Goal: Task Accomplishment & Management: Use online tool/utility

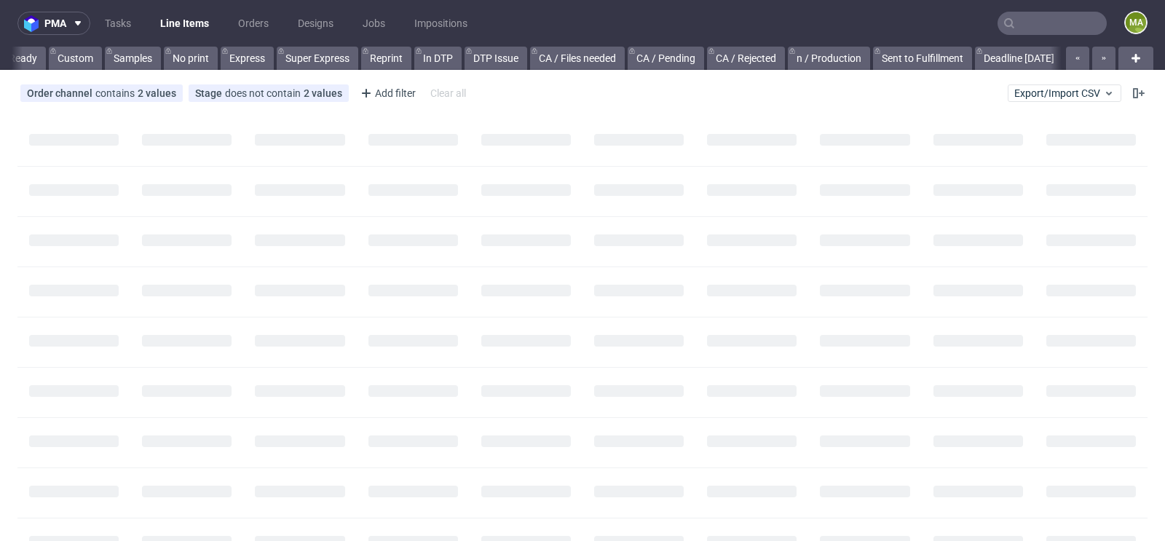
click at [1045, 28] on input "text" at bounding box center [1051, 23] width 109 height 23
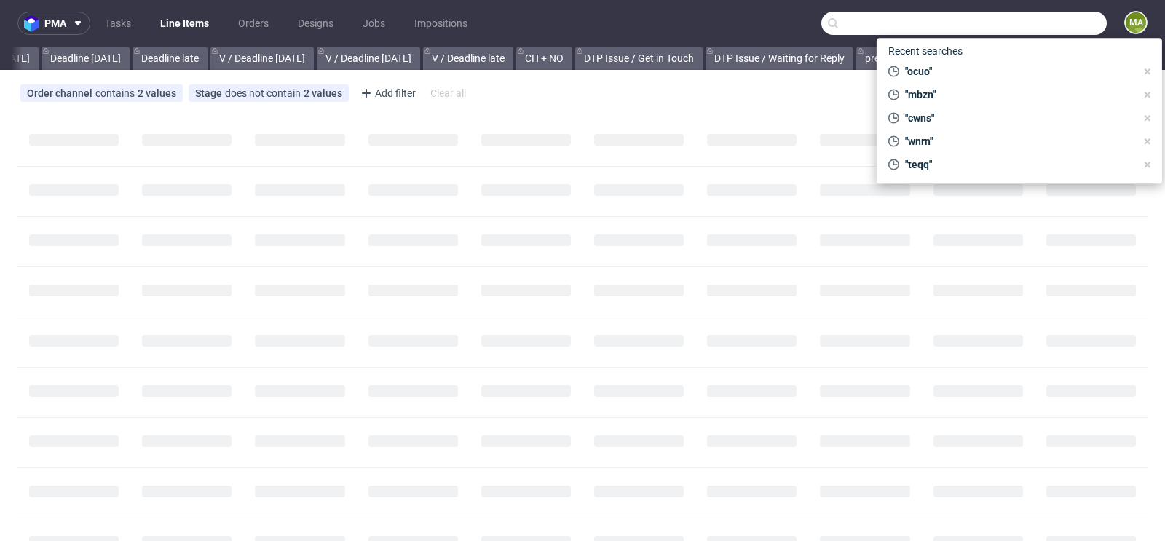
paste input "R189760715"
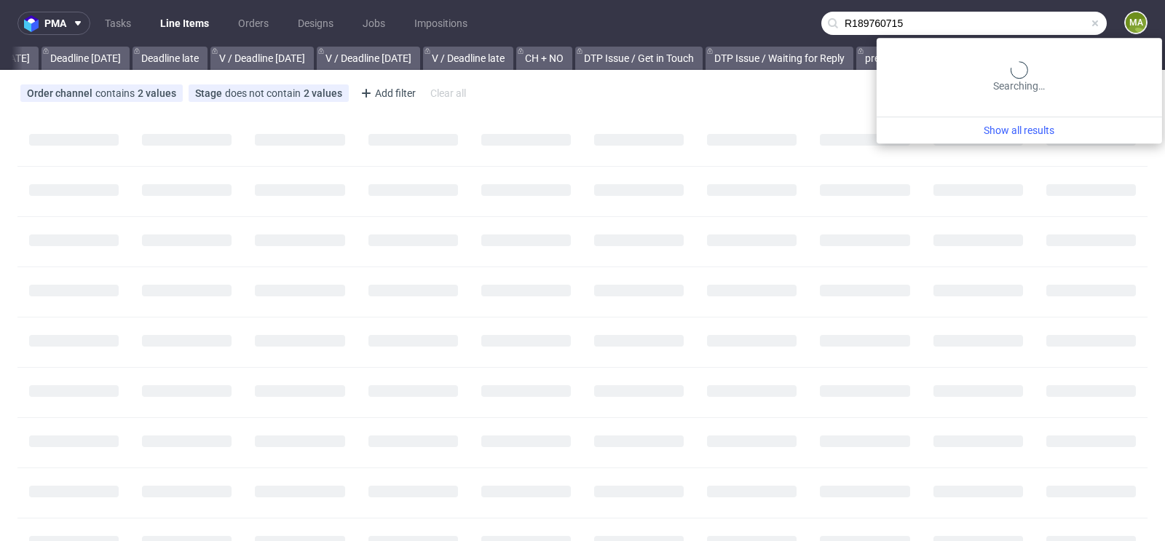
scroll to position [0, 1645]
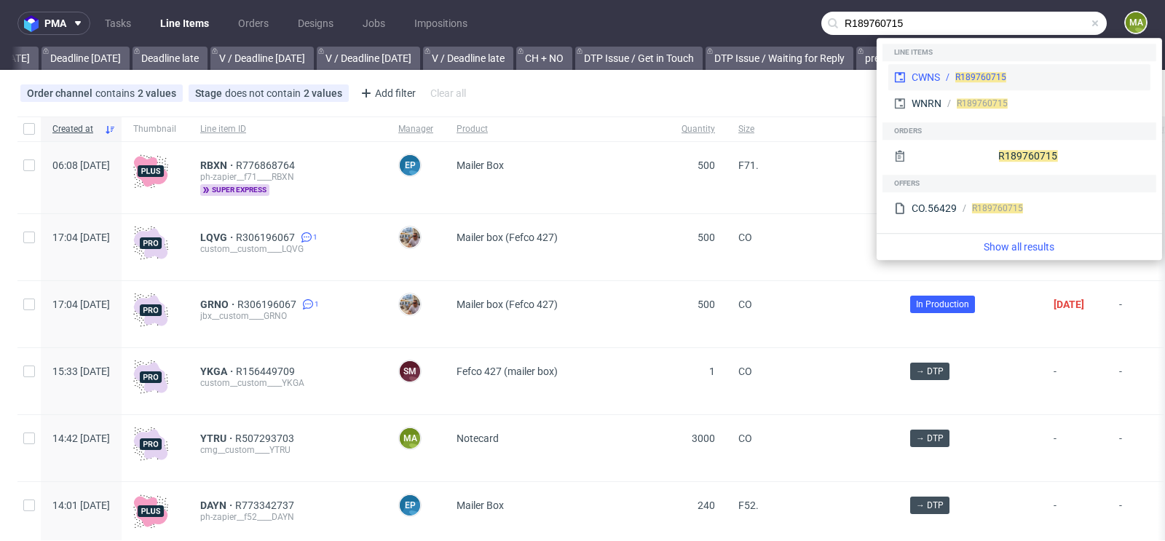
type input "R189760715"
click at [944, 87] on div "CWNS R189760715" at bounding box center [1019, 77] width 262 height 26
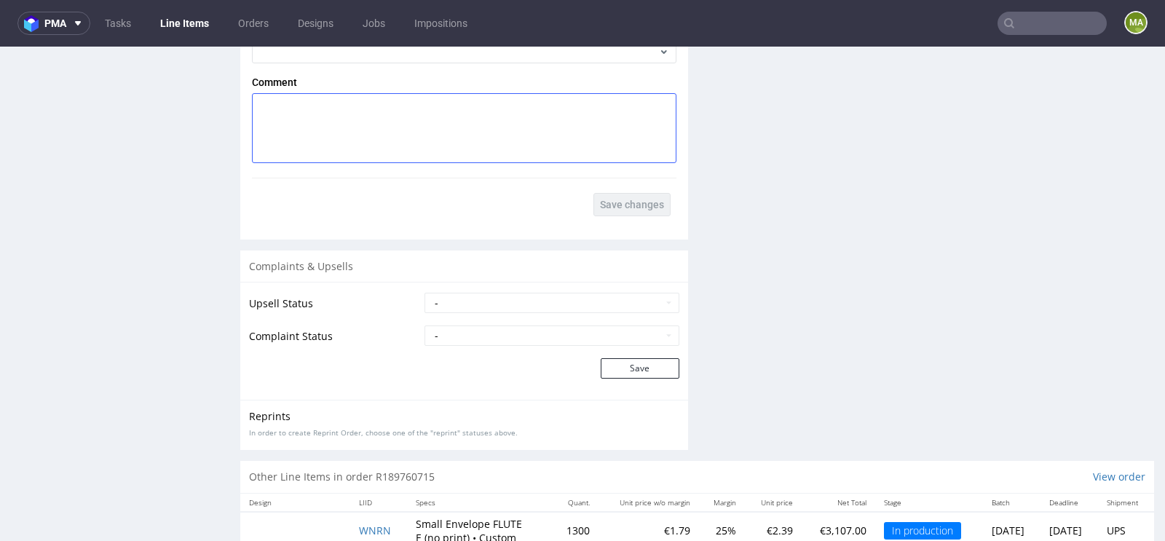
scroll to position [2507, 0]
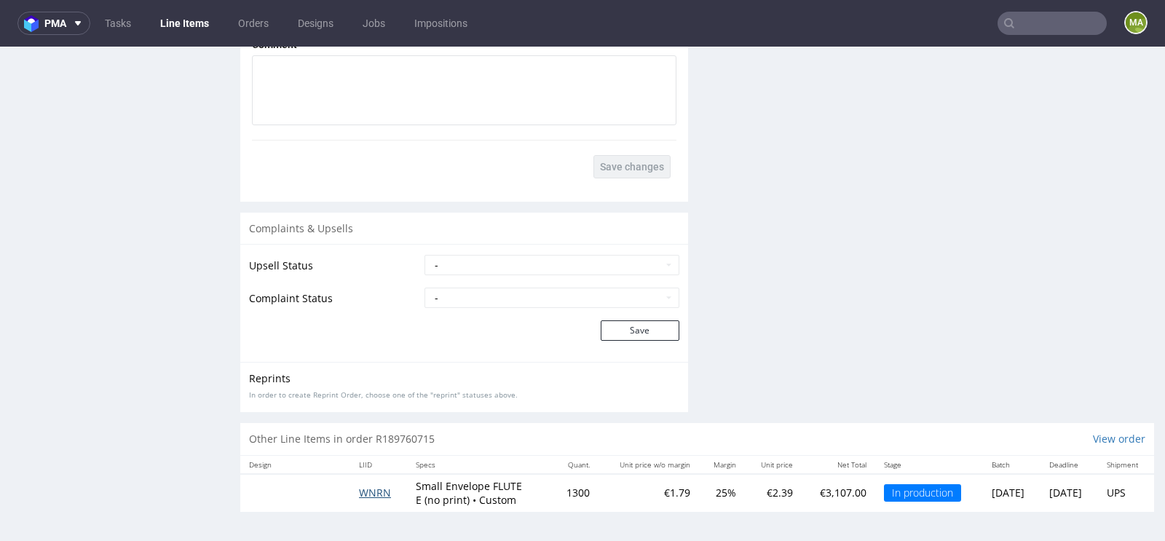
click at [368, 499] on span "WNRN" at bounding box center [375, 493] width 32 height 14
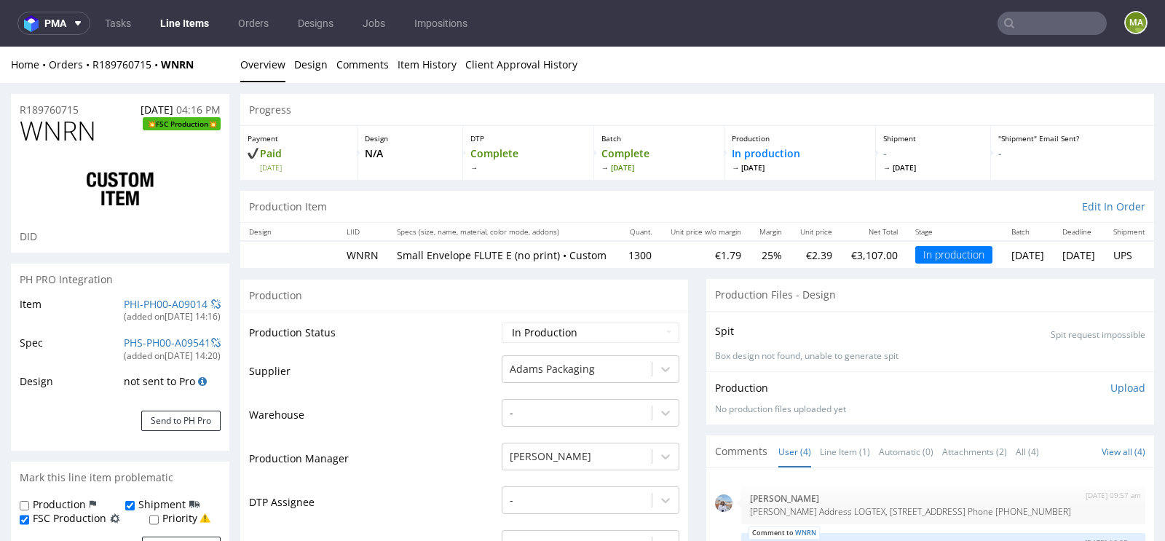
scroll to position [329, 0]
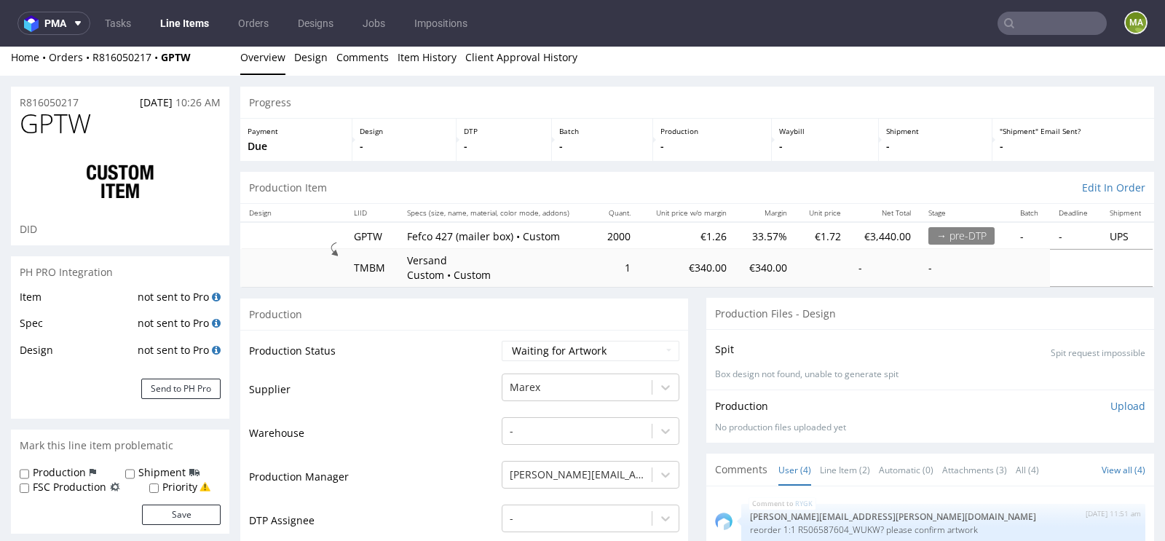
scroll to position [9, 0]
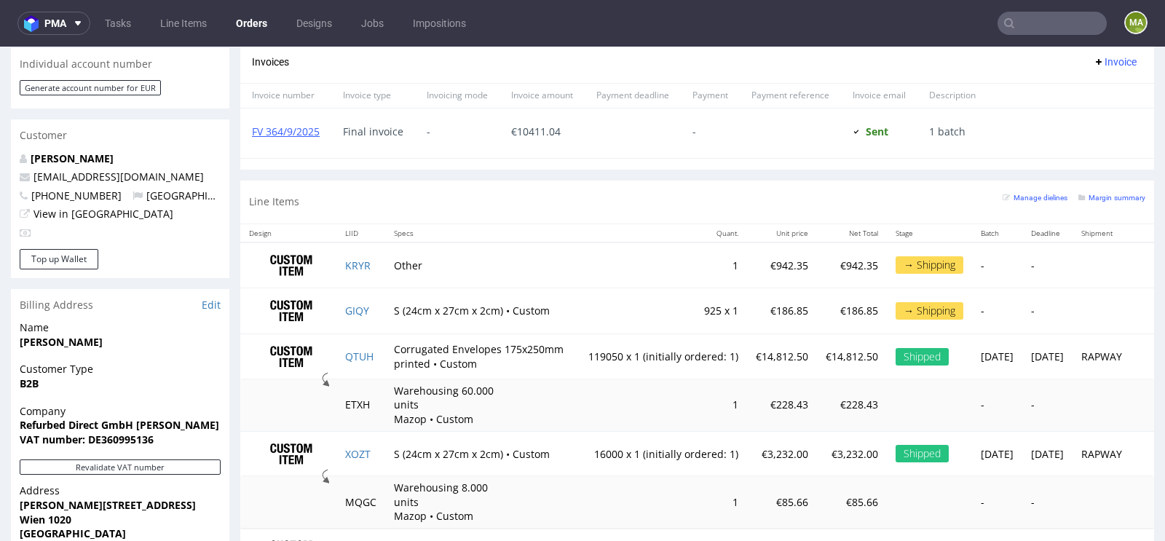
scroll to position [930, 0]
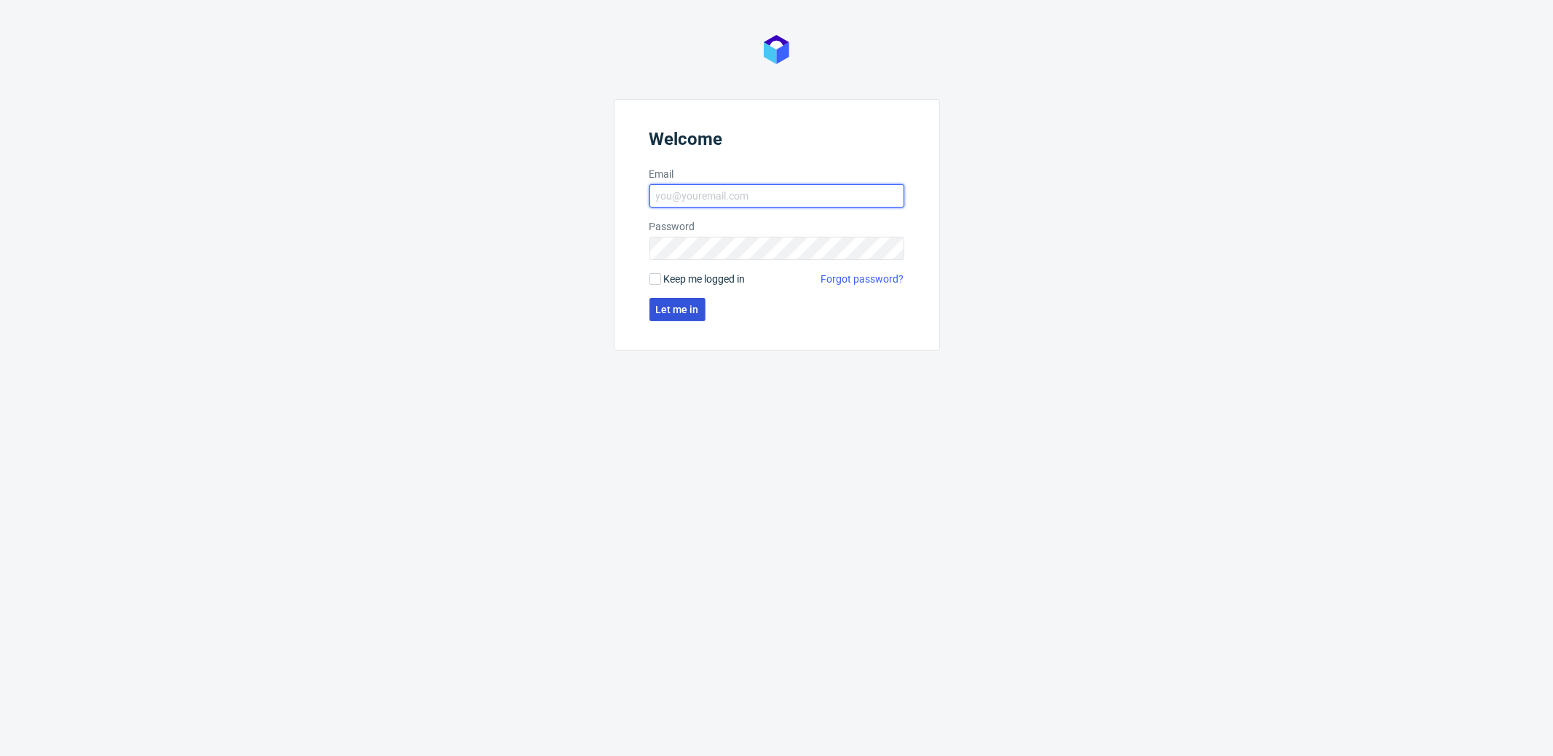
type input "[PERSON_NAME][EMAIL_ADDRESS][PERSON_NAME][DOMAIN_NAME]"
click at [673, 307] on span "Let me in" at bounding box center [677, 309] width 43 height 10
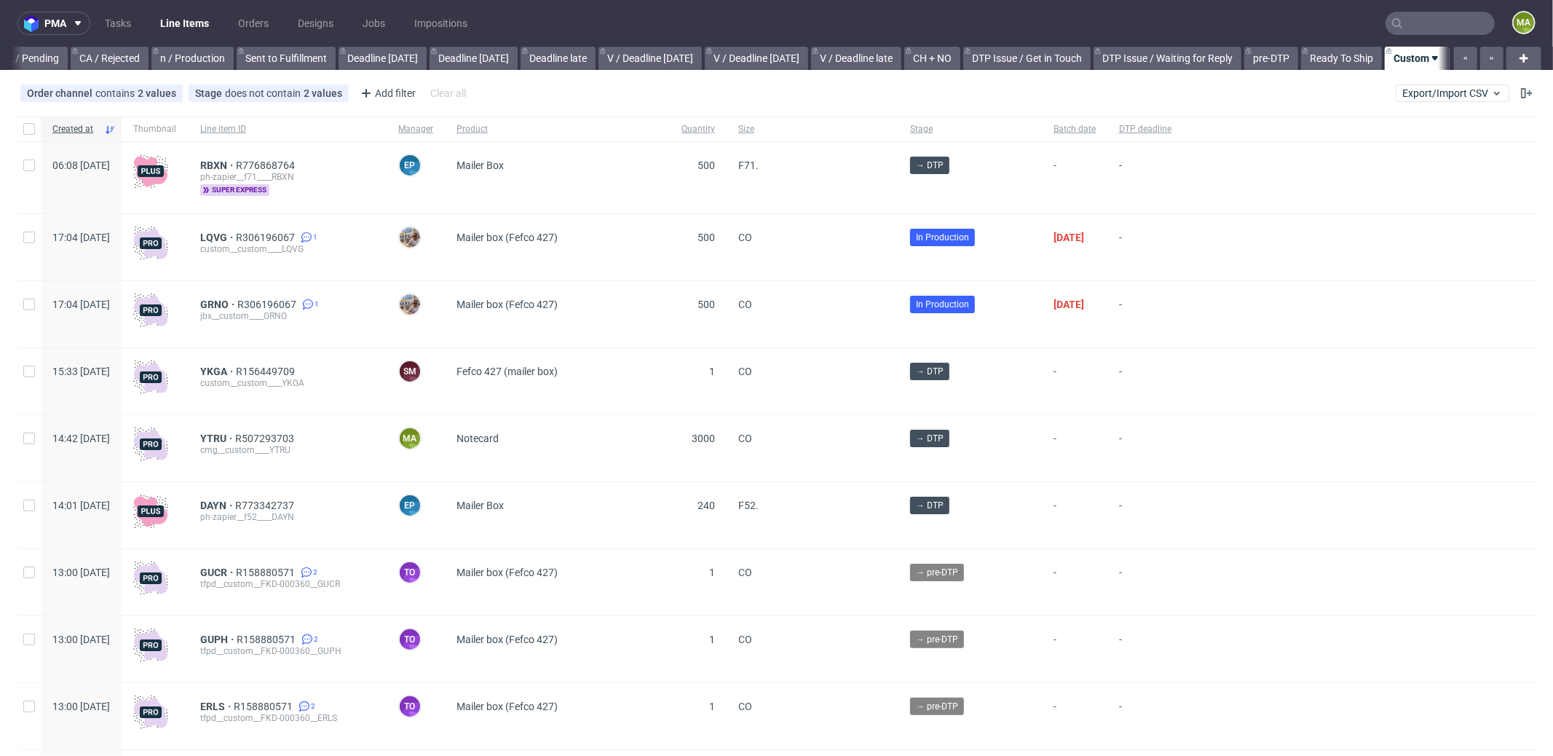
scroll to position [0, 1256]
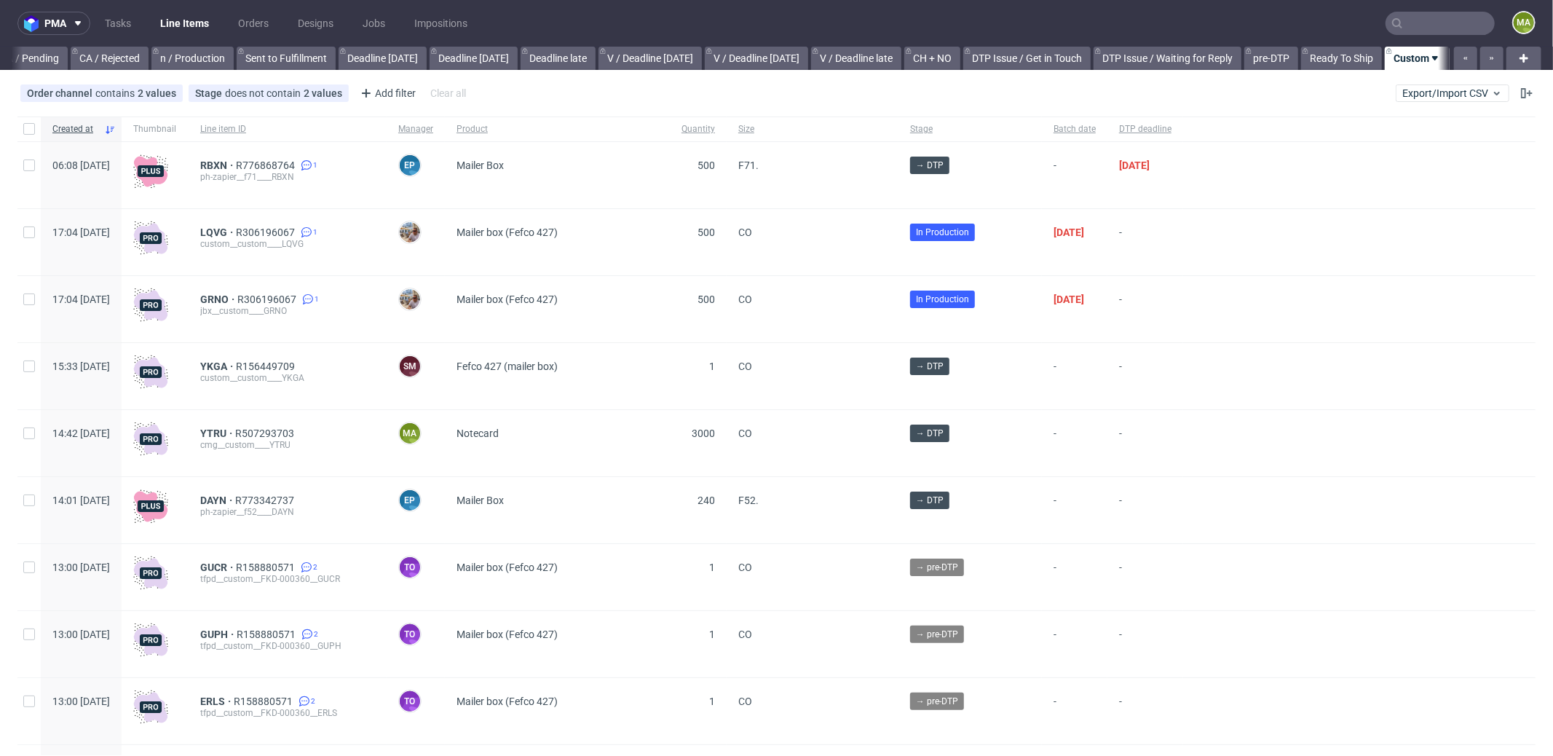
scroll to position [0, 1256]
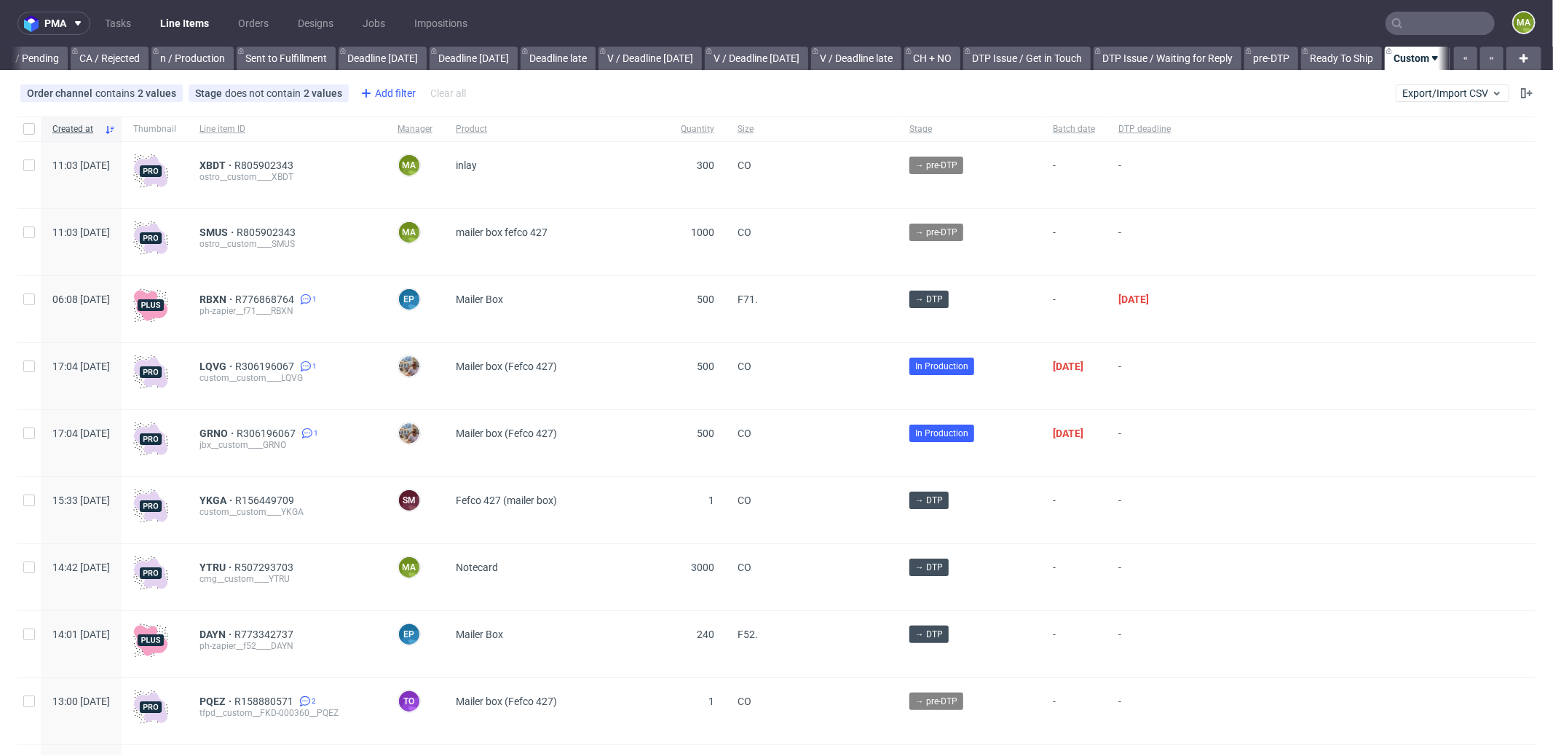
scroll to position [0, 1256]
click at [237, 235] on span "SMUS" at bounding box center [217, 232] width 37 height 12
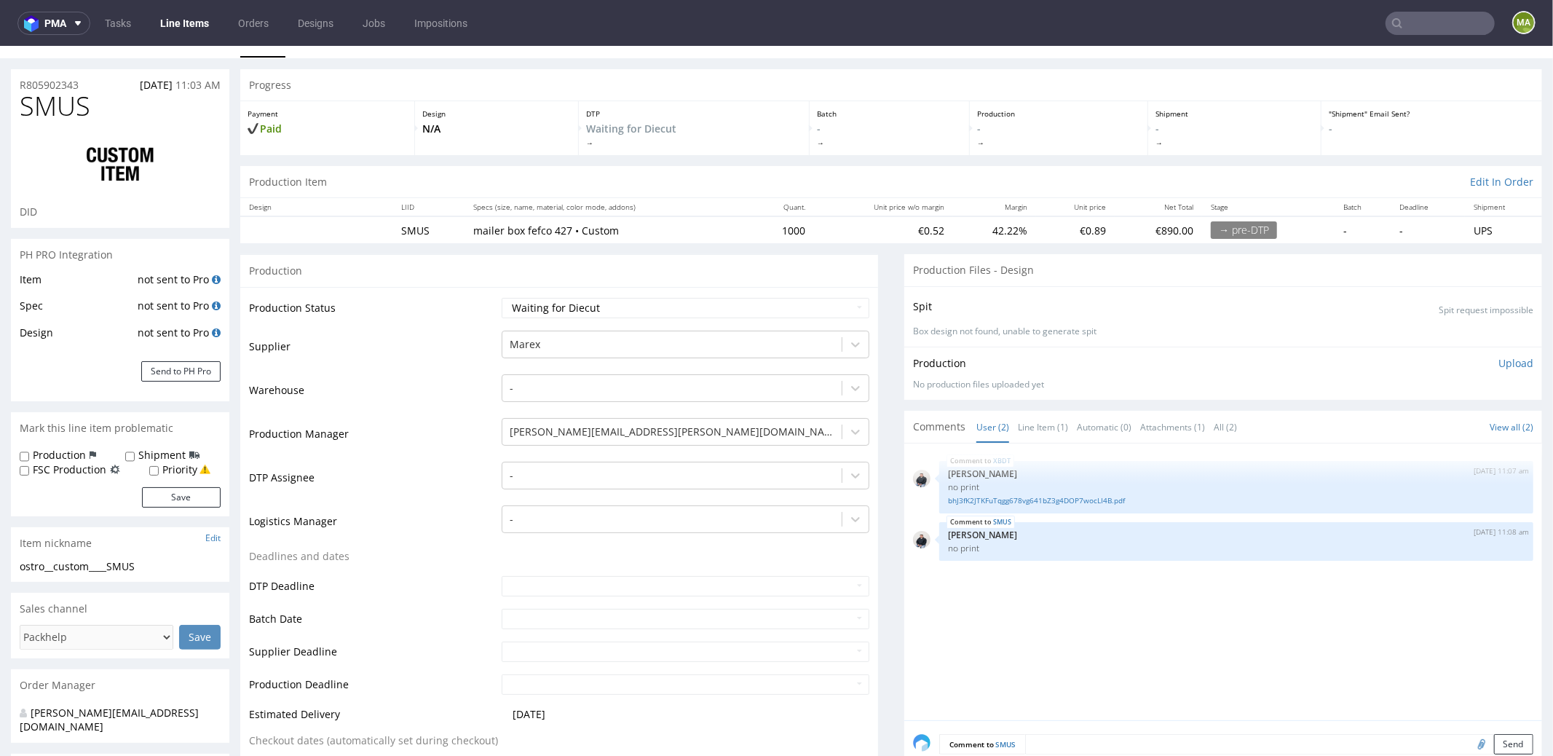
scroll to position [40, 0]
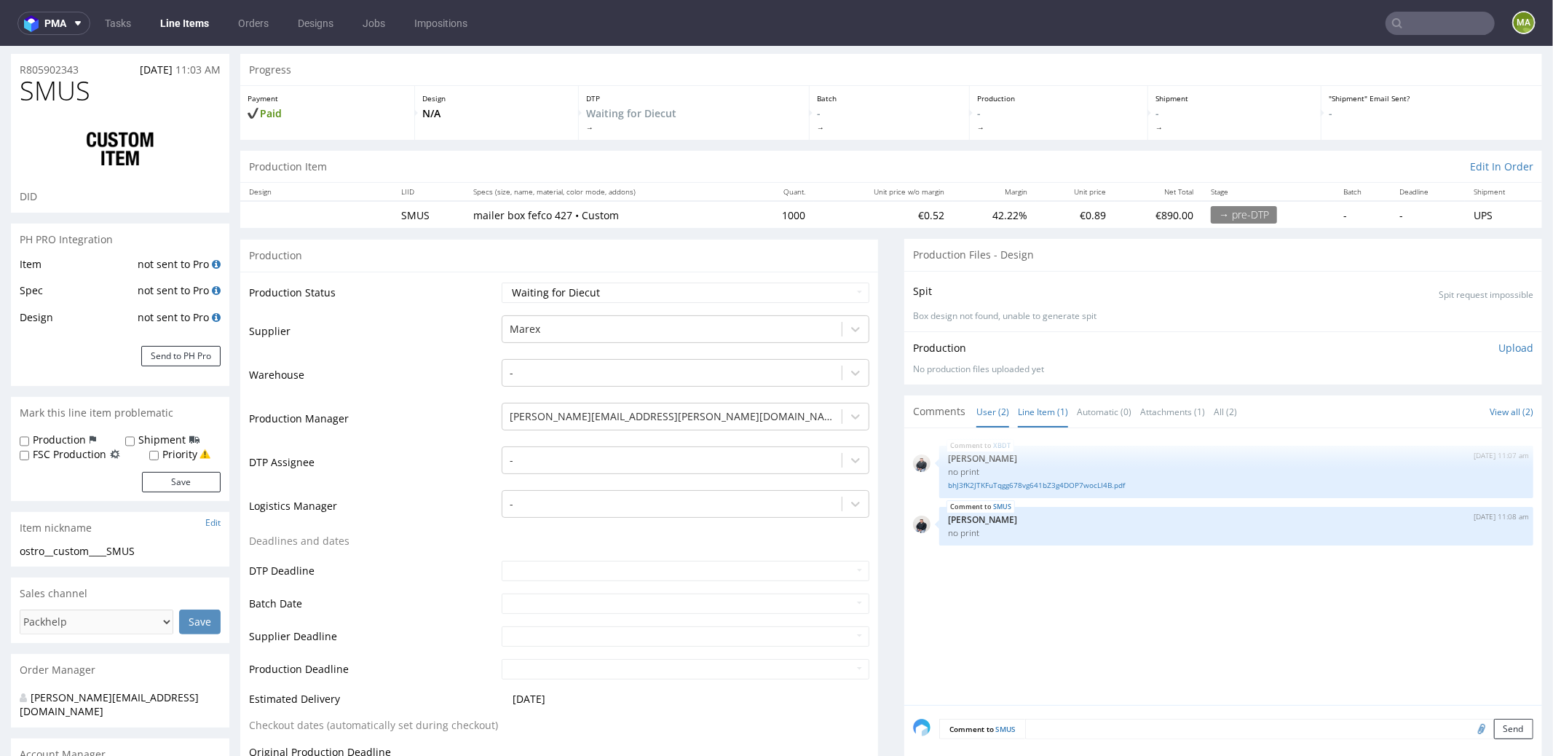
click at [1018, 403] on link "Line Item (1)" at bounding box center [1043, 410] width 50 height 31
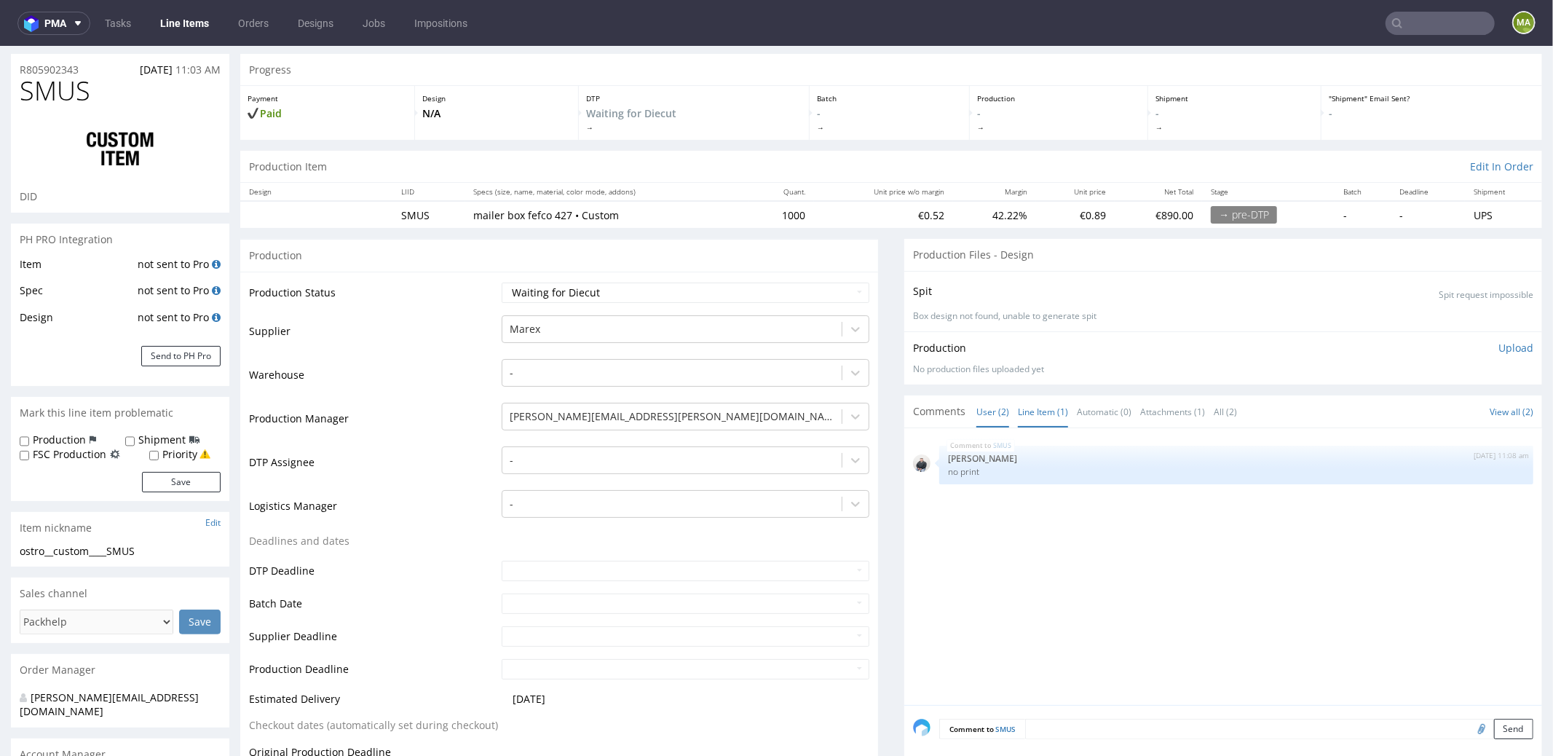
click at [986, 418] on link "User (2)" at bounding box center [992, 410] width 33 height 31
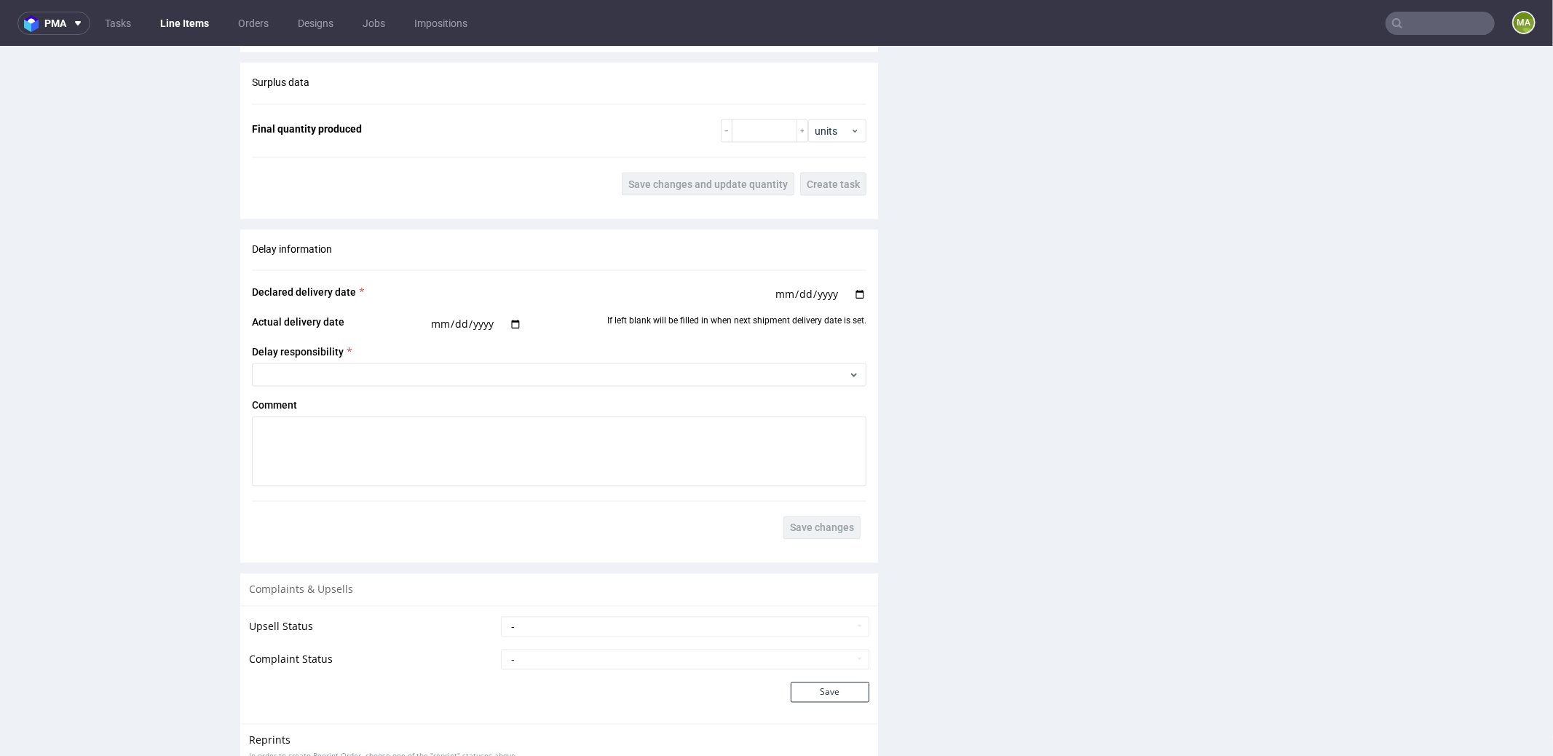
scroll to position [2217, 0]
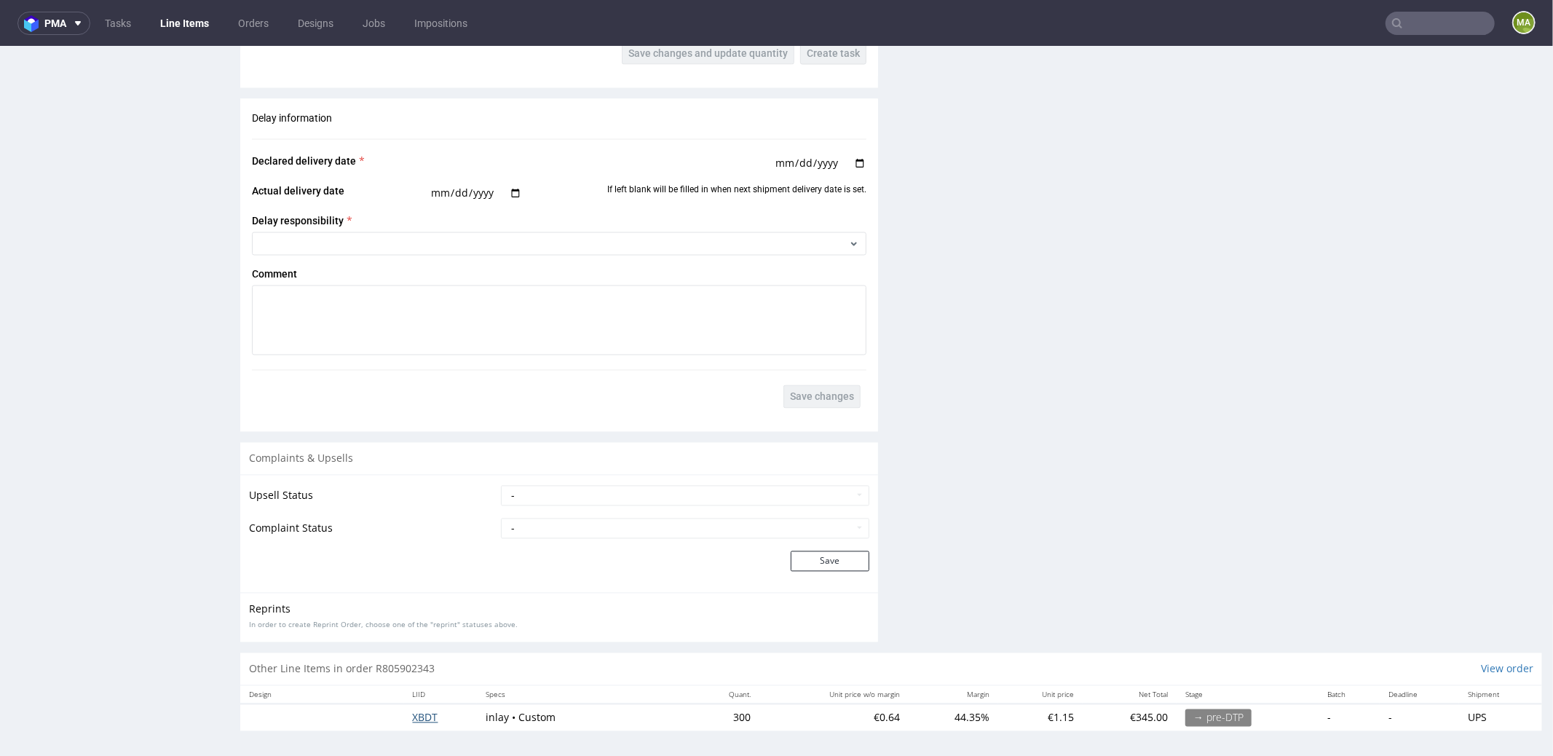
click at [427, 711] on span "XBDT" at bounding box center [425, 717] width 25 height 14
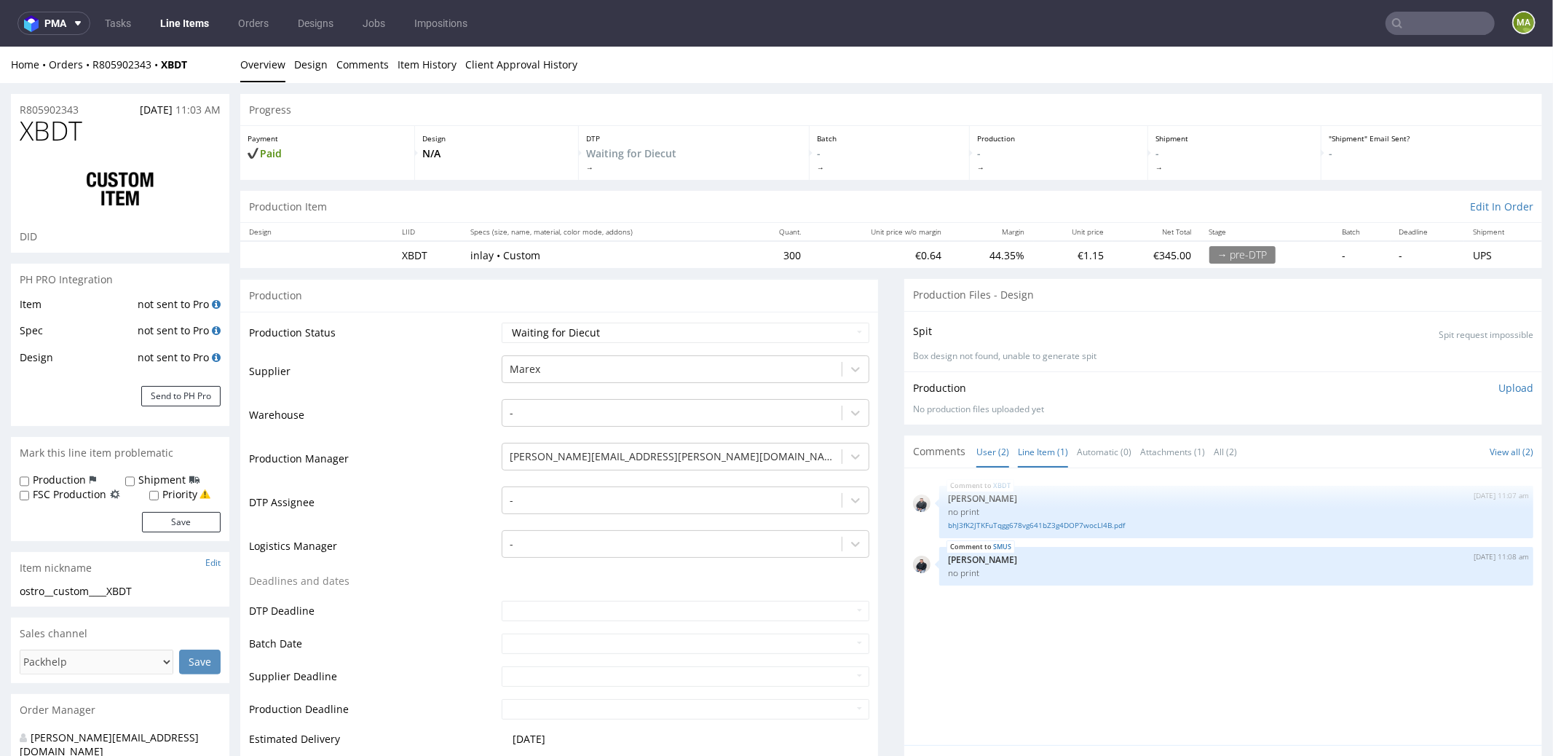
click at [1031, 446] on link "Line Item (1)" at bounding box center [1043, 450] width 50 height 31
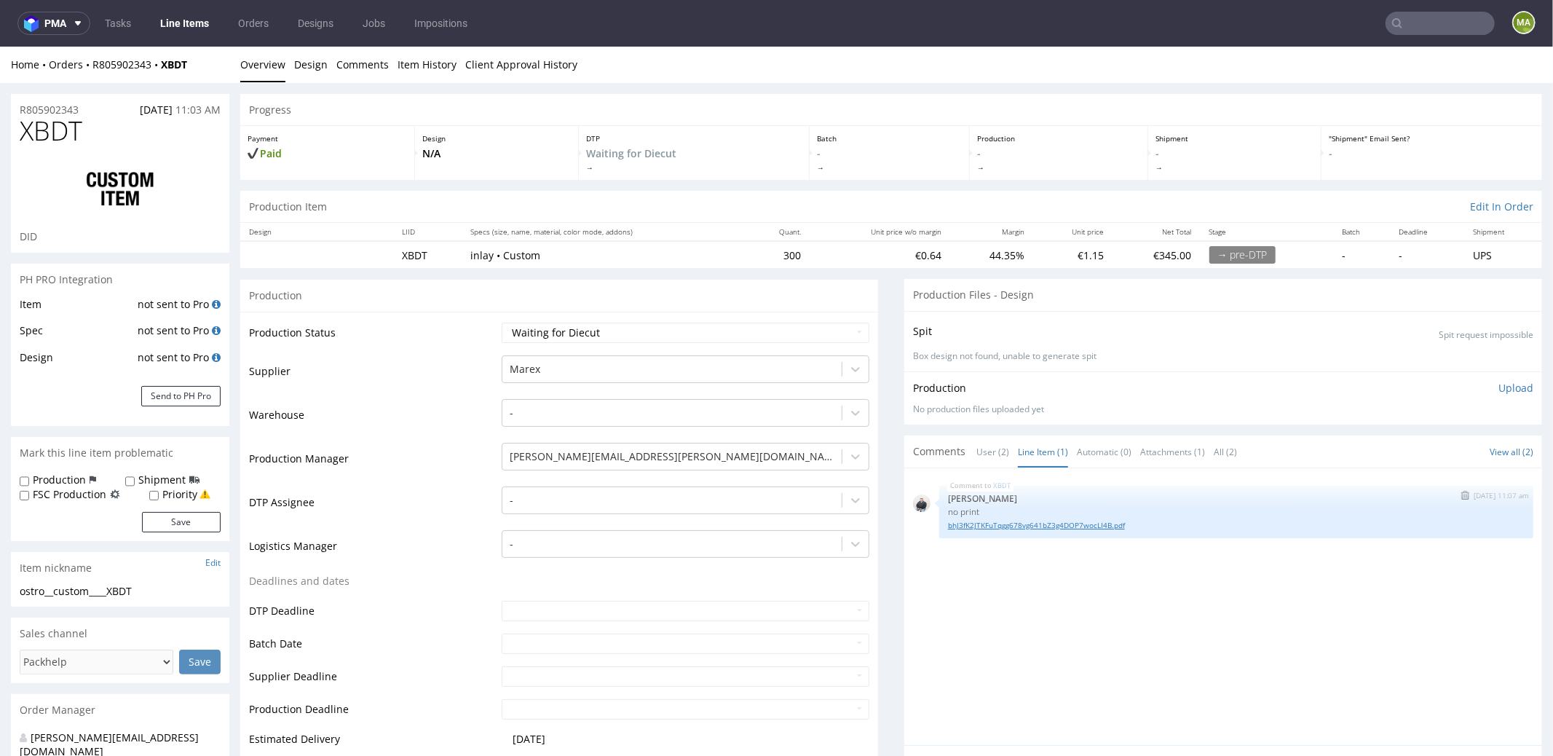
click at [1000, 520] on link "bhJ3fK2JTKFuTqgg678vg641bZ3g4DOP7wocLI4B.pdf" at bounding box center [1236, 524] width 577 height 11
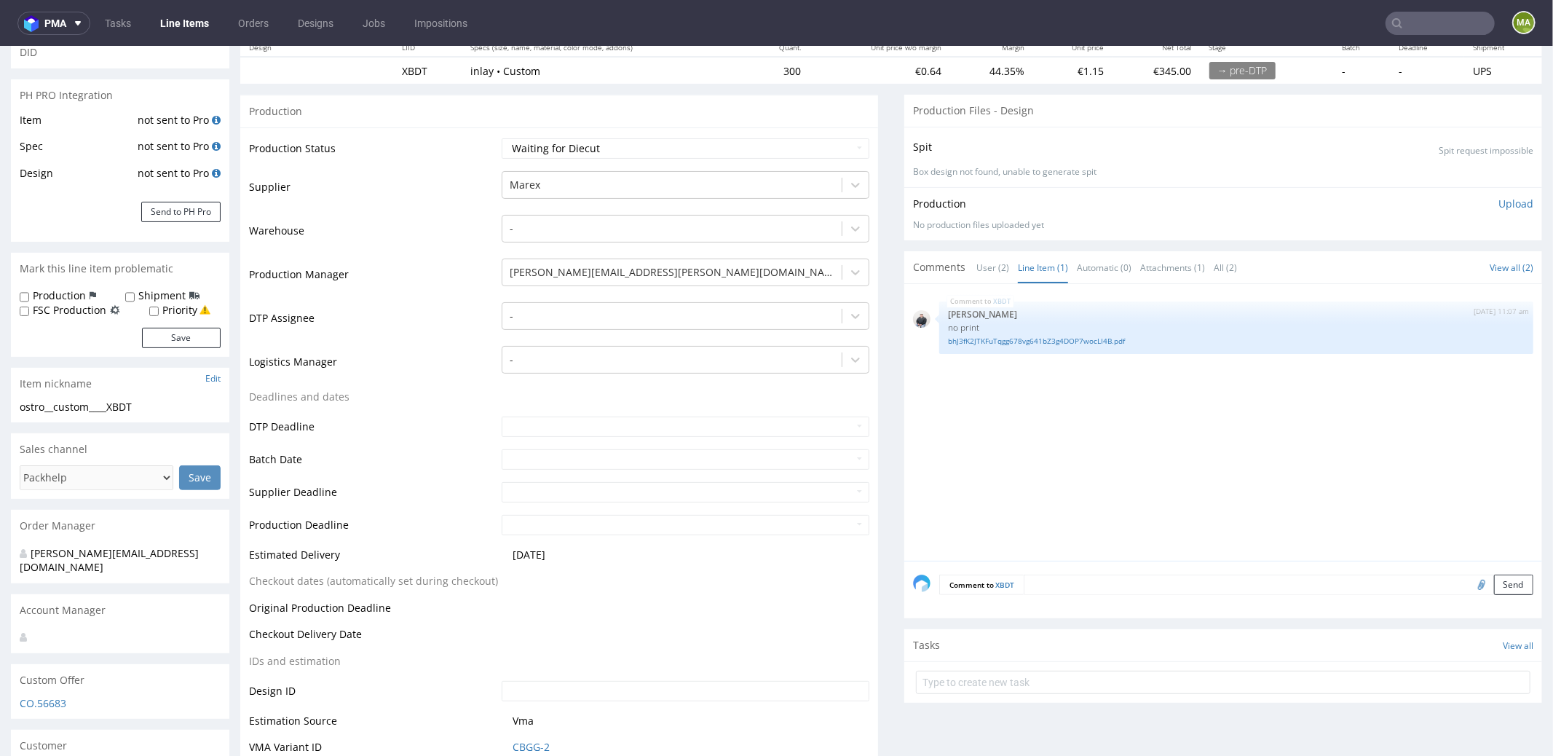
scroll to position [792, 0]
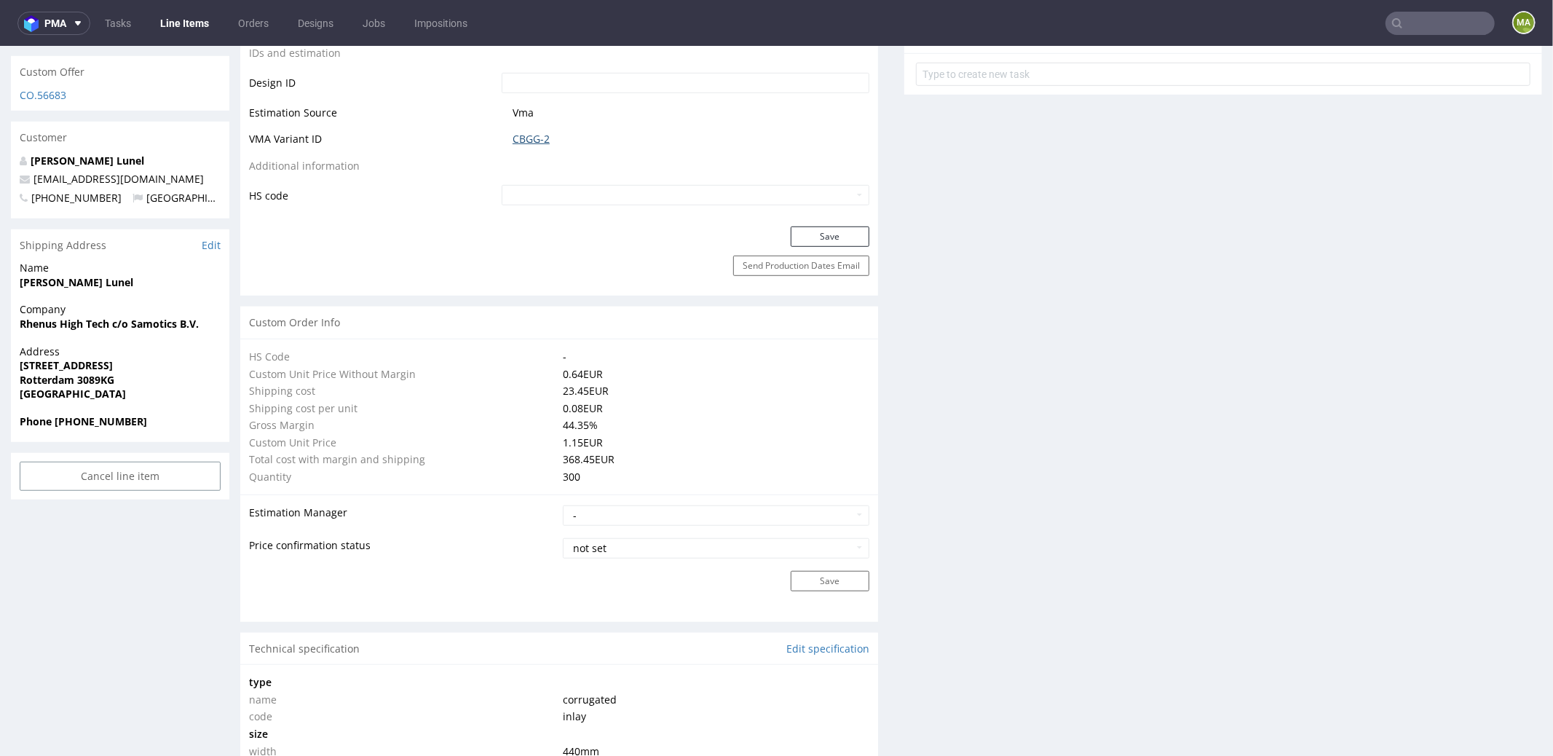
click at [531, 132] on link "CBGG-2" at bounding box center [530, 138] width 37 height 15
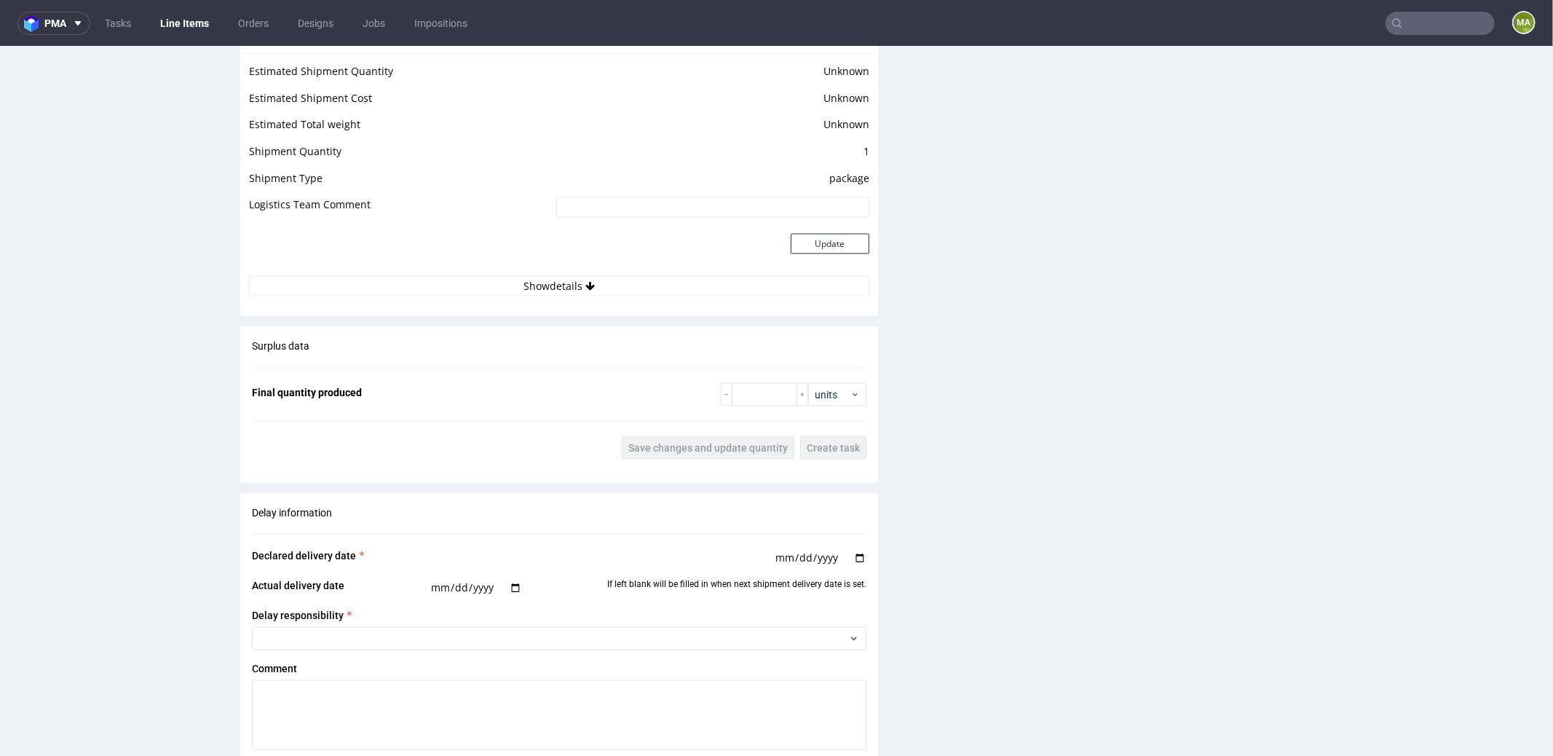
scroll to position [2262, 0]
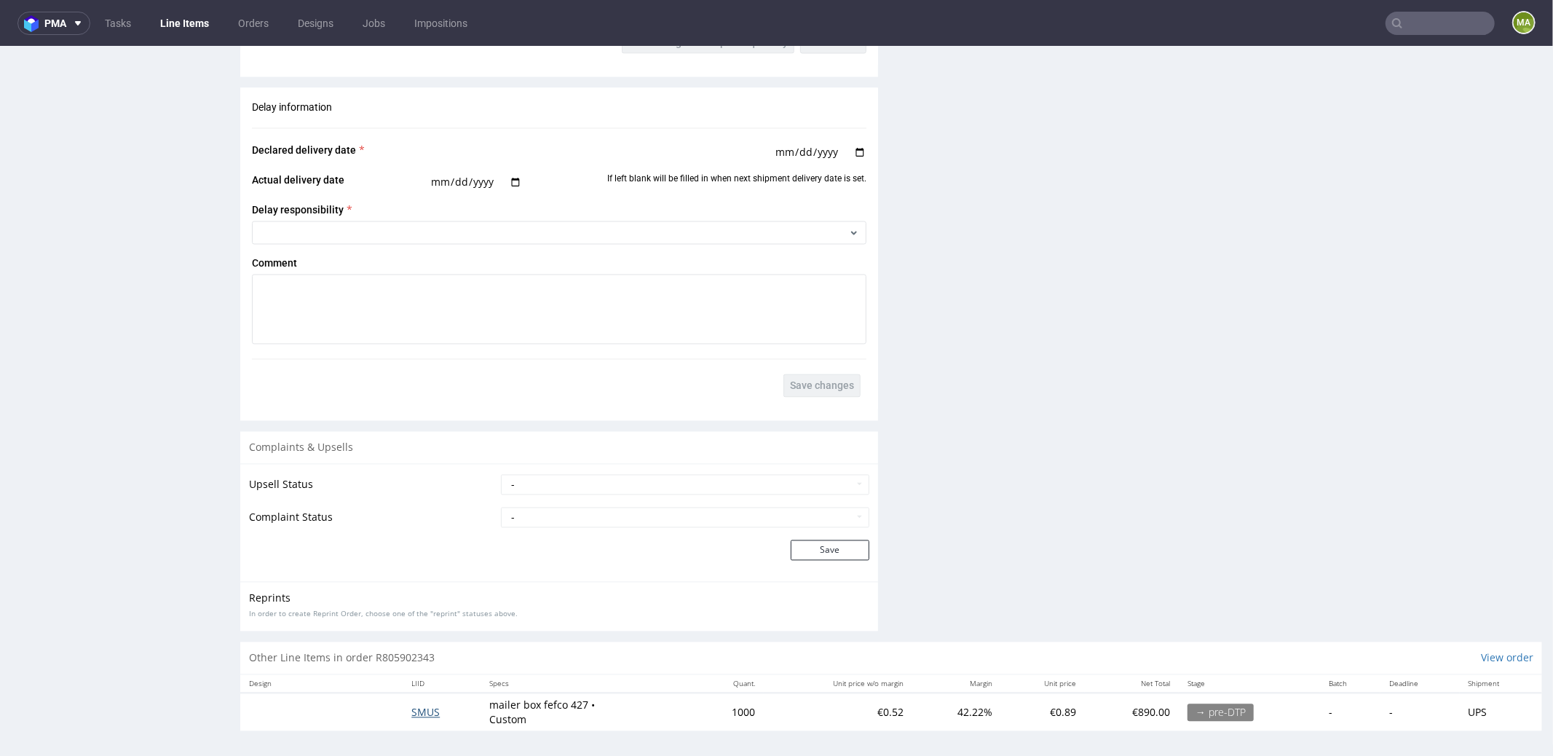
click at [419, 705] on span "SMUS" at bounding box center [425, 712] width 28 height 14
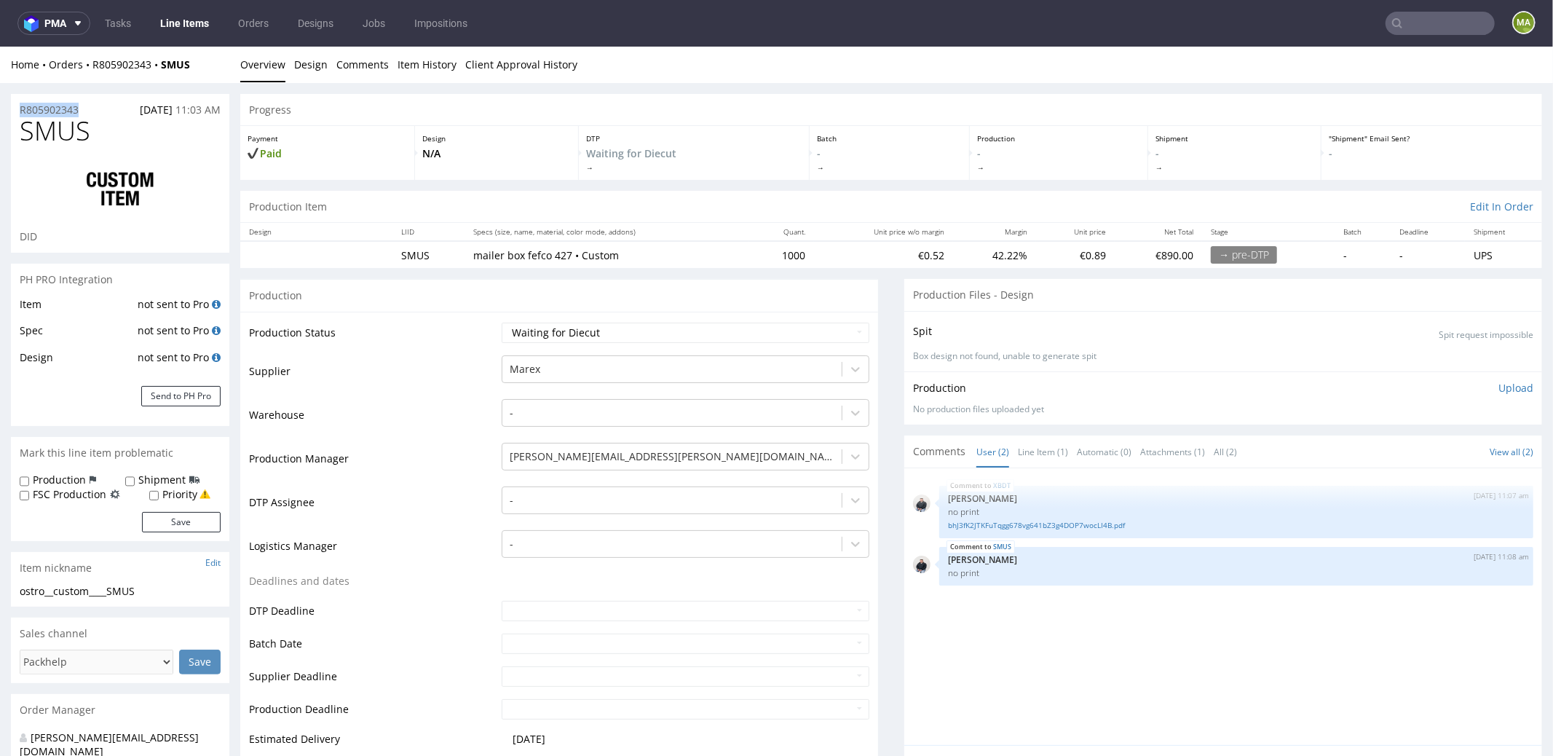
drag, startPoint x: 99, startPoint y: 107, endPoint x: 0, endPoint y: 90, distance: 100.5
copy p "R805902343"
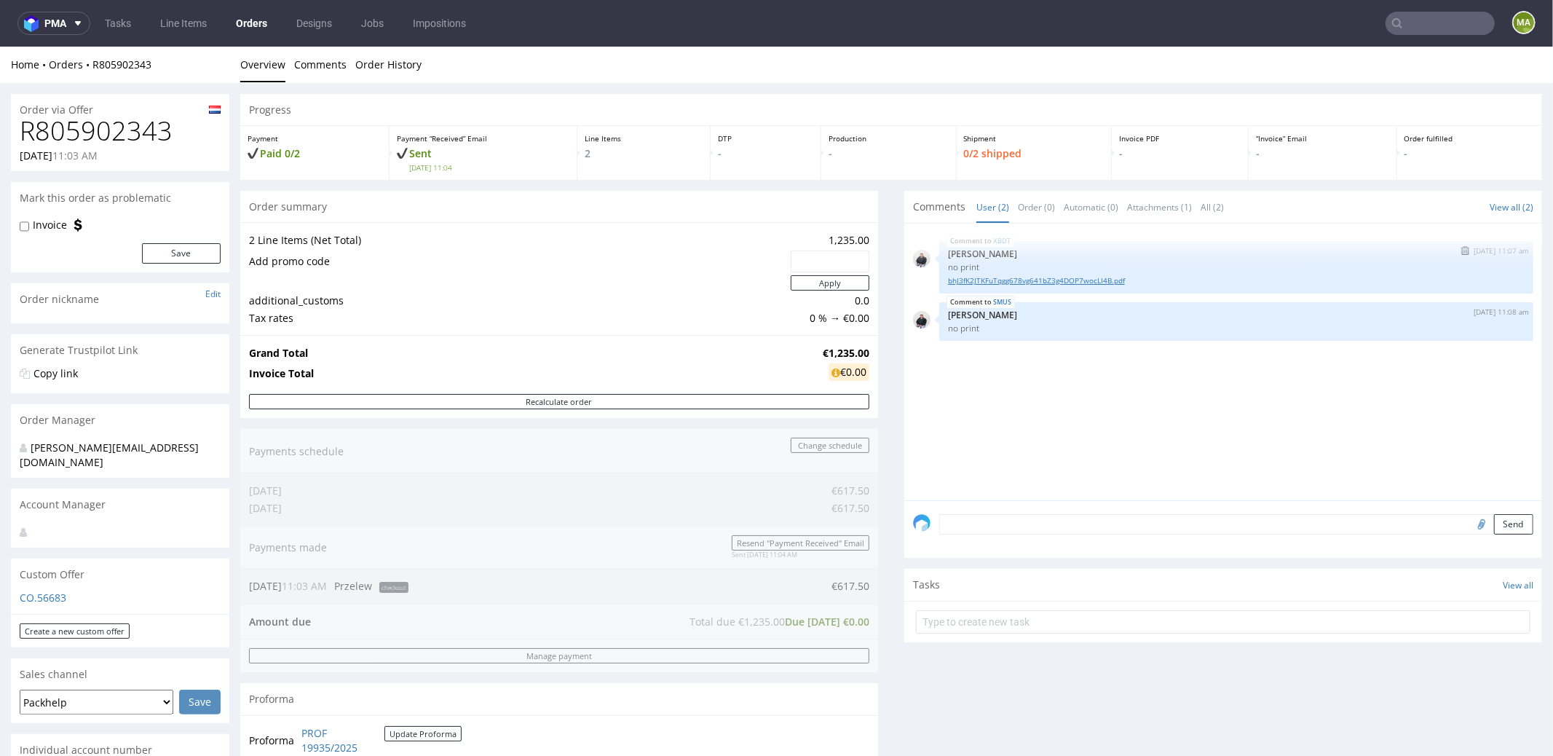
click at [1034, 275] on link "bhJ3fK2JTKFuTqgg678vg641bZ3g4DOP7wocLI4B.pdf" at bounding box center [1236, 279] width 577 height 11
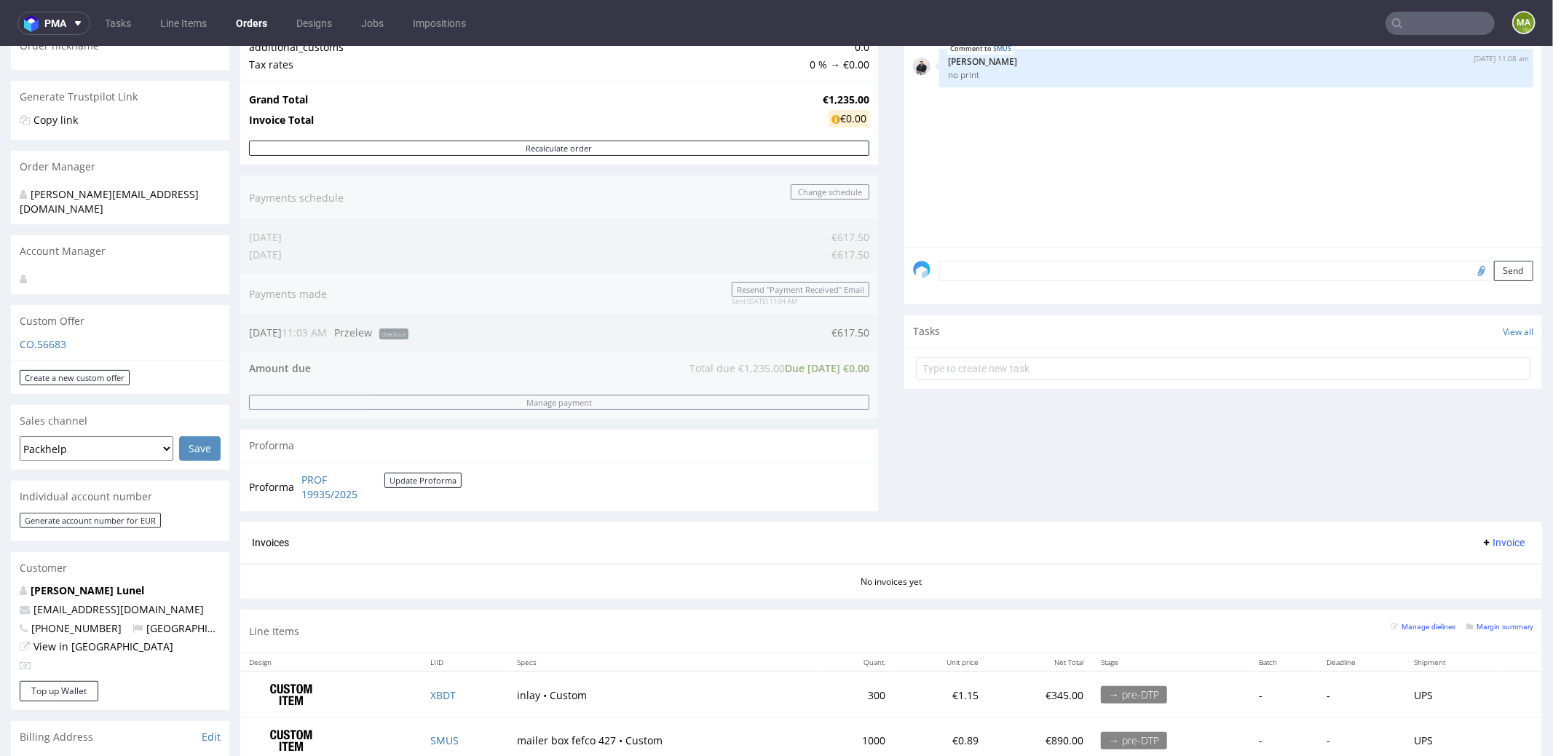
scroll to position [347, 0]
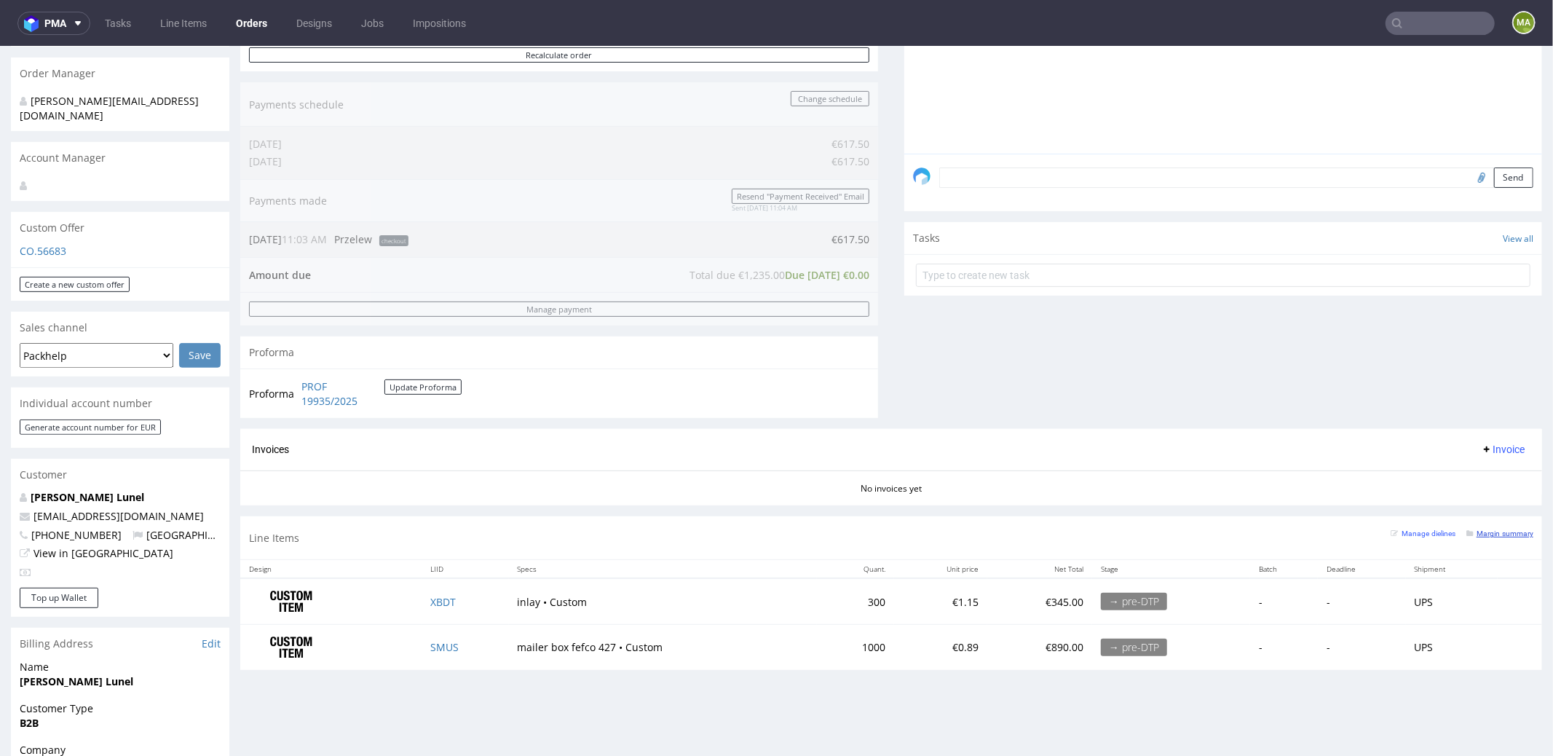
click at [1467, 524] on div "Margin summary" at bounding box center [1499, 531] width 67 height 15
click at [1476, 529] on small "Margin summary" at bounding box center [1499, 533] width 67 height 8
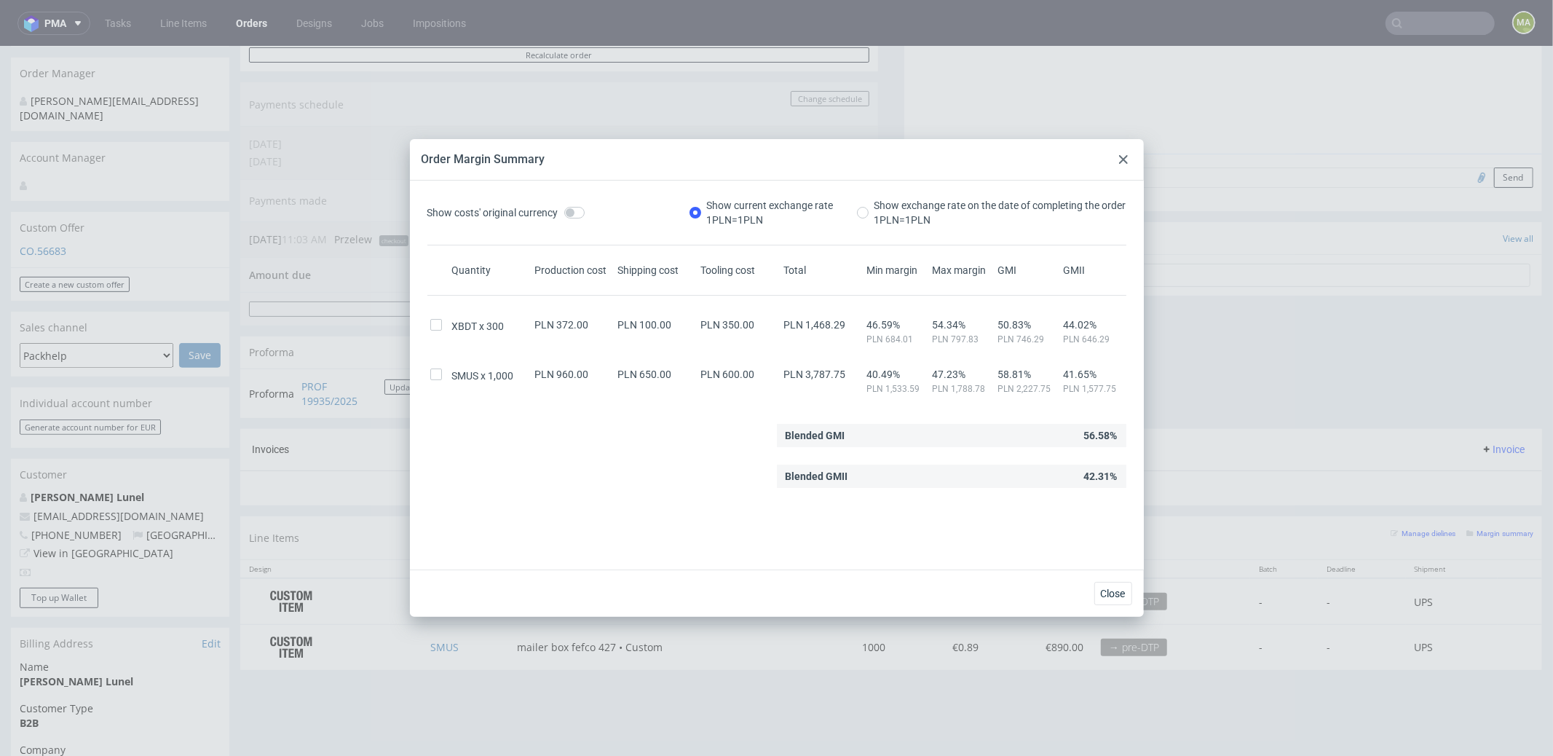
click at [1100, 189] on div "Show costs' original currency Show current exchange rate 1 PLN = 1 PLN Show exc…" at bounding box center [777, 375] width 734 height 389
click at [1119, 162] on icon at bounding box center [1123, 159] width 9 height 9
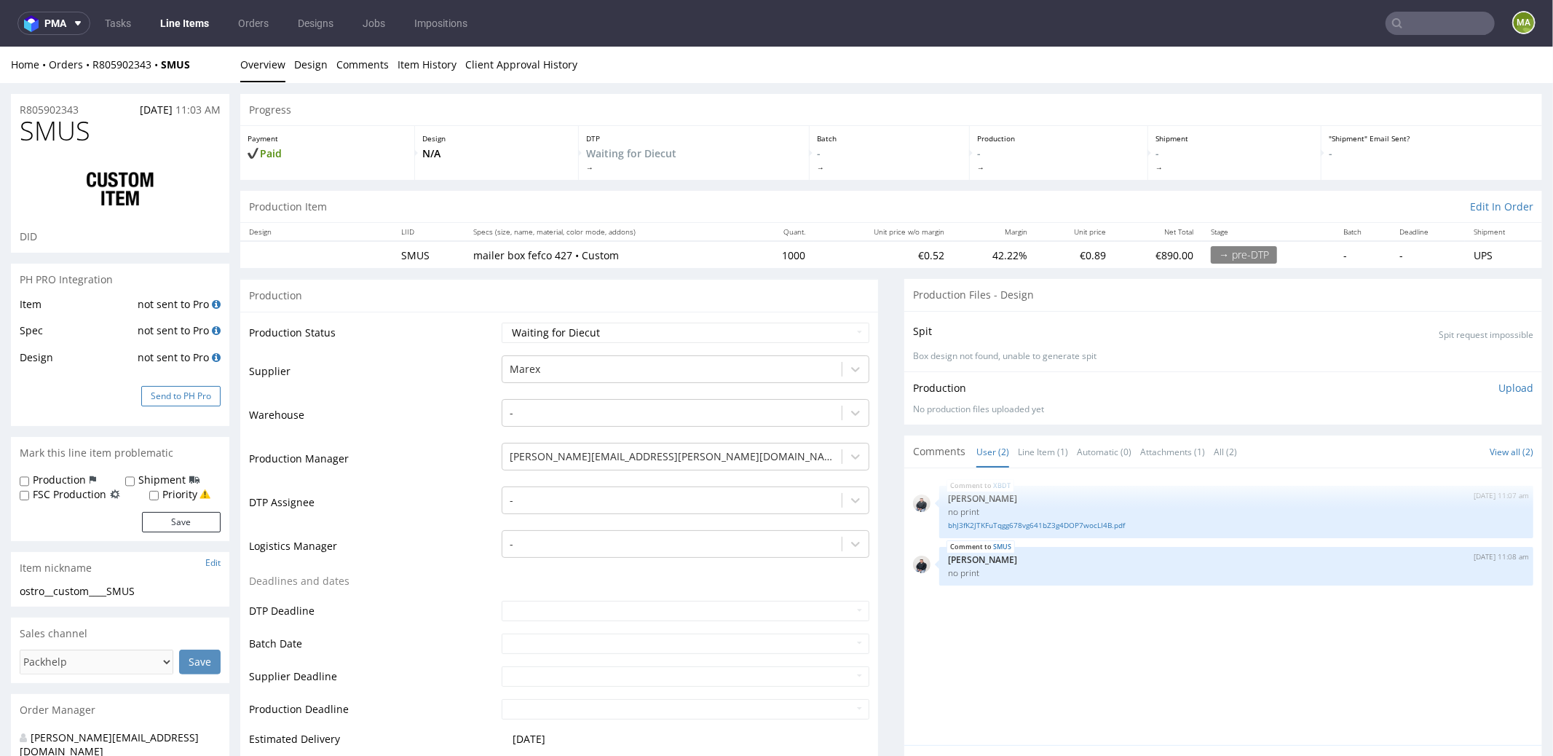
click at [179, 395] on button "Send to PH Pro" at bounding box center [180, 395] width 79 height 20
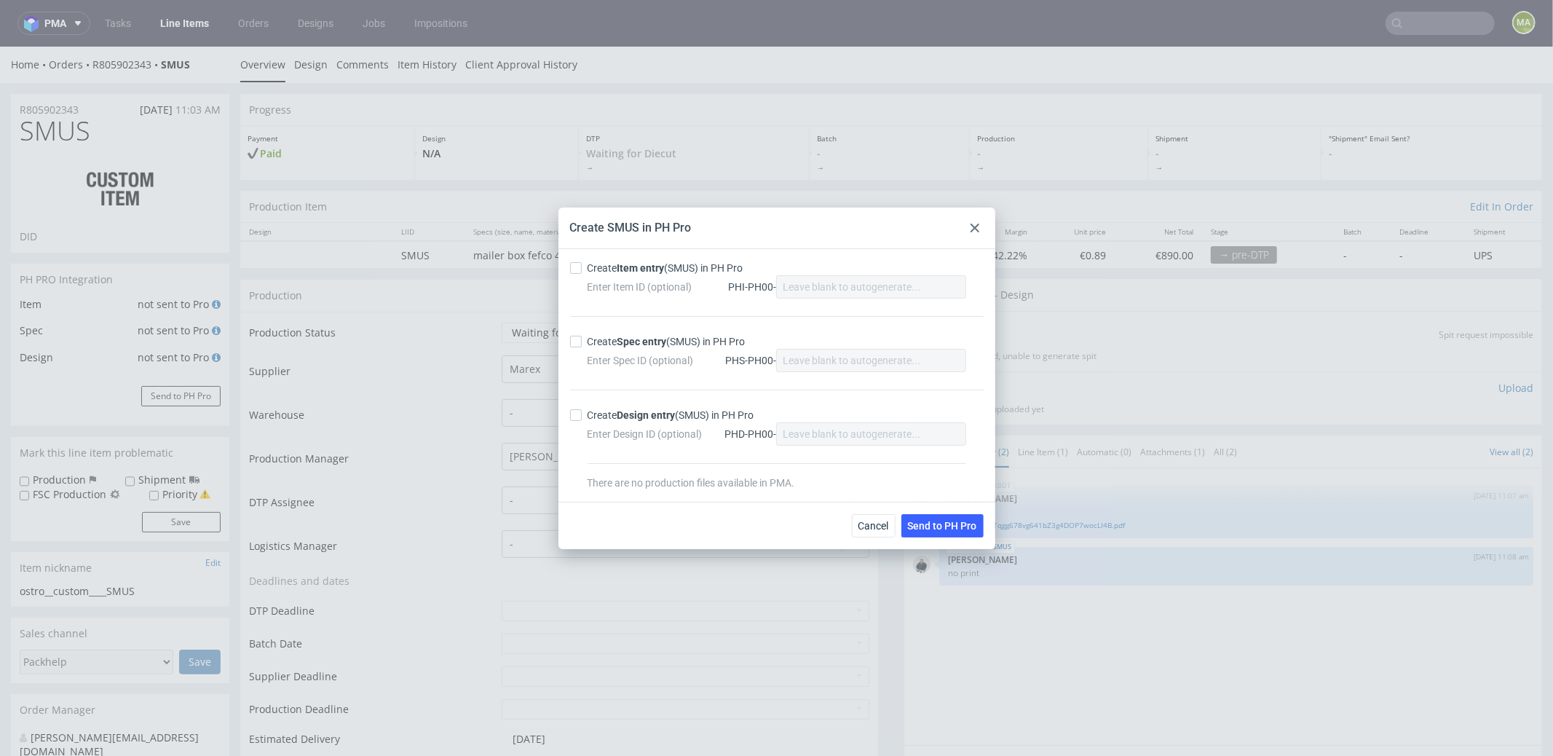
click at [633, 263] on strong "Item entry" at bounding box center [640, 268] width 47 height 12
click at [582, 263] on input "Create Item entry (SMUS) in PH Pro" at bounding box center [576, 268] width 12 height 12
checkbox input "true"
click at [628, 336] on strong "Spec entry" at bounding box center [642, 342] width 50 height 12
click at [582, 336] on input "Create Spec entry (SMUS) in PH Pro" at bounding box center [576, 342] width 12 height 12
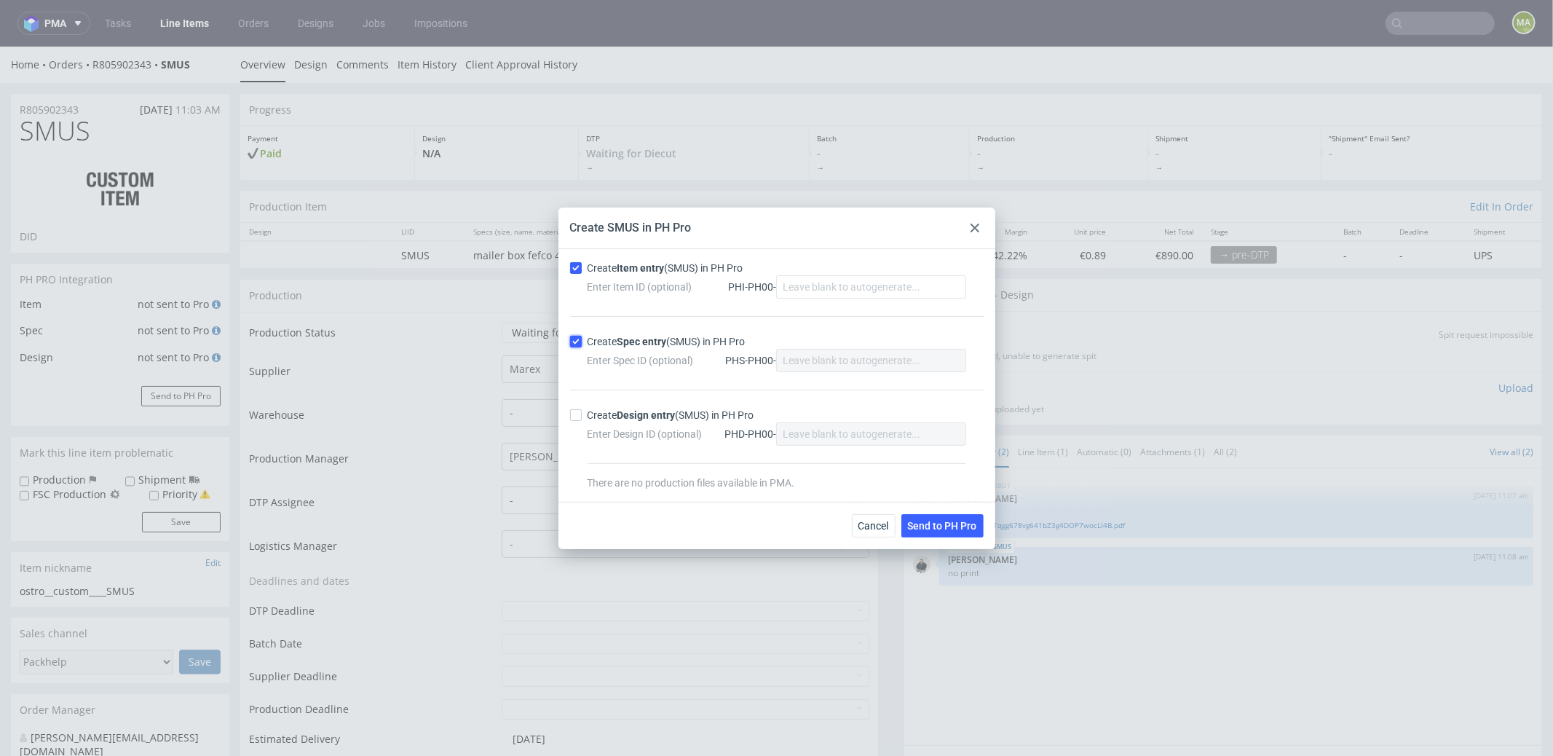
checkbox input "true"
click at [959, 536] on div "Cancel Send to PH Pro" at bounding box center [776, 525] width 437 height 47
click at [957, 530] on button "Send to PH Pro" at bounding box center [942, 525] width 82 height 23
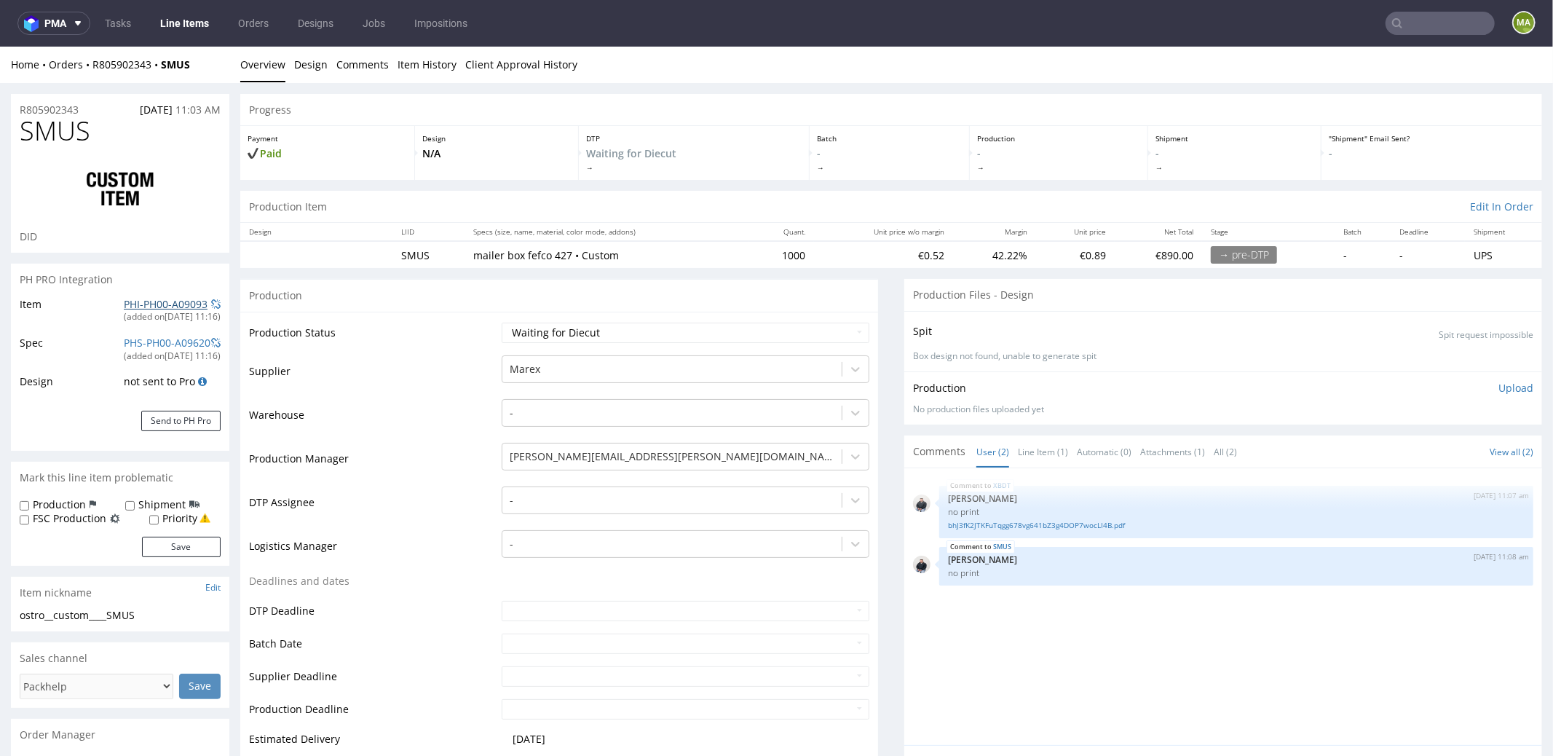
click at [149, 298] on link "PHI-PH00-A09093" at bounding box center [166, 303] width 84 height 14
click at [1032, 525] on link "bhJ3fK2JTKFuTqgg678vg641bZ3g4DOP7wocLI4B.pdf" at bounding box center [1236, 524] width 577 height 11
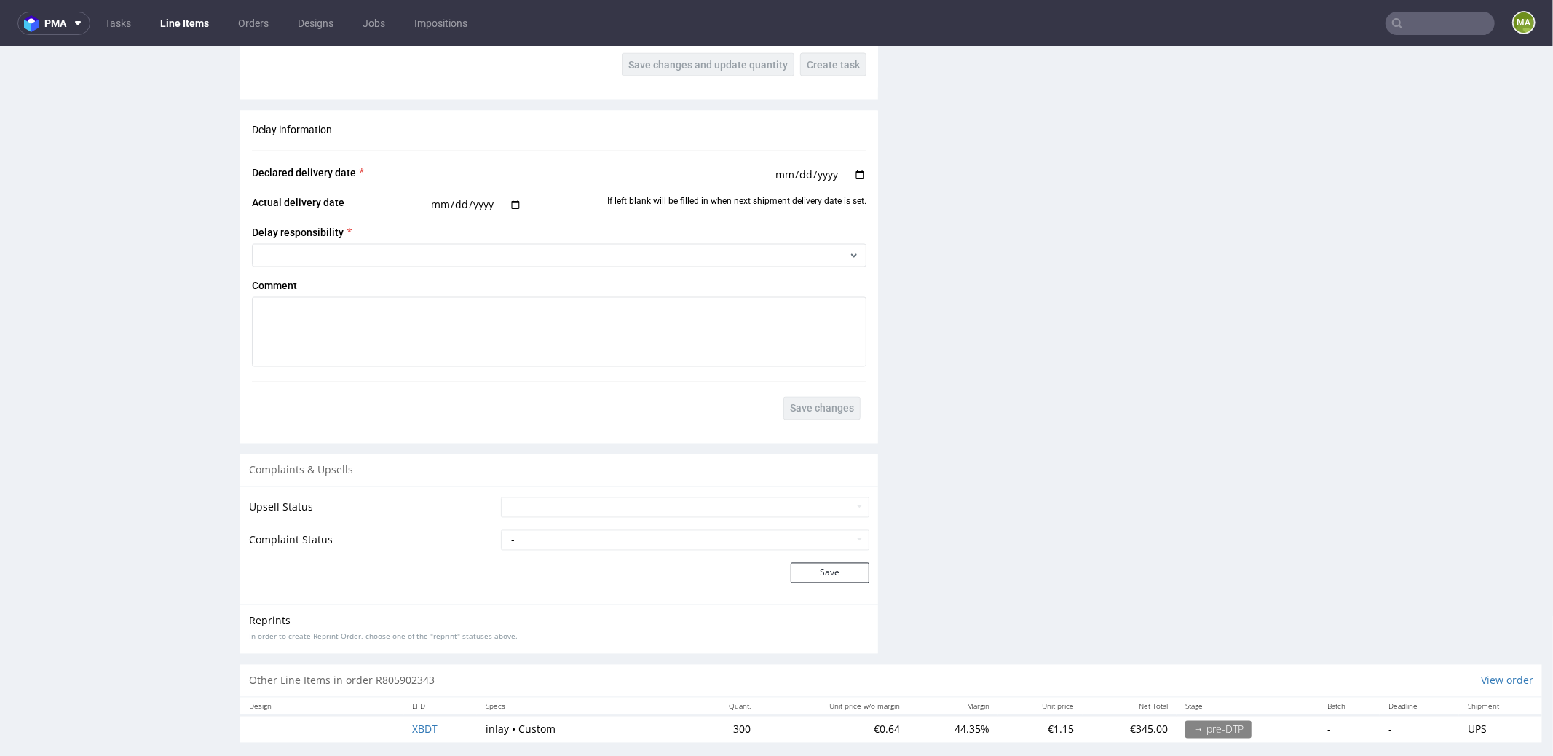
scroll to position [2217, 0]
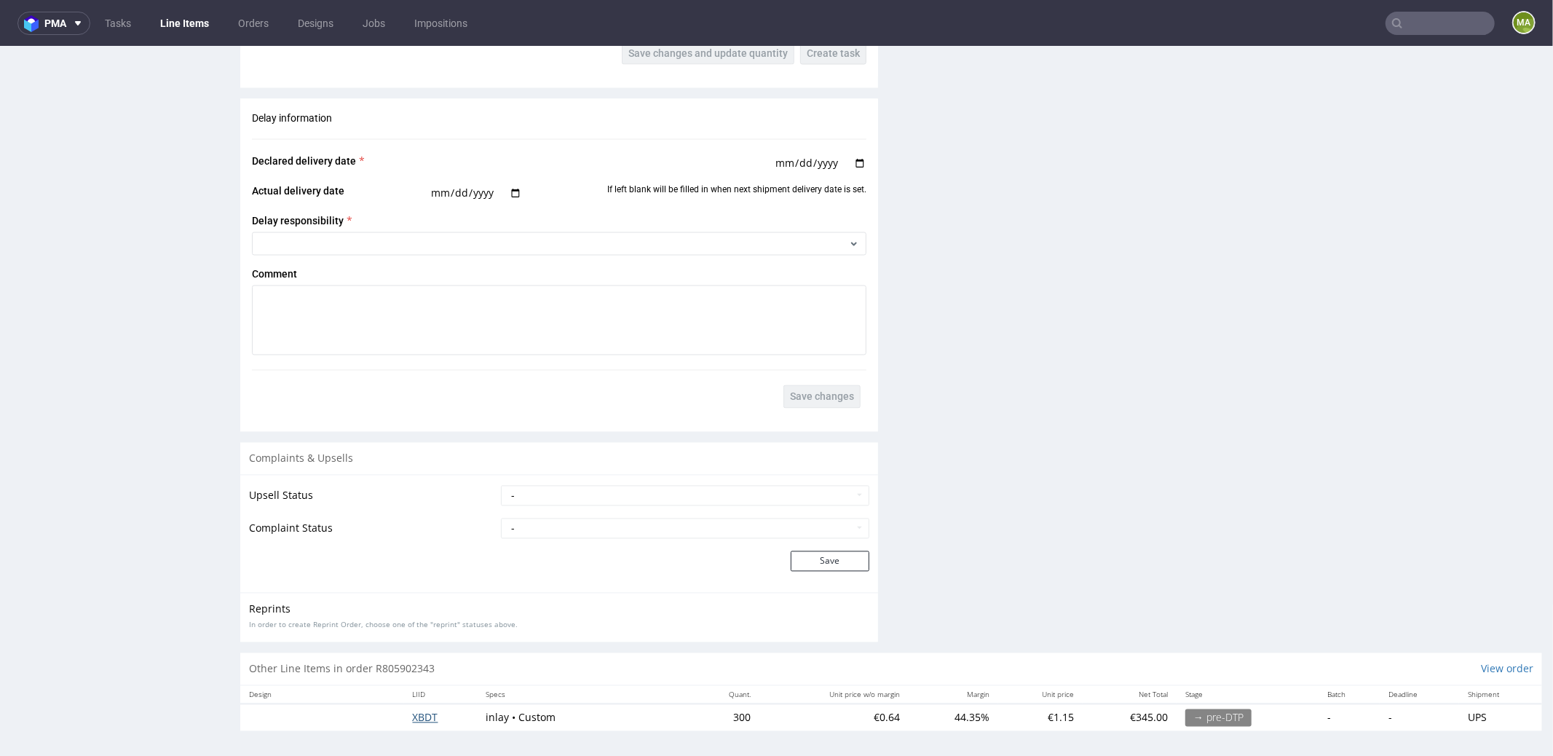
click at [426, 717] on span "XBDT" at bounding box center [425, 717] width 25 height 14
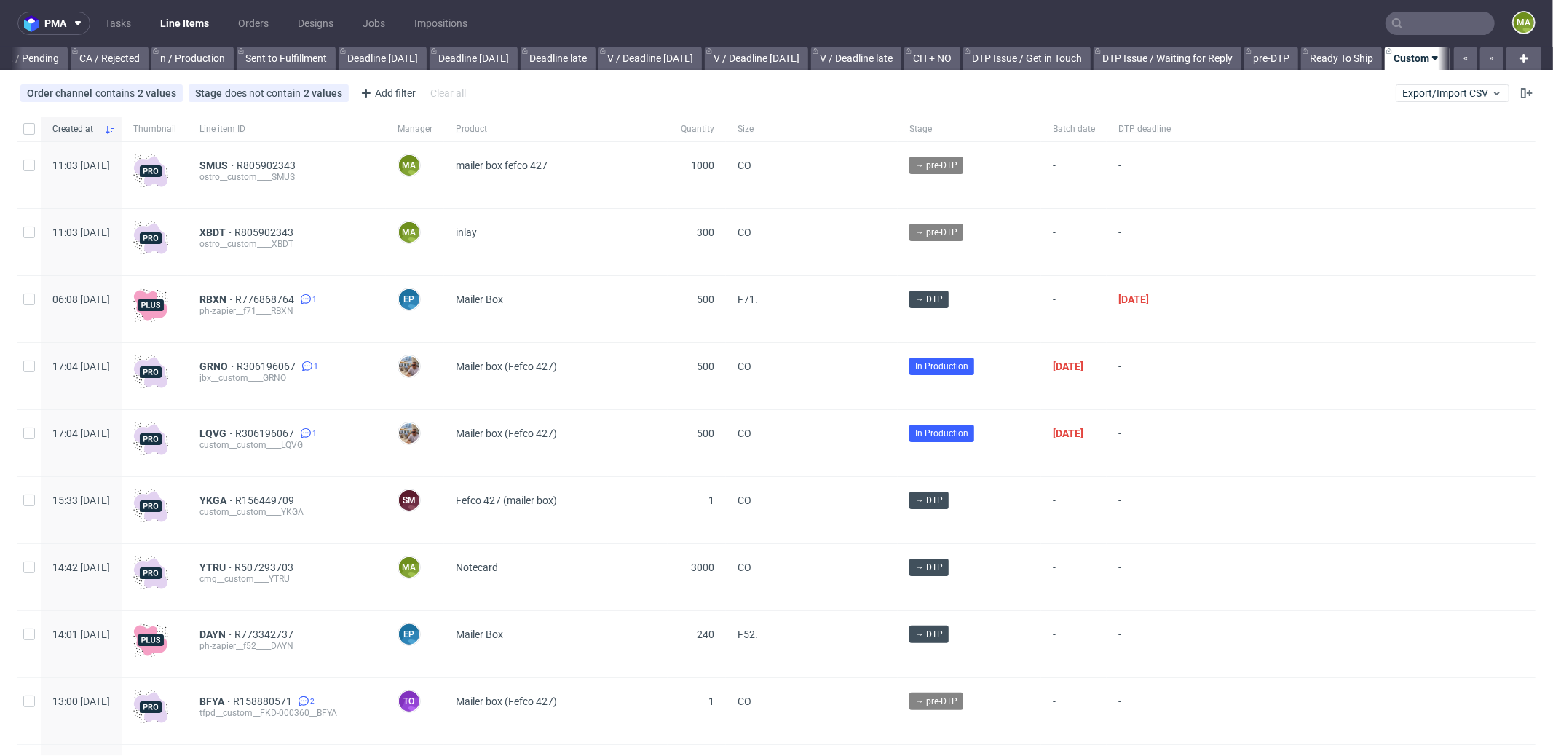
scroll to position [0, 1256]
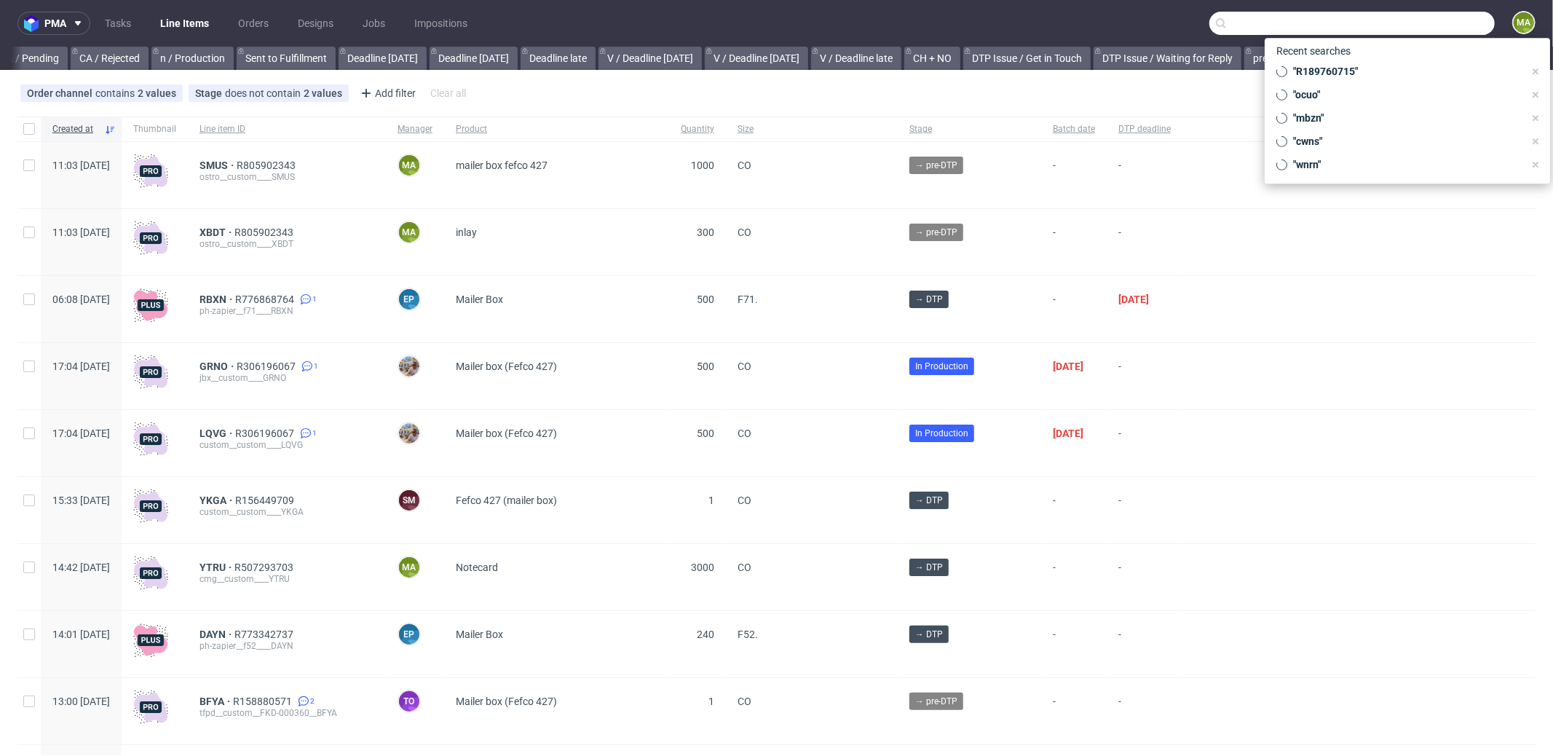
click at [1413, 30] on input "text" at bounding box center [1351, 23] width 285 height 23
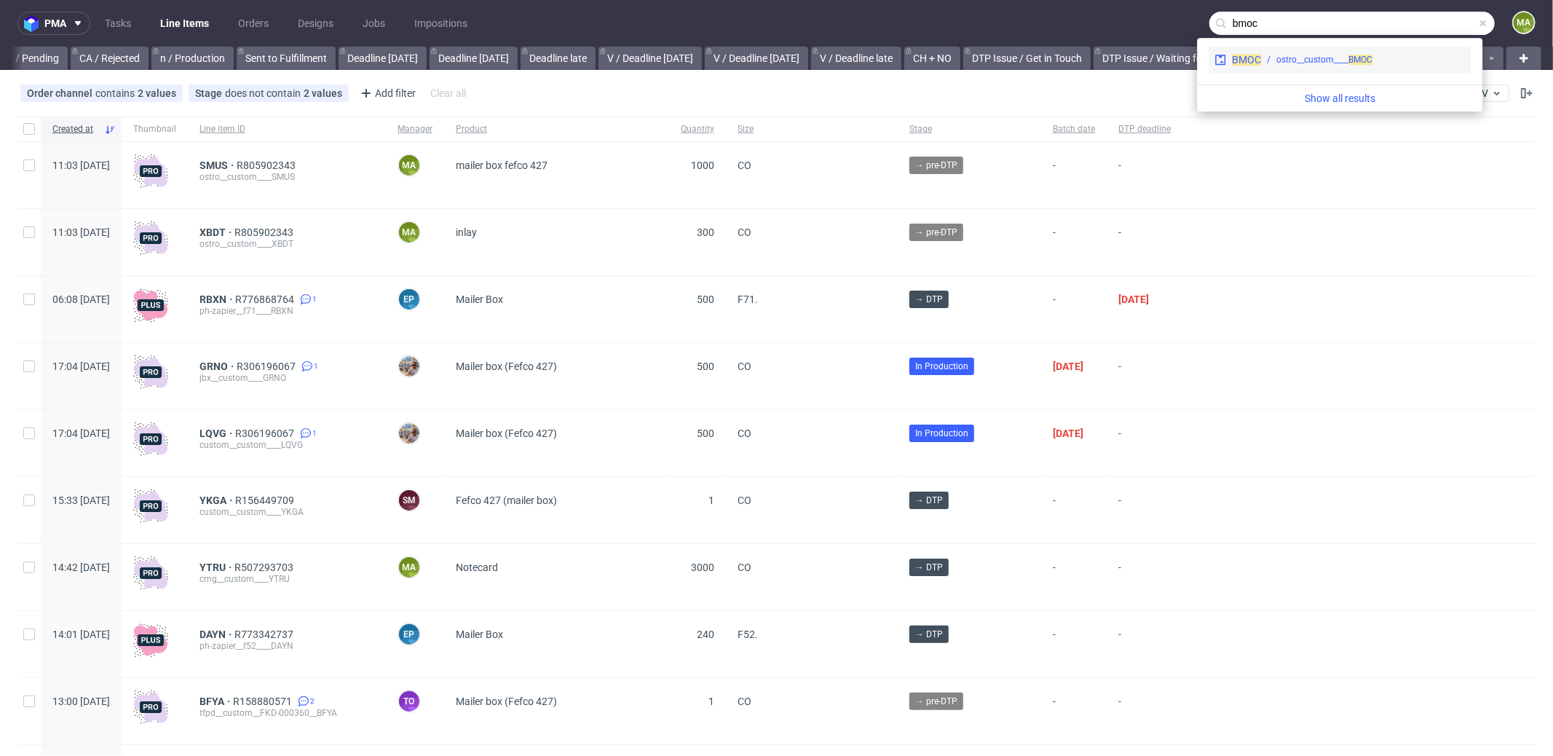
type input "bmoc"
click at [1302, 54] on div "ostro__custom____ BMOC" at bounding box center [1324, 59] width 96 height 13
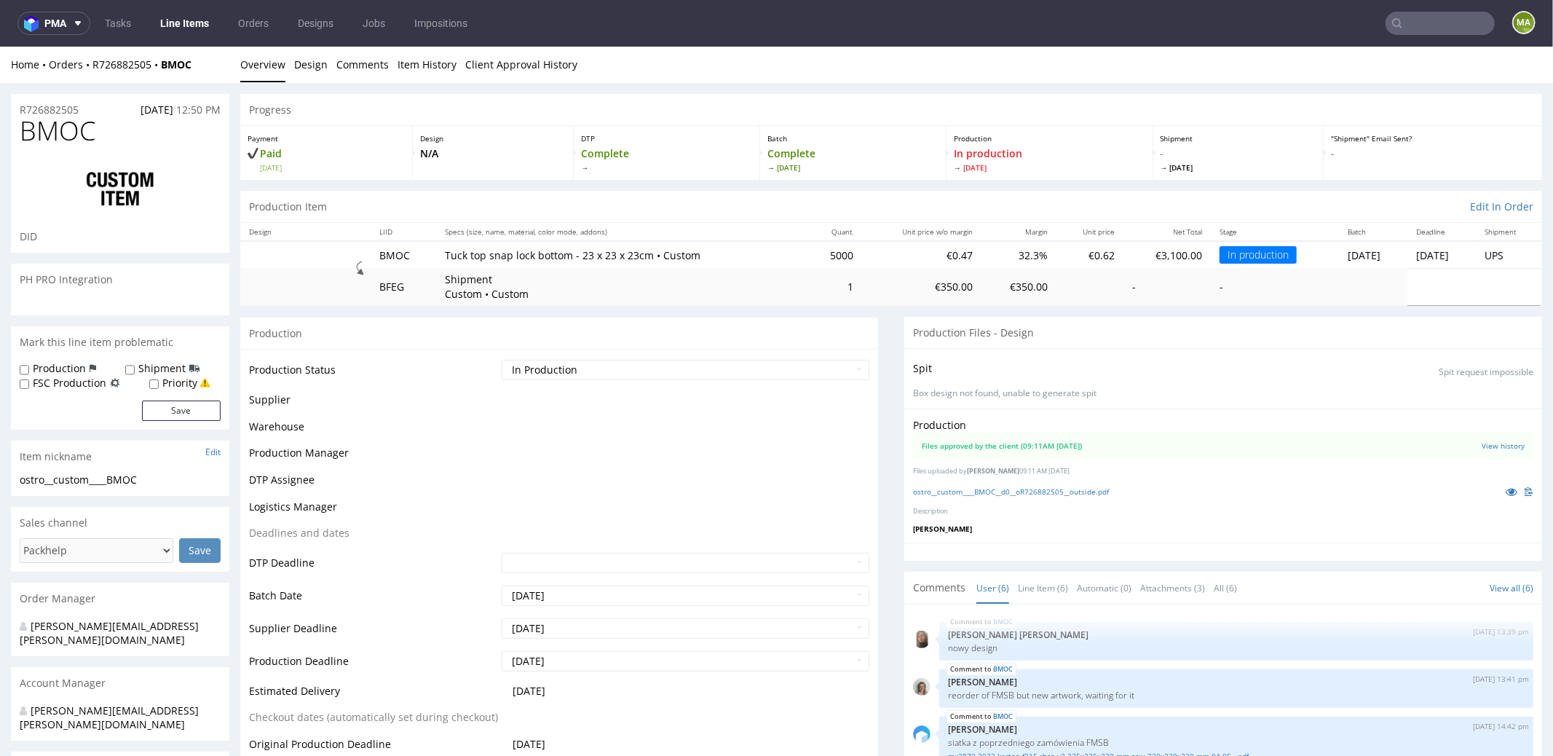
scroll to position [77, 0]
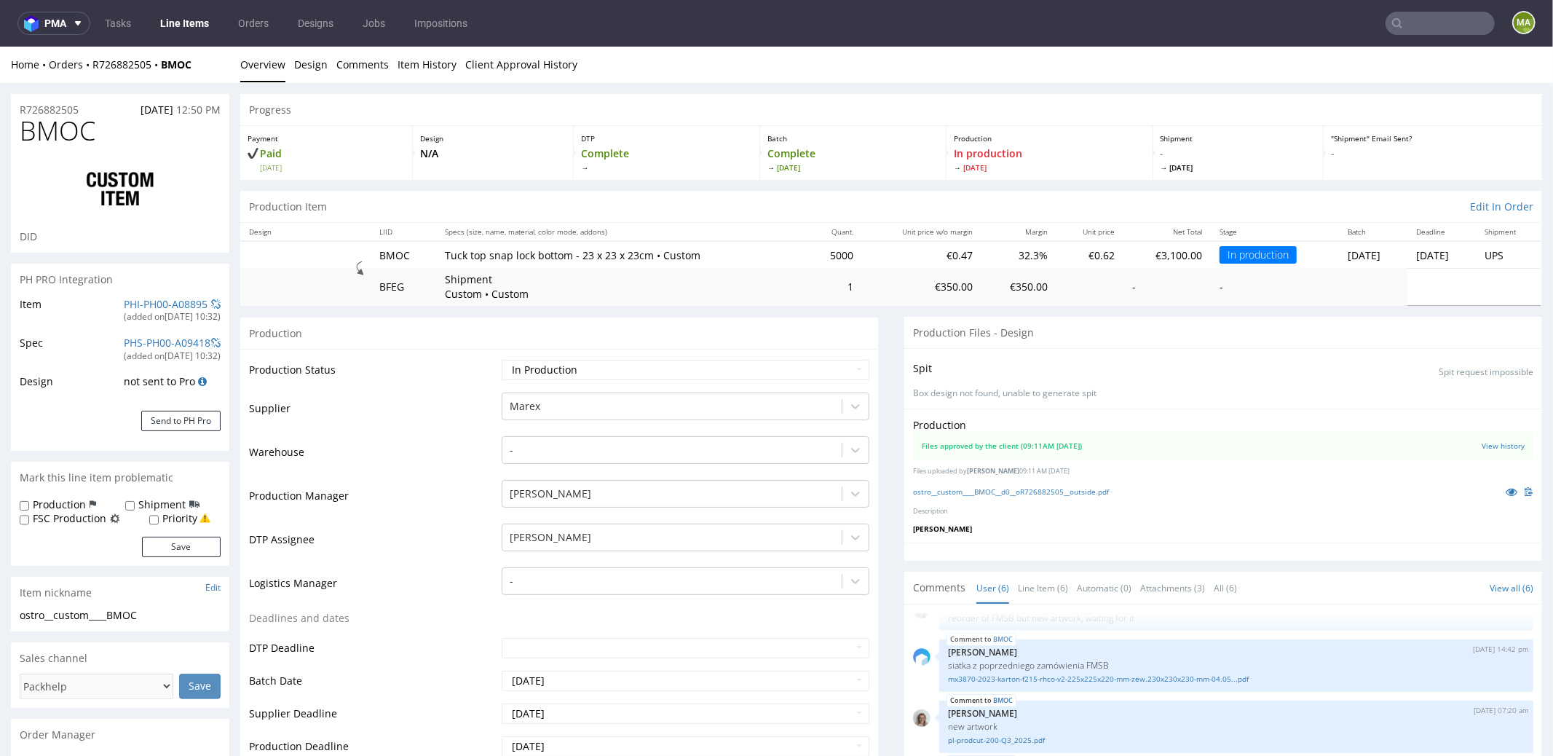
click at [1437, 30] on input "text" at bounding box center [1439, 23] width 109 height 23
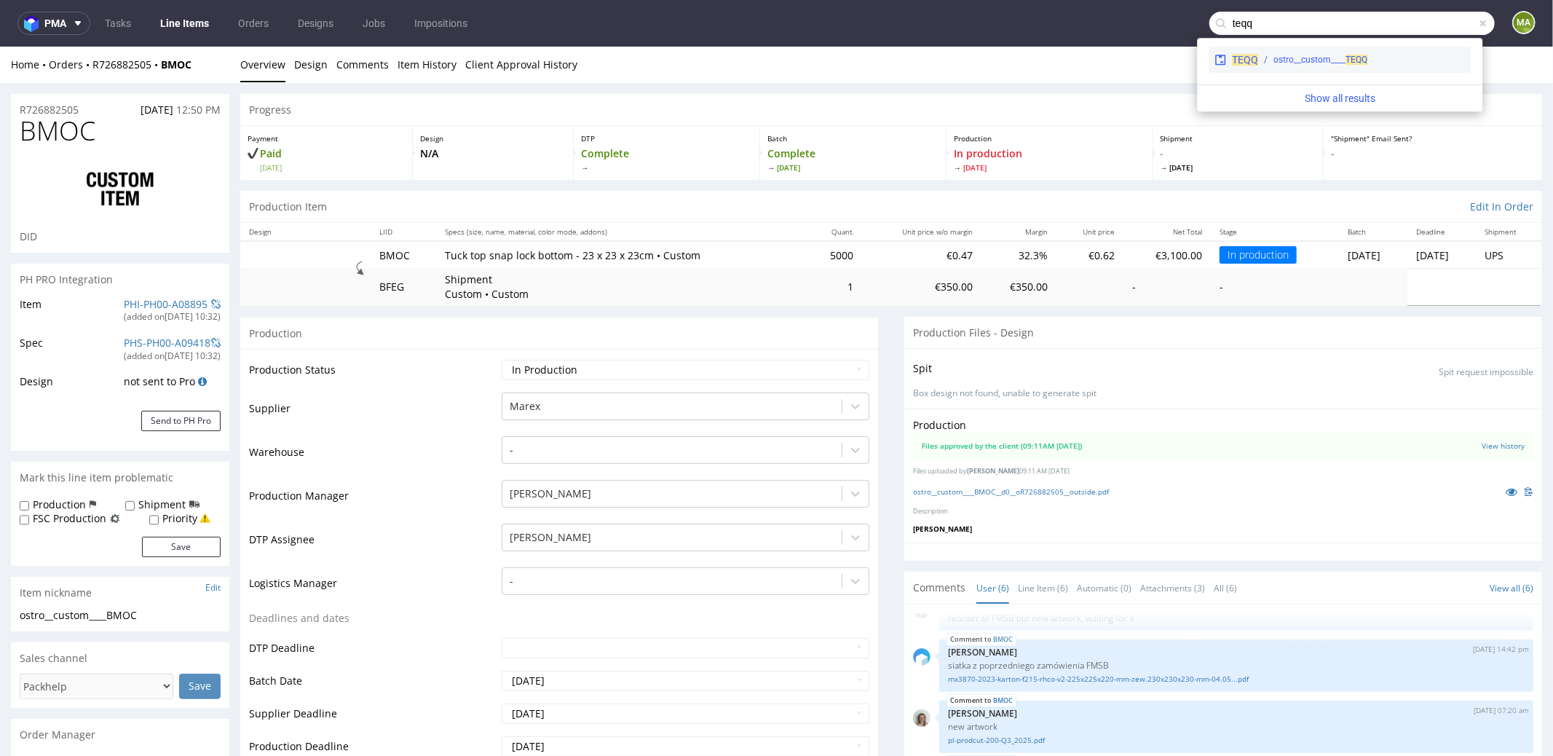
type input "teqq"
click at [1265, 62] on div "ostro__custom____ TEQQ" at bounding box center [1361, 59] width 207 height 13
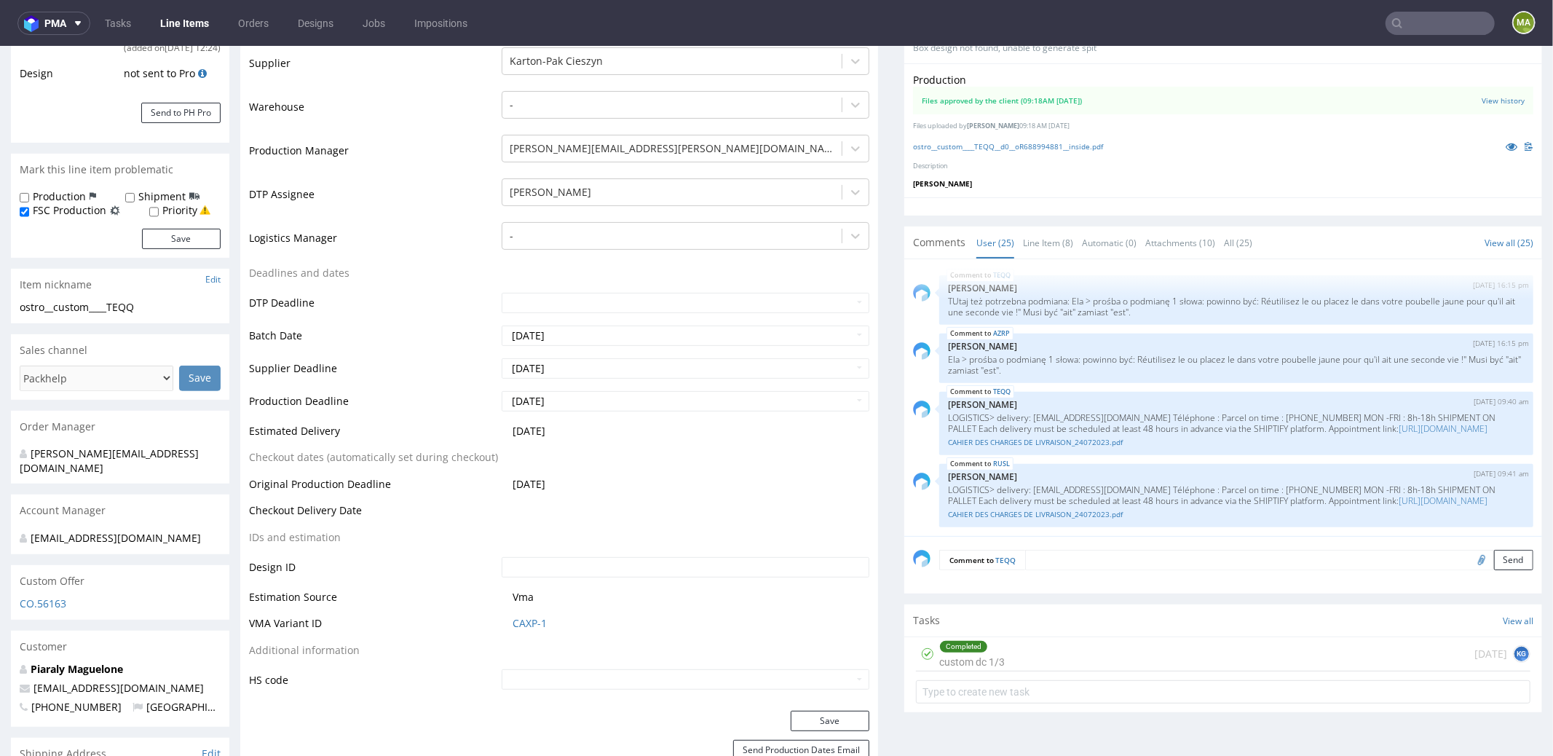
scroll to position [242, 0]
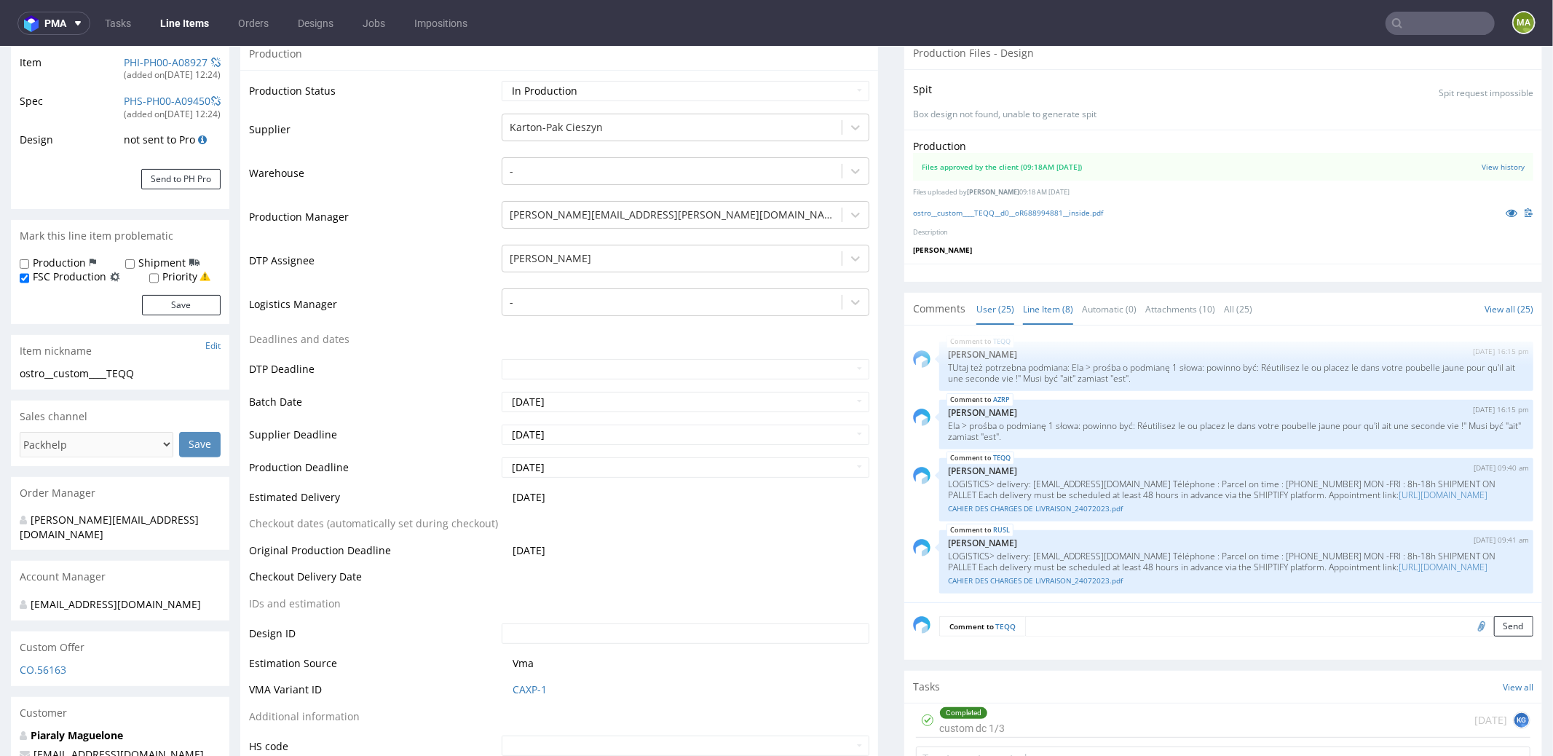
click at [1040, 316] on link "Line Item (8)" at bounding box center [1048, 308] width 50 height 31
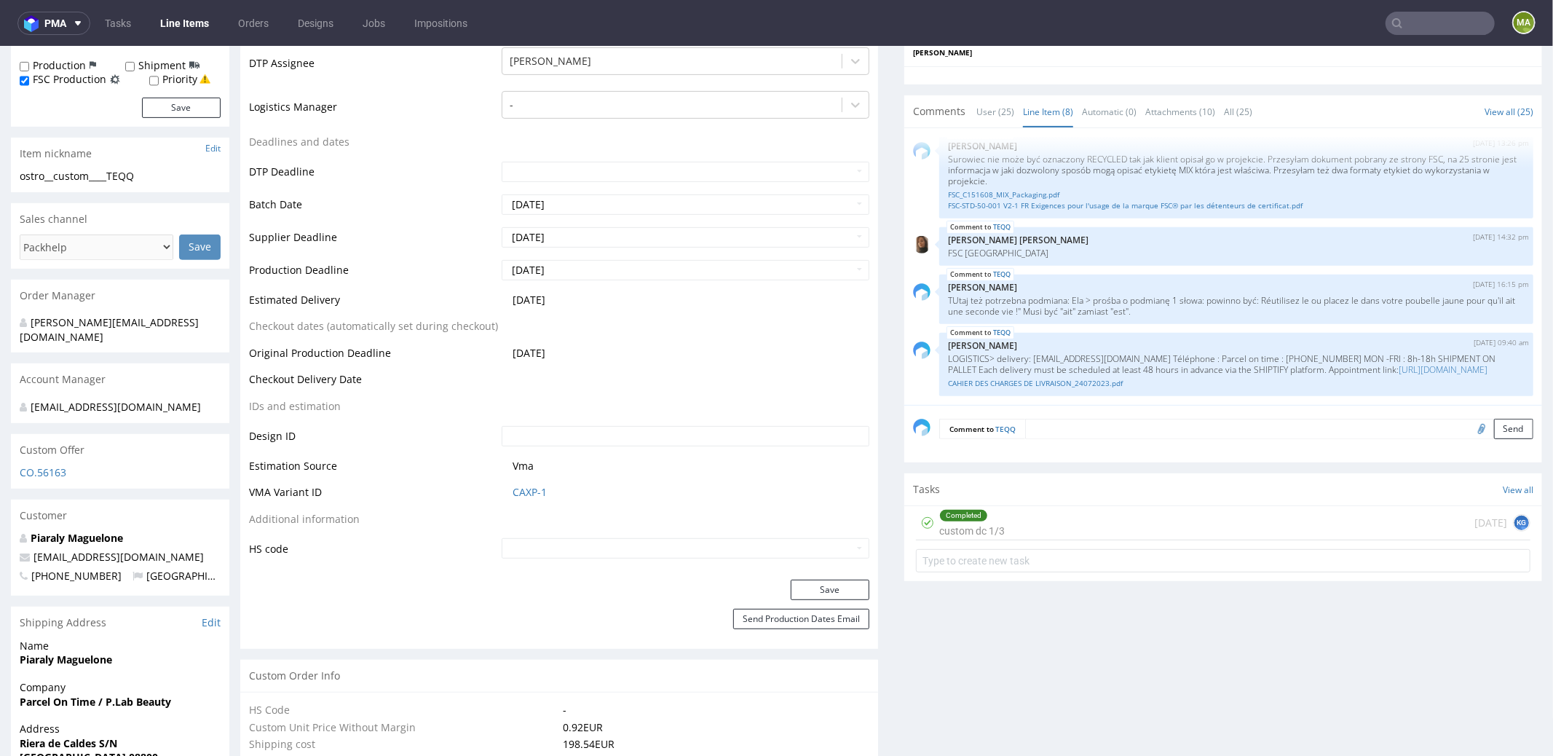
scroll to position [574, 0]
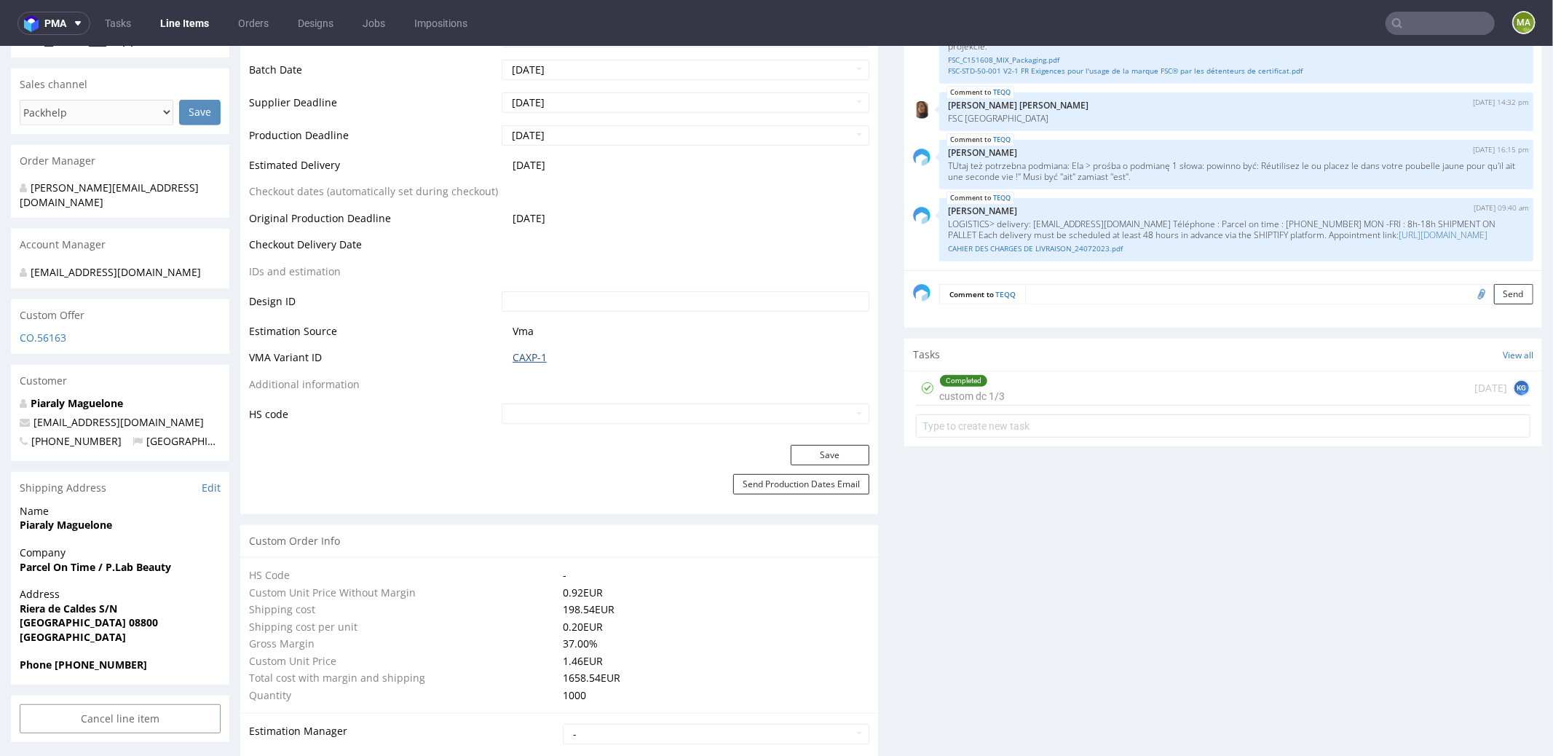
click at [519, 355] on link "CAXP-1" at bounding box center [529, 356] width 34 height 15
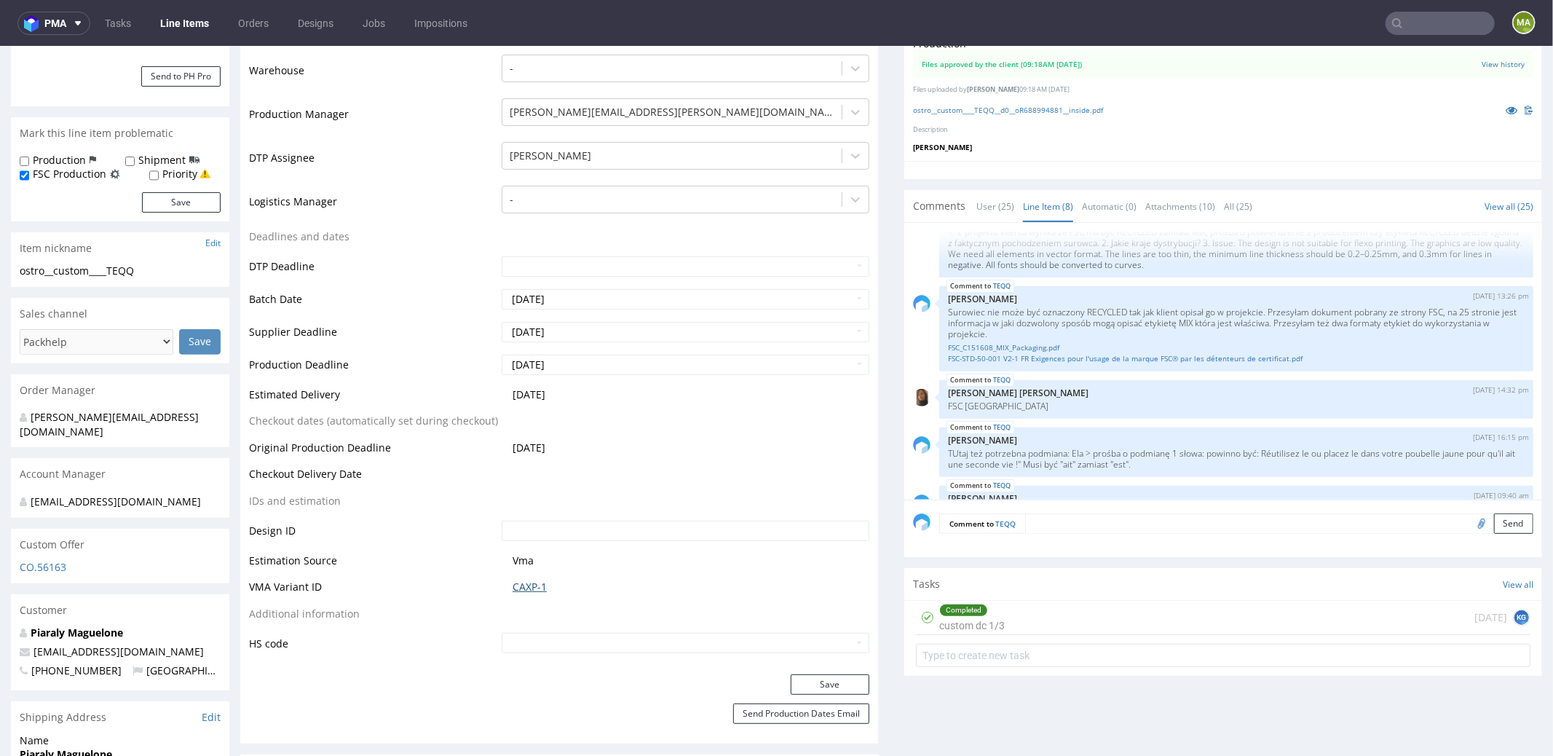
scroll to position [262, 0]
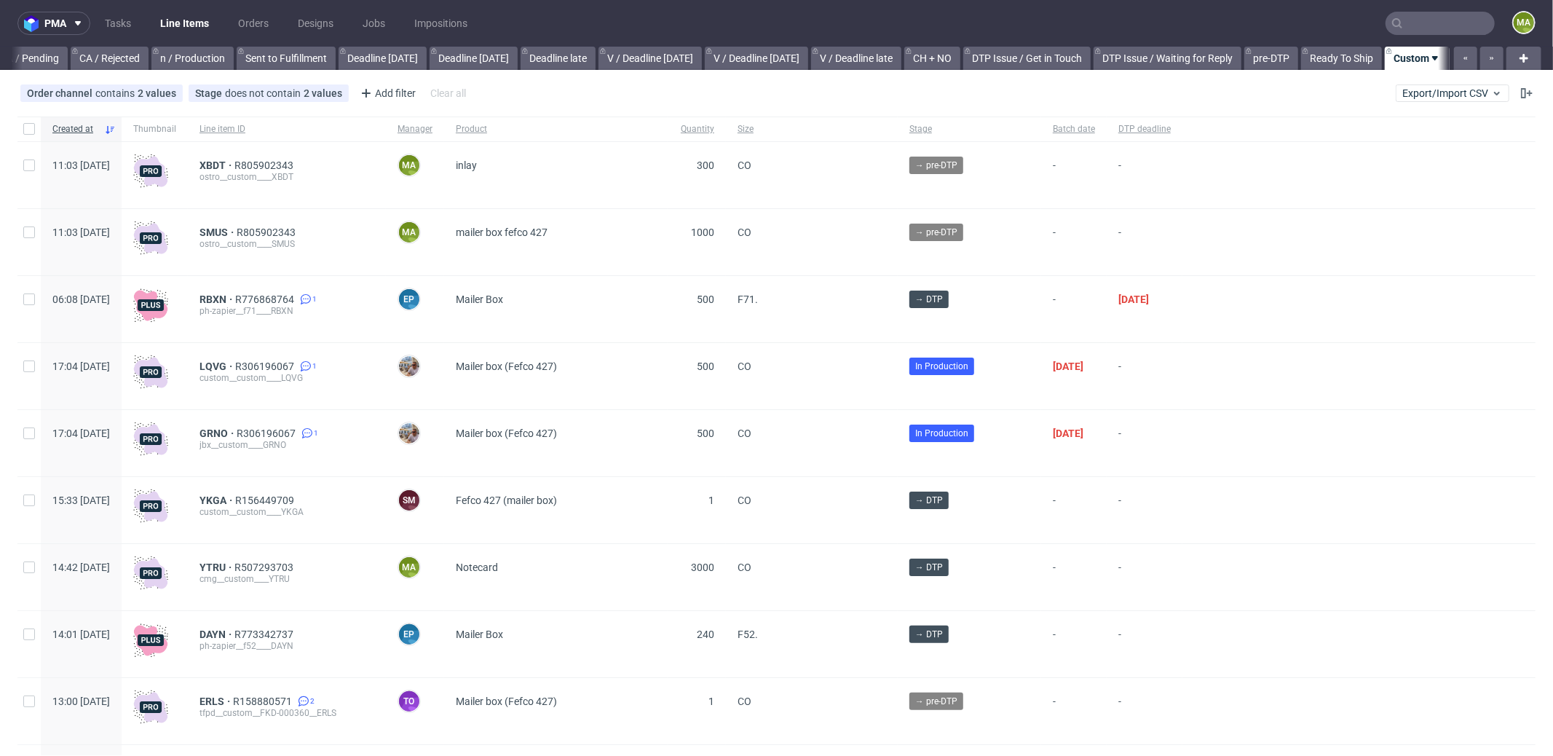
scroll to position [0, 1256]
click at [237, 231] on span "SMUS" at bounding box center [217, 232] width 37 height 12
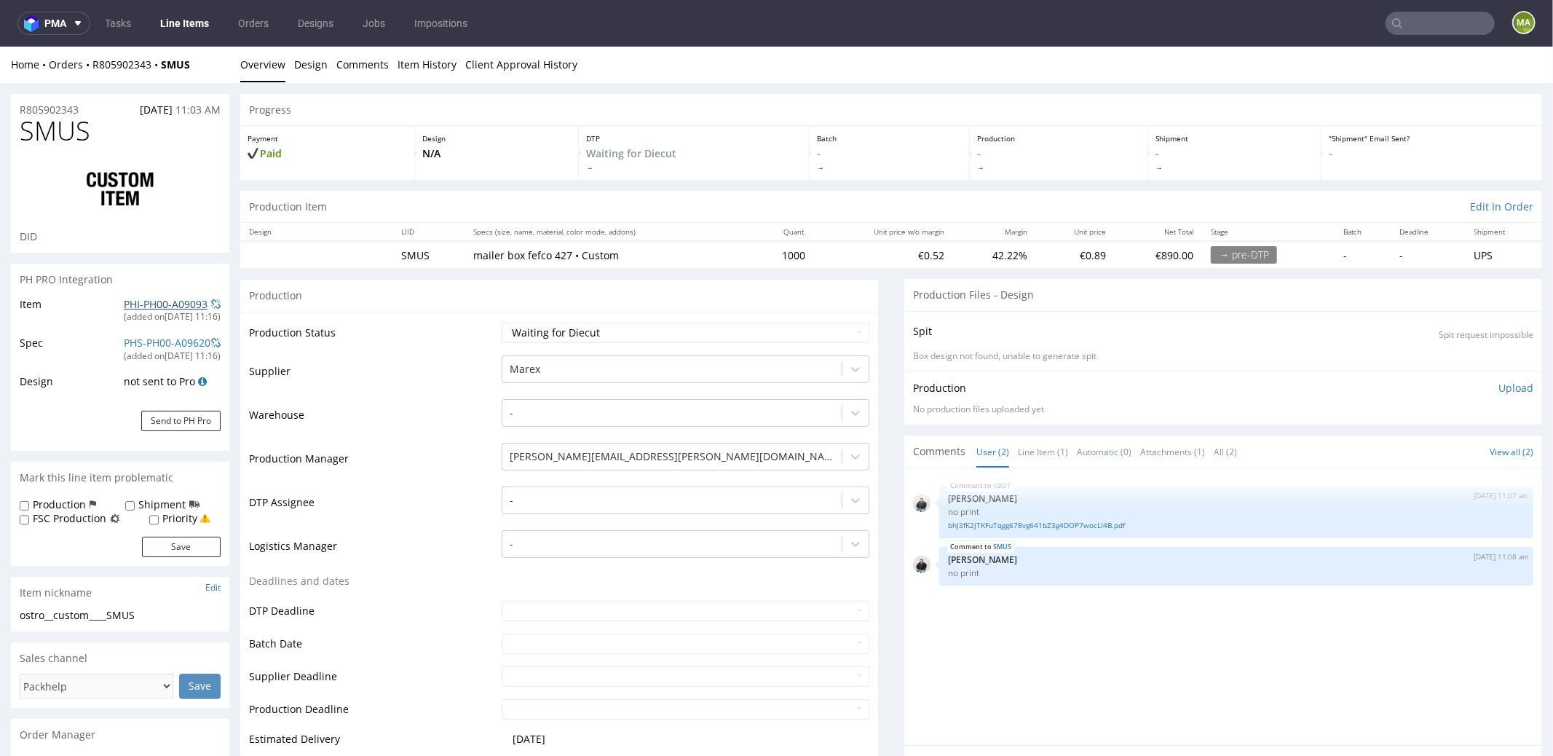
click at [151, 304] on link "PHI-PH00-A09093" at bounding box center [166, 303] width 84 height 14
click at [171, 302] on link "PHI-PH00-A09093" at bounding box center [166, 303] width 84 height 14
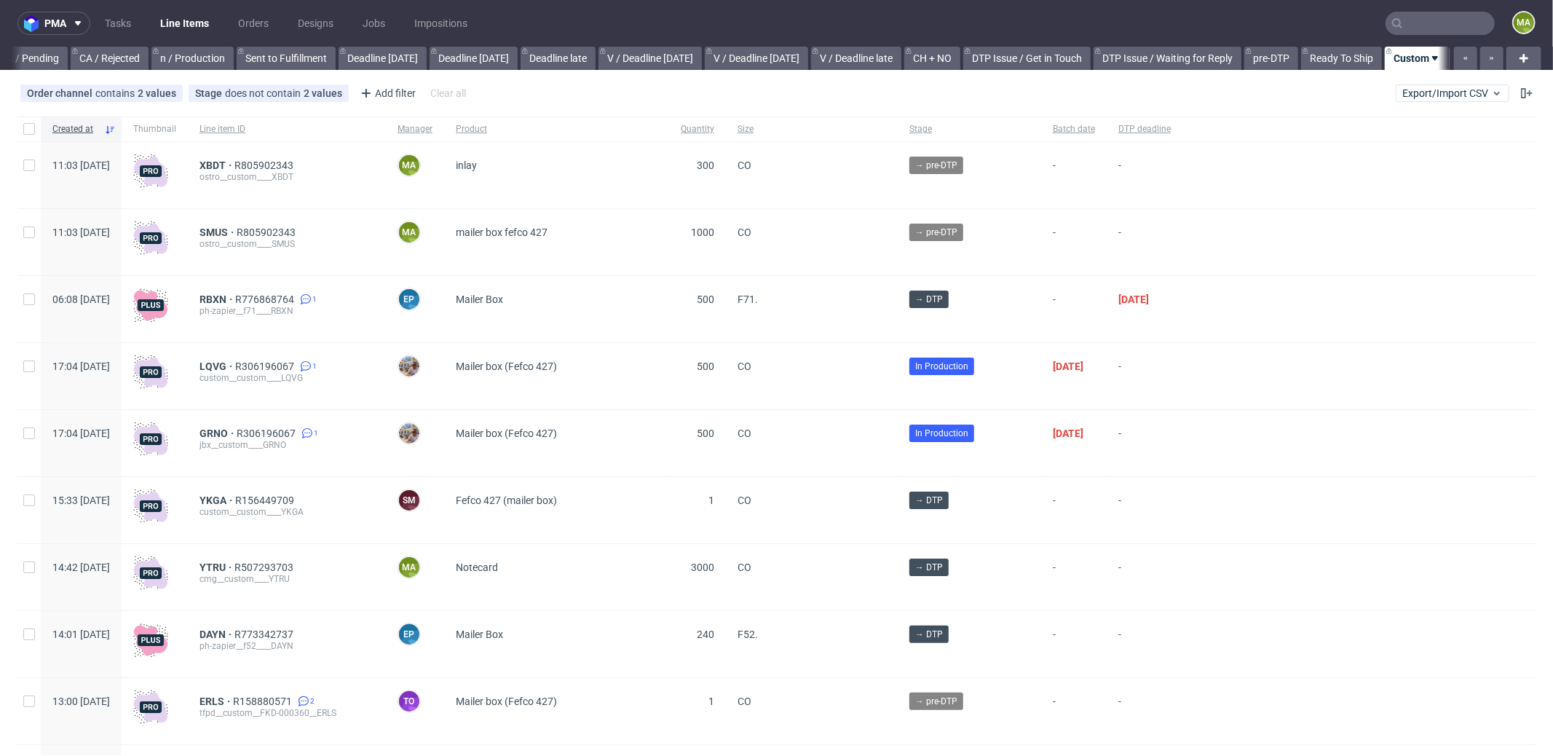
scroll to position [0, 1256]
click at [296, 162] on span "R805902343" at bounding box center [265, 165] width 62 height 12
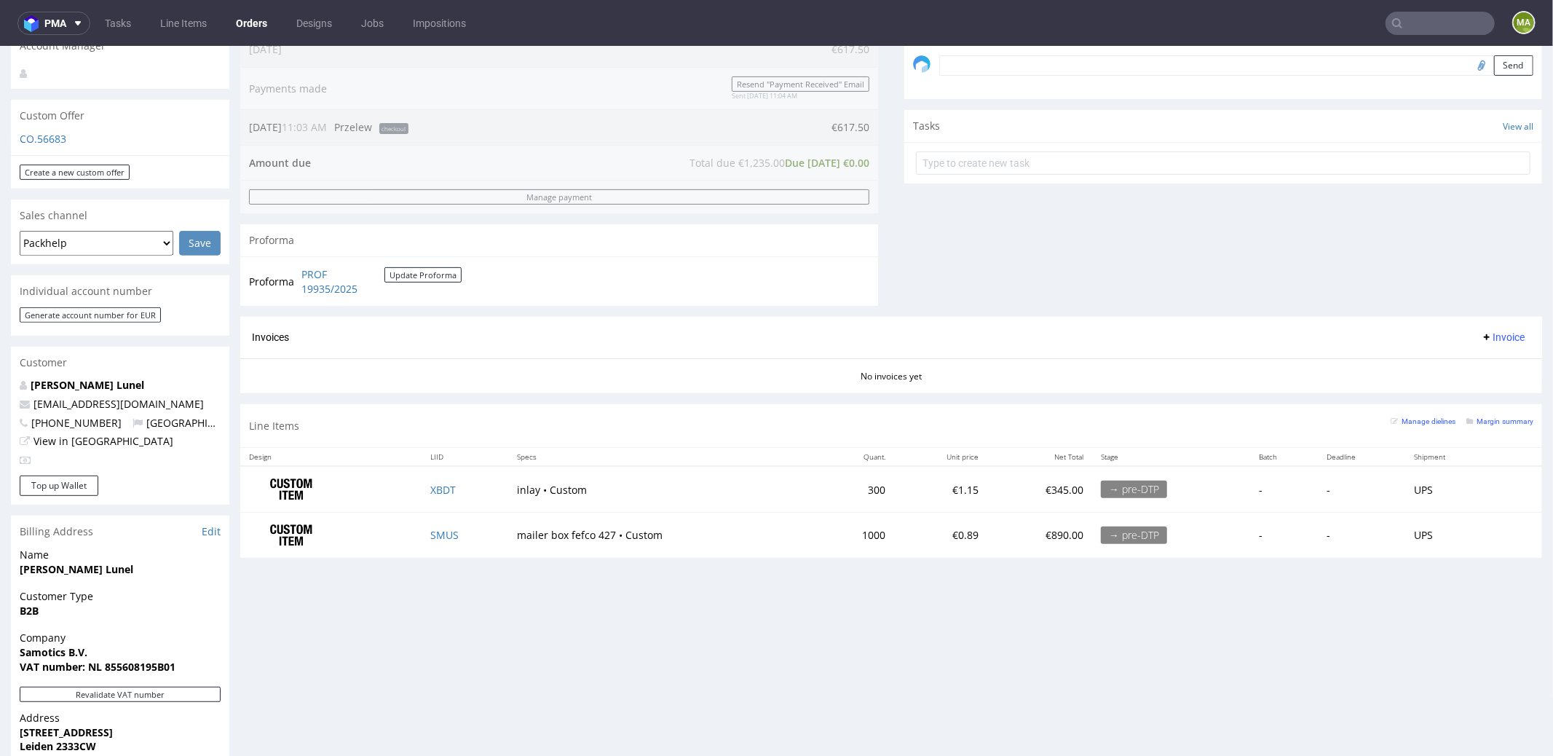
scroll to position [547, 0]
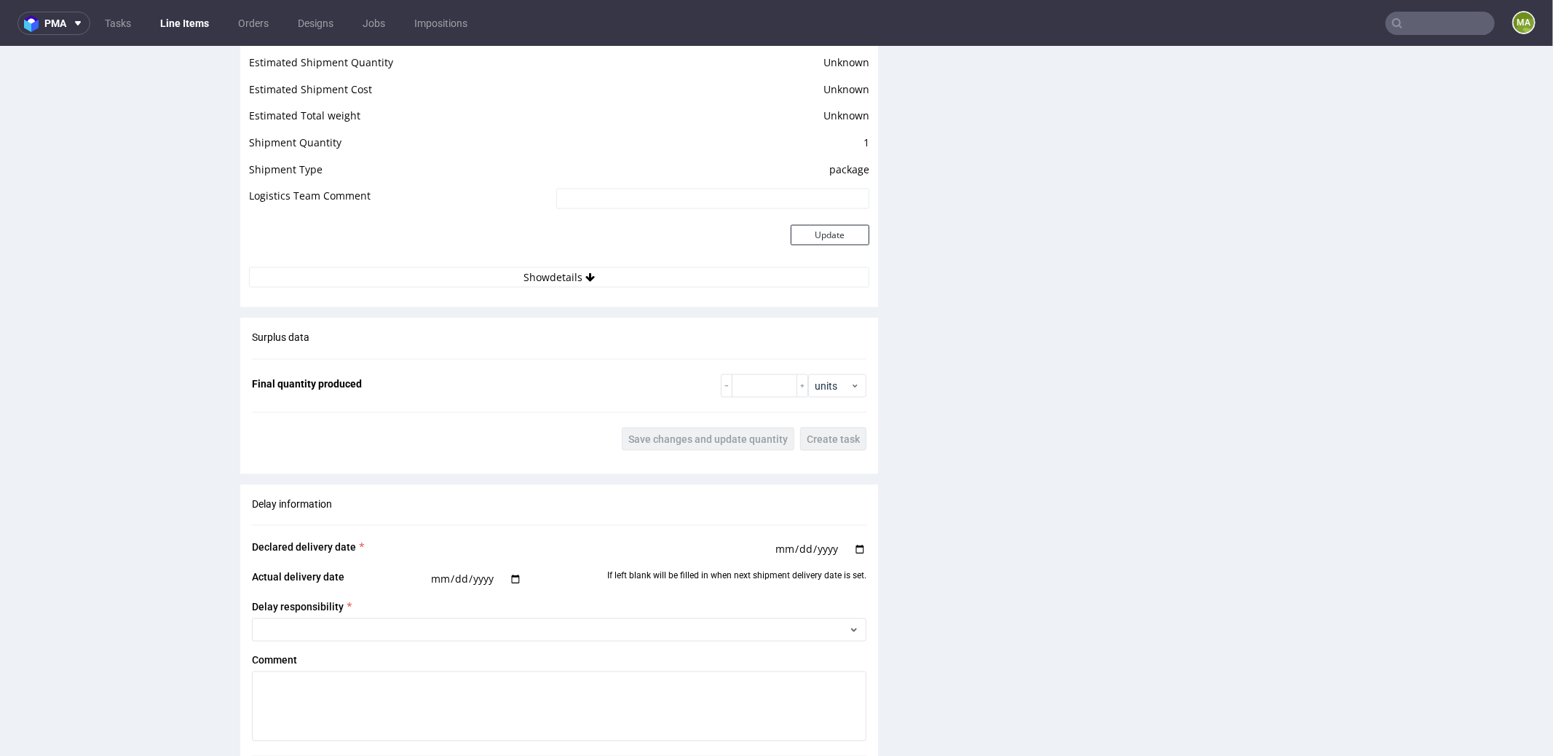
scroll to position [2262, 0]
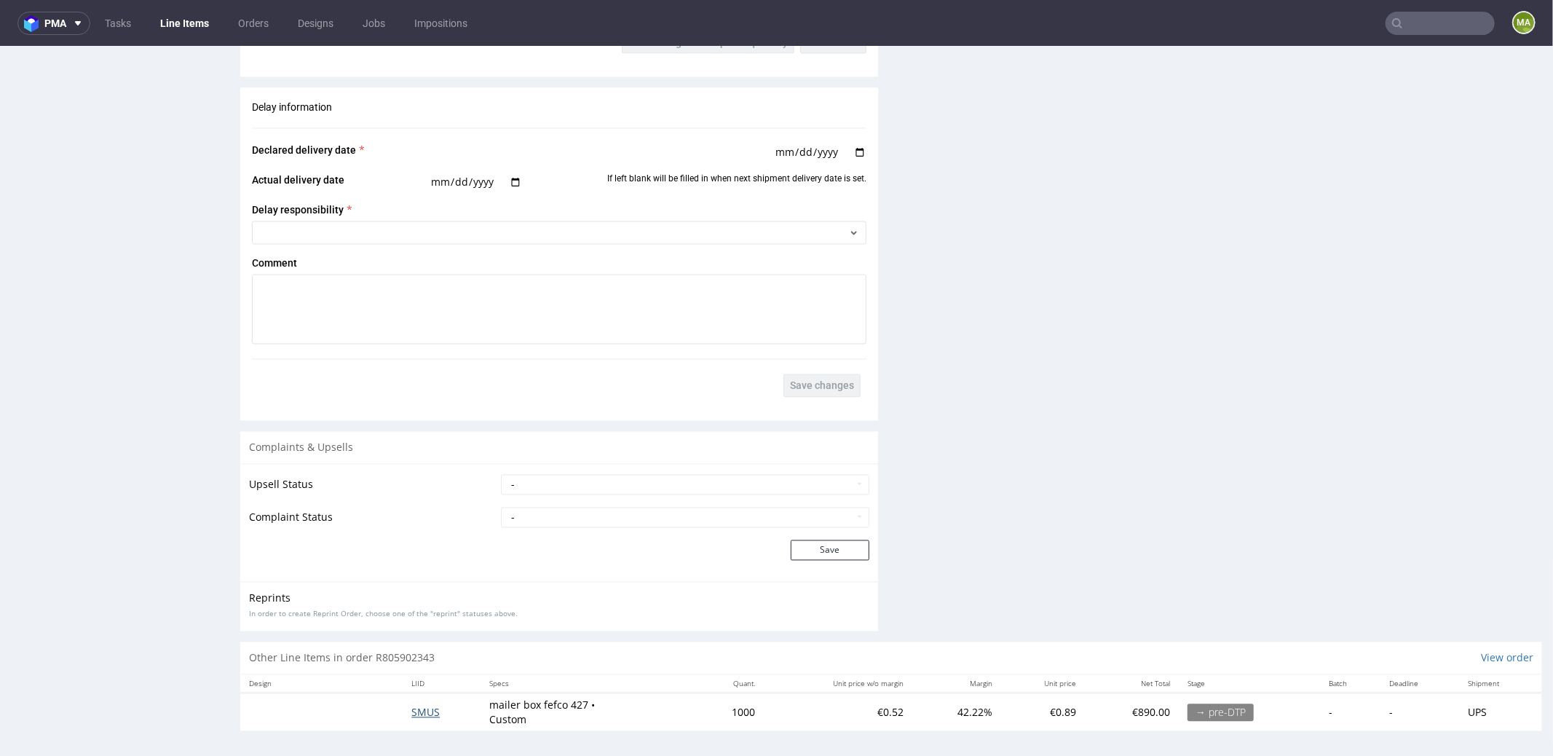
click at [426, 710] on span "SMUS" at bounding box center [425, 712] width 28 height 14
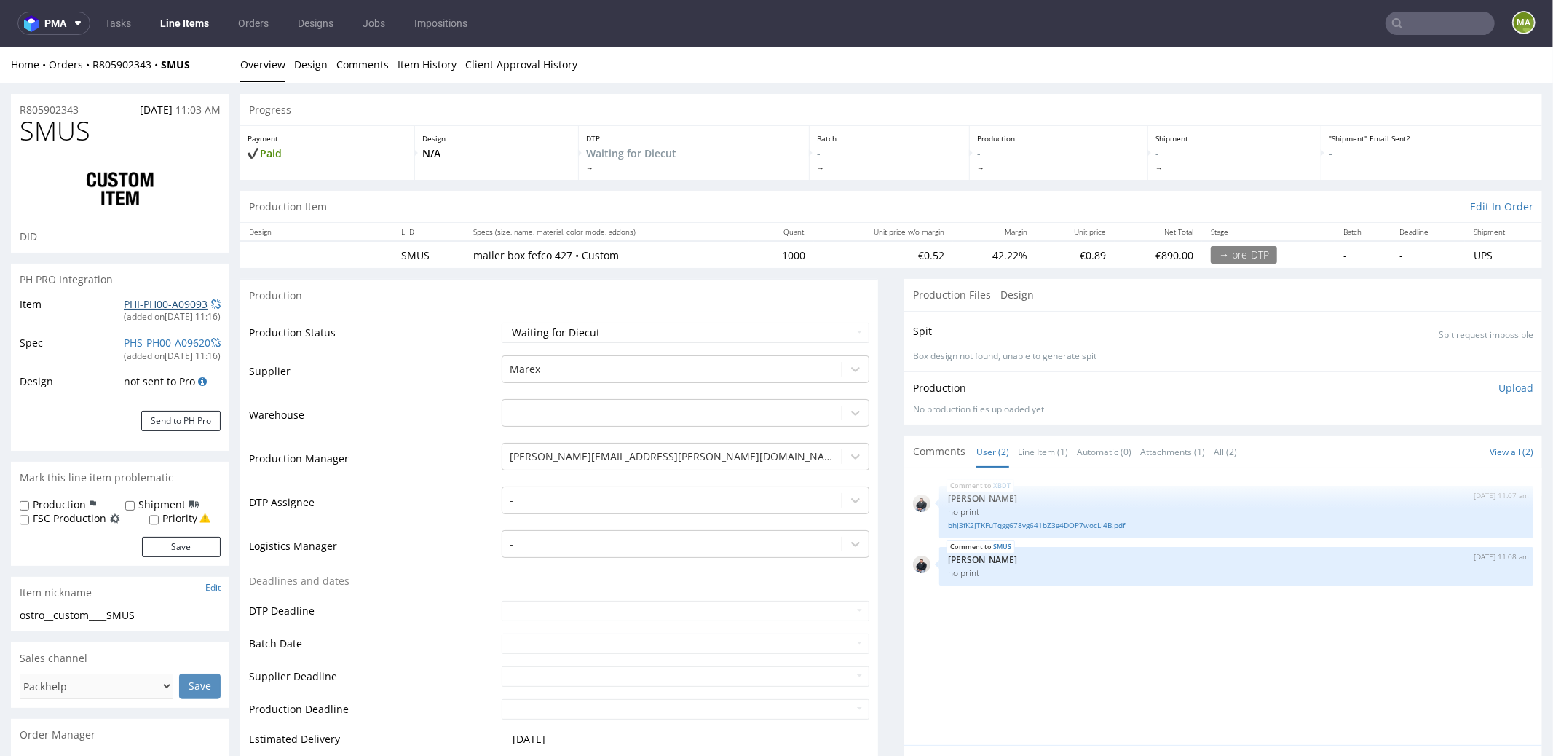
click at [167, 307] on link "PHI-PH00-A09093" at bounding box center [166, 303] width 84 height 14
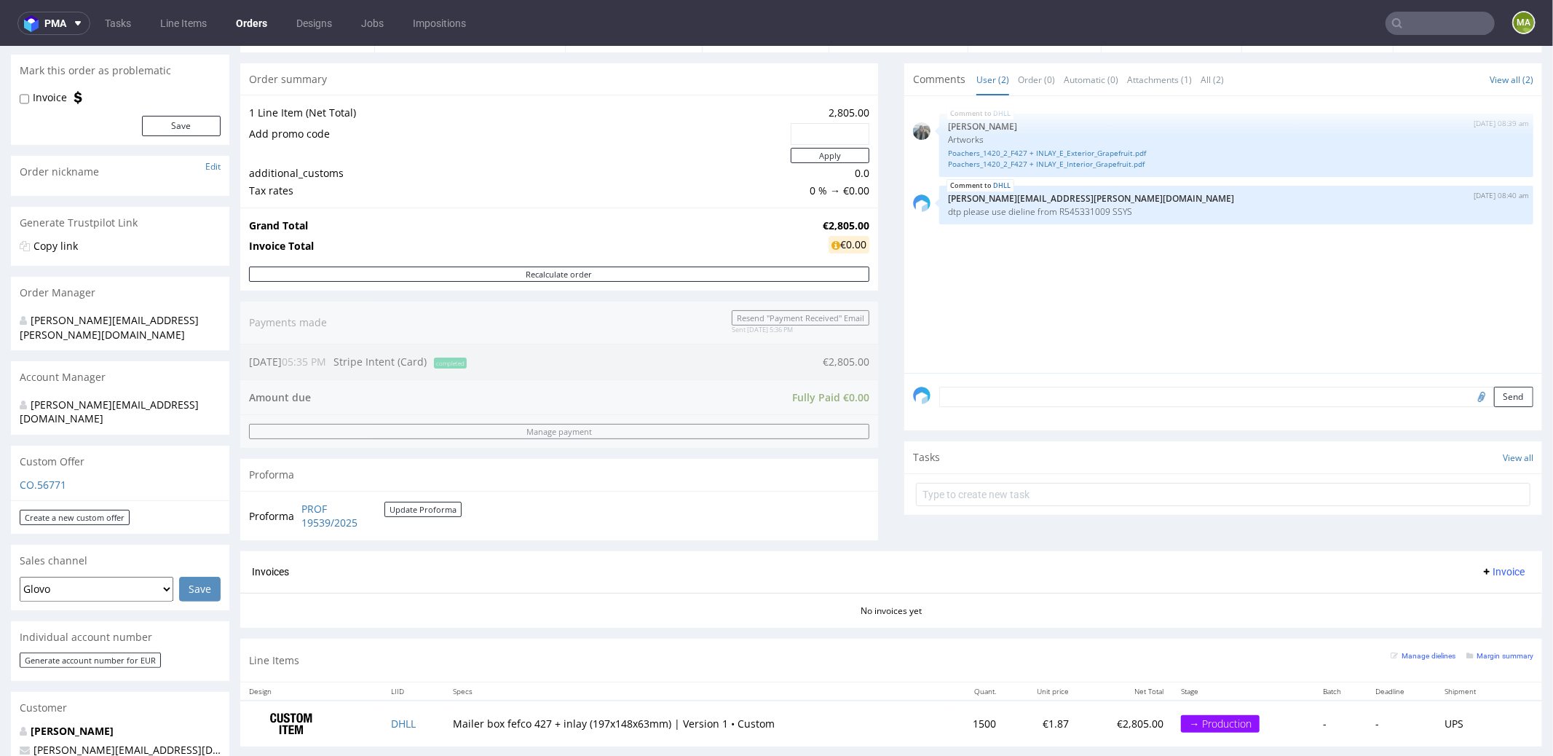
scroll to position [333, 0]
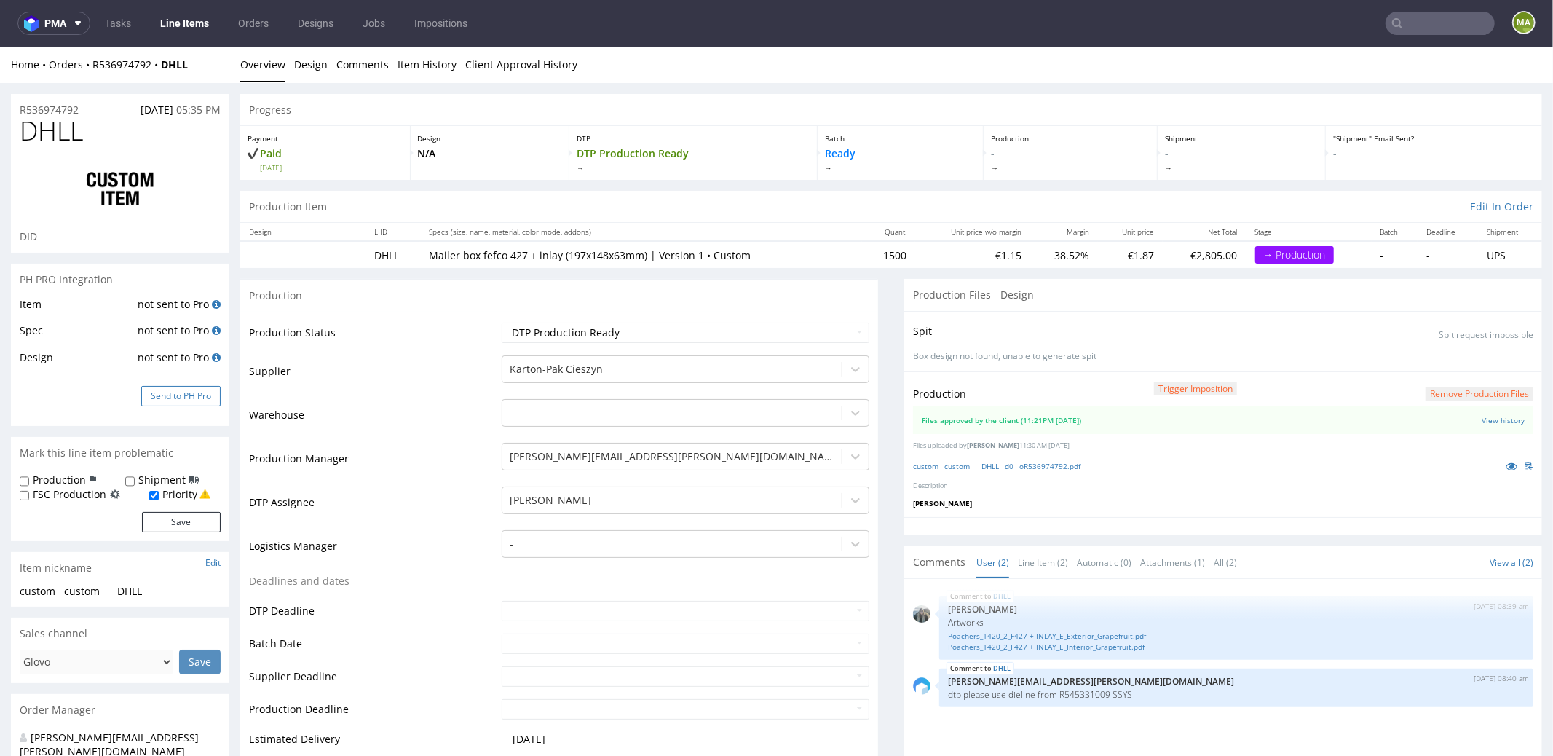
click at [153, 400] on button "Send to PH Pro" at bounding box center [180, 395] width 79 height 20
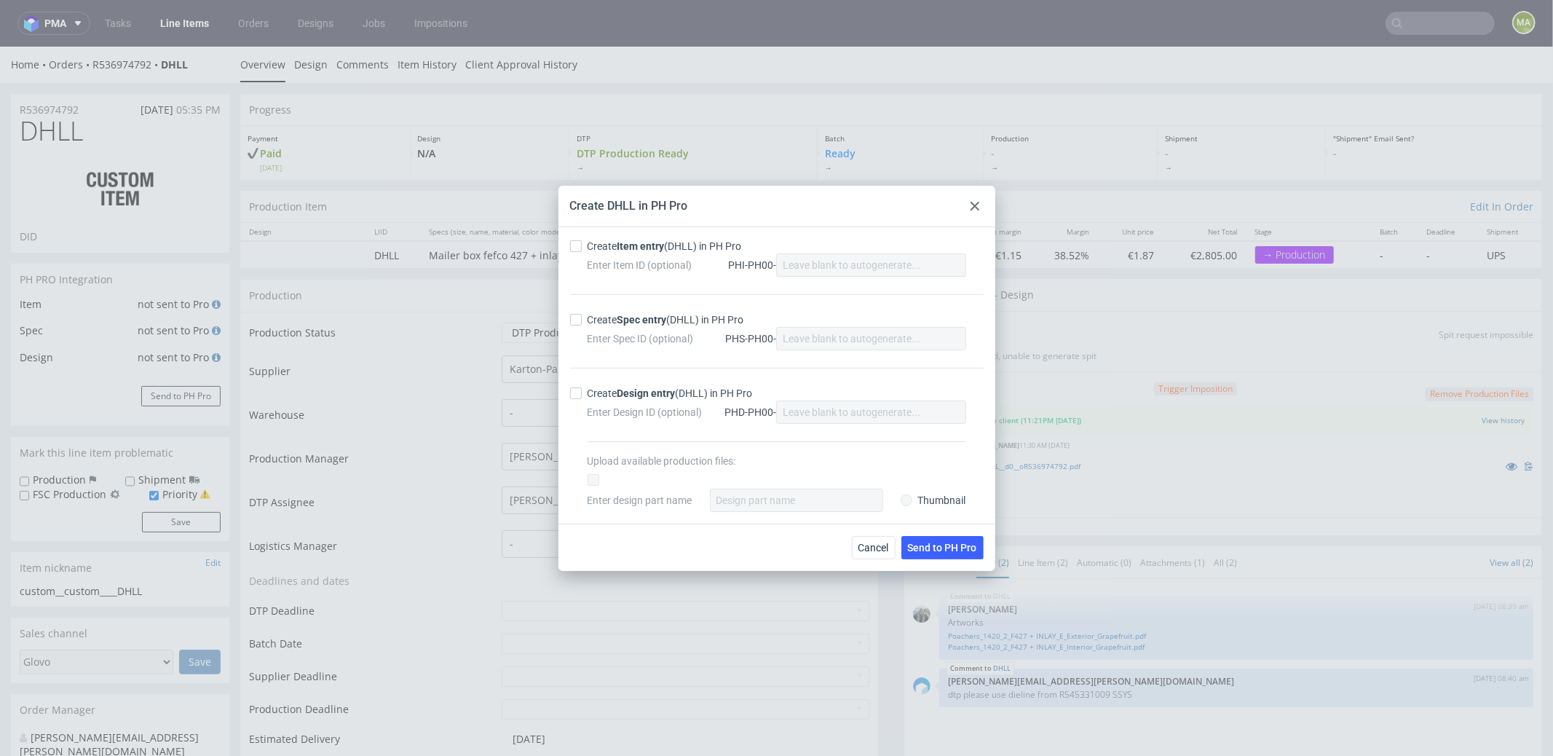
click at [628, 247] on strong "Item entry" at bounding box center [640, 246] width 47 height 12
click at [582, 247] on input "Create Item entry (DHLL) in PH Pro" at bounding box center [576, 246] width 12 height 12
checkbox input "true"
click at [636, 326] on div "Create Spec entry (DHLL) in PH Pro" at bounding box center [665, 319] width 157 height 15
click at [582, 325] on input "Create Spec entry (DHLL) in PH Pro" at bounding box center [576, 320] width 12 height 12
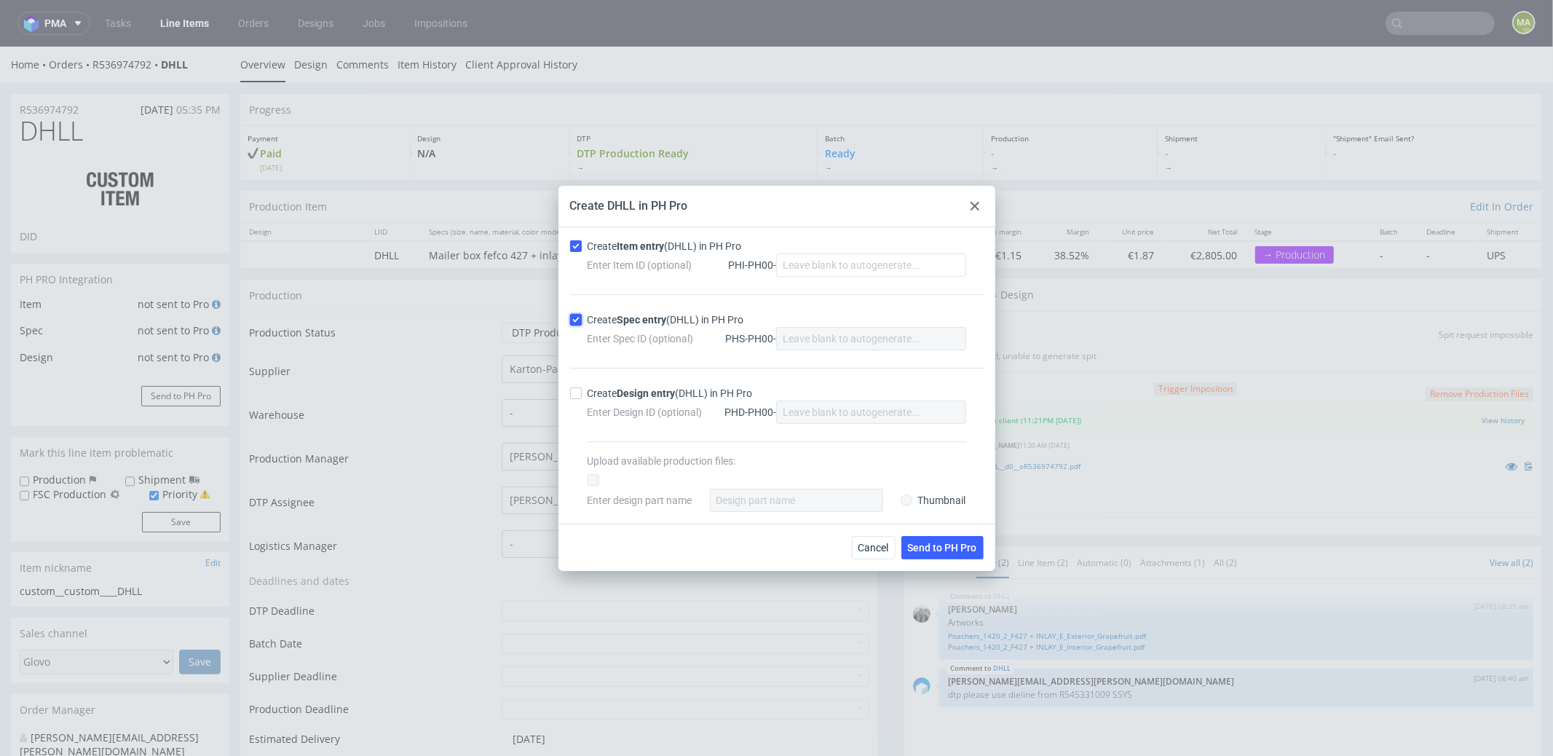
checkbox input "true"
click at [963, 536] on button "Send to PH Pro" at bounding box center [942, 547] width 82 height 23
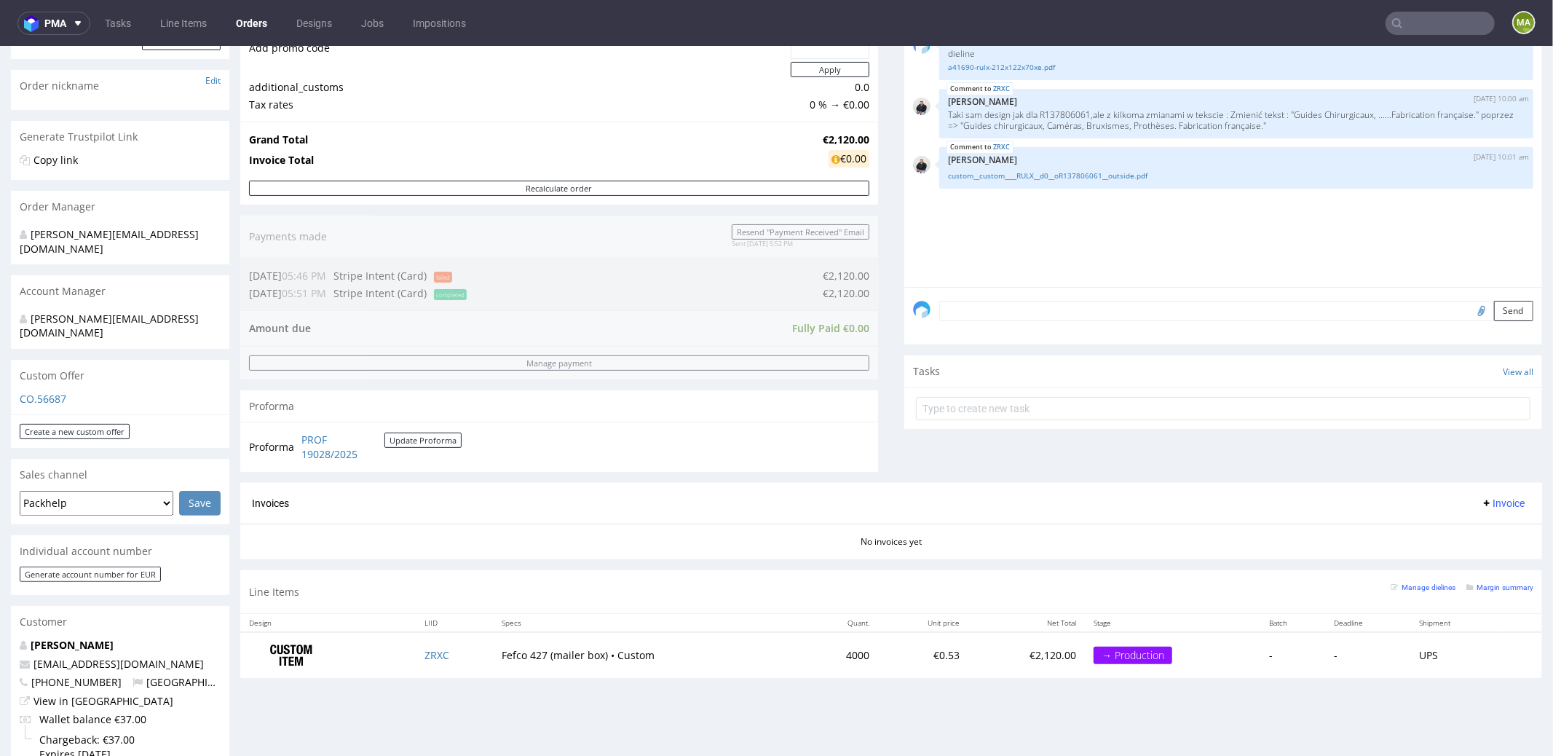
scroll to position [531, 0]
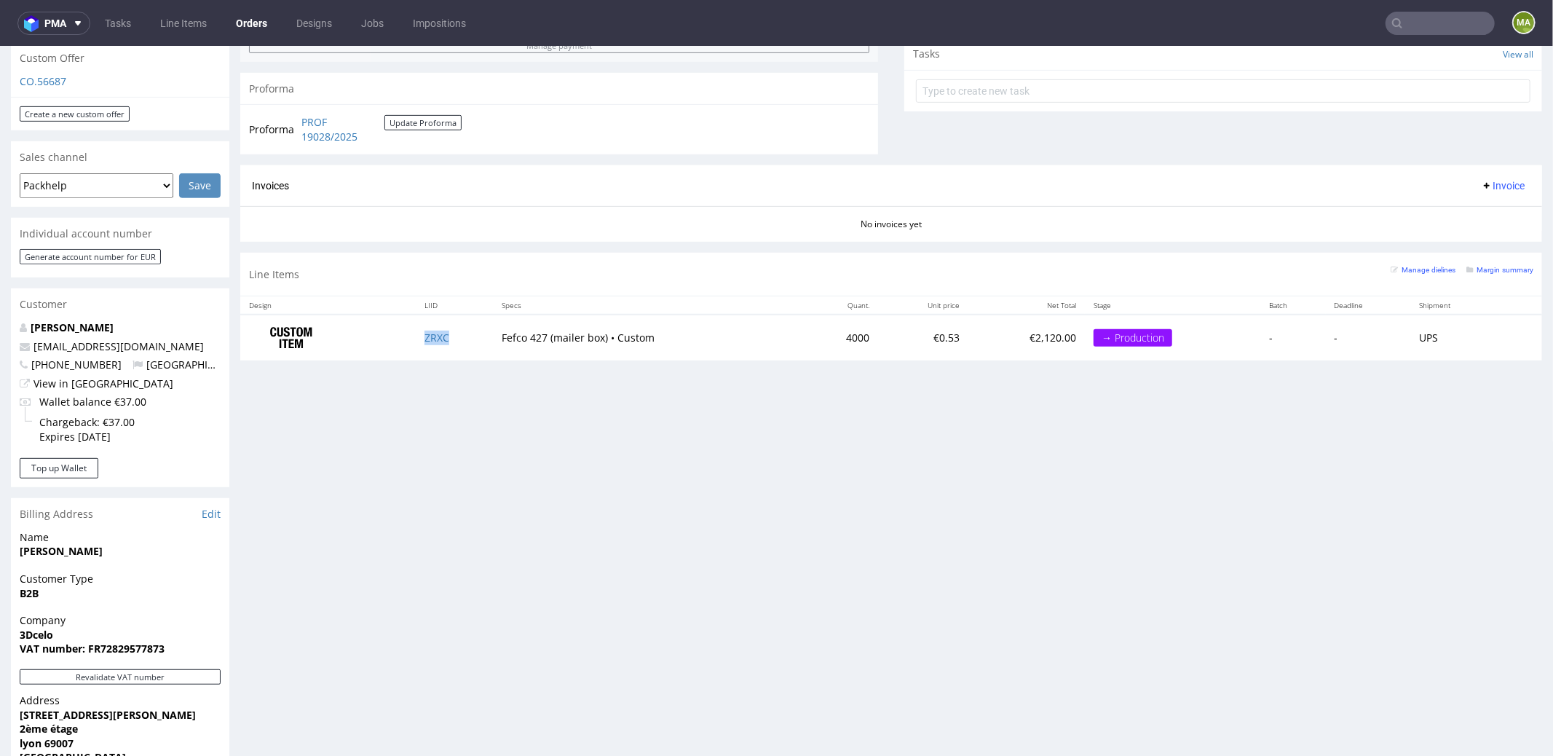
click at [447, 339] on td "ZRXC" at bounding box center [454, 337] width 77 height 46
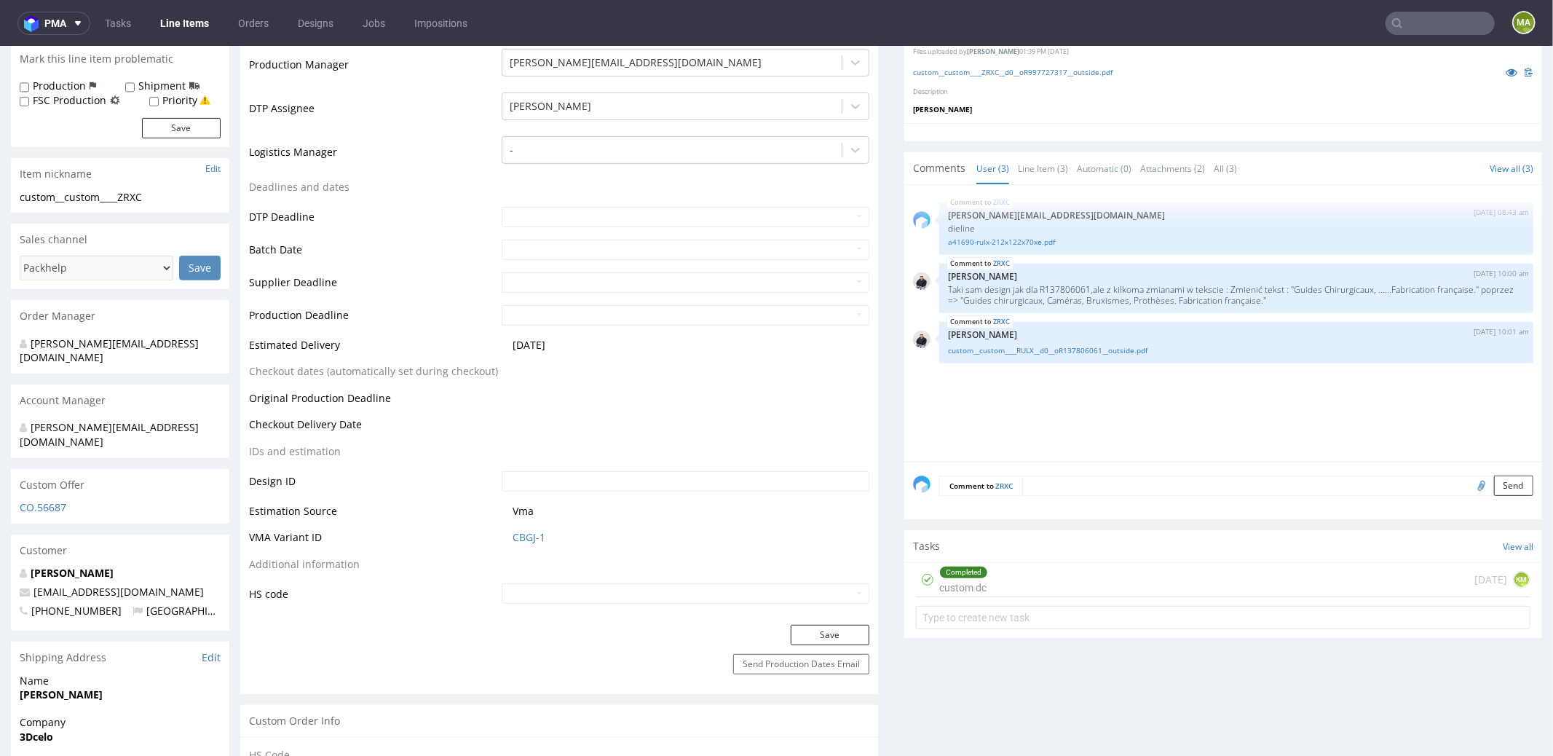
scroll to position [606, 0]
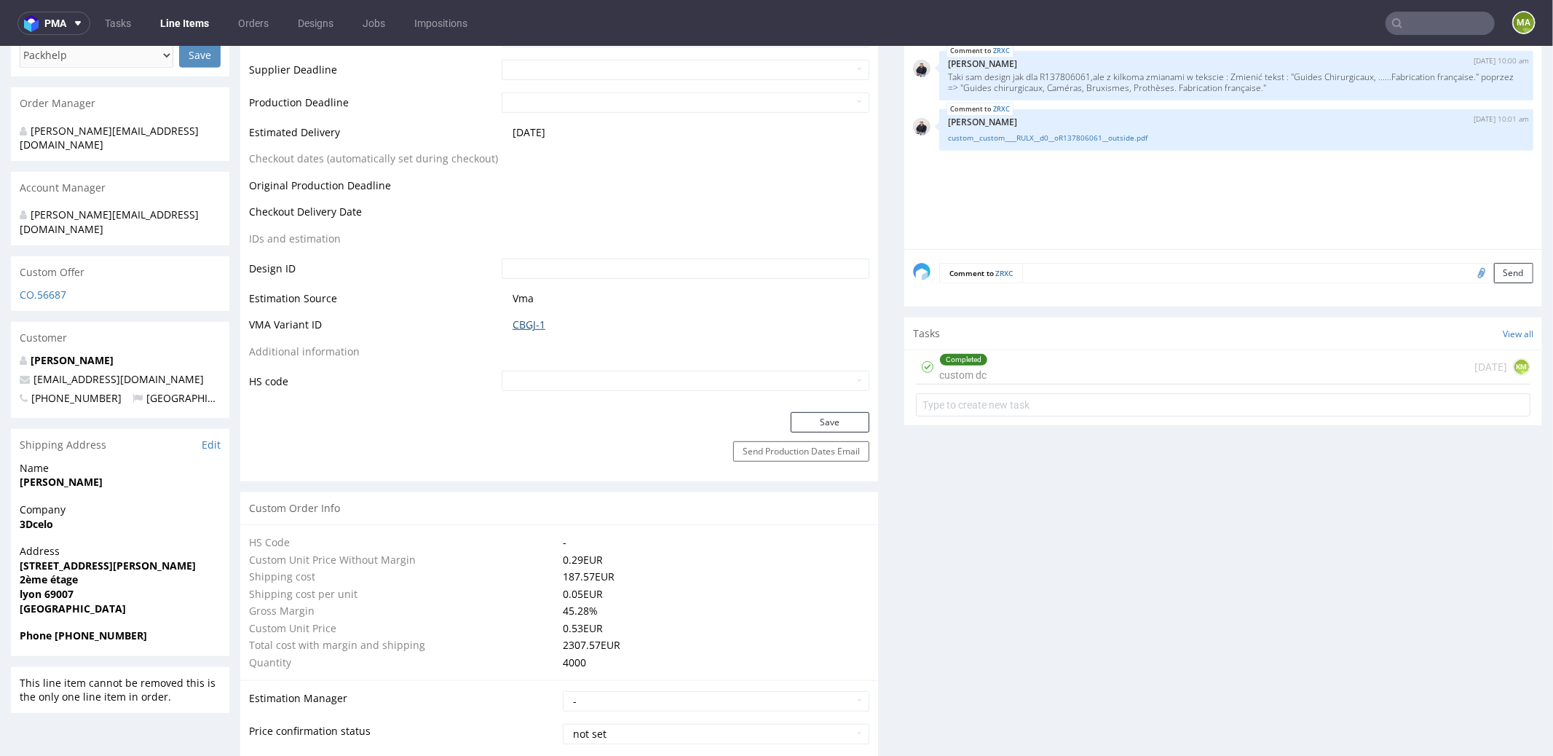
click at [531, 325] on link "CBGJ-1" at bounding box center [528, 324] width 33 height 15
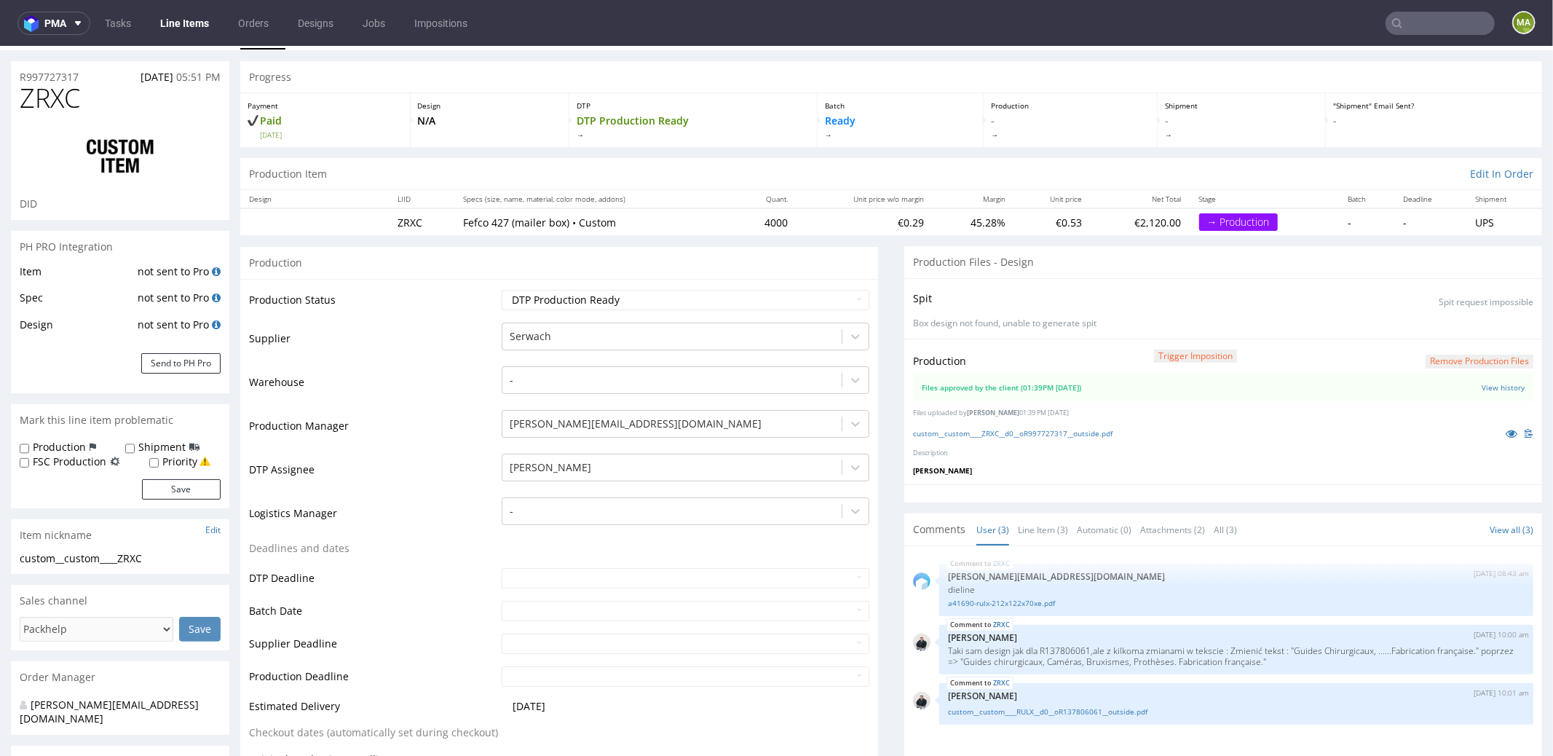
scroll to position [0, 0]
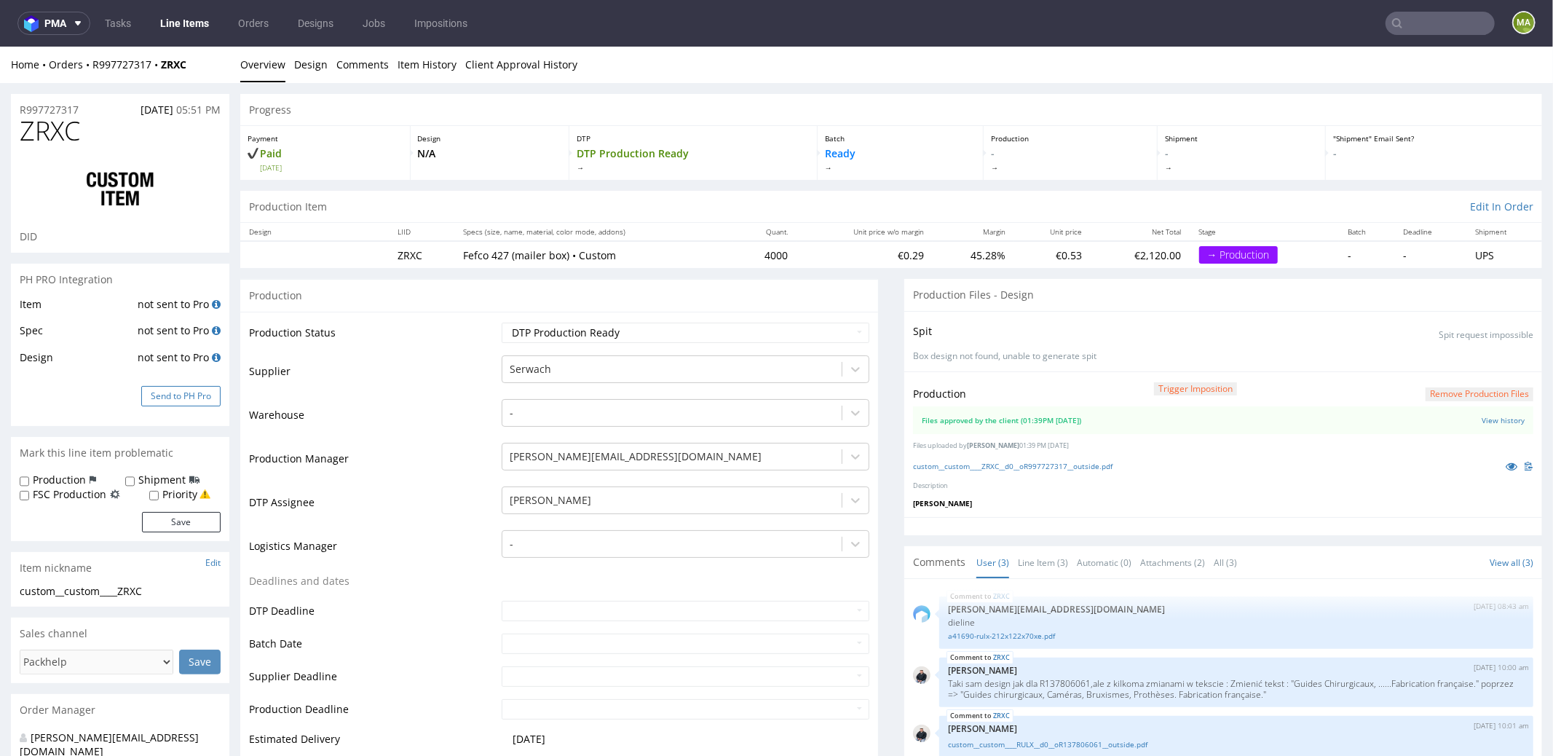
click at [178, 392] on button "Send to PH Pro" at bounding box center [180, 395] width 79 height 20
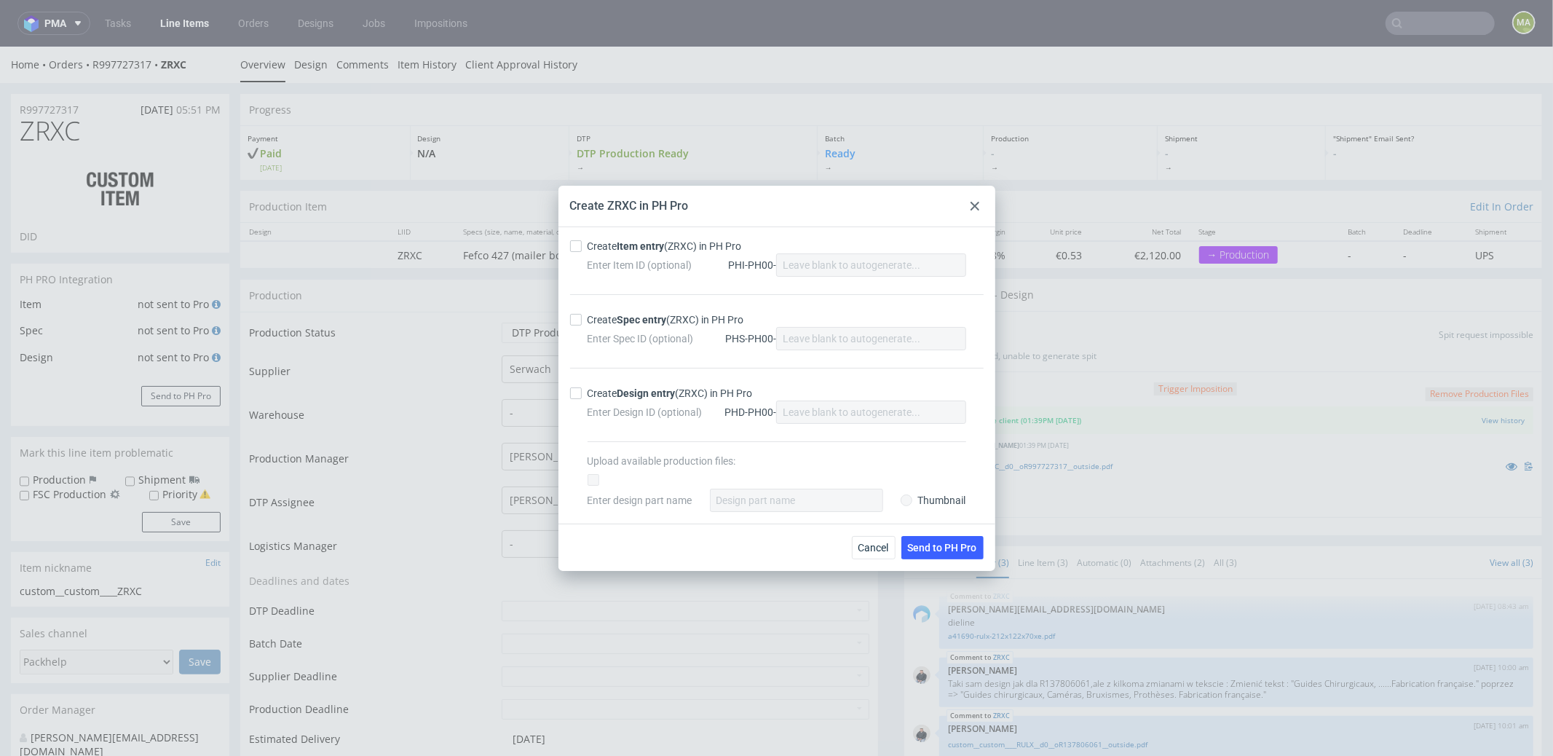
click at [611, 248] on div "Create Item entry (ZRXC) in PH Pro" at bounding box center [664, 246] width 154 height 15
click at [582, 248] on input "Create Item entry (ZRXC) in PH Pro" at bounding box center [576, 246] width 12 height 12
checkbox input "true"
click at [633, 315] on strong "Spec entry" at bounding box center [642, 320] width 50 height 12
click at [582, 315] on input "Create Spec entry (ZRXC) in PH Pro" at bounding box center [576, 320] width 12 height 12
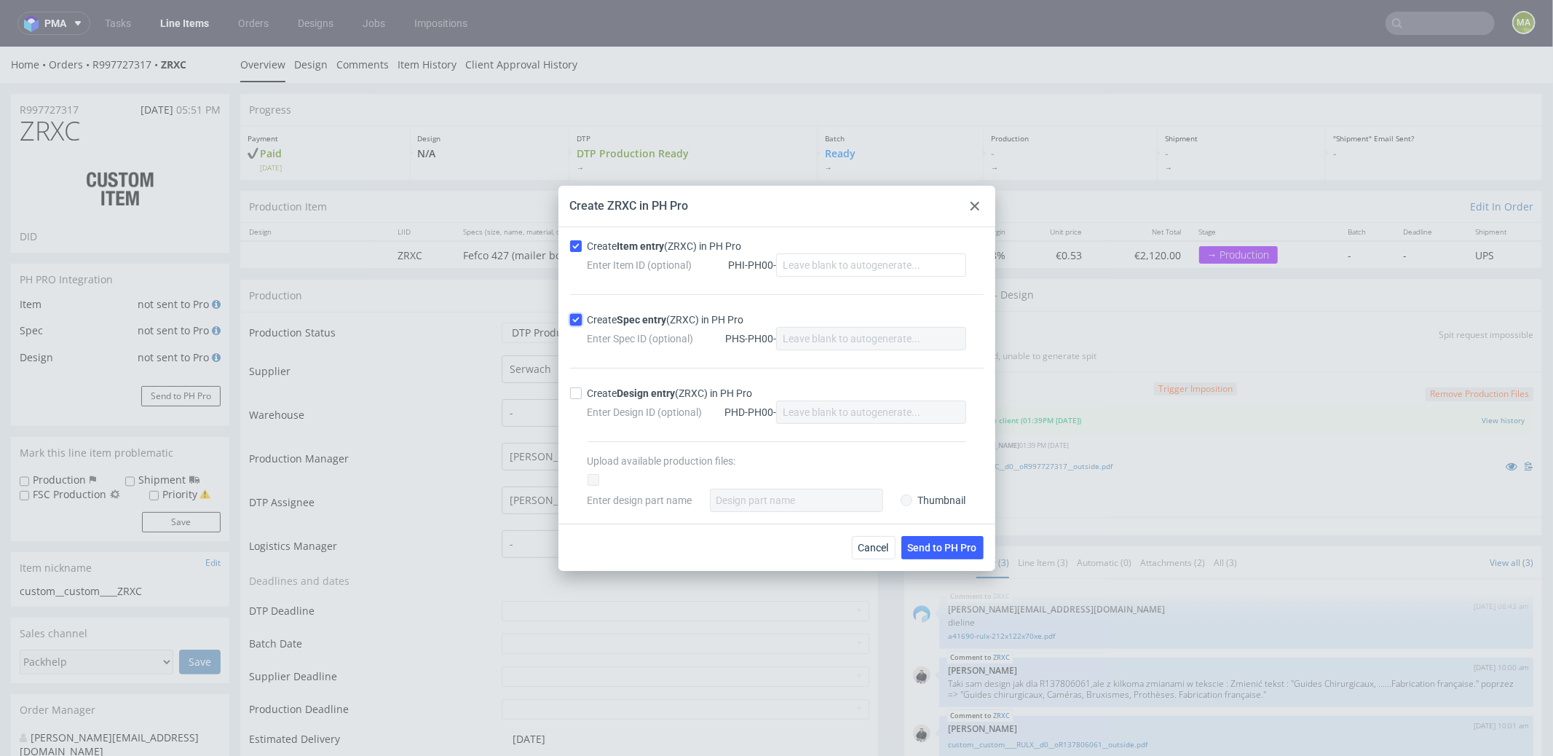
checkbox input "true"
click at [930, 542] on span "Send to PH Pro" at bounding box center [942, 547] width 69 height 10
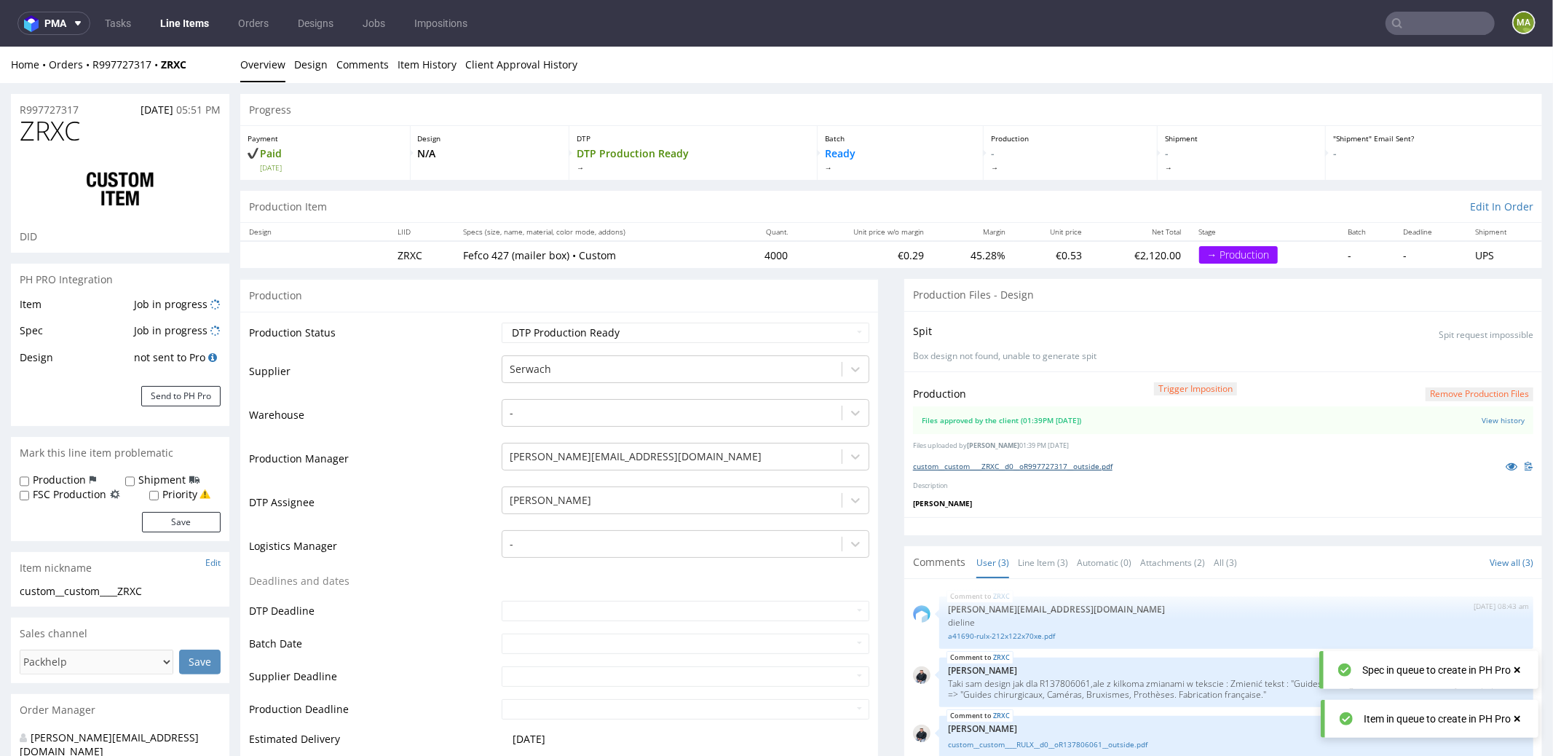
click at [1011, 467] on link "custom__custom____ZRXC__d0__oR997727317__outside.pdf" at bounding box center [1012, 465] width 199 height 10
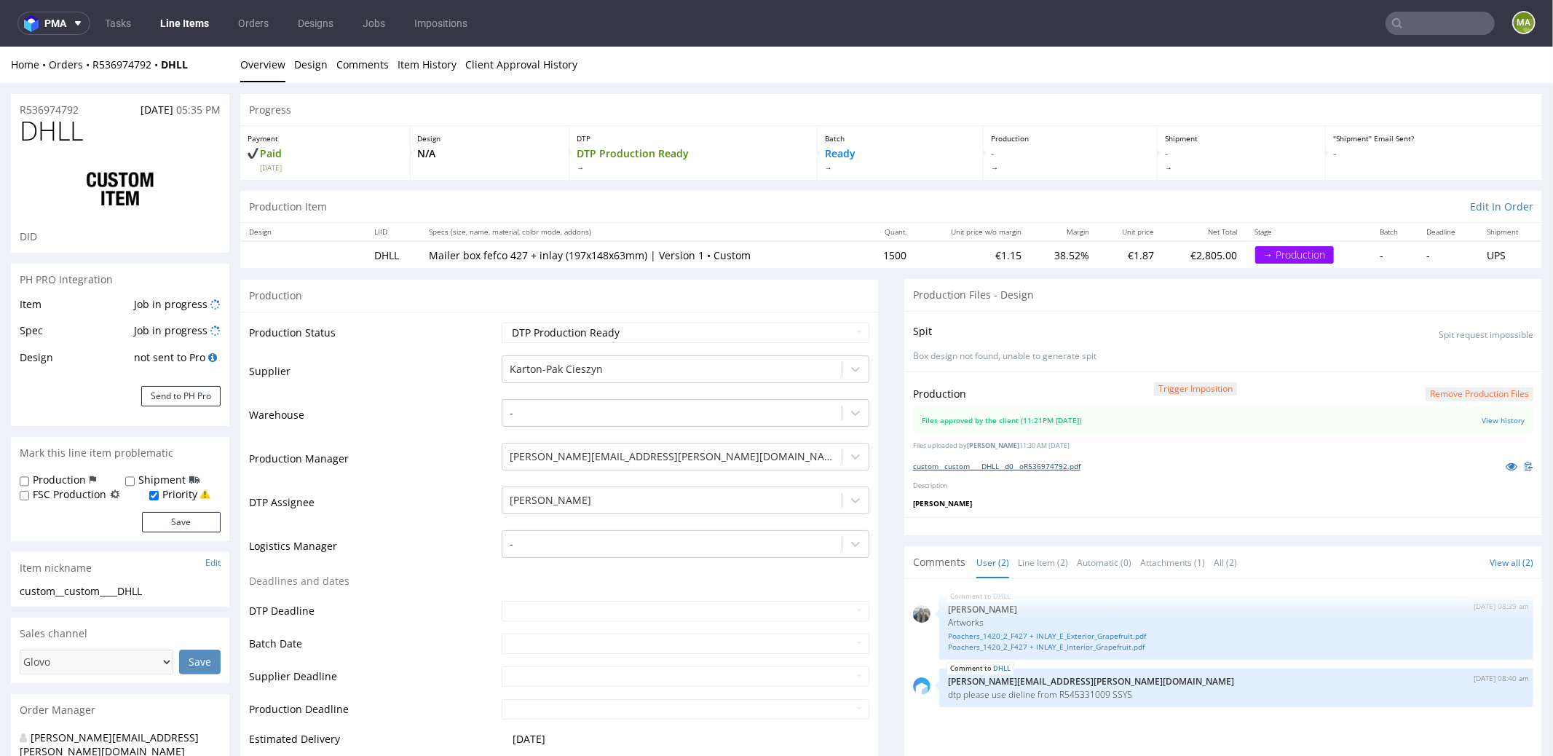
click at [1010, 468] on link "custom__custom____DHLL__d0__oR536974792.pdf" at bounding box center [996, 465] width 167 height 10
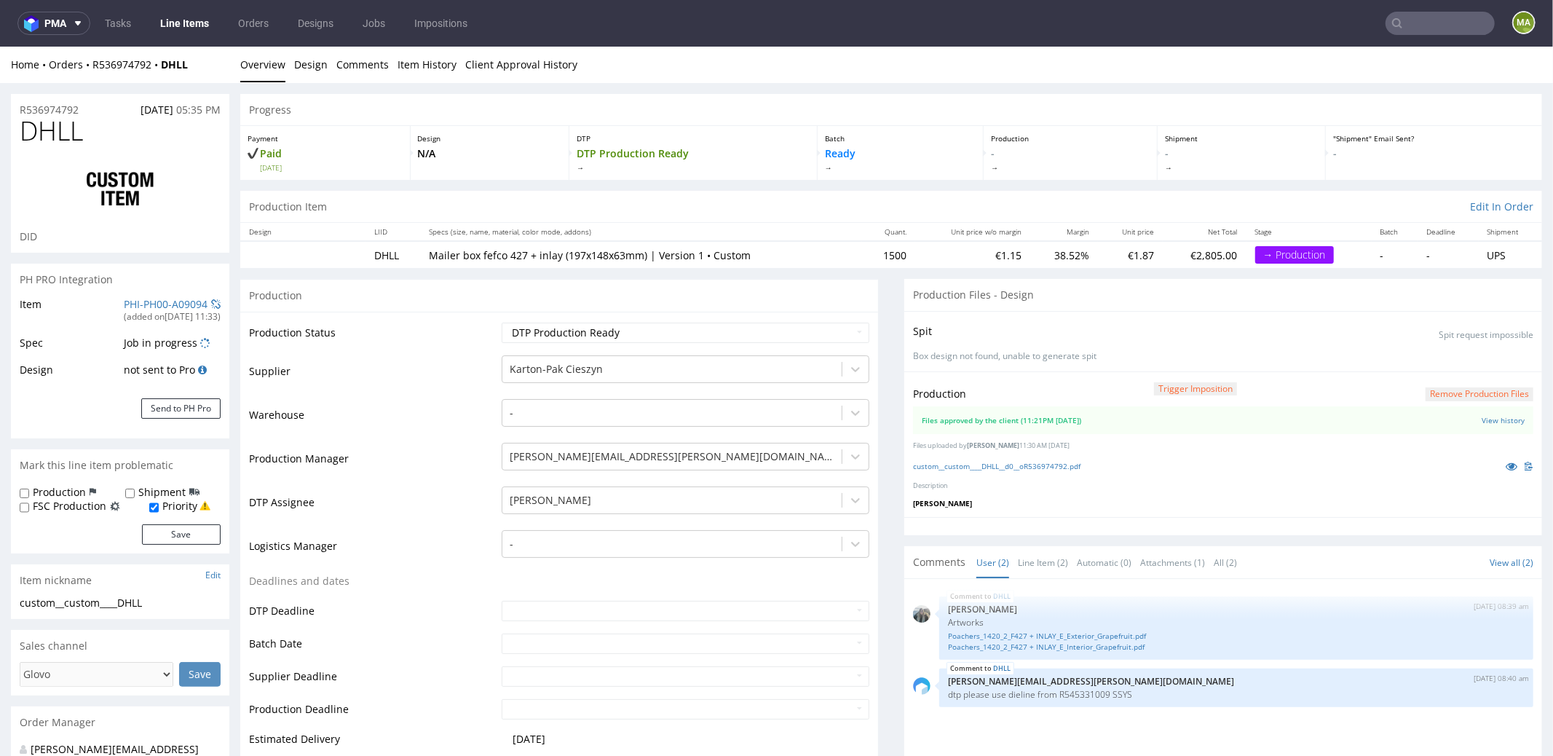
click at [151, 312] on div "(added on 18.09.2025, 11:33 )" at bounding box center [172, 316] width 97 height 12
click at [151, 308] on link "PHI-PH00-A09094" at bounding box center [166, 303] width 84 height 14
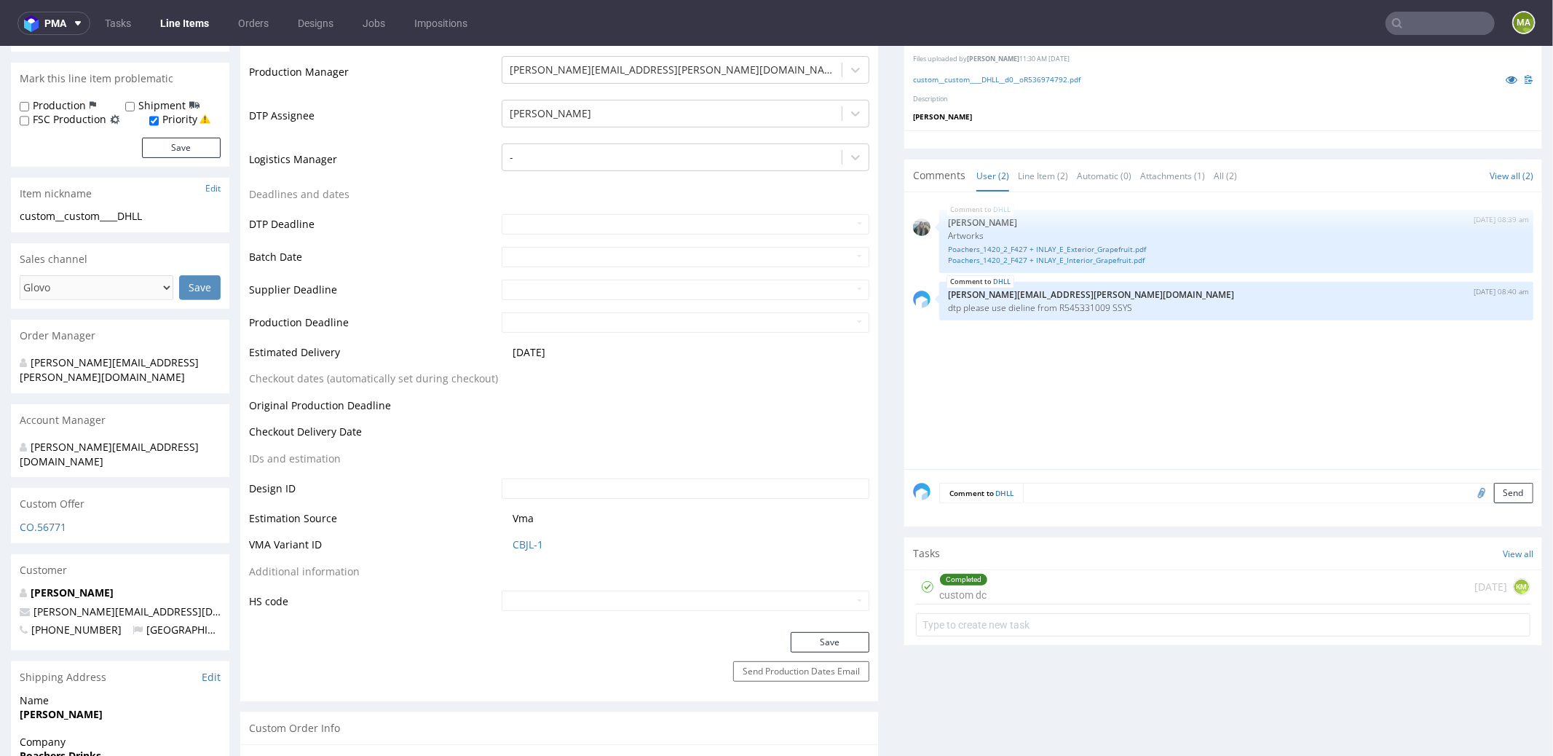
scroll to position [551, 0]
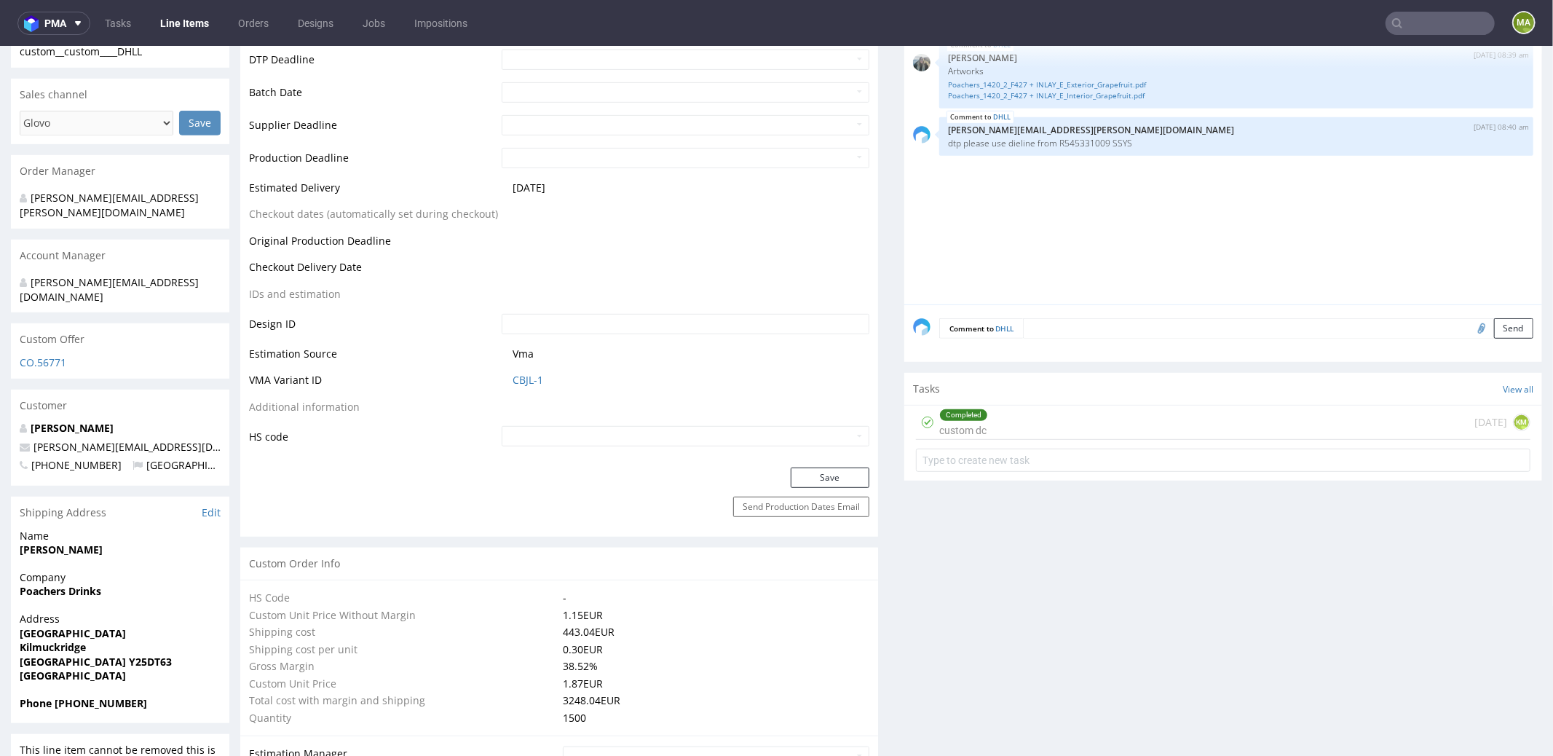
click at [525, 388] on td "CBJL-1" at bounding box center [683, 384] width 371 height 27
click at [529, 381] on link "CBJL-1" at bounding box center [527, 379] width 31 height 15
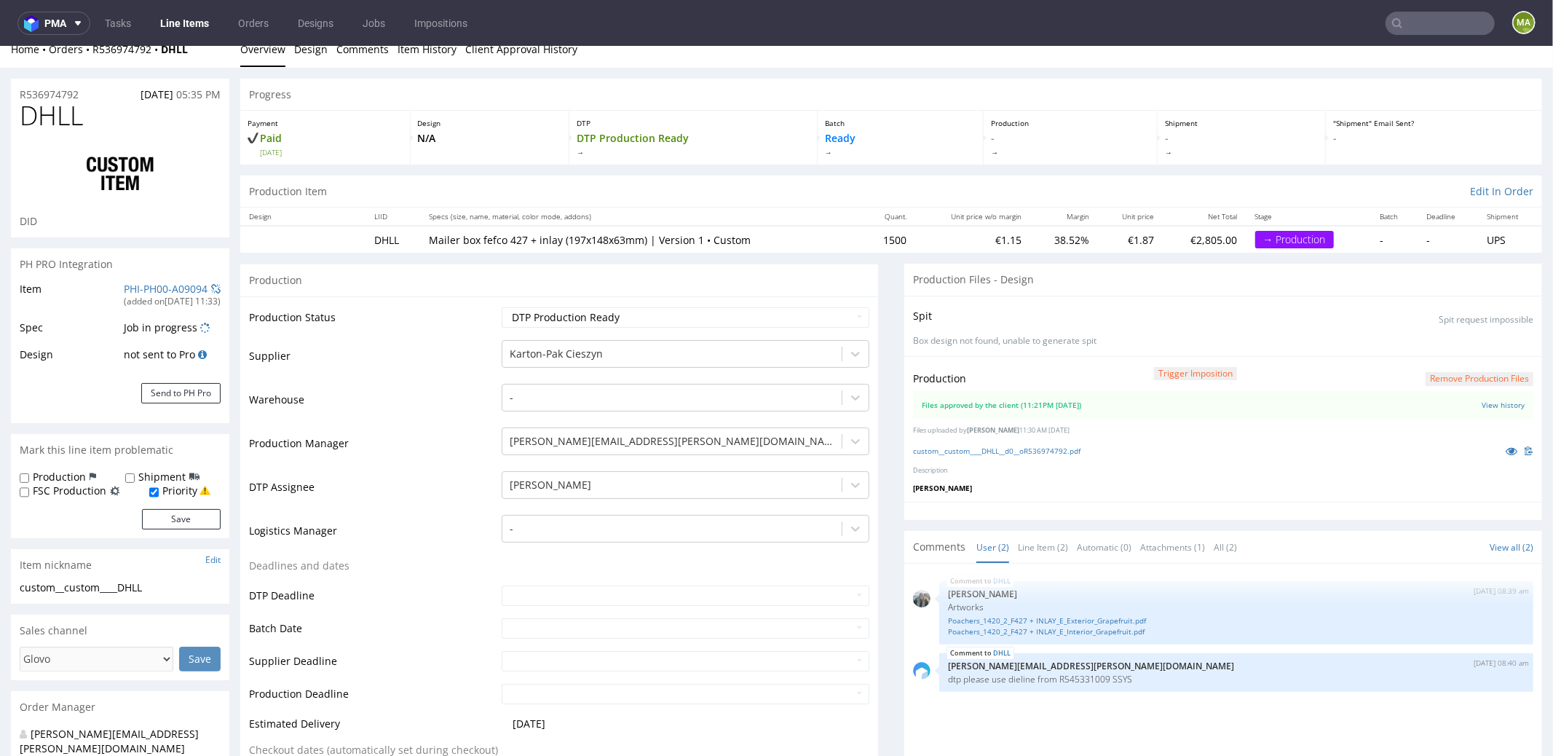
scroll to position [0, 0]
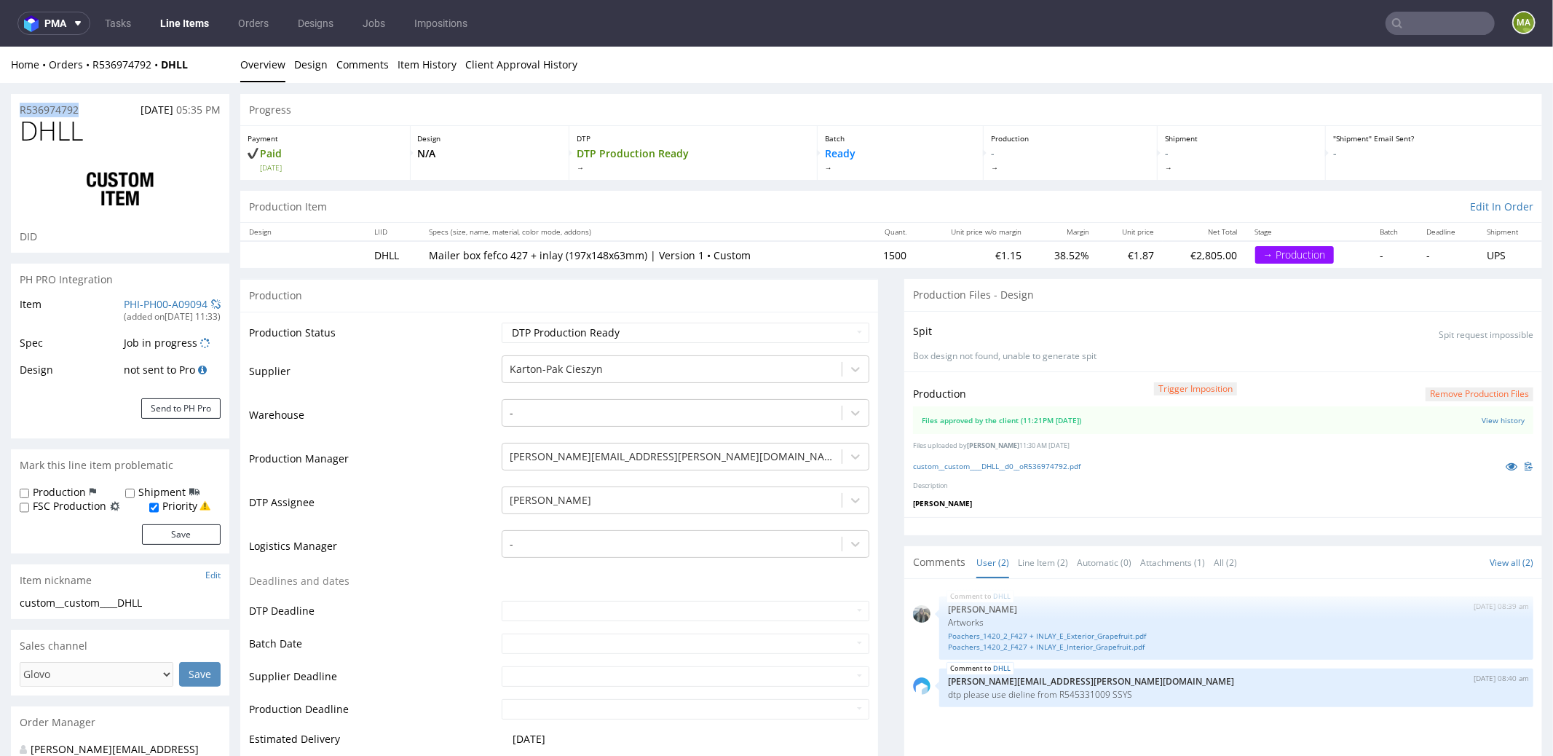
drag, startPoint x: 92, startPoint y: 106, endPoint x: 0, endPoint y: 92, distance: 93.4
copy p "R536974792"
click at [543, 345] on td "Waiting for Artwork Waiting for Diecut Waiting for Mockup Waiting for DTP Waiti…" at bounding box center [683, 336] width 371 height 33
click at [543, 333] on select "Waiting for Artwork Waiting for Diecut Waiting for Mockup Waiting for DTP Waiti…" at bounding box center [686, 332] width 368 height 20
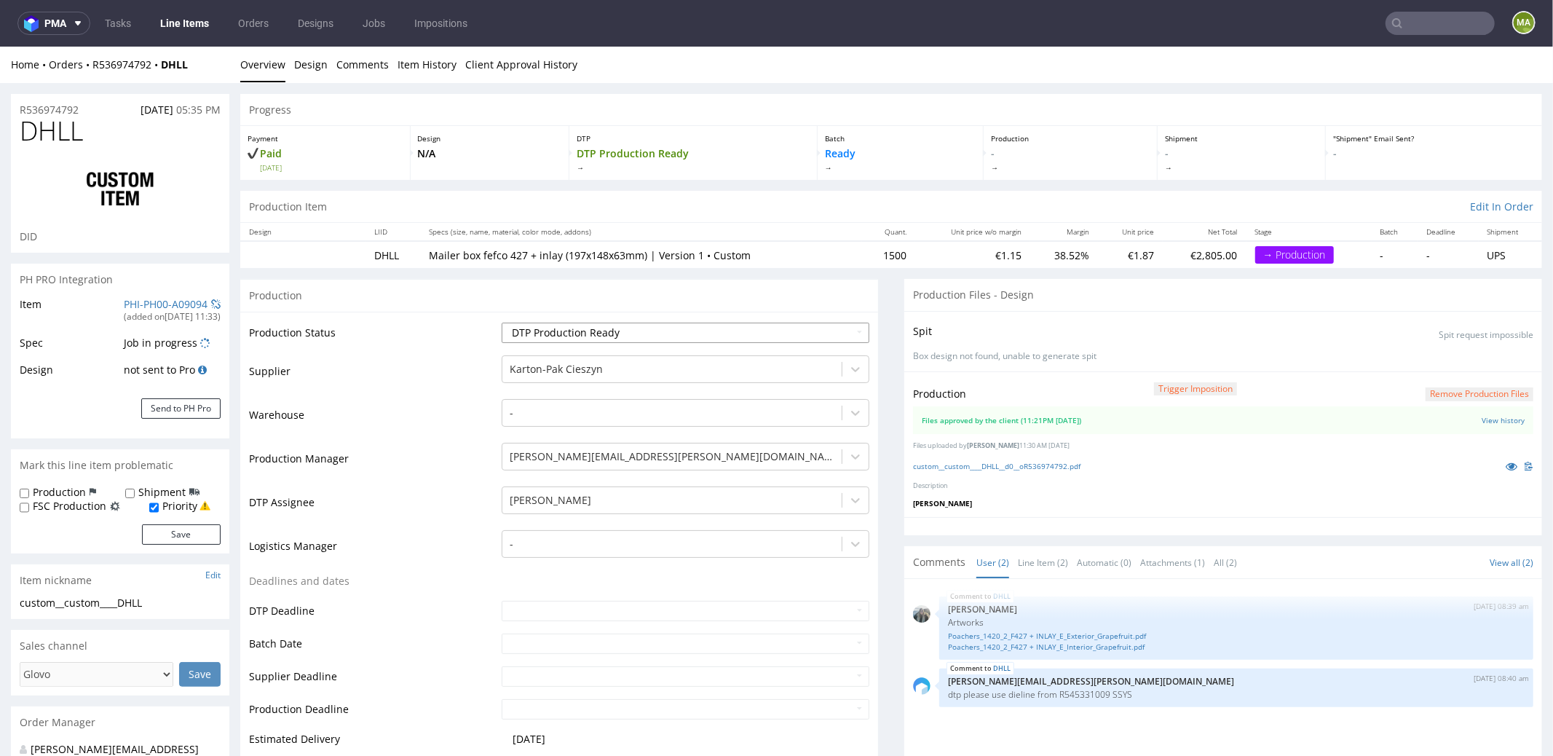
select select "production_in_process"
click at [502, 322] on select "Waiting for Artwork Waiting for Diecut Waiting for Mockup Waiting for DTP Waiti…" at bounding box center [686, 332] width 368 height 20
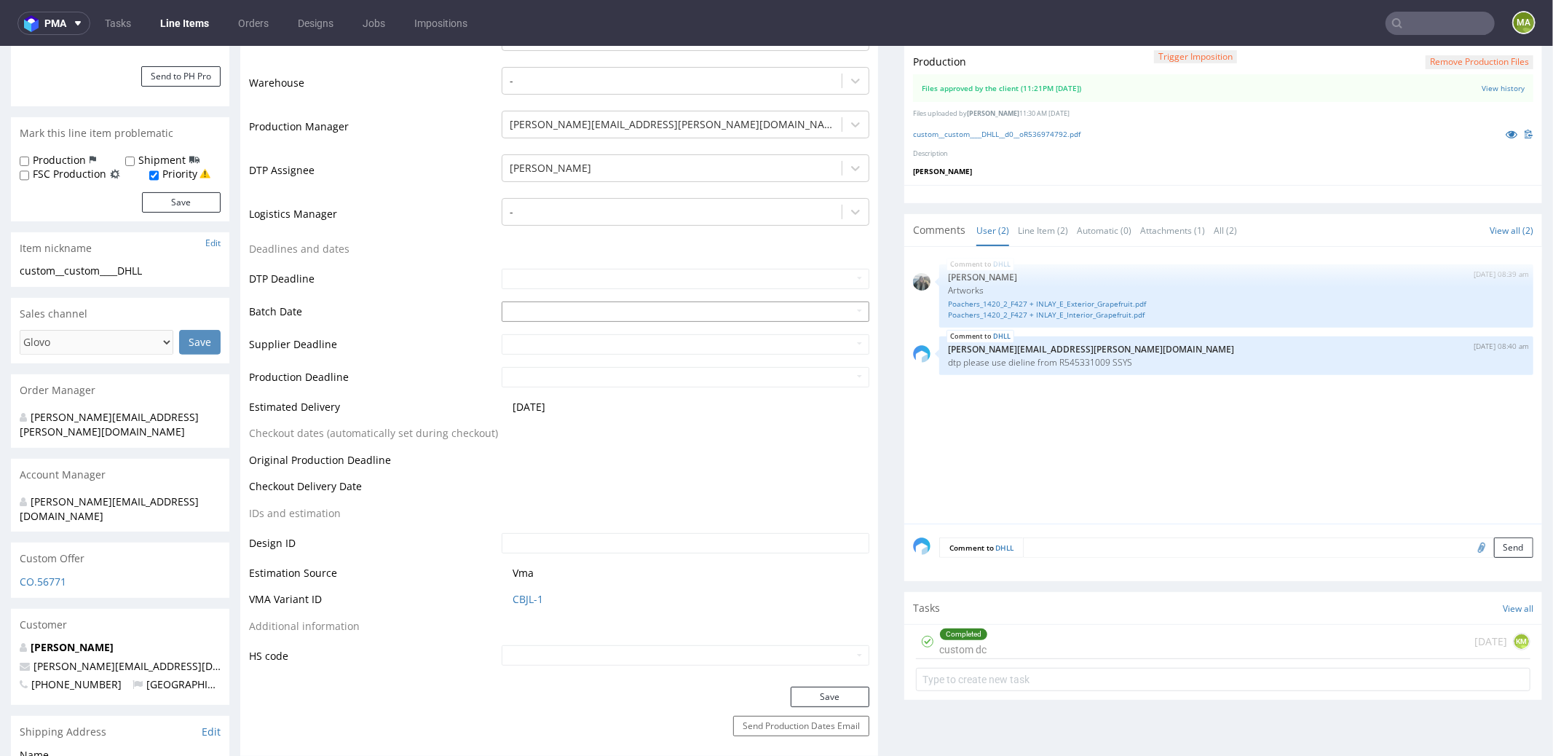
click at [530, 312] on input "text" at bounding box center [686, 311] width 368 height 20
click at [601, 219] on td "18" at bounding box center [600, 222] width 22 height 22
type input "[DATE]"
click at [402, 299] on td "Batch Date" at bounding box center [373, 315] width 249 height 33
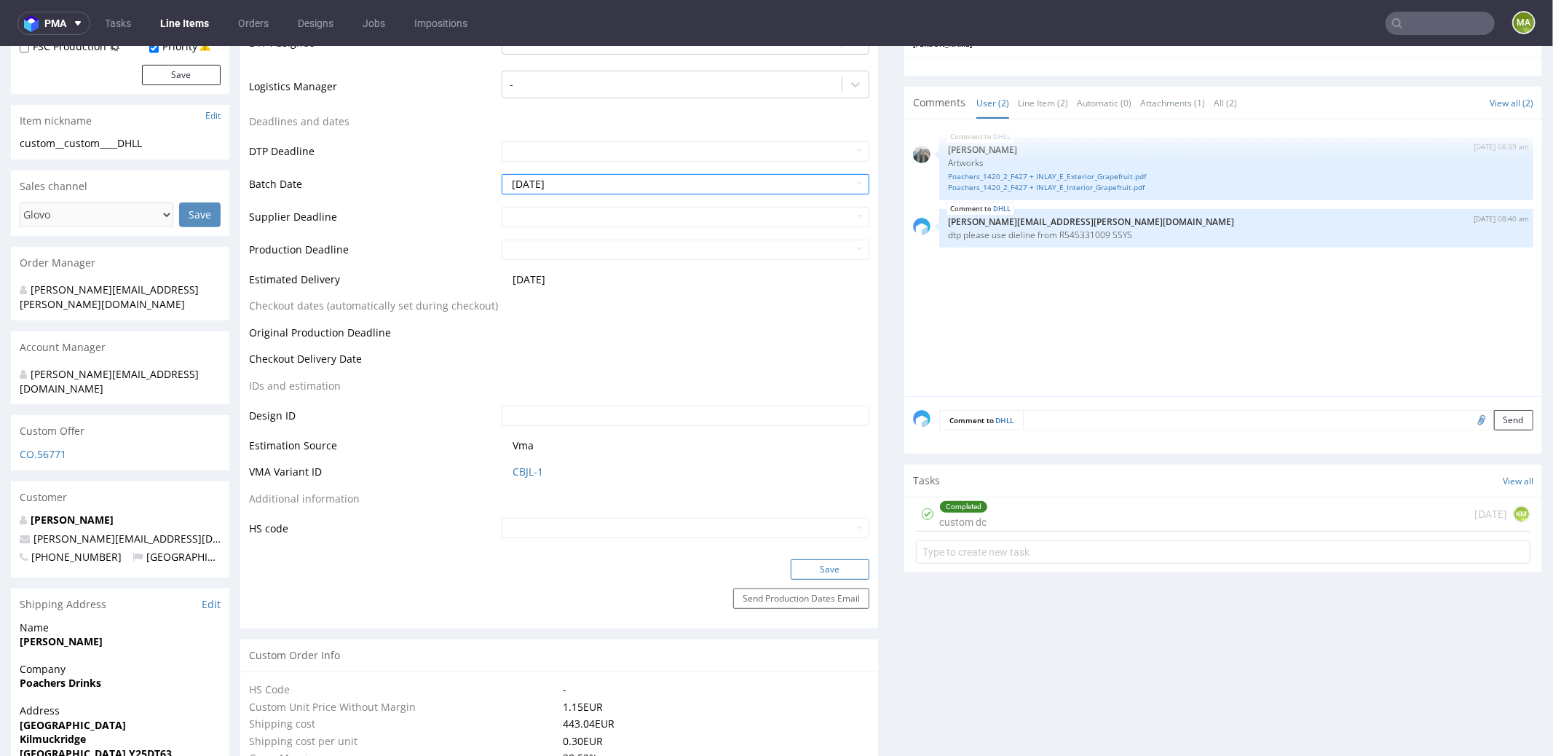
click at [818, 566] on button "Save" at bounding box center [830, 568] width 79 height 20
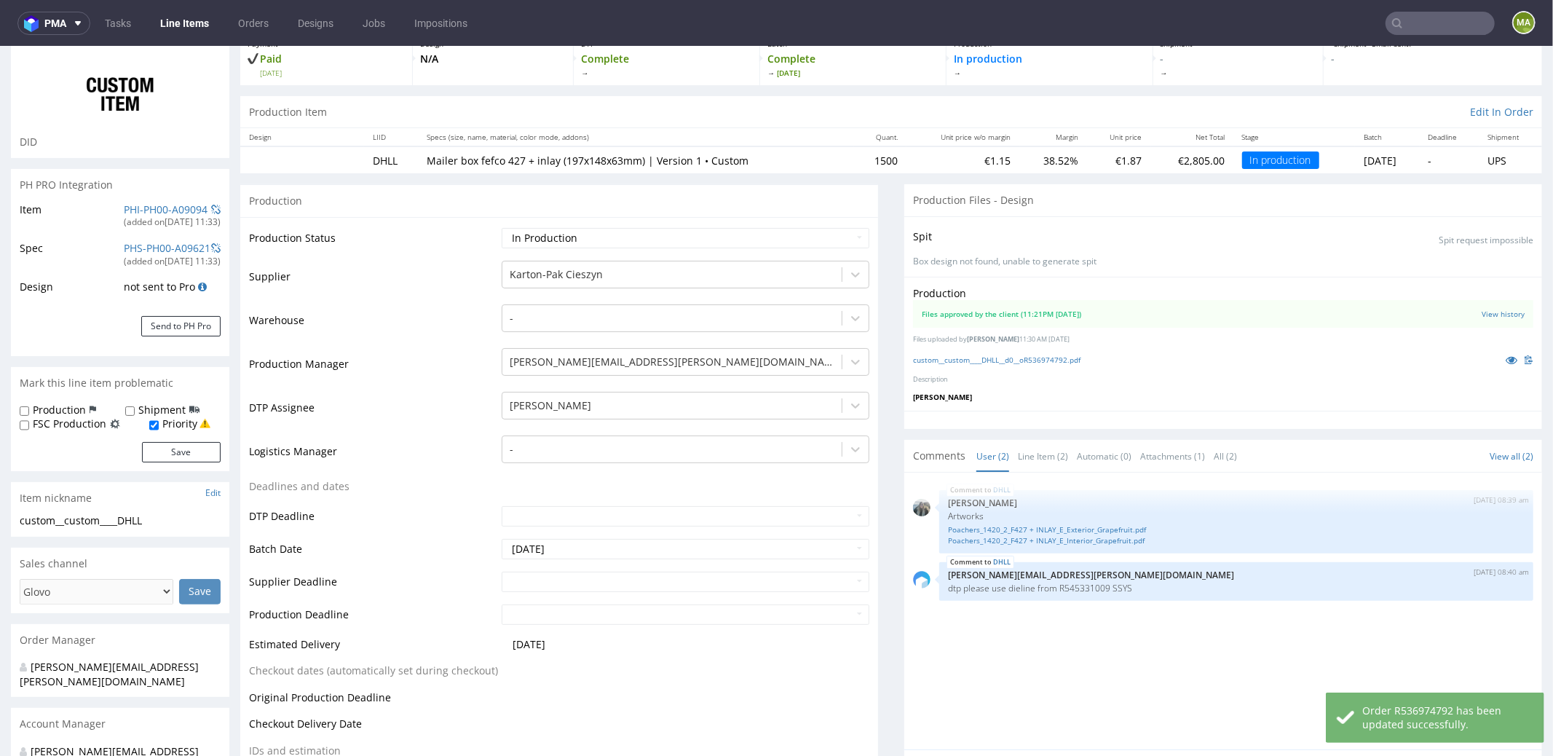
scroll to position [0, 0]
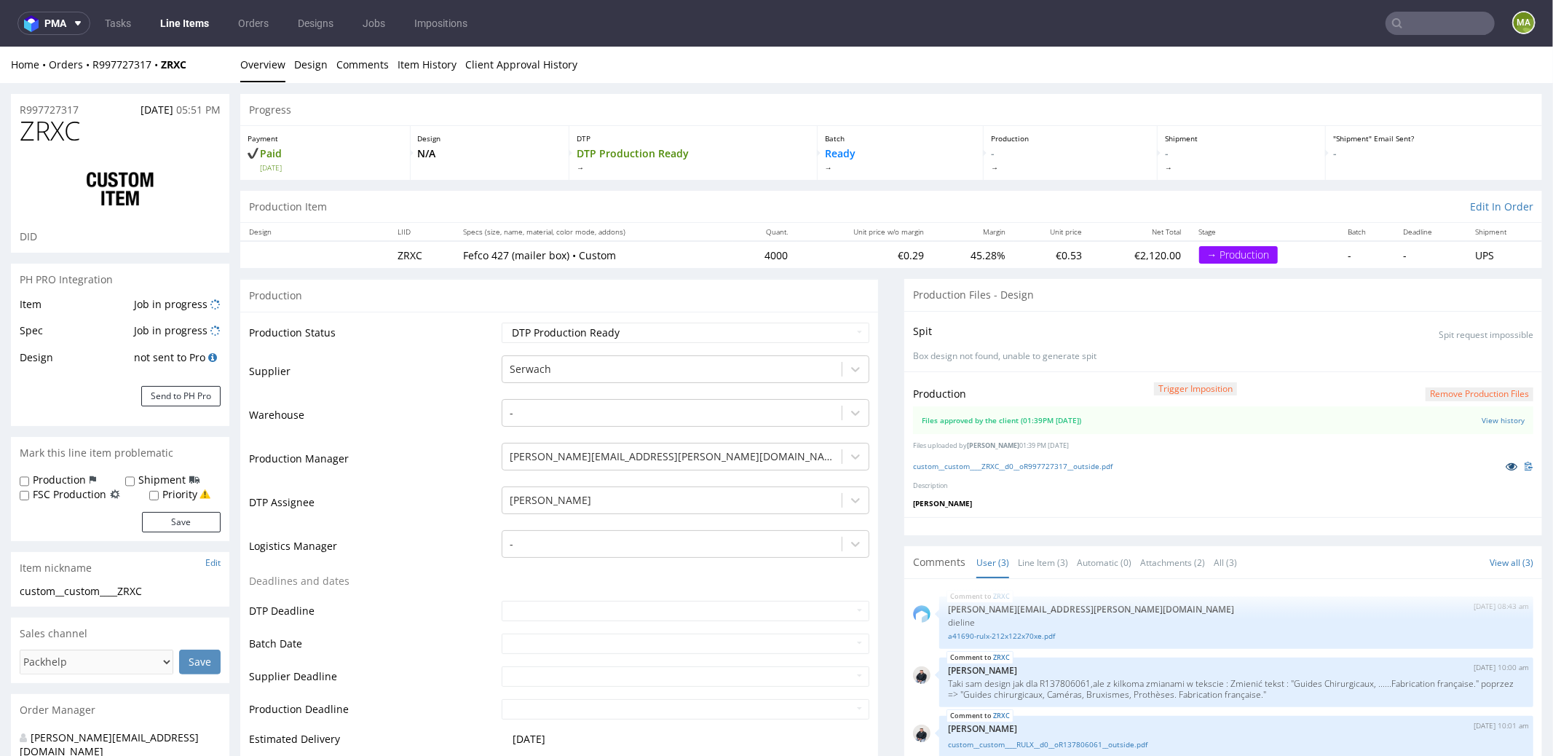
click at [1505, 465] on icon at bounding box center [1511, 465] width 12 height 10
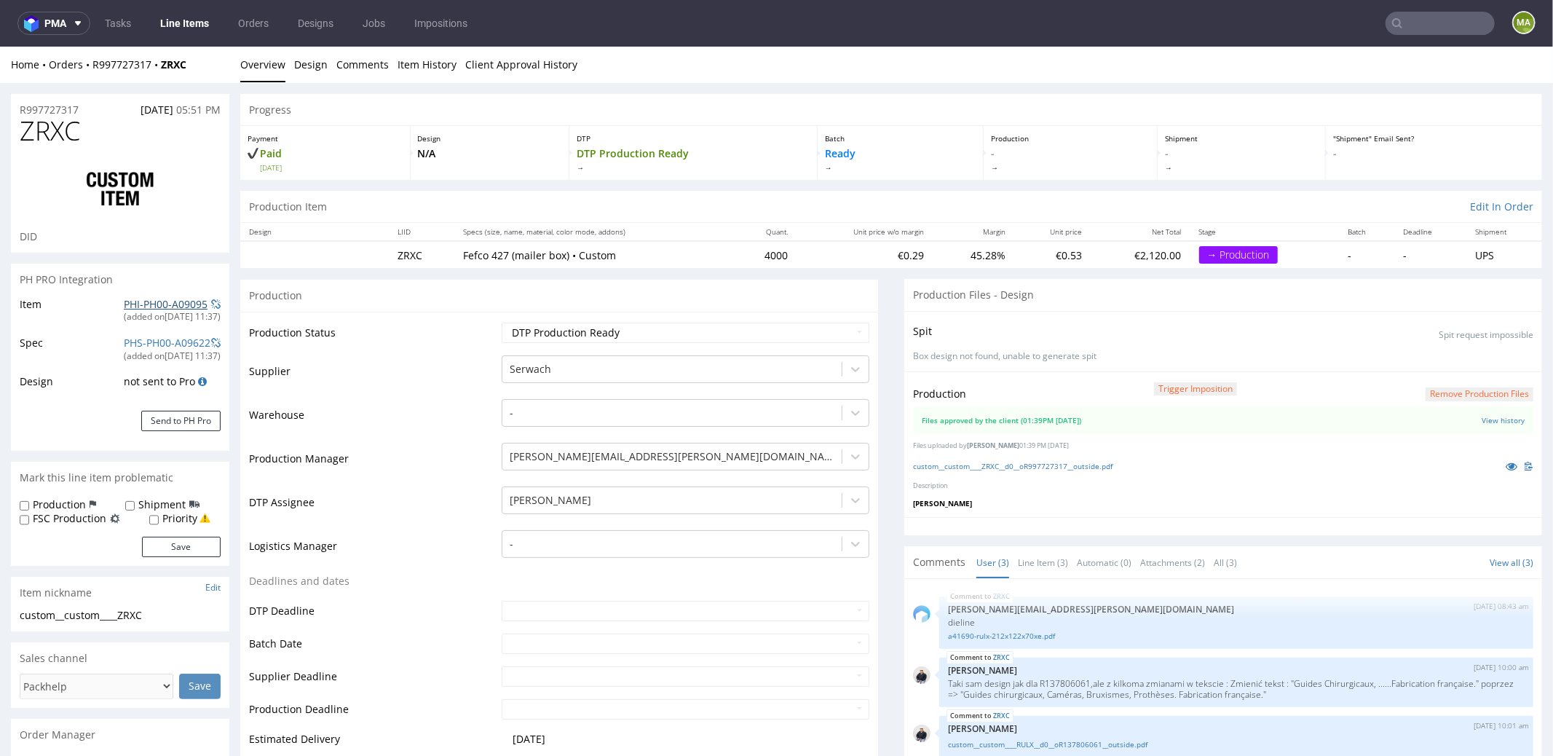
click at [162, 297] on link "PHI-PH00-A09095" at bounding box center [166, 303] width 84 height 14
drag, startPoint x: 82, startPoint y: 107, endPoint x: 0, endPoint y: 91, distance: 83.1
copy p "R997727317"
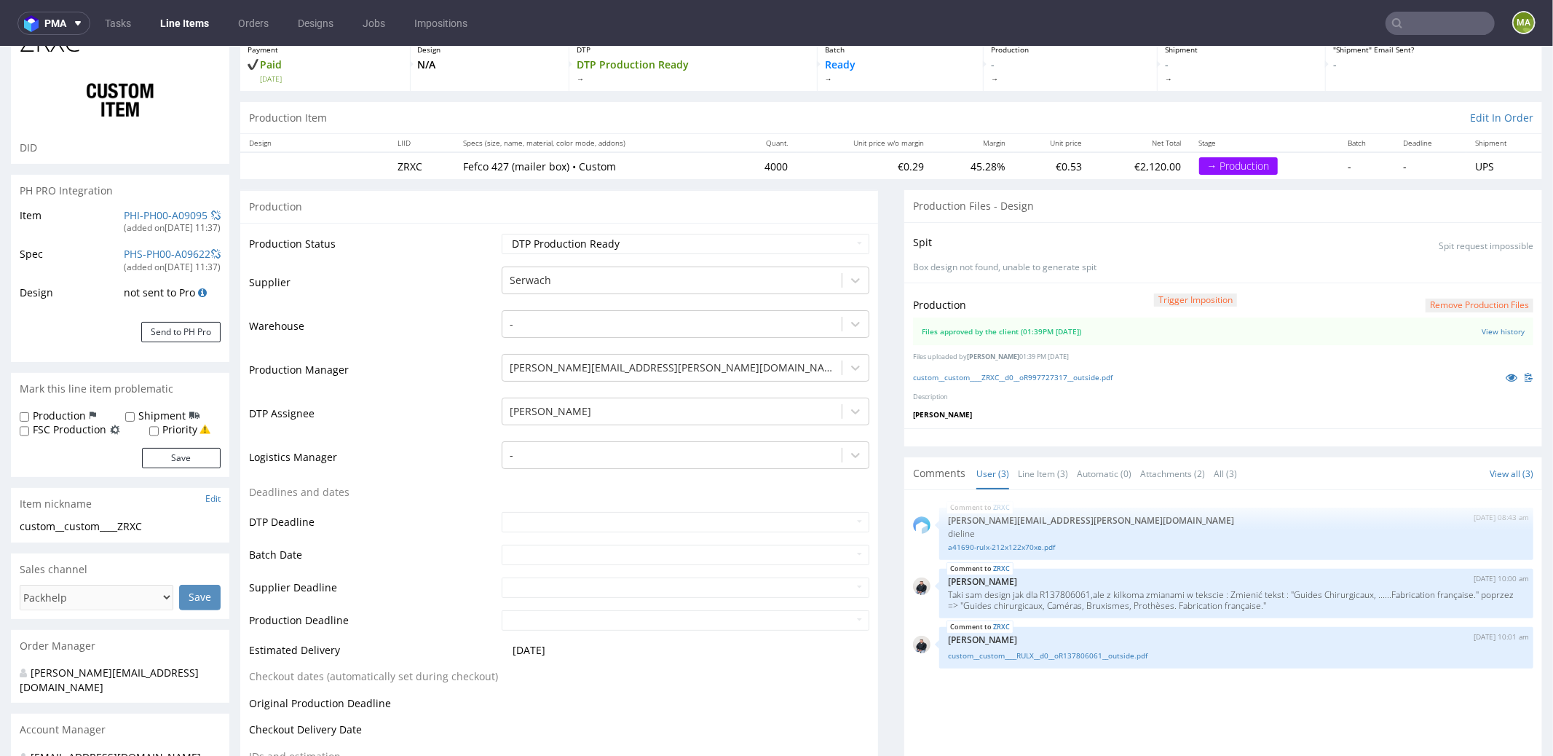
scroll to position [113, 0]
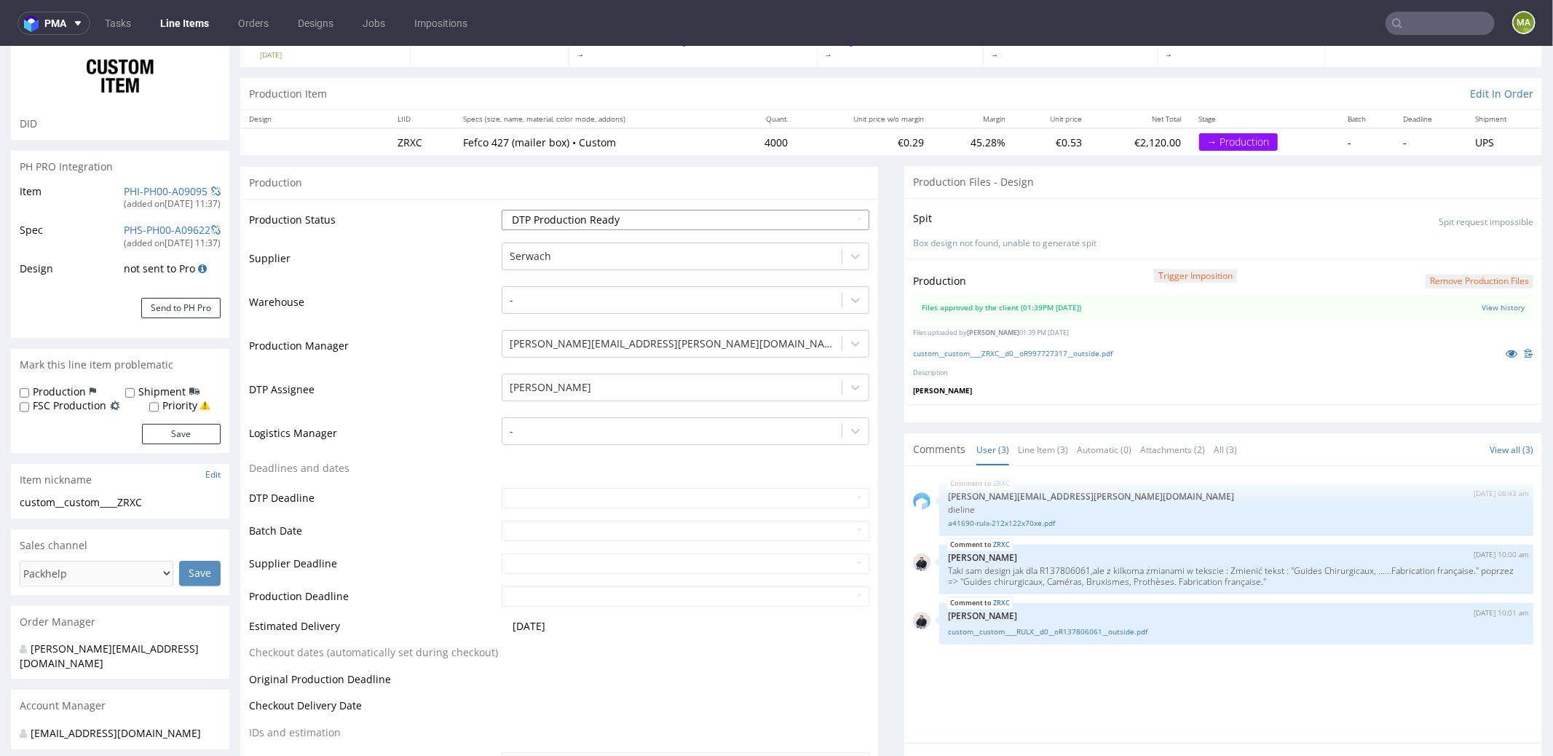
click at [553, 224] on select "Waiting for Artwork Waiting for Diecut Waiting for Mockup Waiting for DTP Waiti…" at bounding box center [686, 219] width 368 height 20
select select "production_in_process"
click at [502, 209] on select "Waiting for Artwork Waiting for Diecut Waiting for Mockup Waiting for DTP Waiti…" at bounding box center [686, 219] width 368 height 20
click at [390, 358] on td "Production Manager" at bounding box center [373, 350] width 249 height 44
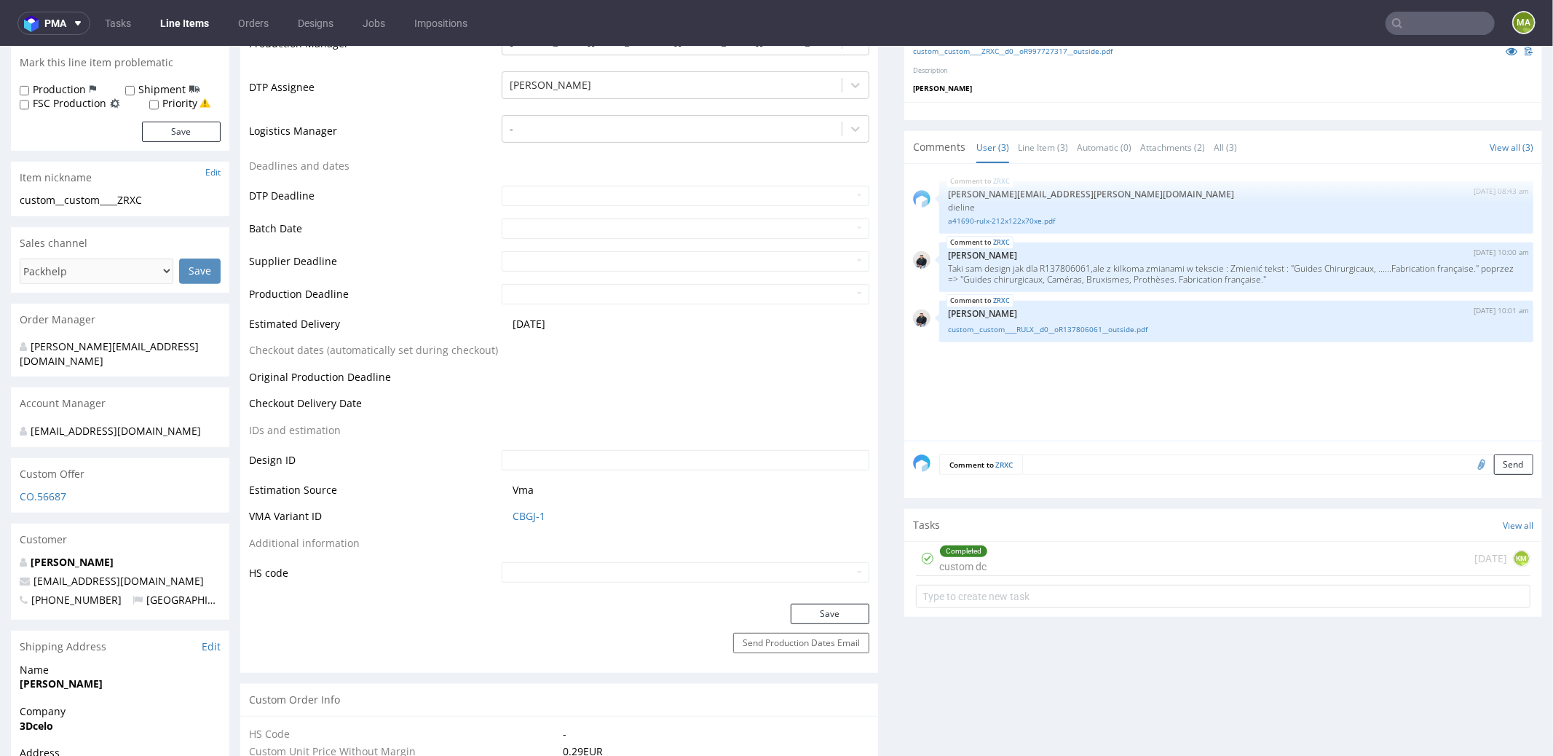
click at [553, 237] on td at bounding box center [683, 232] width 371 height 33
click at [551, 229] on input "text" at bounding box center [686, 228] width 368 height 20
click at [550, 349] on td "16" at bounding box center [556, 346] width 22 height 22
click at [598, 229] on input "2025-09-16" at bounding box center [686, 228] width 368 height 20
click at [609, 347] on td "18" at bounding box center [600, 346] width 22 height 22
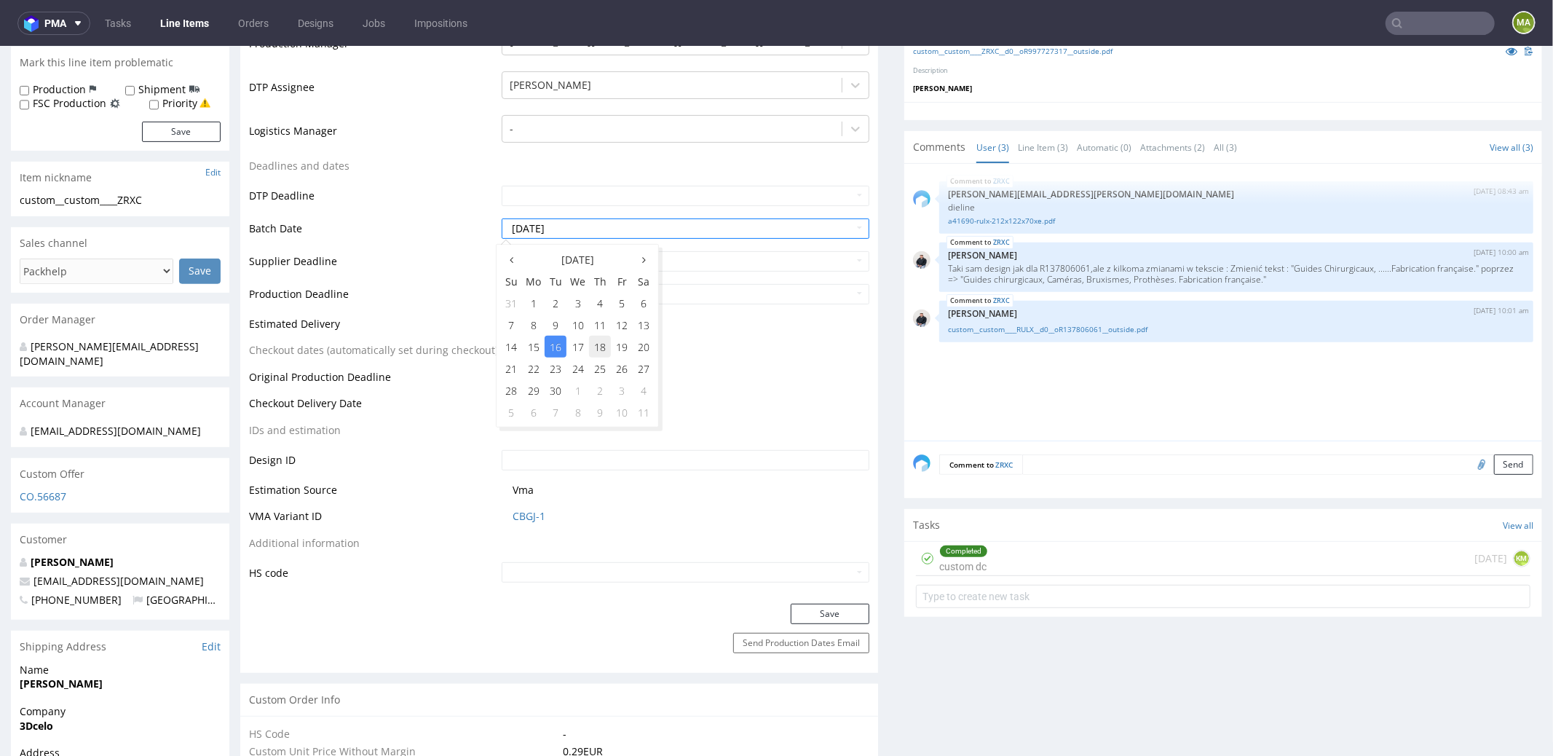
type input "2025-09-18"
click at [405, 320] on td "Estimated Delivery" at bounding box center [373, 327] width 249 height 27
click at [824, 612] on button "Save" at bounding box center [830, 613] width 79 height 20
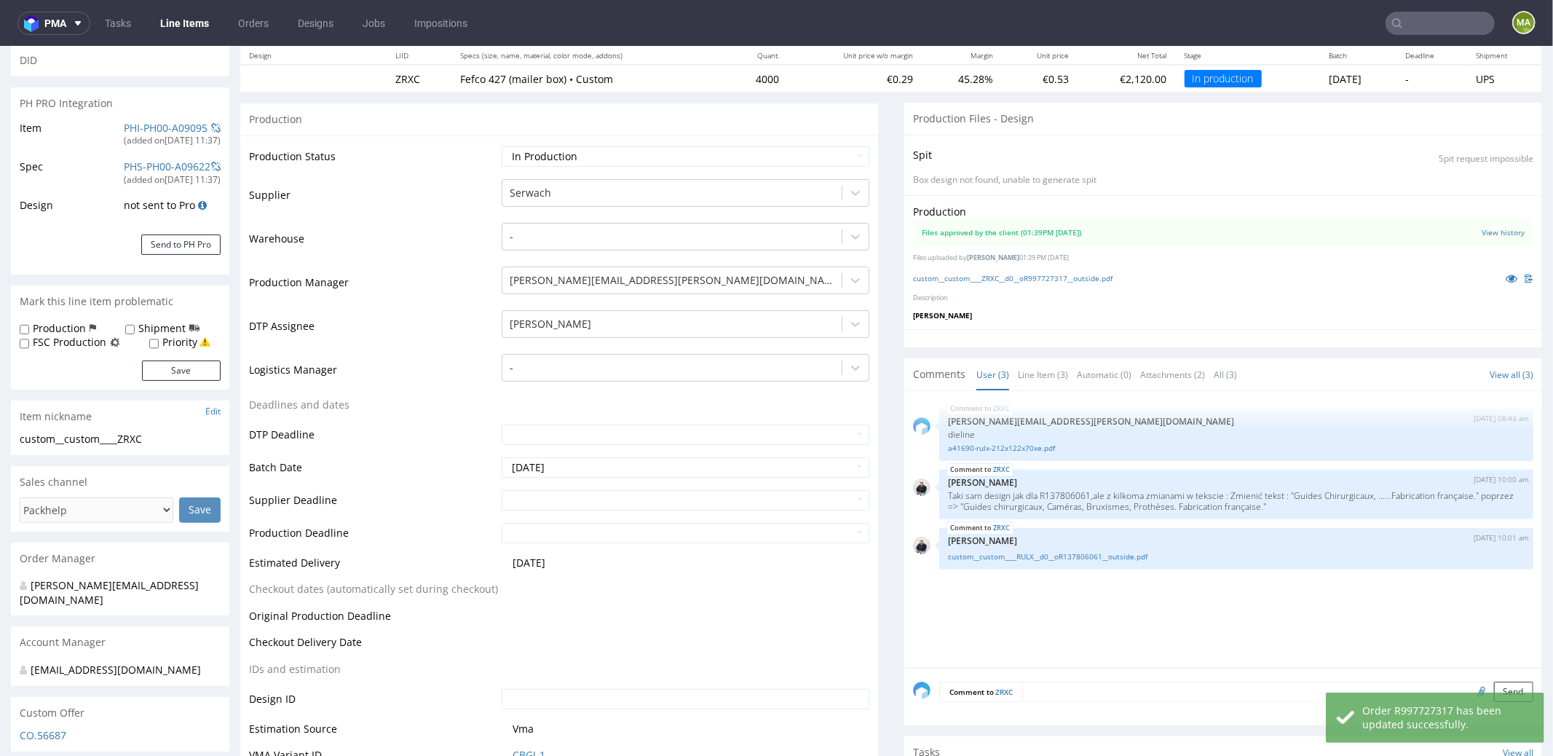
scroll to position [0, 0]
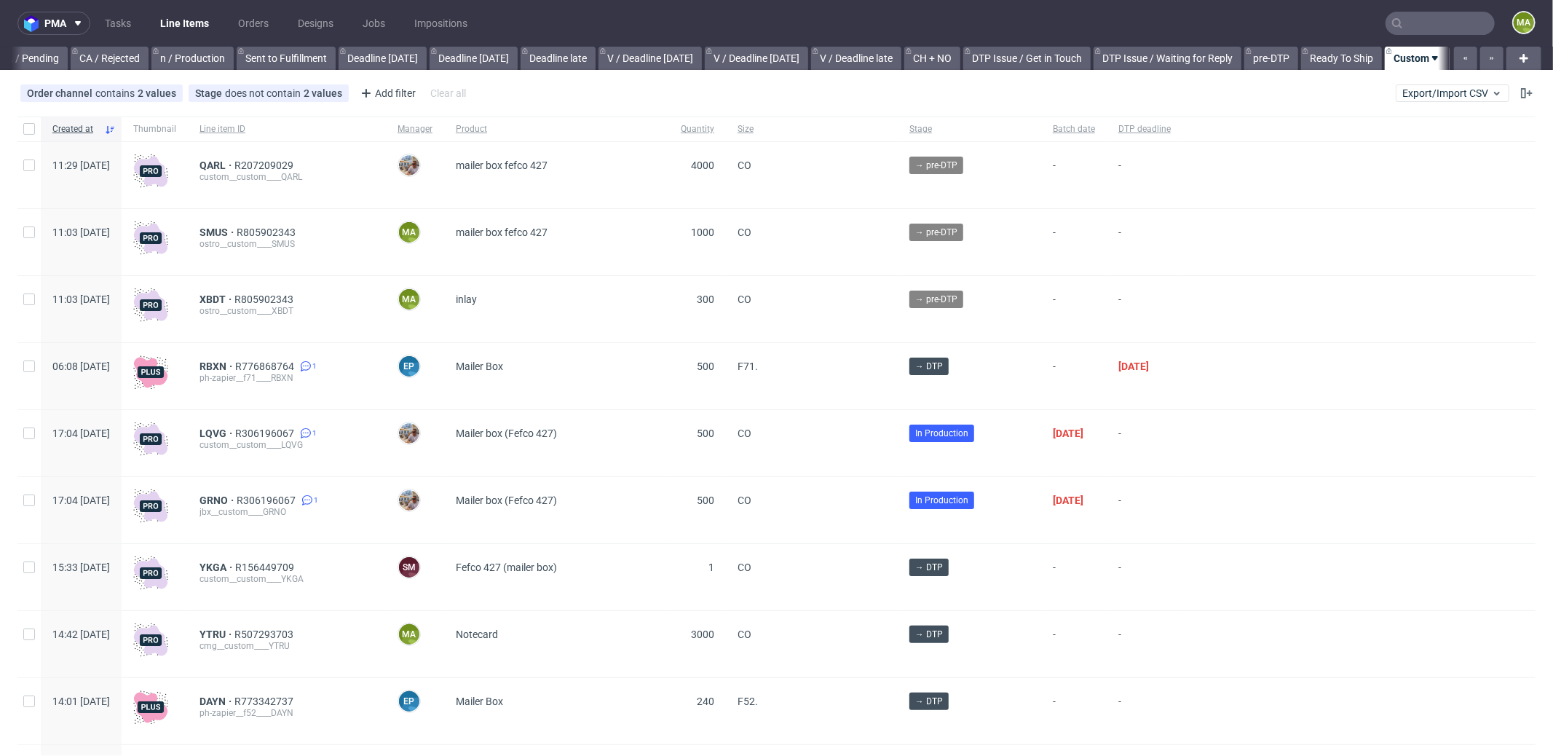
scroll to position [0, 1256]
drag, startPoint x: 382, startPoint y: 108, endPoint x: 384, endPoint y: 98, distance: 9.7
click at [381, 103] on div "Order channel contains 2 values Custom, Plus Stage does not contain 2 values Ca…" at bounding box center [776, 93] width 1553 height 35
click at [408, 100] on div "Add filter" at bounding box center [387, 93] width 64 height 23
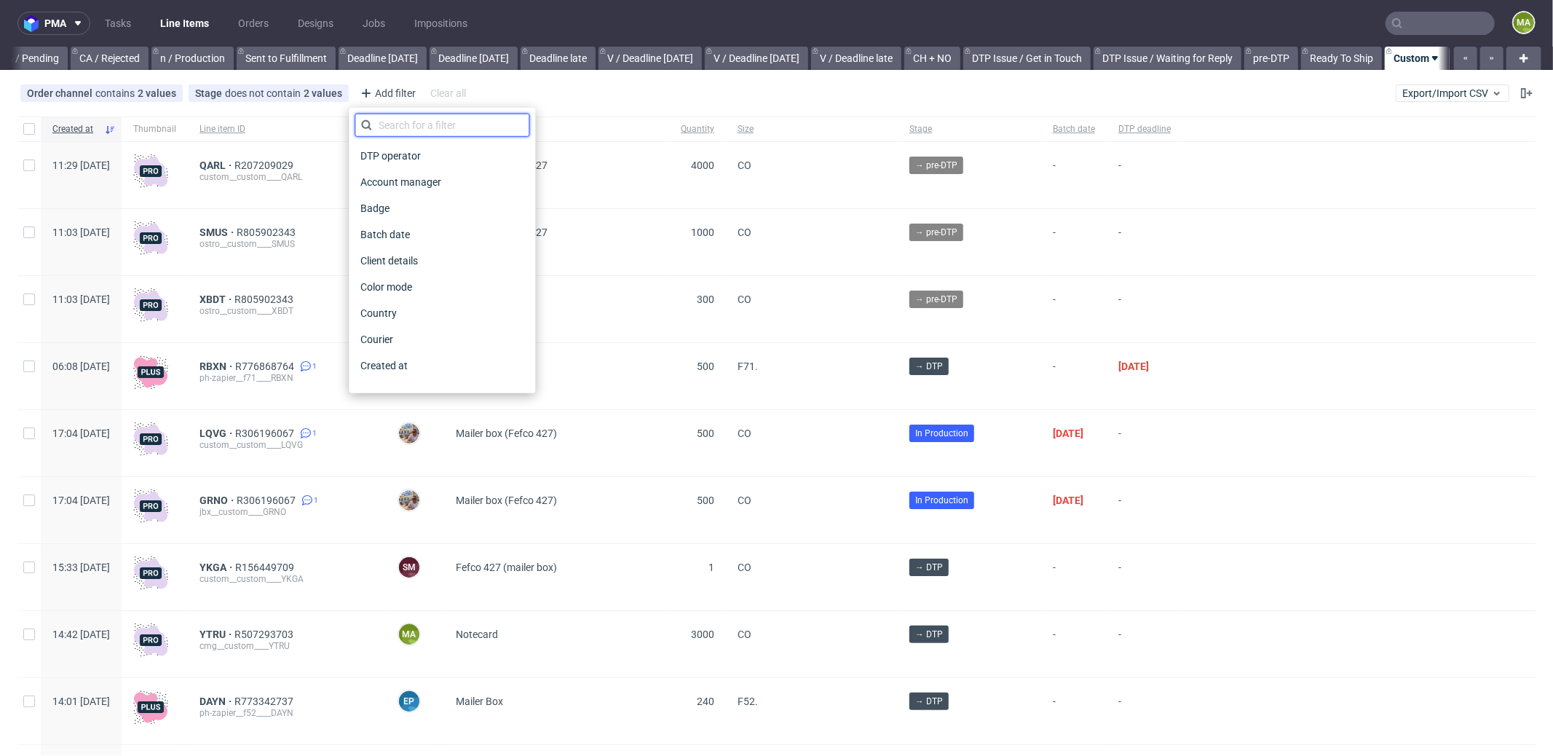
click at [427, 130] on input "text" at bounding box center [442, 125] width 175 height 23
type input "pro"
click span "Production manager"
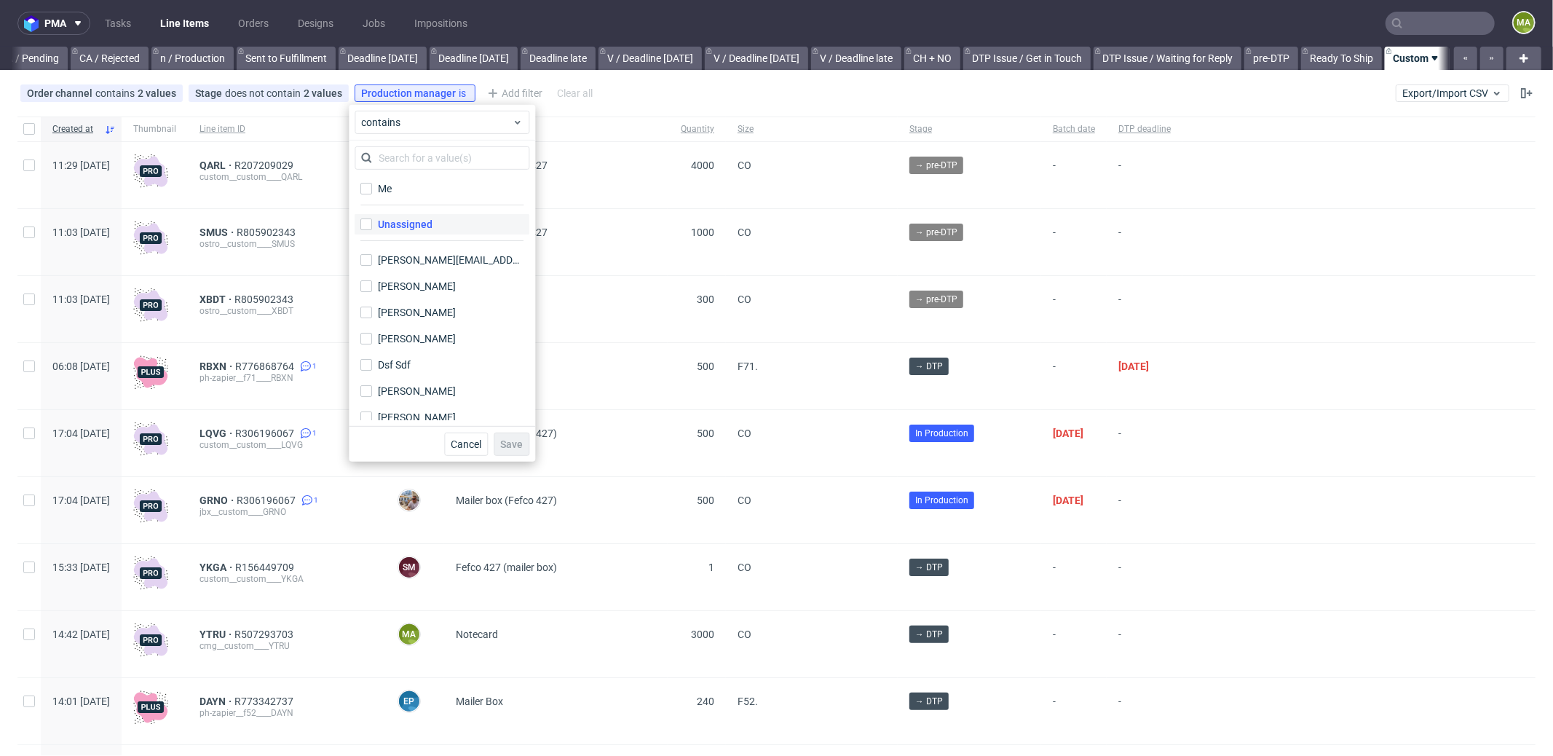
drag, startPoint x: 398, startPoint y: 183, endPoint x: 435, endPoint y: 224, distance: 55.7
click label "Me"
click input "Me"
checkbox input "true"
click span "Save"
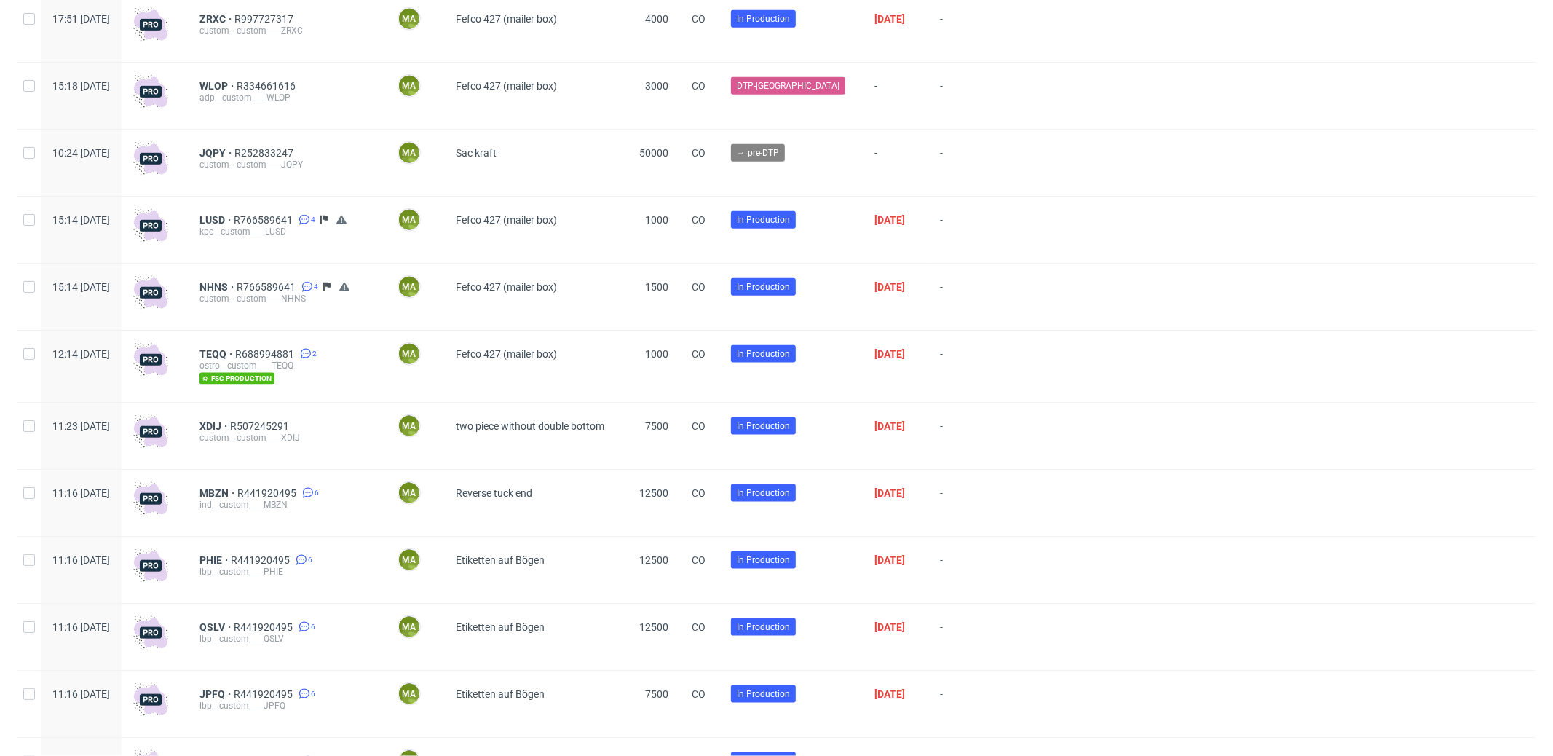
scroll to position [1476, 0]
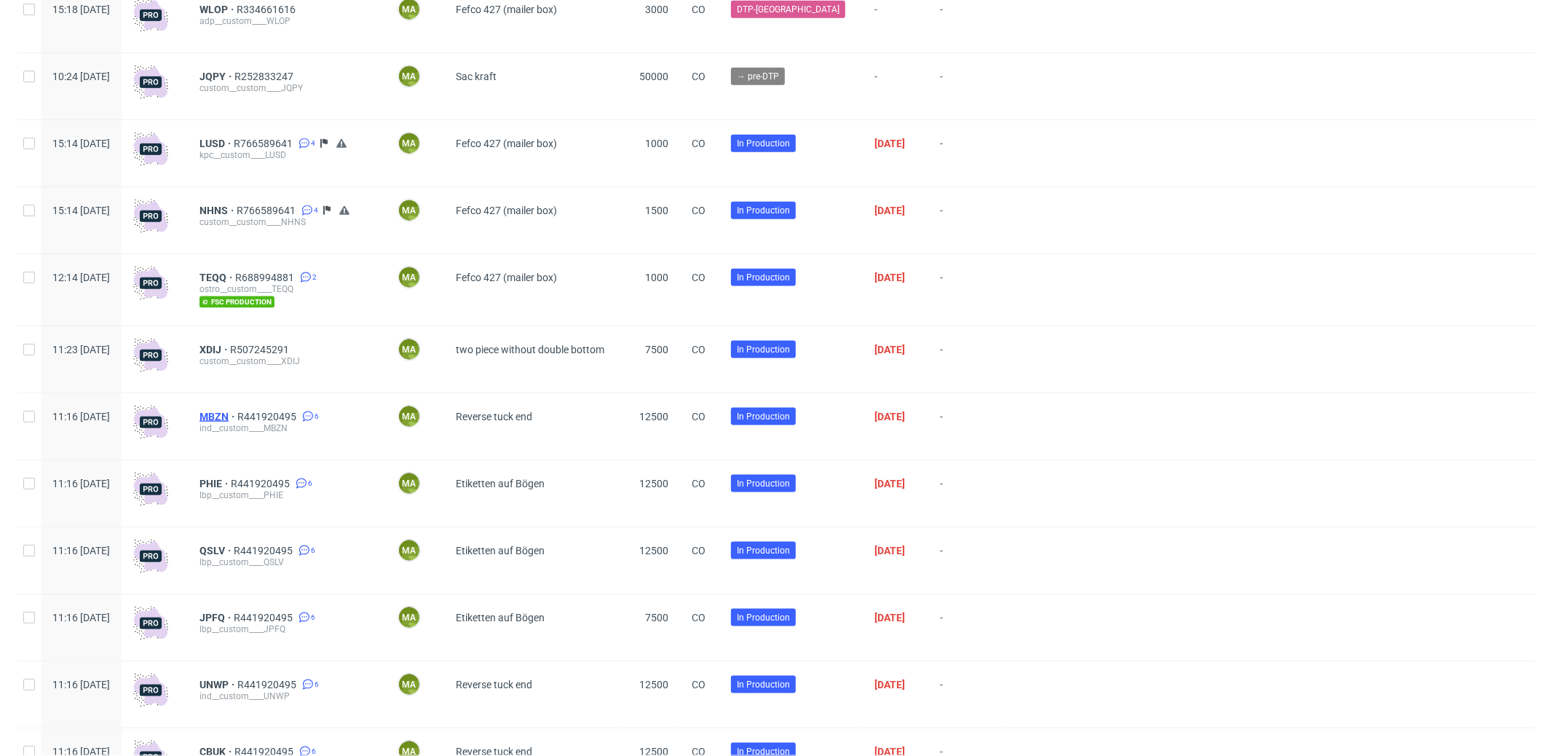
click span "MBZN"
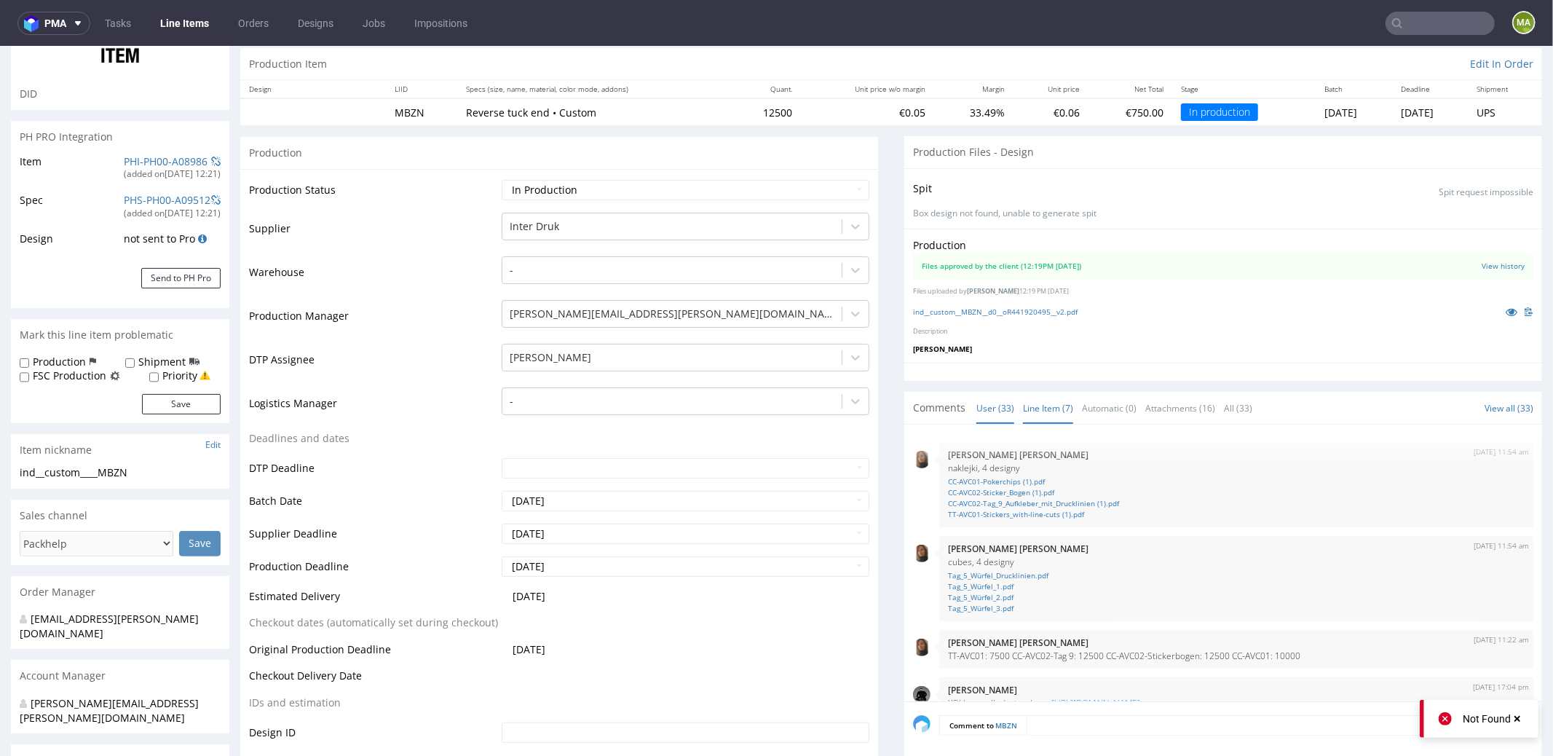
click link "Line Item (7)"
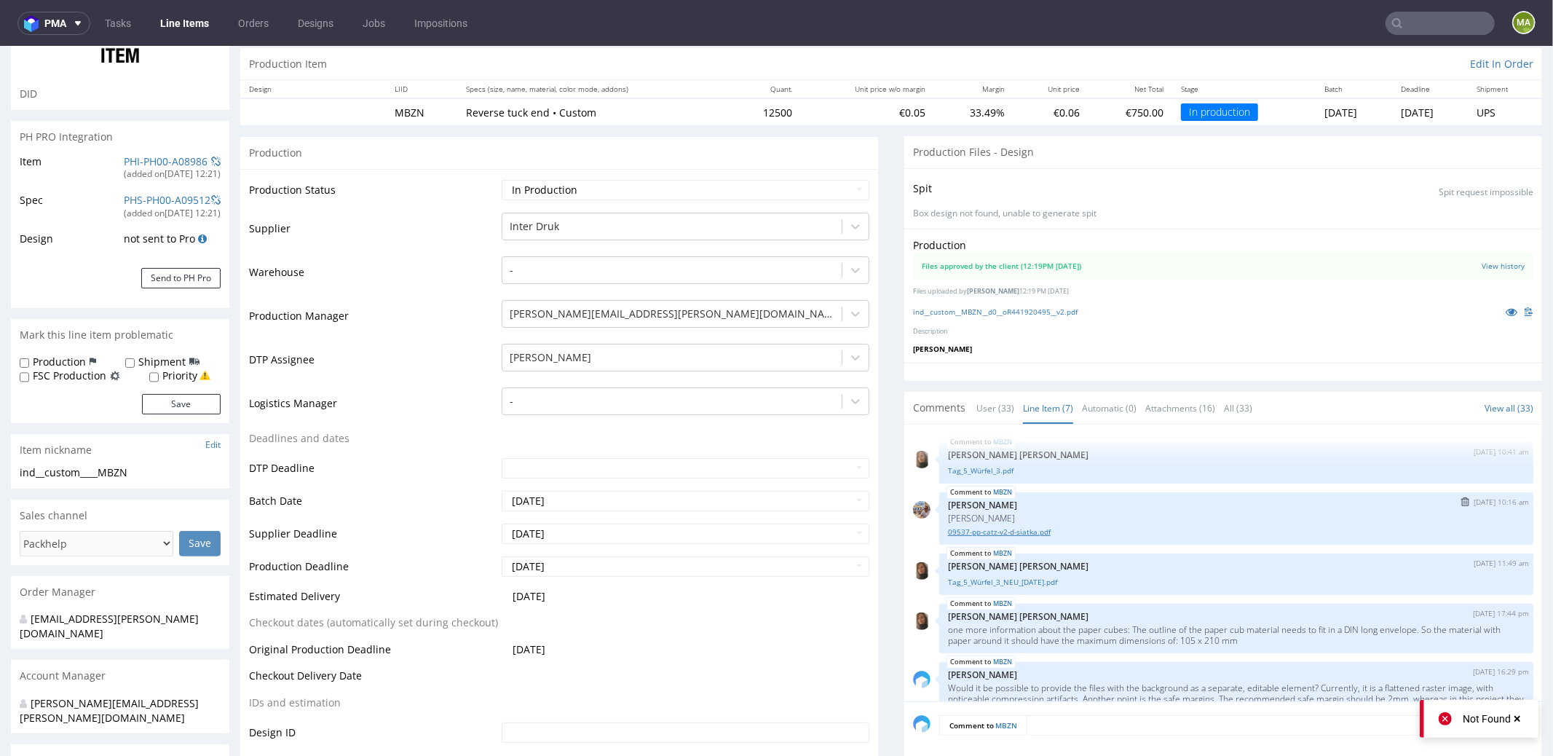
click div "09537-pp-catz-v2-d-siatka.pdf"
click link "09537-pp-catz-v2-d-siatka.pdf"
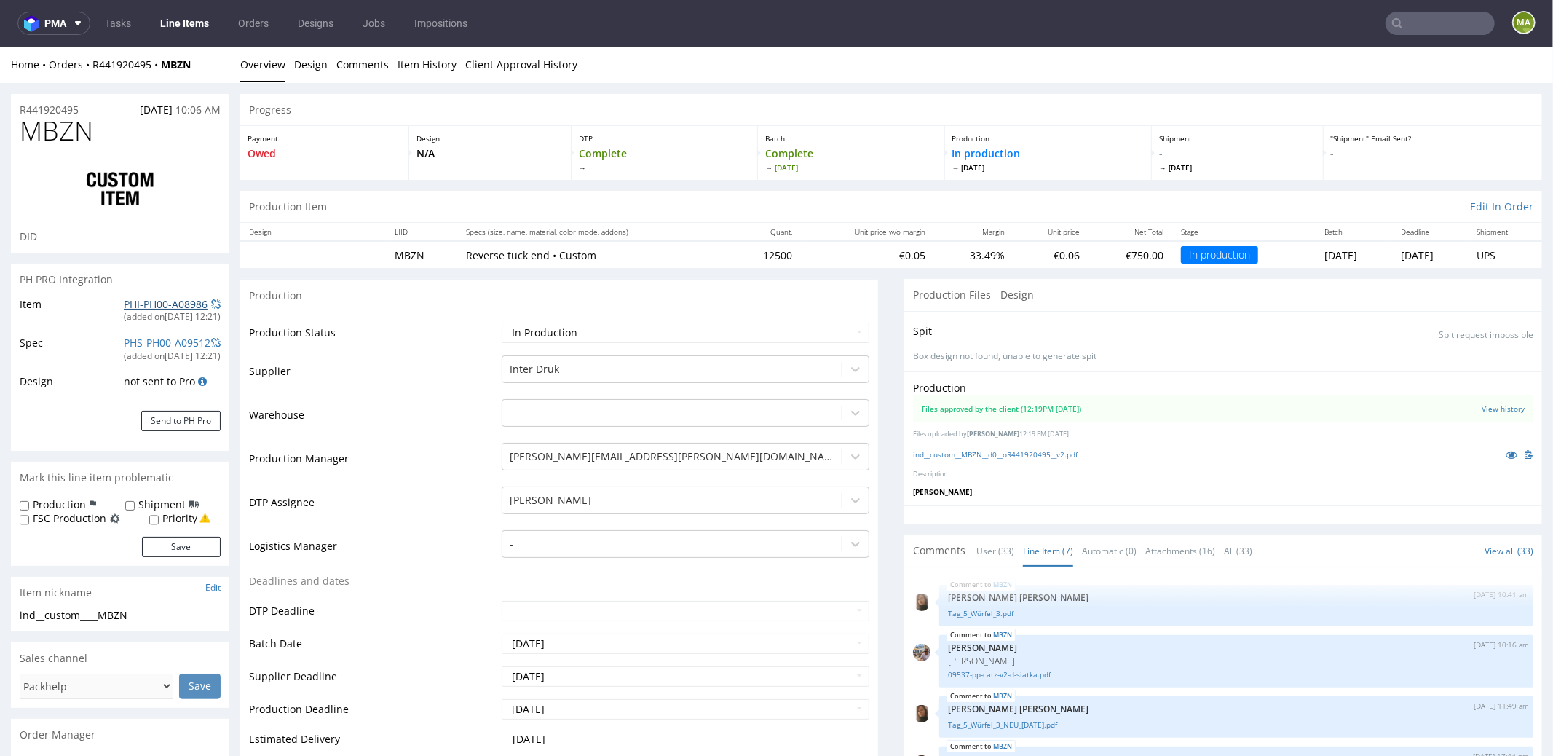
click link "PHI-PH00-A08986"
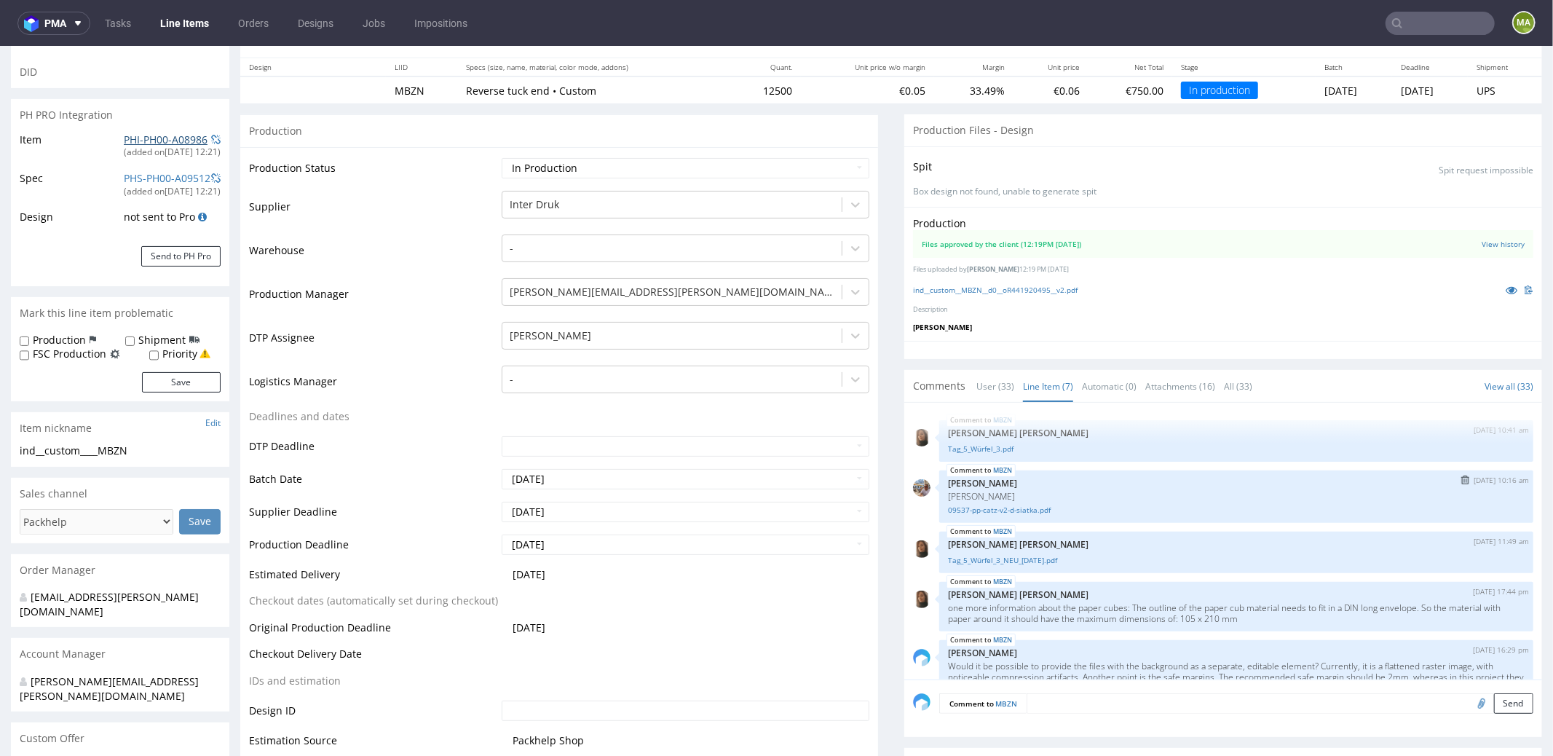
scroll to position [165, 0]
click link "09537-pp-catz-v2-d-siatka.pdf"
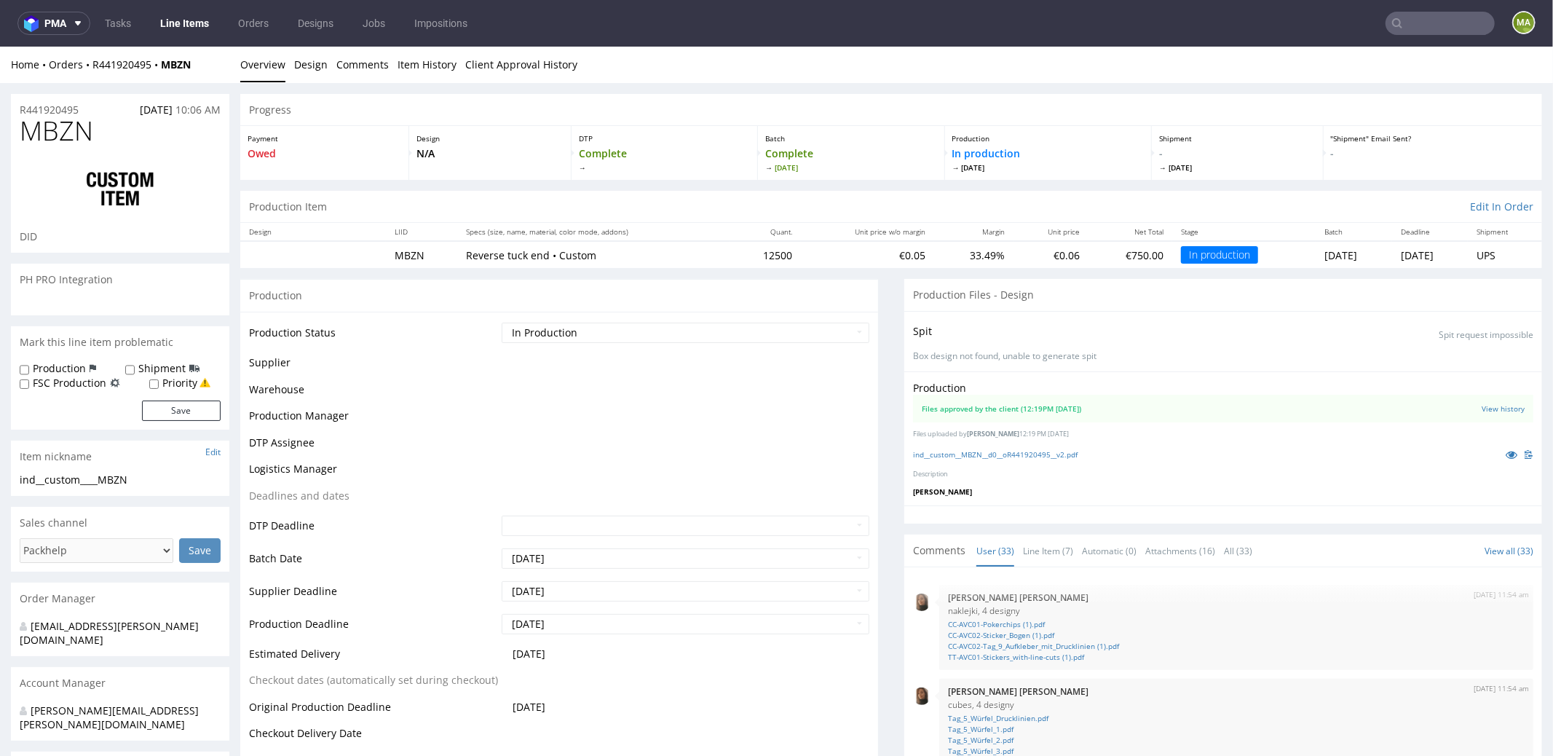
scroll to position [1741, 0]
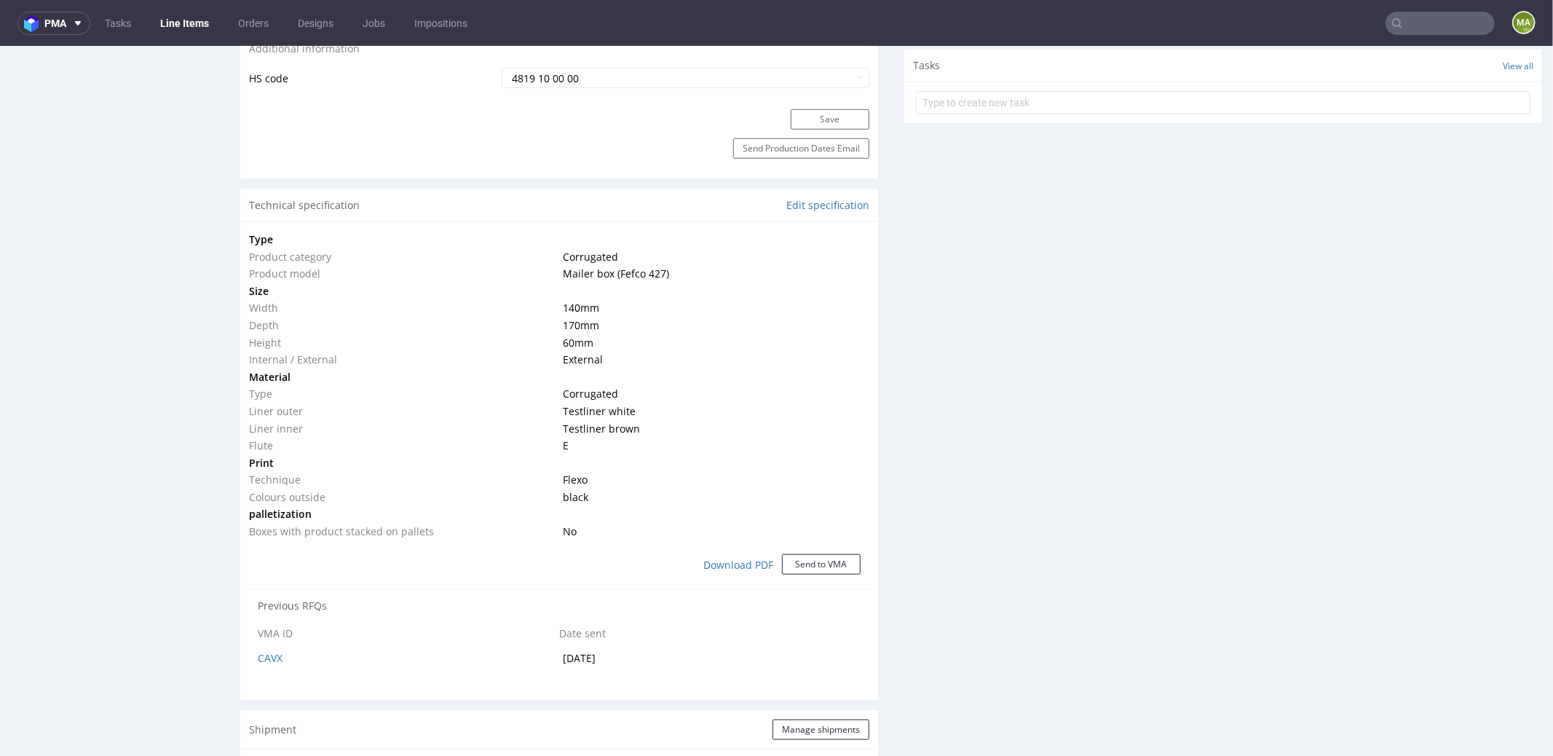
scroll to position [314, 0]
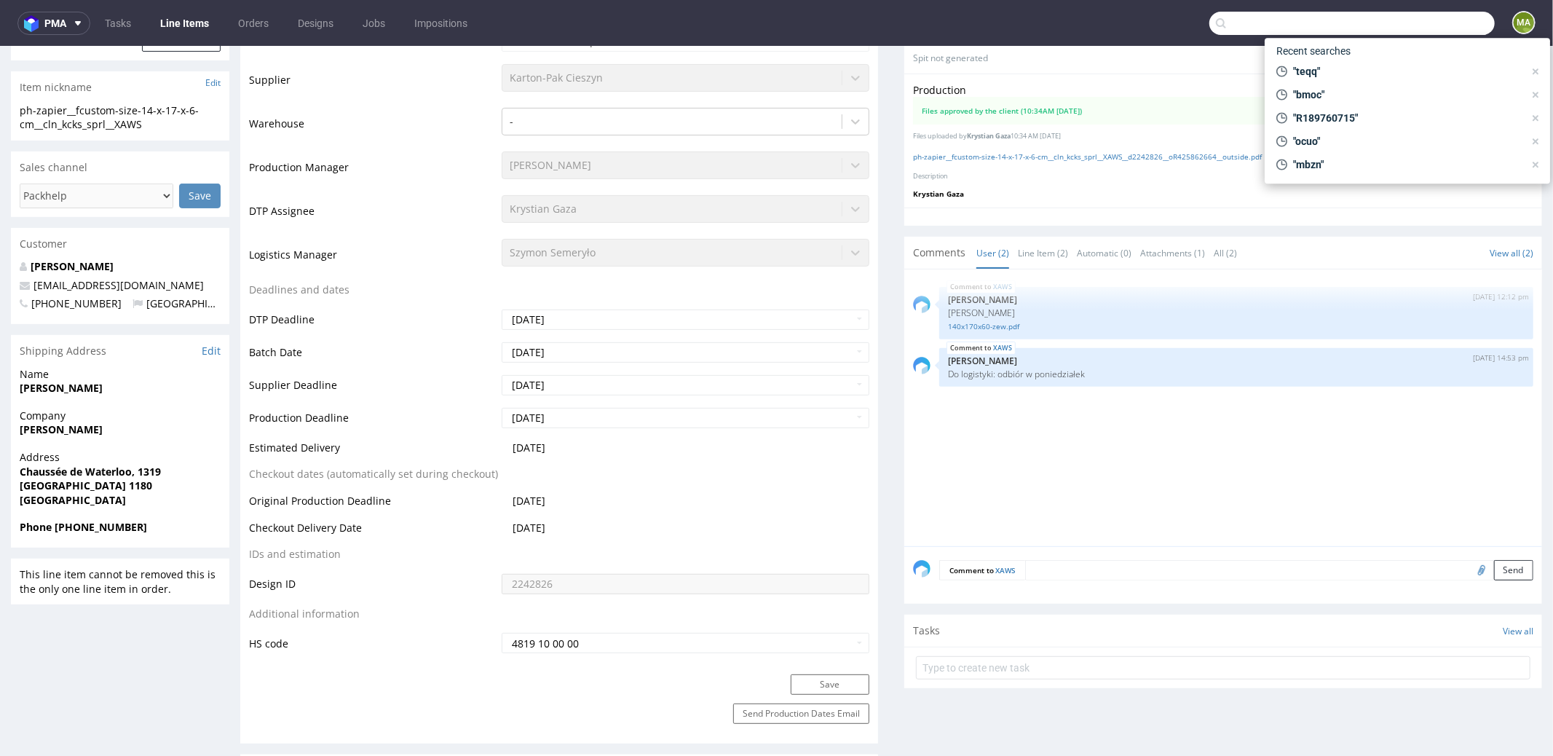
click at [1444, 25] on input "text" at bounding box center [1351, 23] width 285 height 23
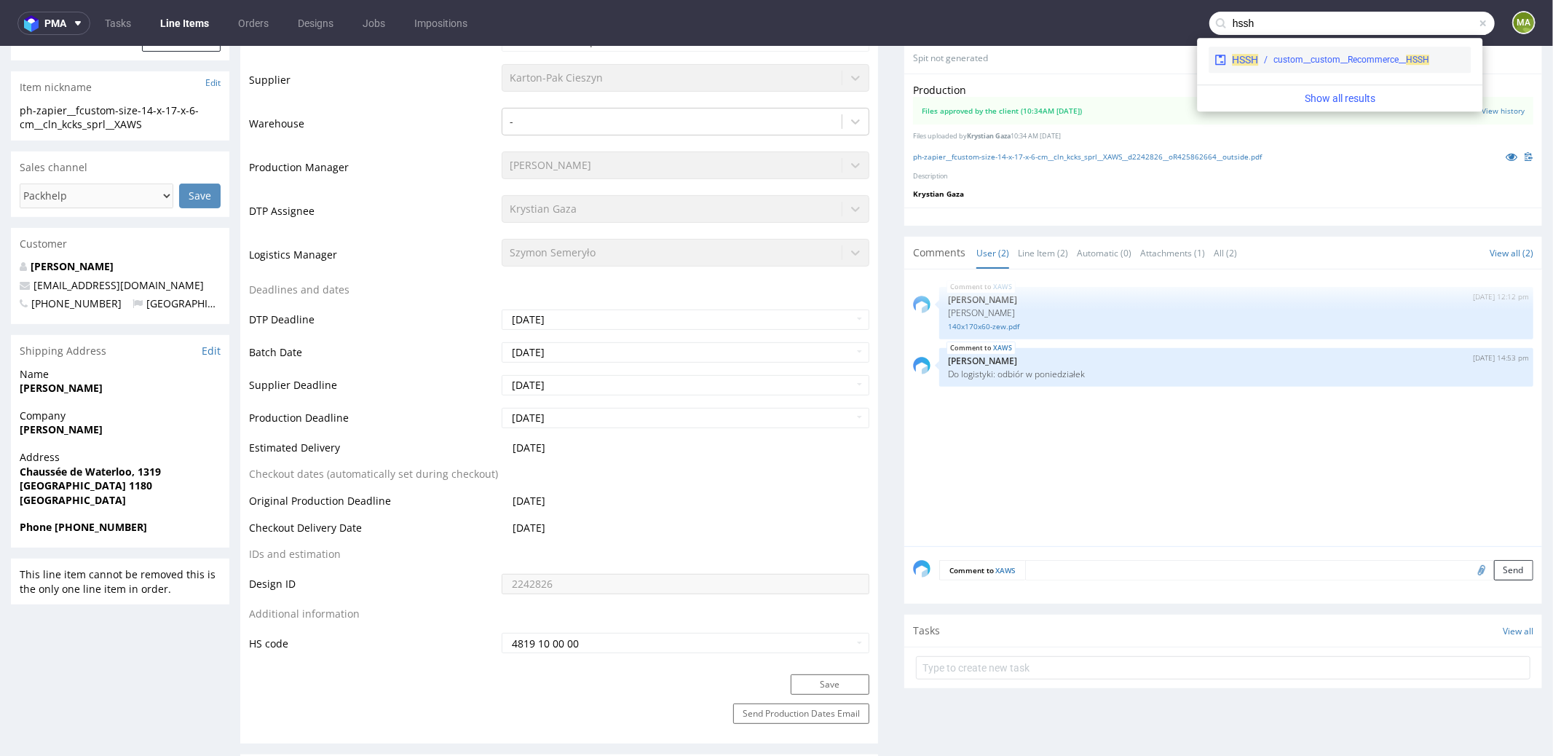
type input "hssh"
click at [1305, 68] on div "HSSH custom__custom__Recommerce__ HSSH" at bounding box center [1339, 60] width 262 height 26
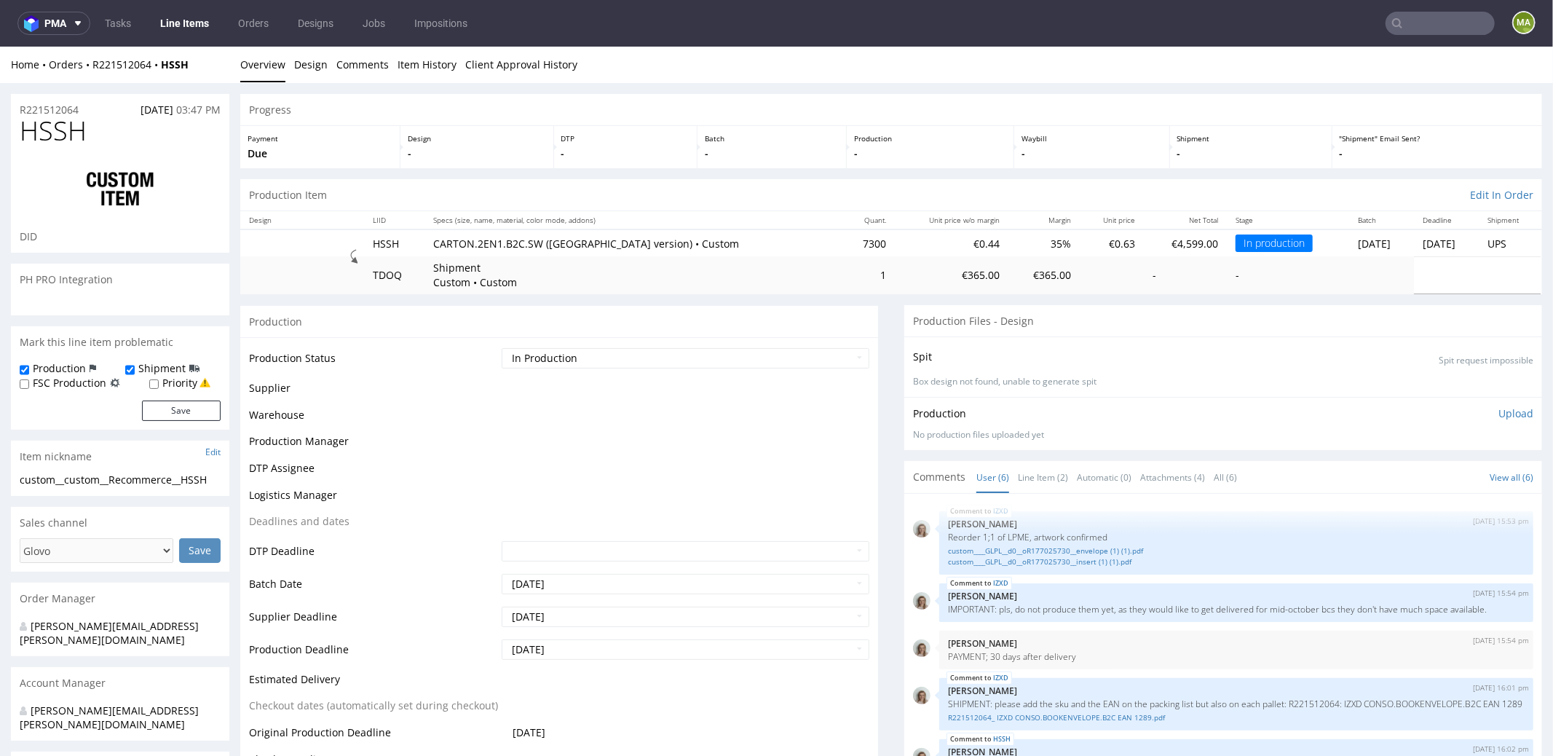
scroll to position [135, 0]
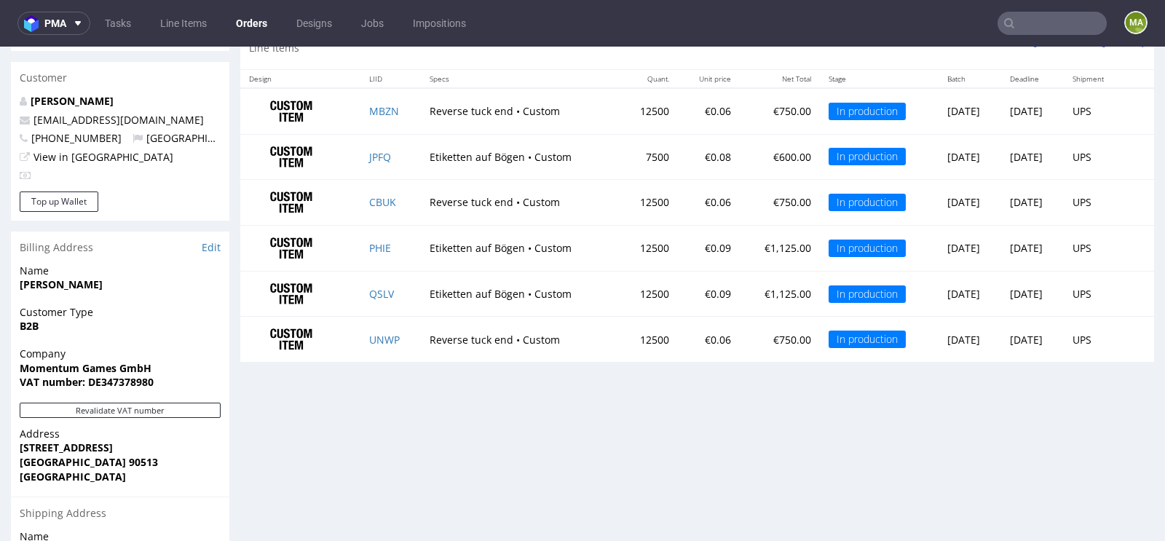
scroll to position [758, 0]
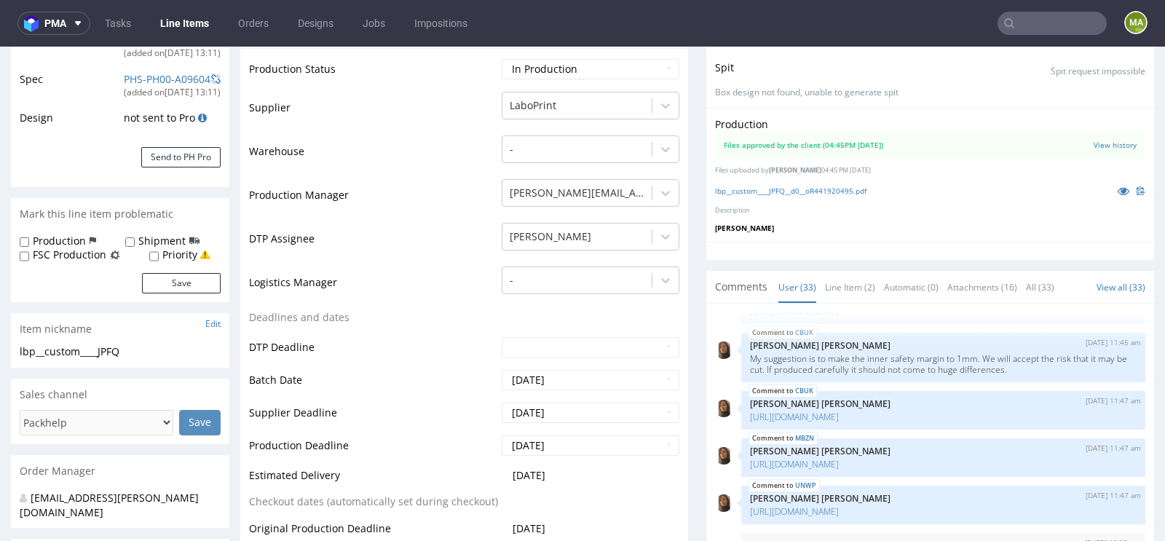
scroll to position [366, 0]
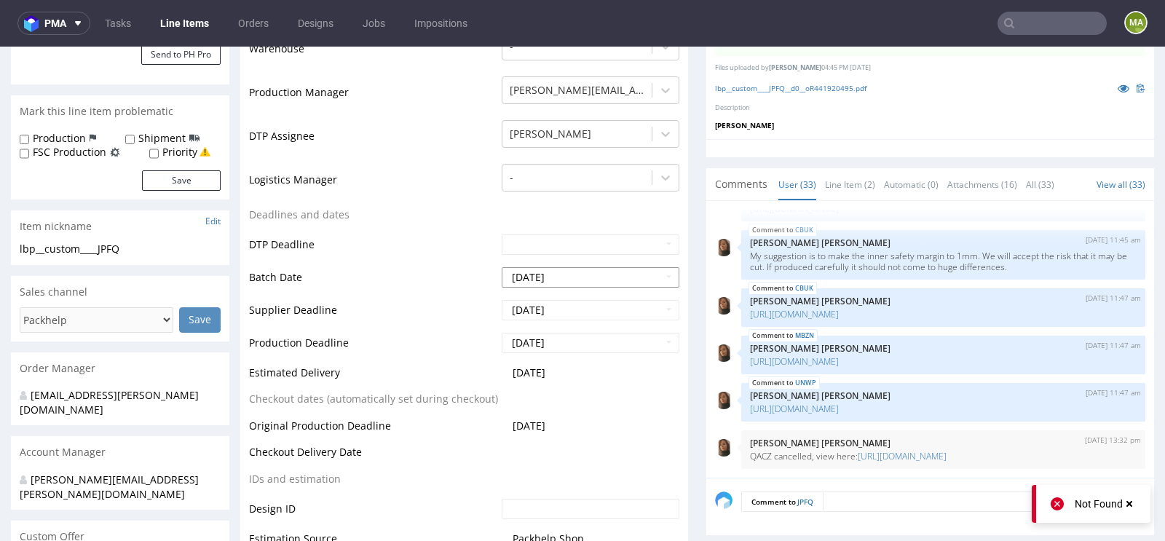
click at [579, 282] on input "2025-09-15" at bounding box center [591, 277] width 178 height 20
click at [394, 275] on td "Batch Date" at bounding box center [373, 282] width 249 height 33
click at [561, 277] on input "2025-09-15" at bounding box center [591, 277] width 178 height 20
click at [347, 233] on td "DTP Deadline" at bounding box center [373, 249] width 249 height 33
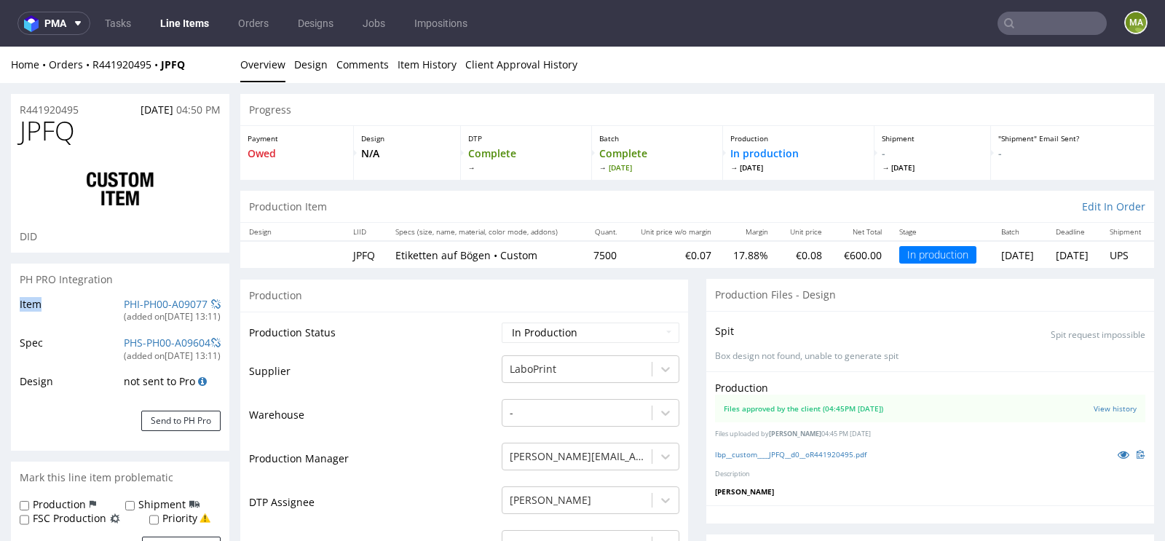
click at [157, 295] on section "PH PRO Integration Item PHI-PH00-A09077 (added on 15.09.2025, 13:11 ) Spec PHS-…" at bounding box center [120, 357] width 218 height 187
click at [156, 298] on link "PHI-PH00-A09077" at bounding box center [166, 304] width 84 height 14
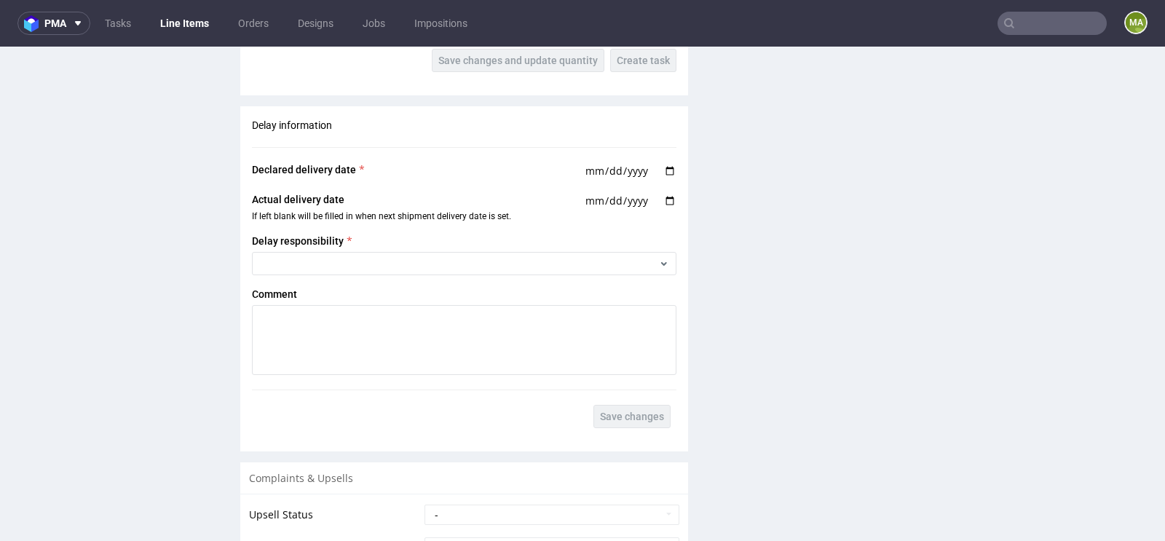
scroll to position [2506, 0]
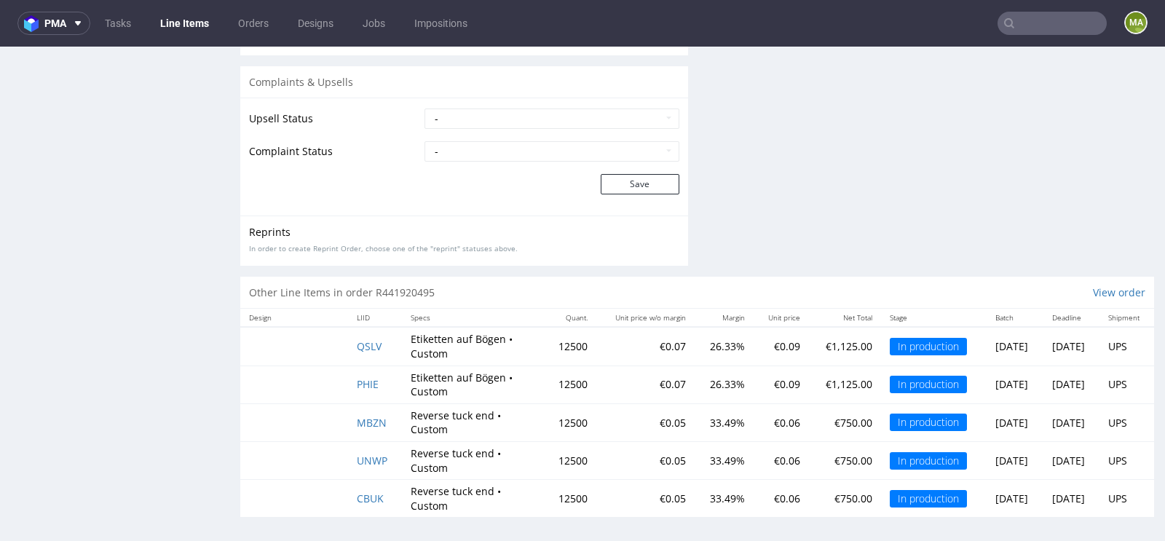
click at [355, 411] on td "MBZN" at bounding box center [375, 422] width 54 height 38
click at [357, 419] on span "MBZN" at bounding box center [372, 423] width 30 height 14
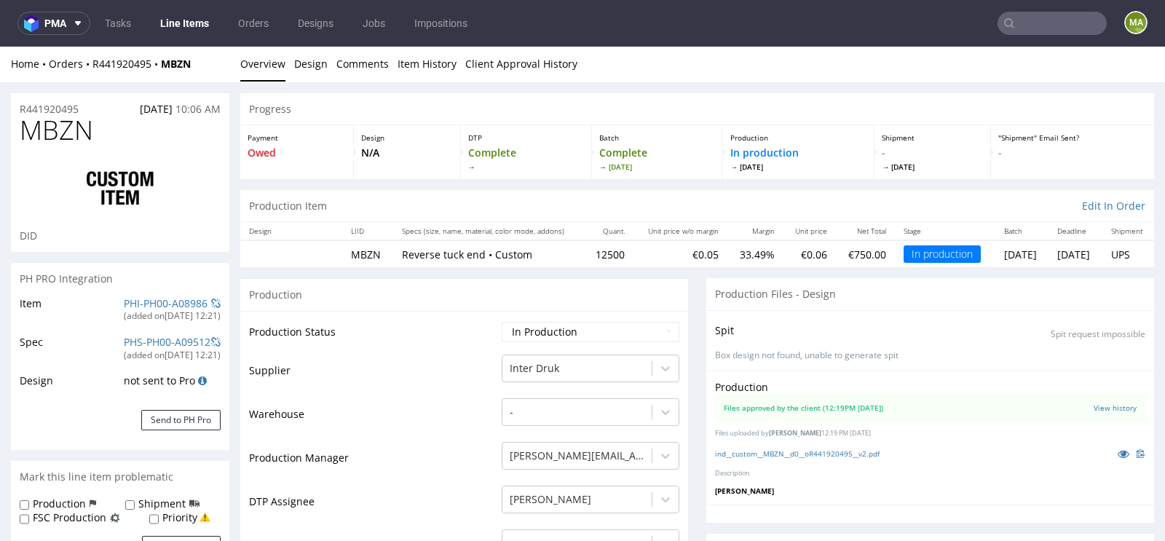
scroll to position [532, 0]
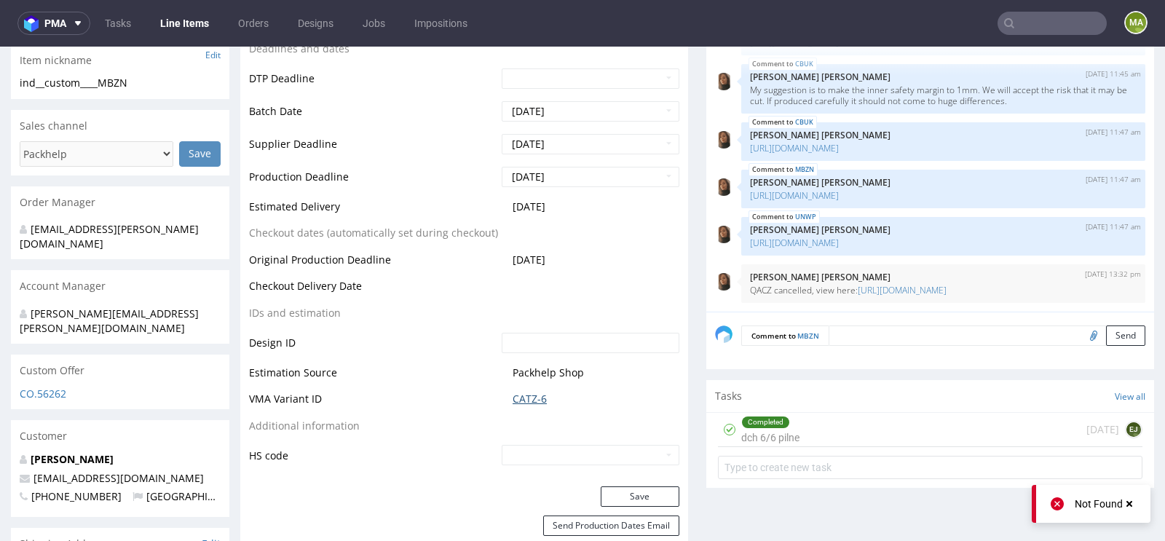
click at [538, 399] on link "CATZ-6" at bounding box center [529, 399] width 34 height 15
click at [570, 111] on input "2025-09-15" at bounding box center [591, 111] width 178 height 20
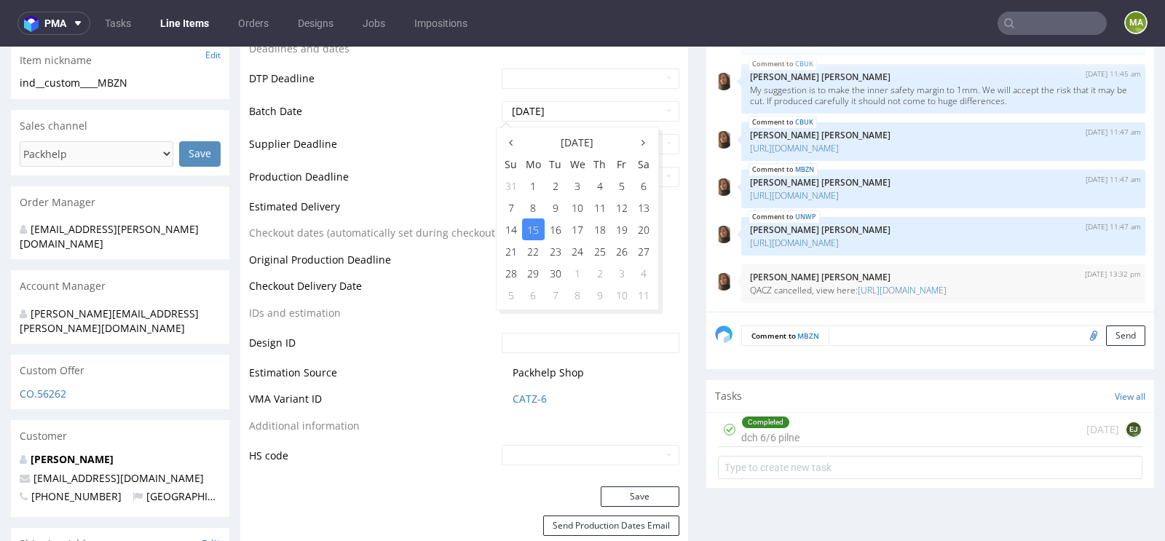
click at [368, 209] on td "Estimated Delivery" at bounding box center [373, 211] width 249 height 27
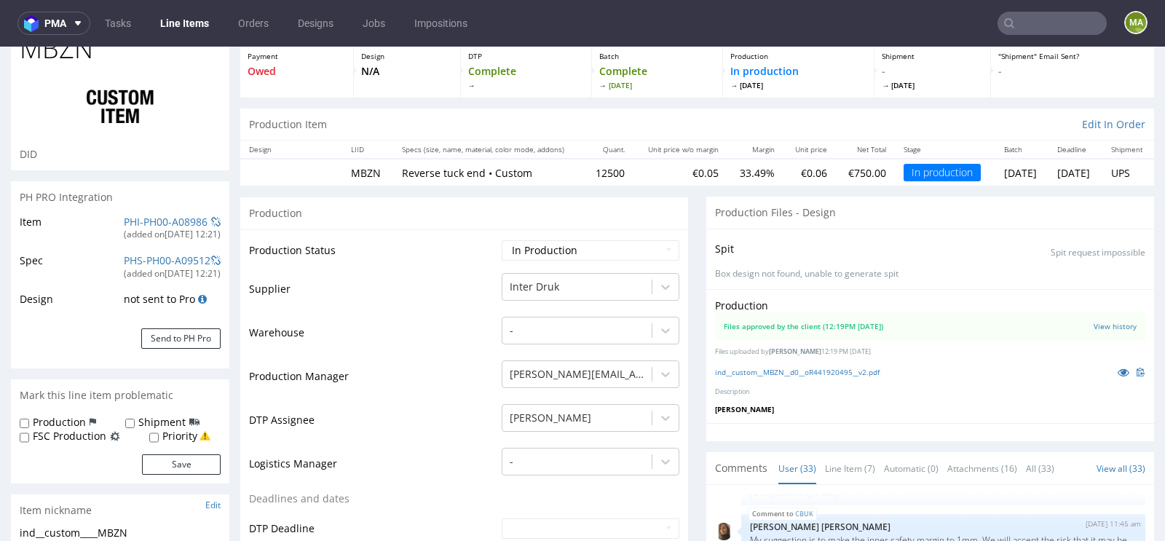
scroll to position [0, 0]
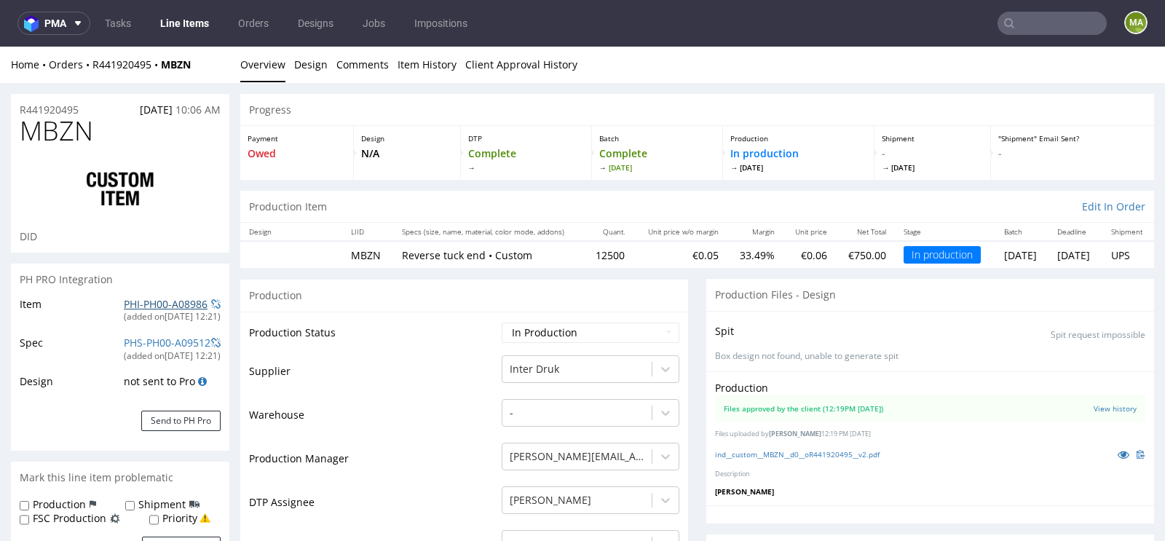
drag, startPoint x: 165, startPoint y: 289, endPoint x: 158, endPoint y: 297, distance: 10.8
click at [165, 289] on div "PH PRO Integration" at bounding box center [120, 280] width 218 height 32
click at [157, 298] on link "PHI-PH00-A08986" at bounding box center [166, 304] width 84 height 14
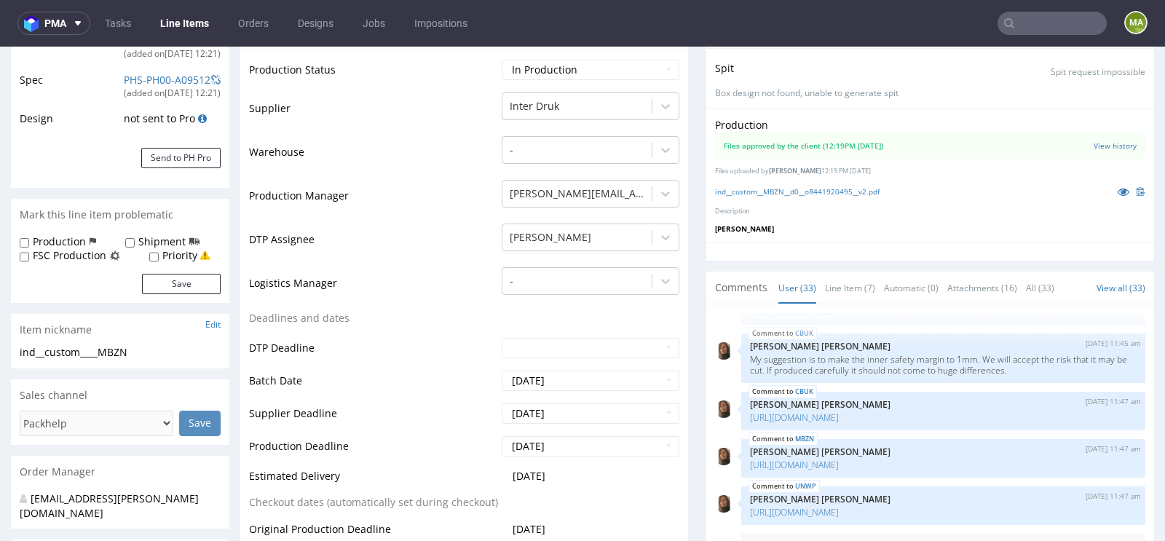
scroll to position [319, 0]
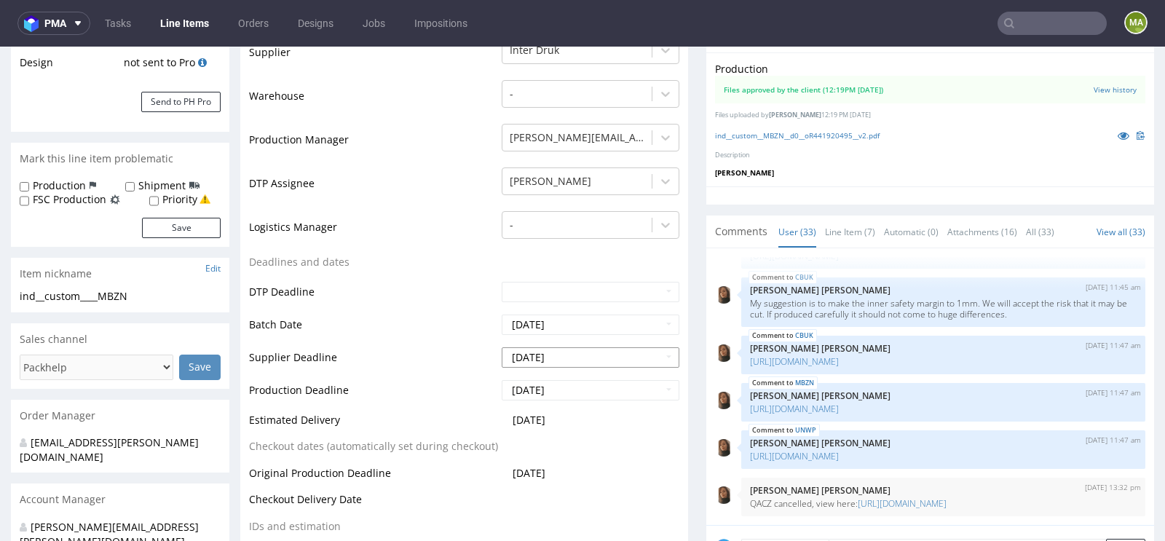
click at [568, 361] on input "2025-09-29" at bounding box center [591, 357] width 178 height 20
click at [325, 249] on td "Logistics Manager" at bounding box center [373, 232] width 249 height 44
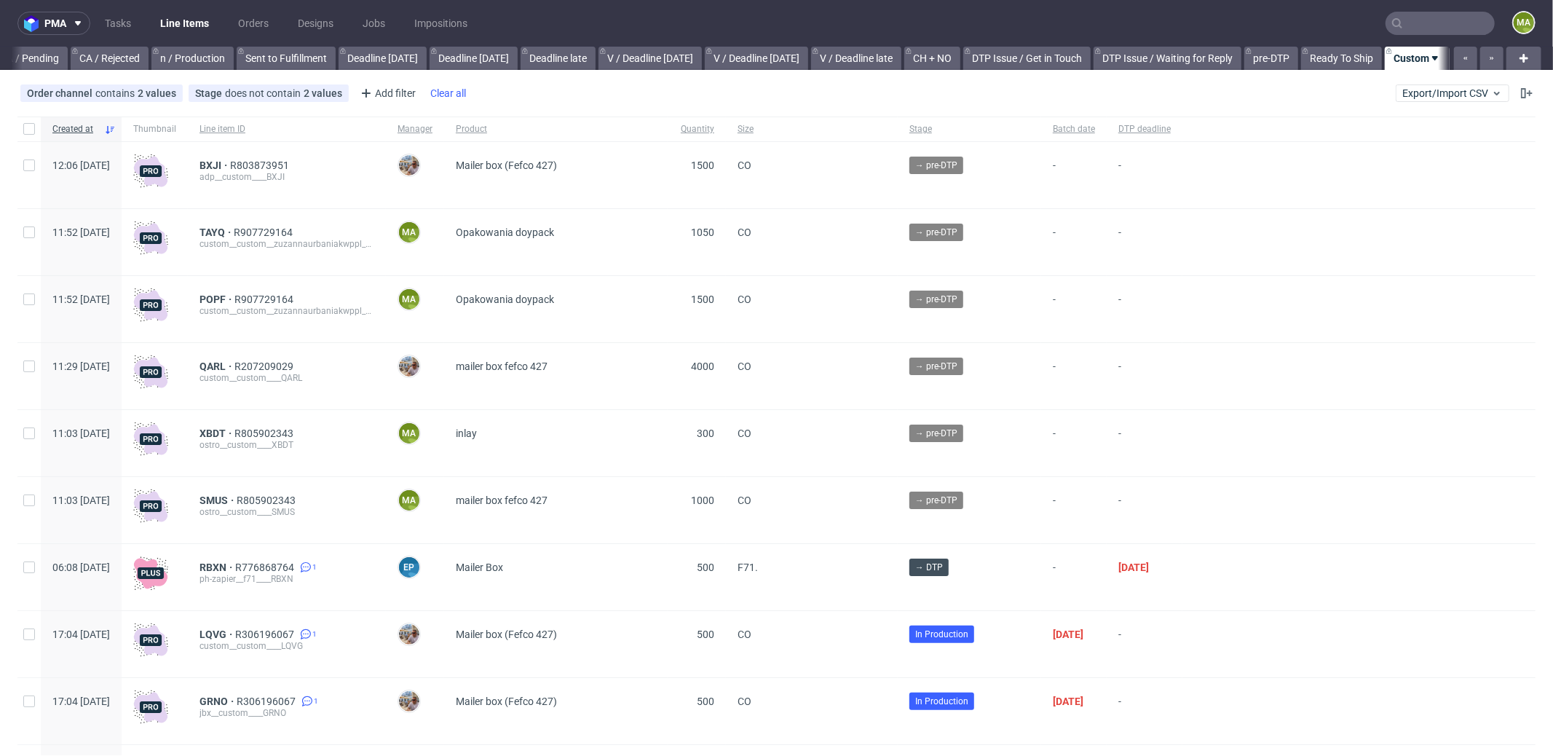
scroll to position [0, 1256]
click at [234, 231] on span "TAYQ" at bounding box center [216, 232] width 34 height 12
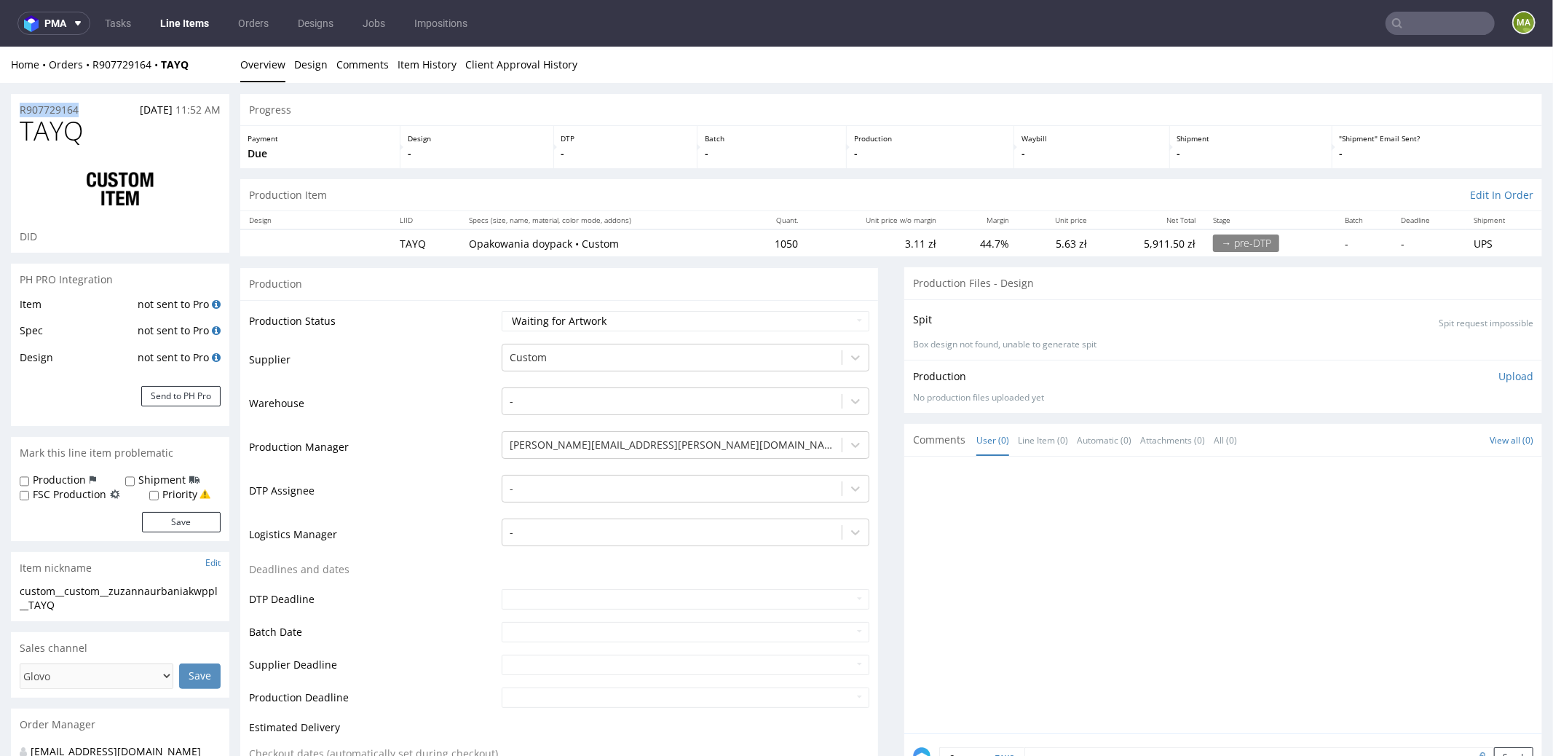
drag, startPoint x: 88, startPoint y: 107, endPoint x: 0, endPoint y: 109, distance: 88.1
copy p "R907729164"
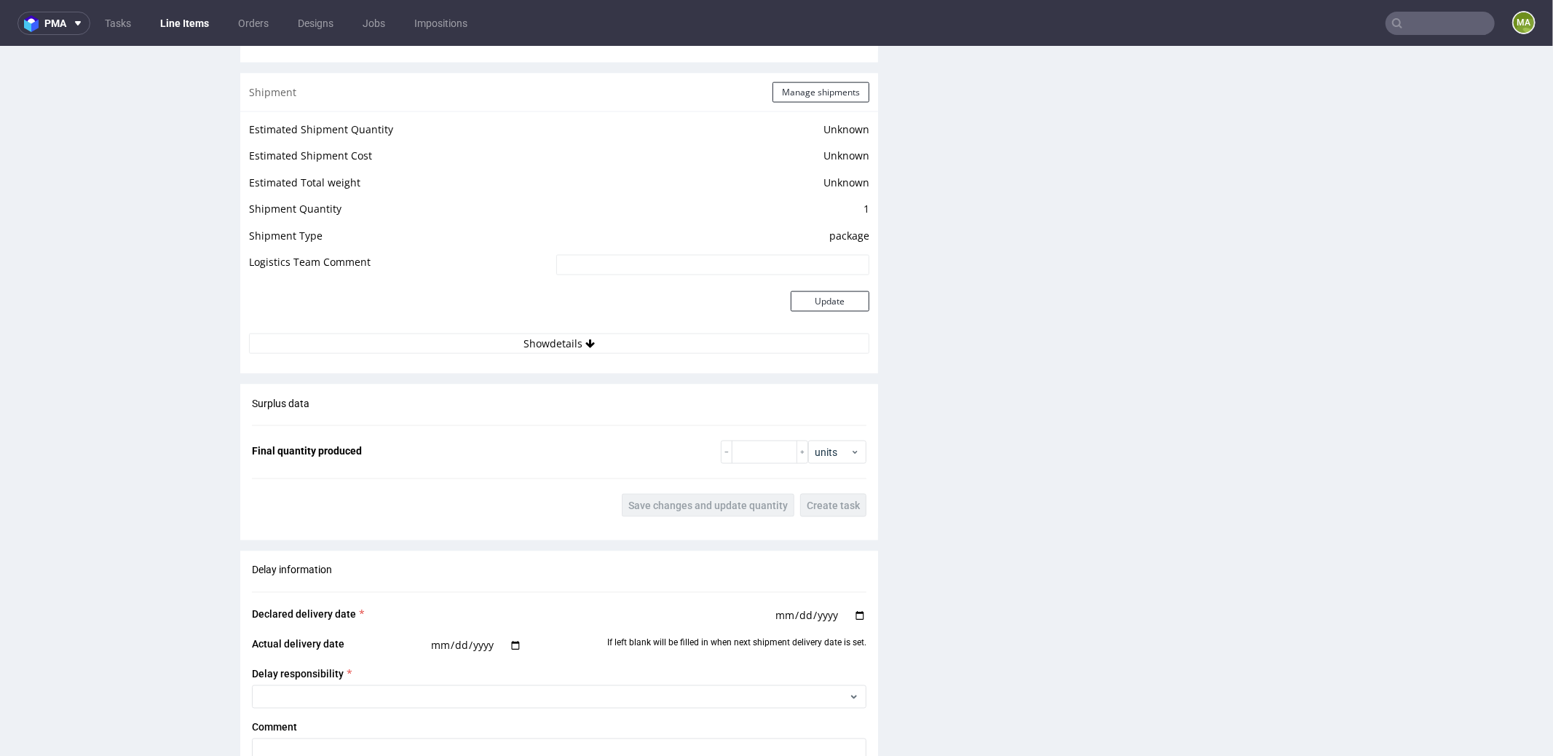
scroll to position [2316, 0]
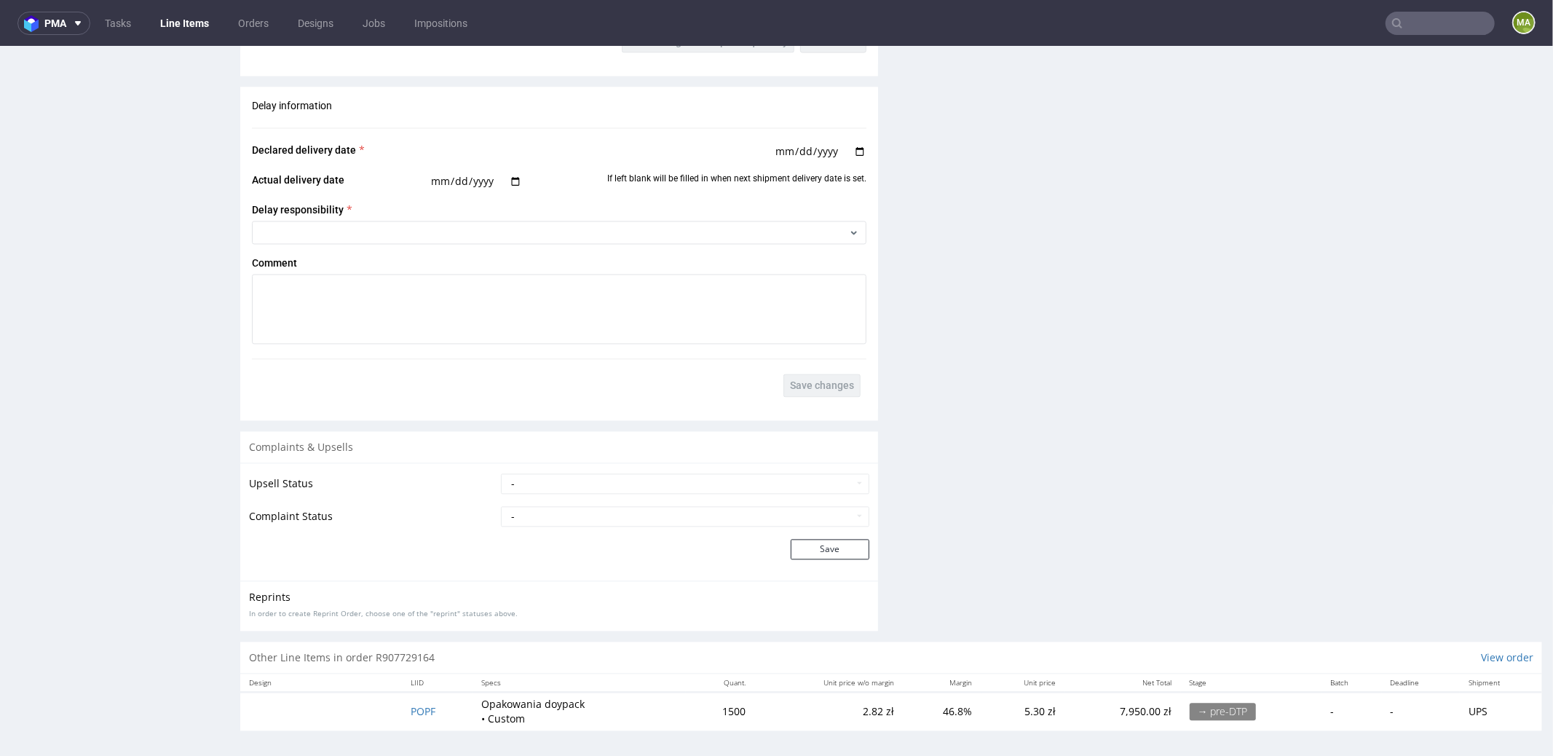
click at [431, 703] on td "POPF" at bounding box center [437, 711] width 71 height 38
click at [427, 708] on span "POPF" at bounding box center [423, 711] width 25 height 14
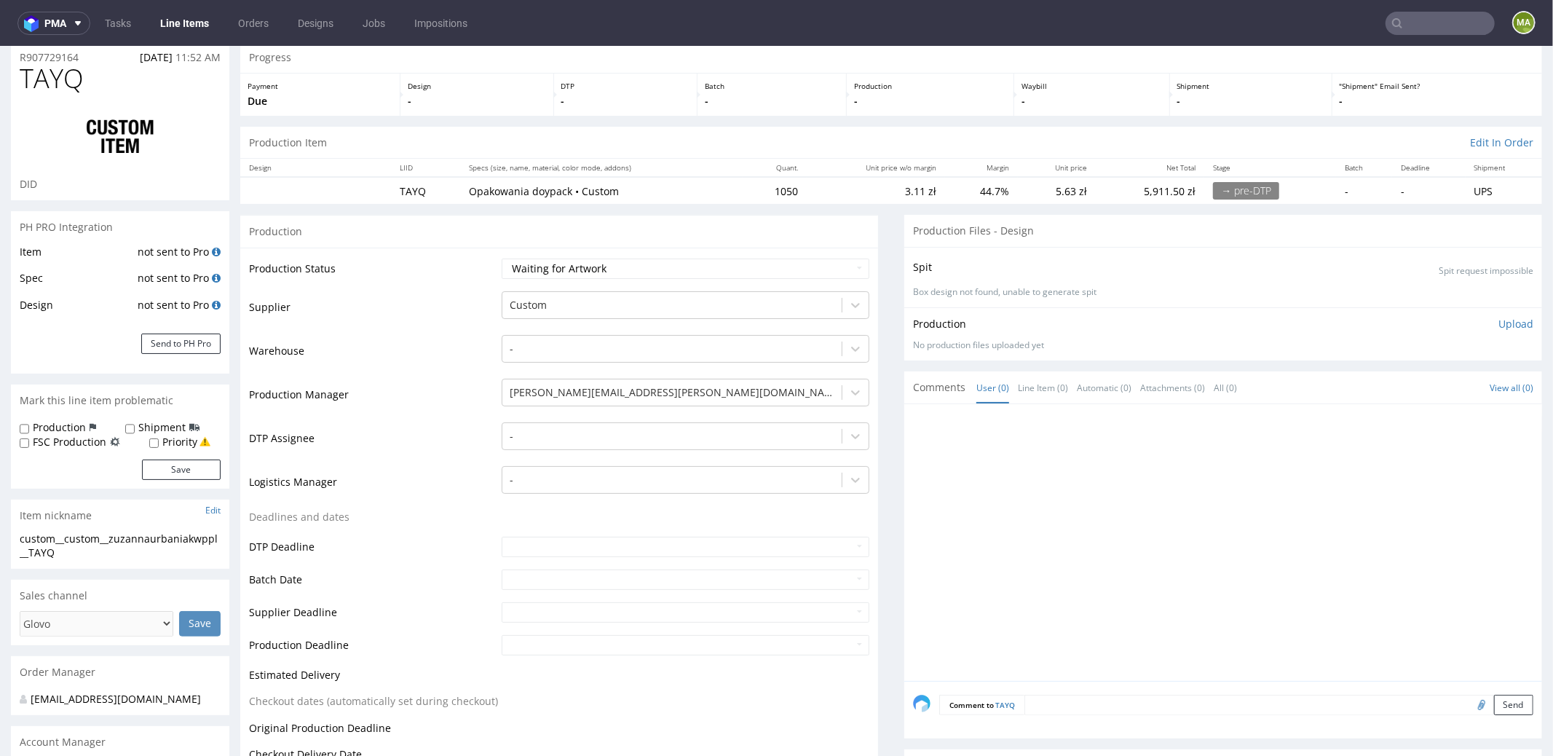
scroll to position [0, 0]
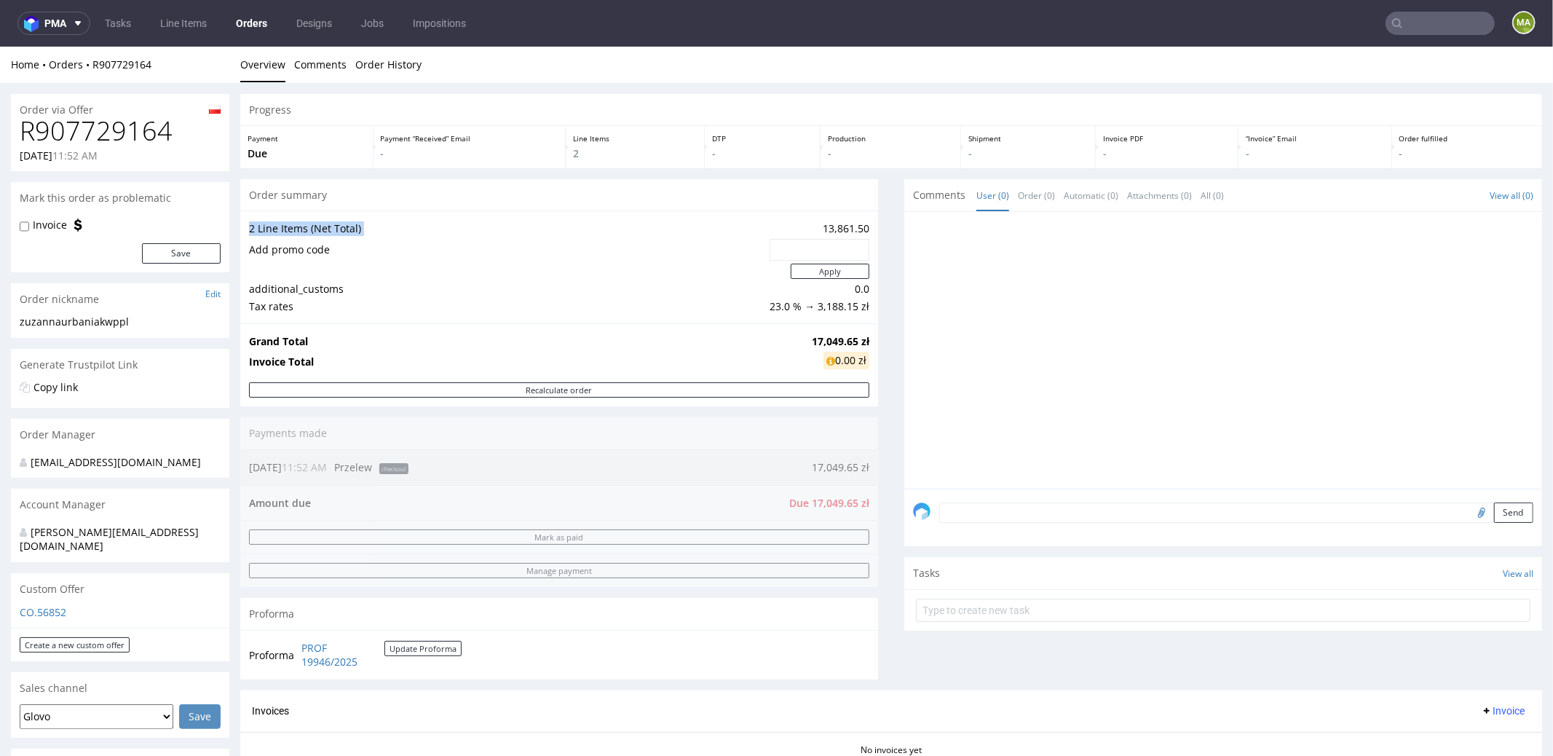
drag, startPoint x: 808, startPoint y: 224, endPoint x: 874, endPoint y: 223, distance: 66.2
click at [874, 223] on div "Progress Payment Due Payment “Received” Email - Line Items 2 DTP - Production -…" at bounding box center [891, 517] width 1302 height 848
drag, startPoint x: 823, startPoint y: 221, endPoint x: 815, endPoint y: 225, distance: 9.1
click at [823, 221] on td "13,861.50" at bounding box center [817, 227] width 103 height 17
drag, startPoint x: 814, startPoint y: 228, endPoint x: 857, endPoint y: 229, distance: 43.0
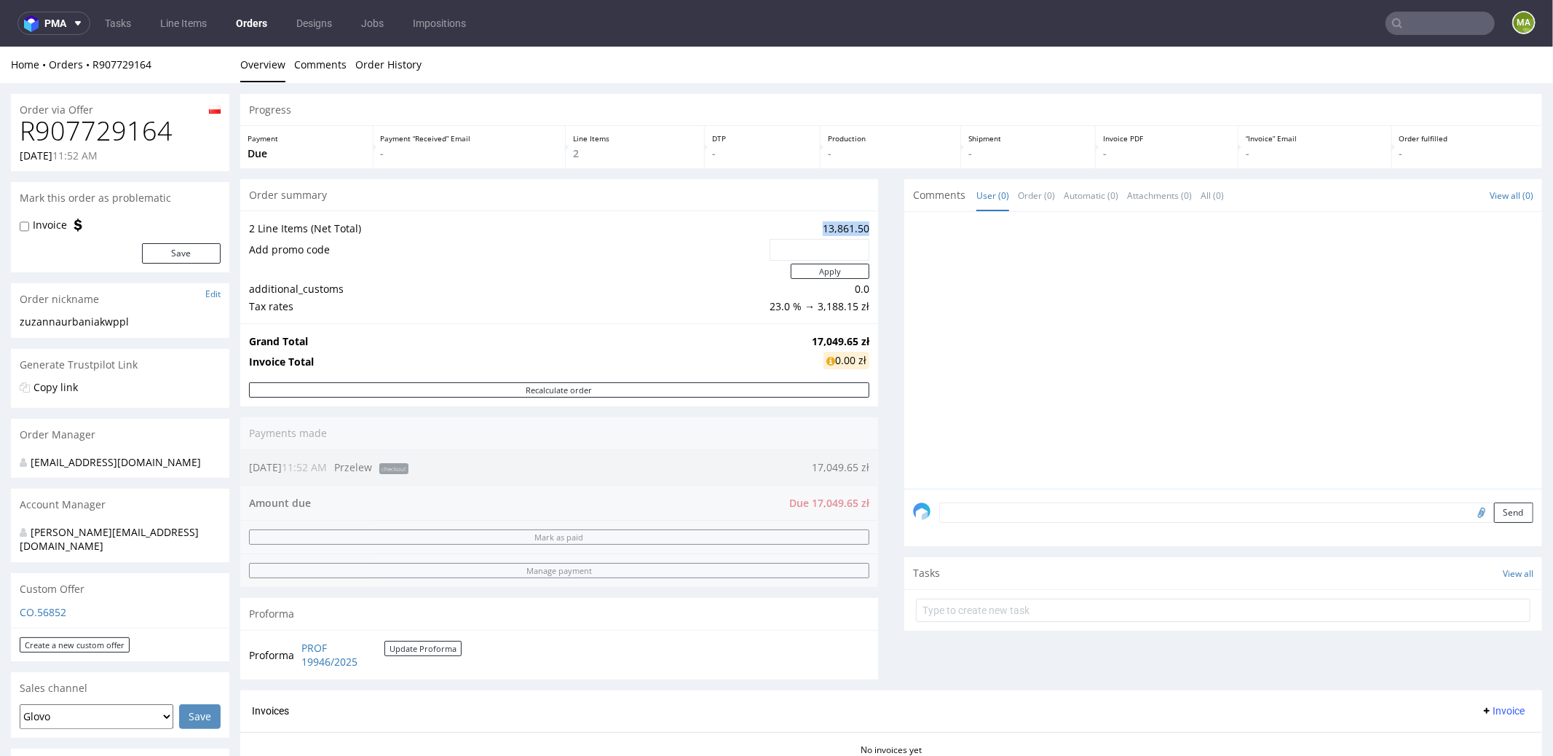
click at [857, 229] on td "13,861.50" at bounding box center [817, 227] width 103 height 17
copy td "13,861.50"
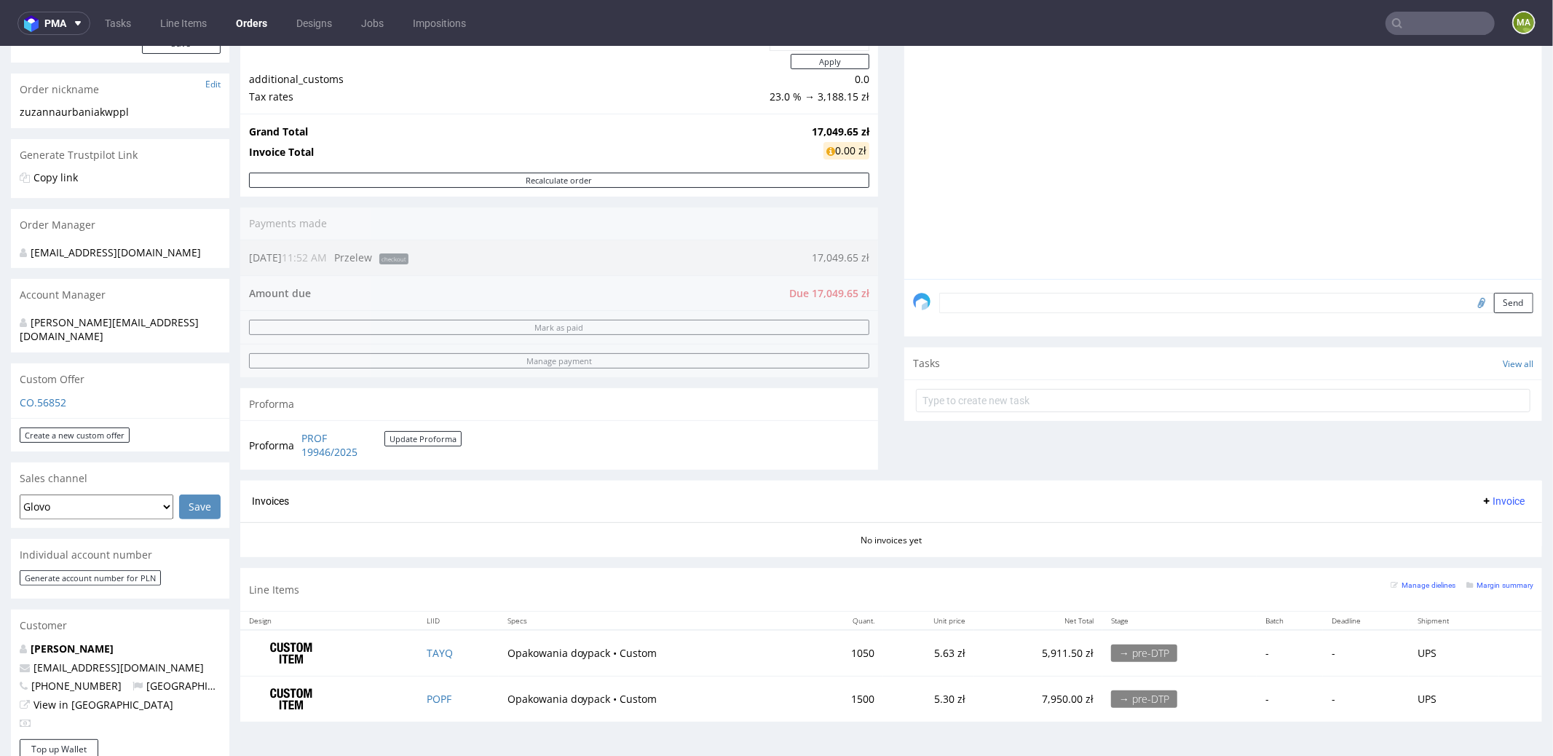
scroll to position [534, 0]
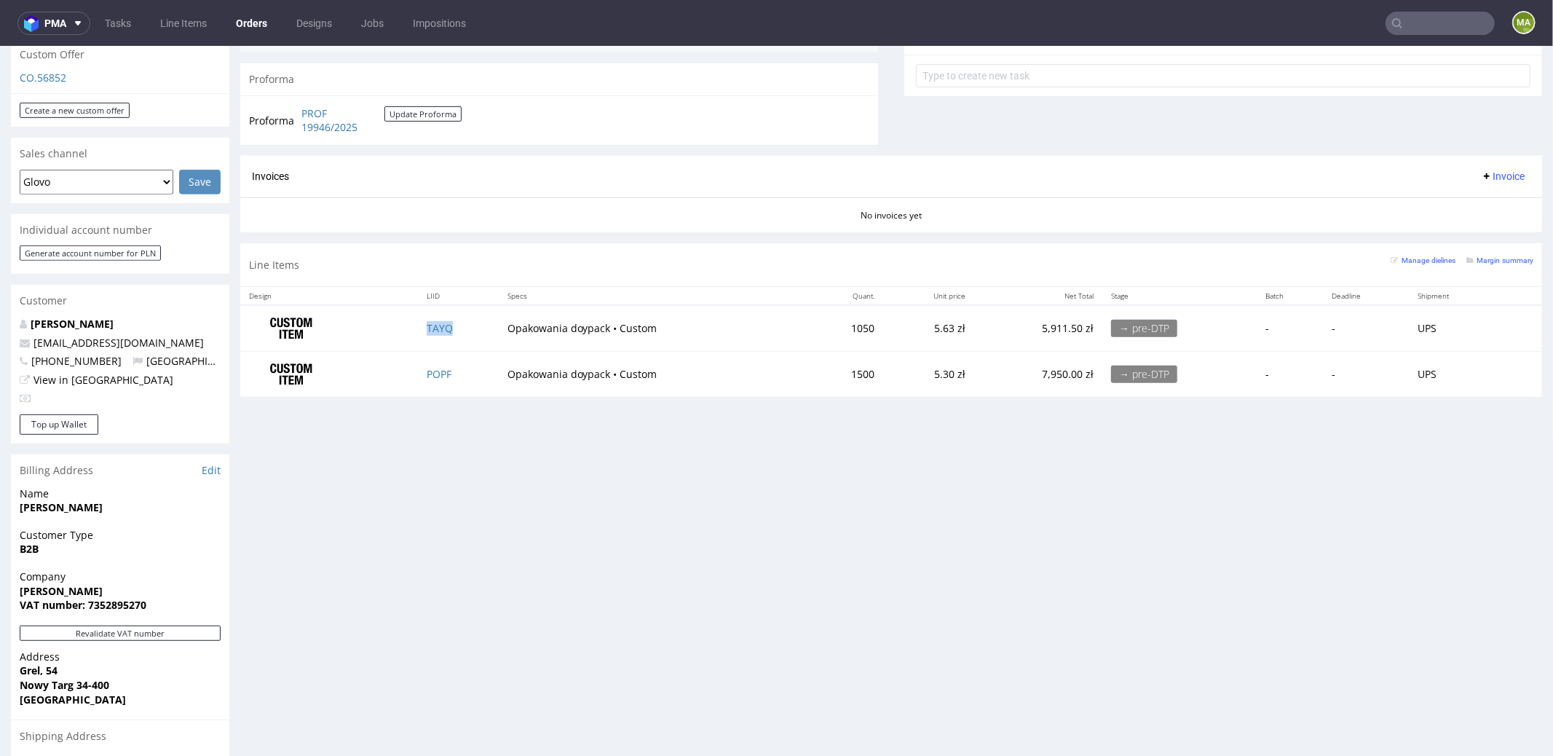
click at [436, 329] on td "TAYQ" at bounding box center [458, 327] width 81 height 46
click at [437, 324] on link "TAYQ" at bounding box center [440, 327] width 26 height 14
click at [439, 371] on link "POPF" at bounding box center [439, 373] width 25 height 14
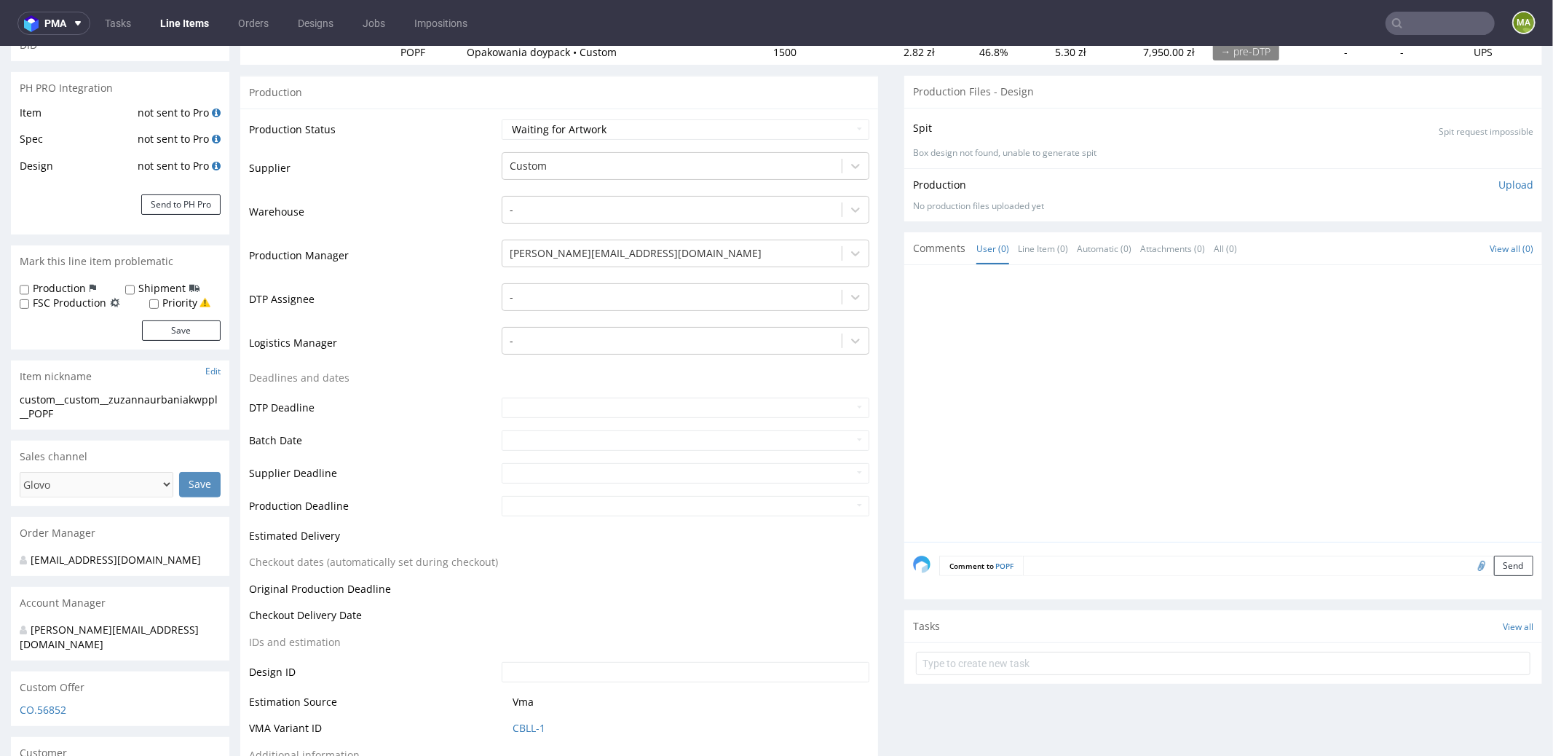
scroll to position [529, 0]
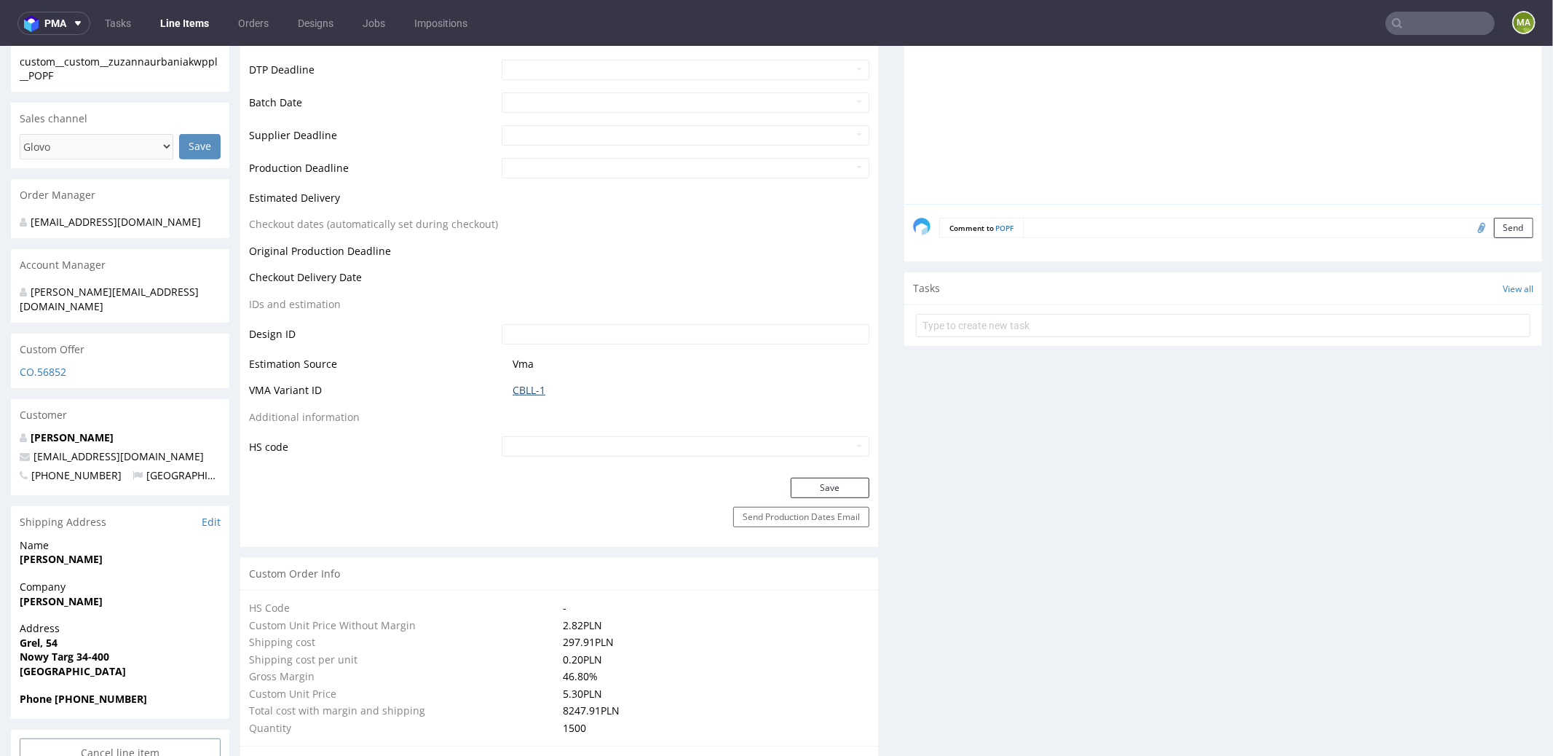
click at [522, 387] on link "CBLL-1" at bounding box center [528, 389] width 33 height 15
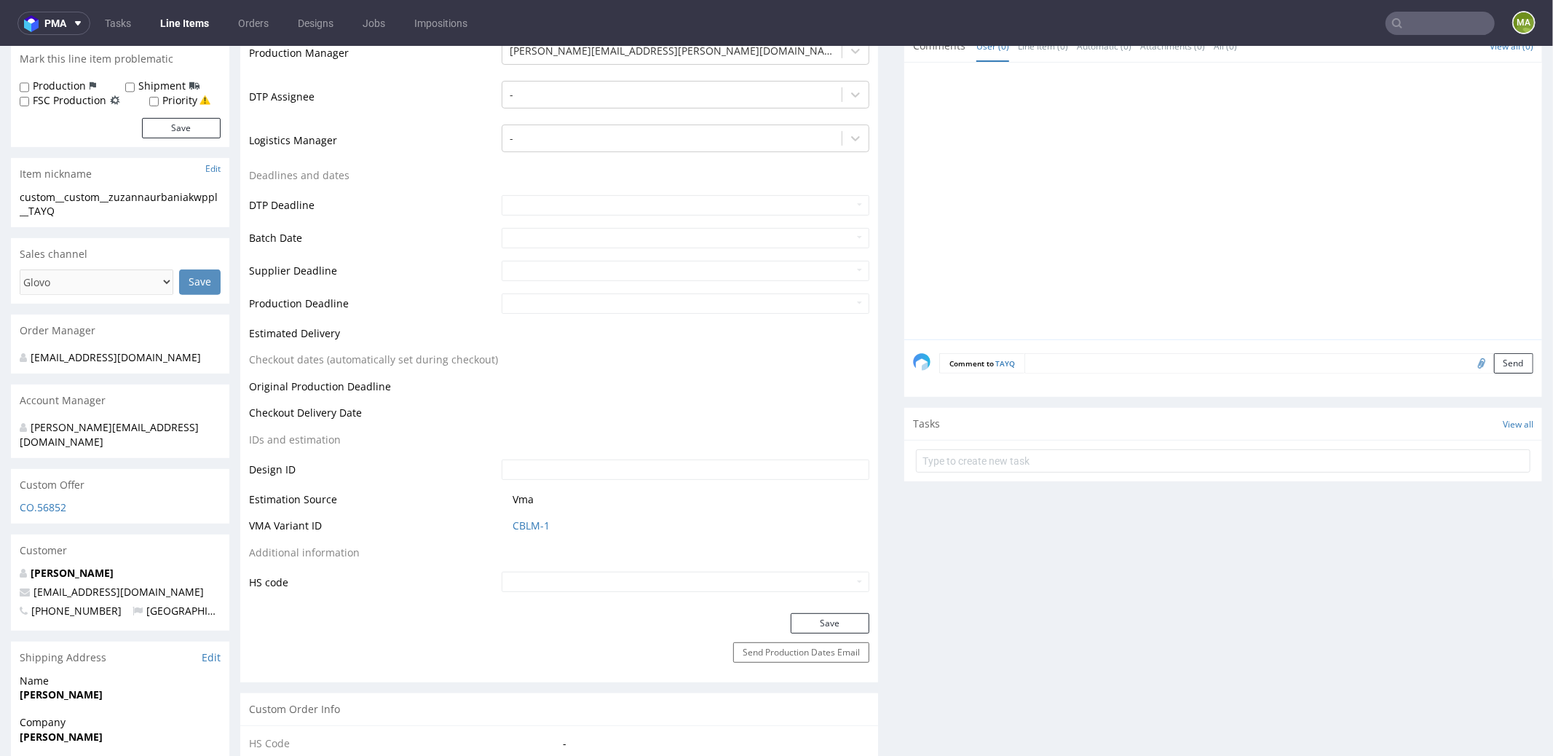
scroll to position [555, 0]
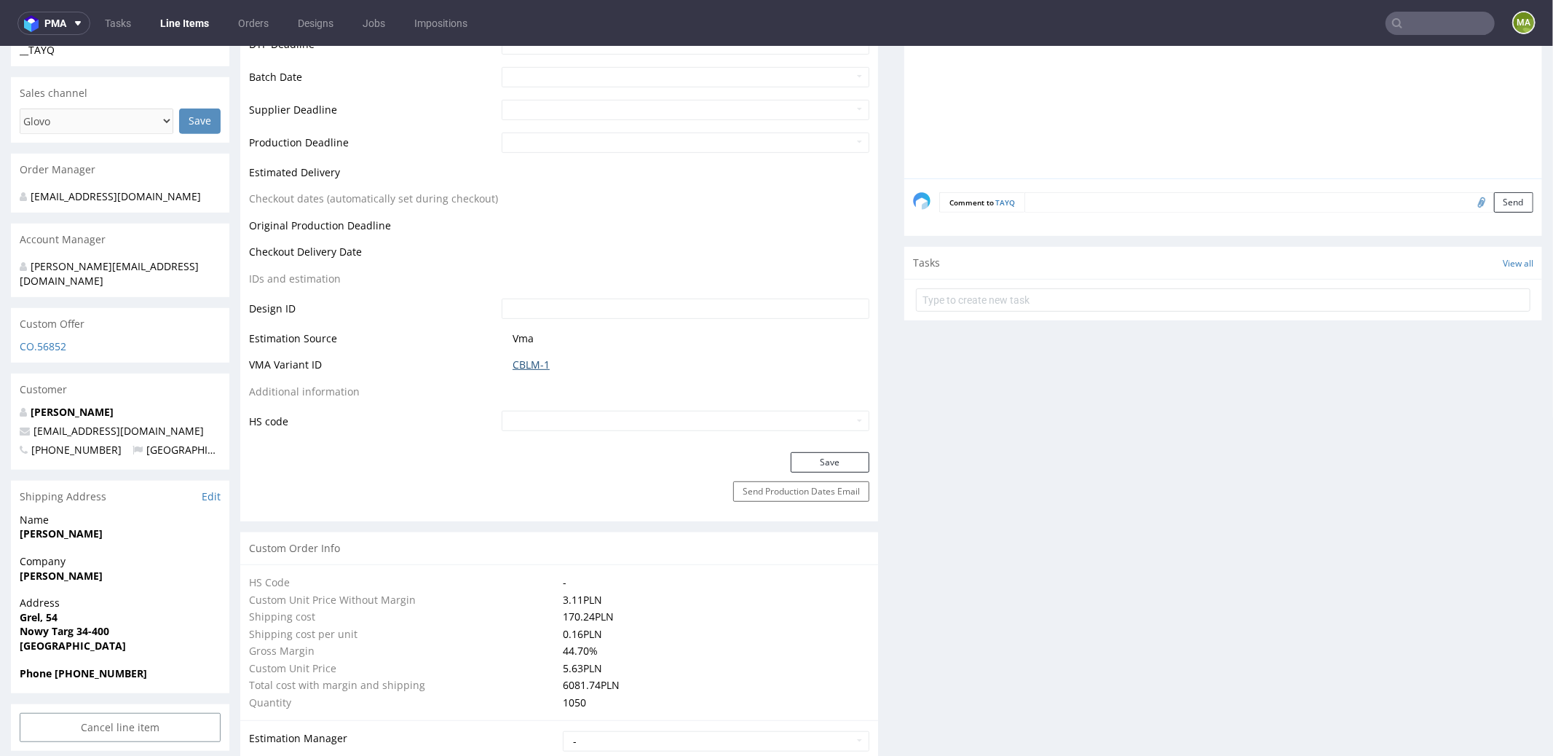
click at [531, 367] on link "CBLM-1" at bounding box center [530, 364] width 37 height 15
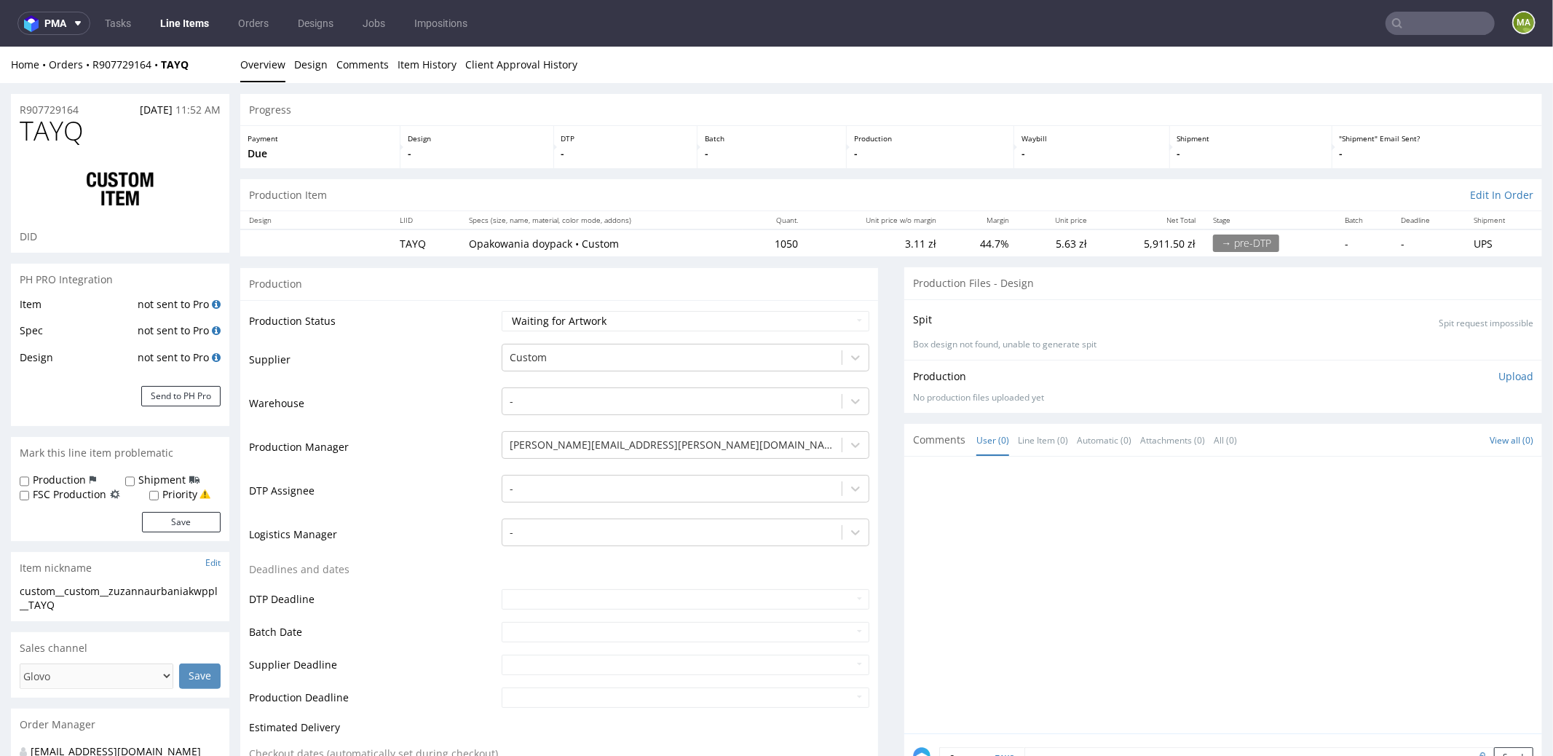
click at [57, 121] on span "TAYQ" at bounding box center [52, 130] width 64 height 29
click at [55, 116] on span "TAYQ" at bounding box center [52, 130] width 64 height 29
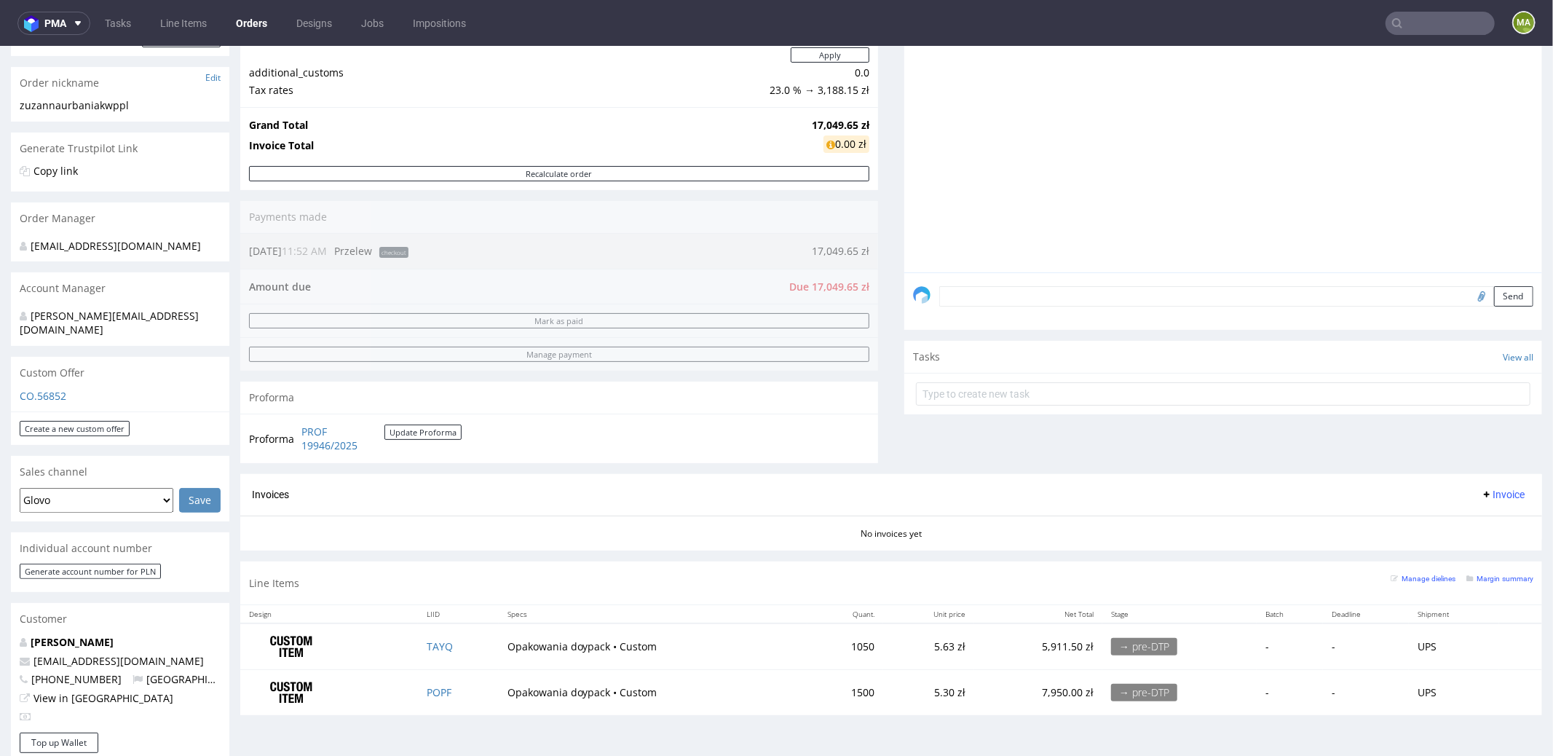
scroll to position [325, 0]
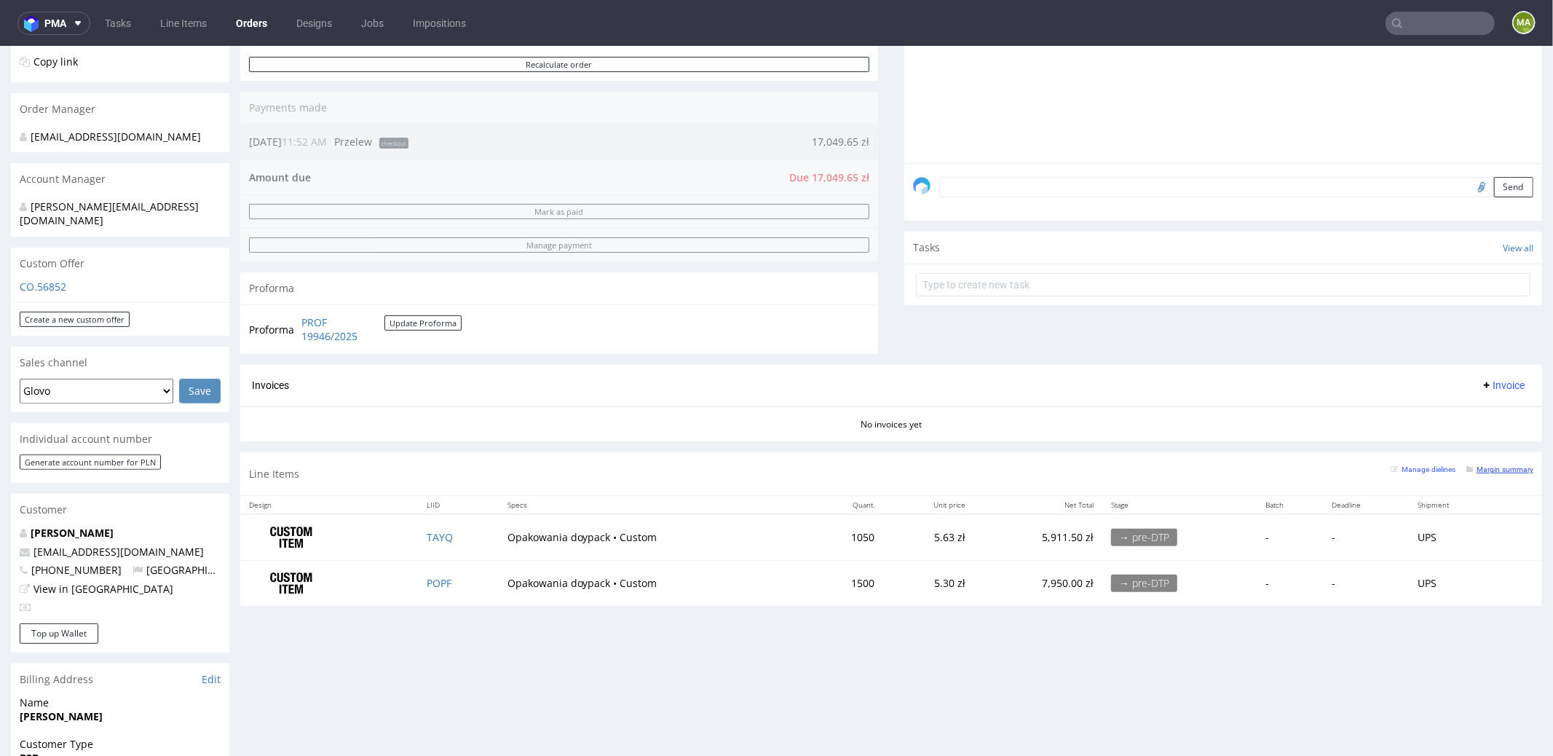
click at [1478, 464] on small "Margin summary" at bounding box center [1499, 468] width 67 height 8
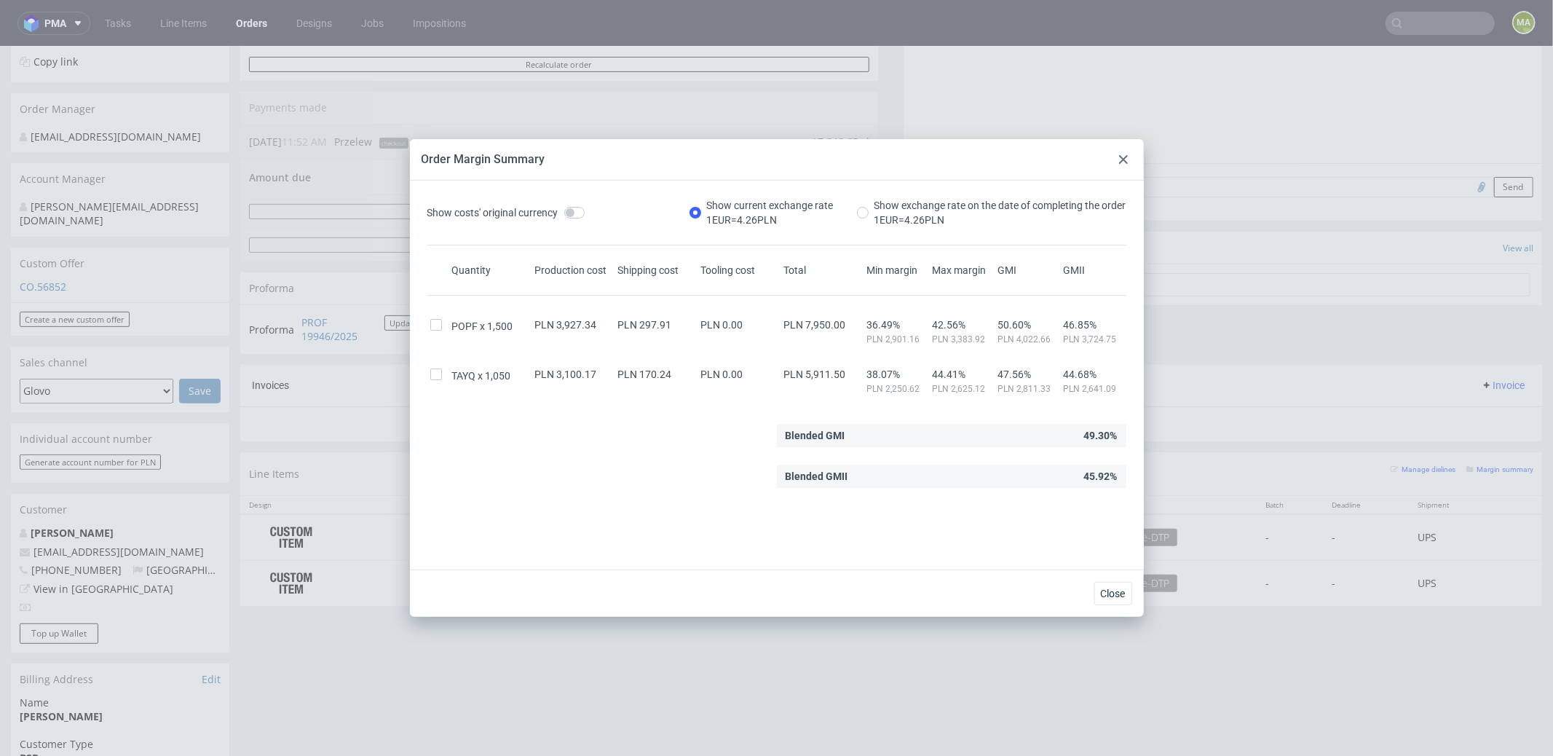
drag, startPoint x: 1125, startPoint y: 167, endPoint x: 1116, endPoint y: 118, distance: 49.6
click at [1125, 167] on div at bounding box center [1123, 159] width 17 height 17
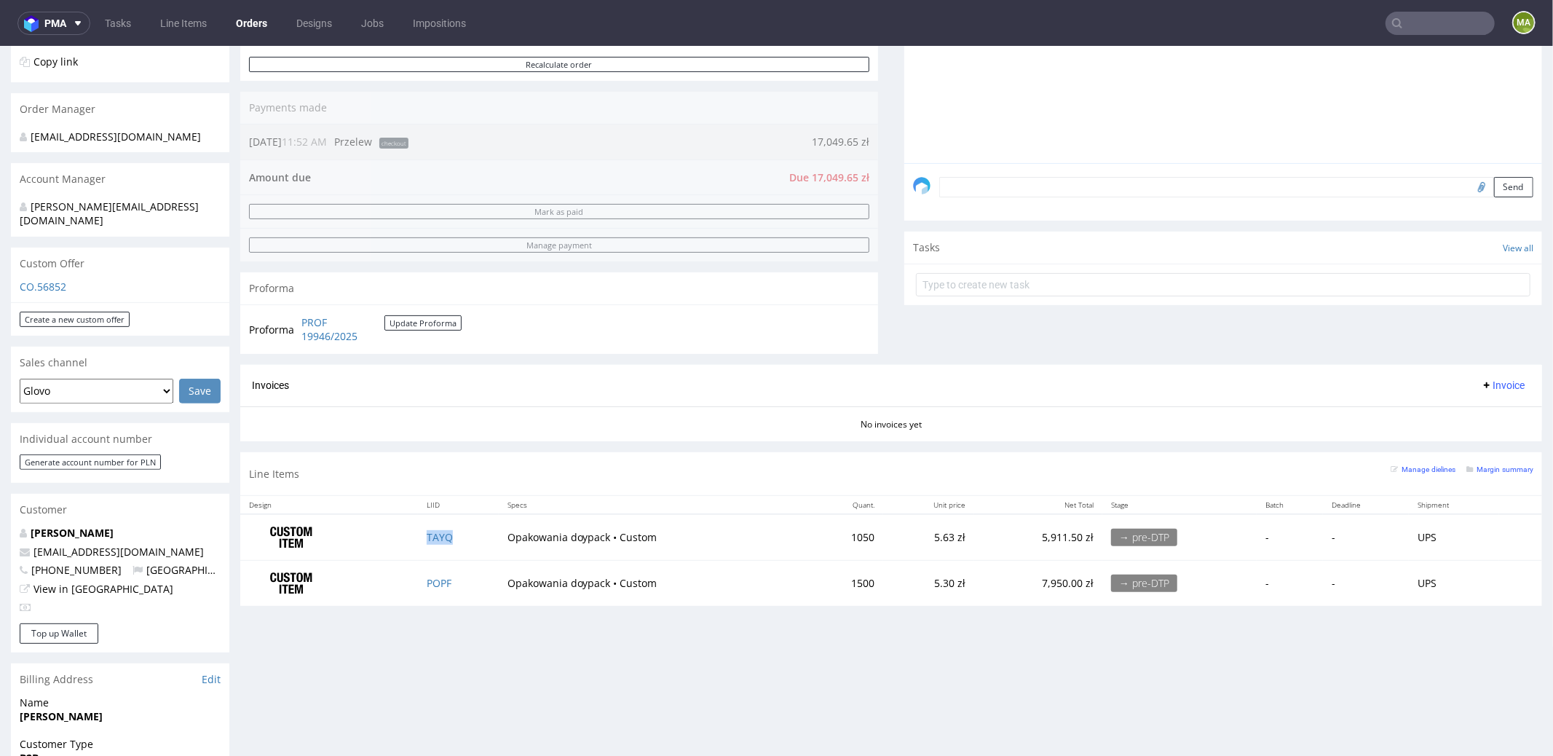
click at [442, 525] on td "TAYQ" at bounding box center [458, 536] width 81 height 46
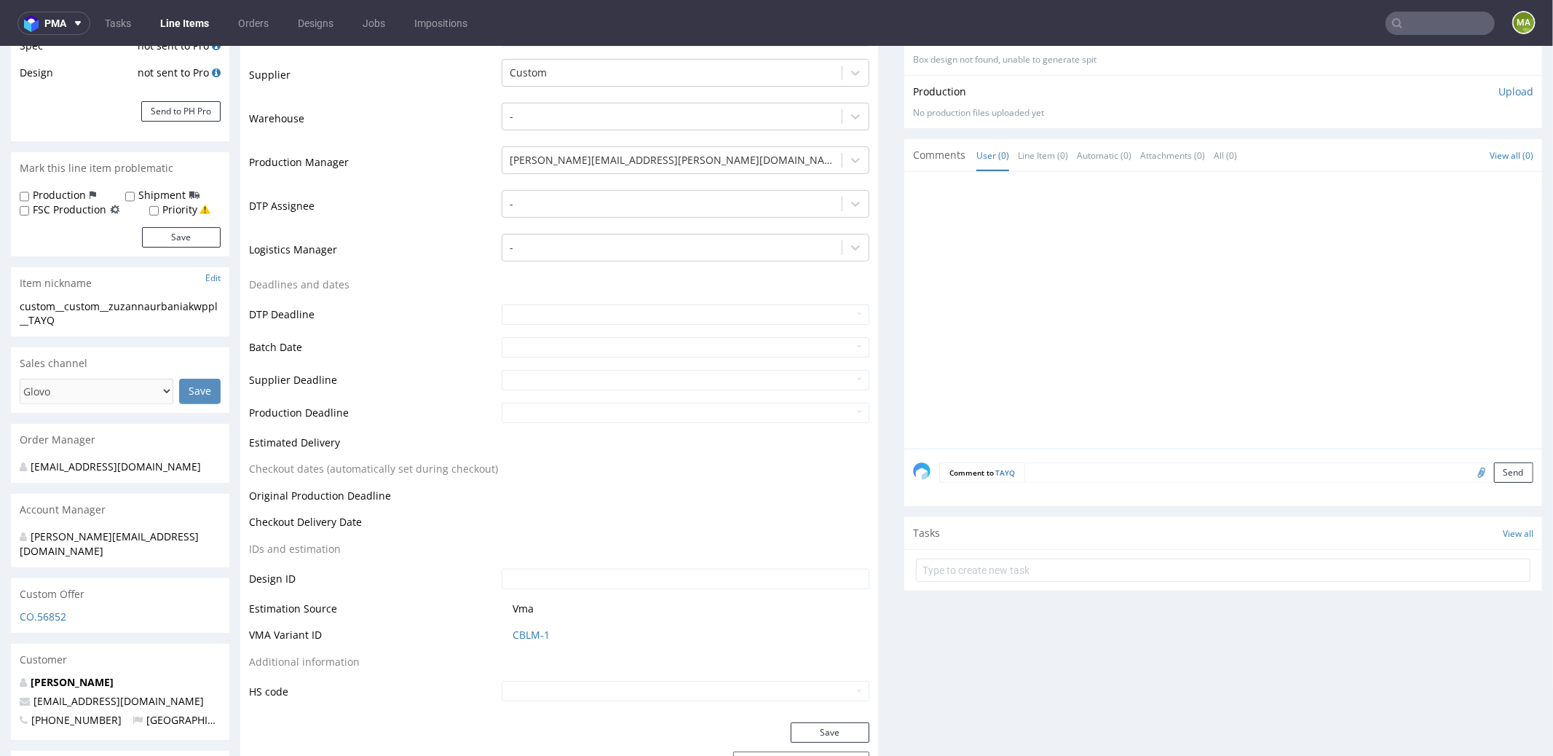
scroll to position [341, 0]
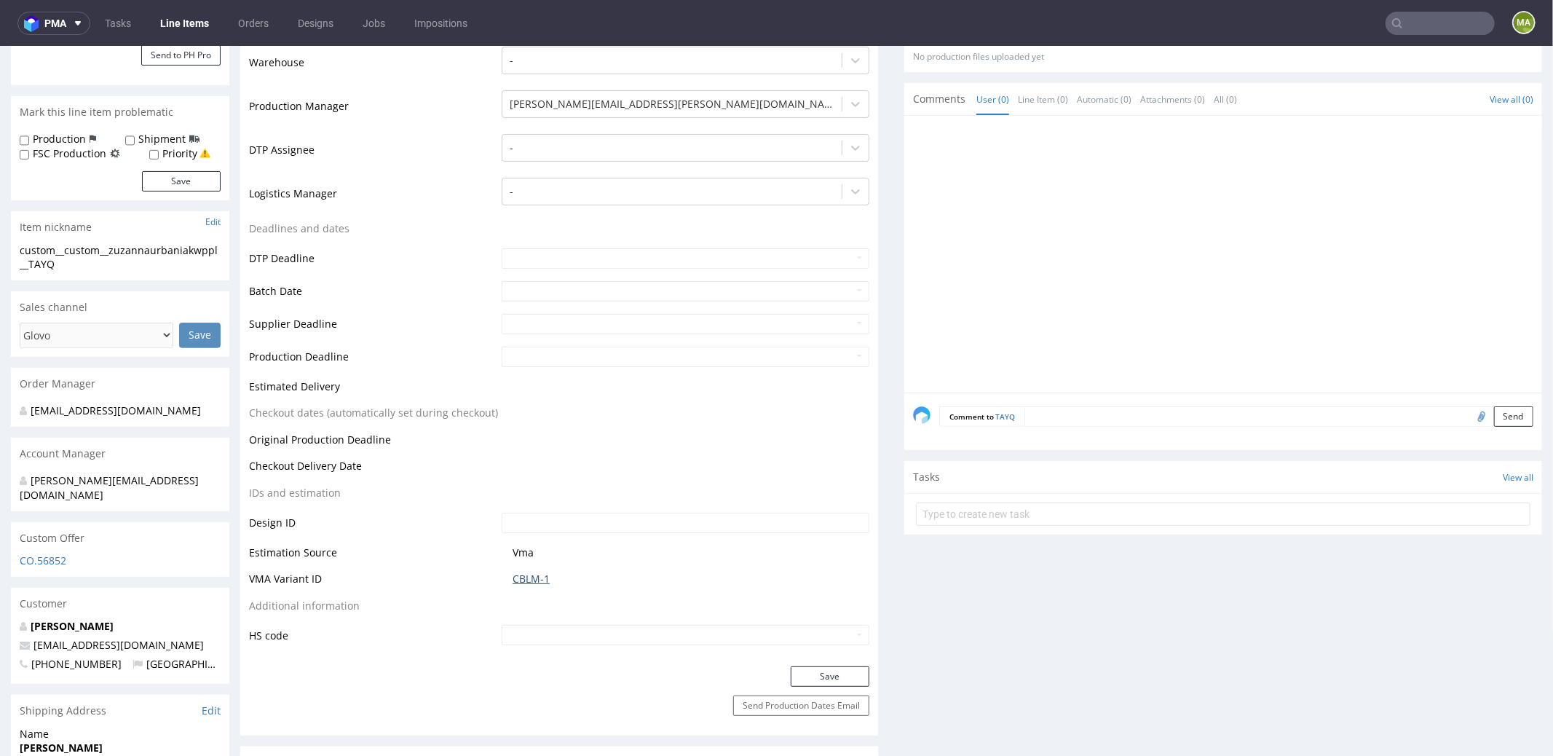
click at [539, 579] on link "CBLM-1" at bounding box center [530, 578] width 37 height 15
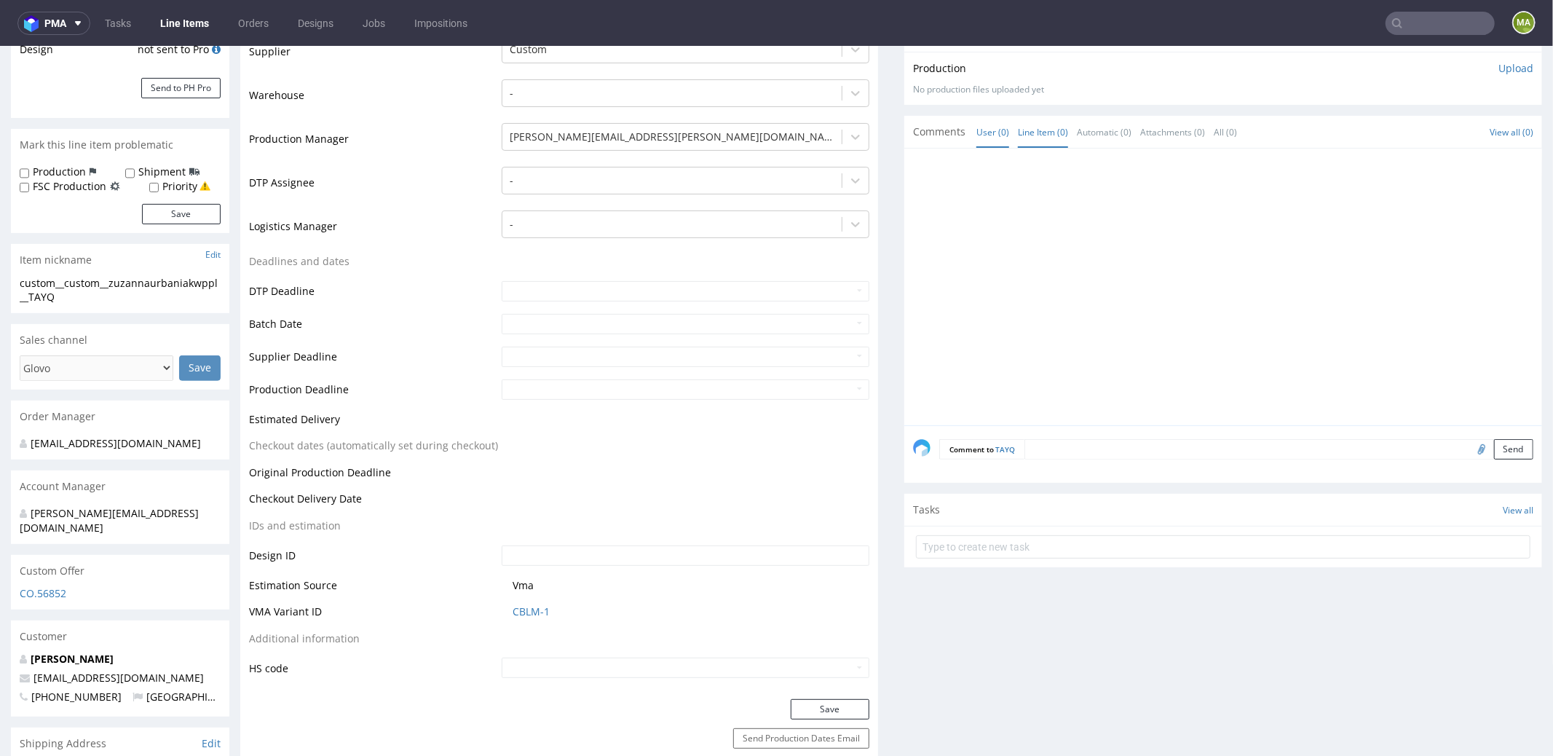
click at [1036, 125] on link "Line Item (0)" at bounding box center [1043, 131] width 50 height 31
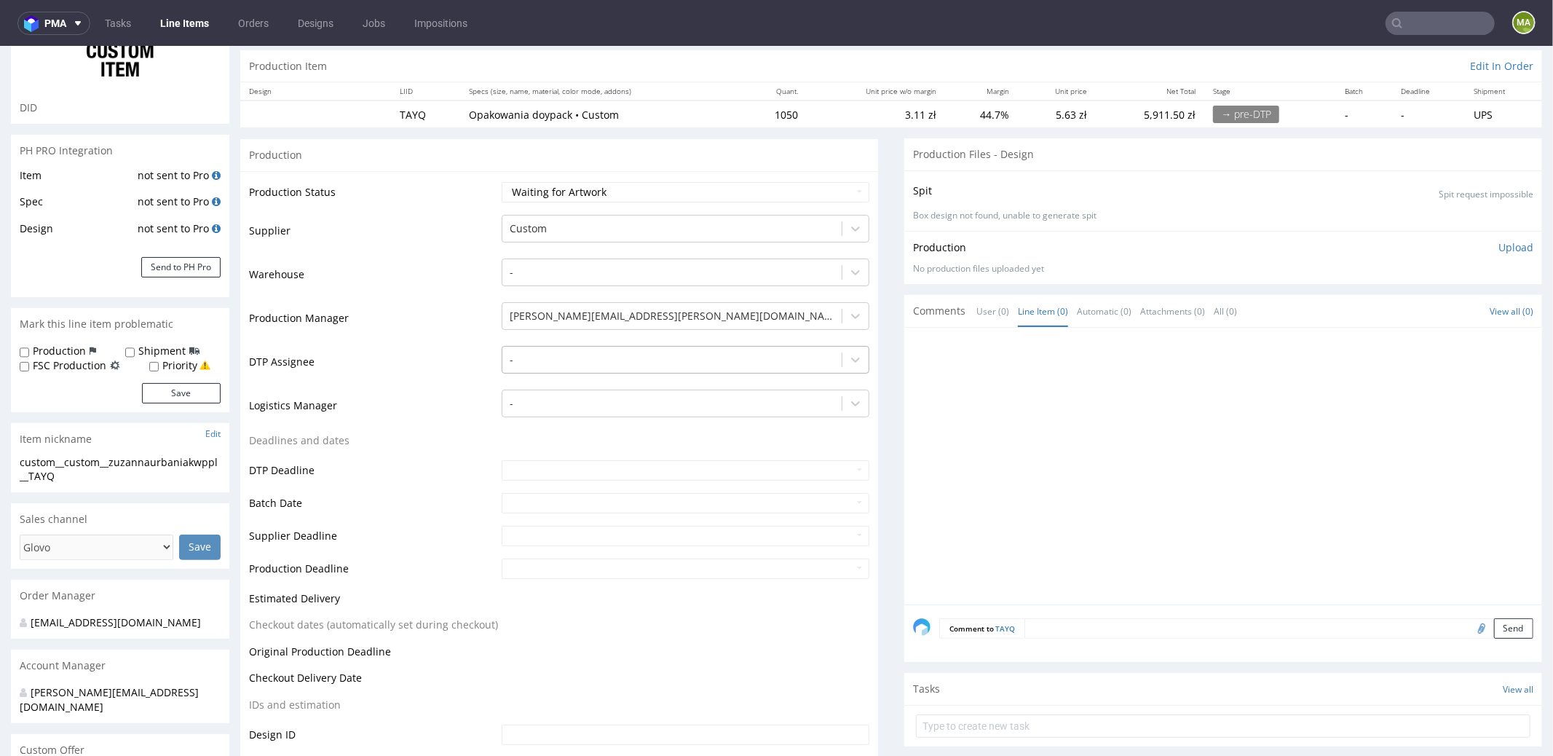
scroll to position [161, 0]
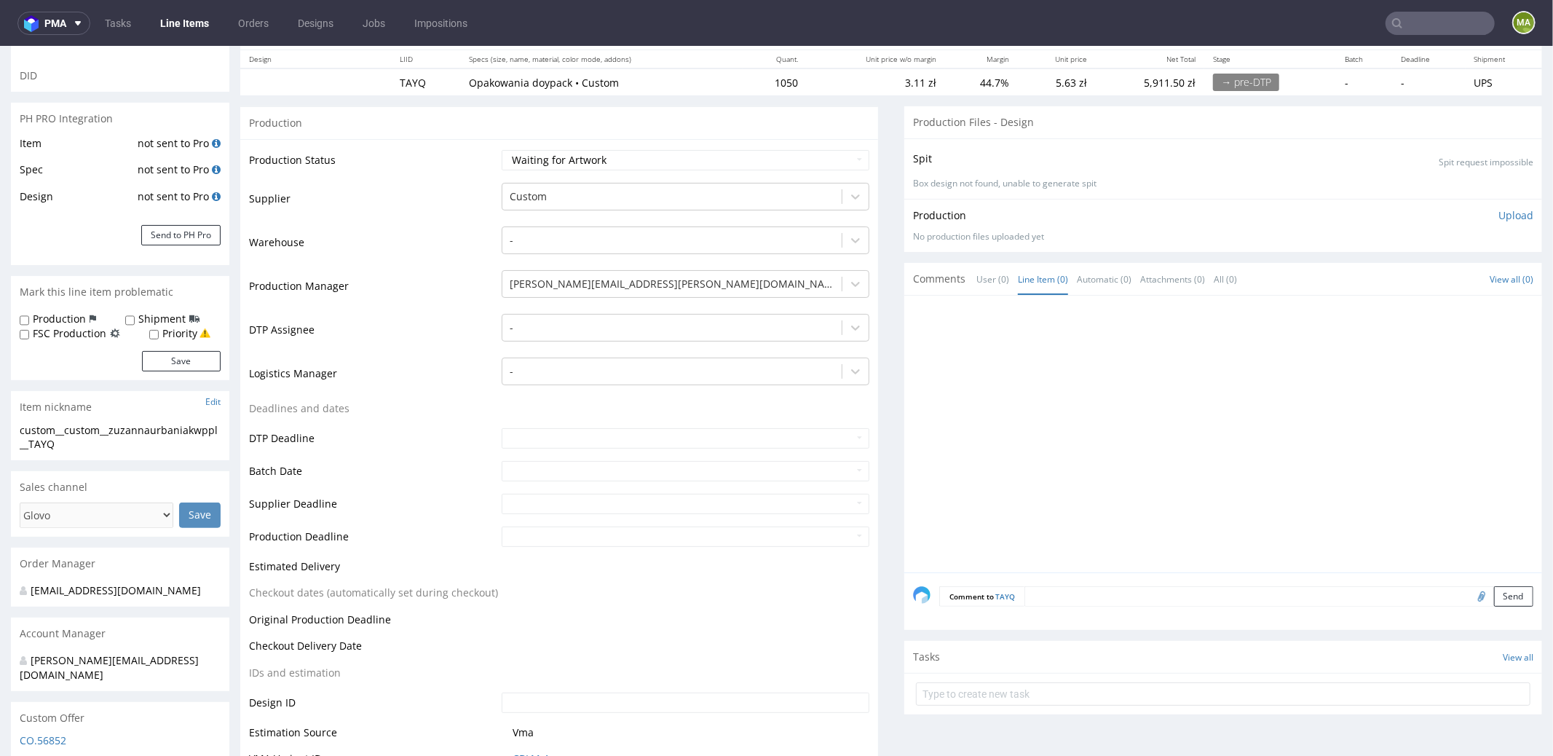
click at [1099, 610] on div "Comment to TAYQ Send" at bounding box center [1223, 600] width 638 height 58
click at [1098, 598] on textarea at bounding box center [1278, 595] width 509 height 20
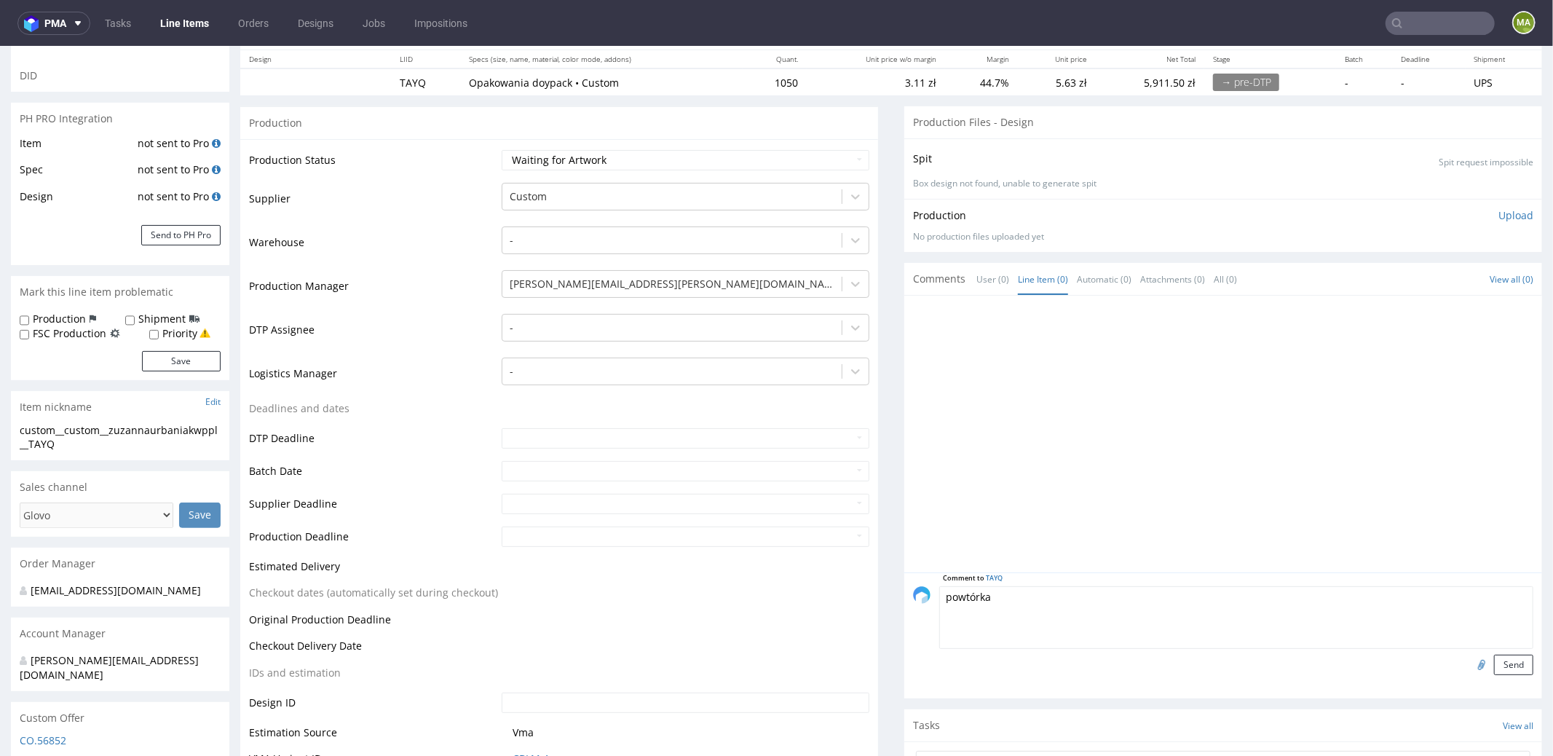
paste textarea "R017424488_DNLJ"
type textarea "powtórka R017424488_DNLJ"
click at [1469, 660] on input "file" at bounding box center [1479, 663] width 20 height 19
type input "C:\fakepath\custom-custom-kmyg-d0-or930420880-white-underprint-1.pdf"
click at [1494, 661] on button "Send" at bounding box center [1513, 664] width 39 height 20
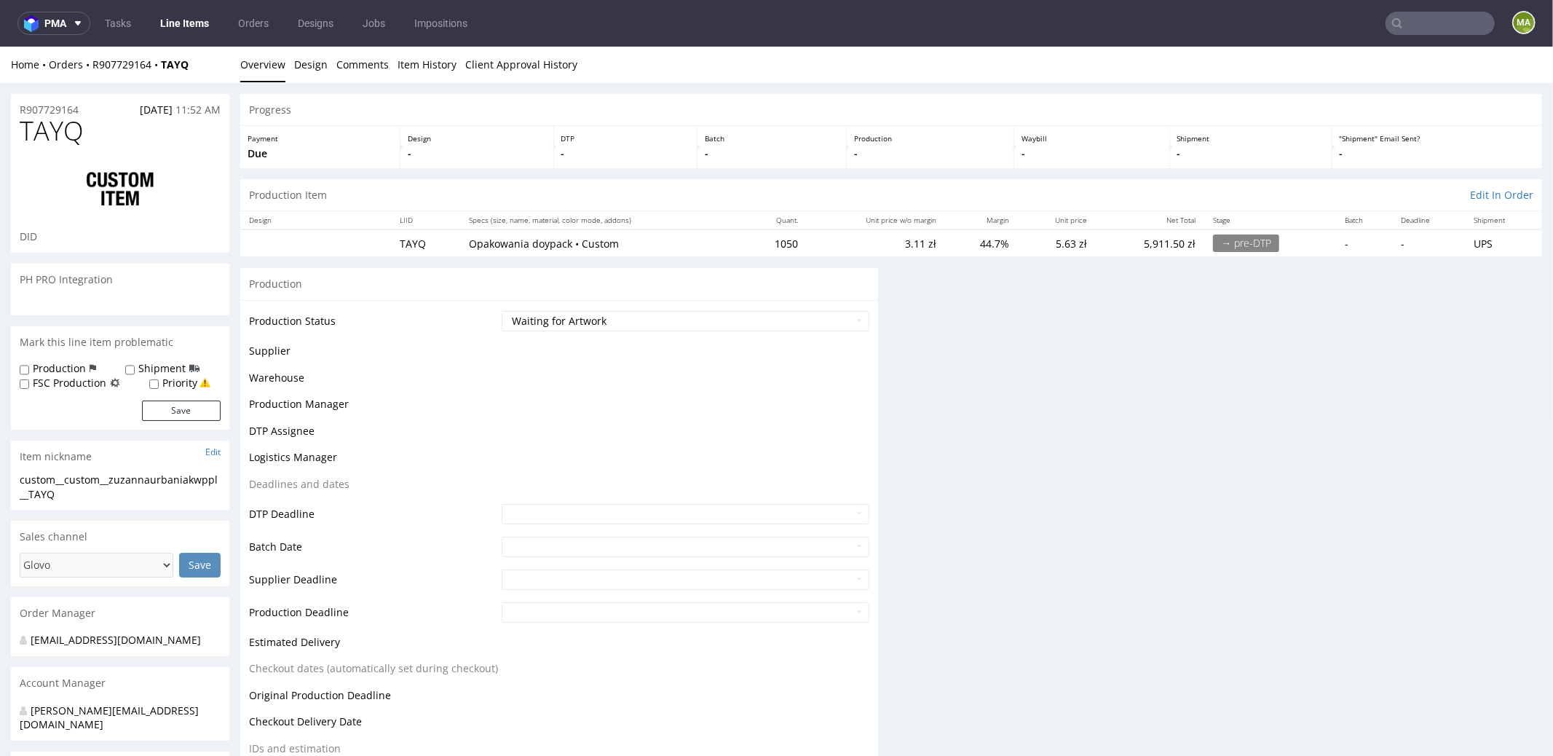
scroll to position [0, 0]
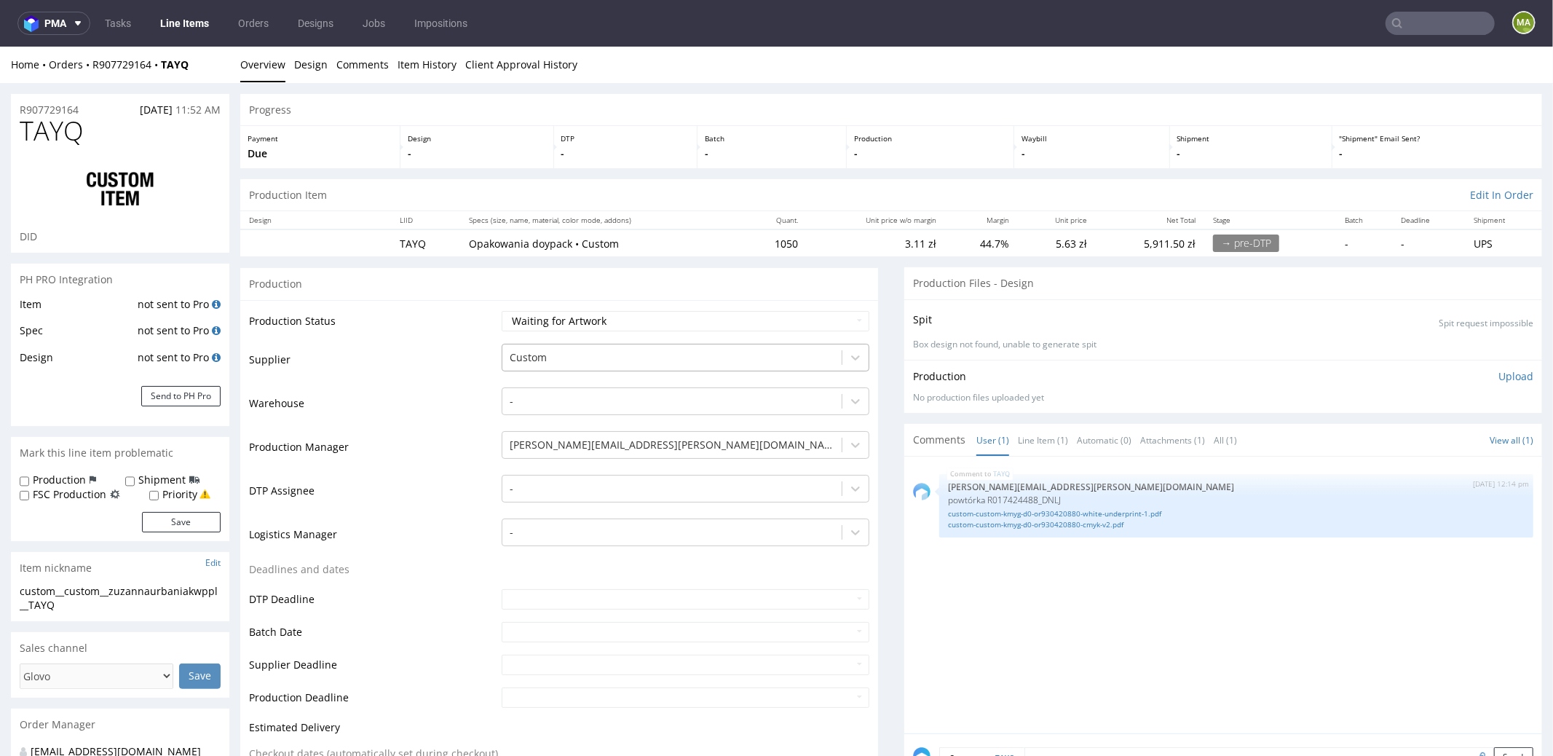
click at [583, 349] on div at bounding box center [672, 356] width 325 height 17
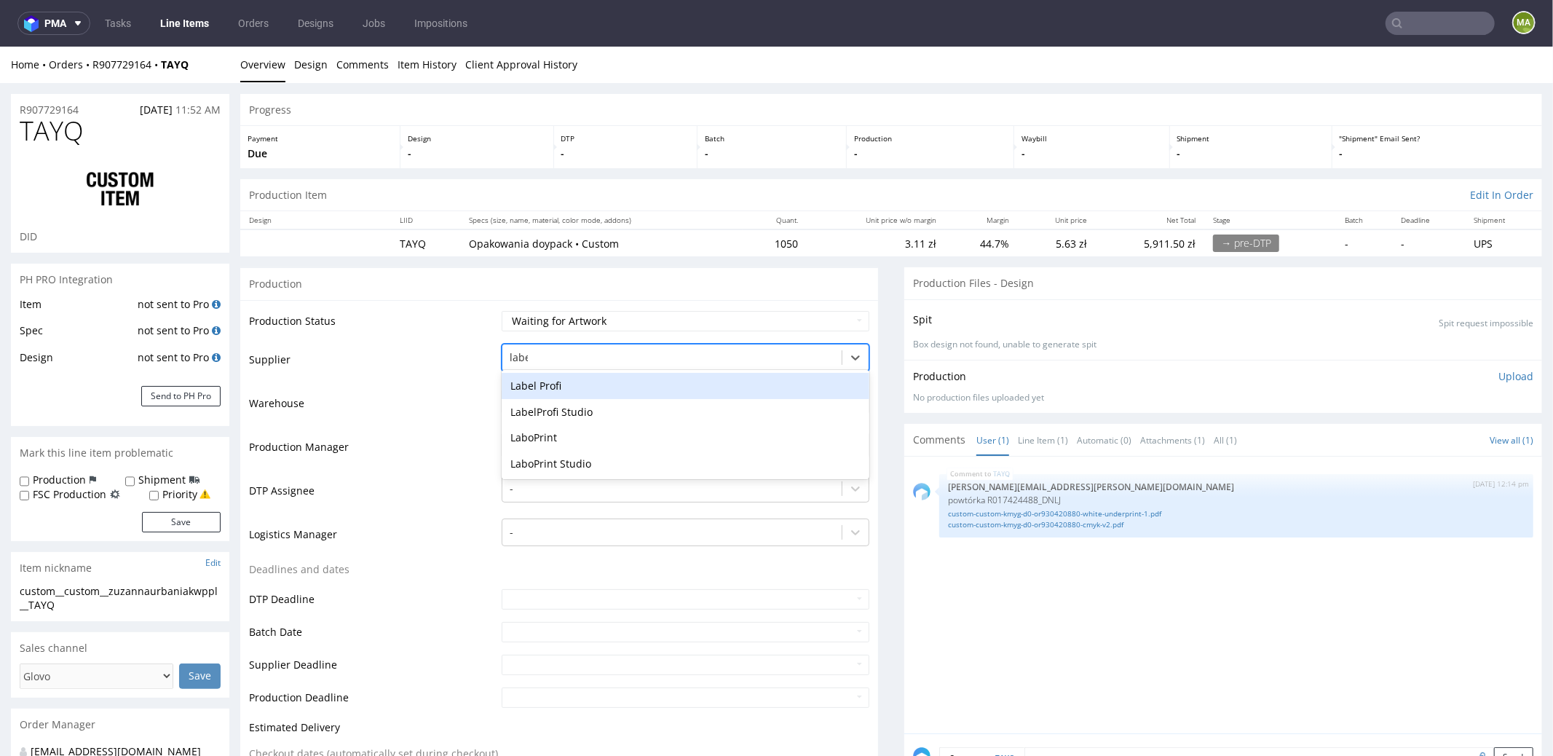
type input "label"
click at [536, 380] on div "Label Profi" at bounding box center [686, 385] width 368 height 26
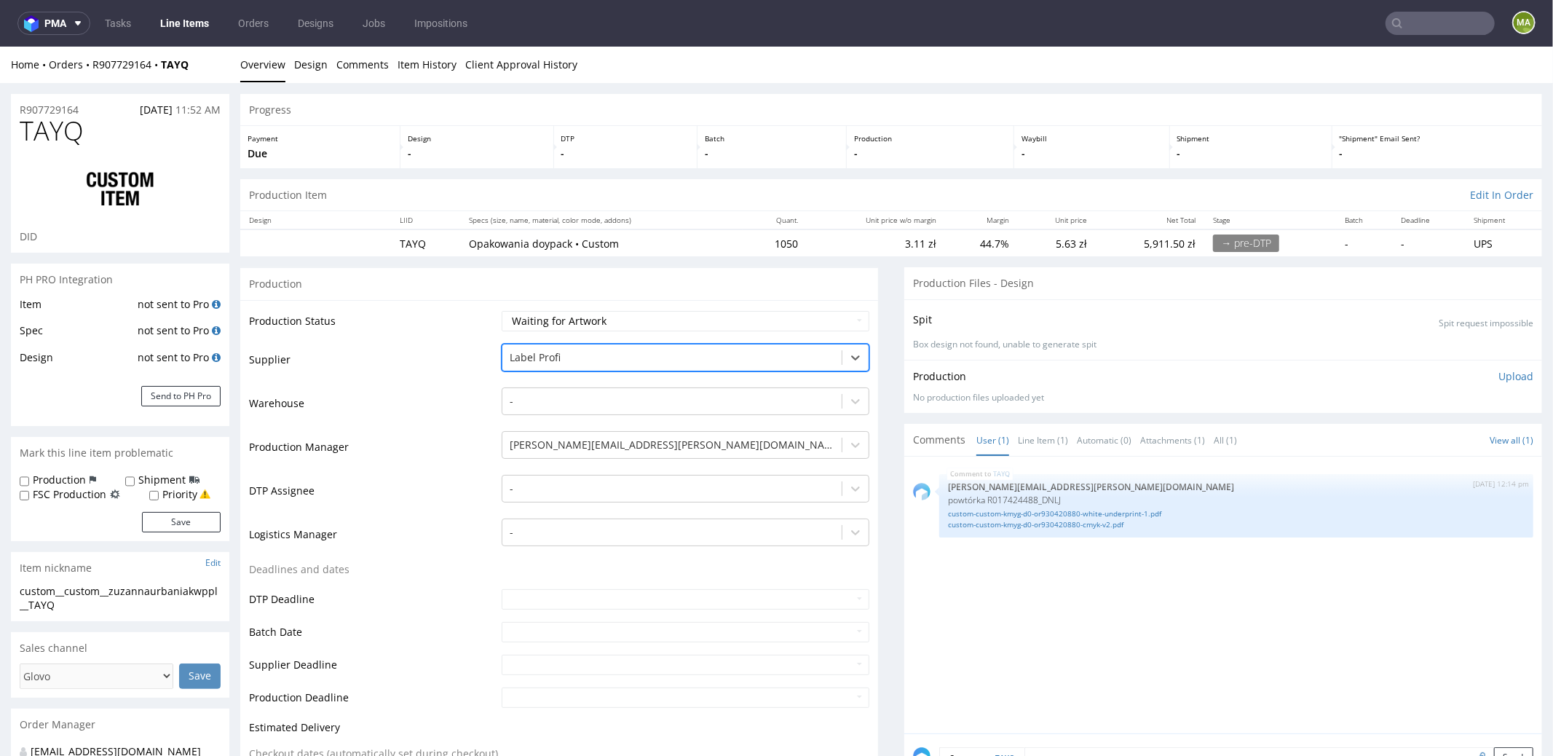
click at [385, 423] on td "Warehouse" at bounding box center [373, 407] width 249 height 44
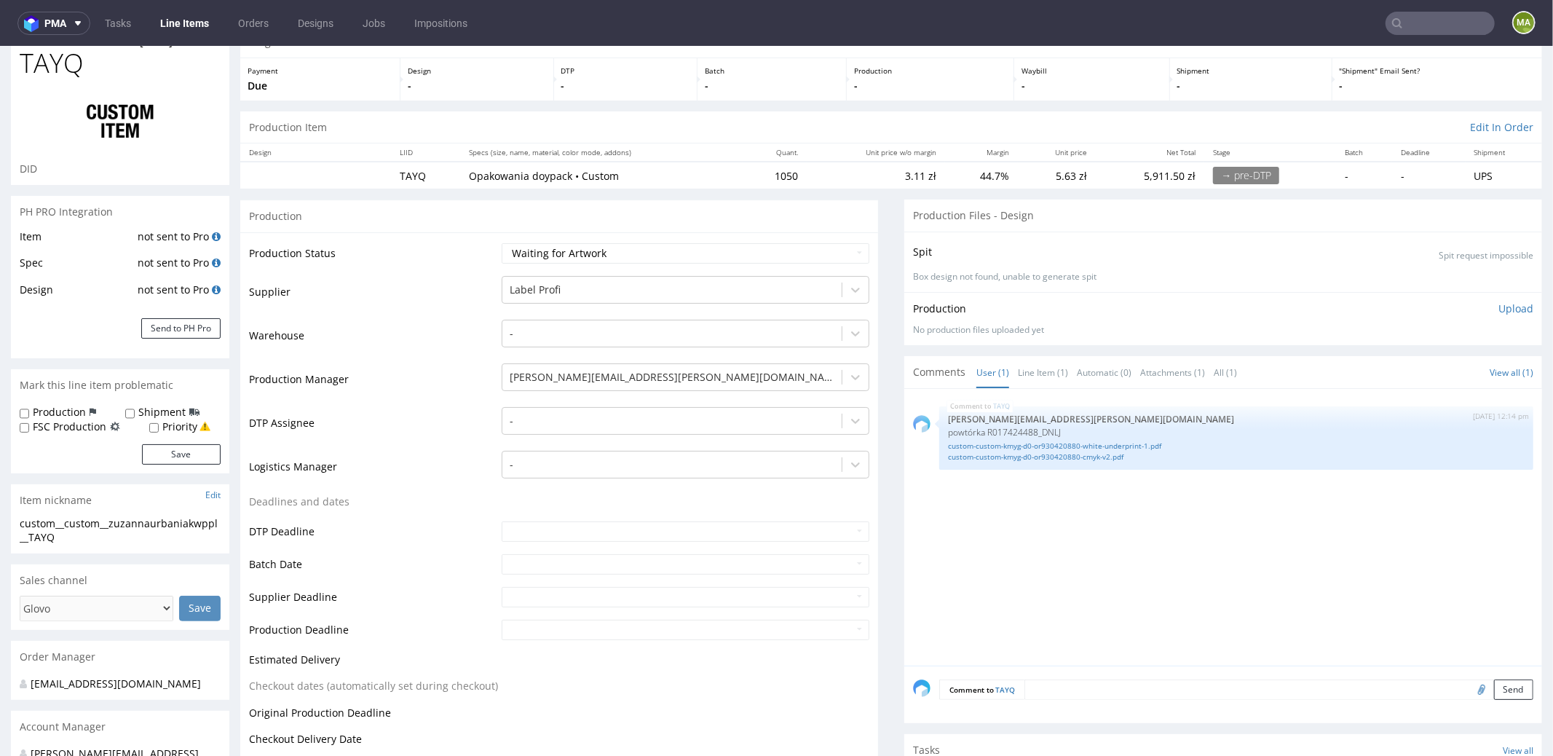
scroll to position [301, 0]
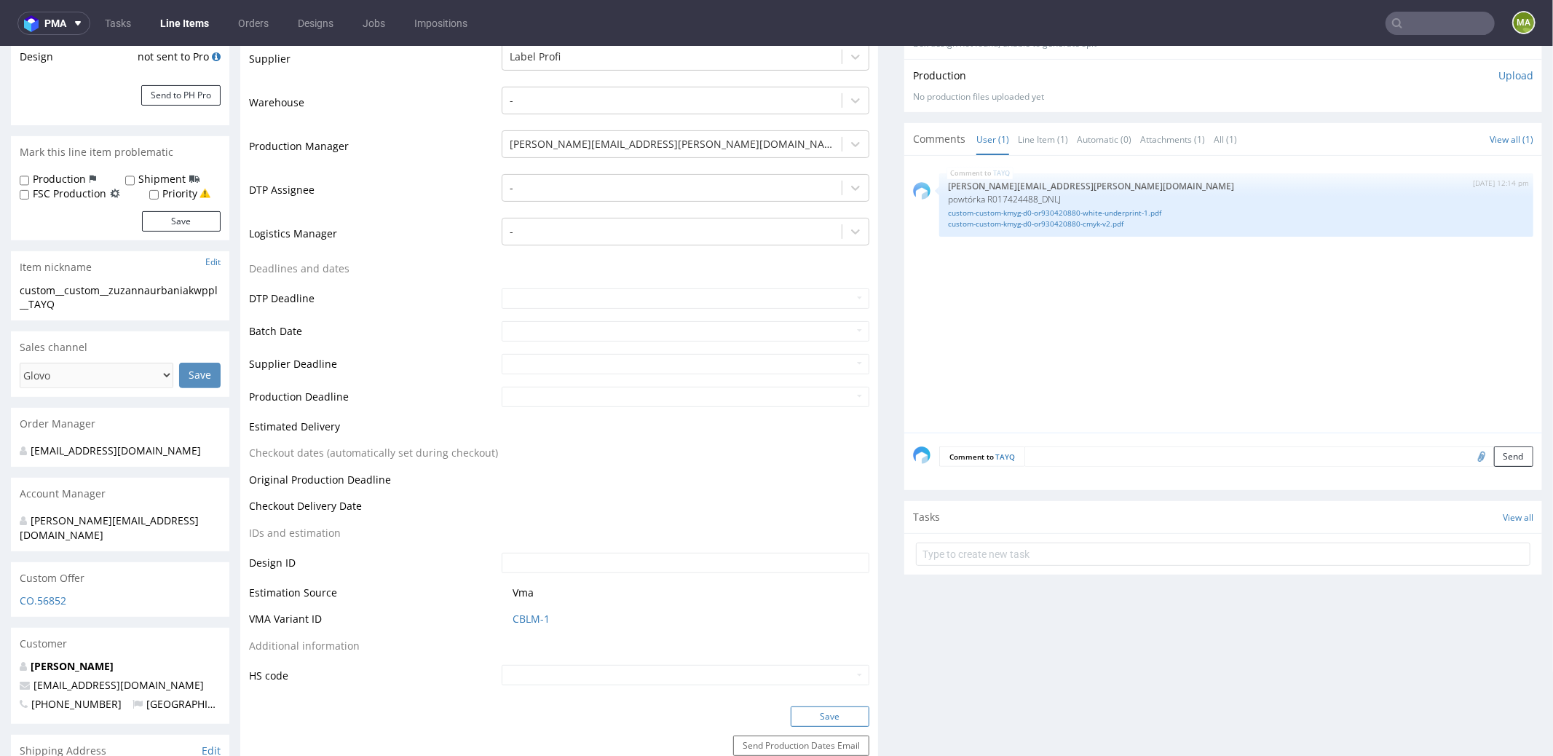
click at [843, 717] on button "Save" at bounding box center [830, 715] width 79 height 20
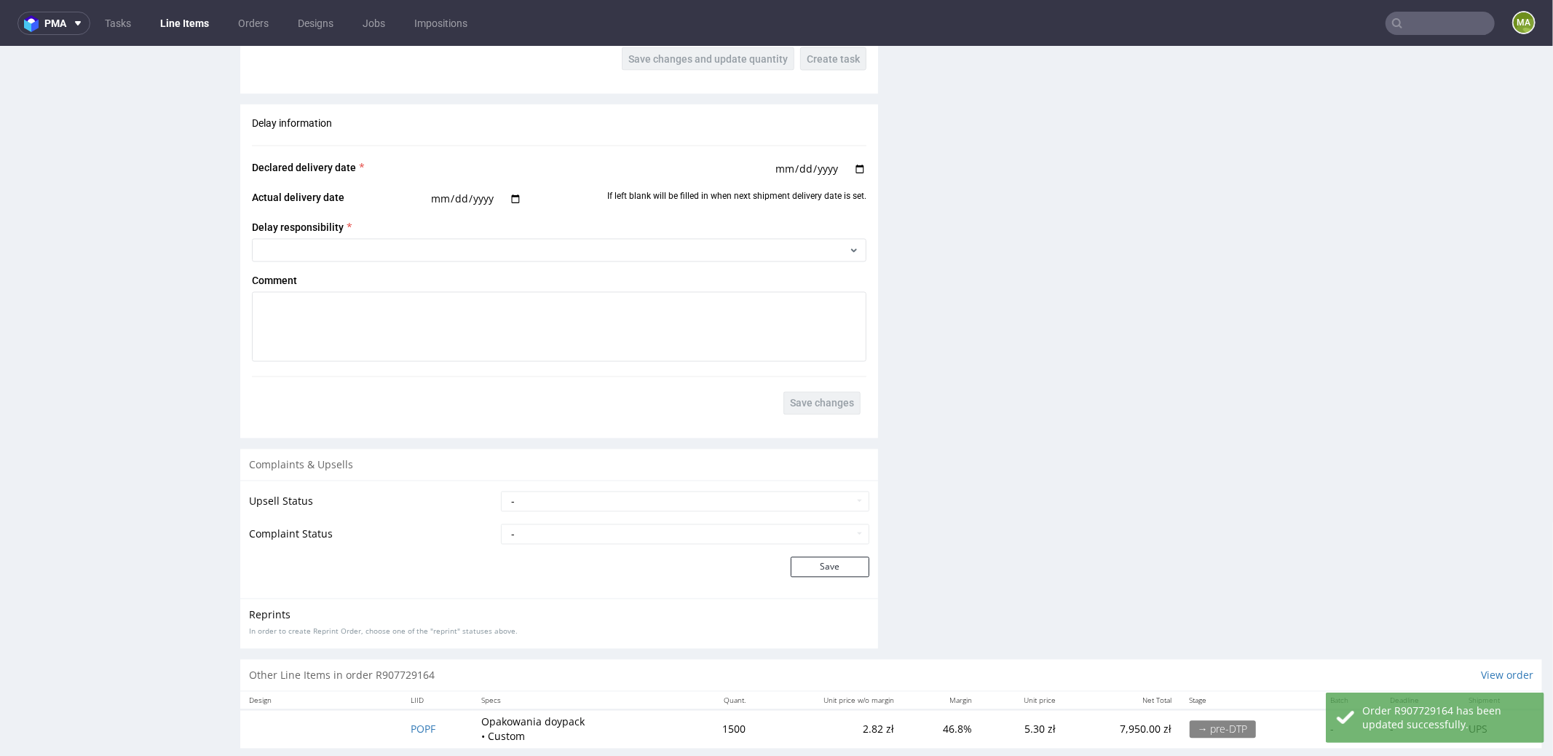
scroll to position [2331, 0]
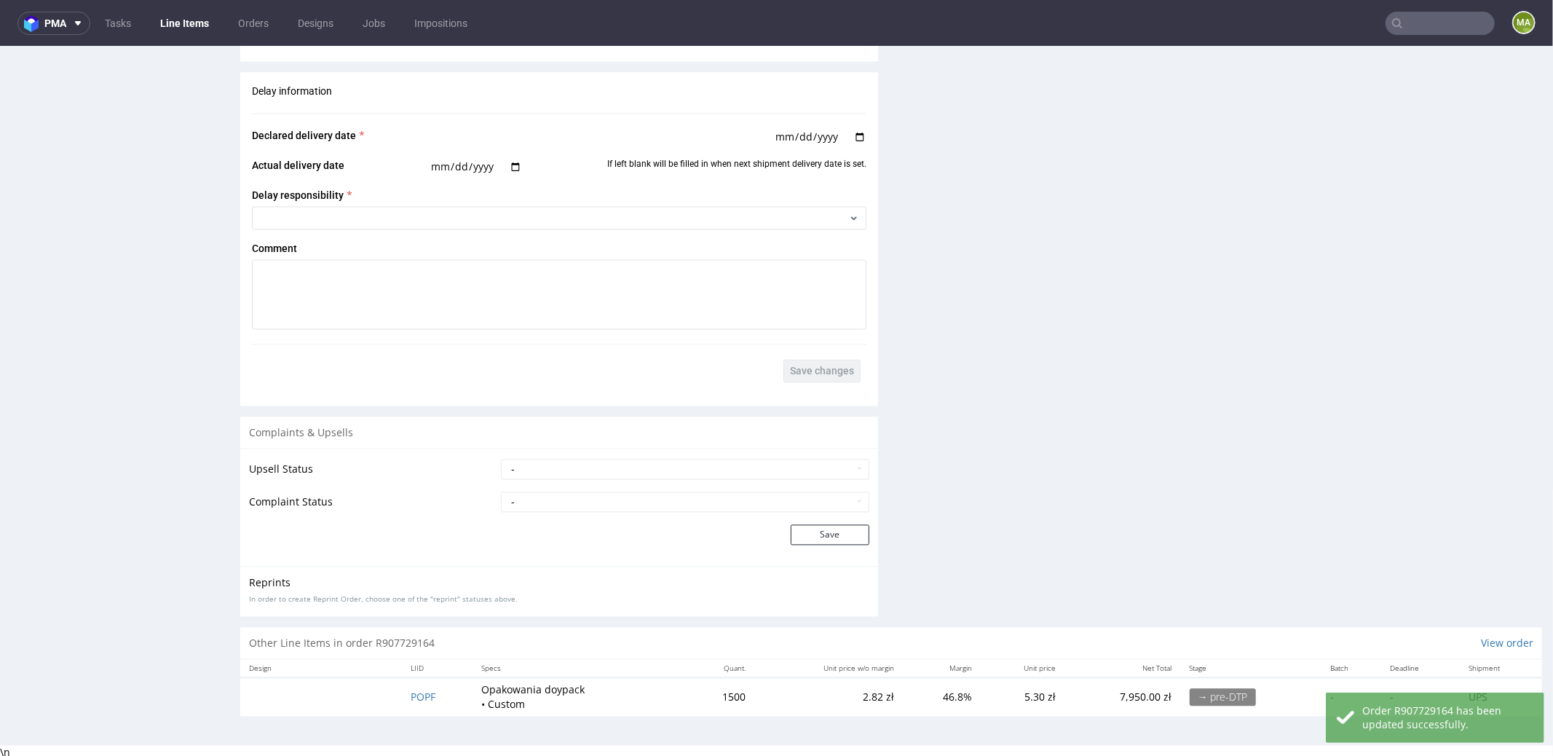
click at [426, 703] on td "POPF" at bounding box center [437, 696] width 71 height 38
click at [421, 692] on span "POPF" at bounding box center [423, 696] width 25 height 14
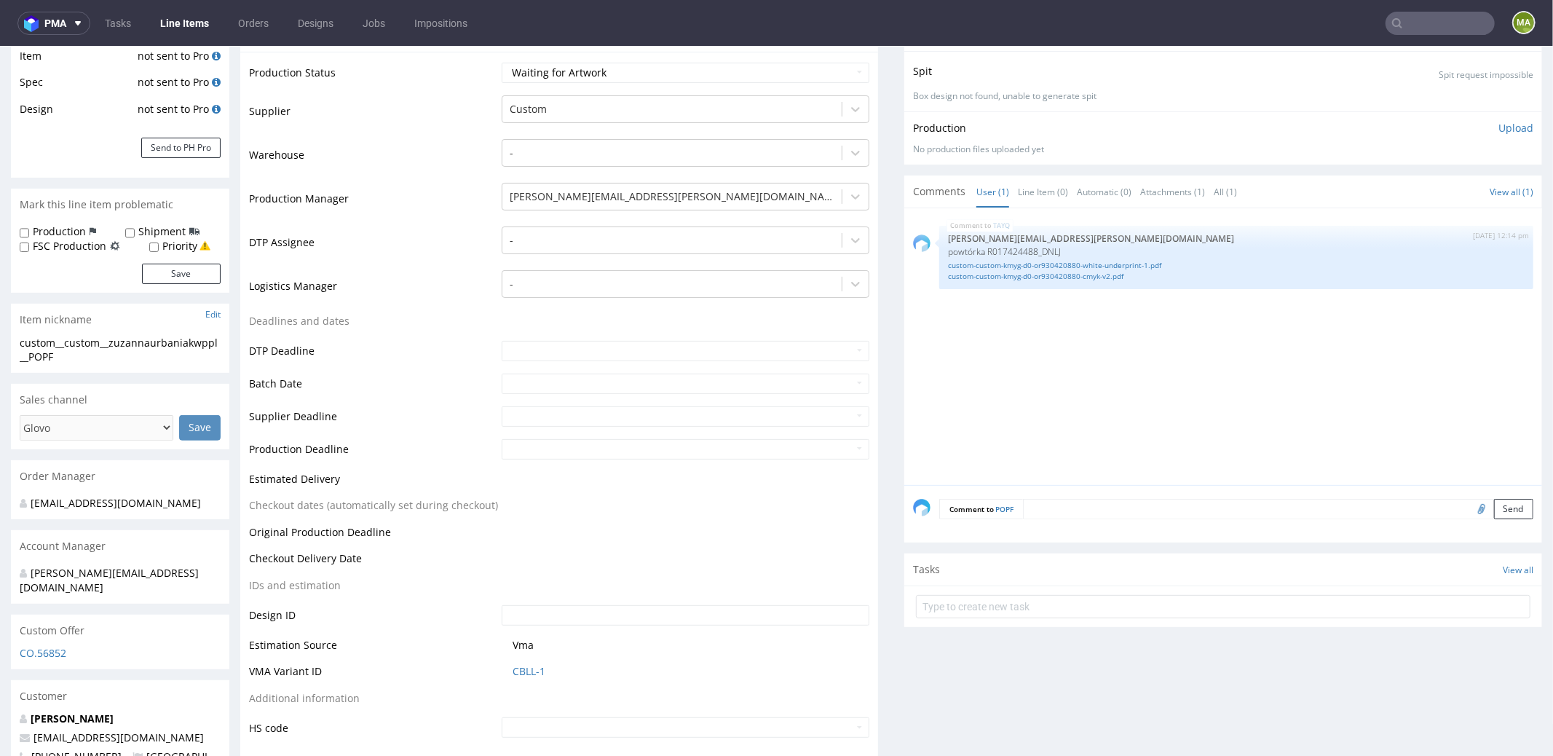
scroll to position [341, 0]
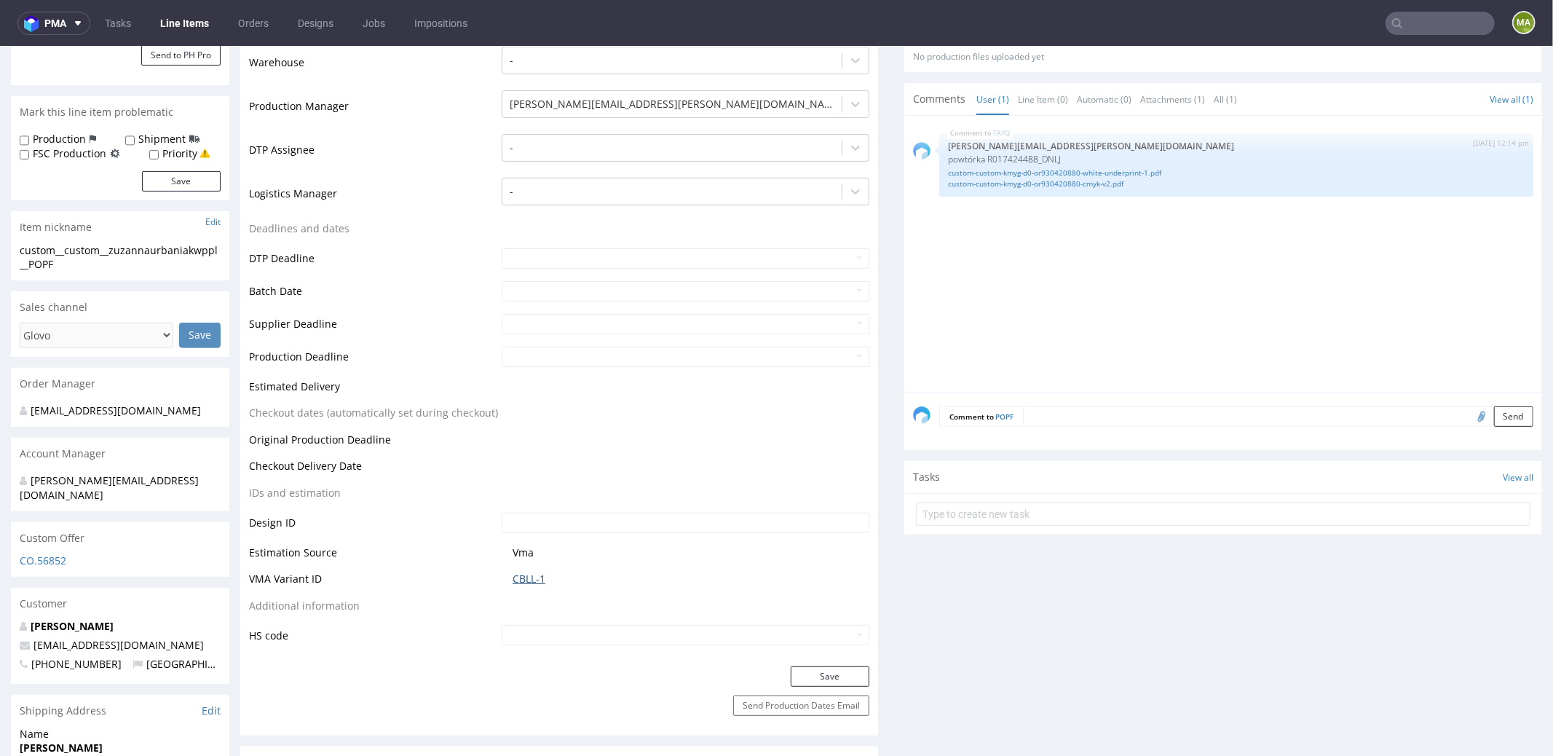
click at [534, 574] on link "CBLL-1" at bounding box center [528, 578] width 33 height 15
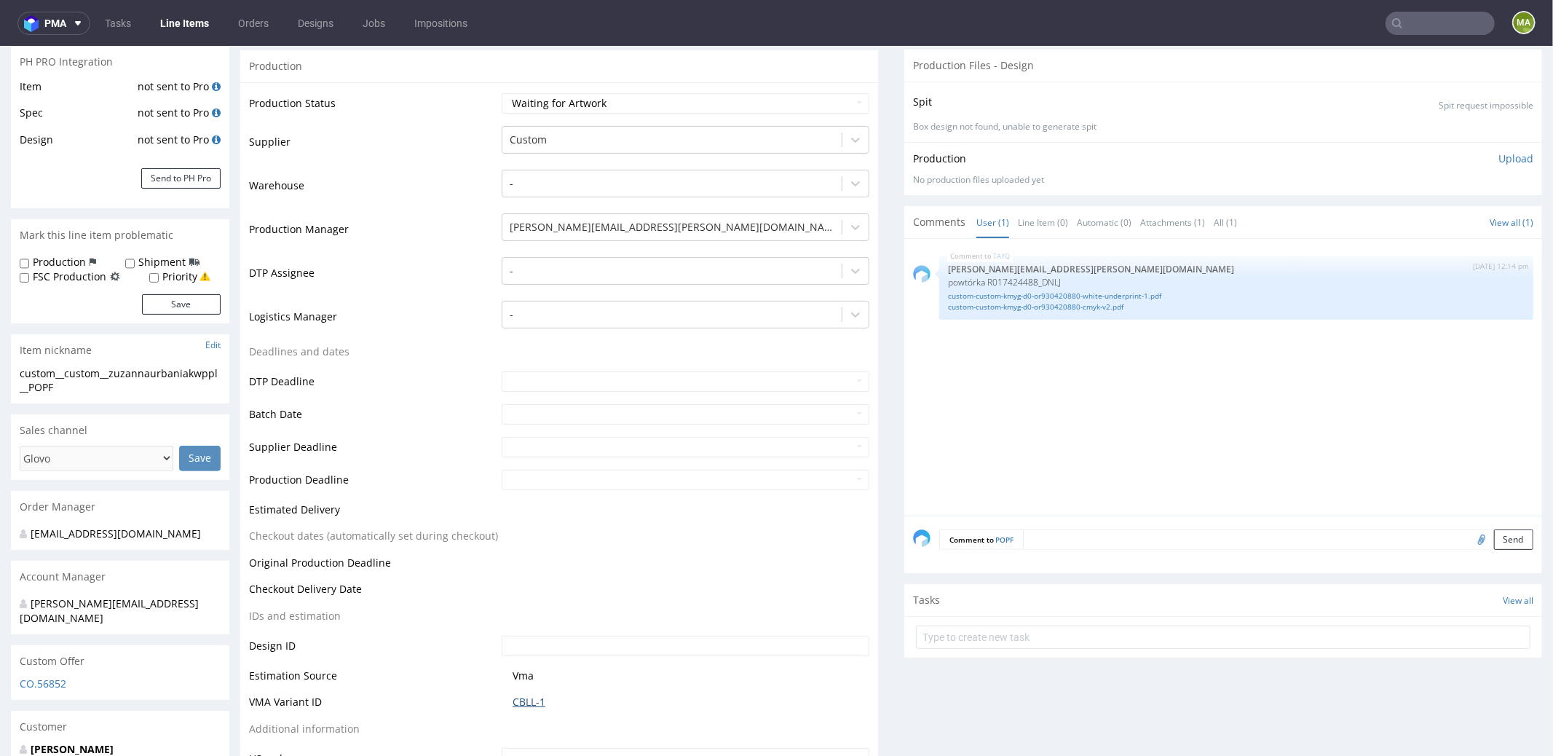
scroll to position [191, 0]
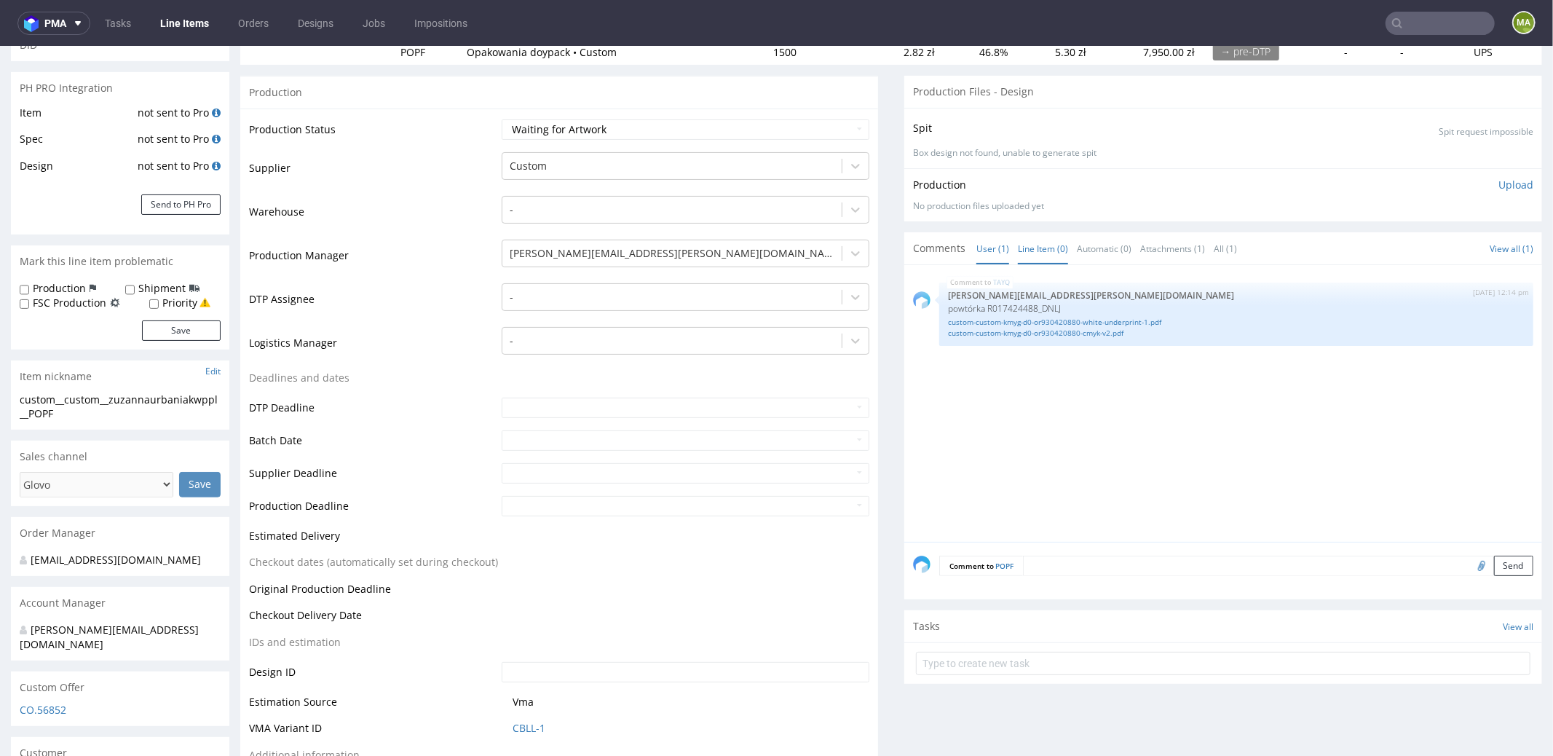
click at [1037, 240] on link "Line Item (0)" at bounding box center [1043, 247] width 50 height 31
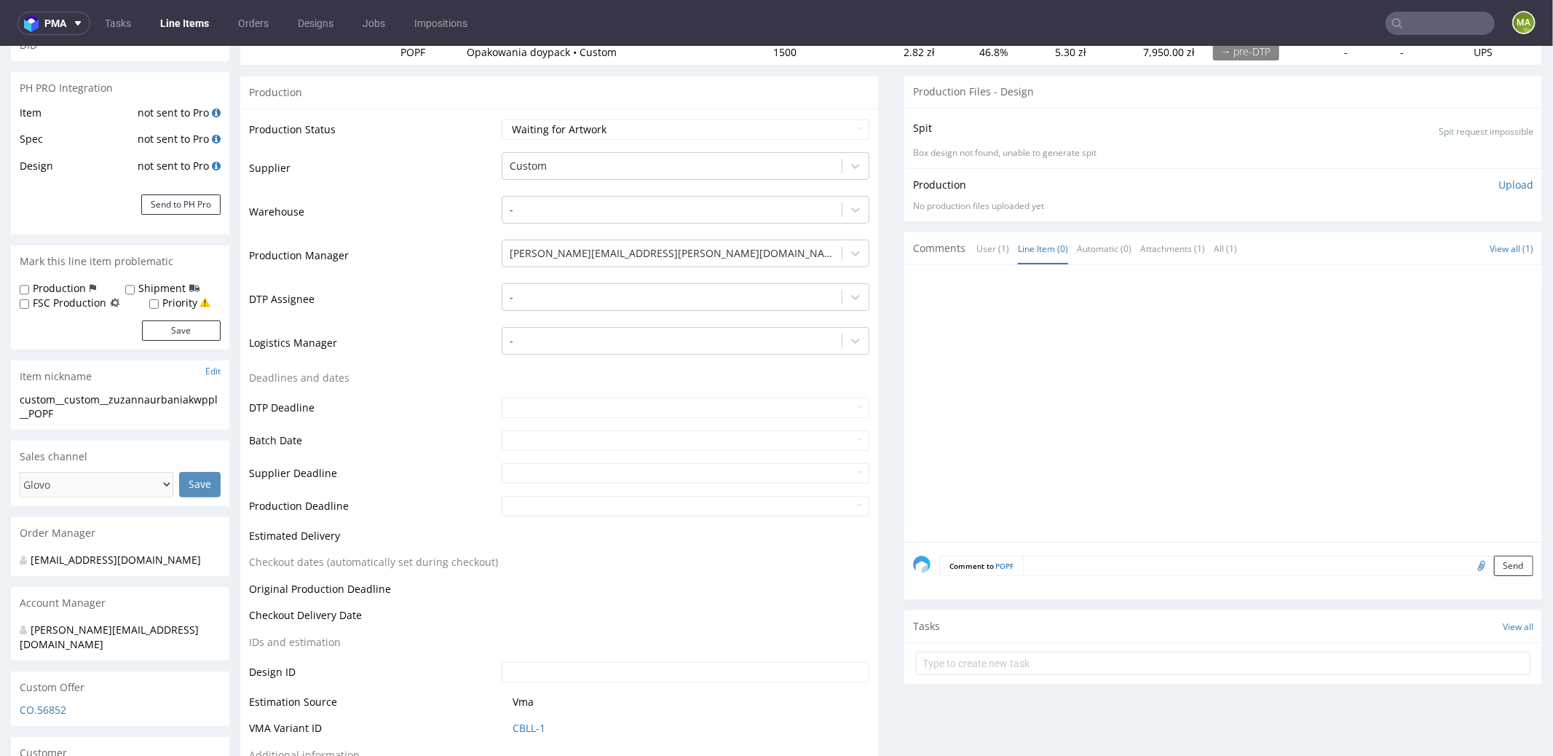
click at [1136, 568] on textarea at bounding box center [1278, 565] width 510 height 20
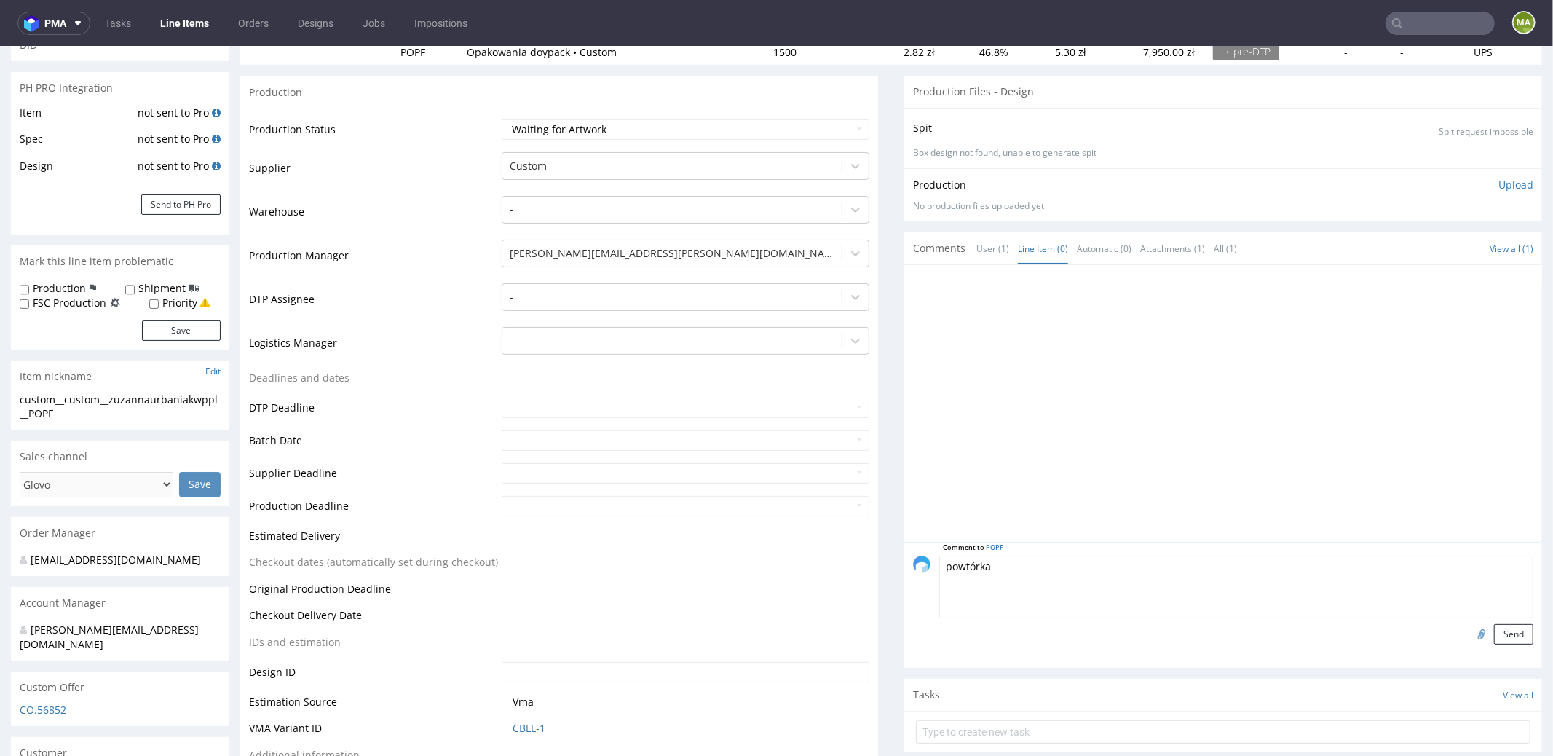
paste textarea "R222907005_ZJQY"
type textarea "powtórka R222907005_ZJQY"
click at [1469, 630] on input "file" at bounding box center [1479, 632] width 20 height 19
type input "C:\fakepath\custom-custom-nxdr-d0-or930420880-cmyk.pdf"
click at [1490, 619] on form "Comment to POPF powtórka R222907005_ZJQY Send" at bounding box center [1236, 599] width 594 height 89
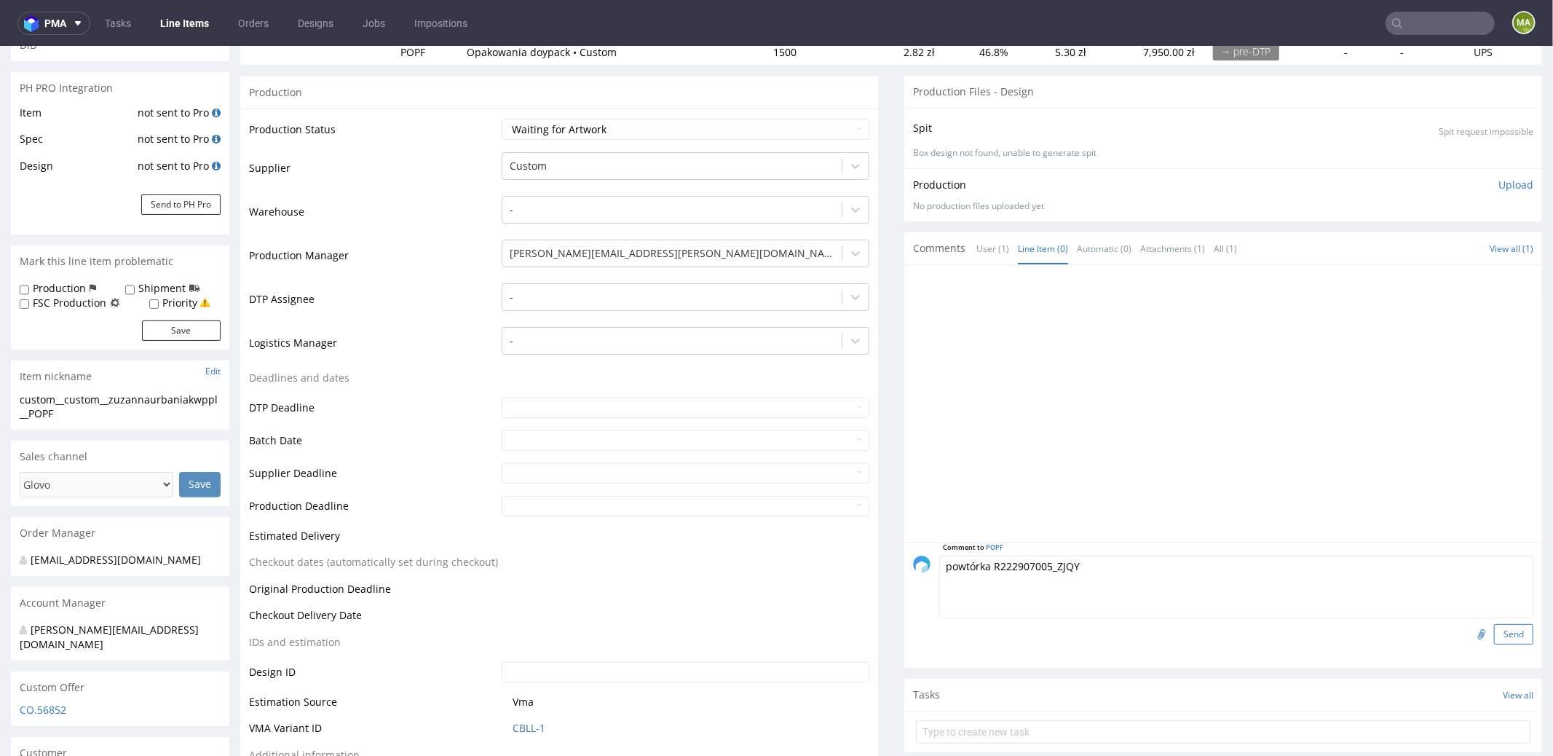
click at [1494, 623] on button "Send" at bounding box center [1513, 633] width 39 height 20
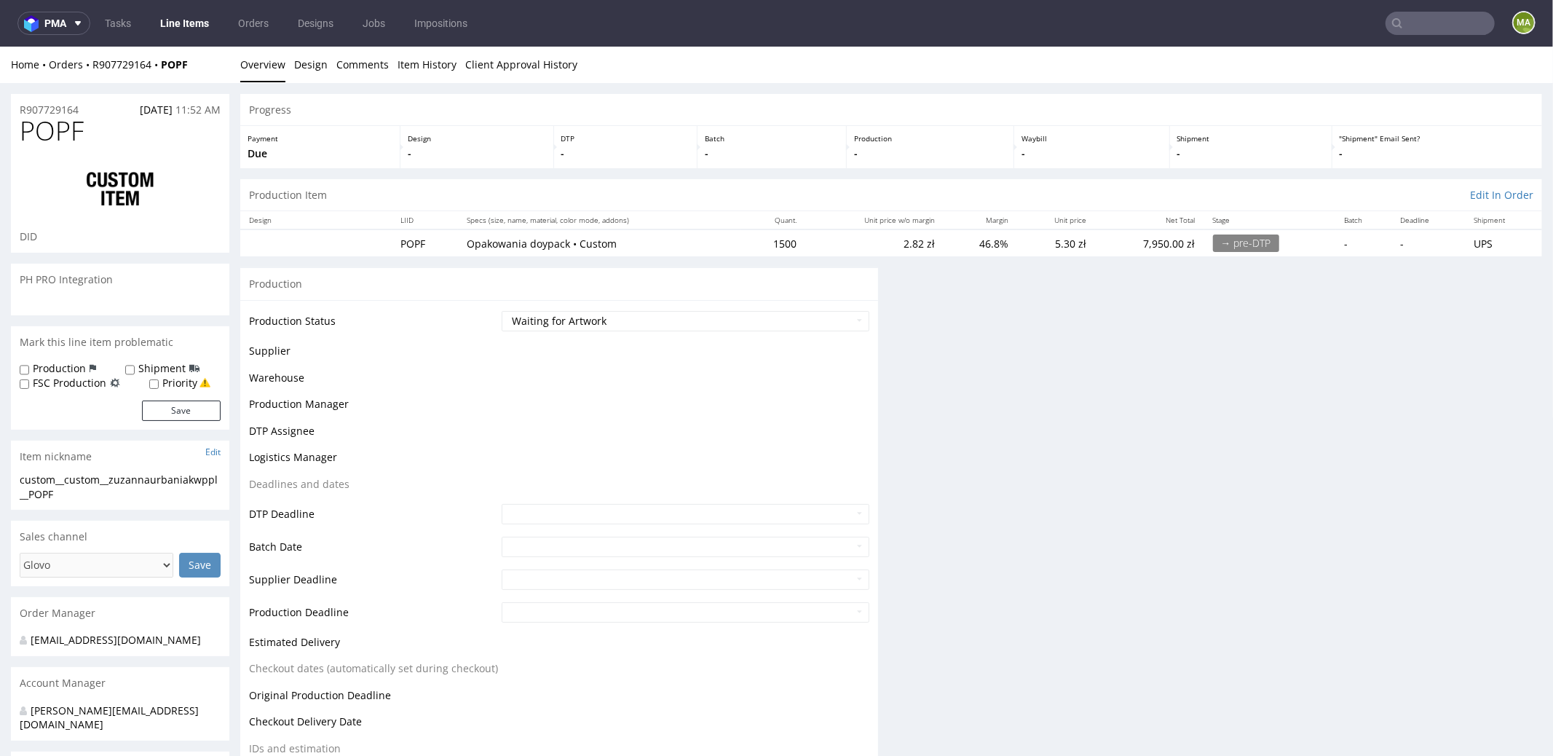
scroll to position [0, 0]
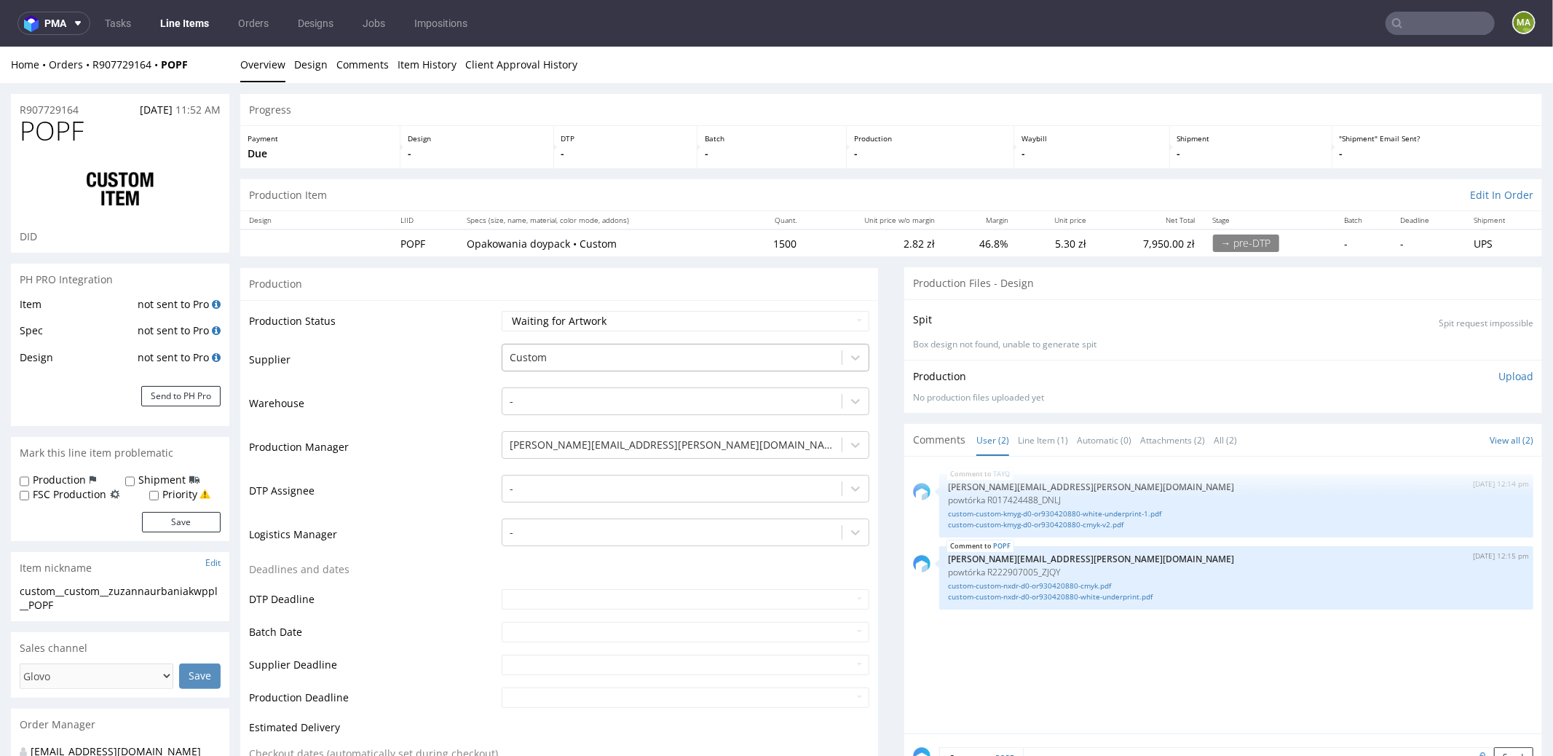
click at [563, 352] on div at bounding box center [672, 356] width 325 height 17
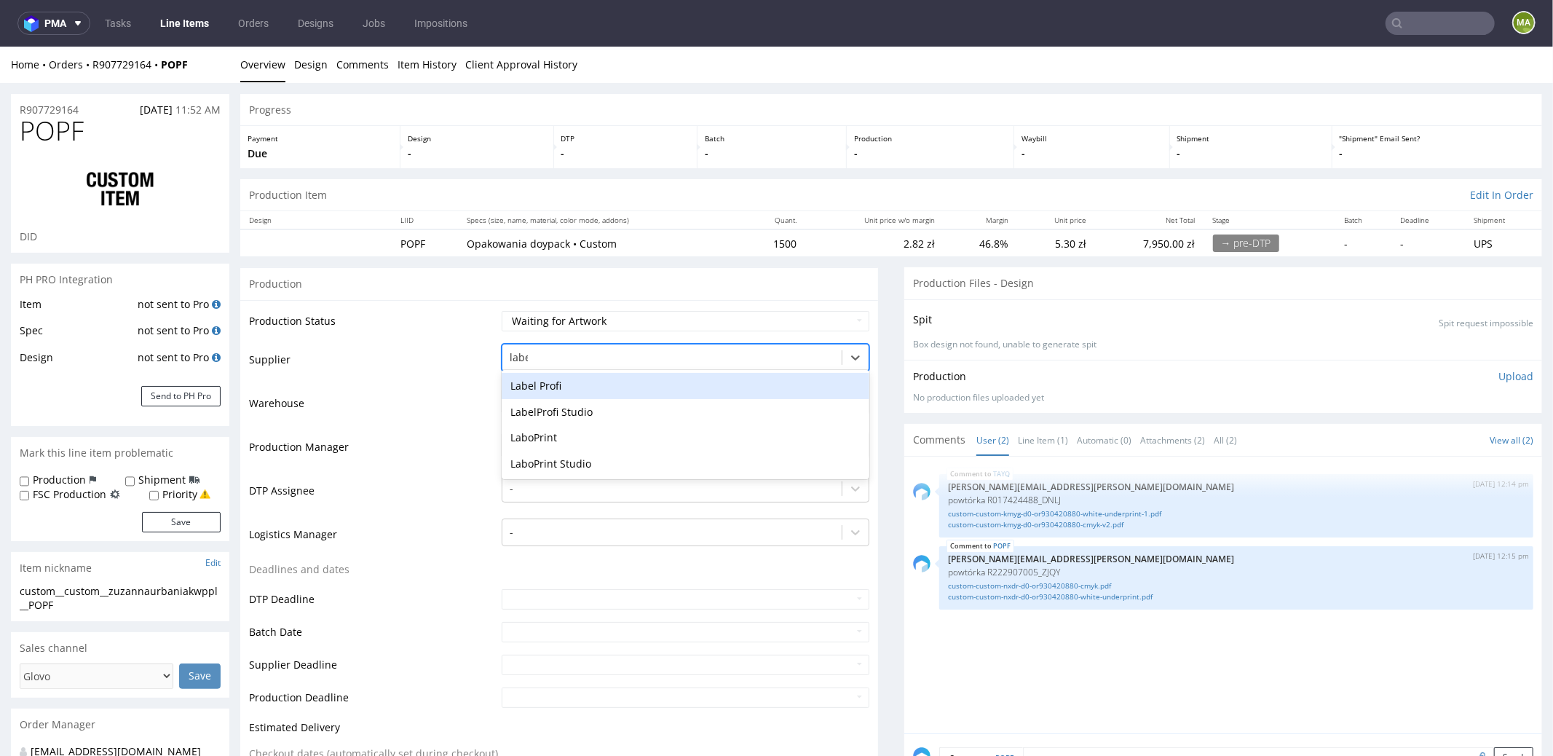
type input "label"
click at [512, 381] on div "Label Profi" at bounding box center [686, 385] width 368 height 26
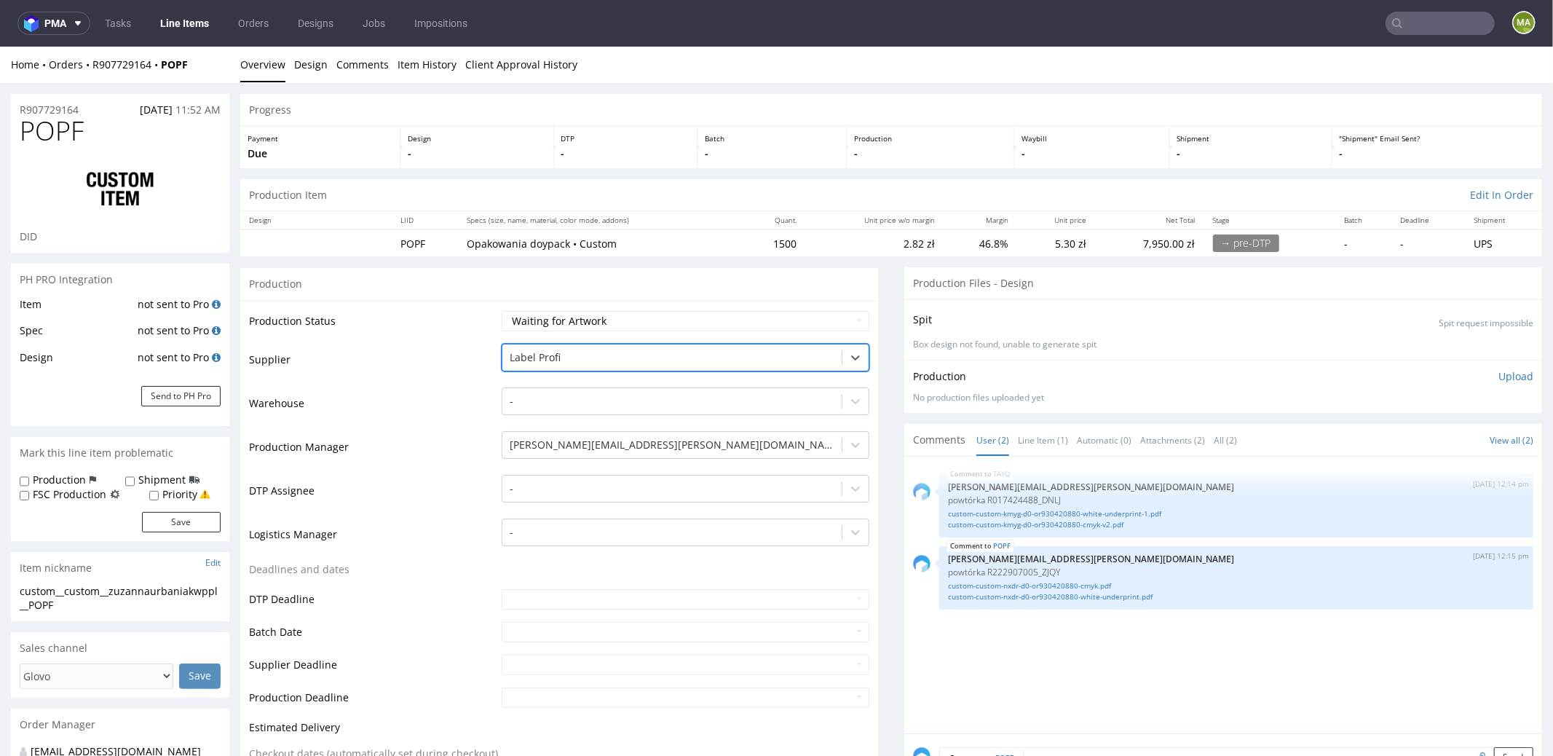
click at [421, 411] on td "Warehouse" at bounding box center [373, 407] width 249 height 44
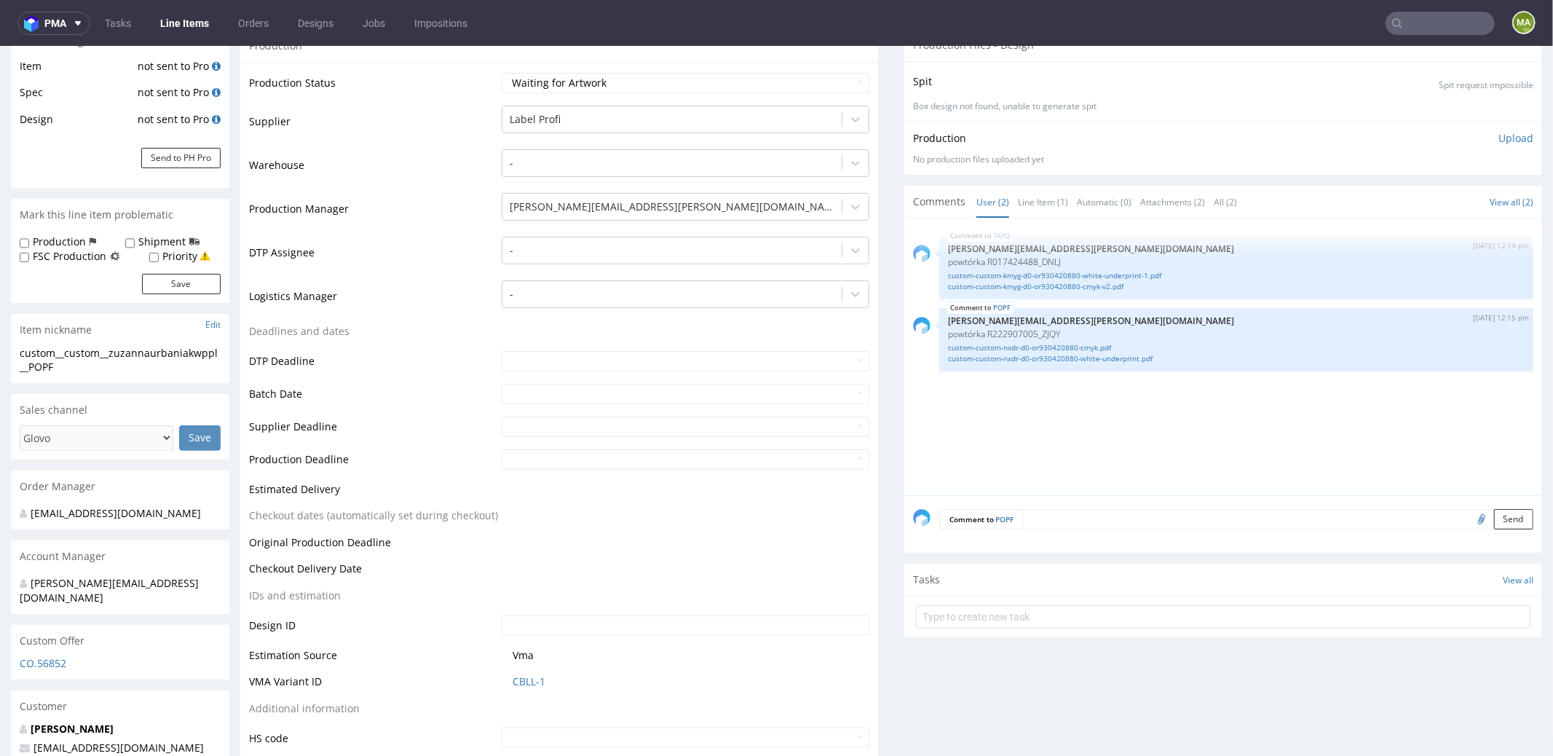
scroll to position [325, 0]
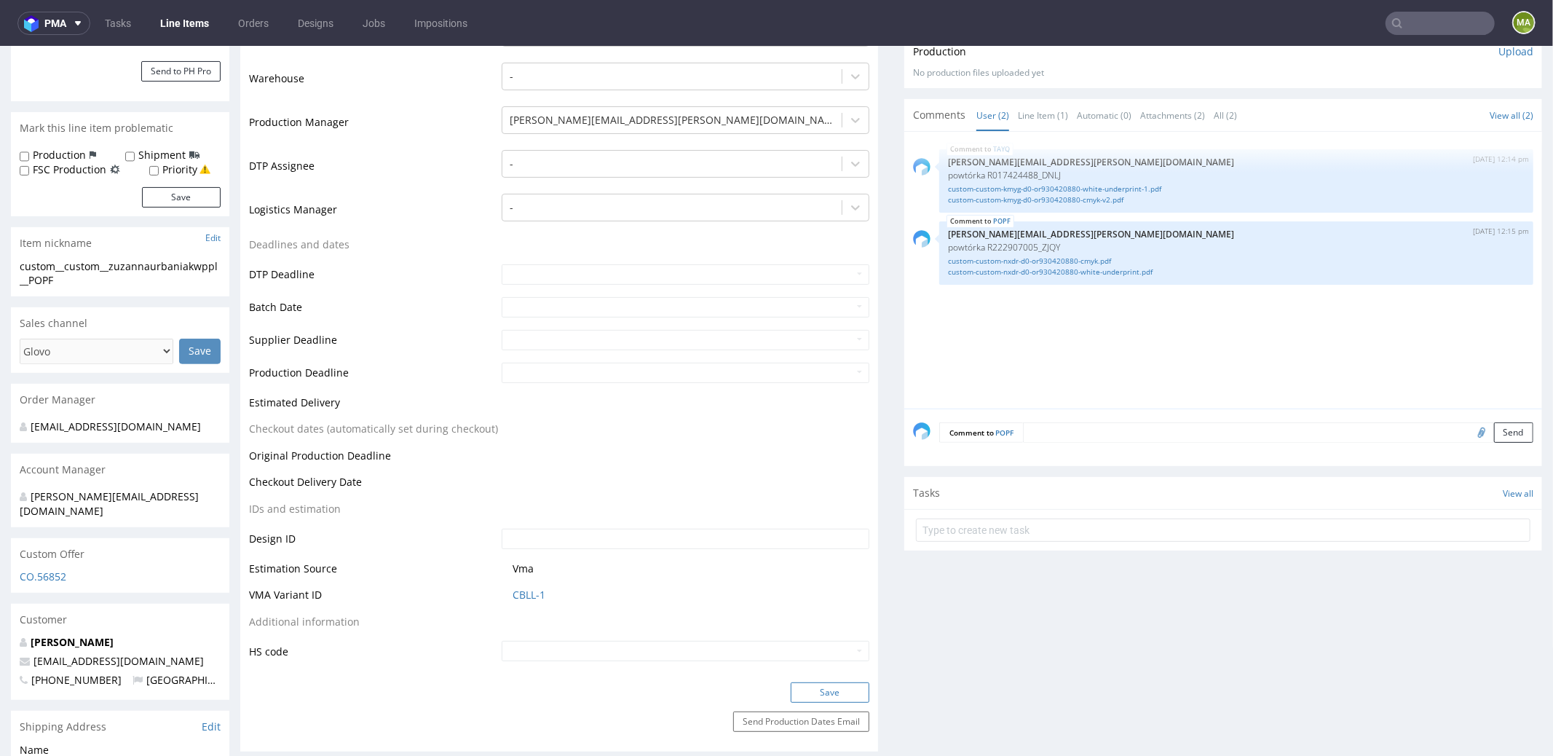
click at [812, 689] on button "Save" at bounding box center [830, 691] width 79 height 20
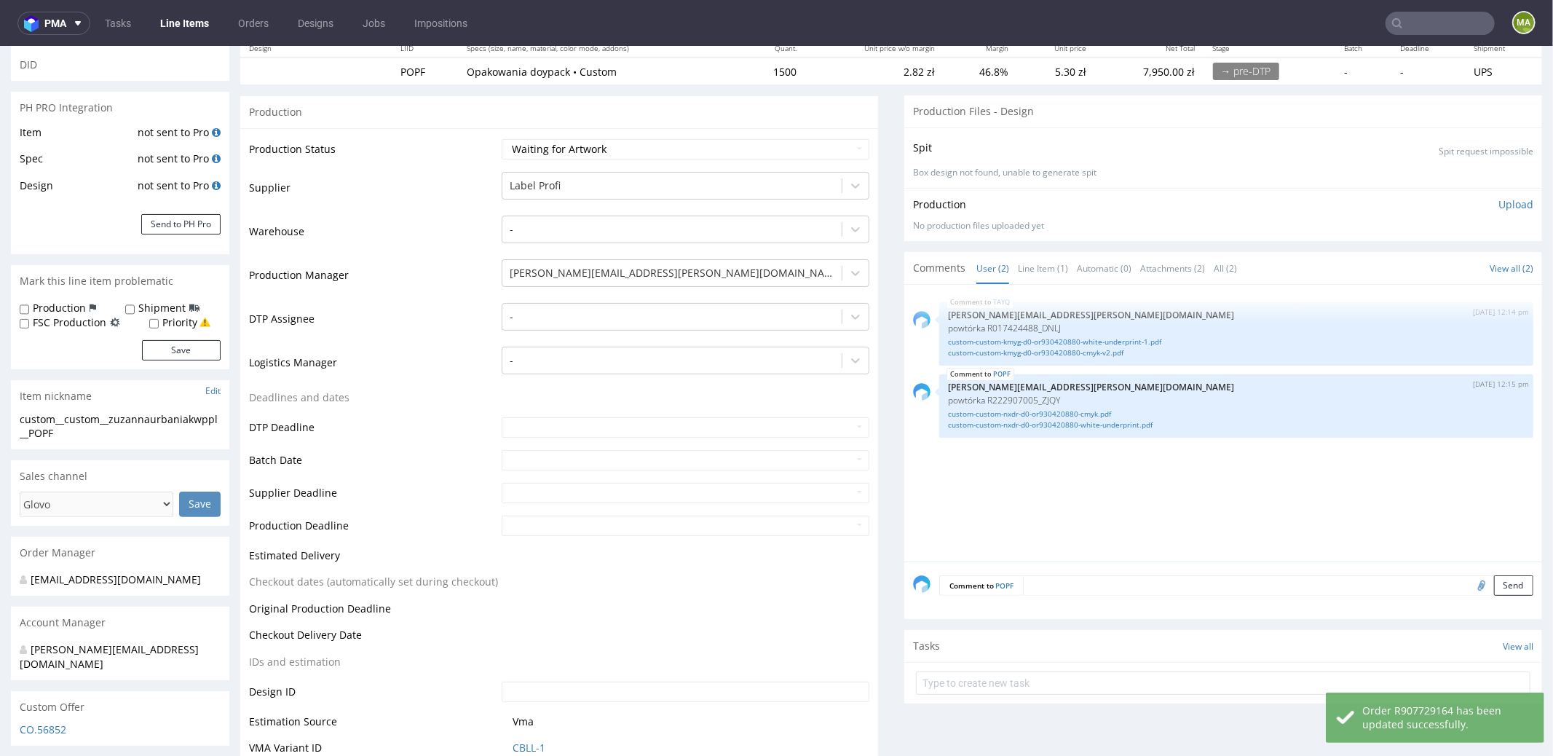
scroll to position [0, 0]
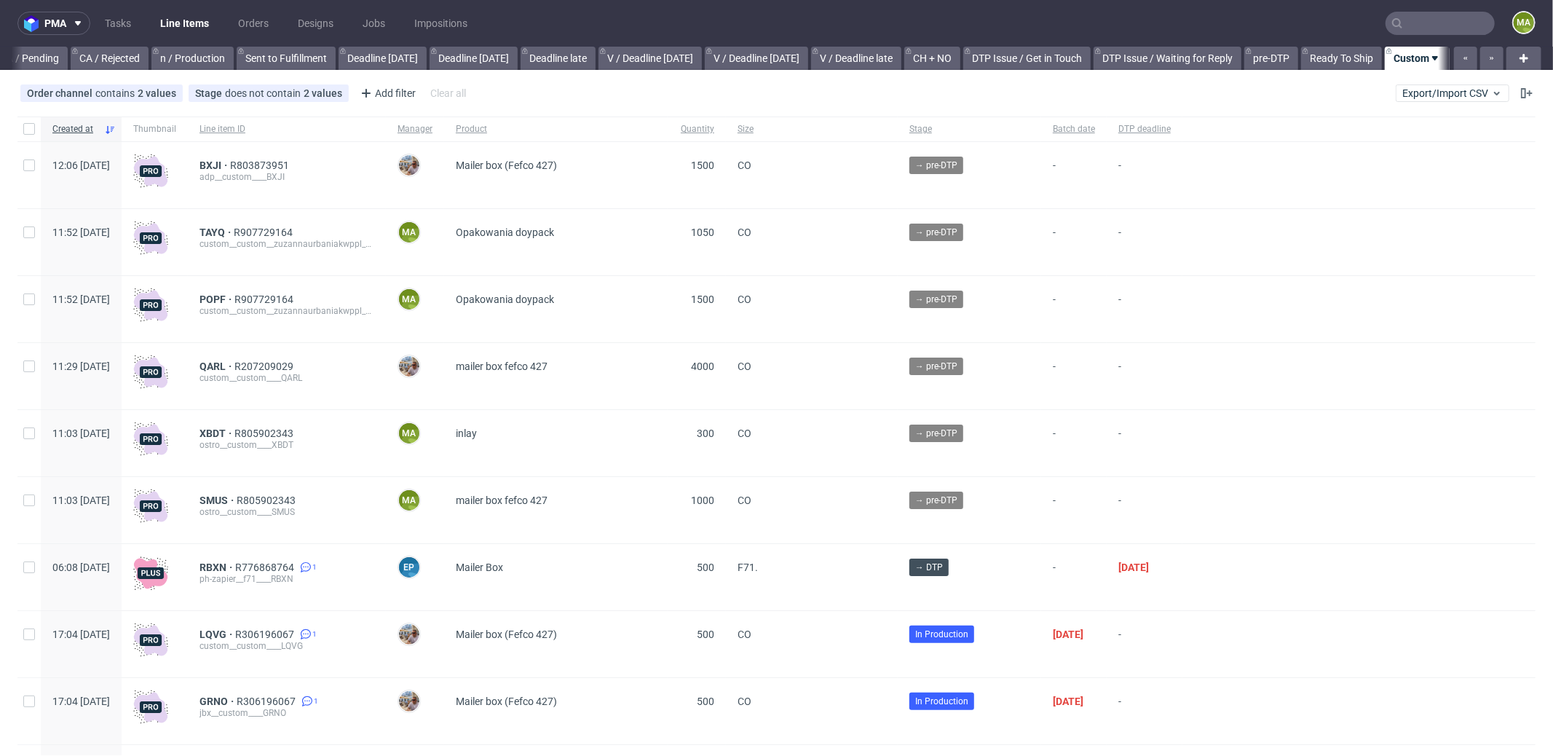
scroll to position [0, 1256]
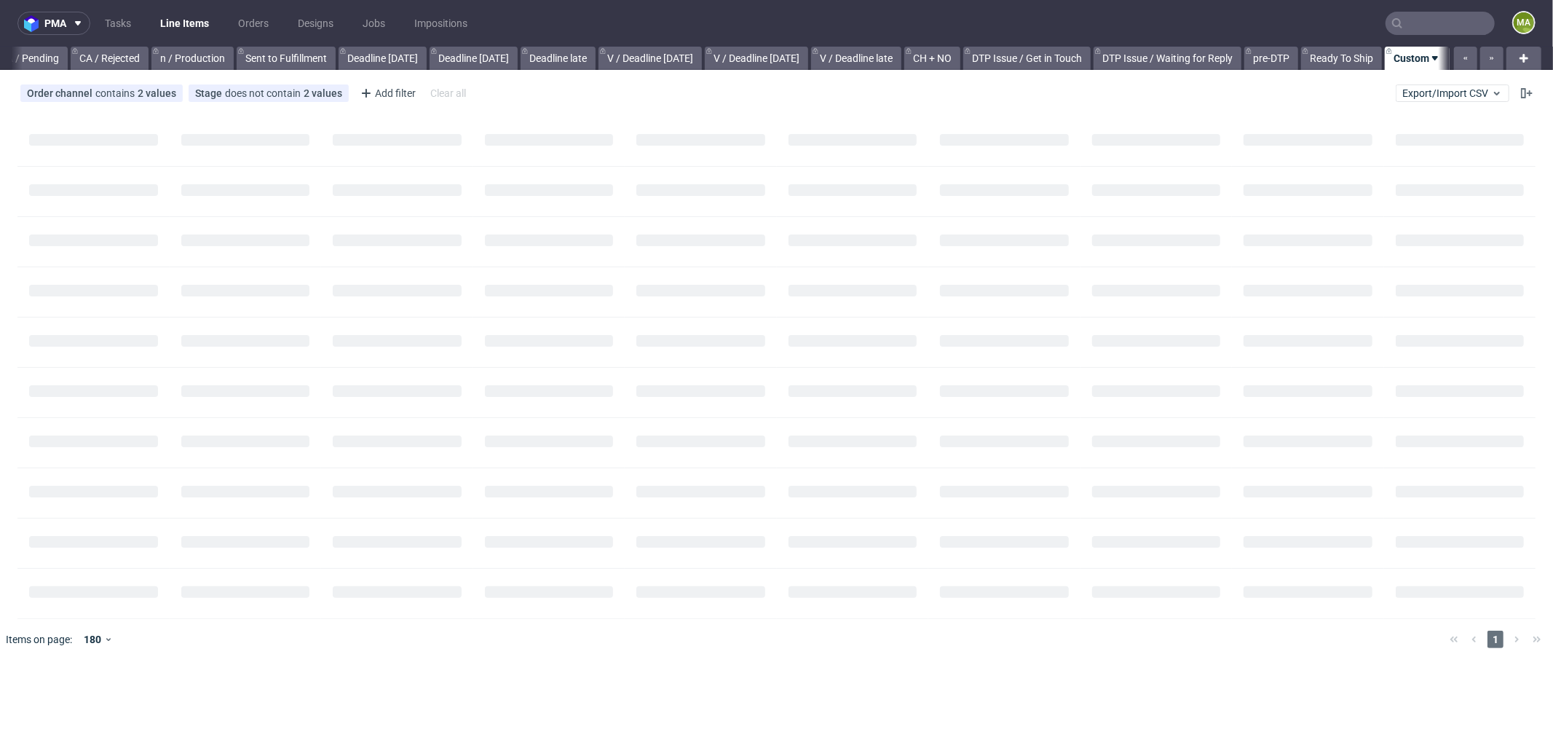
scroll to position [0, 1245]
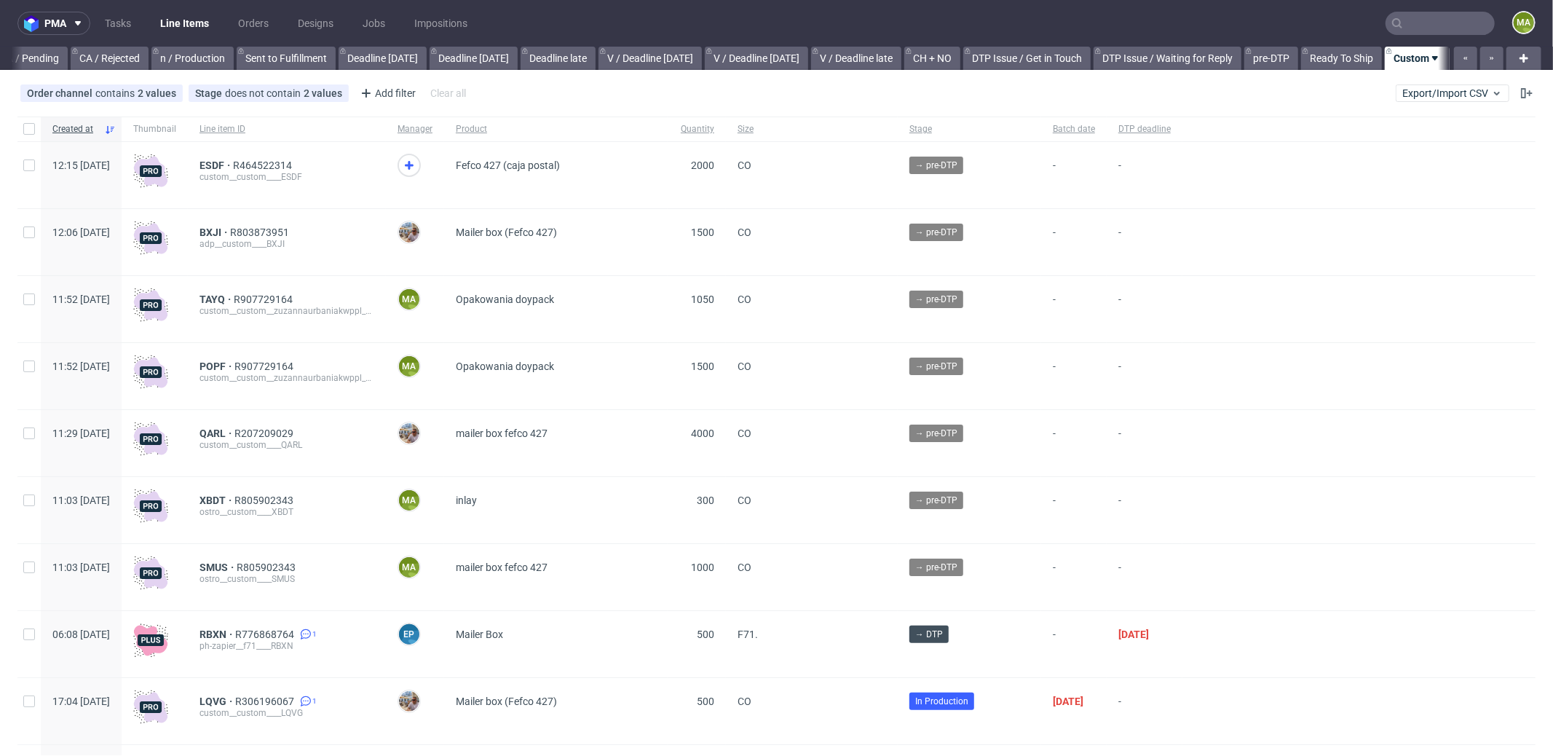
click at [1410, 26] on input "text" at bounding box center [1439, 23] width 109 height 23
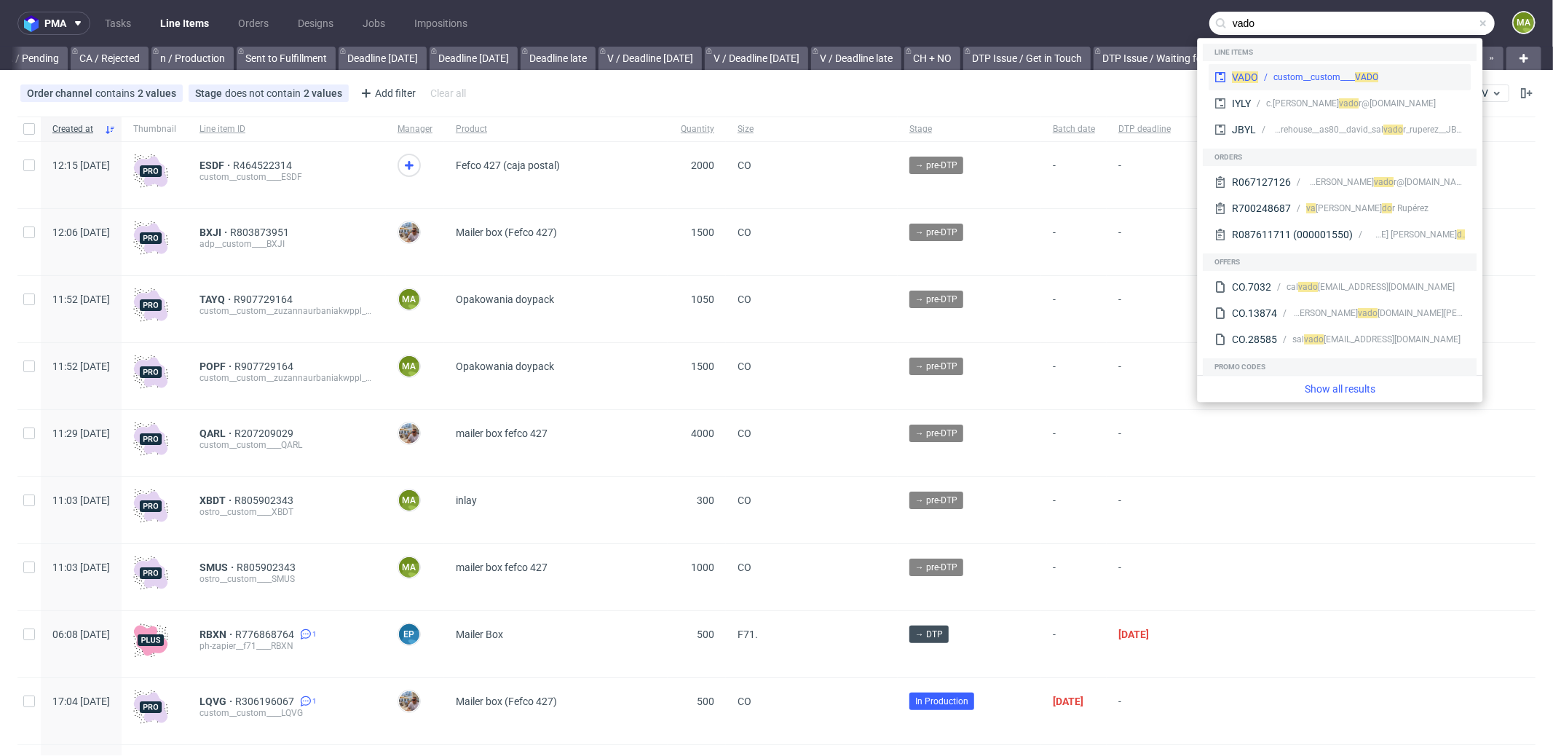
type input "vado"
click at [1264, 80] on div "custom__custom____ VADO" at bounding box center [1361, 77] width 207 height 13
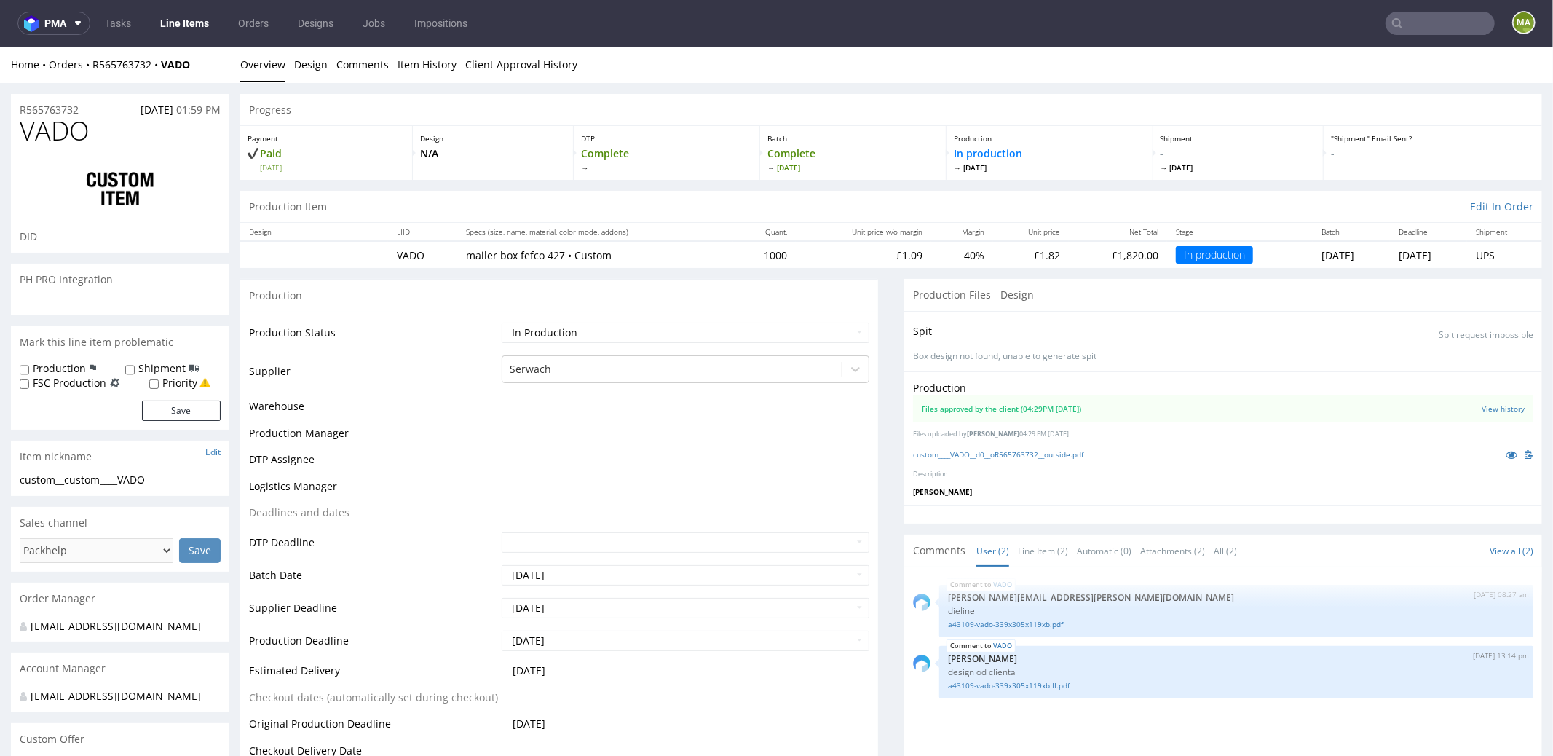
select select "in_progress"
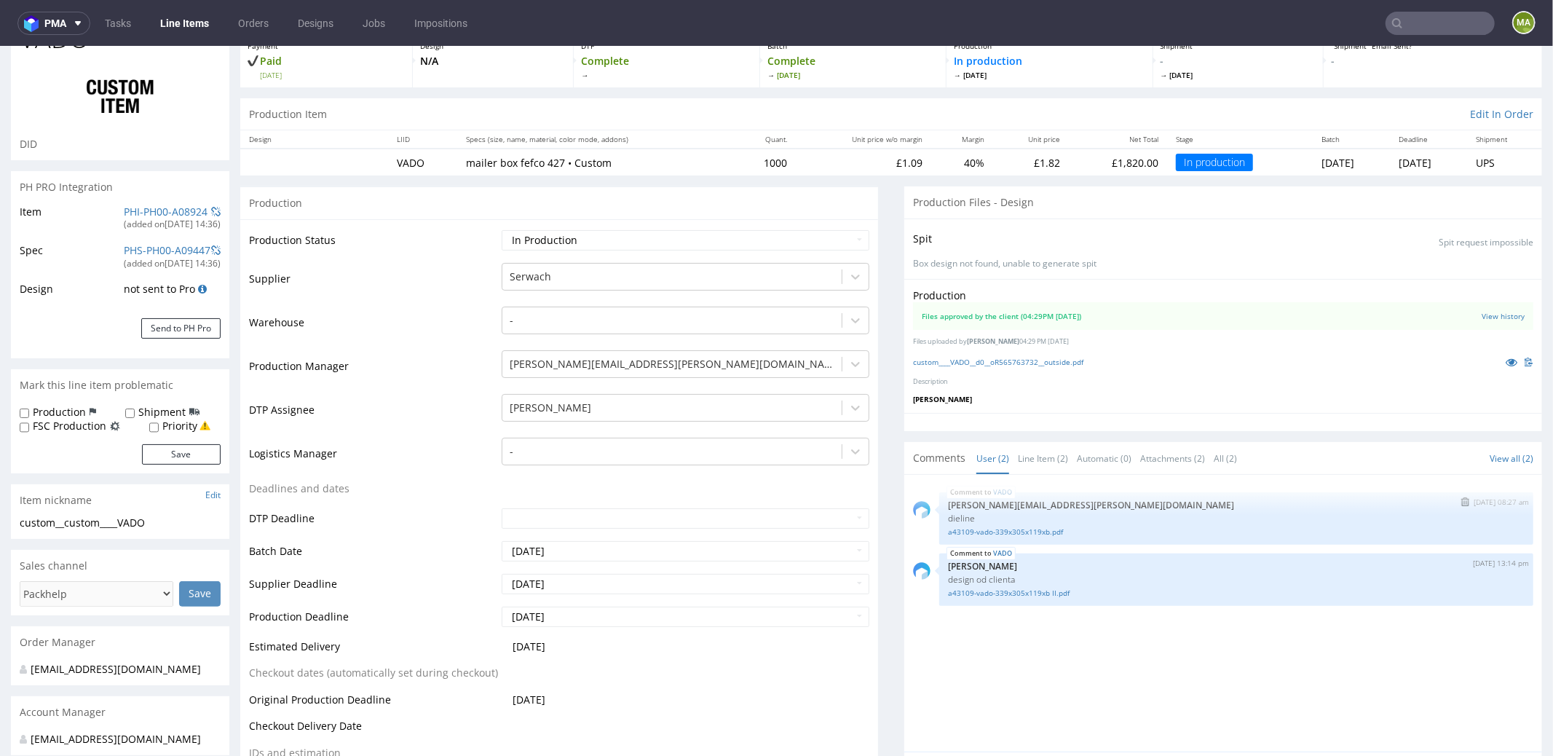
scroll to position [159, 0]
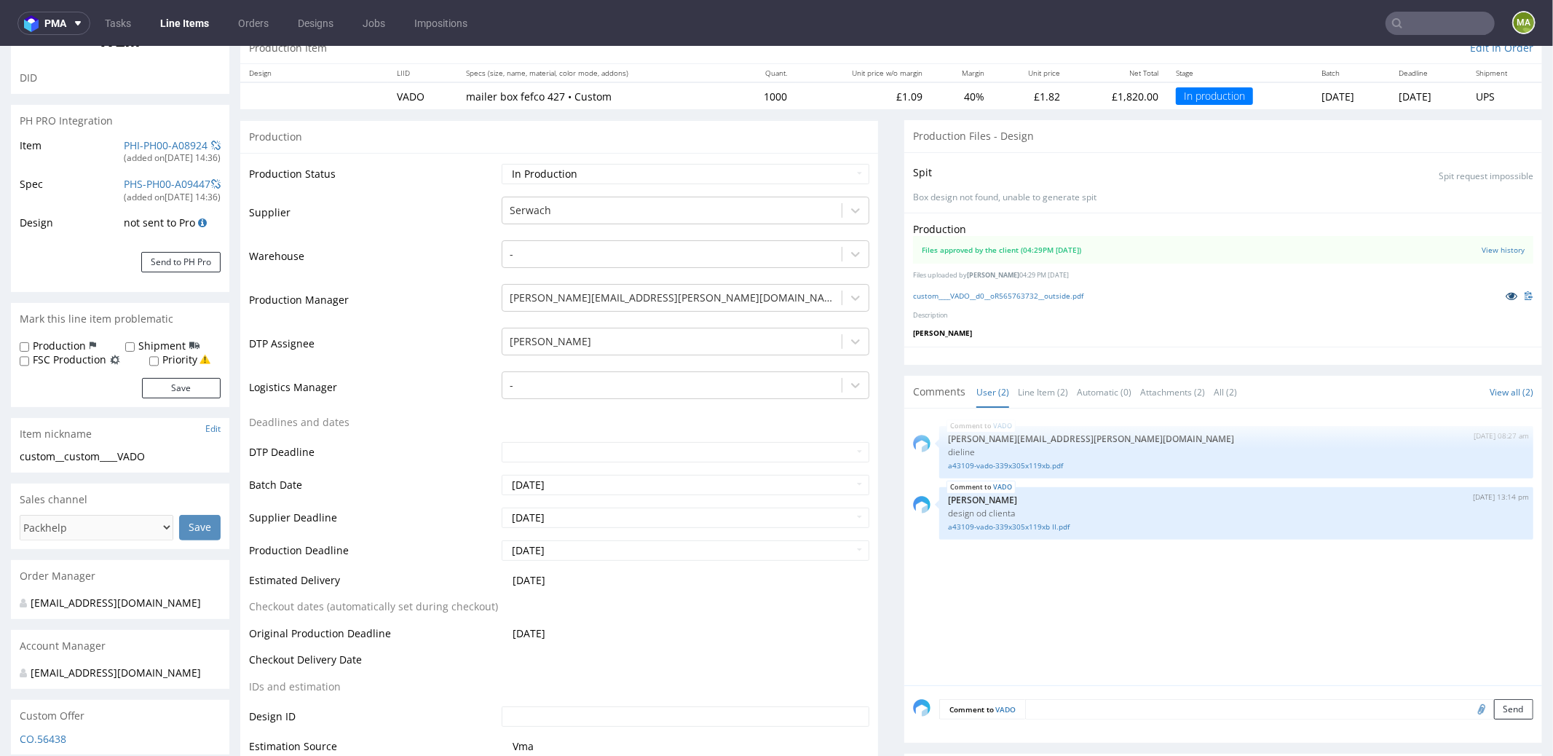
click at [1498, 293] on link at bounding box center [1511, 295] width 26 height 16
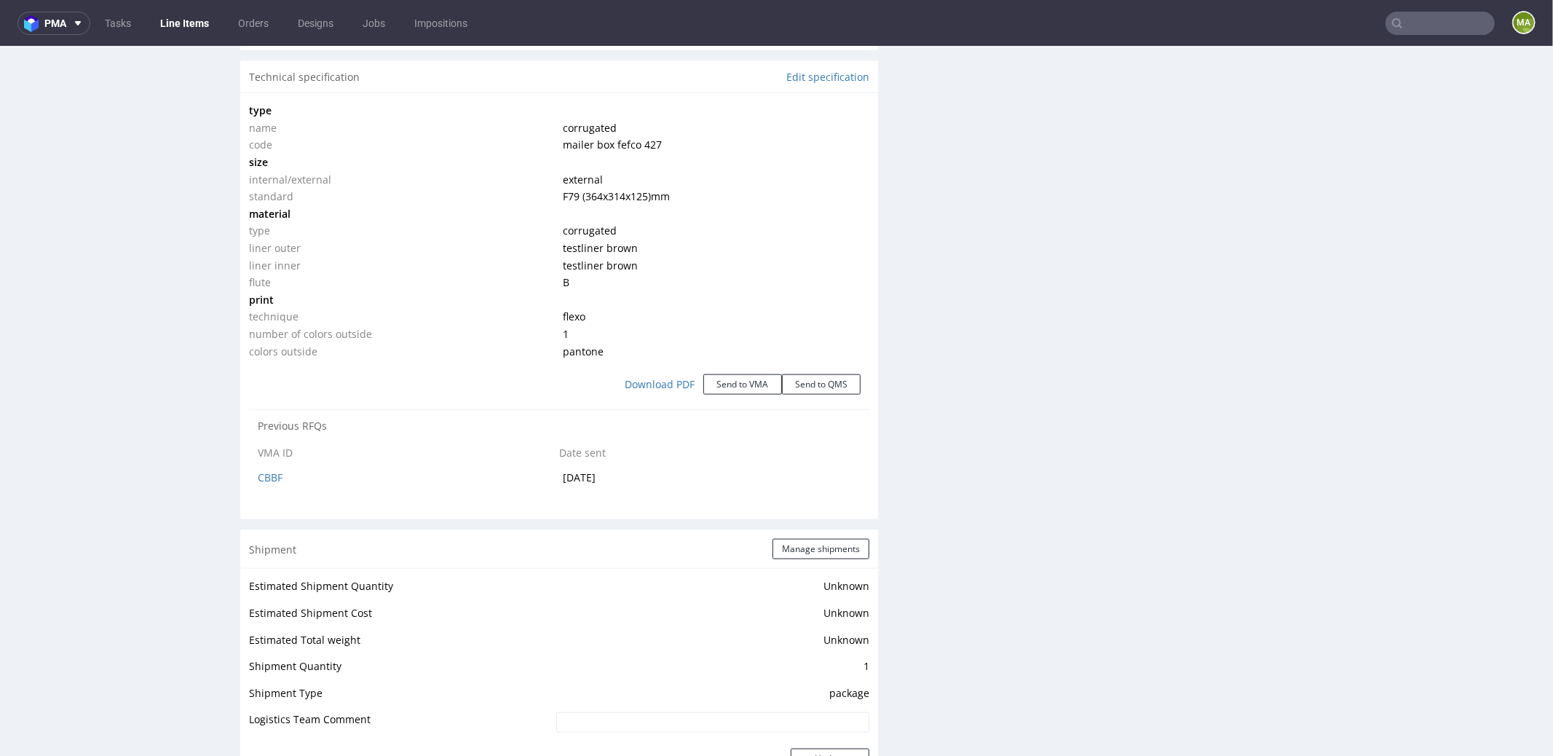
scroll to position [1395, 0]
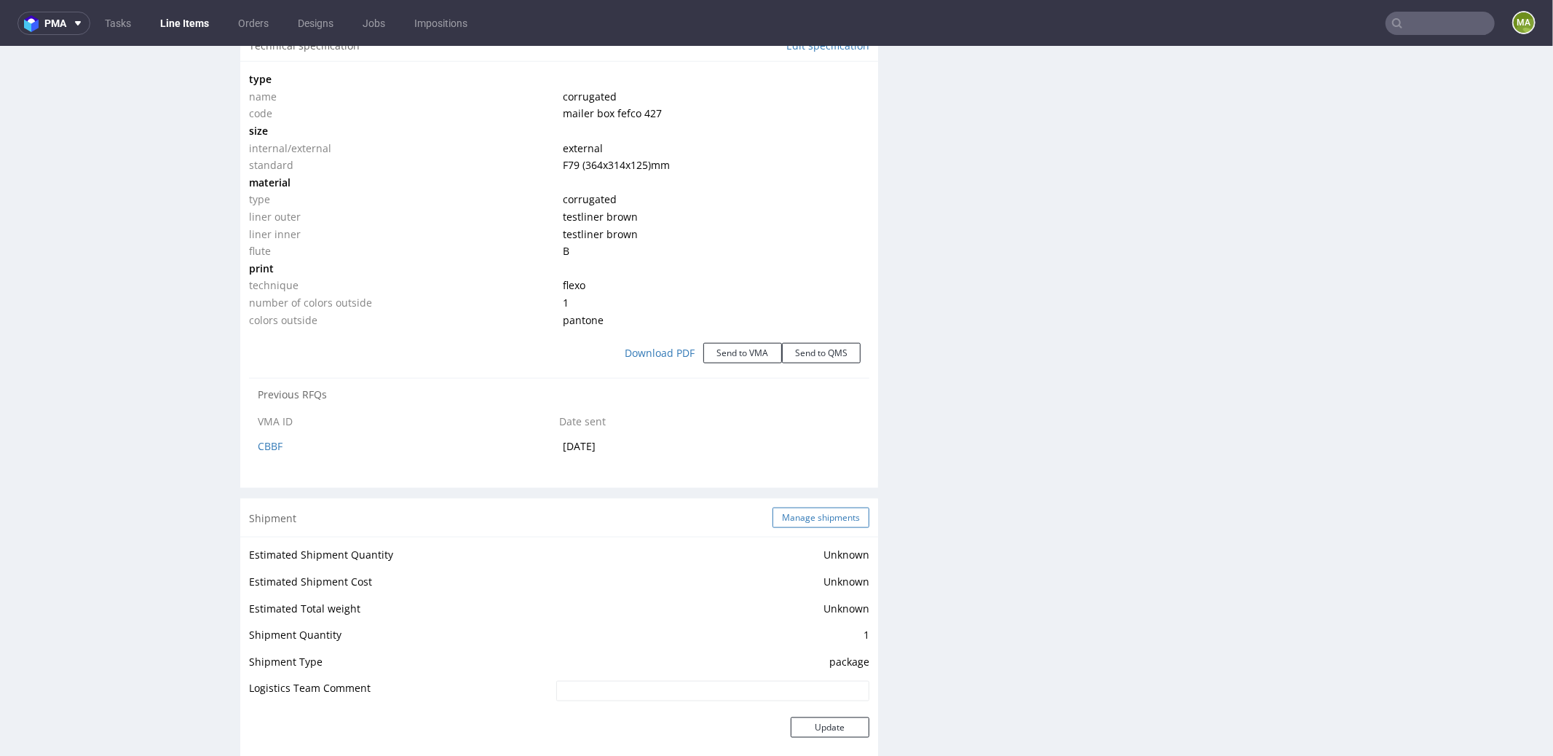
click at [816, 515] on button "Manage shipments" at bounding box center [820, 517] width 97 height 20
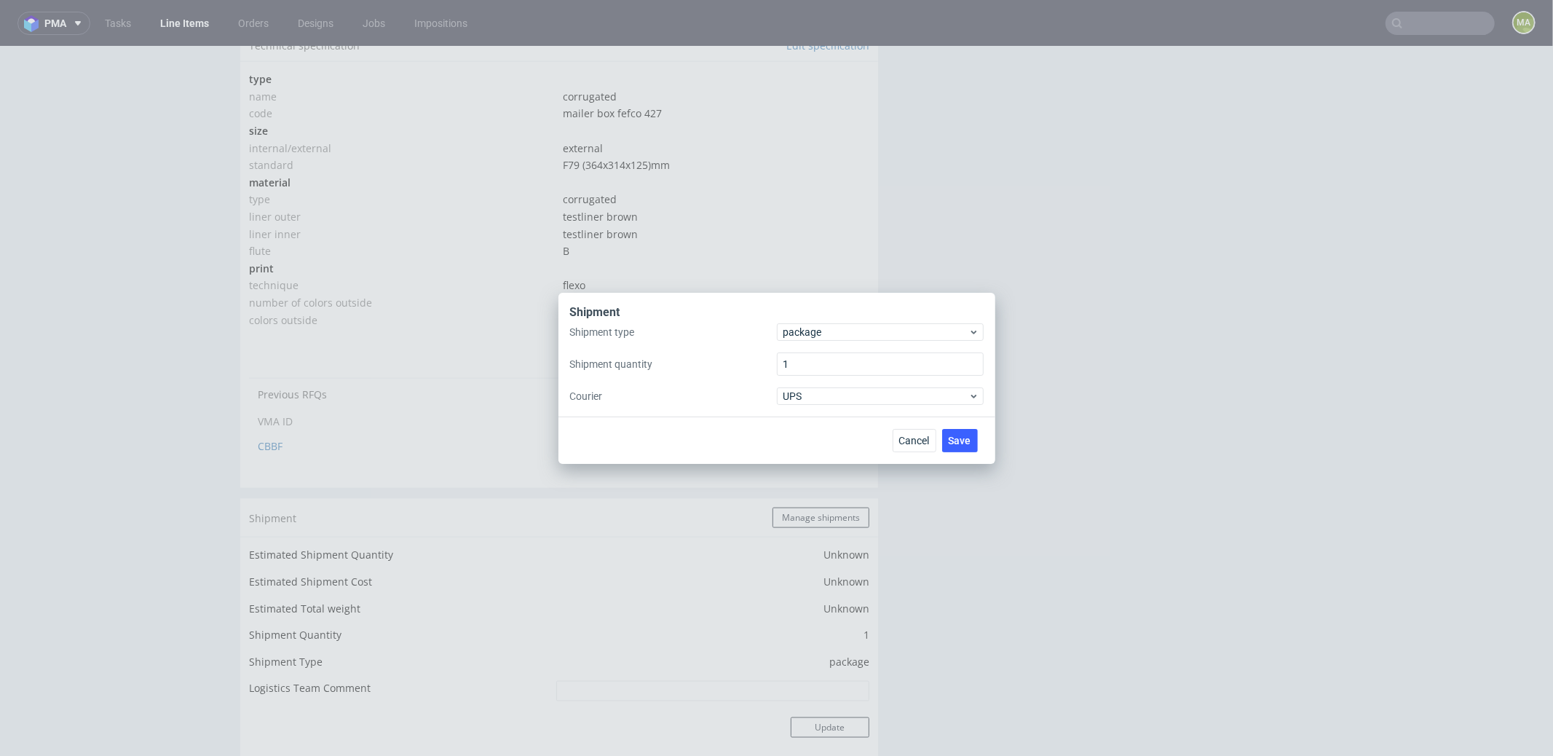
click at [796, 320] on div "Shipment" at bounding box center [776, 313] width 413 height 19
click at [797, 330] on span "package" at bounding box center [876, 332] width 186 height 15
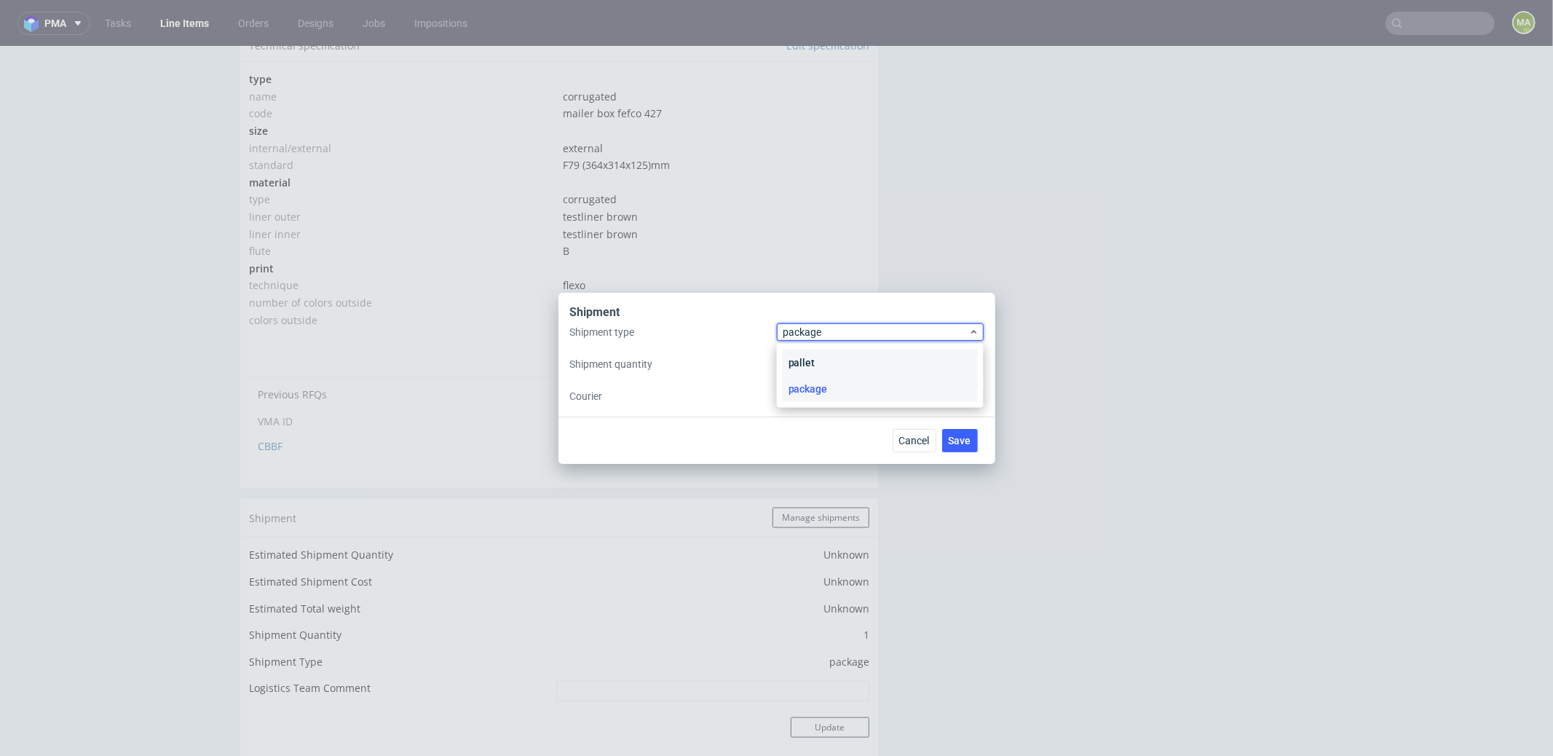
click at [801, 354] on div "pallet" at bounding box center [880, 362] width 195 height 26
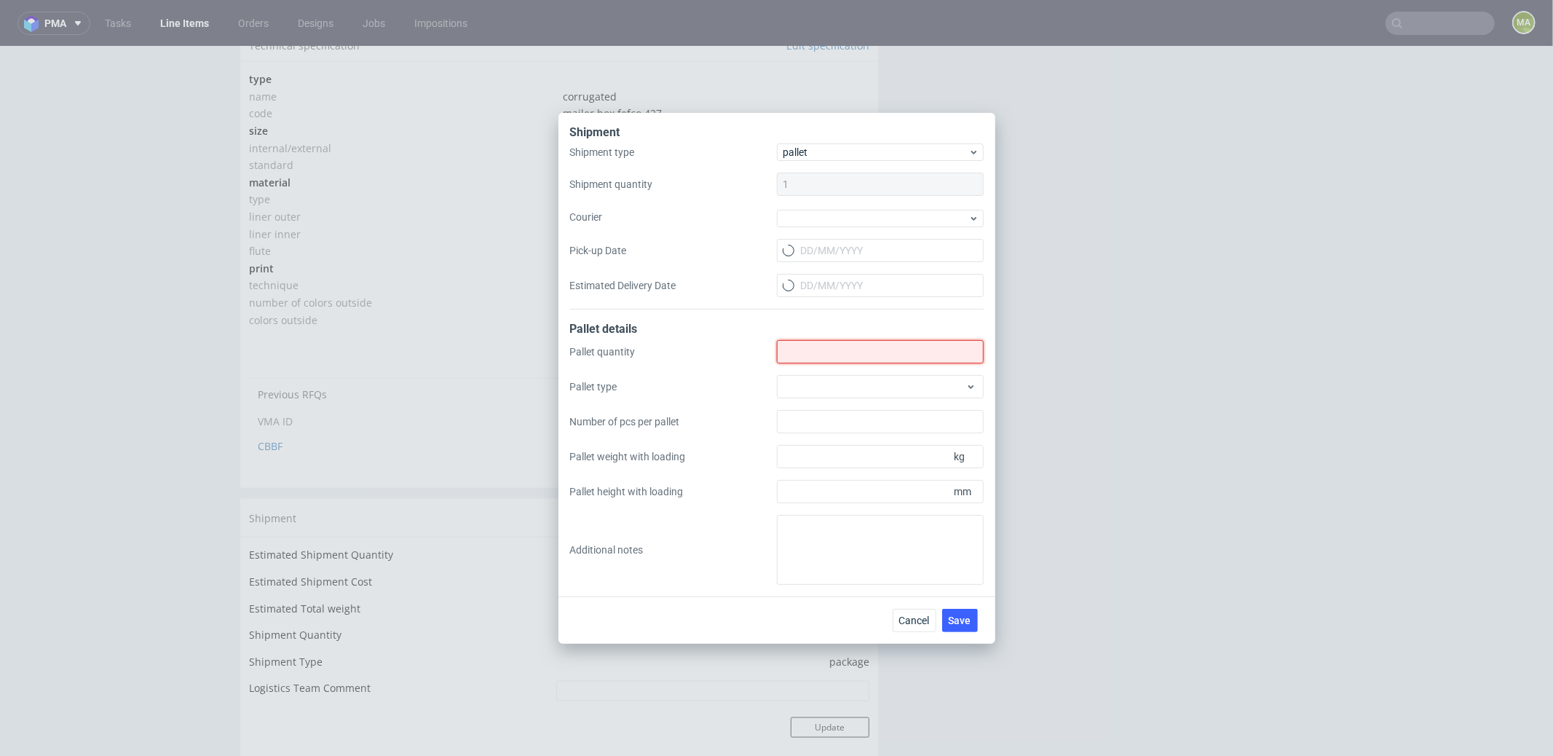
click at [801, 354] on input "Shipment type" at bounding box center [880, 351] width 207 height 23
type input "2"
click at [823, 392] on div at bounding box center [880, 386] width 207 height 23
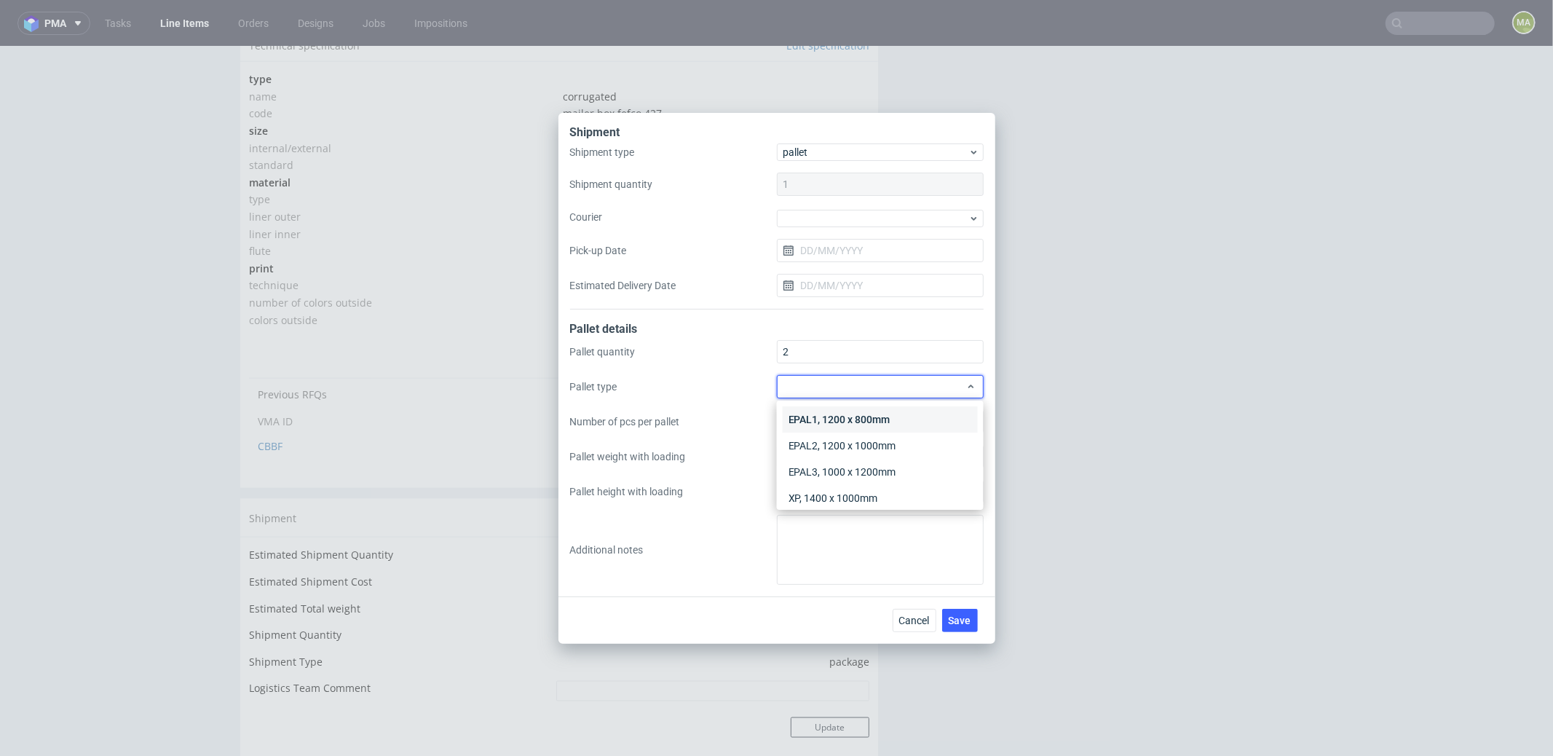
click at [820, 412] on div "EPAL1, 1200 x 800mm" at bounding box center [880, 419] width 195 height 26
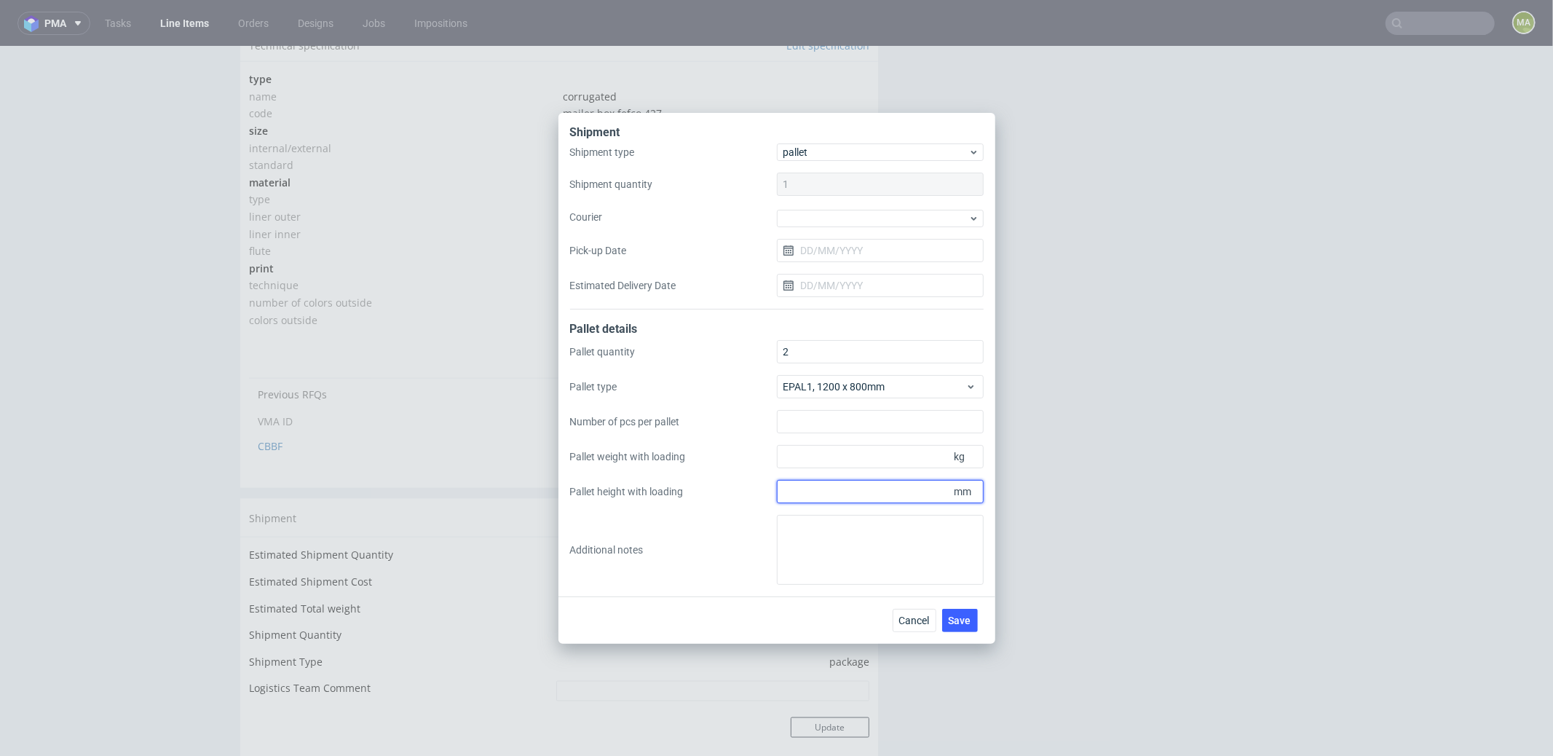
click at [858, 486] on input "Pallet height with loading" at bounding box center [880, 491] width 207 height 23
type input "1800"
click at [859, 461] on input "Pallet weight with loading" at bounding box center [880, 456] width 207 height 23
type input "268"
click at [866, 546] on textarea at bounding box center [880, 550] width 207 height 70
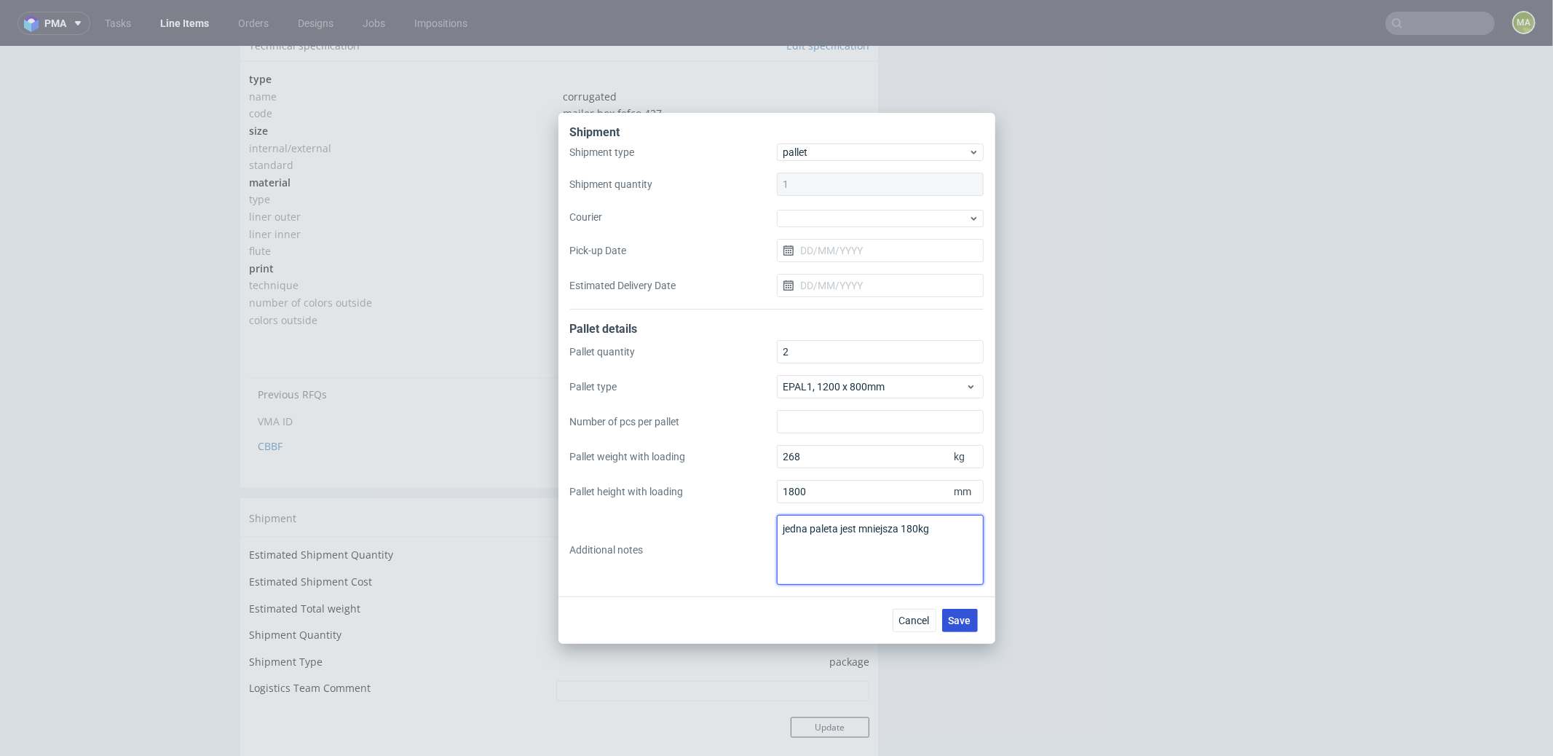
type textarea "jedna paleta jest mniejsza 180kg"
click at [965, 620] on span "Save" at bounding box center [960, 620] width 23 height 10
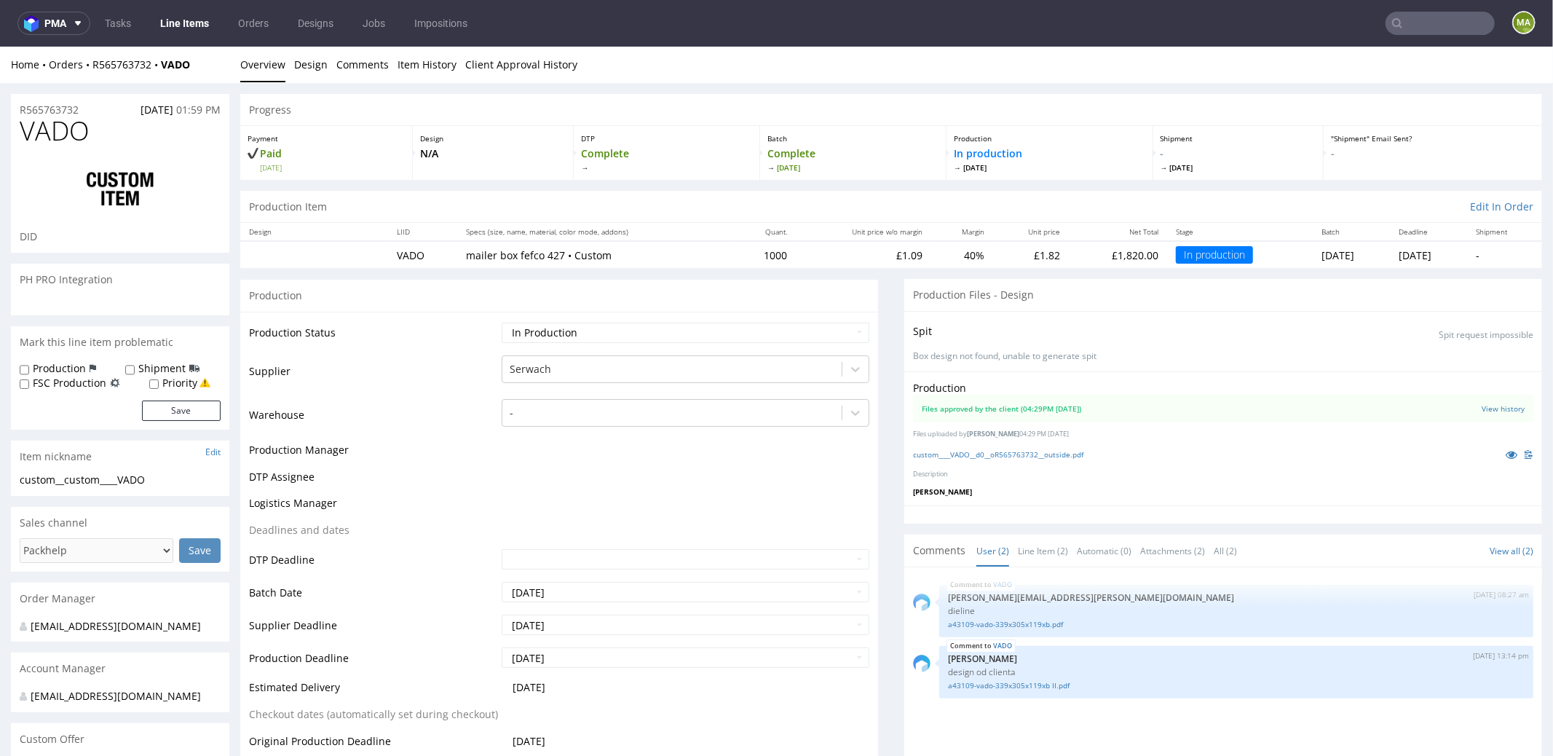
select select "in_progress"
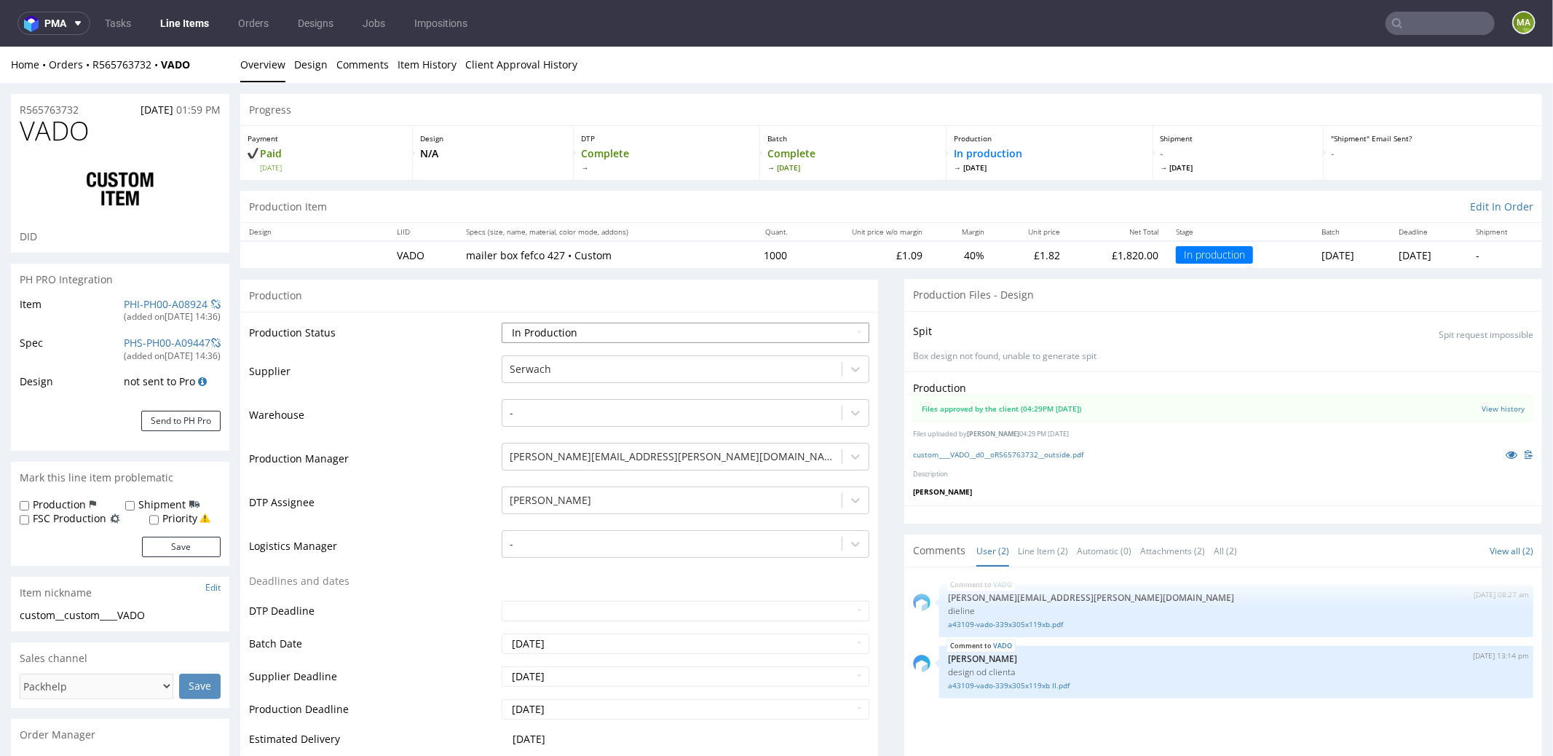
click at [575, 338] on select "Waiting for Artwork Waiting for Diecut Waiting for Mockup Waiting for DTP Waiti…" at bounding box center [686, 332] width 368 height 20
select select "production_complete"
click at [502, 322] on select "Waiting for Artwork Waiting for Diecut Waiting for Mockup Waiting for DTP Waiti…" at bounding box center [686, 332] width 368 height 20
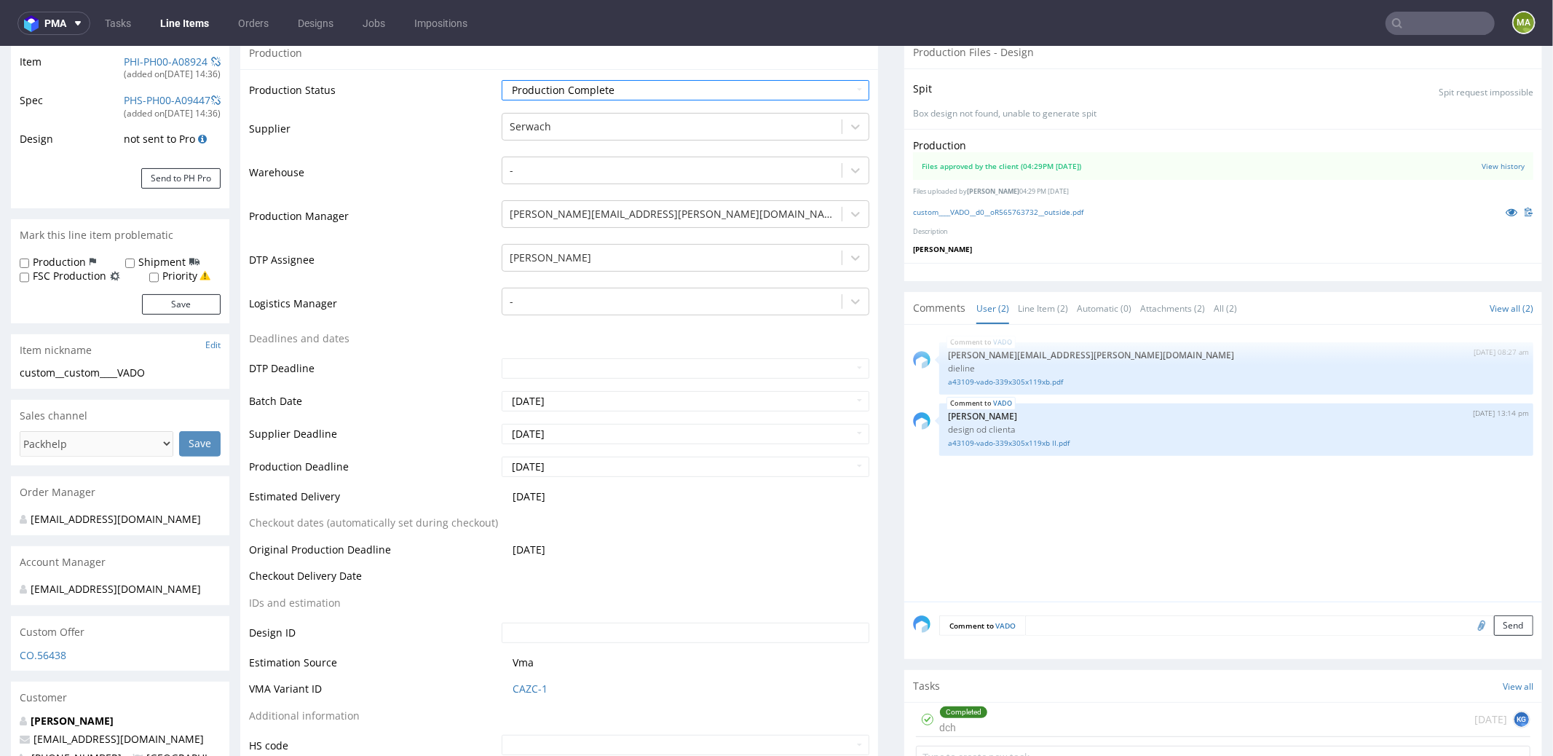
scroll to position [524, 0]
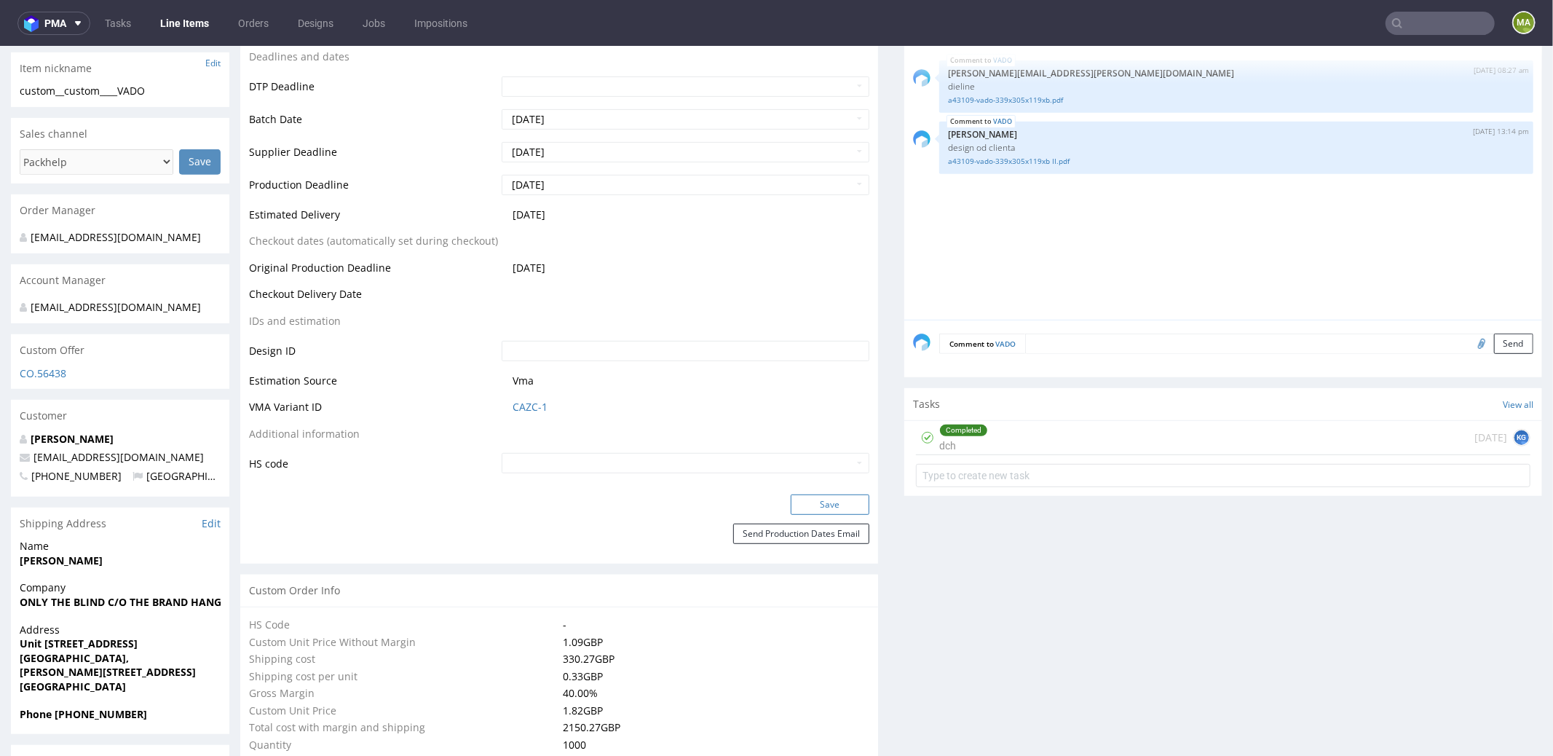
click at [844, 498] on button "Save" at bounding box center [830, 504] width 79 height 20
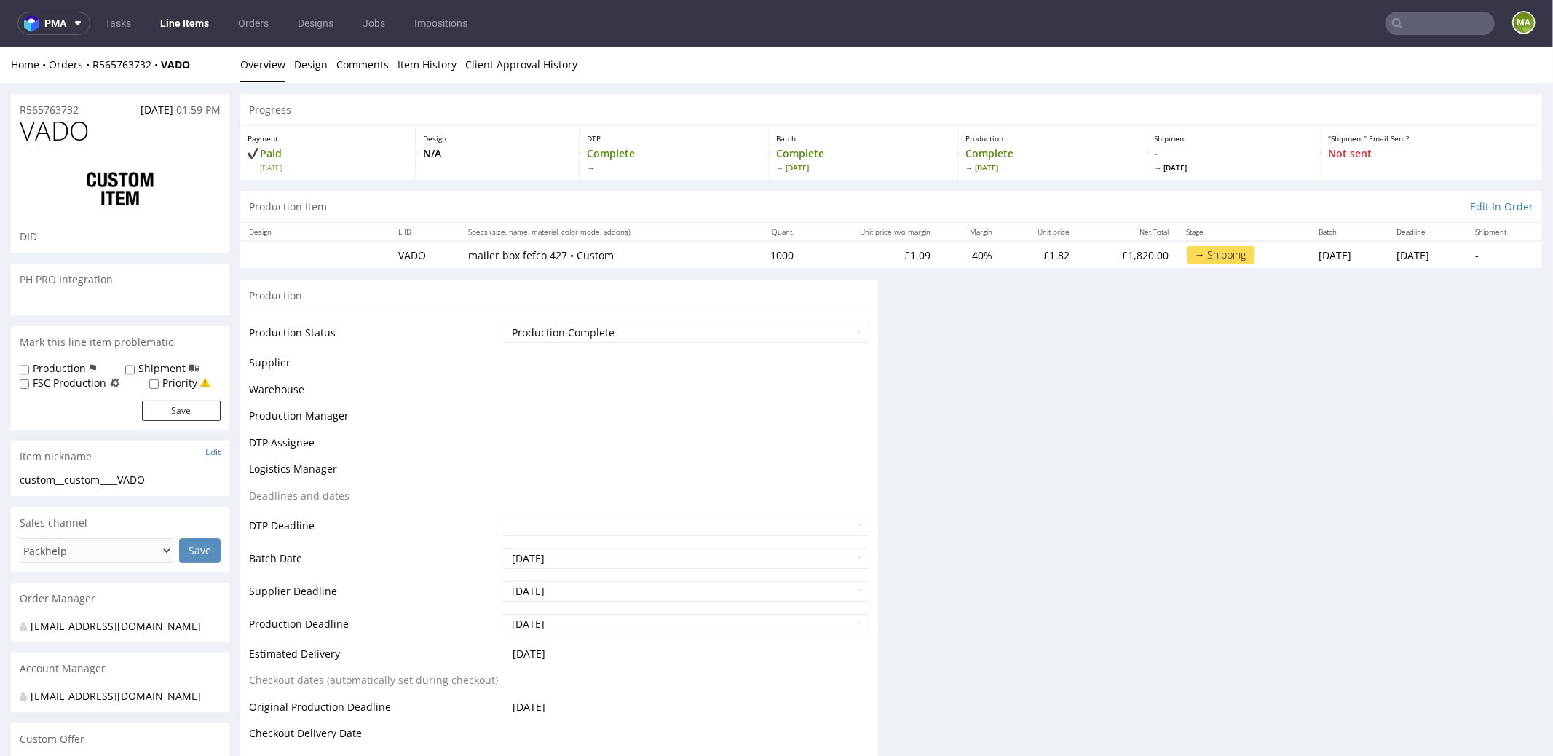
scroll to position [0, 0]
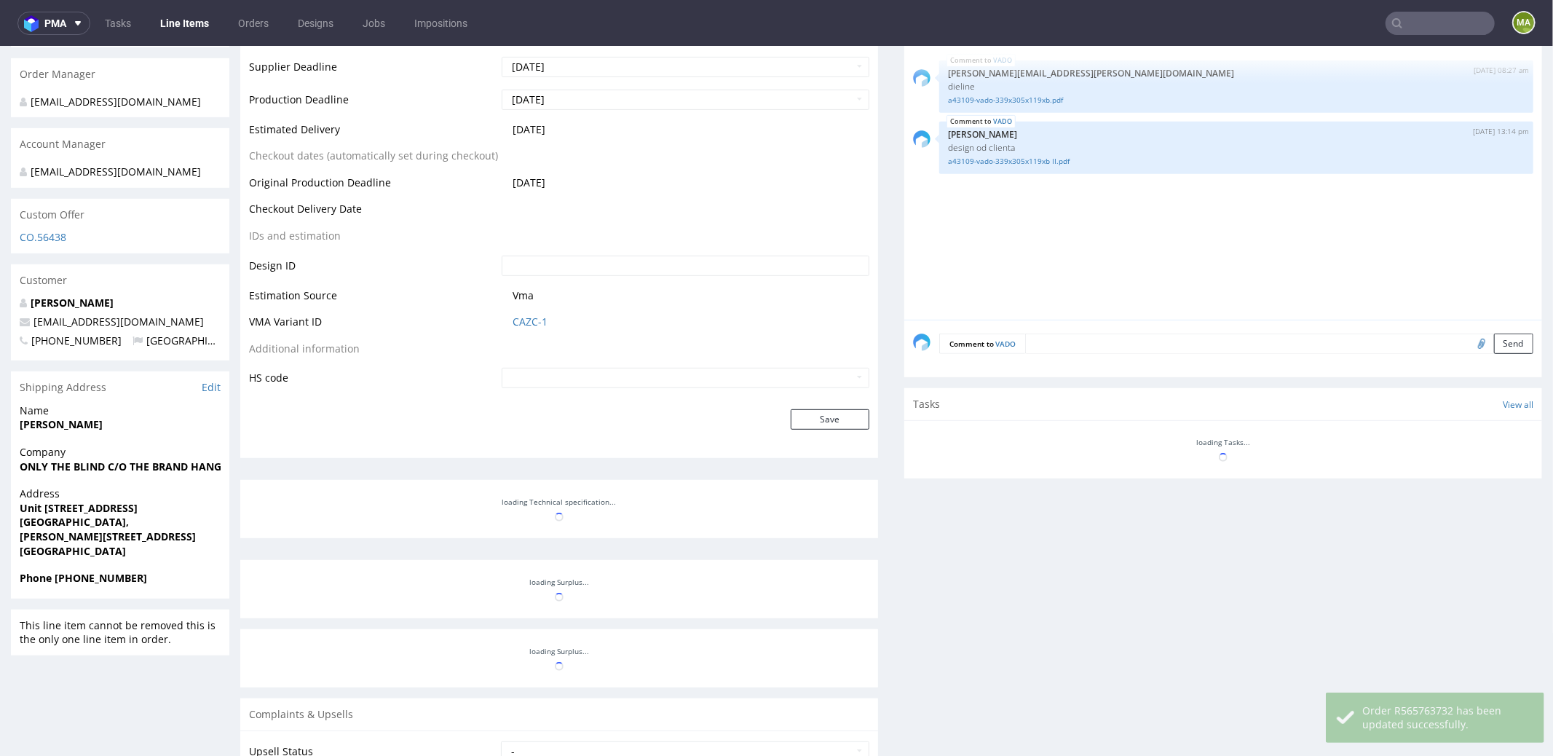
select select "in_progress"
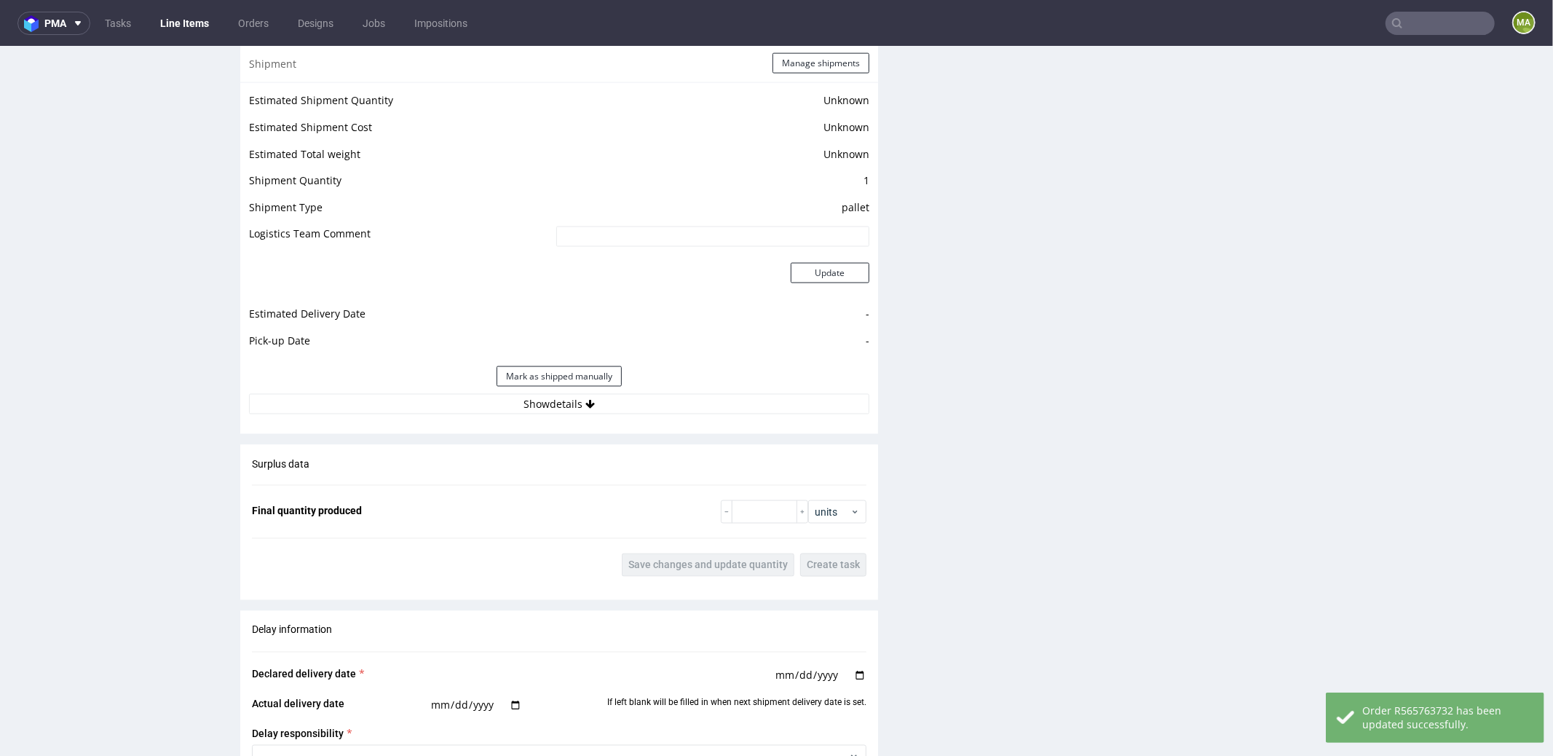
scroll to position [1977, 0]
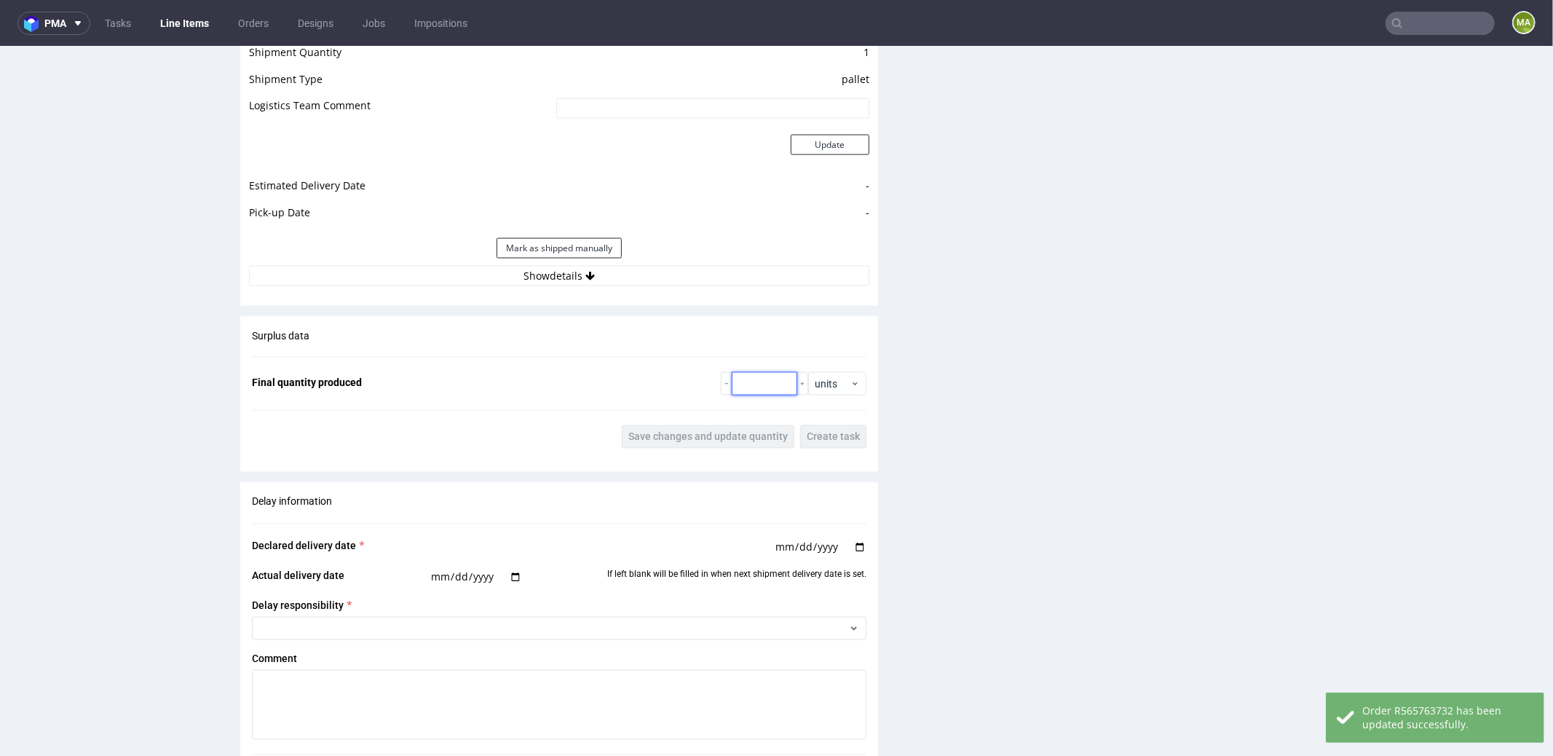
click at [741, 379] on input "number" at bounding box center [765, 382] width 66 height 23
type input "1067"
click at [670, 433] on span "Save changes and update quantity" at bounding box center [707, 436] width 159 height 10
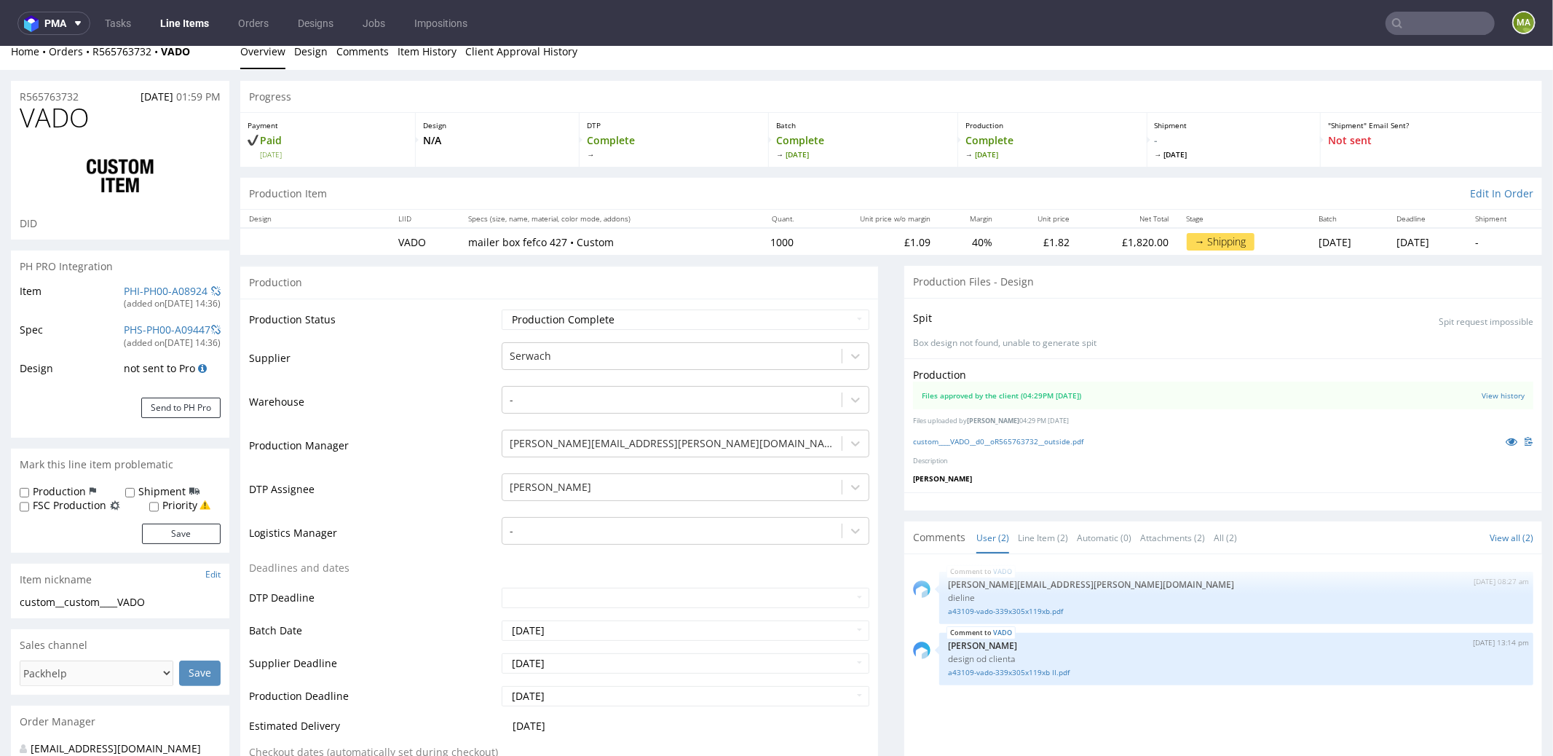
scroll to position [0, 0]
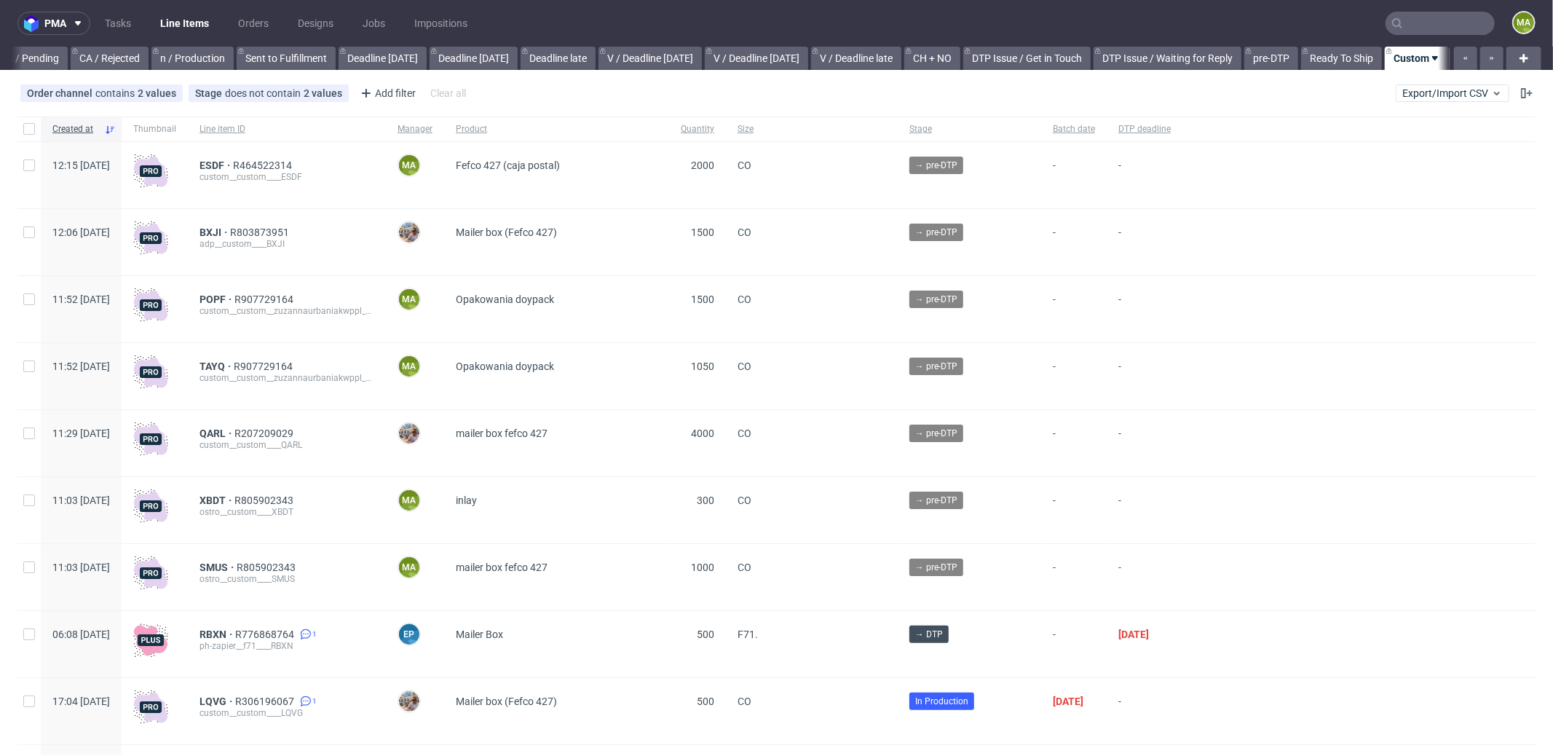
scroll to position [0, 1256]
click at [233, 159] on span "ESDF" at bounding box center [215, 165] width 33 height 12
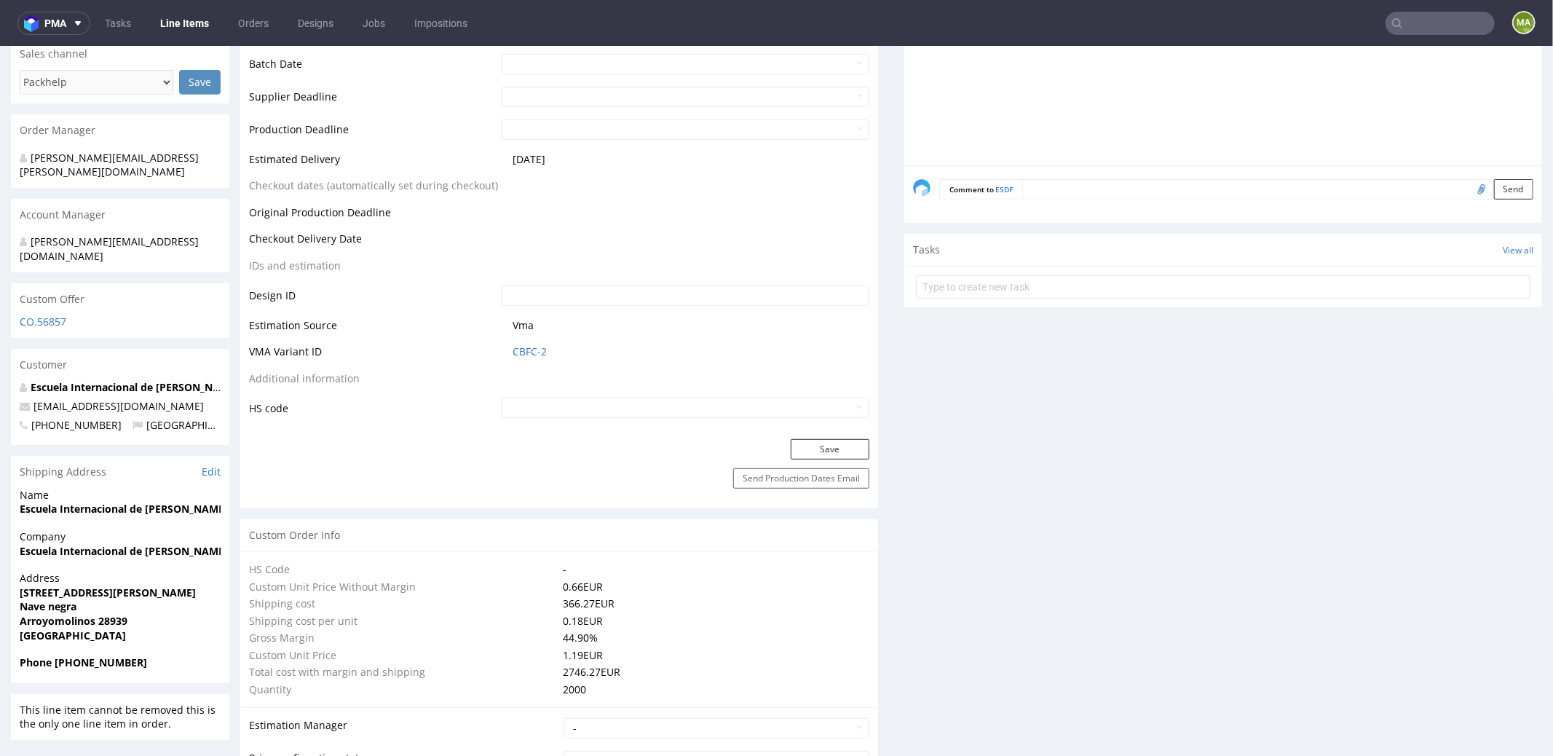
scroll to position [746, 0]
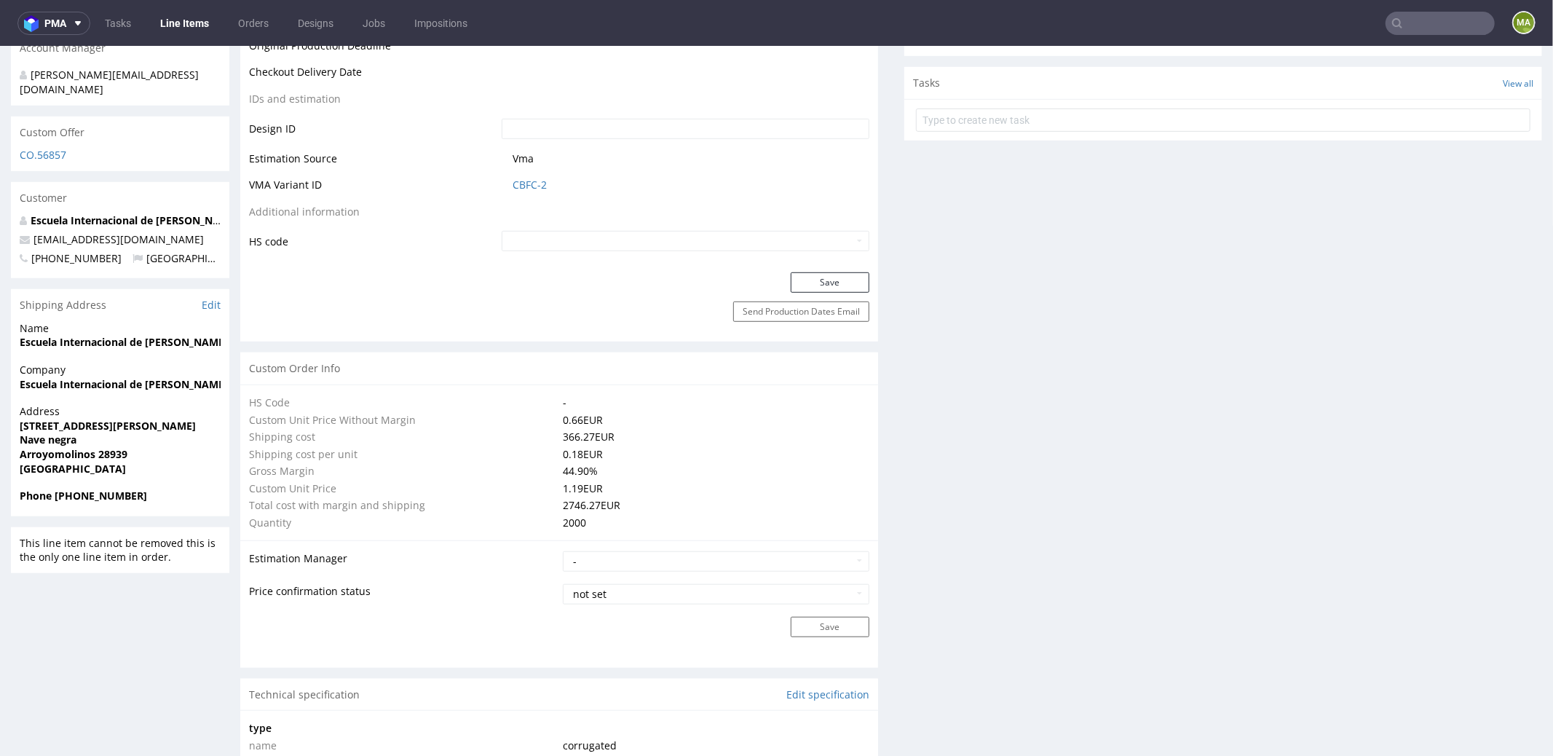
click at [522, 175] on td "CBFC-2" at bounding box center [683, 188] width 371 height 27
click at [523, 178] on link "CBFC-2" at bounding box center [529, 184] width 34 height 15
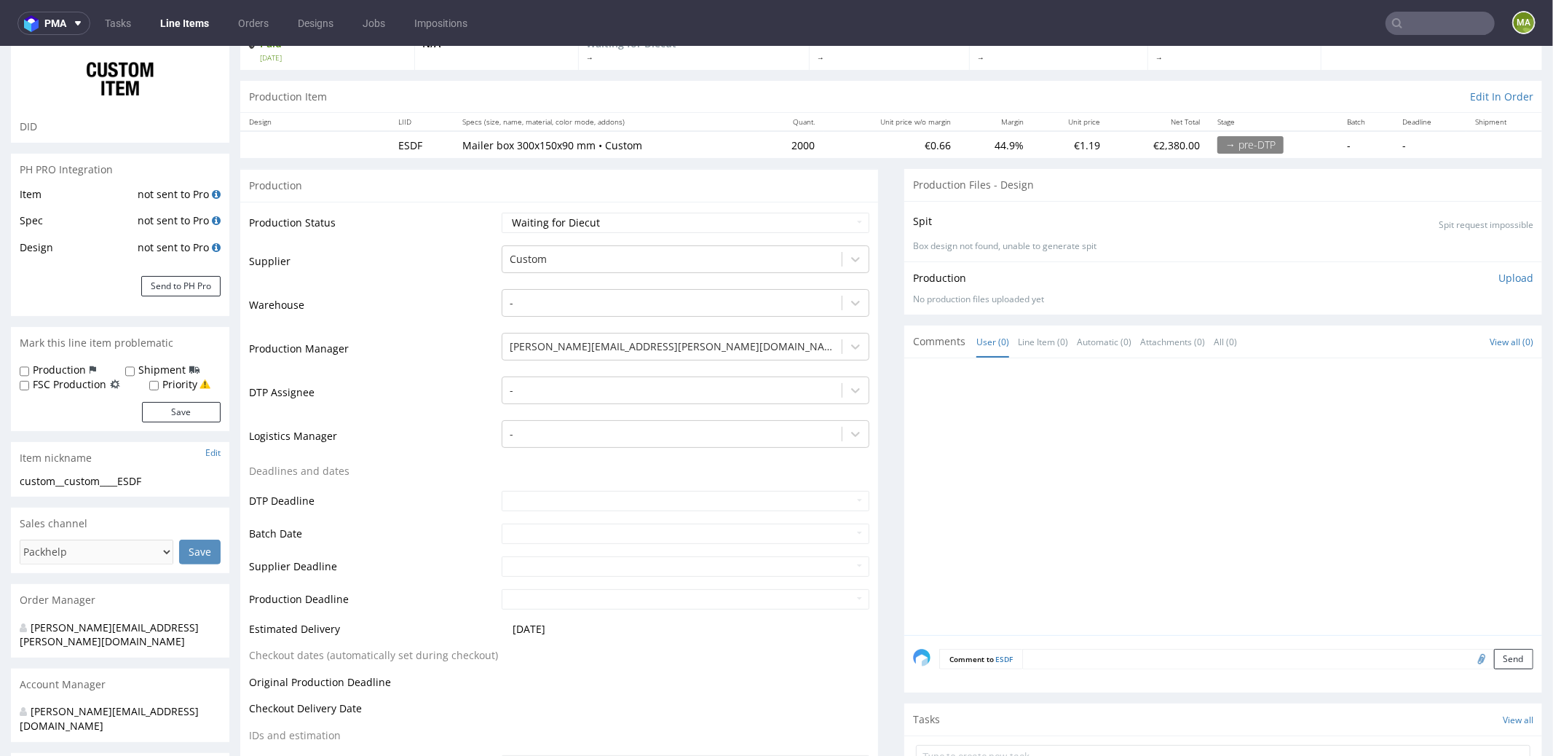
scroll to position [0, 0]
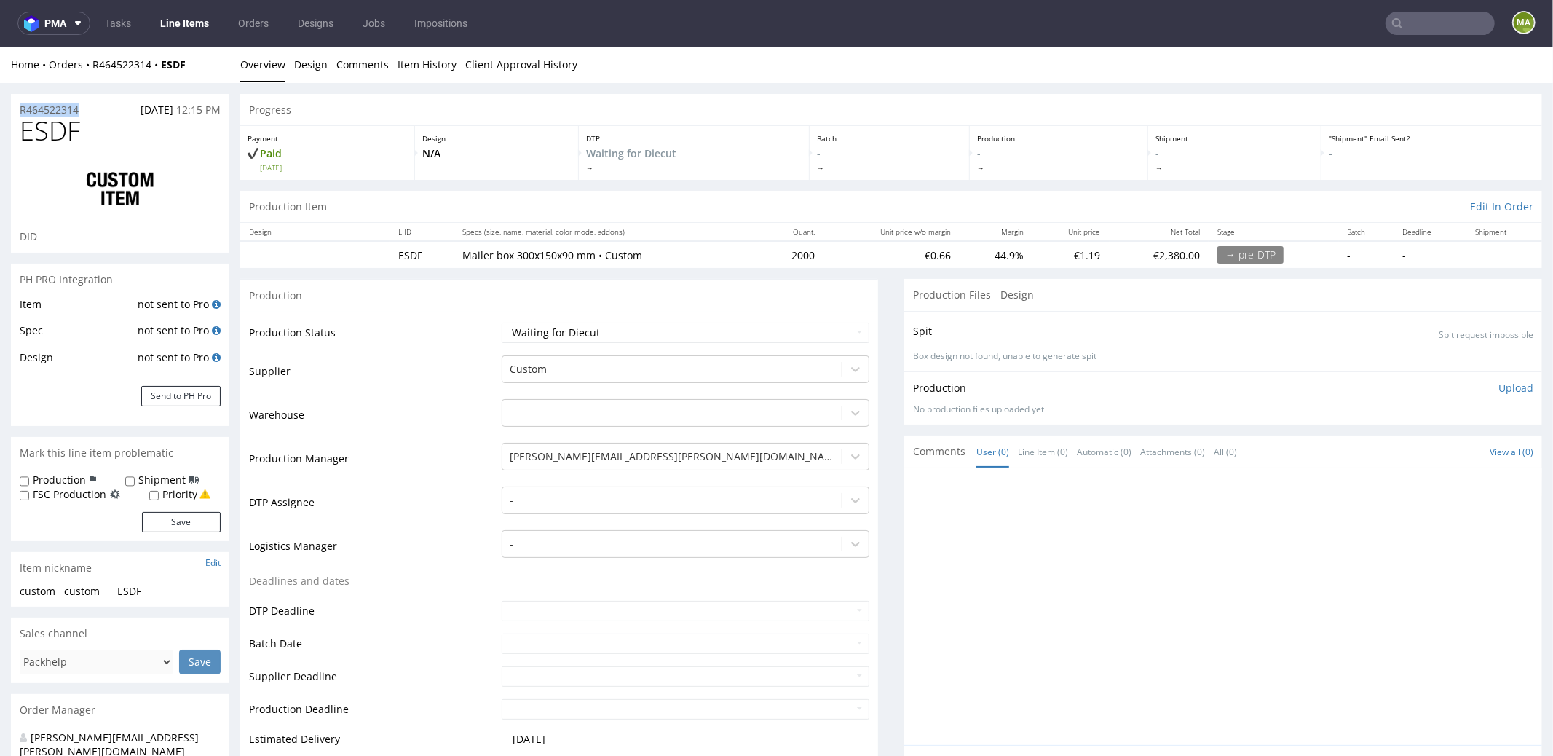
drag, startPoint x: 103, startPoint y: 111, endPoint x: 0, endPoint y: 100, distance: 103.1
copy p "R464522314"
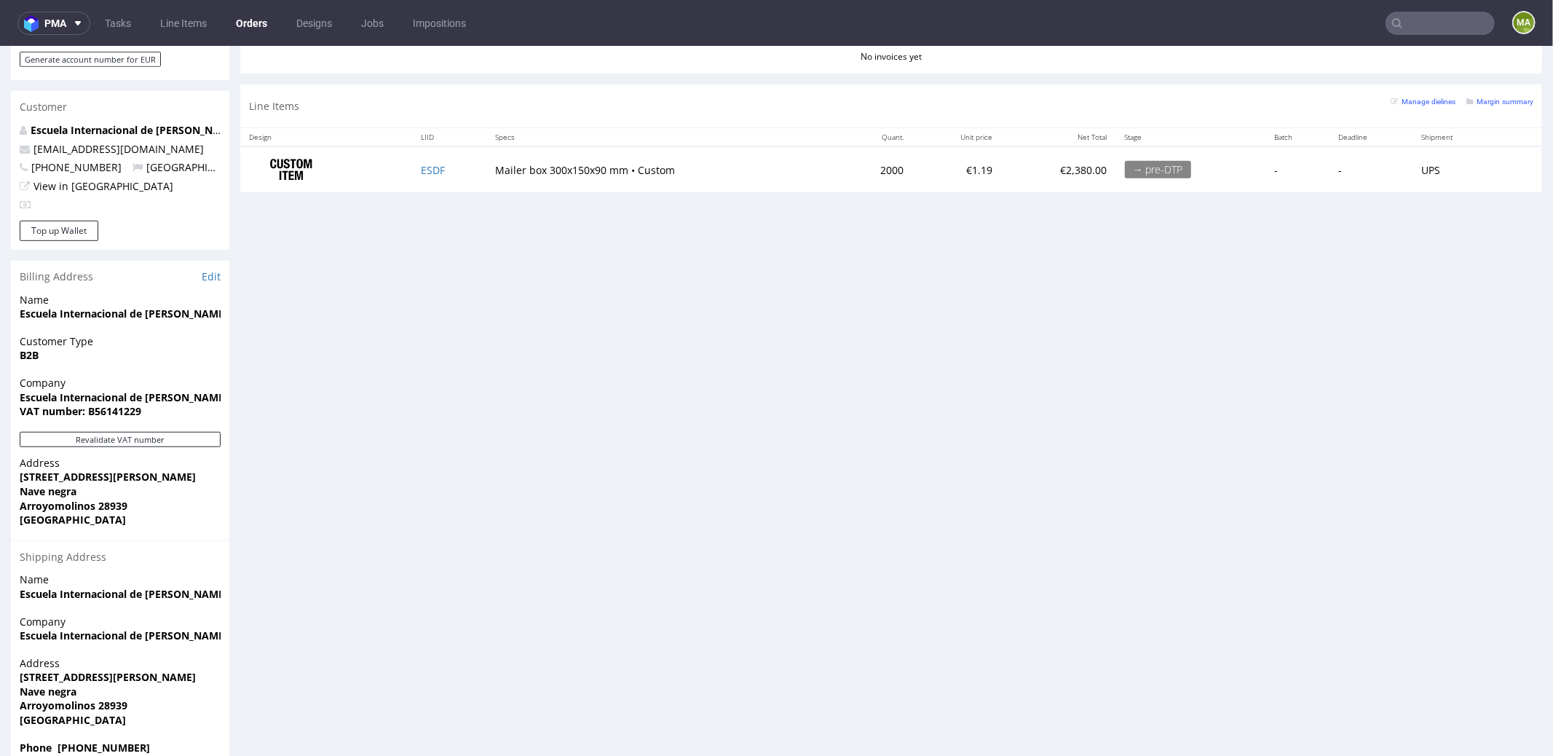
scroll to position [729, 0]
click at [1465, 106] on div "Manage dielines Margin summary" at bounding box center [1461, 103] width 143 height 25
click at [1467, 100] on small "Margin summary" at bounding box center [1499, 99] width 67 height 8
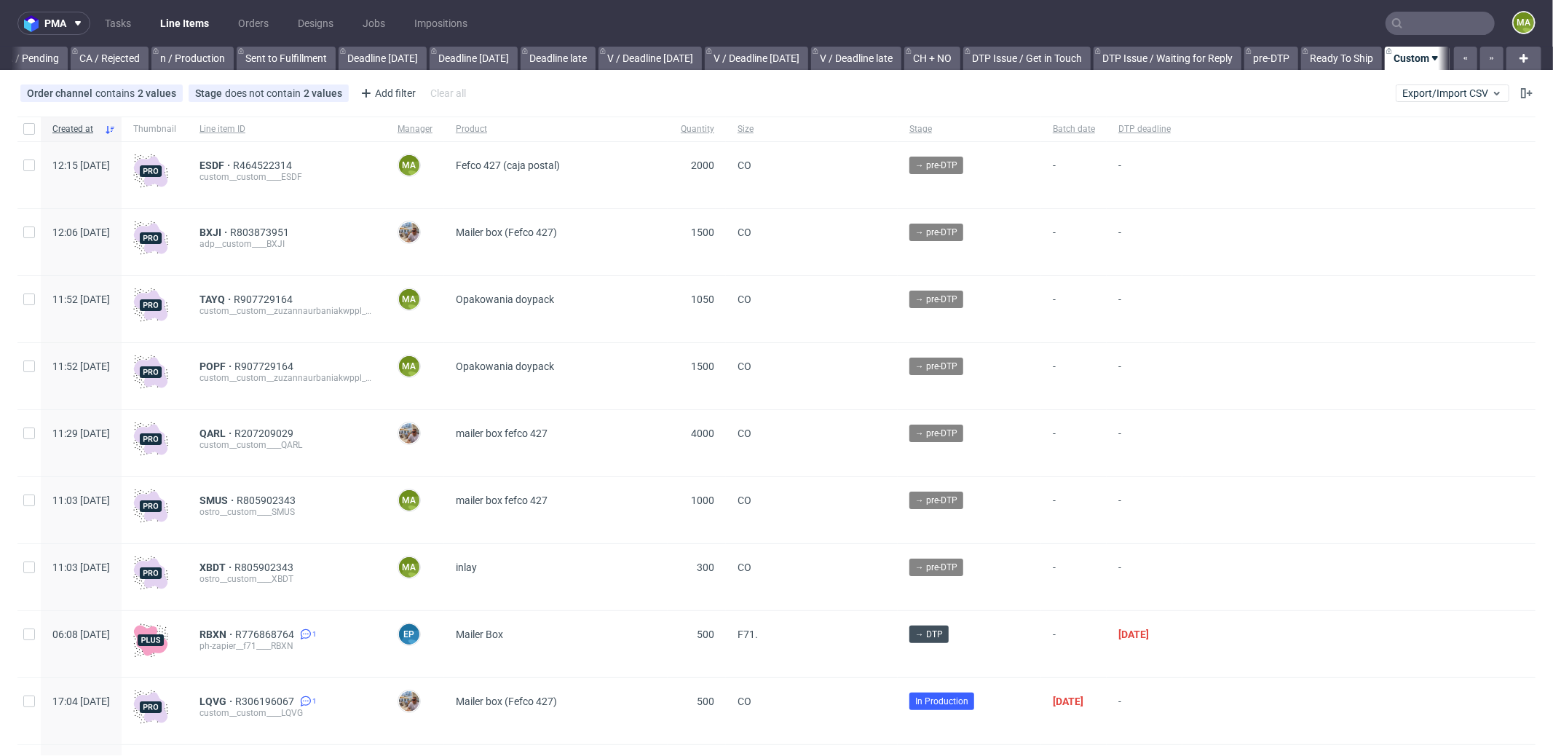
scroll to position [0, 1256]
click at [373, 82] on div "Add filter" at bounding box center [387, 93] width 64 height 23
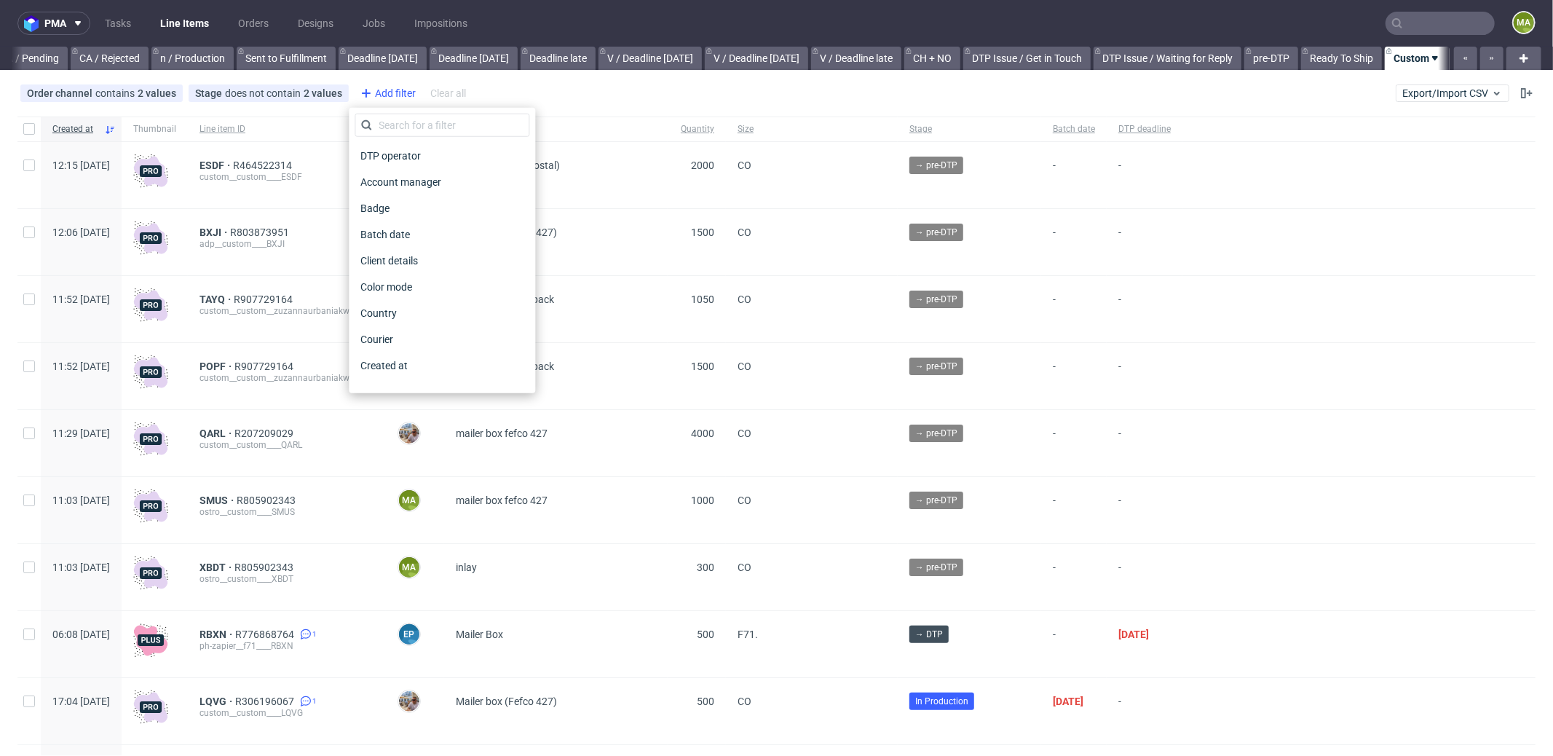
click at [382, 98] on div "Add filter" at bounding box center [387, 93] width 64 height 23
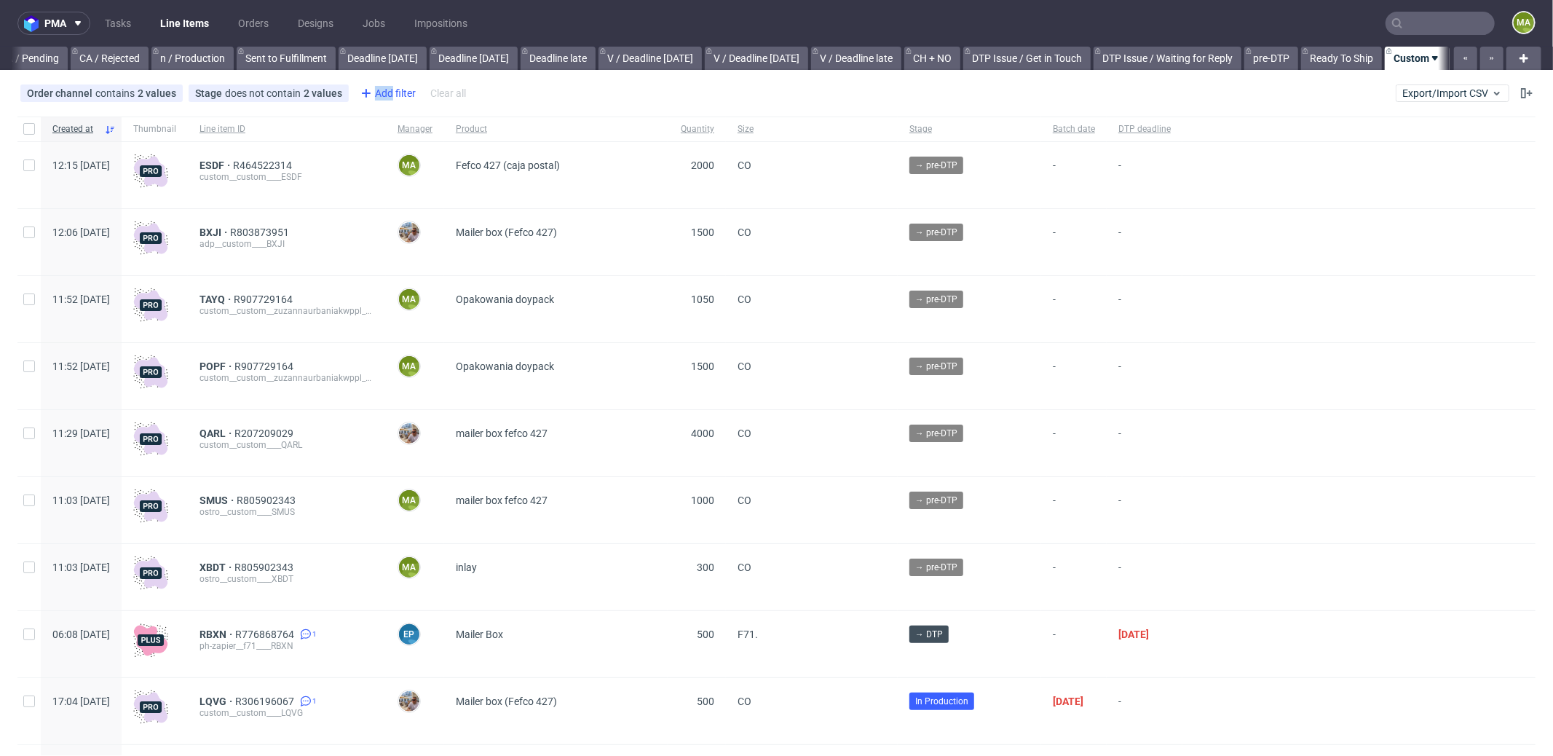
click at [381, 98] on div "Add filter" at bounding box center [387, 93] width 64 height 23
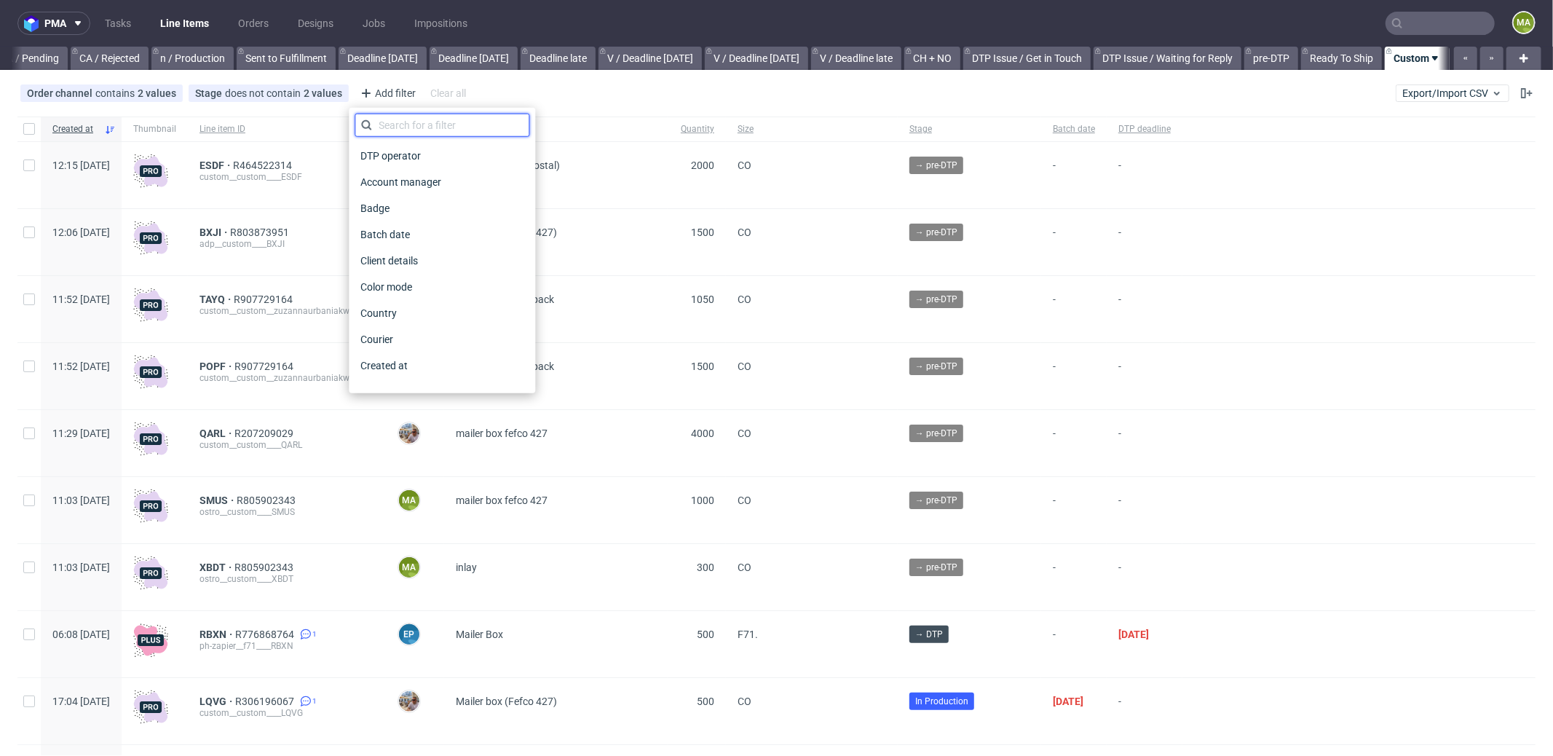
click at [400, 123] on input "text" at bounding box center [442, 125] width 175 height 23
type input "pro"
click at [444, 356] on span "Production manager" at bounding box center [408, 365] width 106 height 20
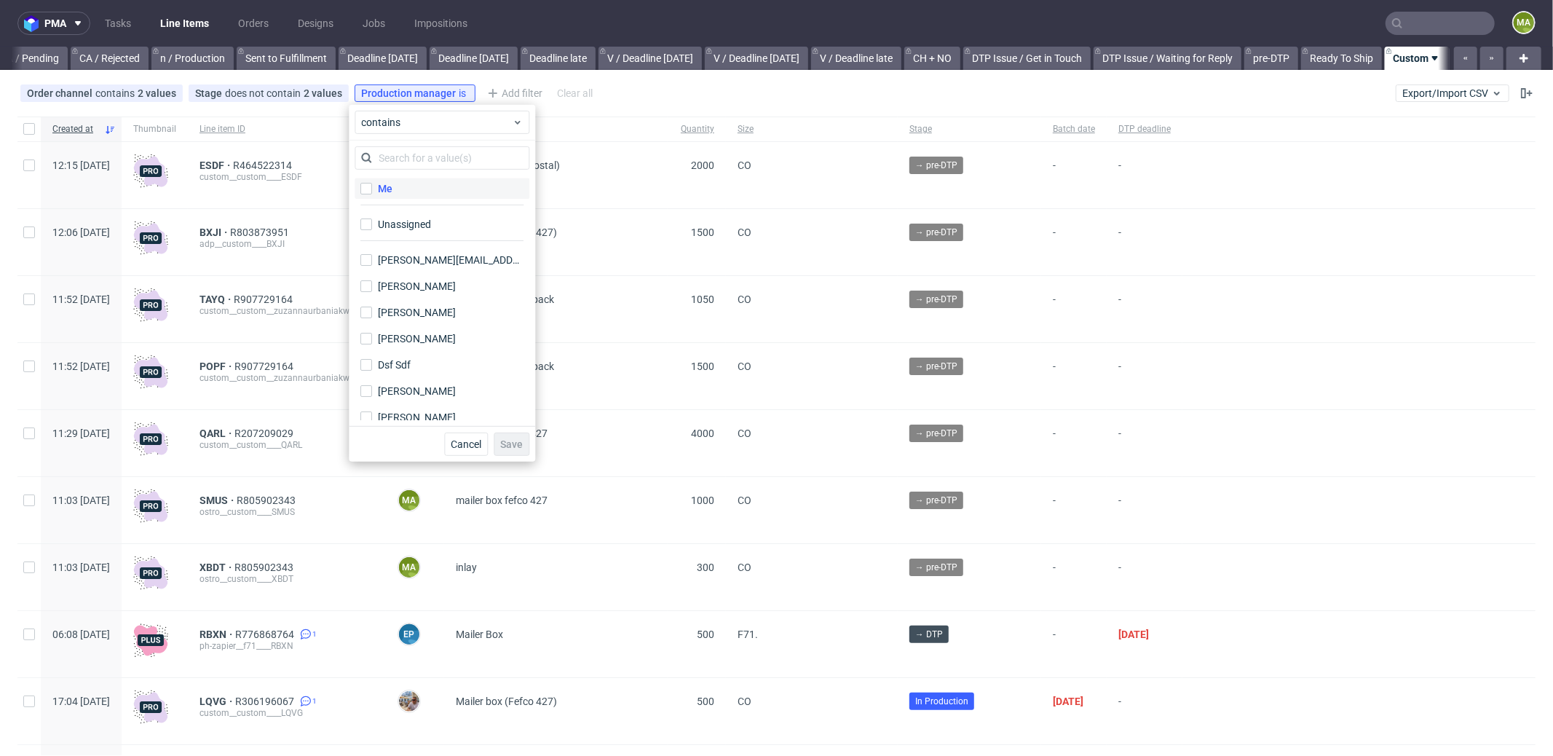
click at [381, 189] on div "Me" at bounding box center [385, 188] width 15 height 15
click at [372, 189] on input "Me" at bounding box center [366, 189] width 12 height 12
checkbox input "true"
click at [517, 454] on button "Save" at bounding box center [512, 443] width 36 height 23
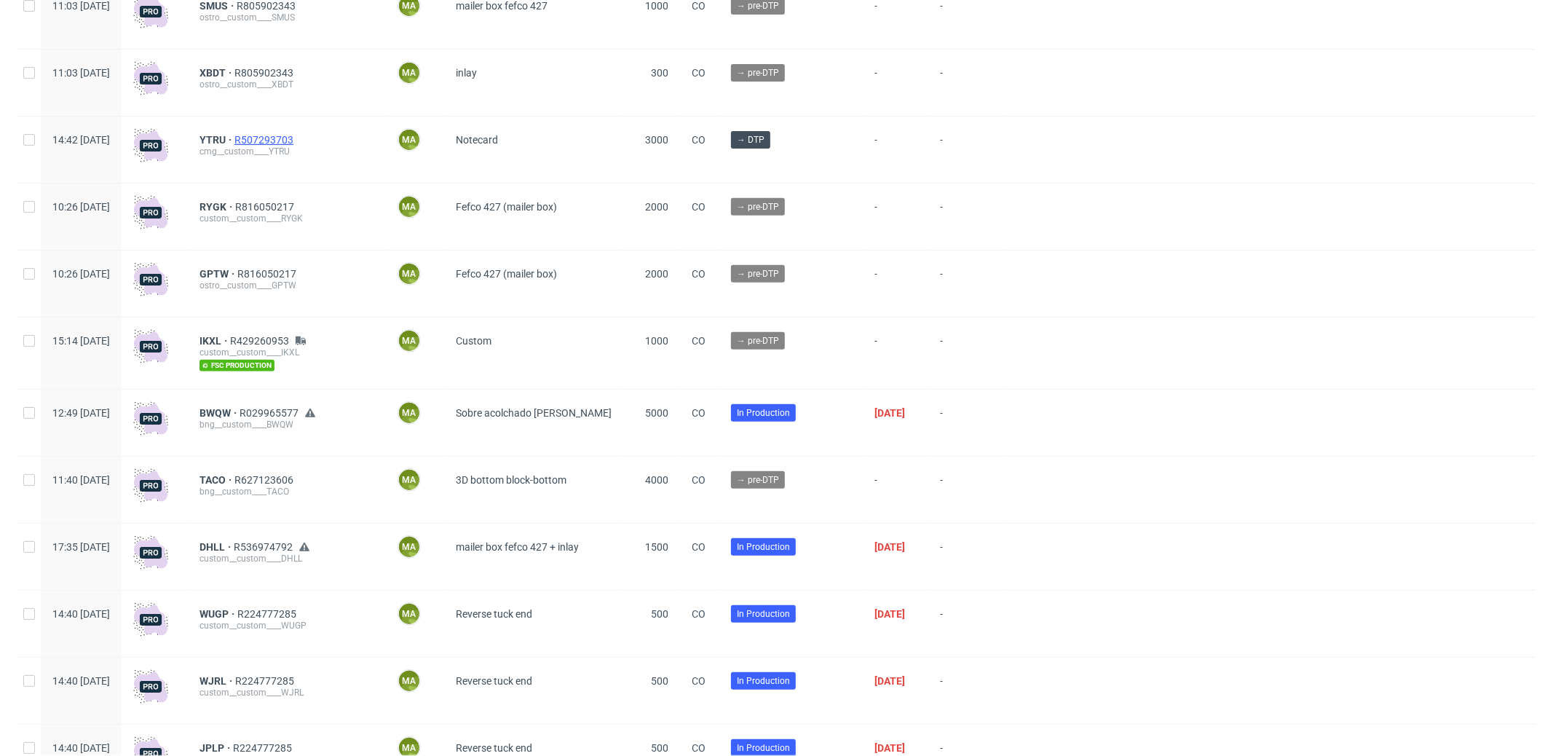
scroll to position [408, 0]
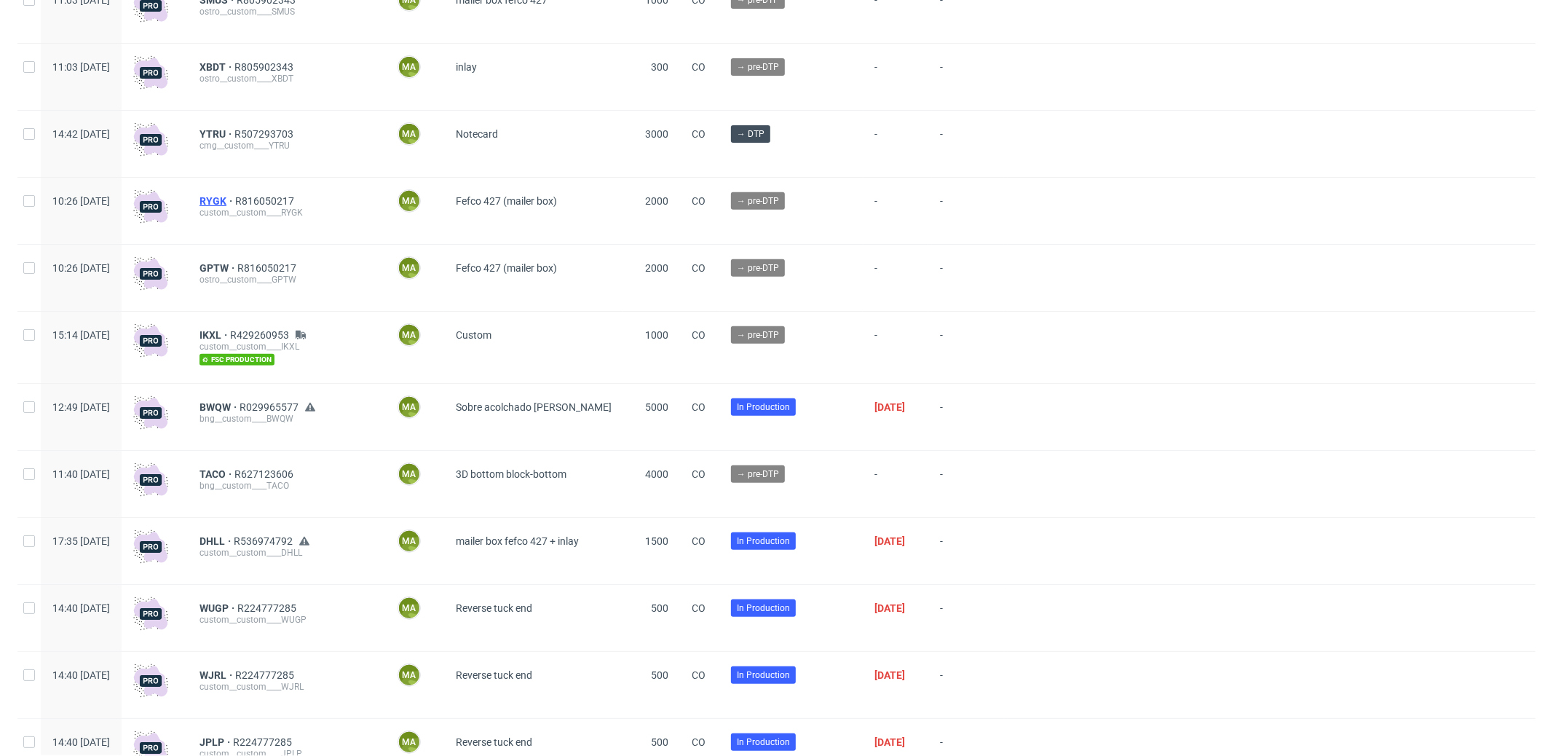
click at [235, 204] on span "RYGK" at bounding box center [217, 201] width 36 height 12
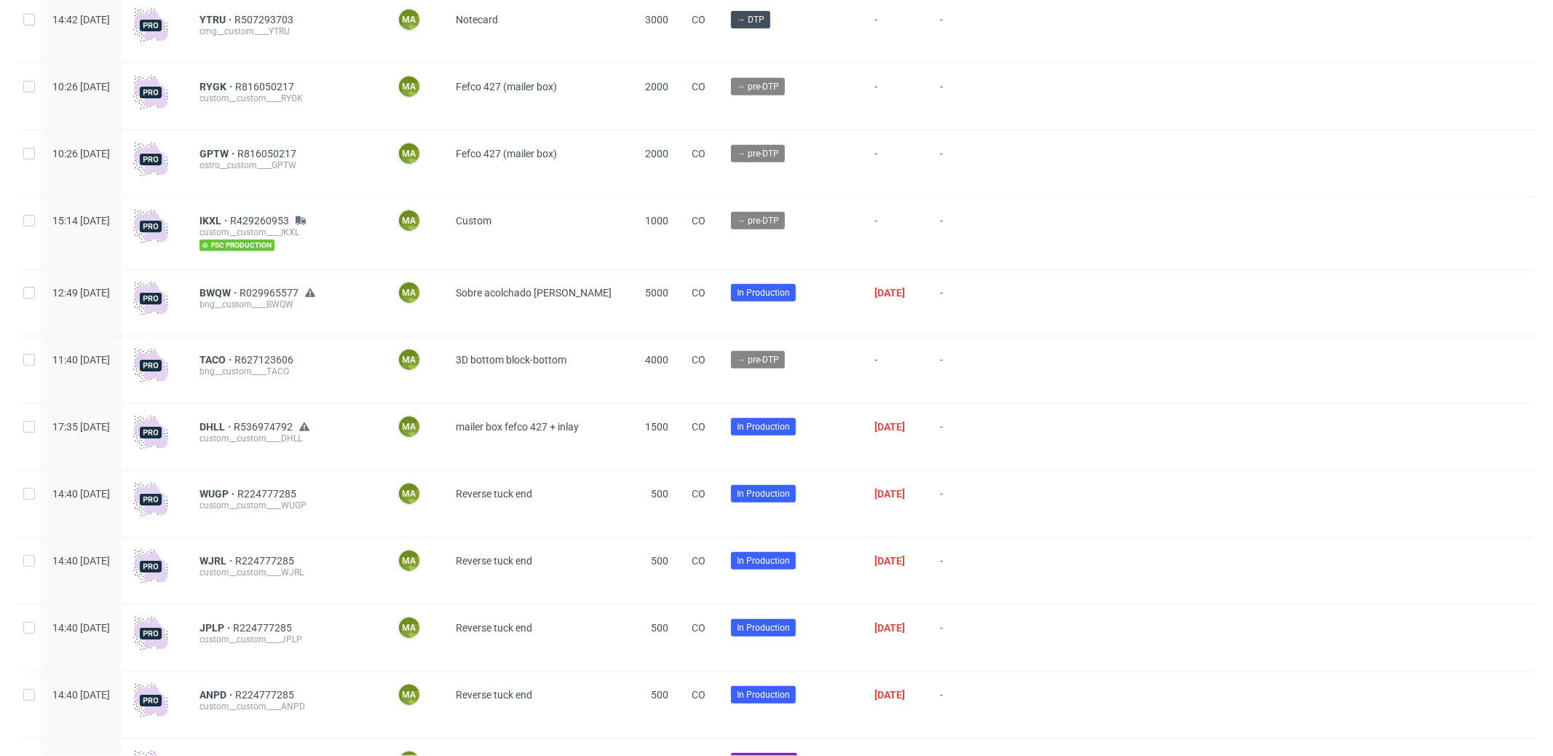
scroll to position [523, 0]
click at [230, 216] on span "IKXL" at bounding box center [214, 220] width 31 height 12
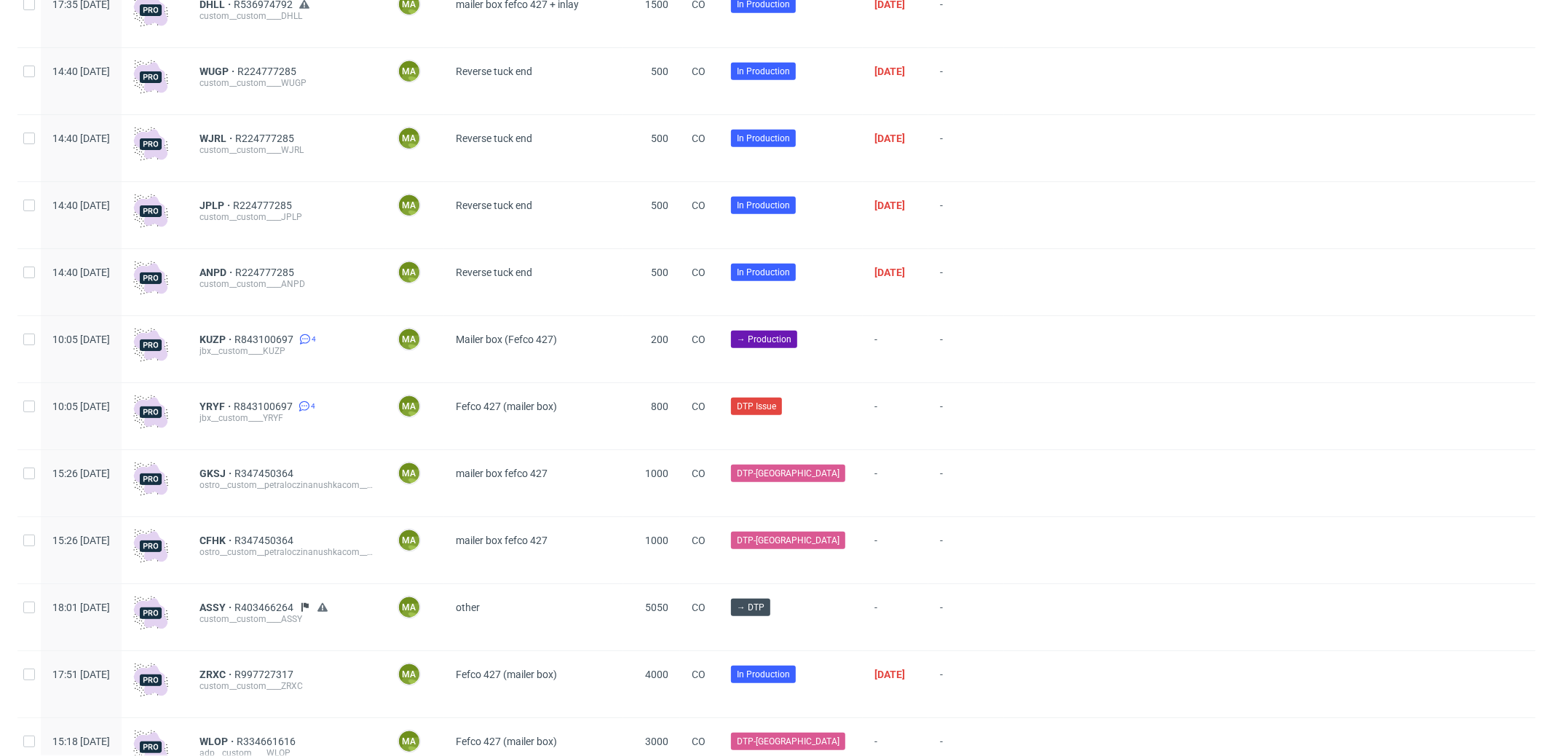
scroll to position [1032, 0]
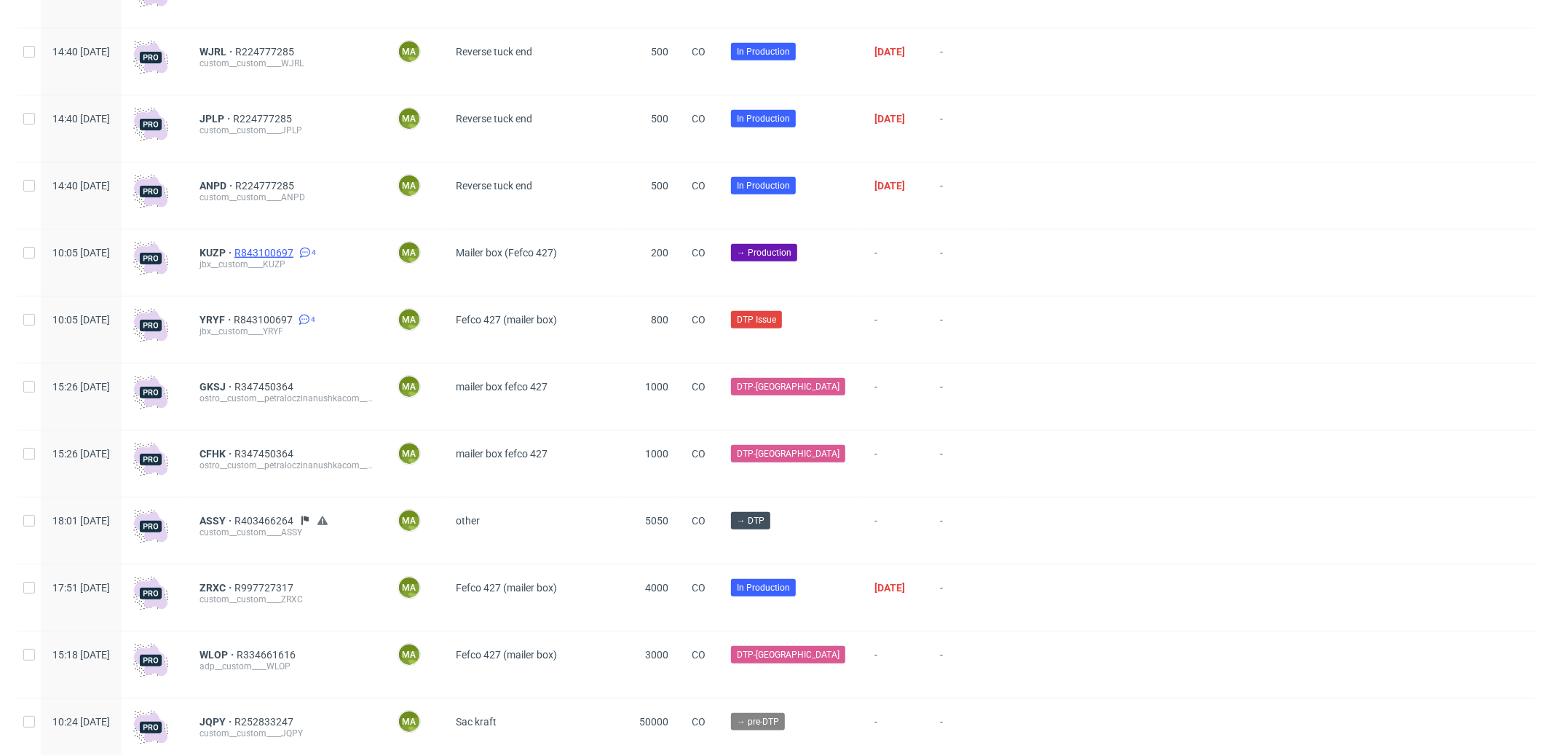
click at [294, 250] on span "R843100697" at bounding box center [265, 253] width 62 height 12
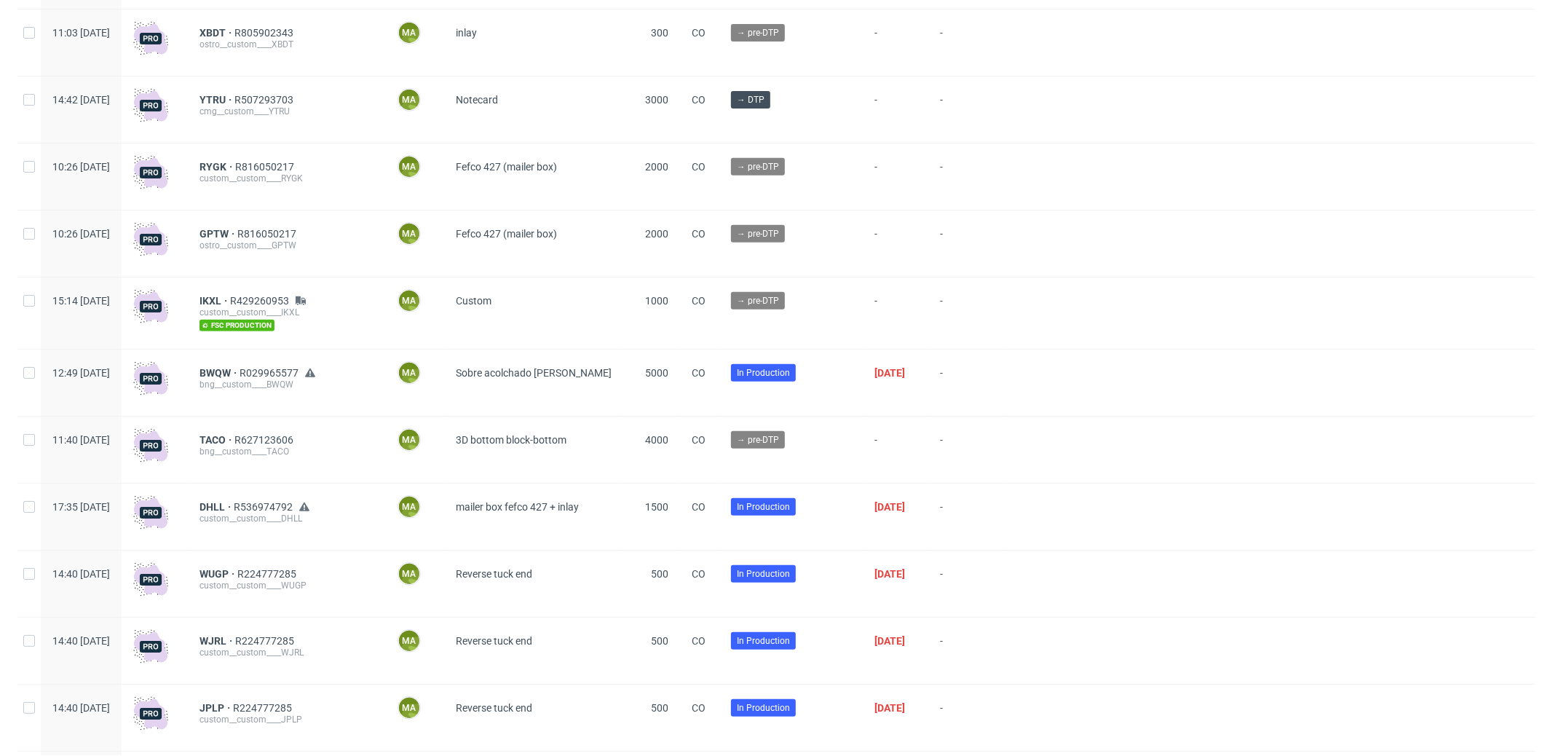
scroll to position [0, 0]
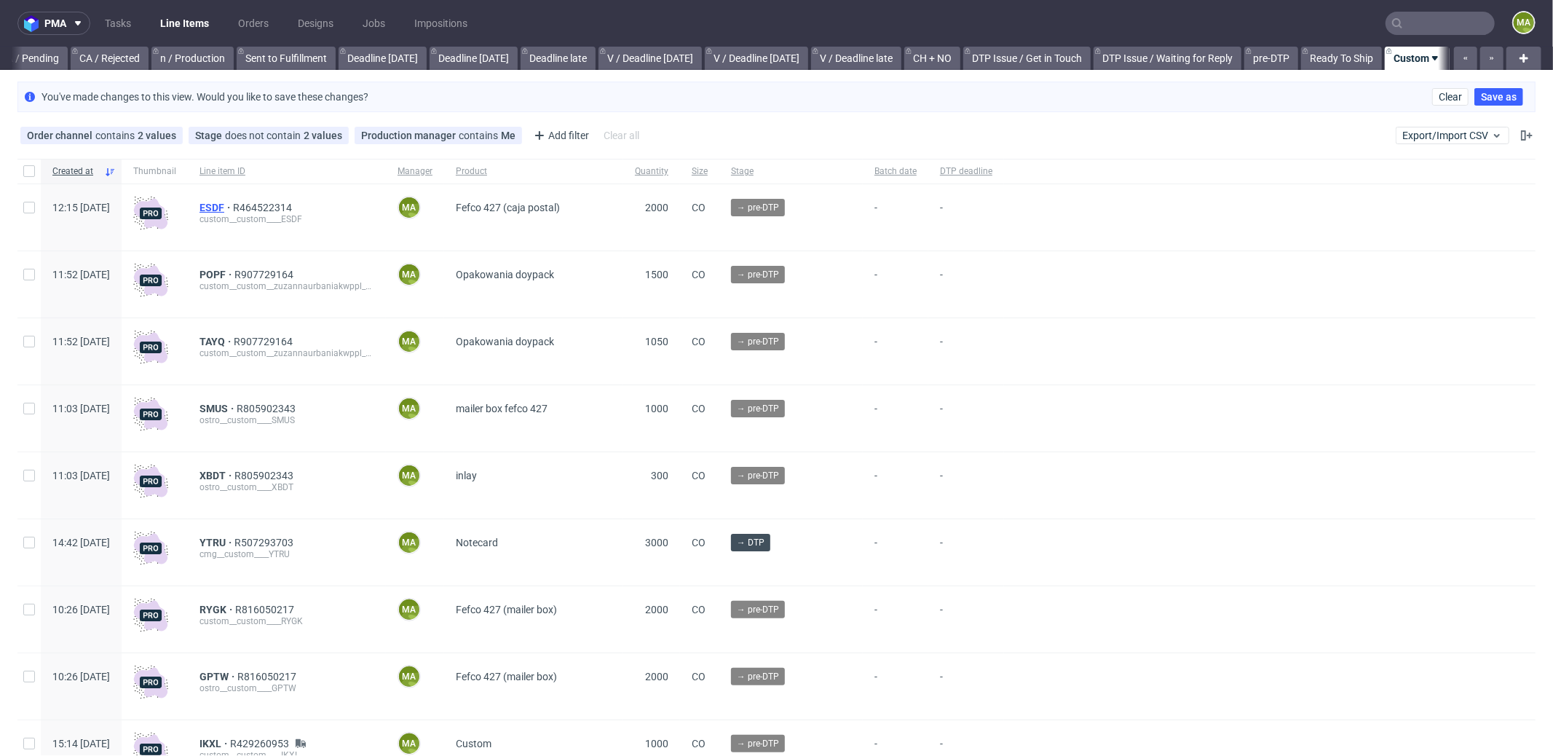
click at [233, 203] on span "ESDF" at bounding box center [215, 208] width 33 height 12
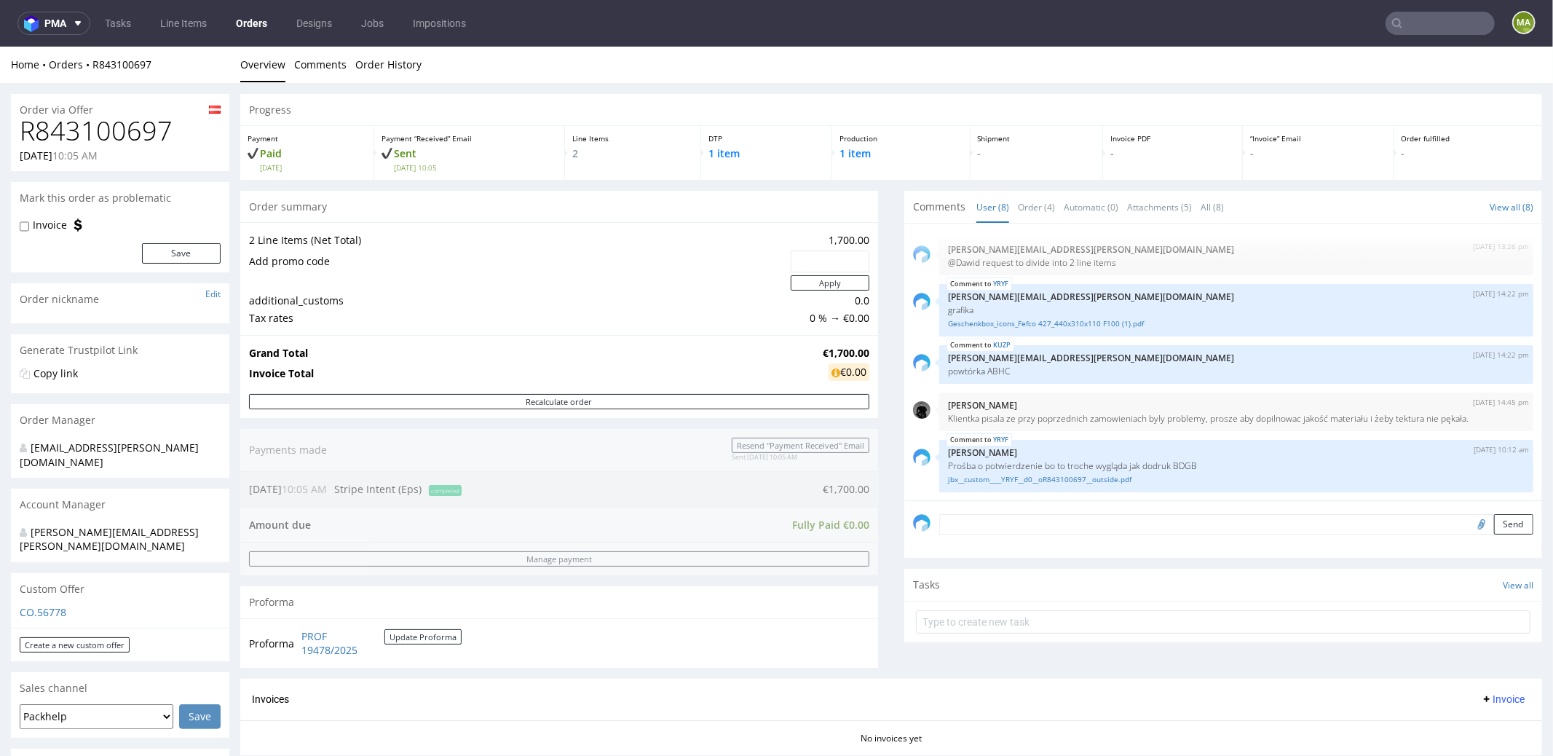
scroll to position [537, 0]
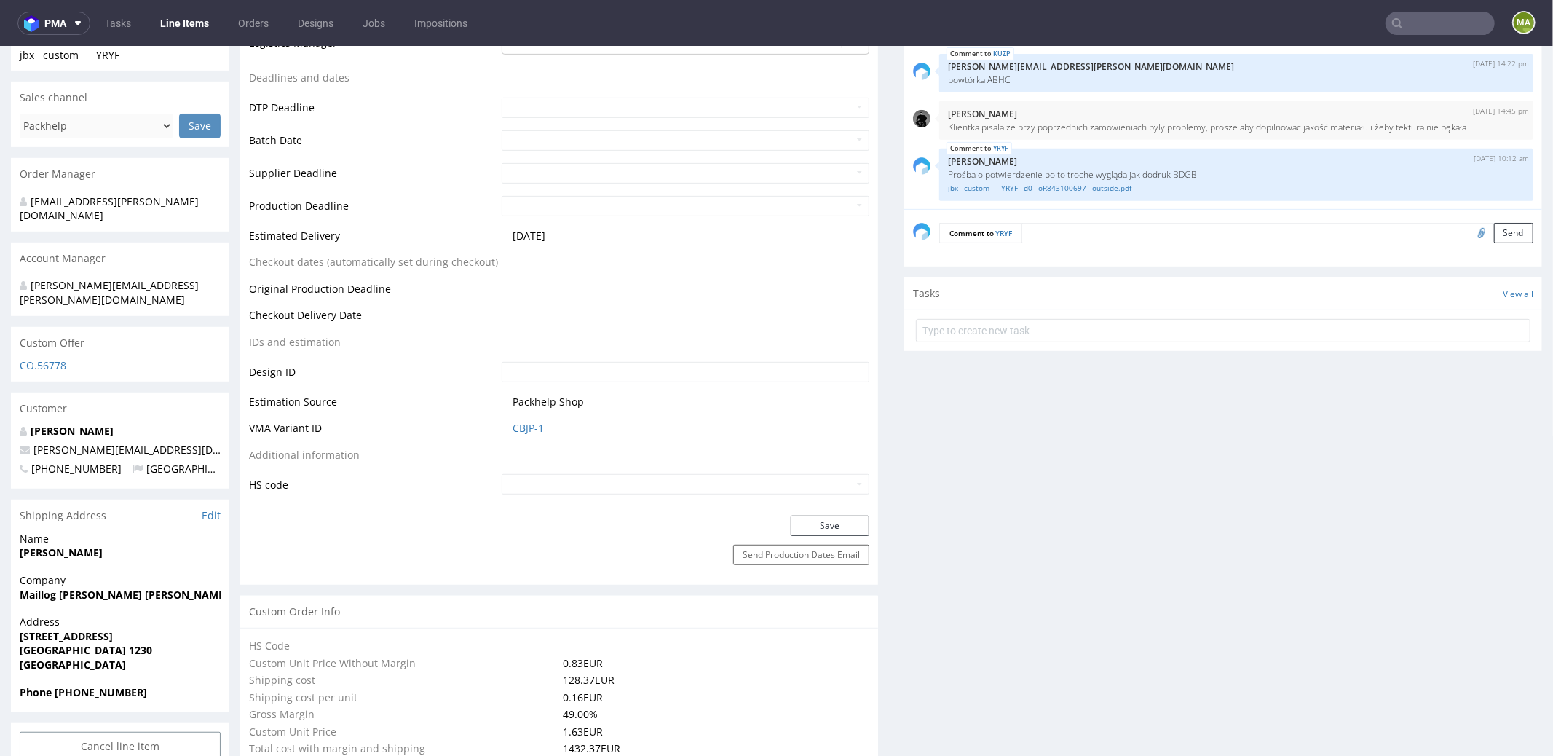
scroll to position [542, 0]
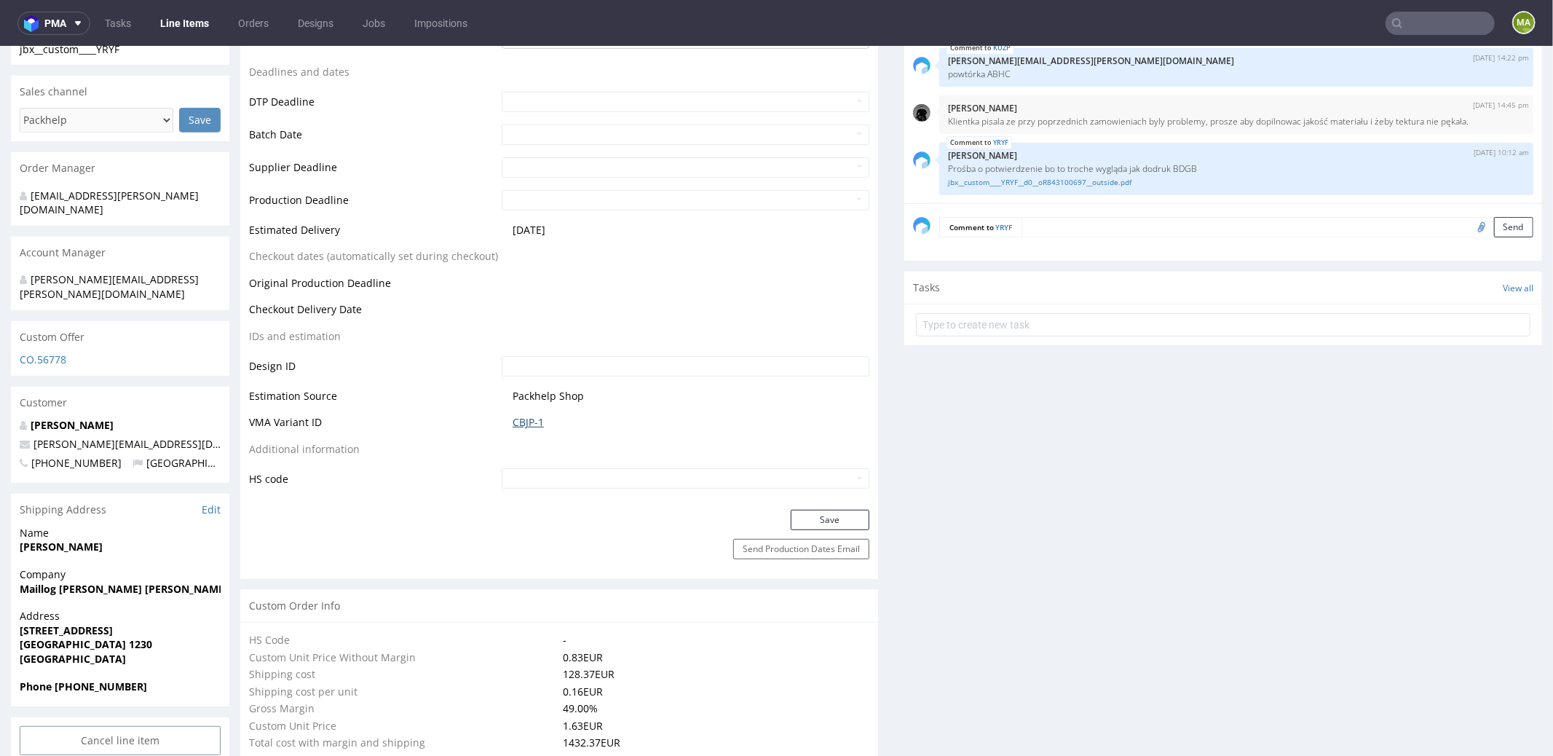
click at [529, 425] on link "CBJP-1" at bounding box center [527, 421] width 31 height 15
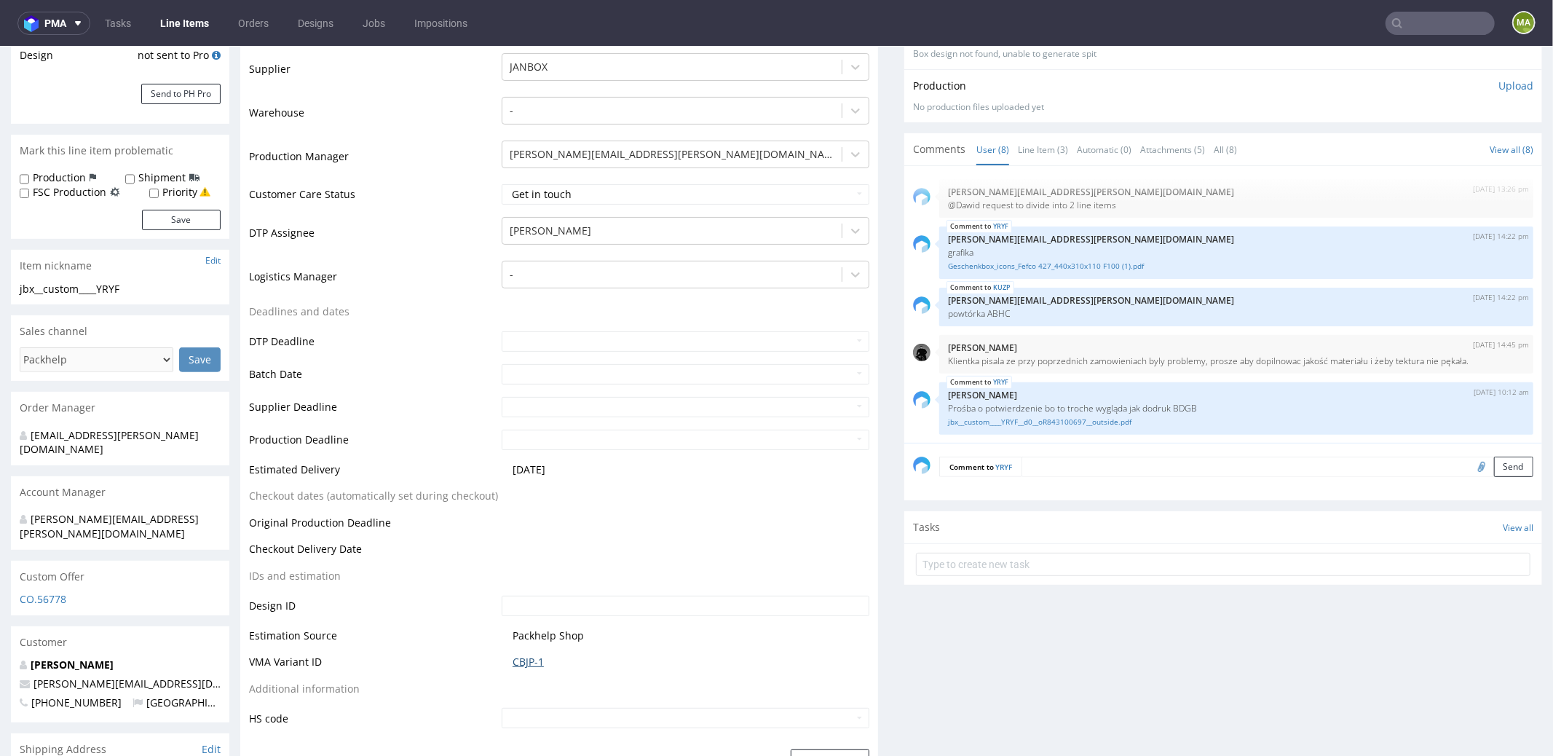
scroll to position [0, 0]
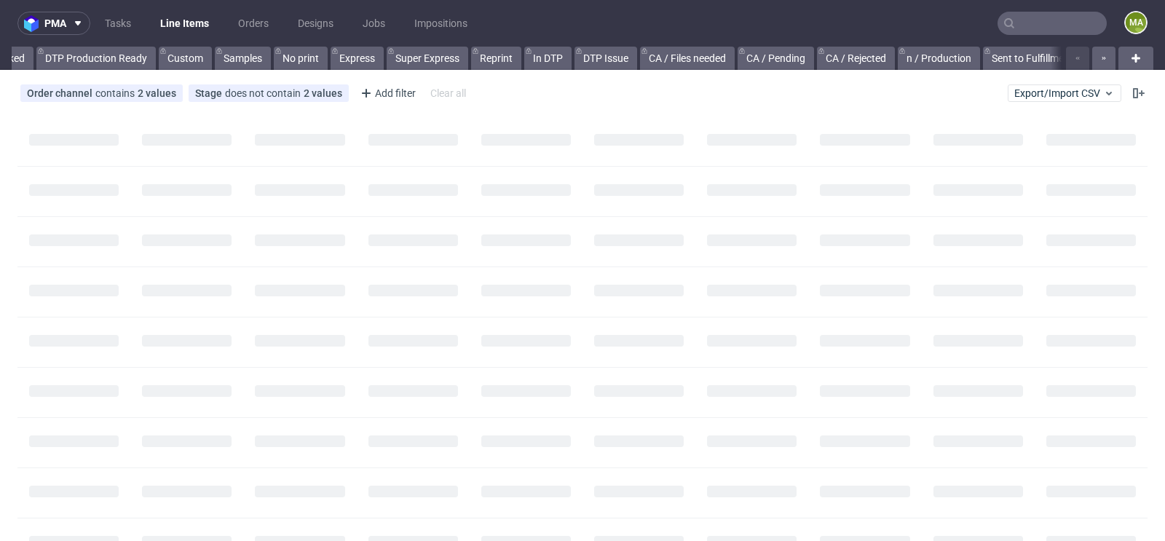
click at [1055, 17] on input "text" at bounding box center [1051, 23] width 109 height 23
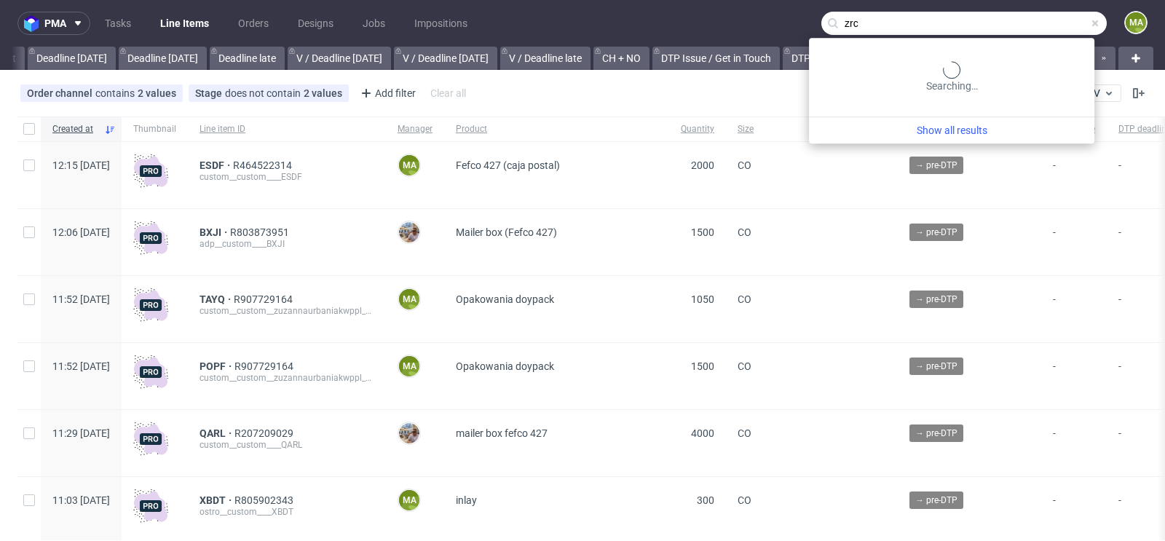
scroll to position [0, 1645]
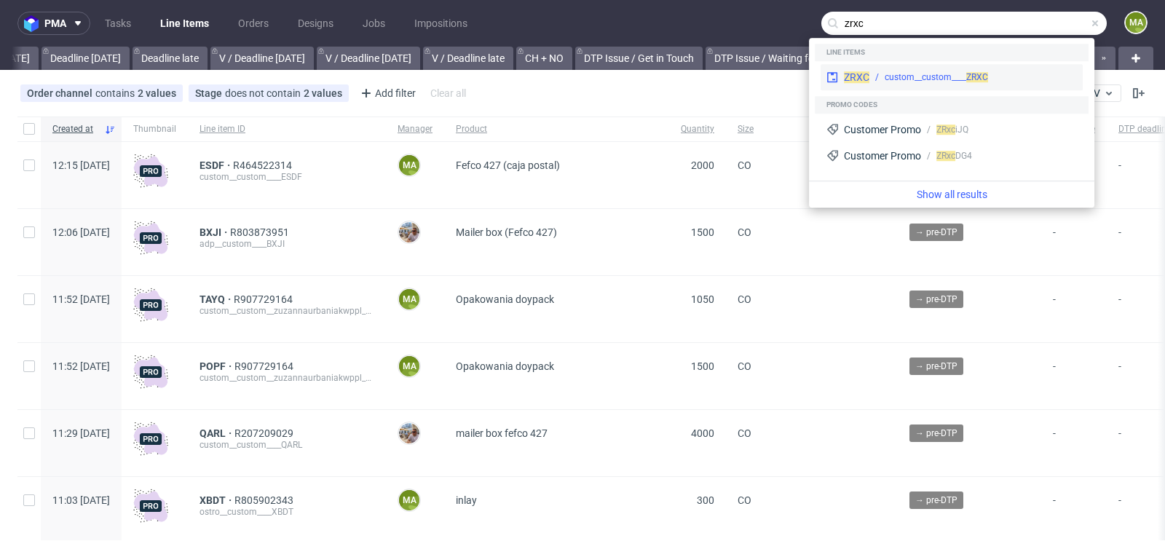
type input "zrxc"
click at [866, 73] on span "ZRXC" at bounding box center [856, 77] width 25 height 12
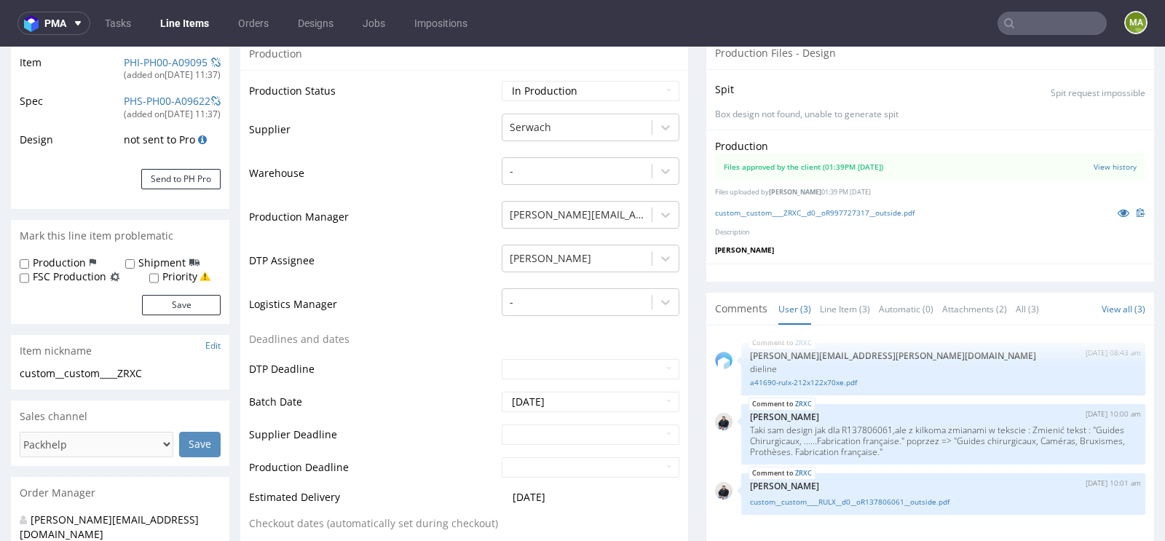
scroll to position [566, 0]
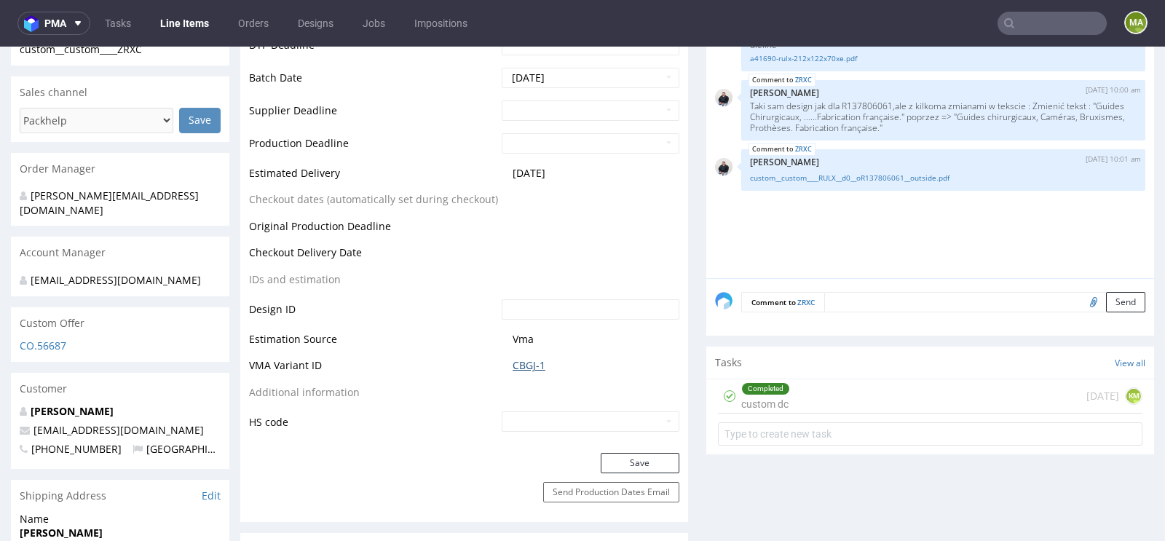
click at [530, 360] on link "CBGJ-1" at bounding box center [528, 365] width 33 height 15
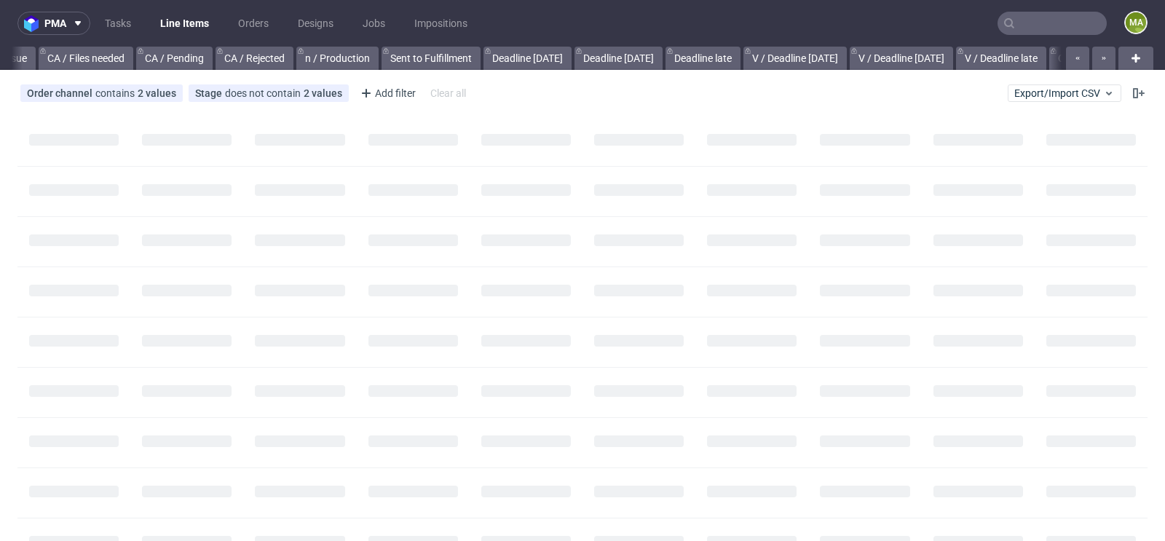
click at [1063, 27] on input "text" at bounding box center [1051, 23] width 109 height 23
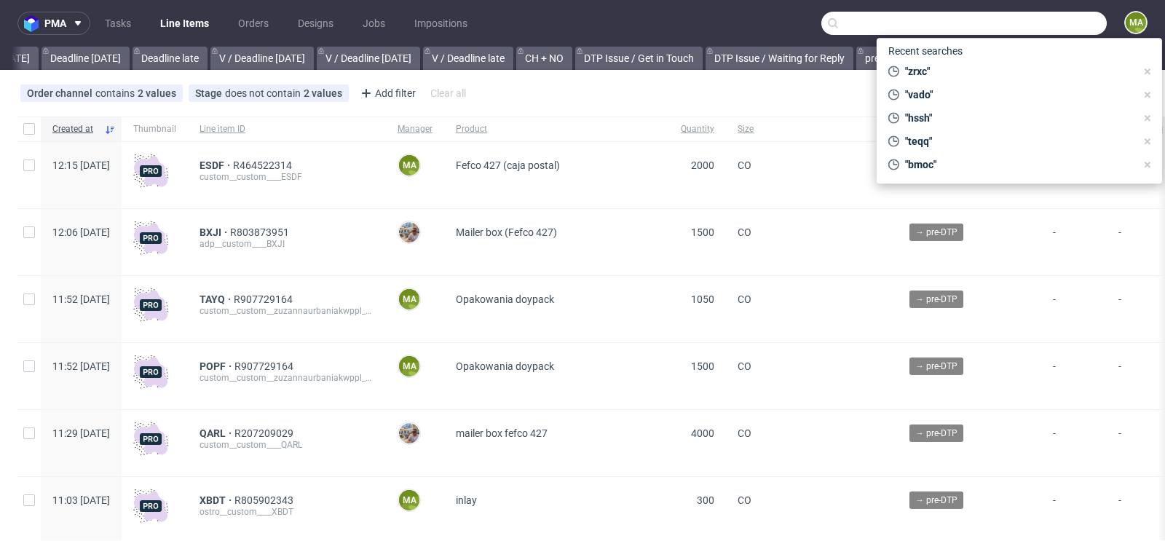
scroll to position [0, 1645]
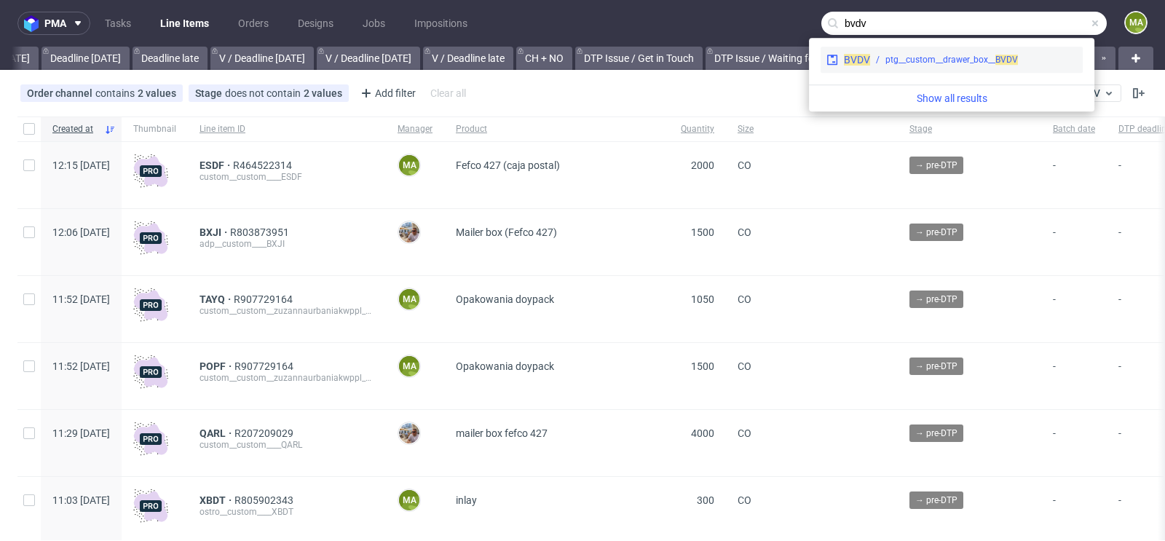
type input "bvdv"
click at [892, 57] on div "ptg__custom__drawer_box__ BVDV" at bounding box center [951, 59] width 132 height 13
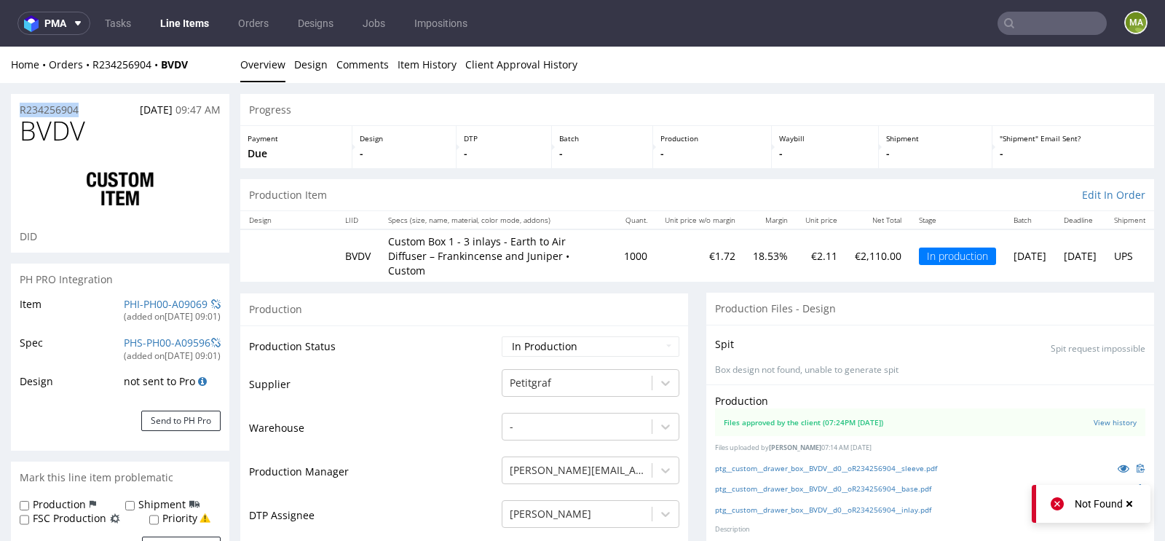
drag, startPoint x: 84, startPoint y: 110, endPoint x: 0, endPoint y: 99, distance: 85.1
copy p "R234256904"
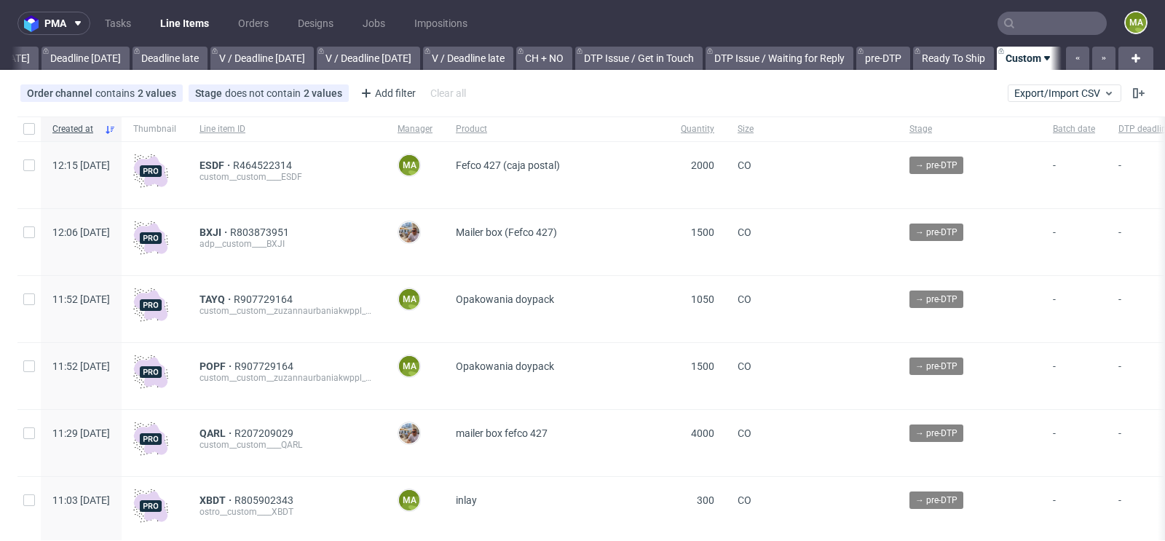
scroll to position [0, 1645]
click at [233, 163] on span "ESDF" at bounding box center [215, 165] width 33 height 12
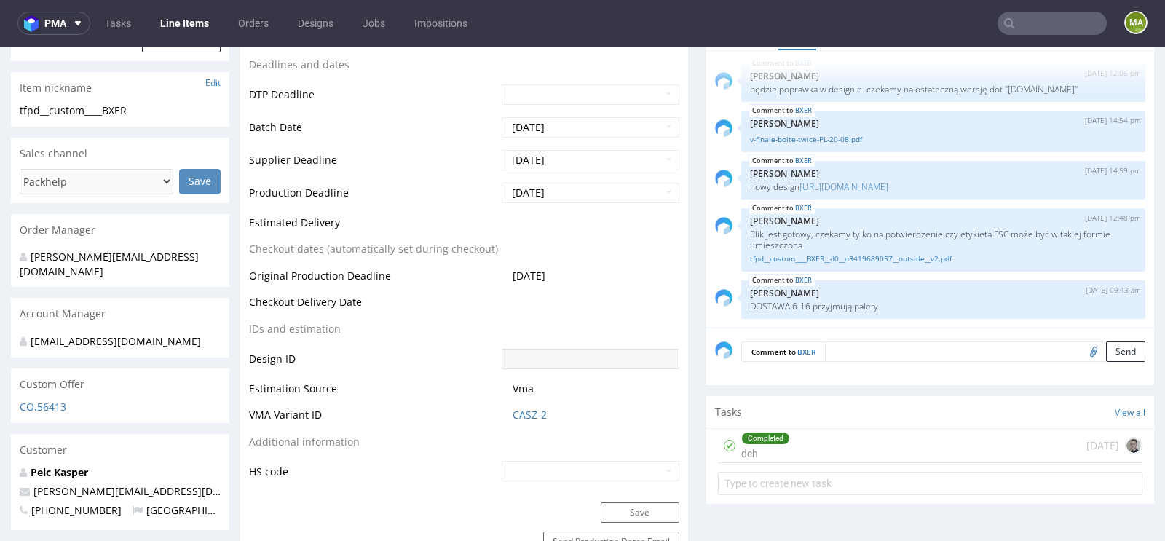
scroll to position [507, 0]
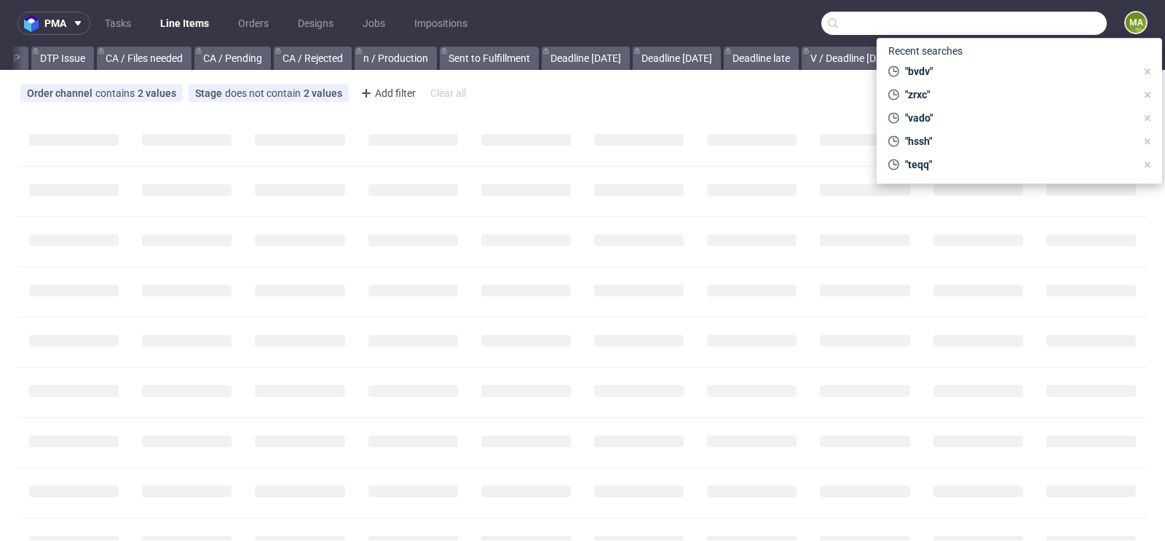
click at [1051, 30] on input "text" at bounding box center [963, 23] width 285 height 23
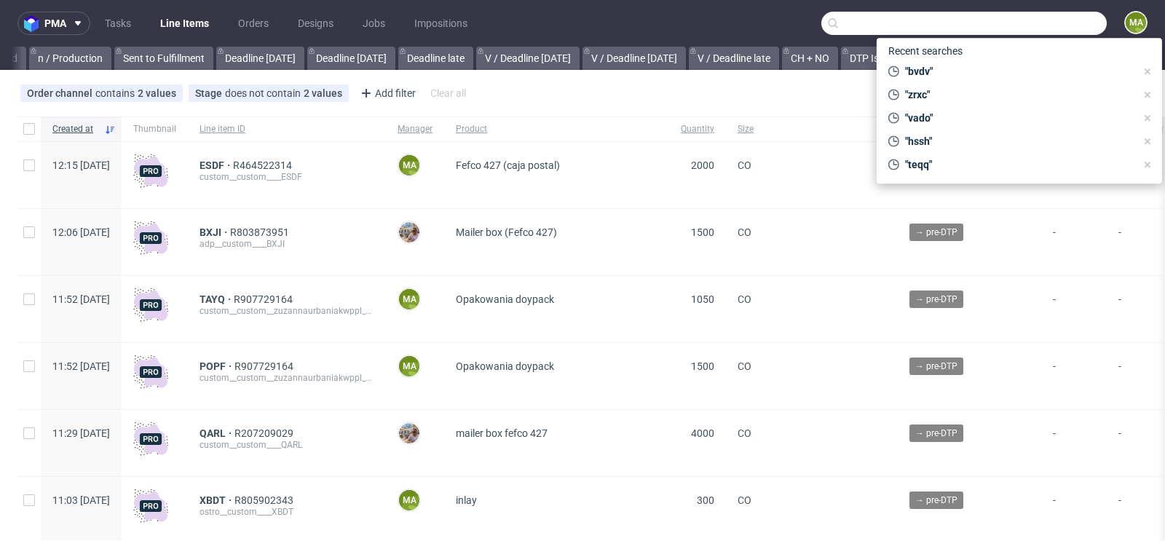
scroll to position [0, 1645]
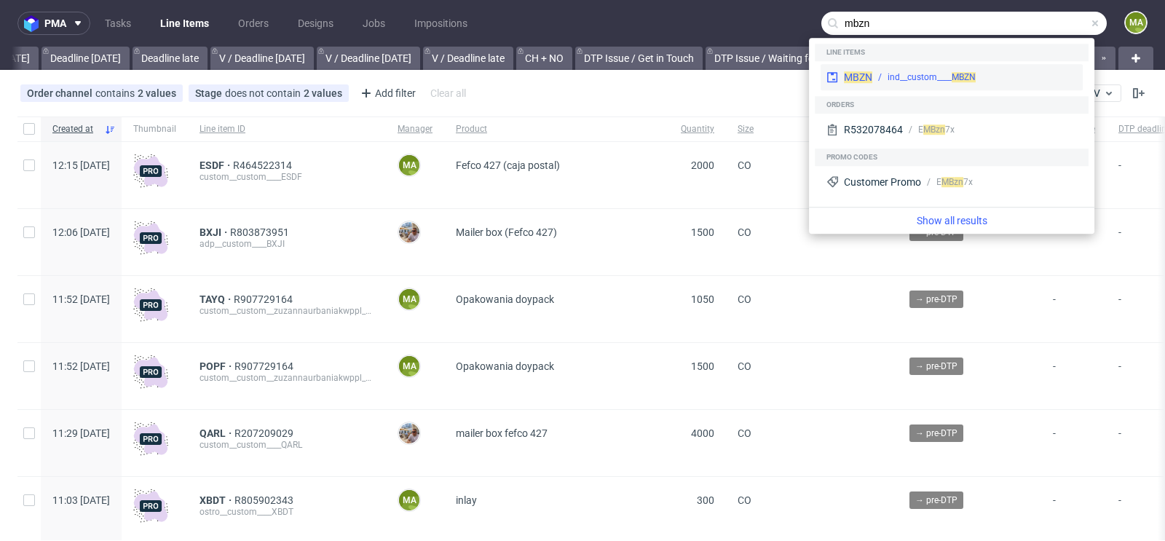
type input "mbzn"
click at [900, 69] on div "MBZN ind__custom____ MBZN" at bounding box center [951, 77] width 262 height 26
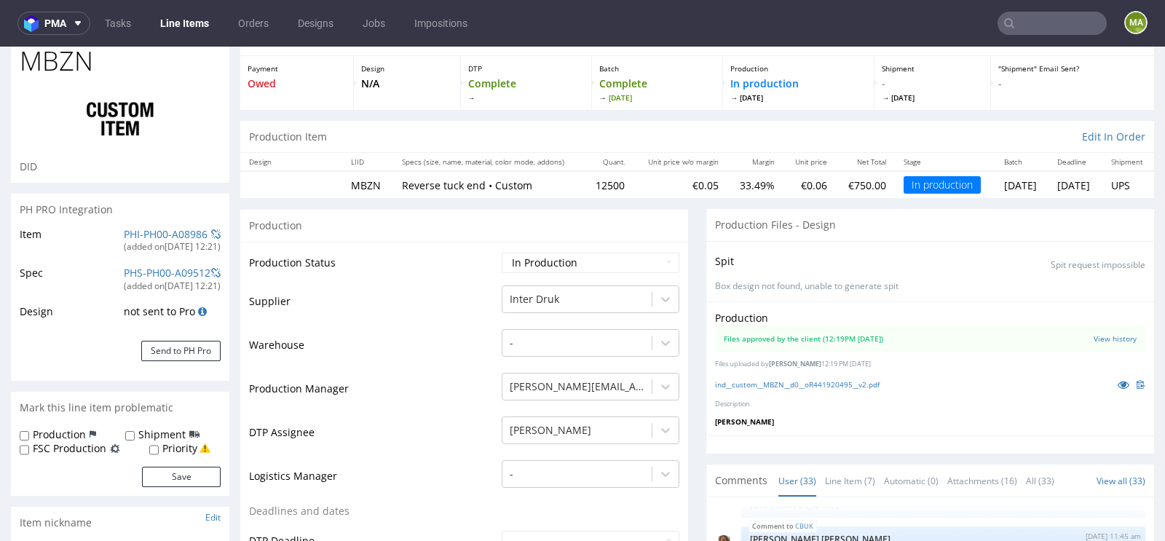
scroll to position [277, 0]
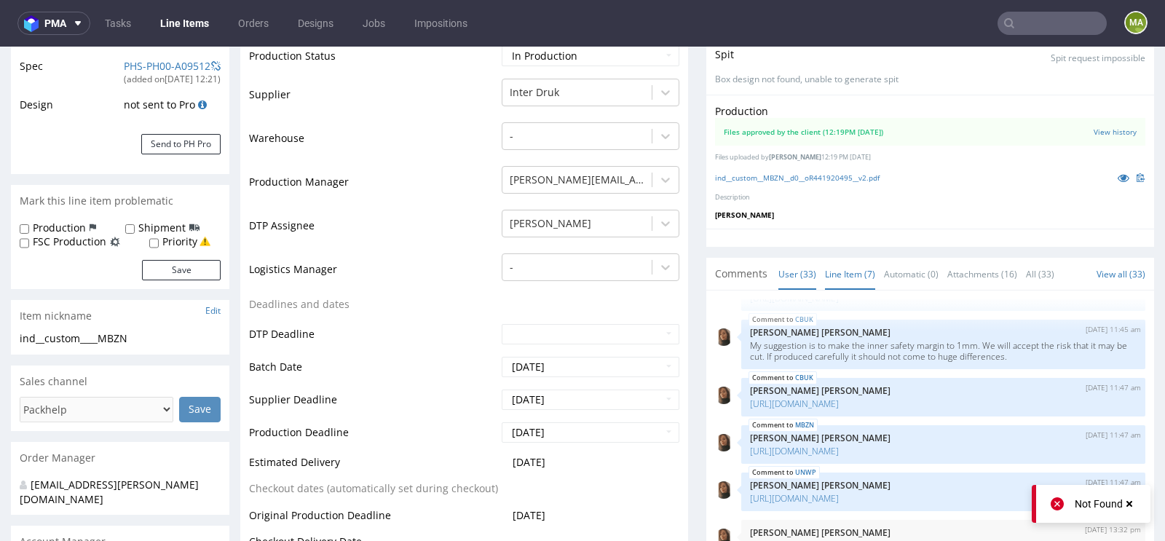
click at [831, 269] on link "Line Item (7)" at bounding box center [850, 273] width 50 height 31
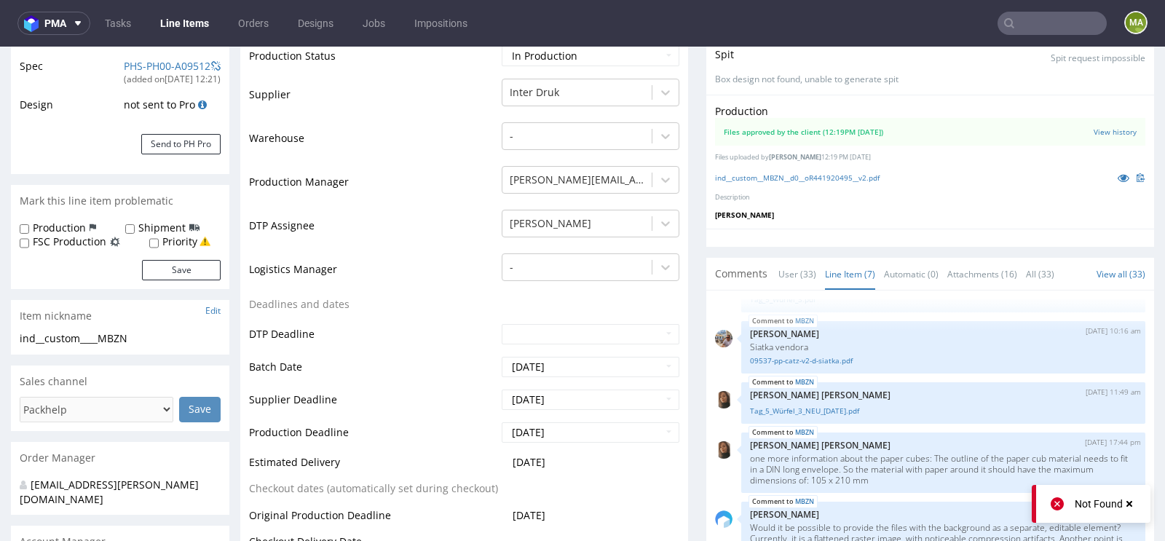
scroll to position [0, 0]
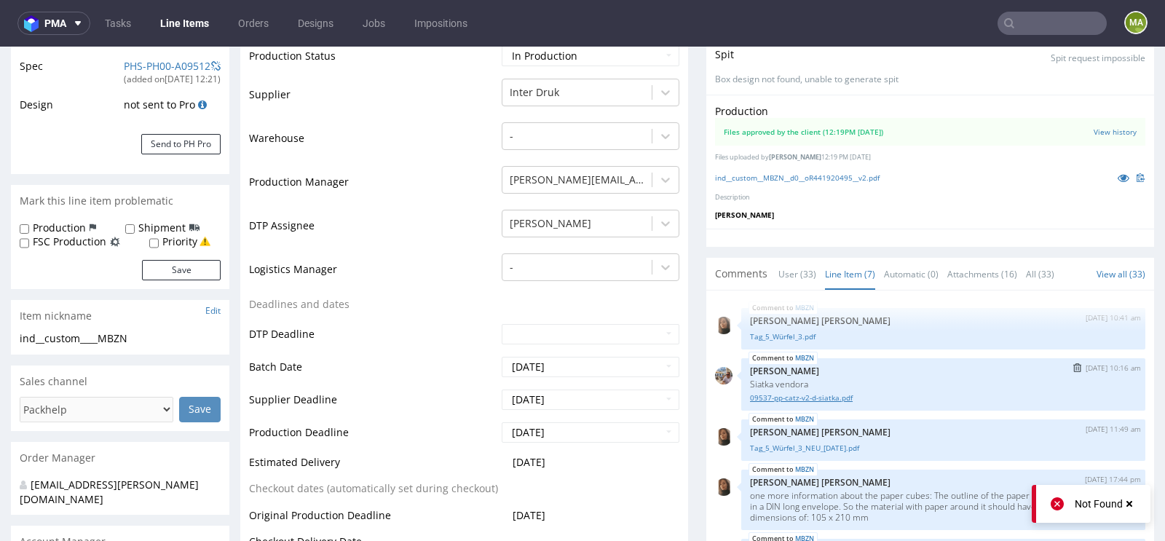
click at [801, 395] on link "09537-pp-catz-v2-d-siatka.pdf" at bounding box center [943, 397] width 387 height 11
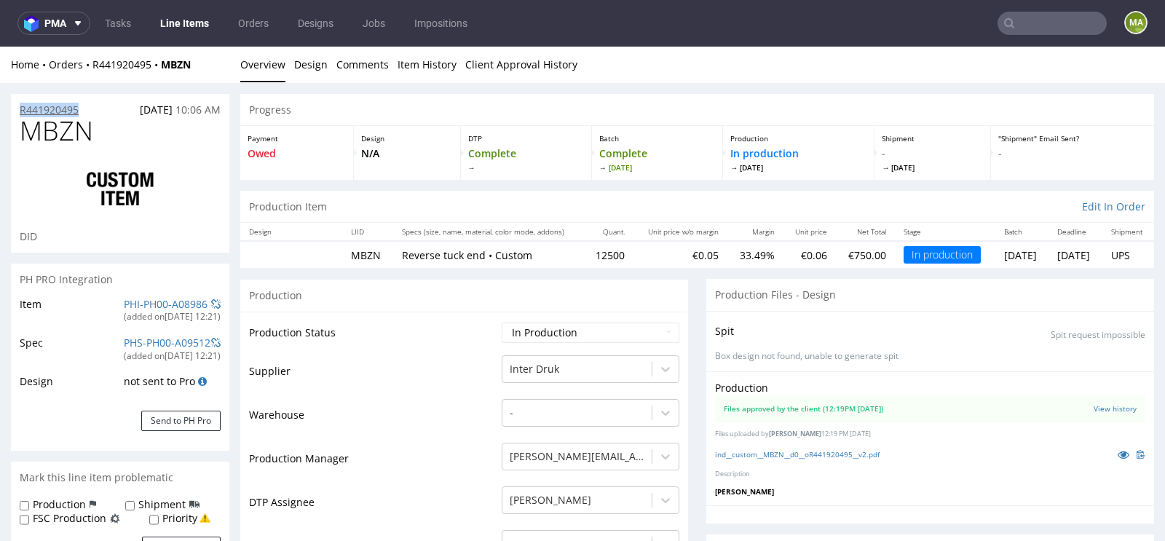
drag, startPoint x: 87, startPoint y: 106, endPoint x: 37, endPoint y: 108, distance: 49.6
copy p "R441920495"
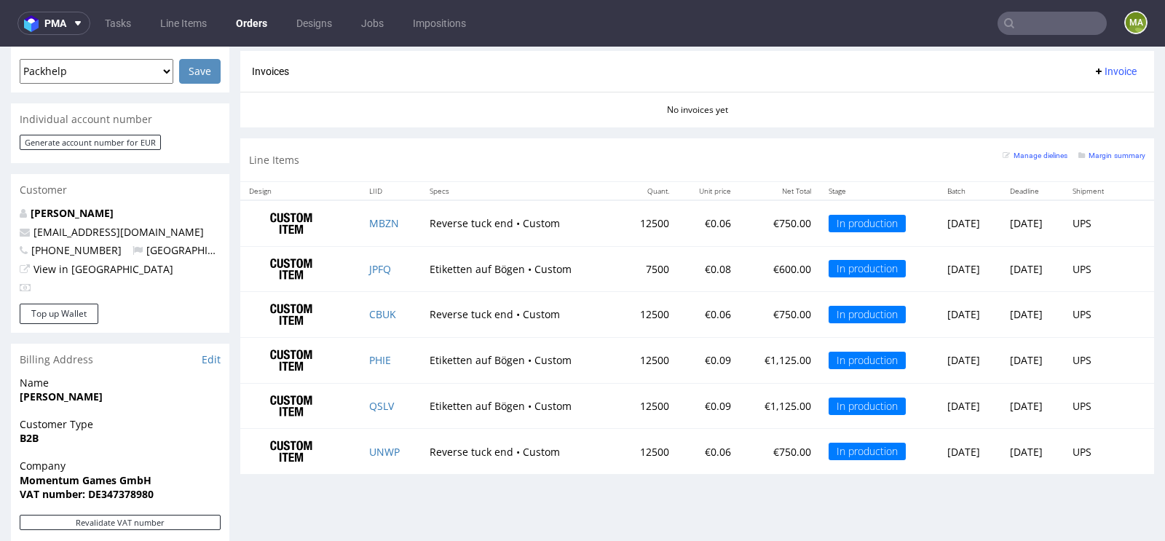
scroll to position [673, 0]
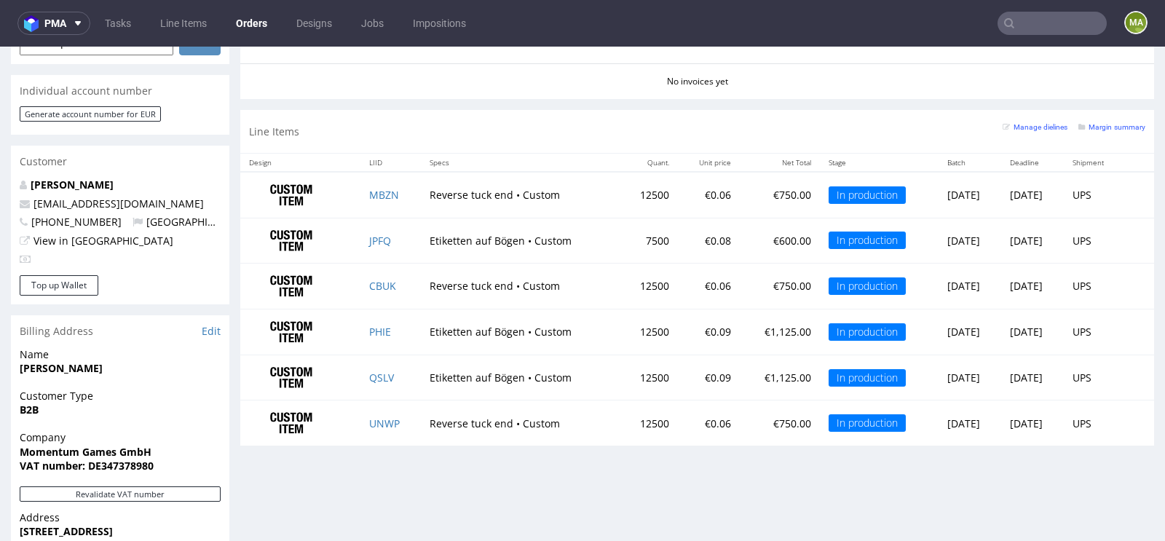
drag, startPoint x: 395, startPoint y: 189, endPoint x: 358, endPoint y: 190, distance: 36.4
click at [360, 190] on td "MBZN" at bounding box center [390, 195] width 60 height 46
drag, startPoint x: 399, startPoint y: 187, endPoint x: 390, endPoint y: 191, distance: 9.8
click at [390, 191] on td "MBZN" at bounding box center [390, 195] width 60 height 46
copy link "MBZN"
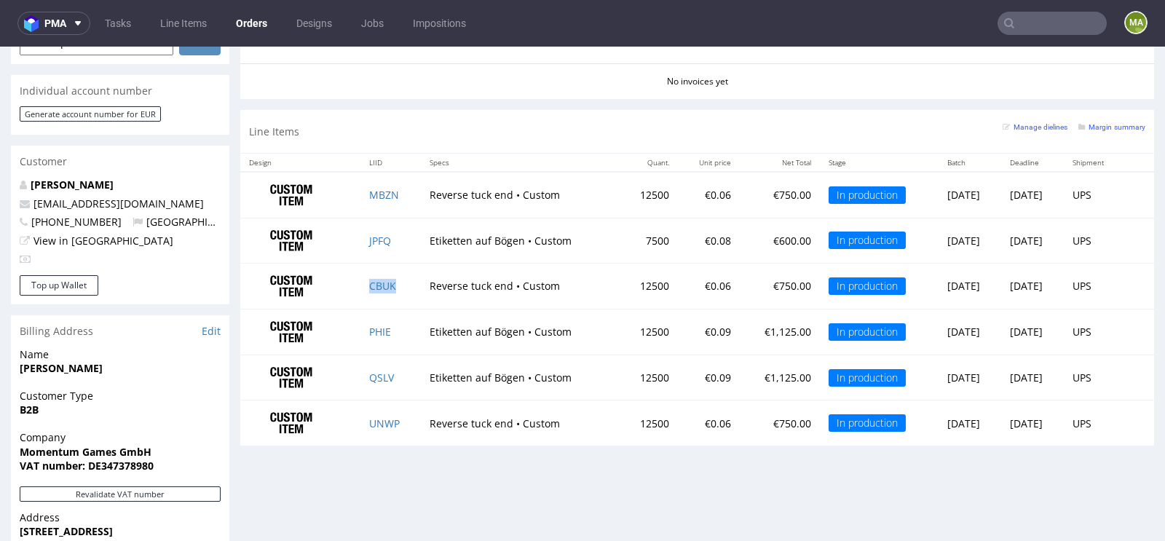
click at [395, 283] on td "CBUK" at bounding box center [390, 287] width 60 height 46
copy link "CBUK"
click at [397, 415] on td "UNWP" at bounding box center [390, 422] width 60 height 45
copy link "UNWP"
click at [375, 197] on td "MBZN" at bounding box center [390, 195] width 60 height 46
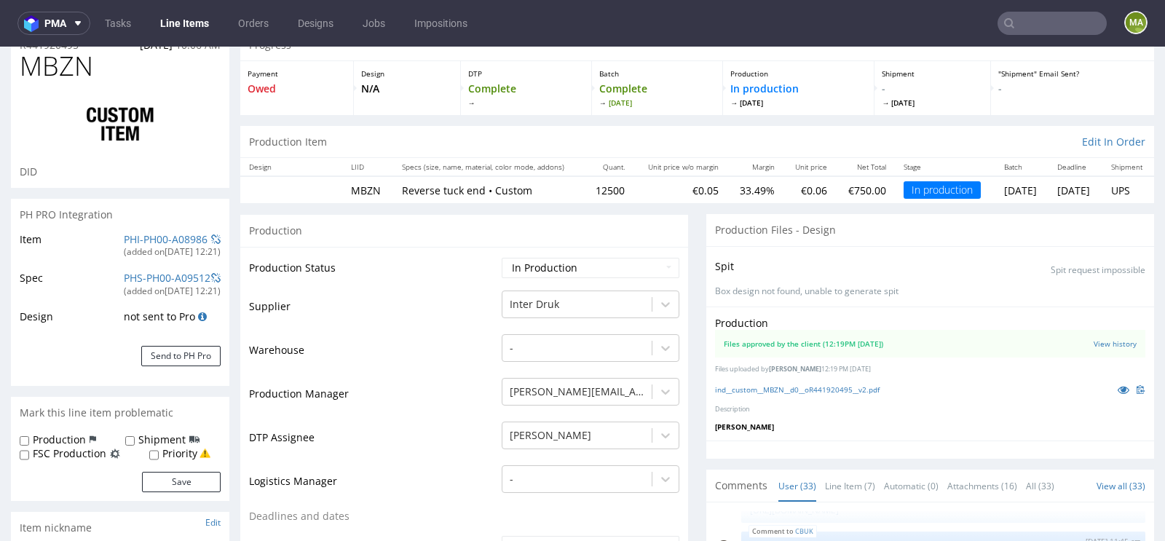
scroll to position [149, 0]
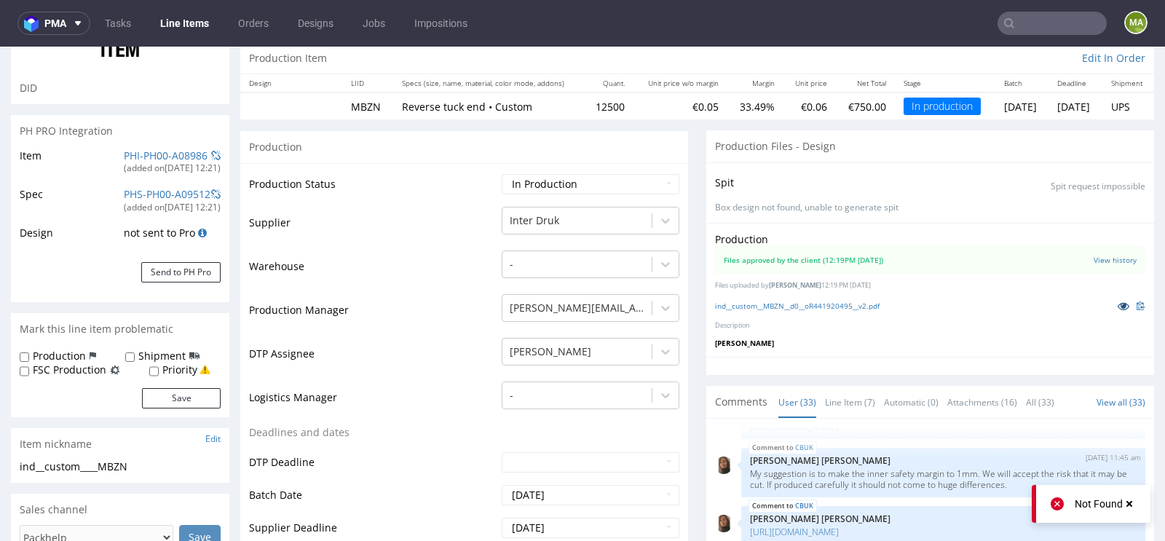
click at [1117, 306] on icon at bounding box center [1123, 306] width 12 height 10
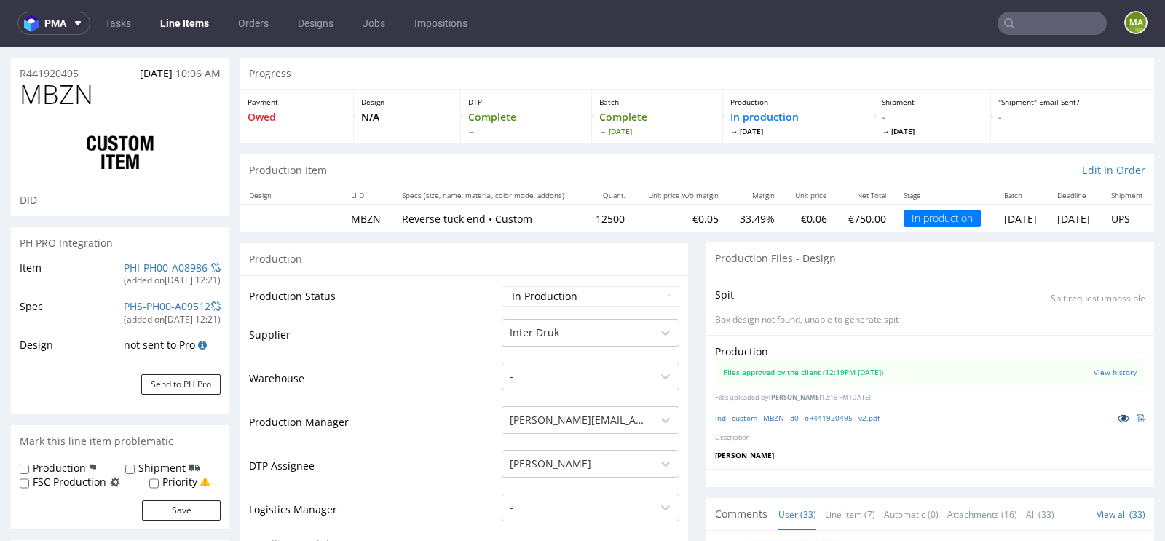
scroll to position [0, 0]
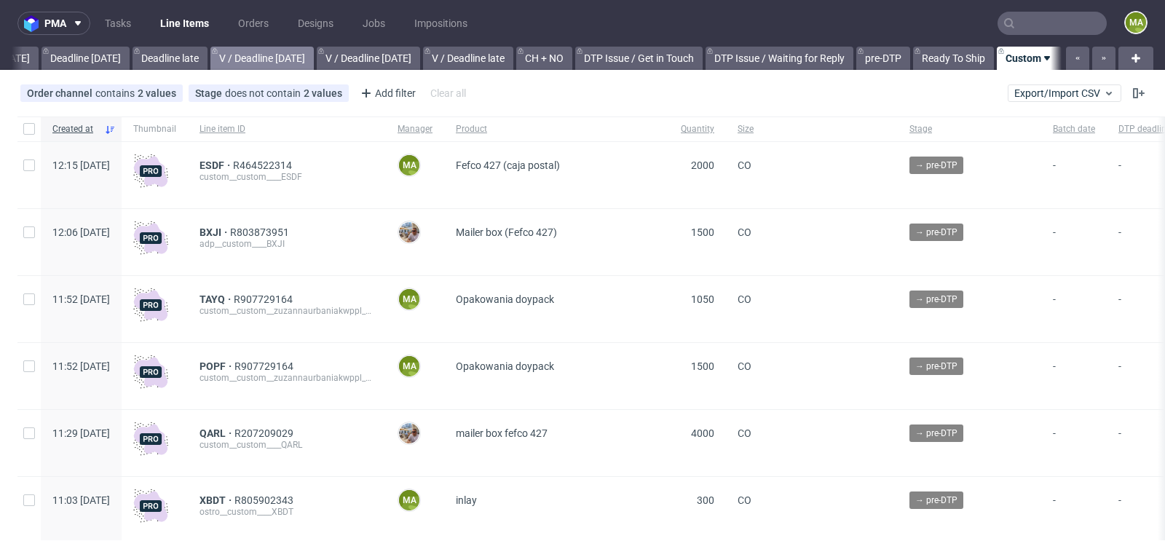
scroll to position [0, 1645]
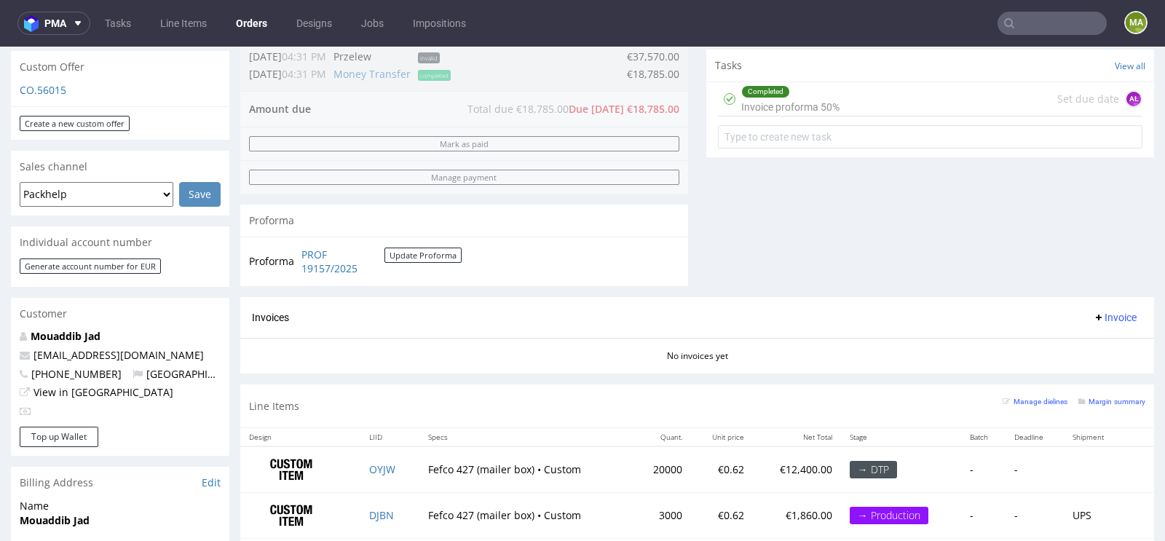
scroll to position [812, 0]
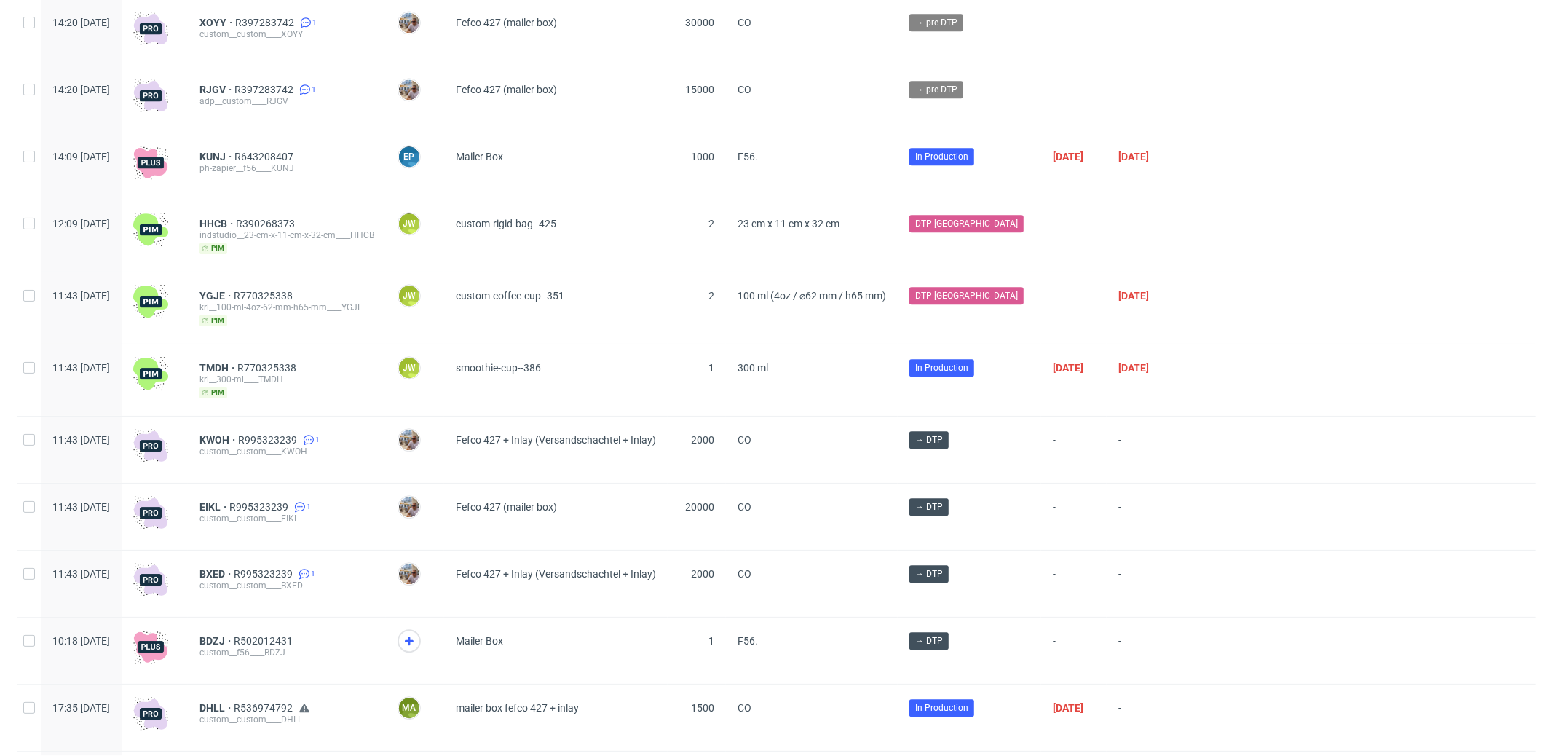
scroll to position [3539, 0]
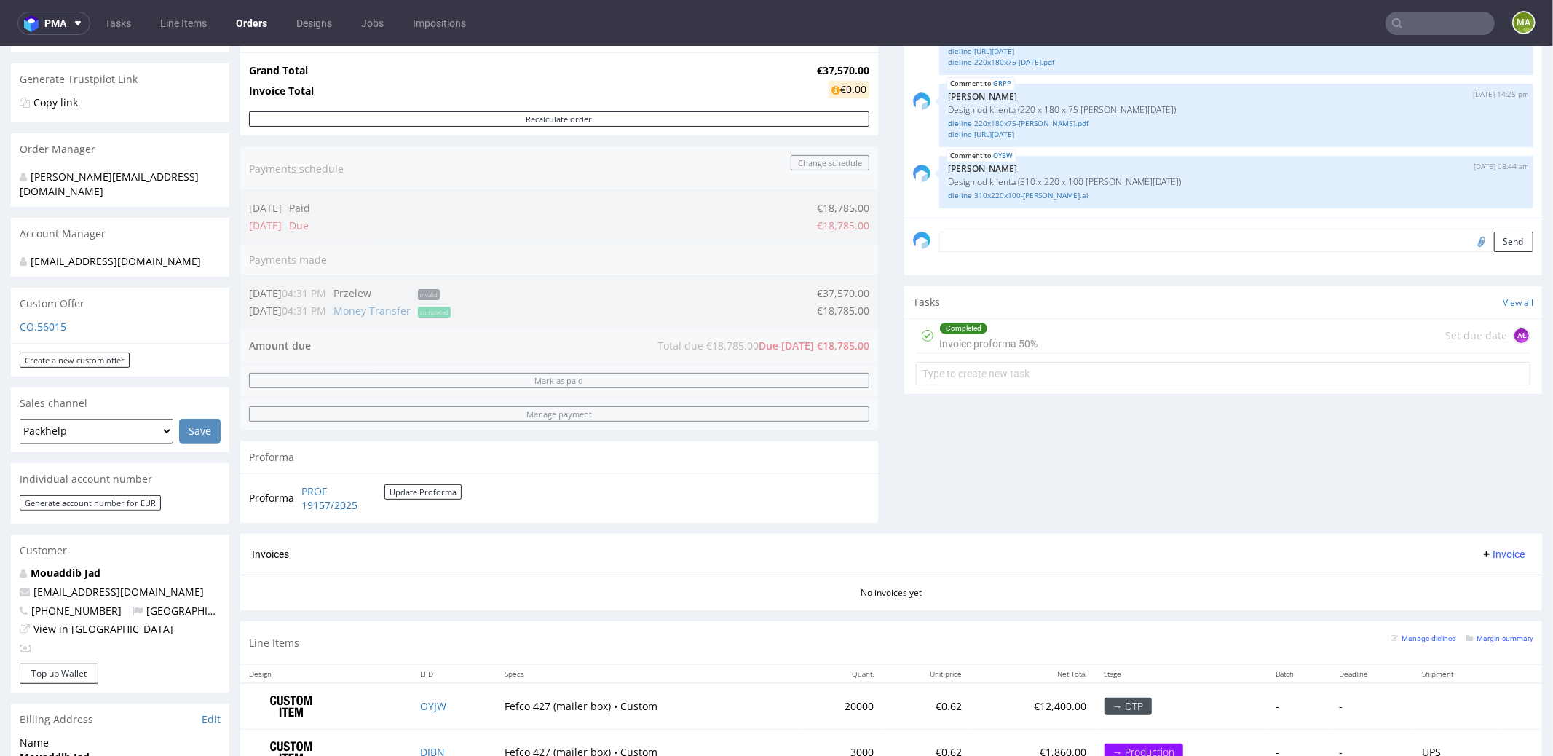
scroll to position [549, 0]
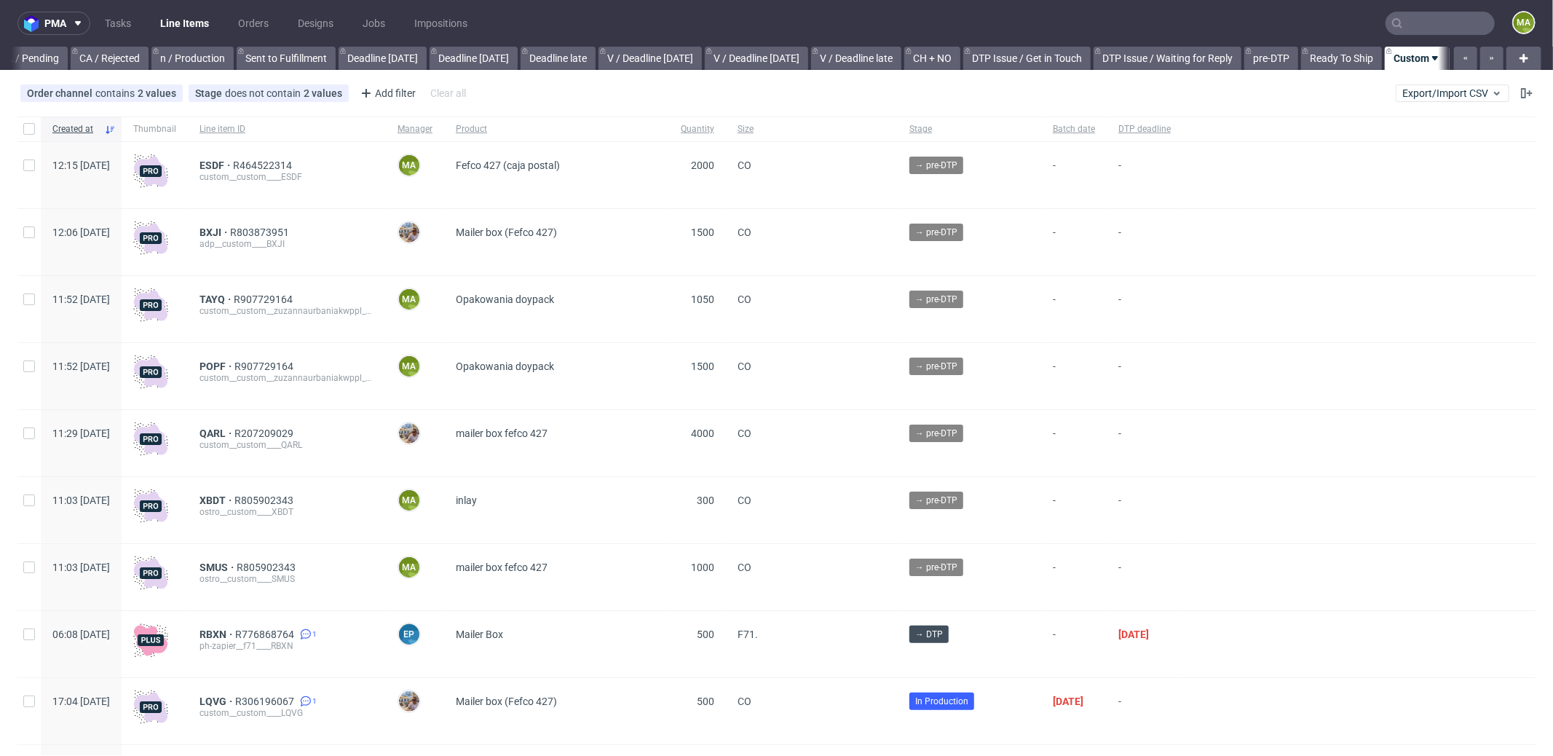
scroll to position [0, 1256]
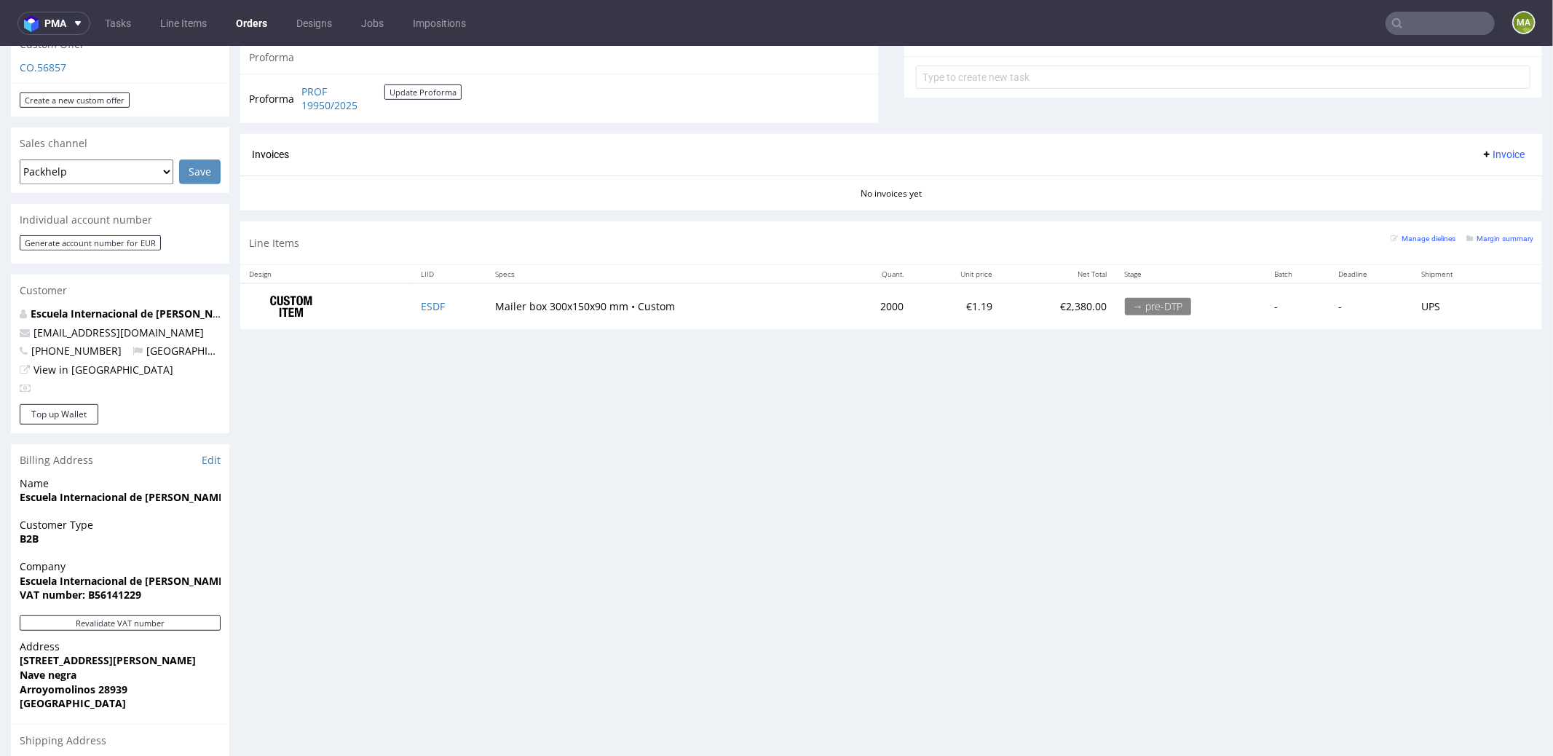
scroll to position [546, 0]
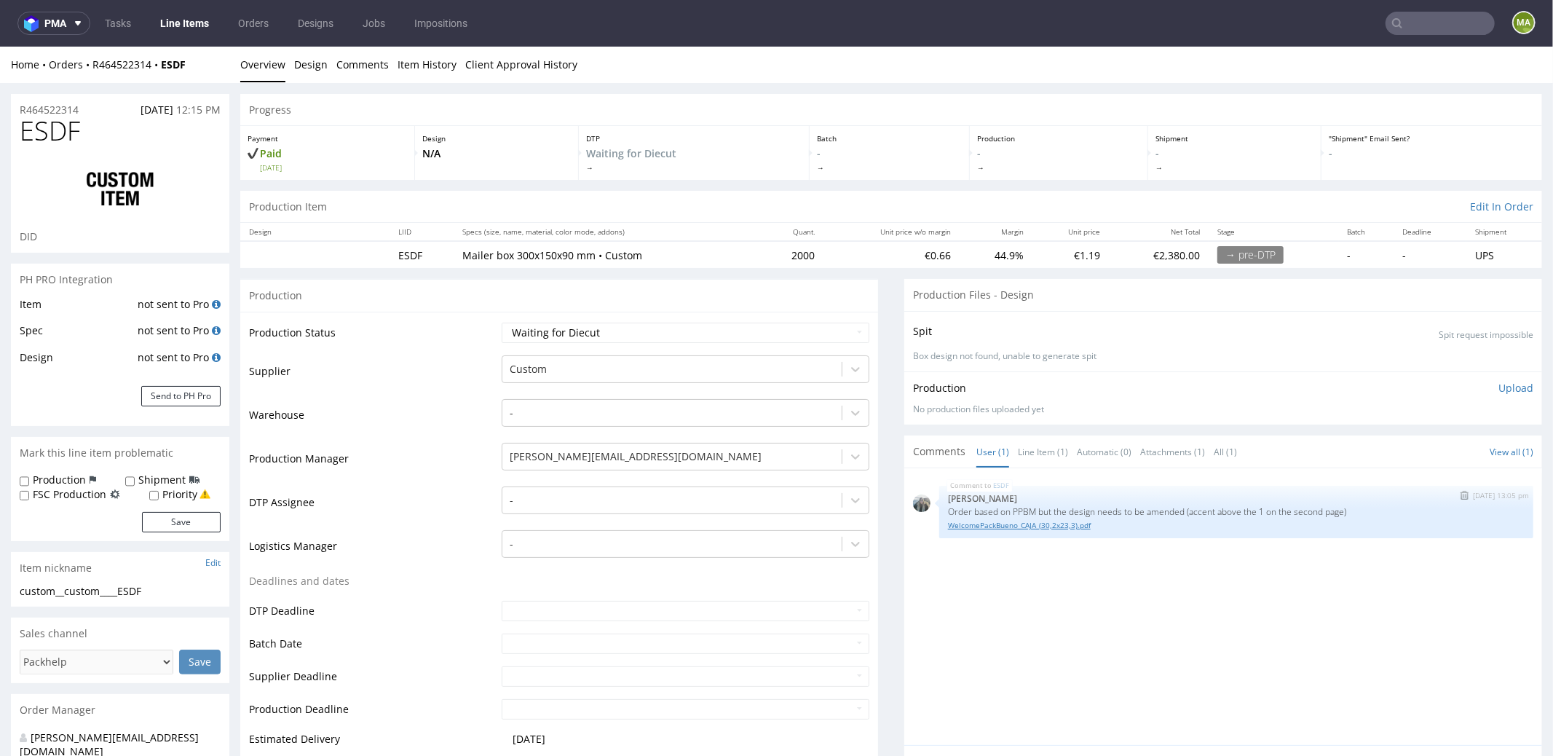
click at [1046, 526] on link "WelcomePackBueno_CAJA_(30,2x23,3).pdf" at bounding box center [1236, 524] width 577 height 11
drag, startPoint x: 1359, startPoint y: 510, endPoint x: 936, endPoint y: 508, distance: 423.0
click at [948, 508] on p "Order based on PPBM but the design needs to be amended (accent above the 1 on t…" at bounding box center [1236, 510] width 577 height 11
copy p "Order based on PPBM but the design needs to be amended (accent above the 1 on t…"
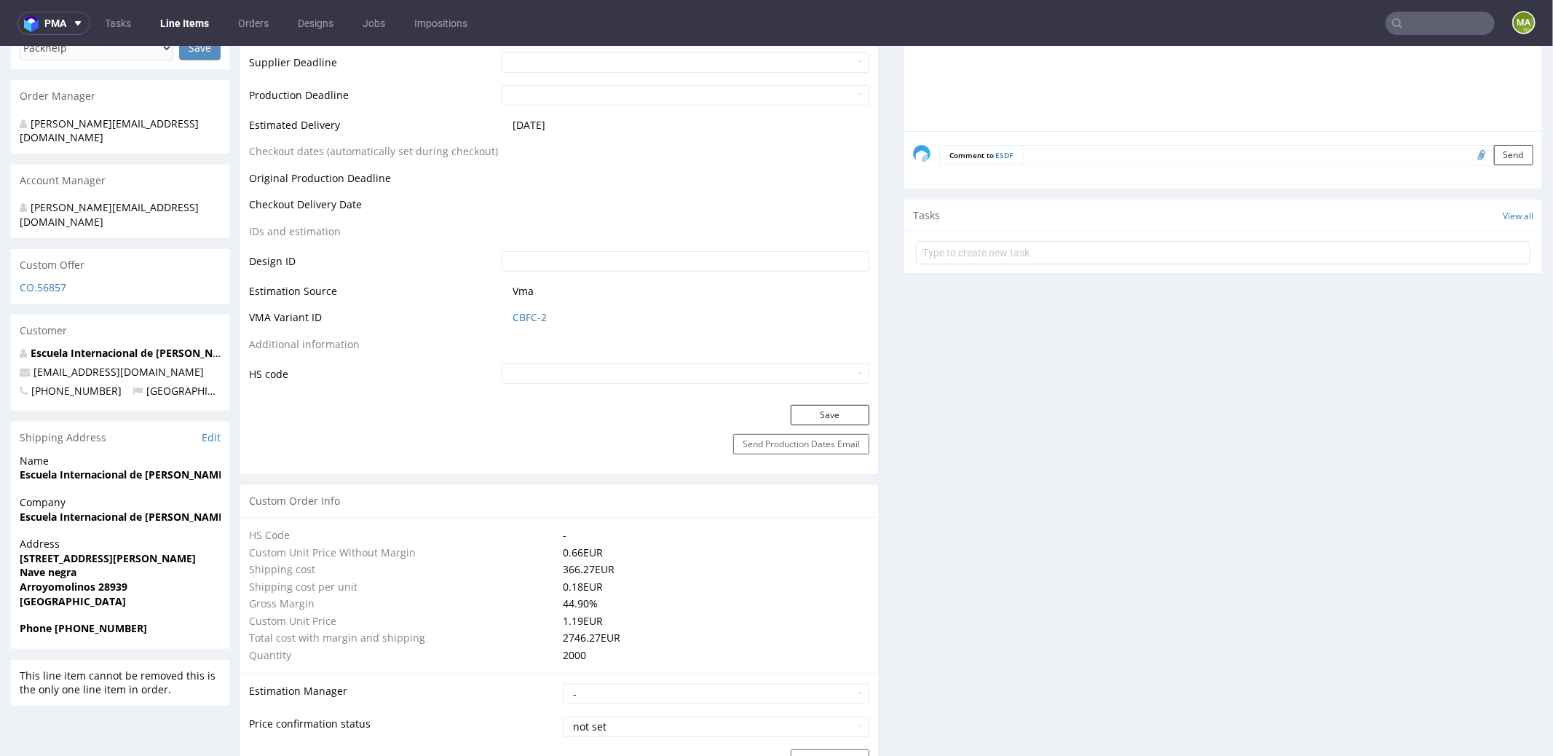
scroll to position [798, 0]
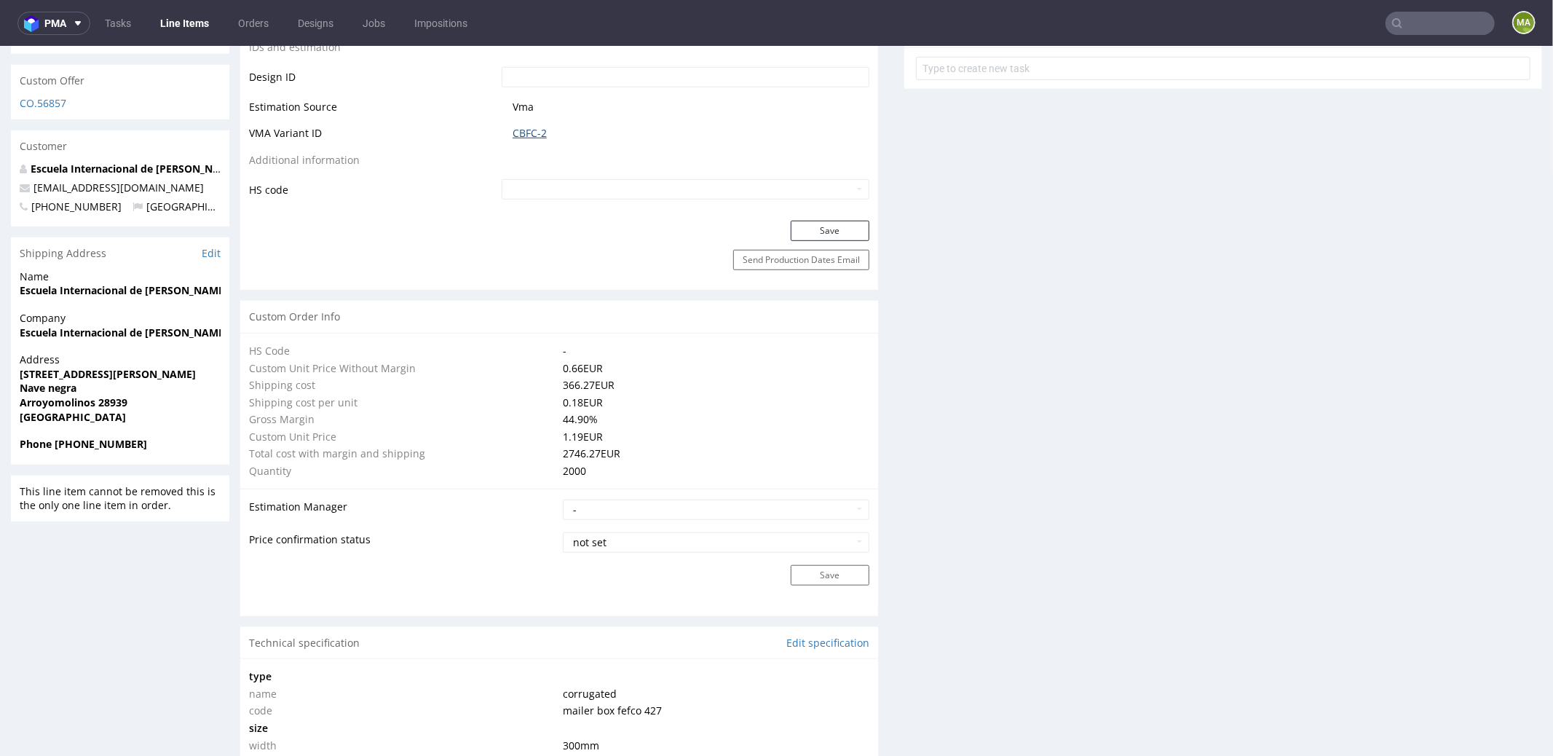
click at [538, 135] on link "CBFC-2" at bounding box center [529, 132] width 34 height 15
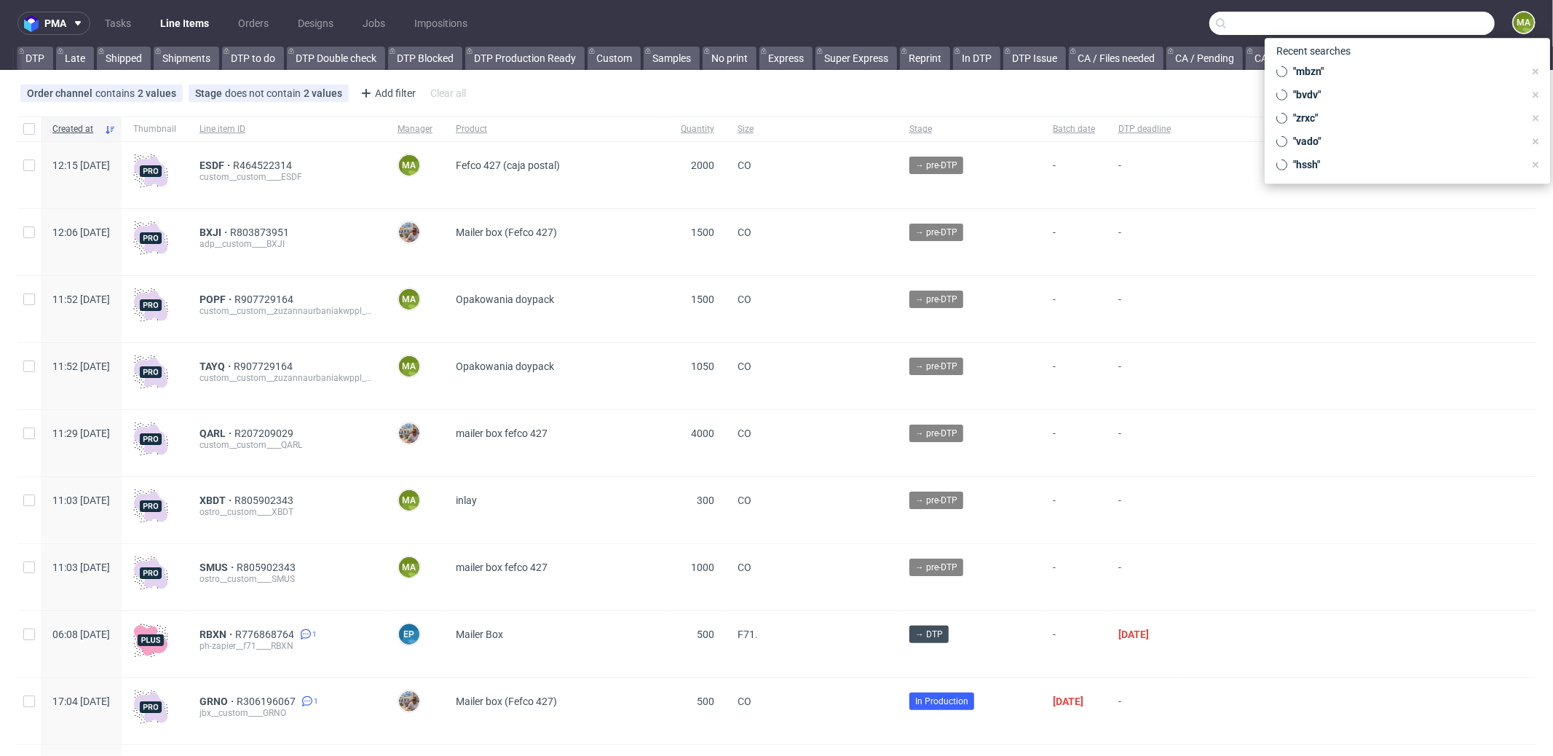
scroll to position [0, 1256]
click at [1411, 20] on input "text" at bounding box center [1351, 23] width 285 height 23
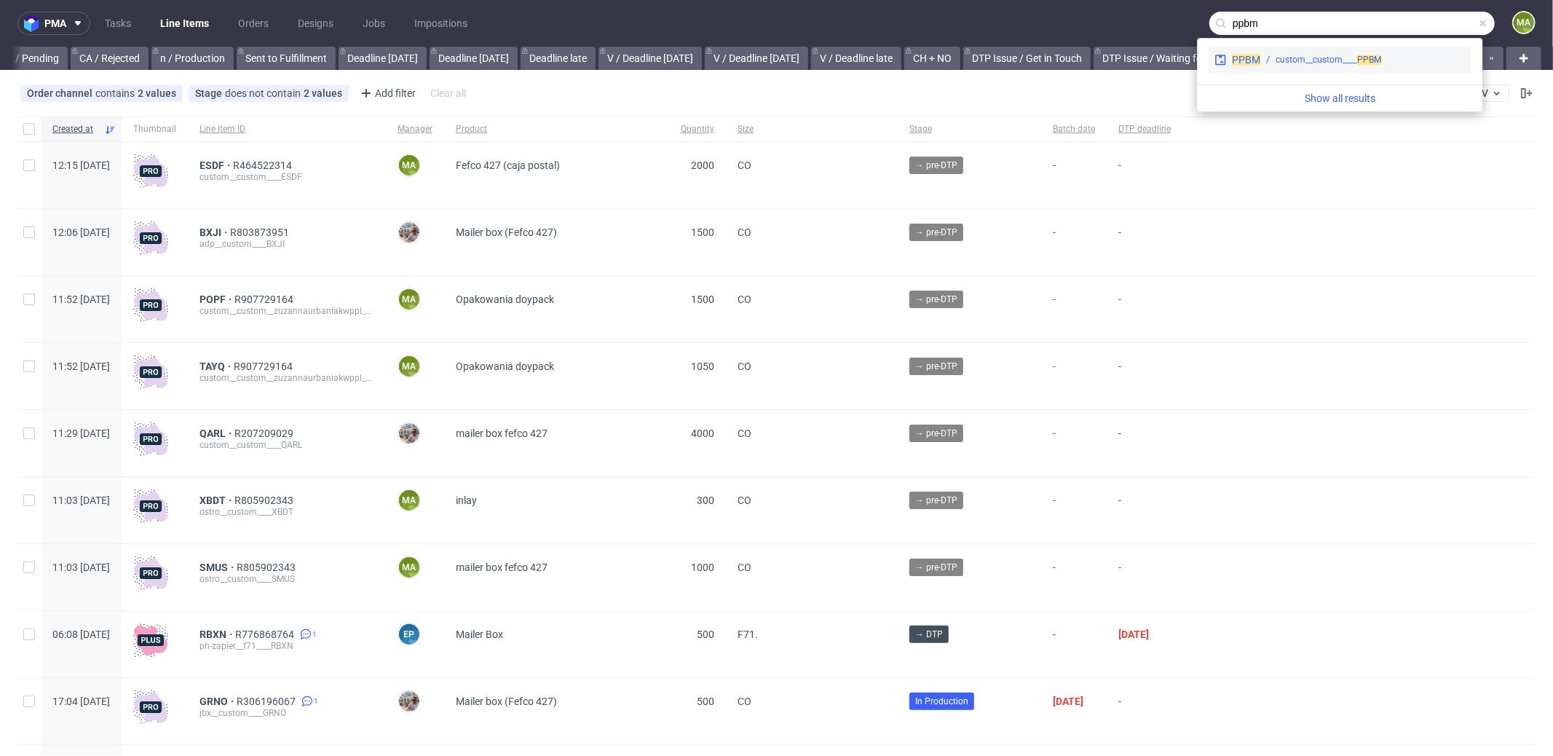
type input "ppbm"
click at [1271, 47] on div "PPBM custom__custom____ PPBM" at bounding box center [1339, 60] width 262 height 26
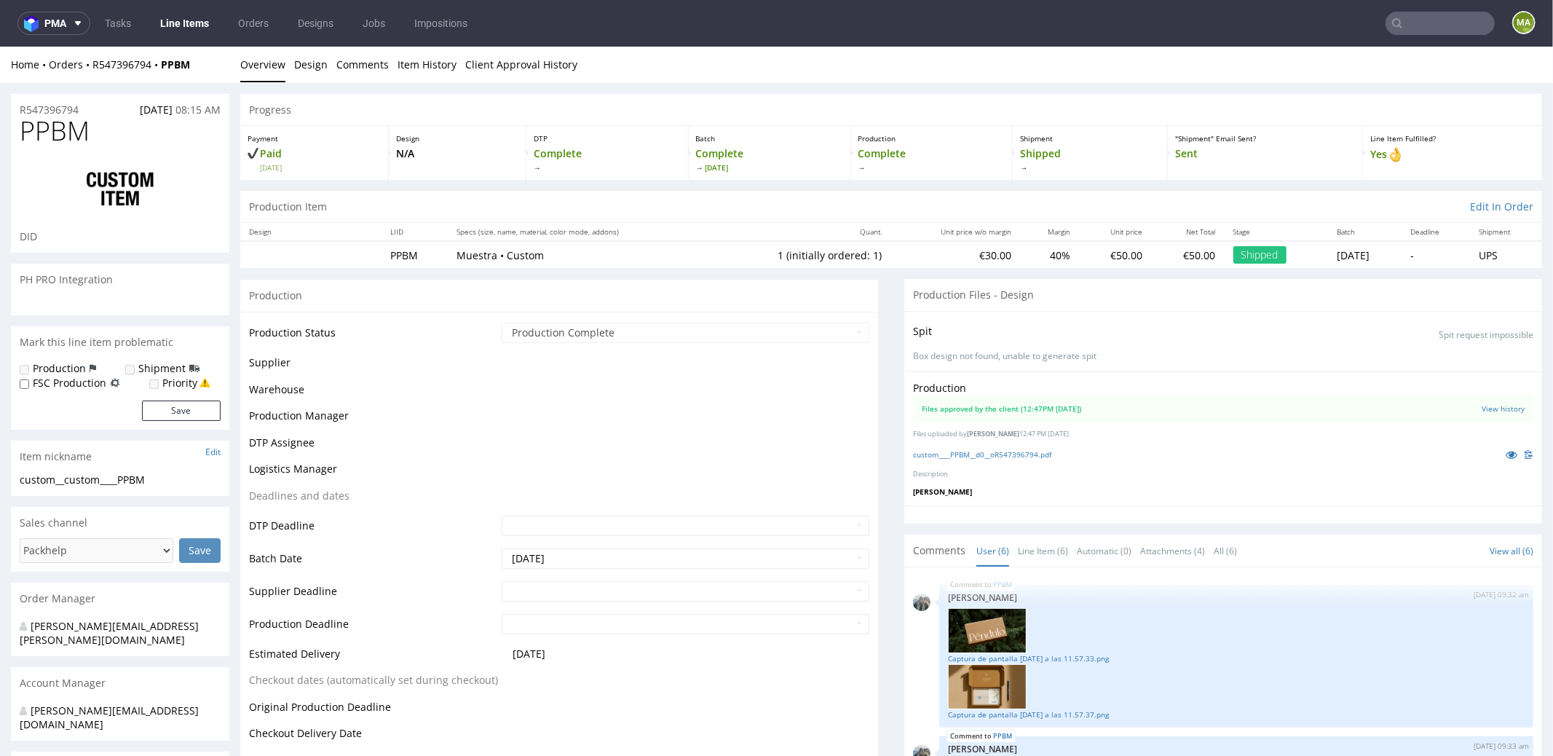
scroll to position [181, 0]
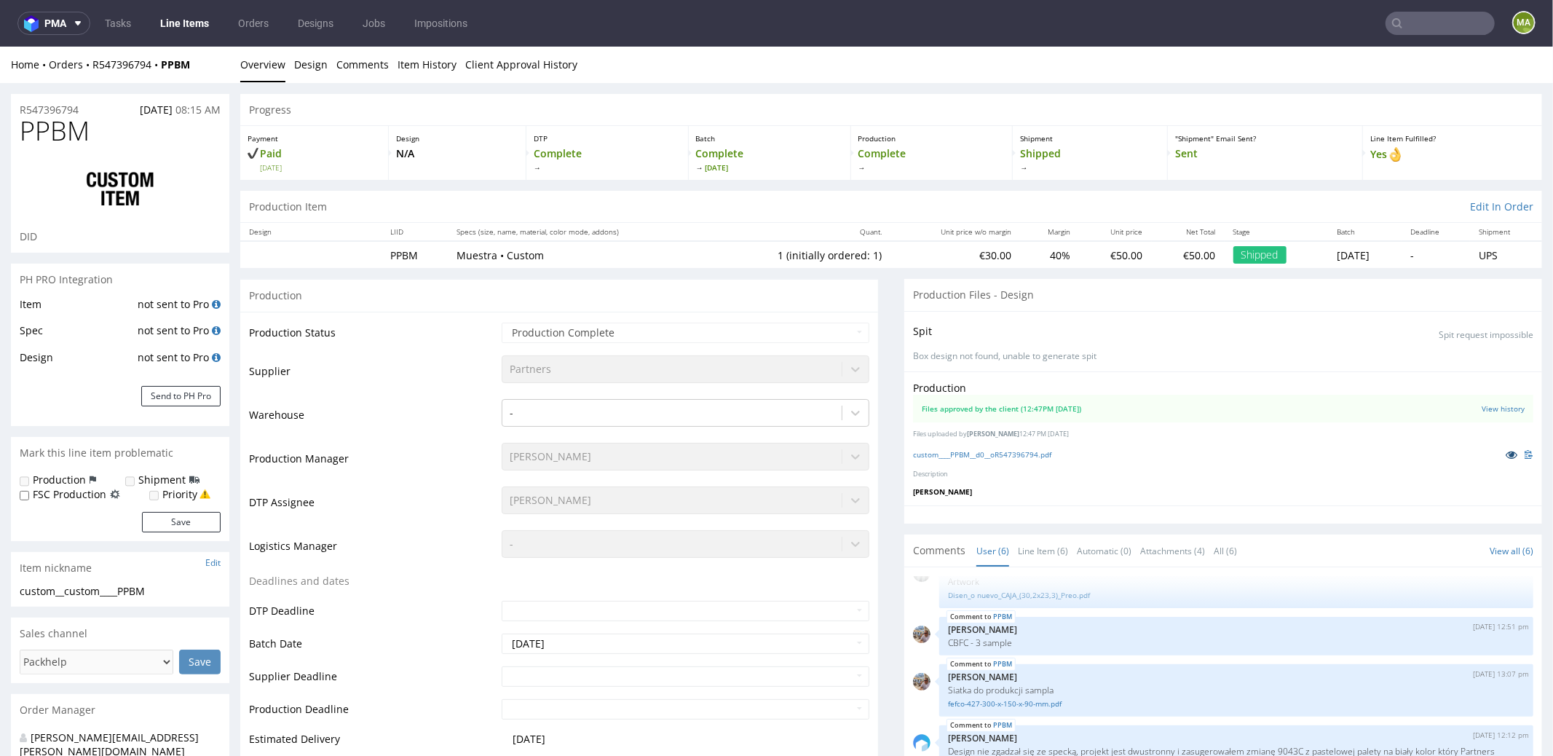
click at [1498, 451] on link at bounding box center [1511, 454] width 26 height 16
click at [1038, 448] on link "custom____PPBM__d0__oR547396794.pdf" at bounding box center [982, 453] width 138 height 10
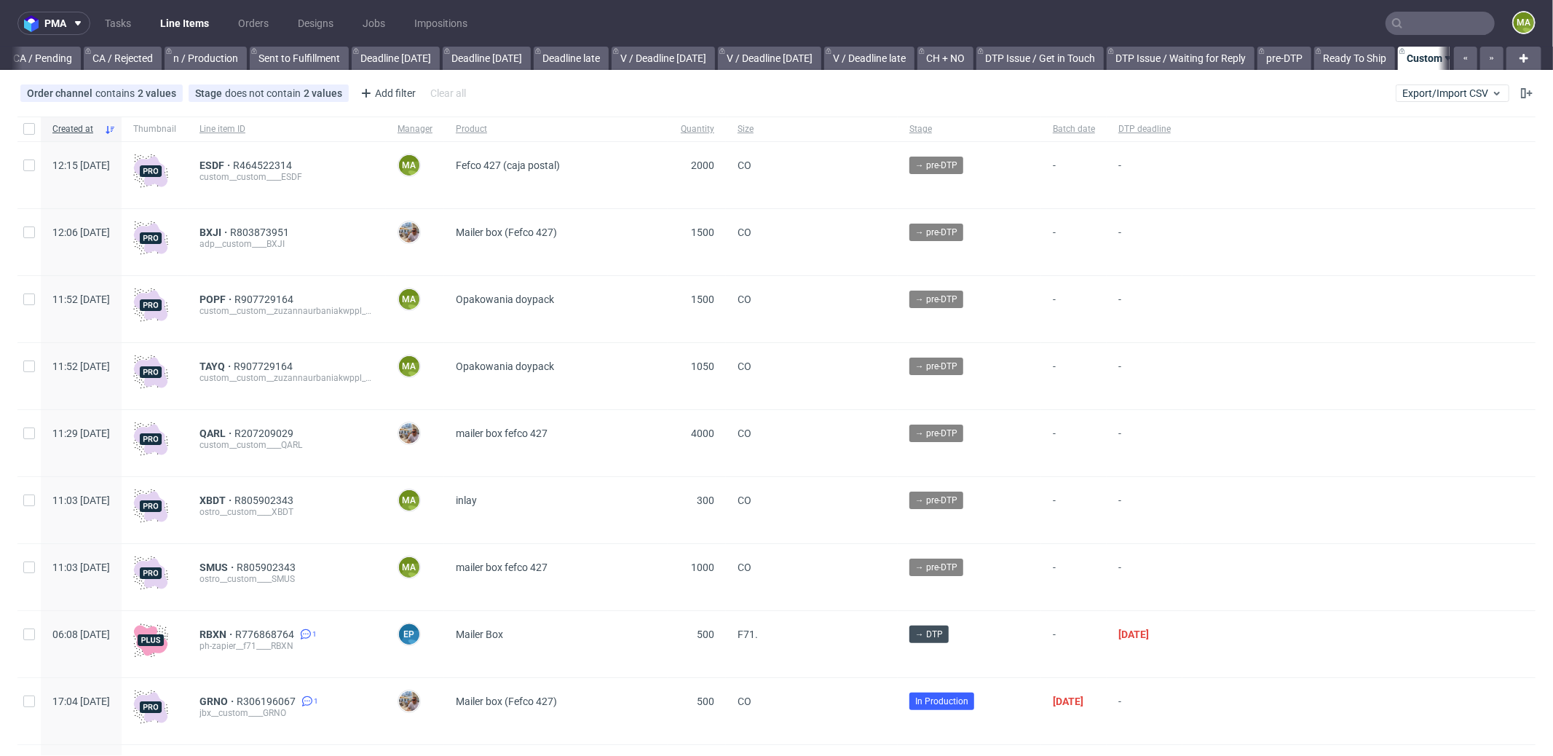
scroll to position [0, 1256]
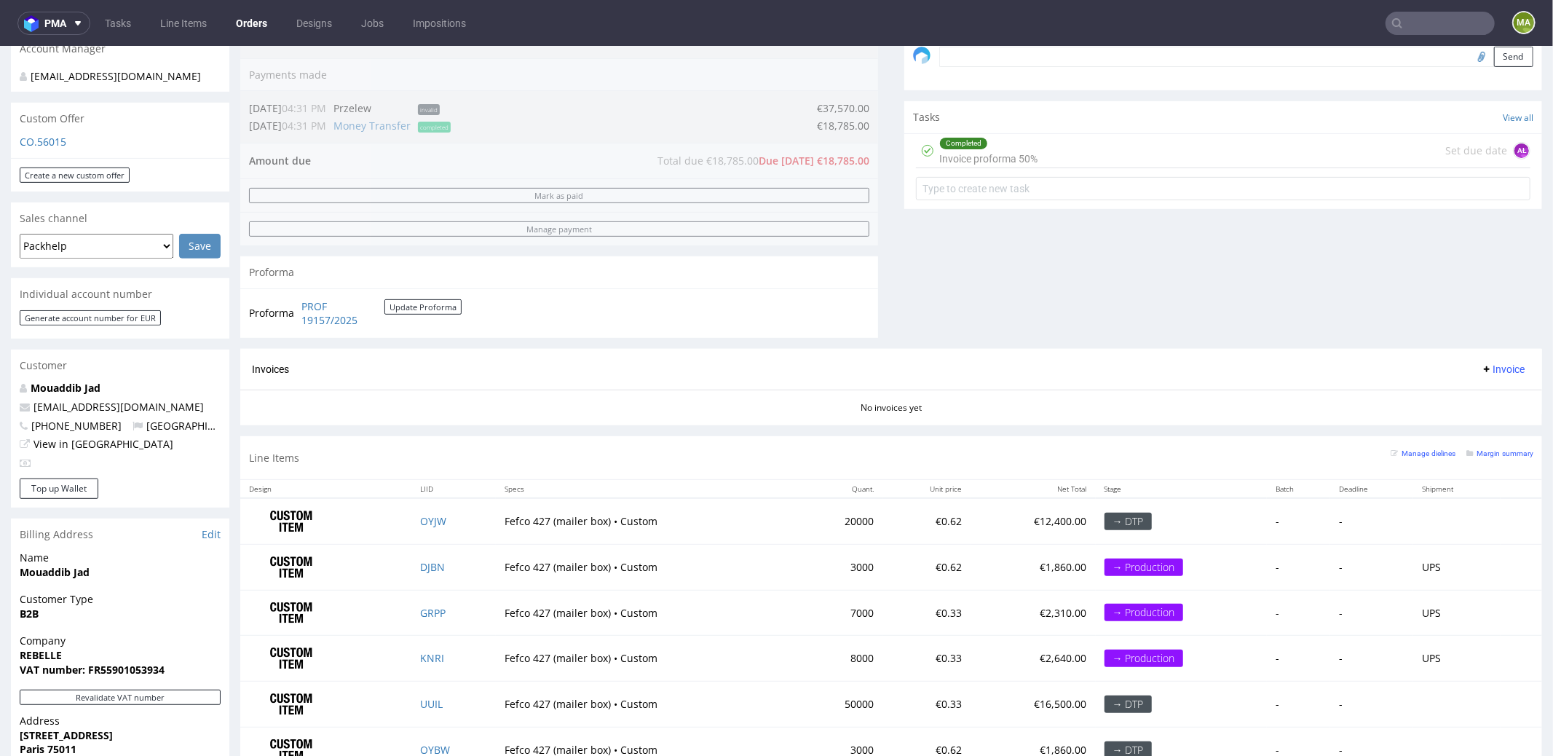
scroll to position [627, 0]
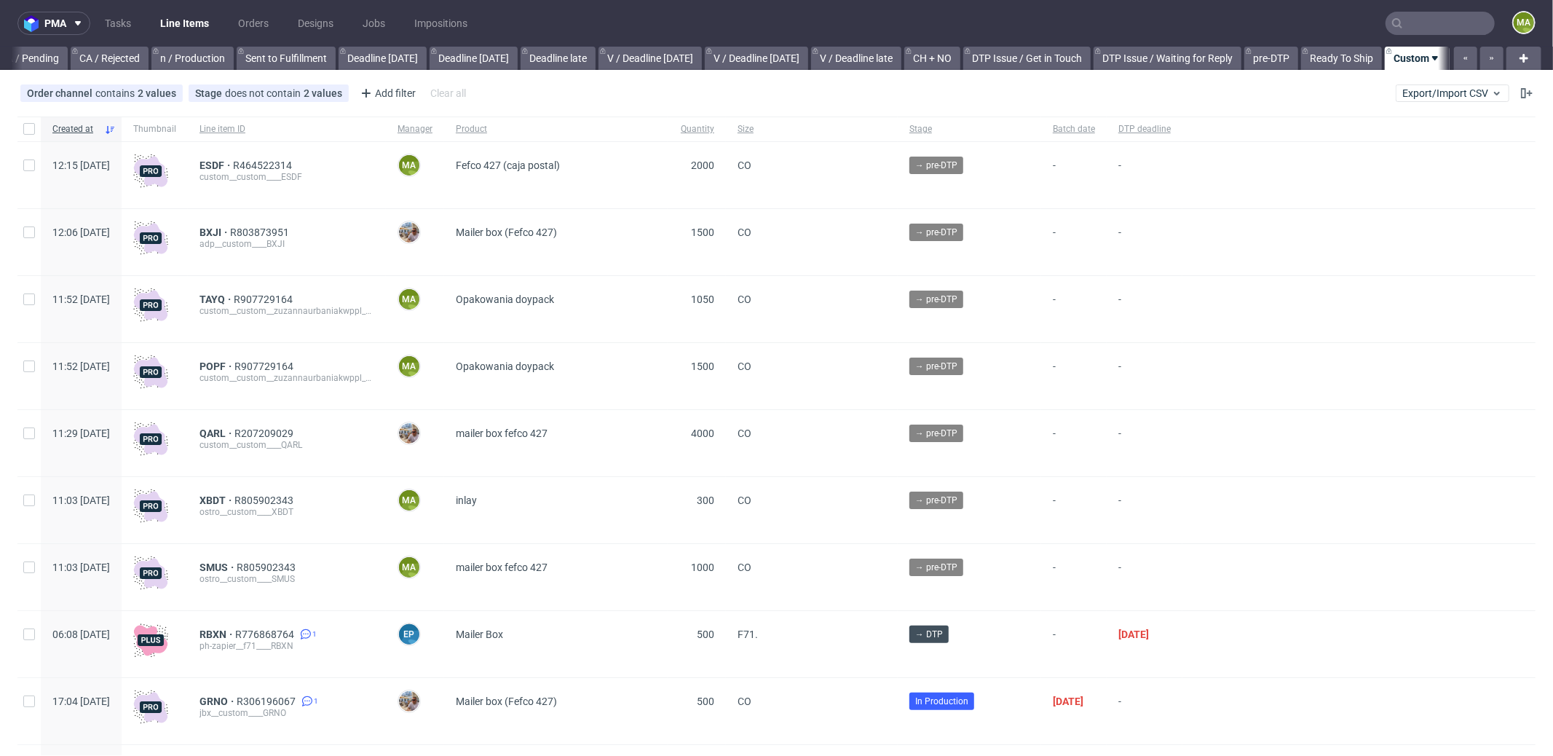
scroll to position [0, 1256]
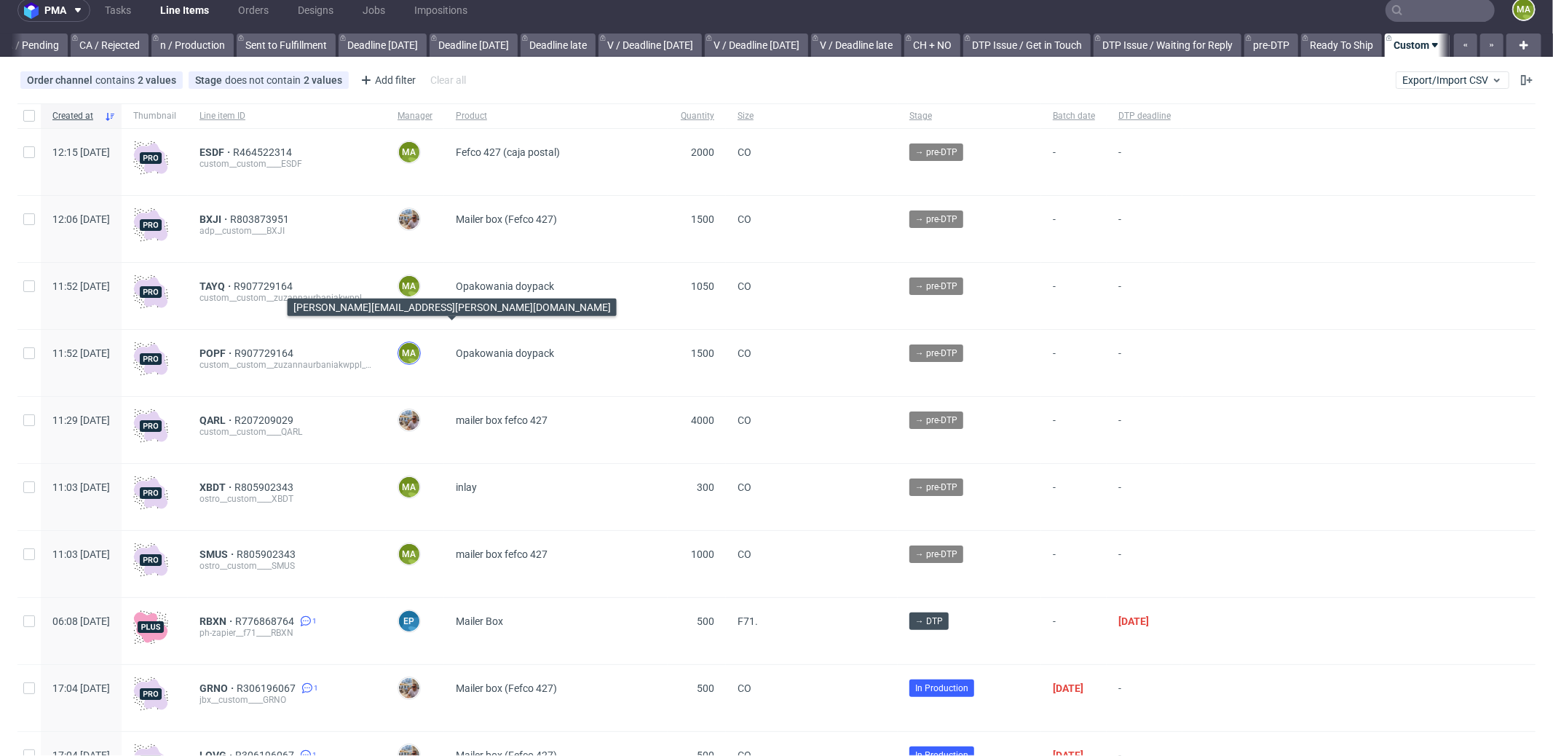
scroll to position [24, 0]
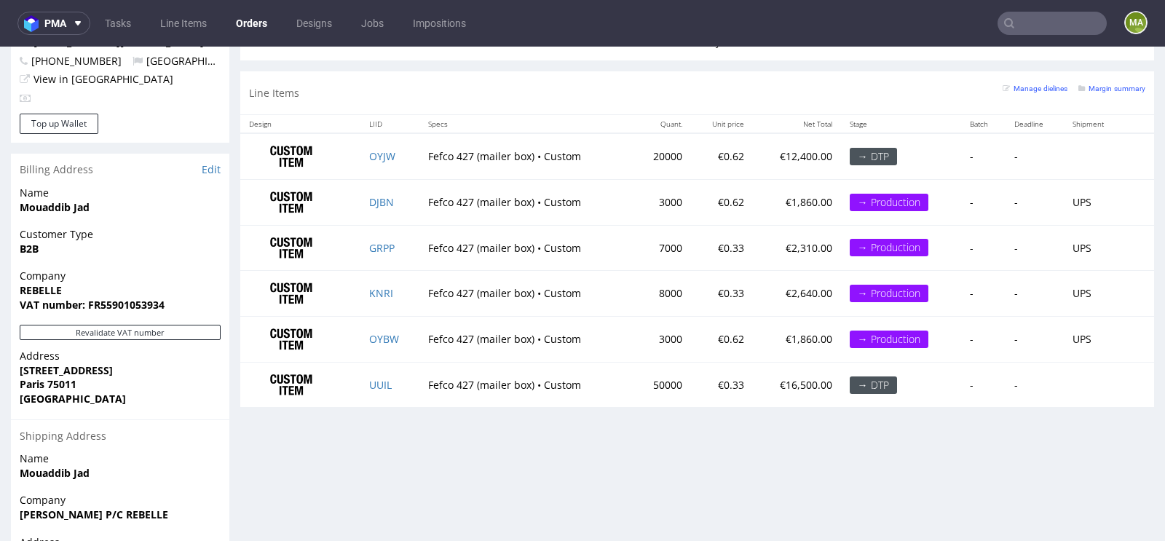
scroll to position [905, 0]
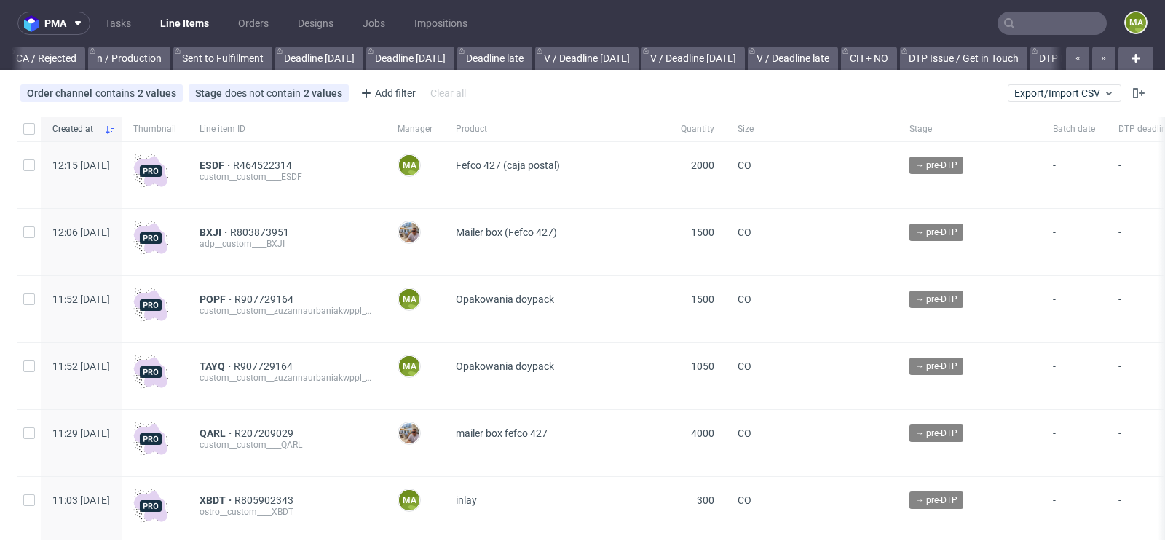
scroll to position [0, 1645]
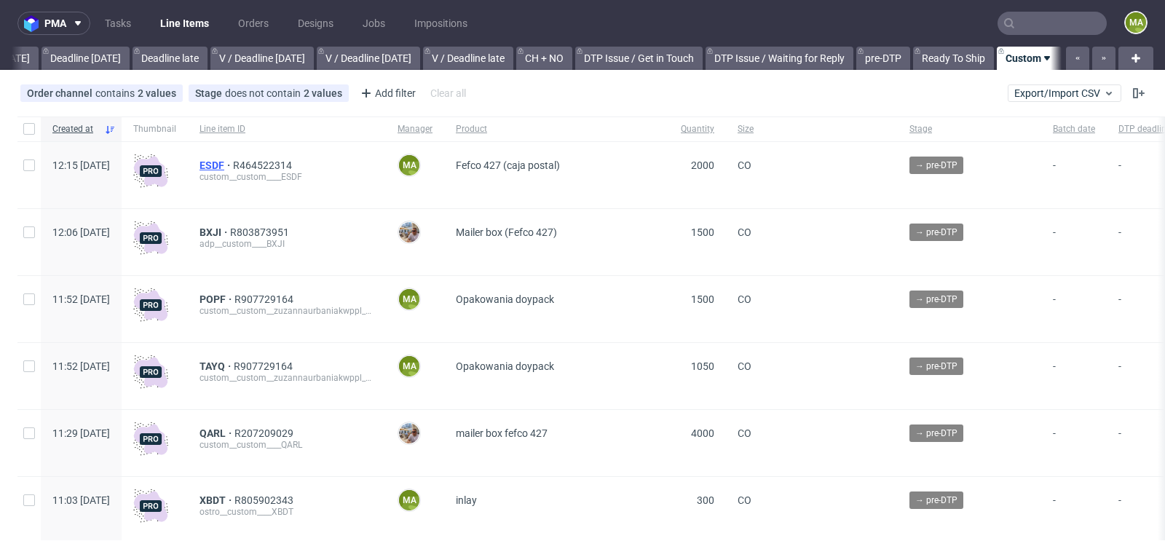
click at [233, 161] on span "ESDF" at bounding box center [215, 165] width 33 height 12
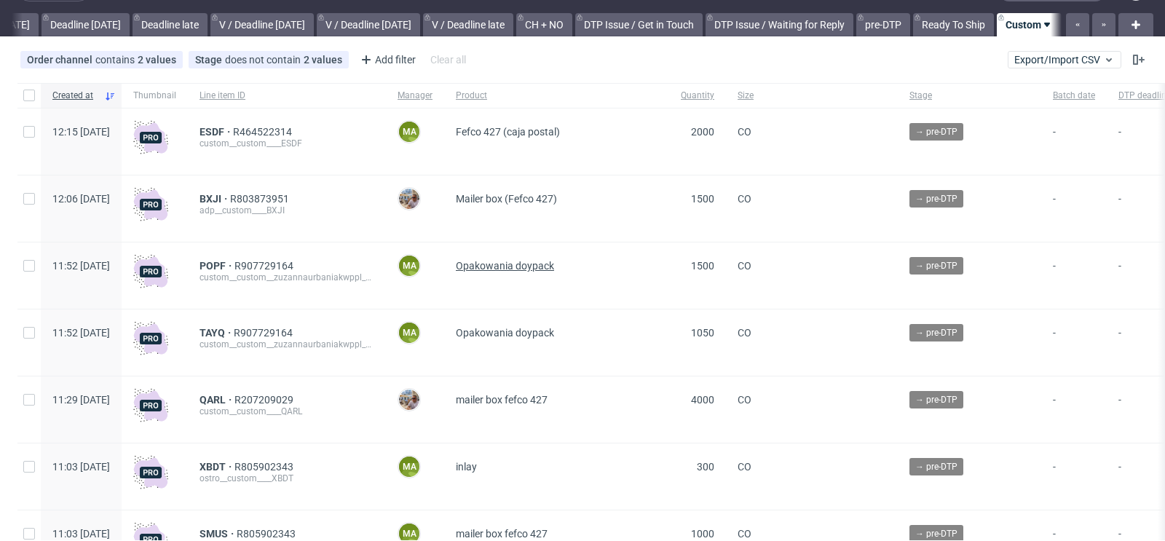
scroll to position [119, 0]
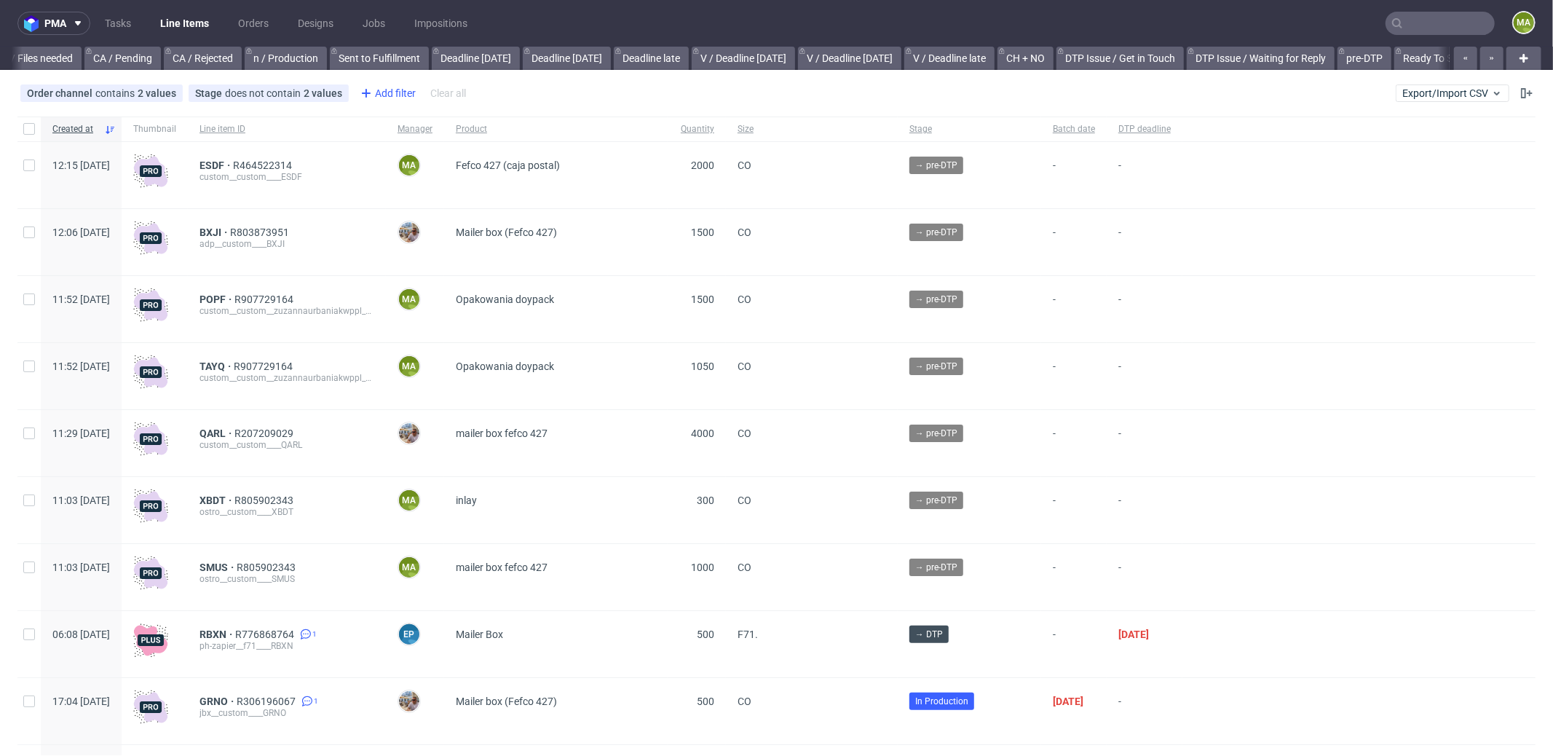
click at [402, 101] on div "Add filter" at bounding box center [387, 93] width 64 height 23
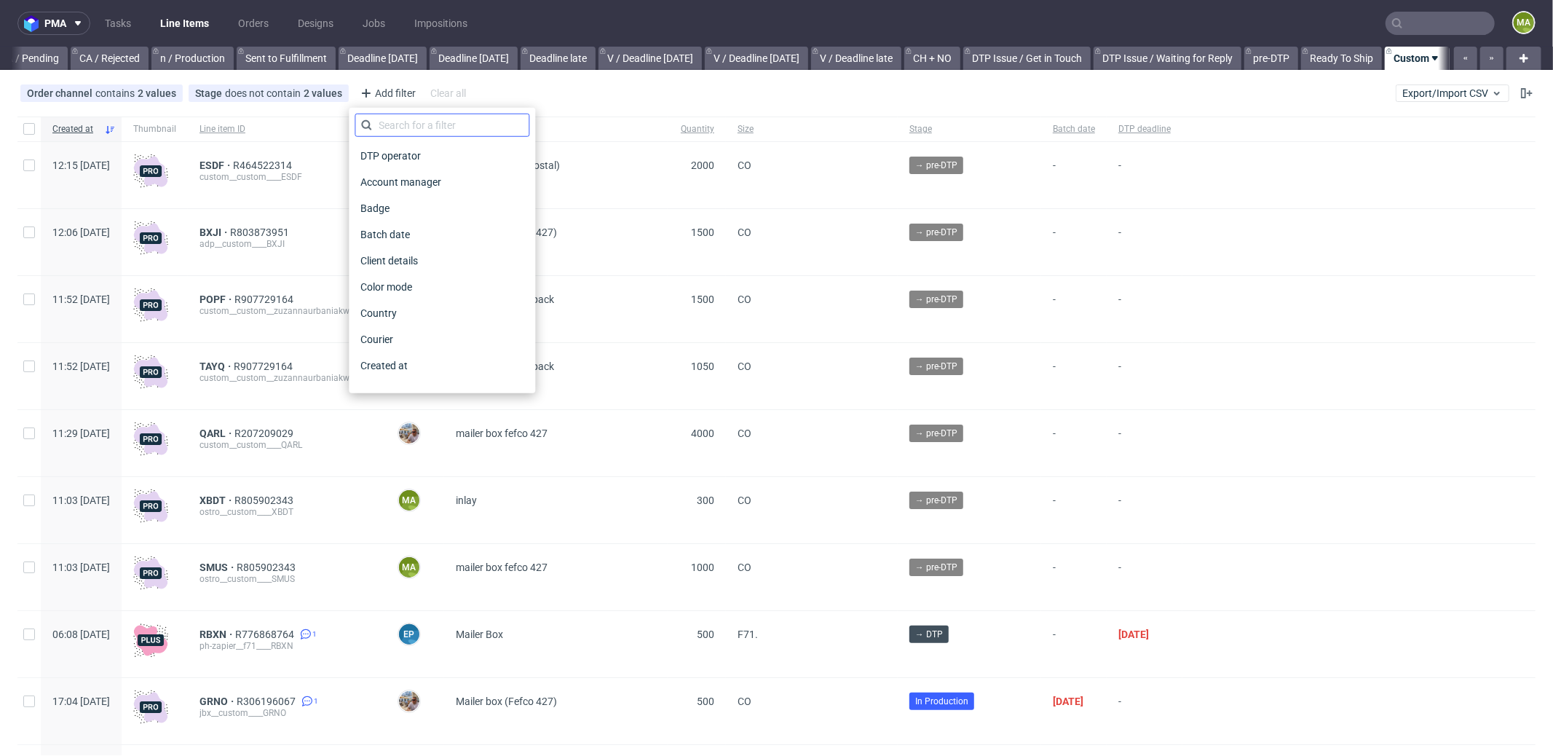
scroll to position [0, 1256]
click at [417, 124] on input "text" at bounding box center [442, 125] width 175 height 23
type input "pro"
click at [421, 372] on span "Production manager" at bounding box center [408, 365] width 106 height 20
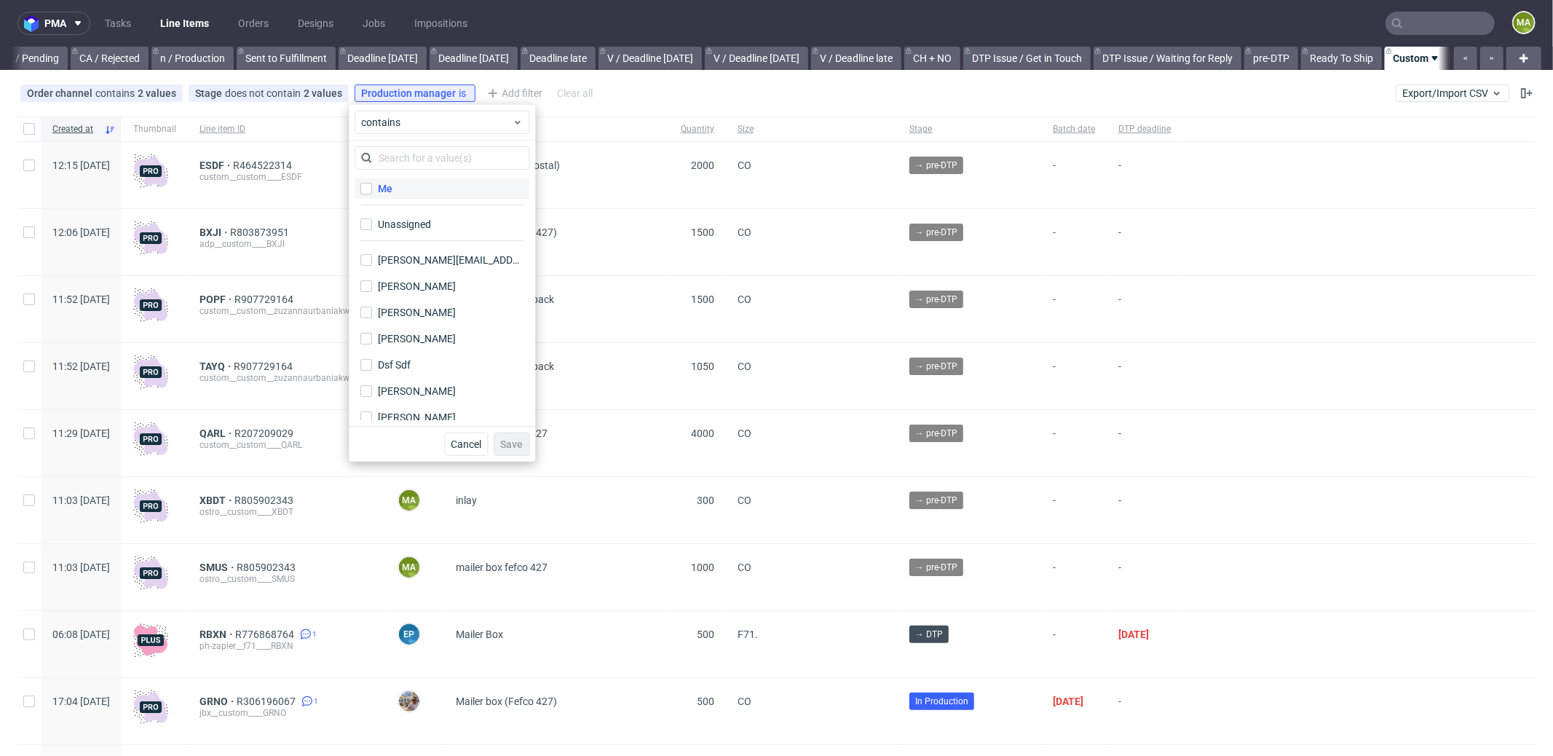
click at [385, 191] on div "Me" at bounding box center [385, 188] width 15 height 15
click at [372, 191] on input "Me" at bounding box center [366, 189] width 12 height 12
checkbox input "true"
click at [507, 434] on button "Save" at bounding box center [512, 443] width 36 height 23
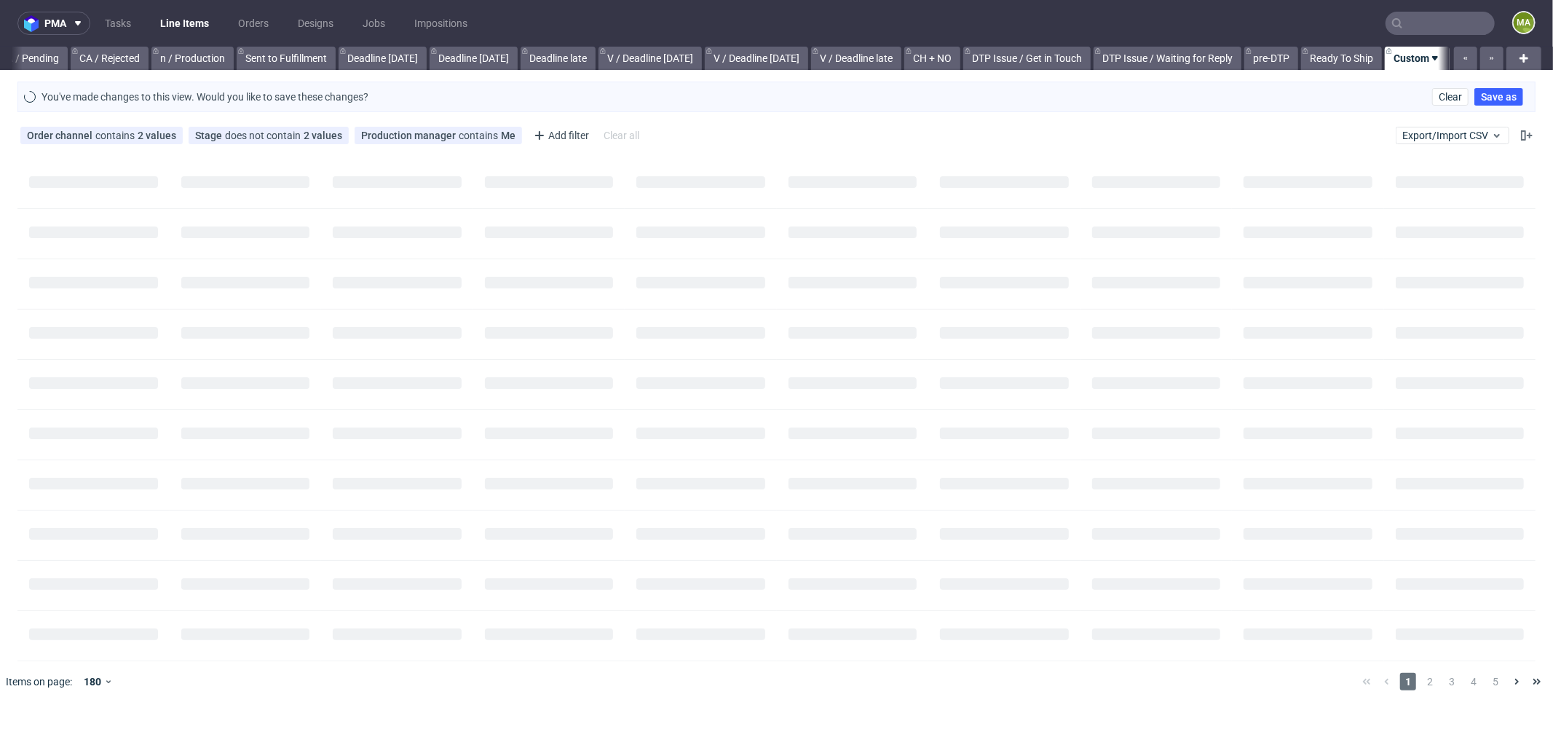
scroll to position [0, 1245]
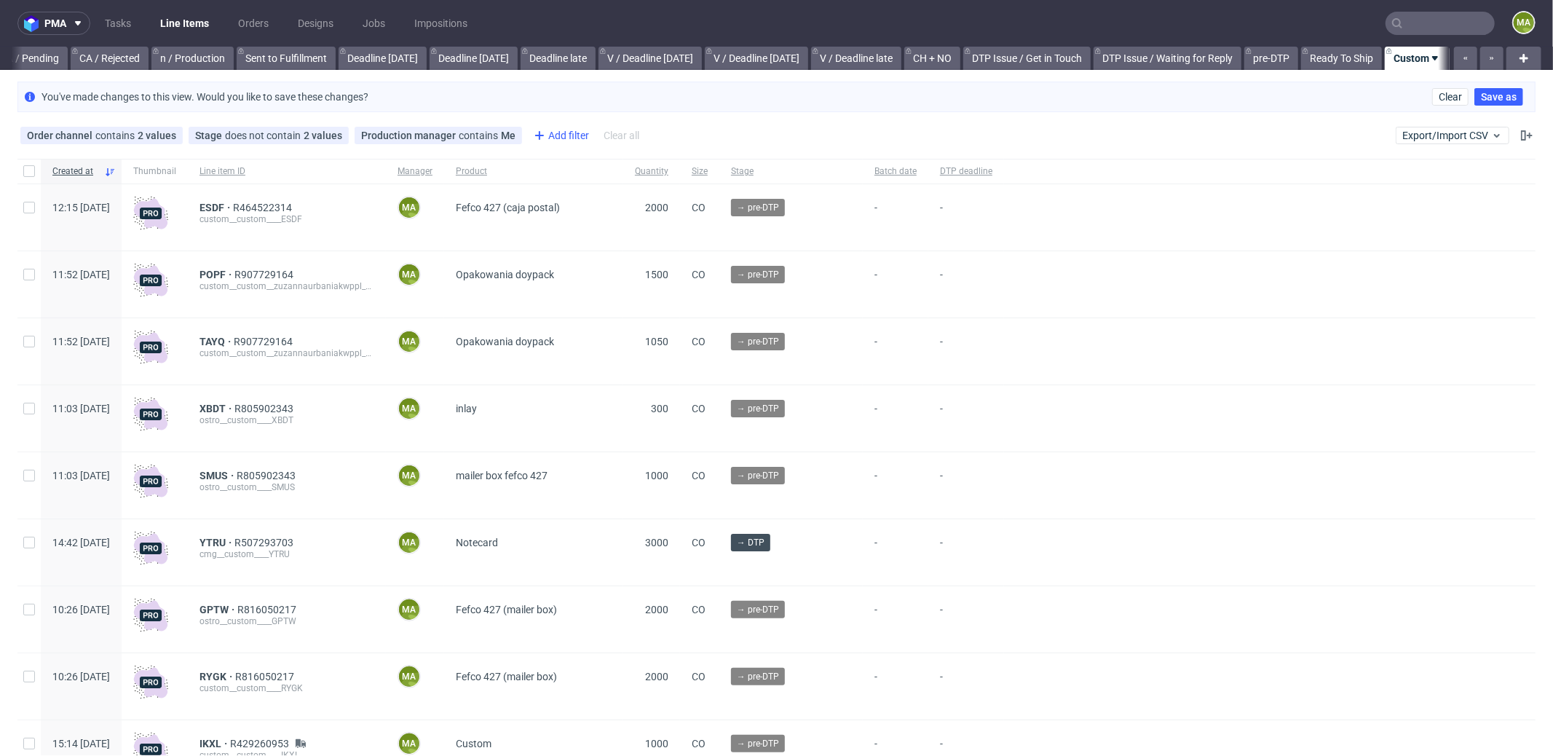
click at [562, 124] on div "Add filter" at bounding box center [560, 135] width 64 height 23
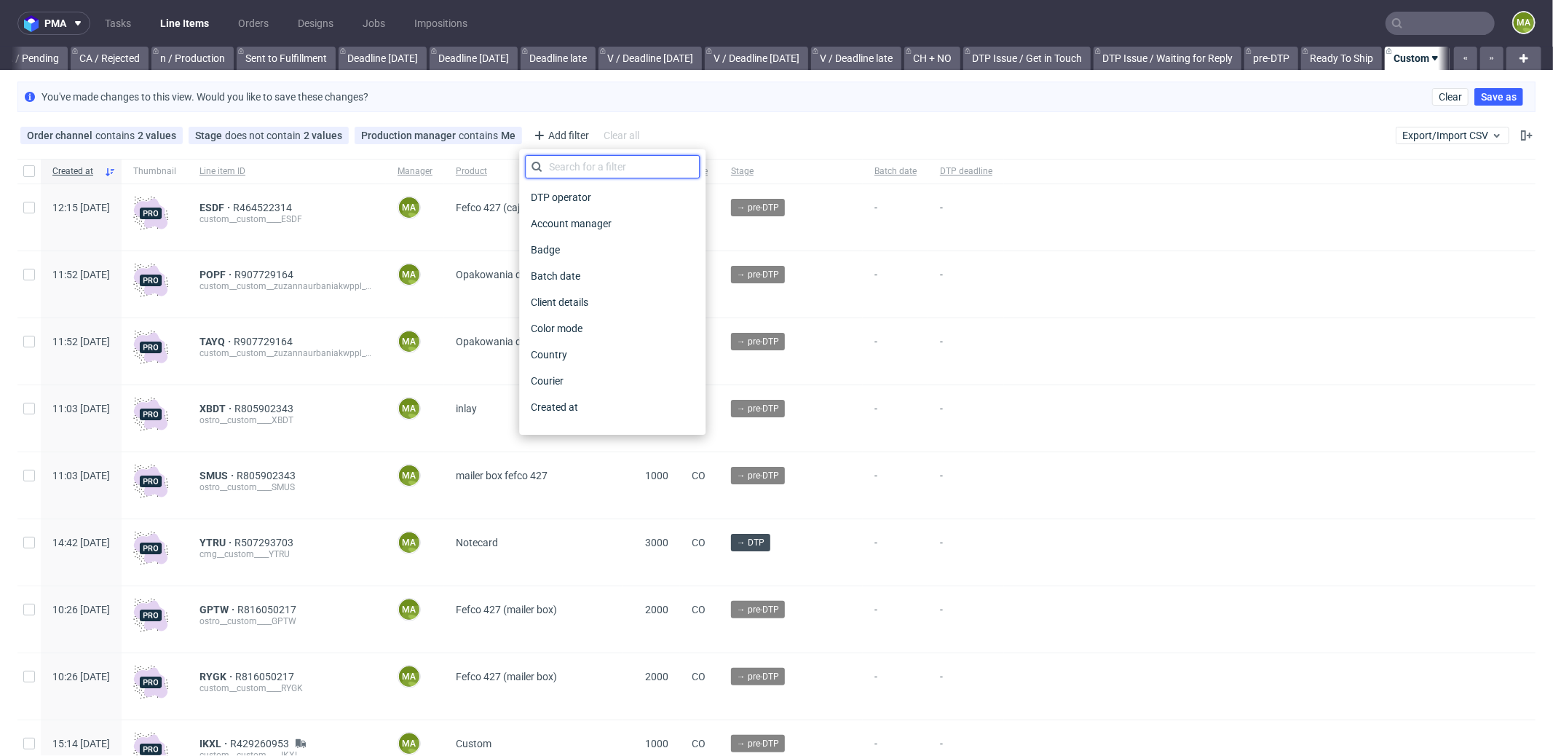
click at [583, 176] on input "text" at bounding box center [612, 166] width 175 height 23
type input "su"
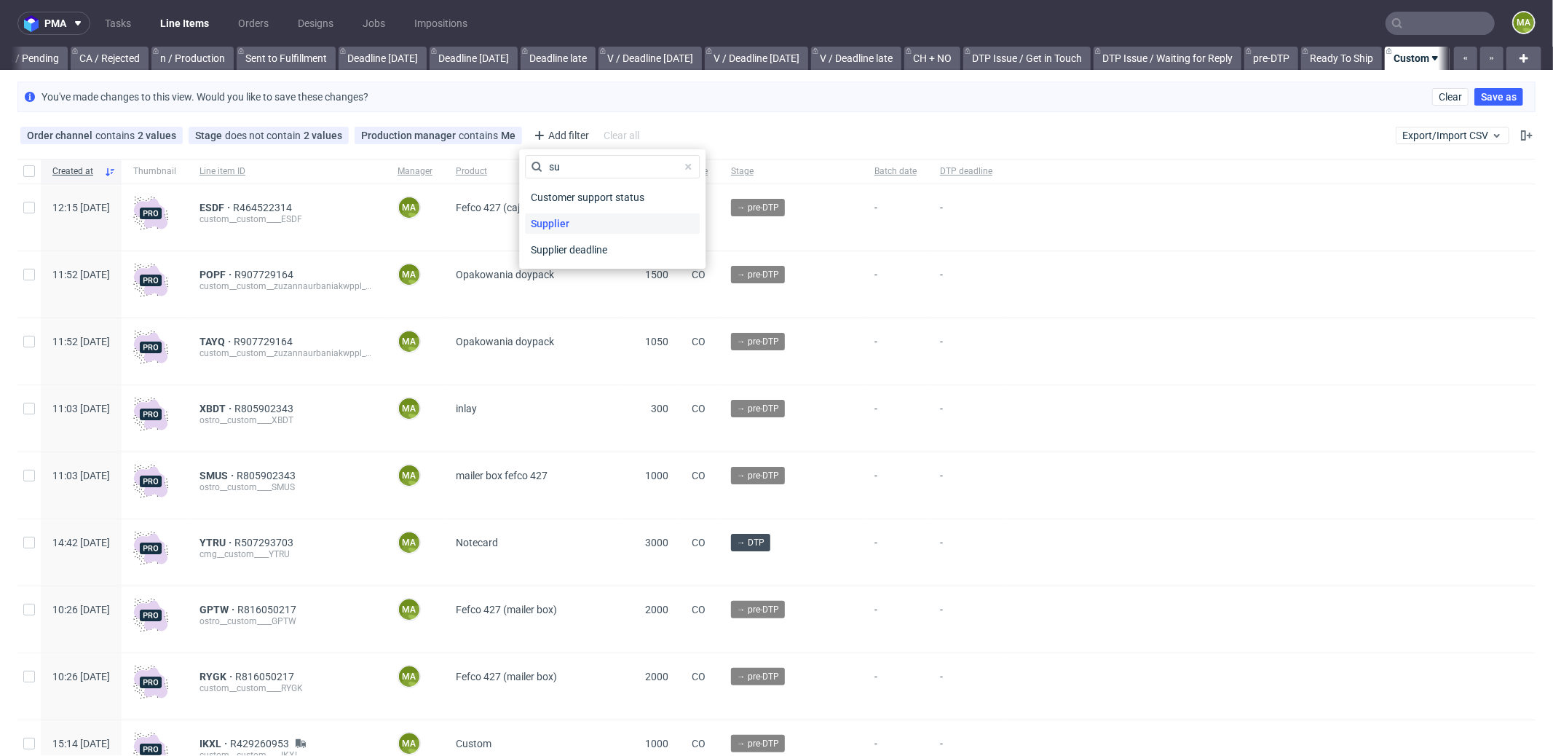
click at [591, 223] on div "Supplier" at bounding box center [612, 223] width 175 height 20
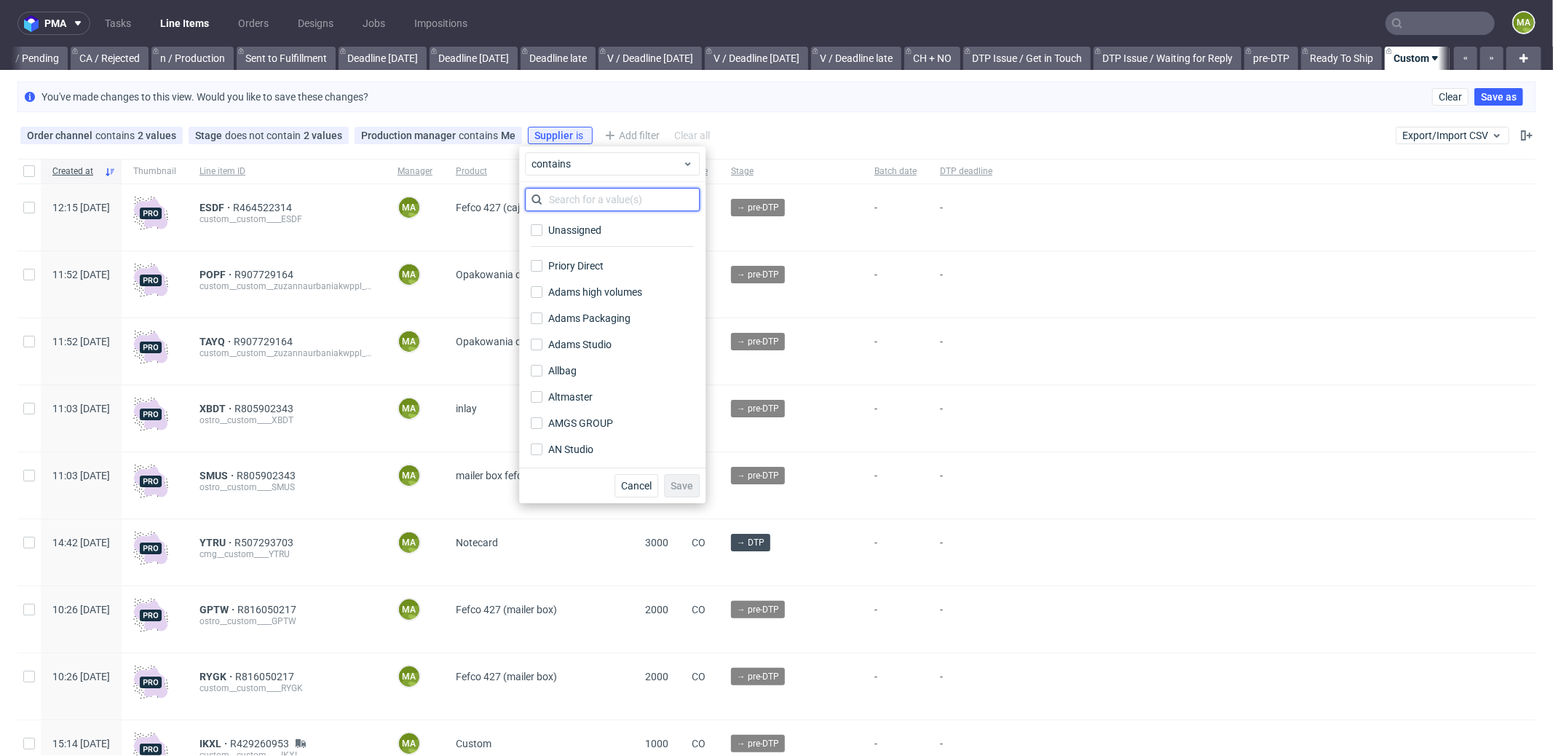
click at [598, 208] on input "text" at bounding box center [612, 199] width 175 height 23
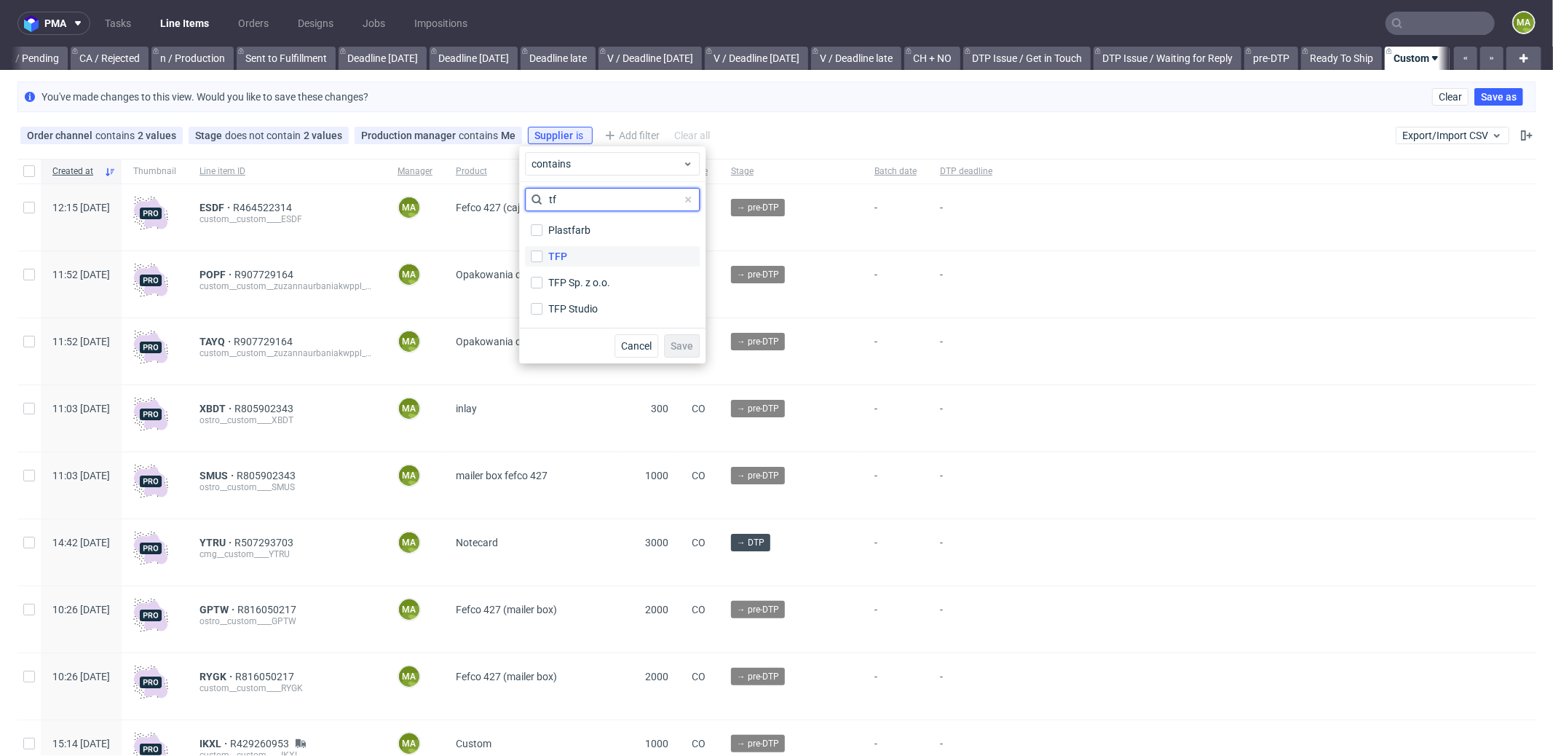
type input "tf"
click at [568, 249] on label "TFP" at bounding box center [612, 256] width 175 height 20
click at [542, 250] on input "TFP" at bounding box center [537, 256] width 12 height 12
checkbox input "true"
click at [576, 275] on div "TFP Sp. z o.o." at bounding box center [579, 282] width 63 height 15
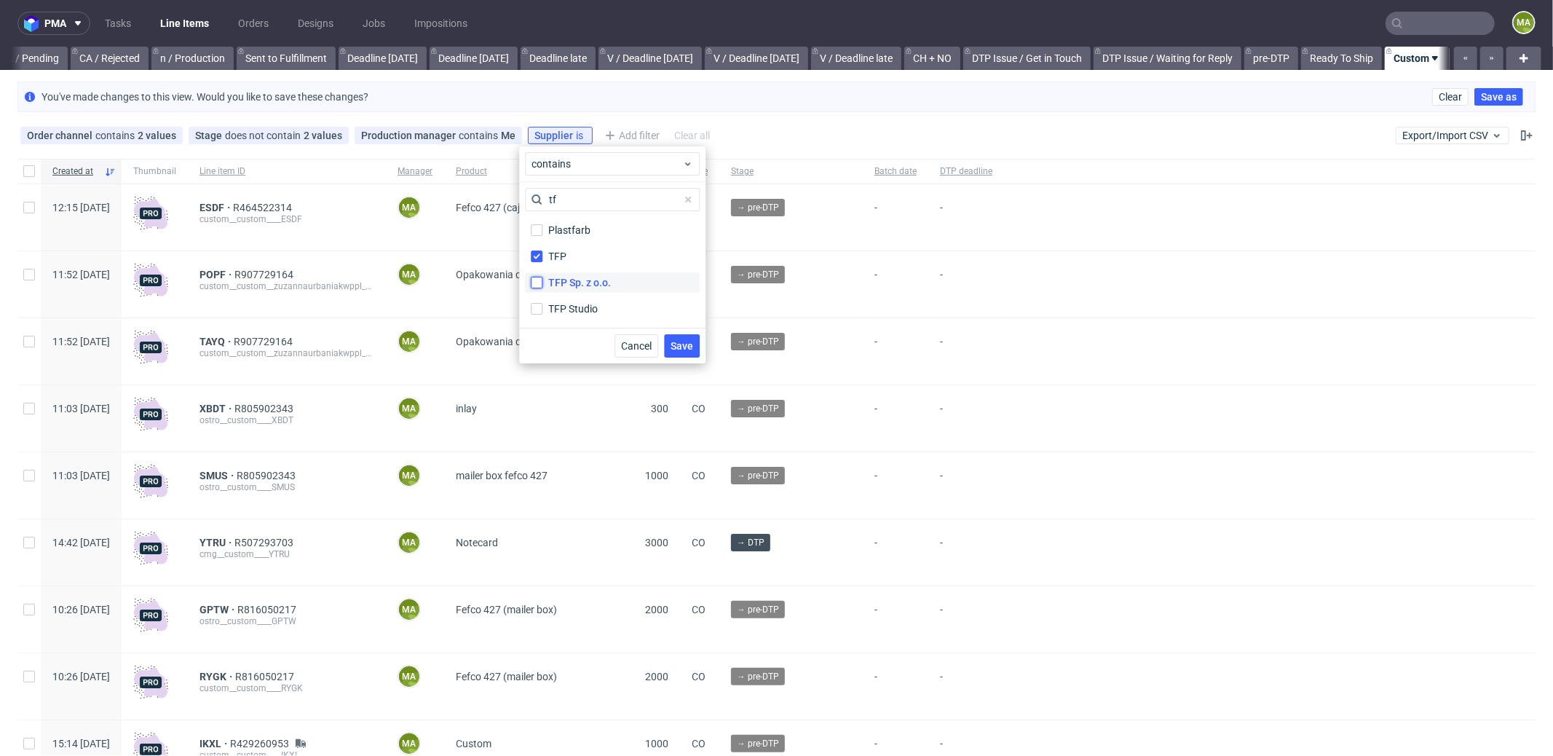
click at [542, 277] on input "TFP Sp. z o.o." at bounding box center [537, 283] width 12 height 12
checkbox input "true"
click at [692, 352] on button "Save" at bounding box center [682, 345] width 36 height 23
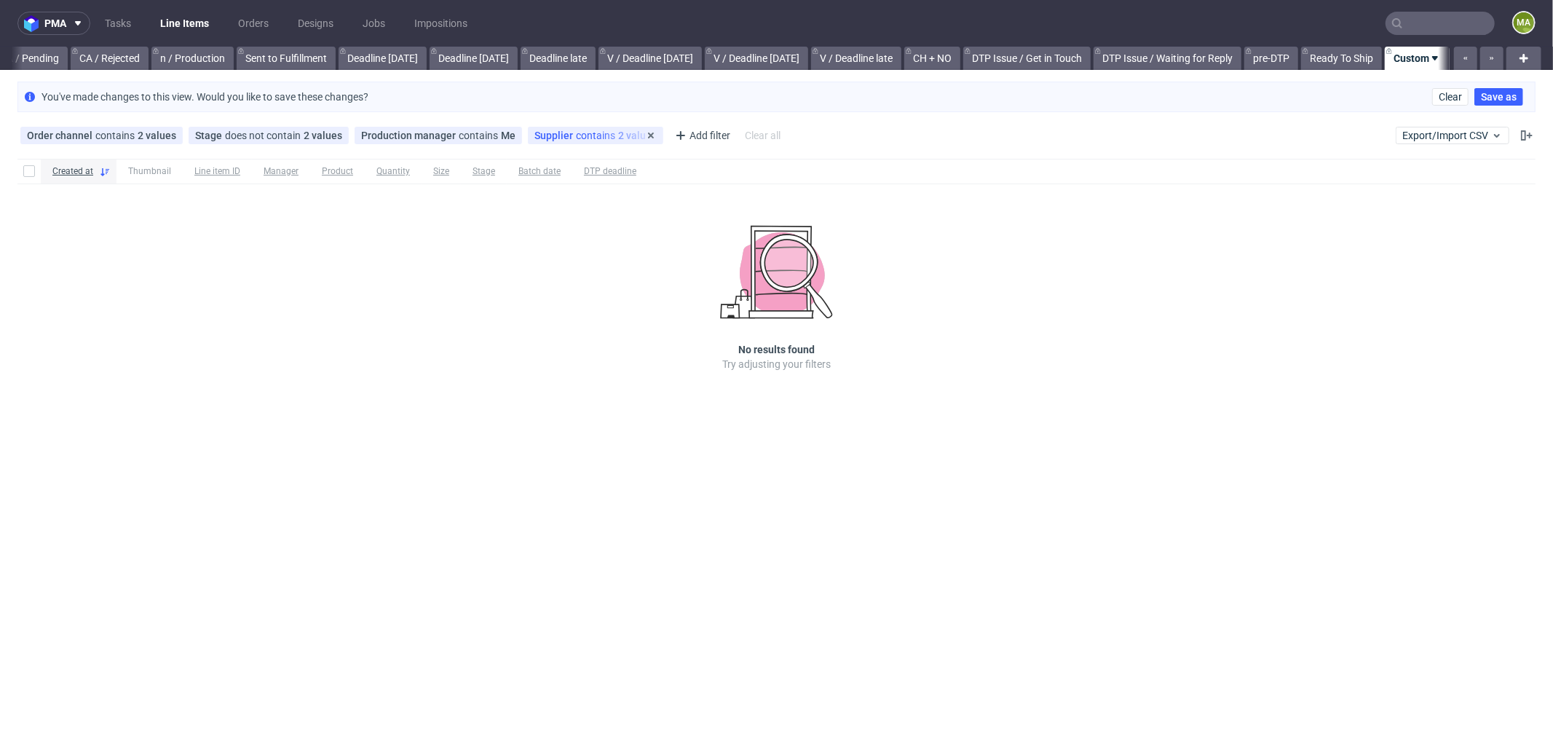
click at [591, 135] on div "Supplier contains 2 values" at bounding box center [595, 136] width 122 height 12
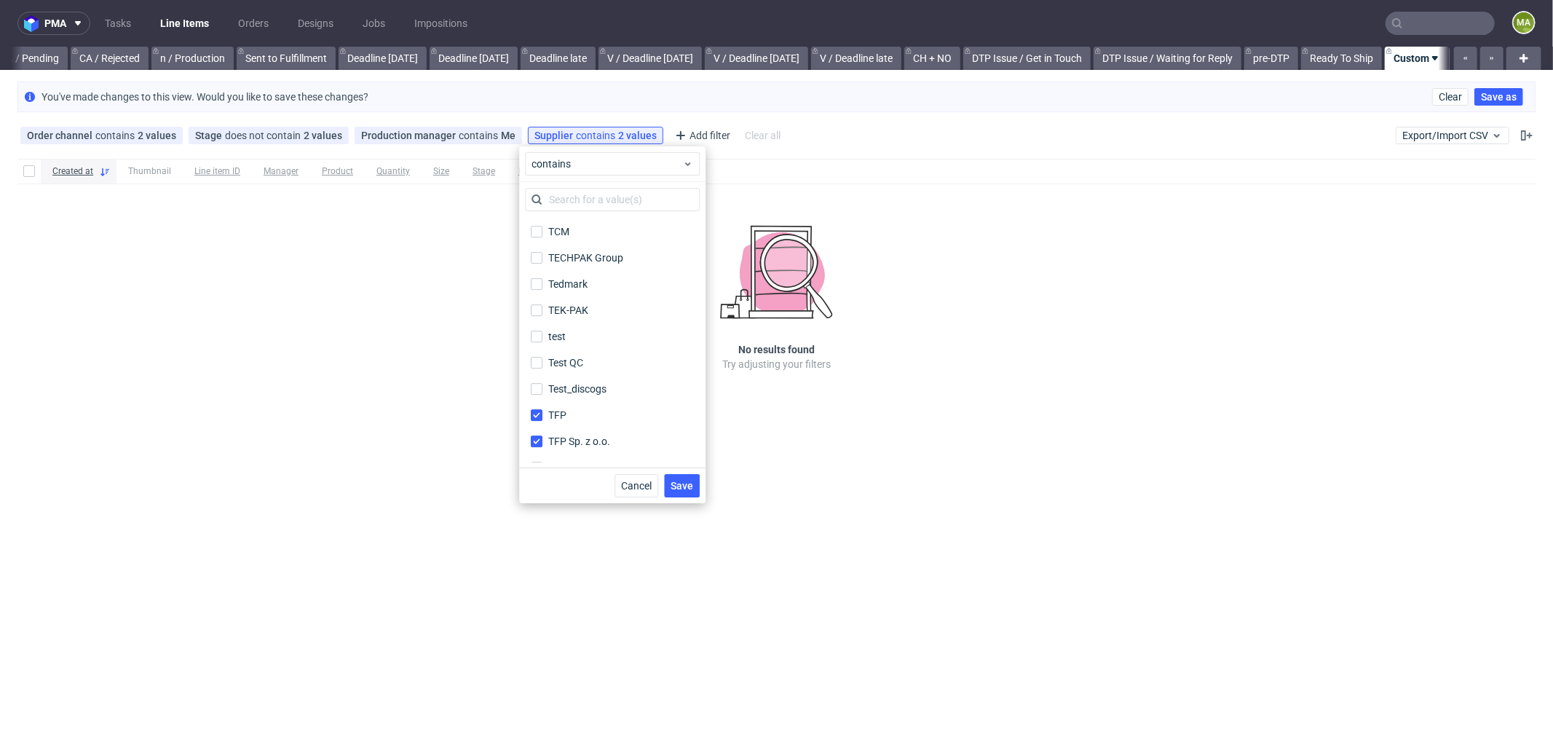
scroll to position [3903, 0]
click at [633, 485] on span "Cancel" at bounding box center [636, 485] width 31 height 10
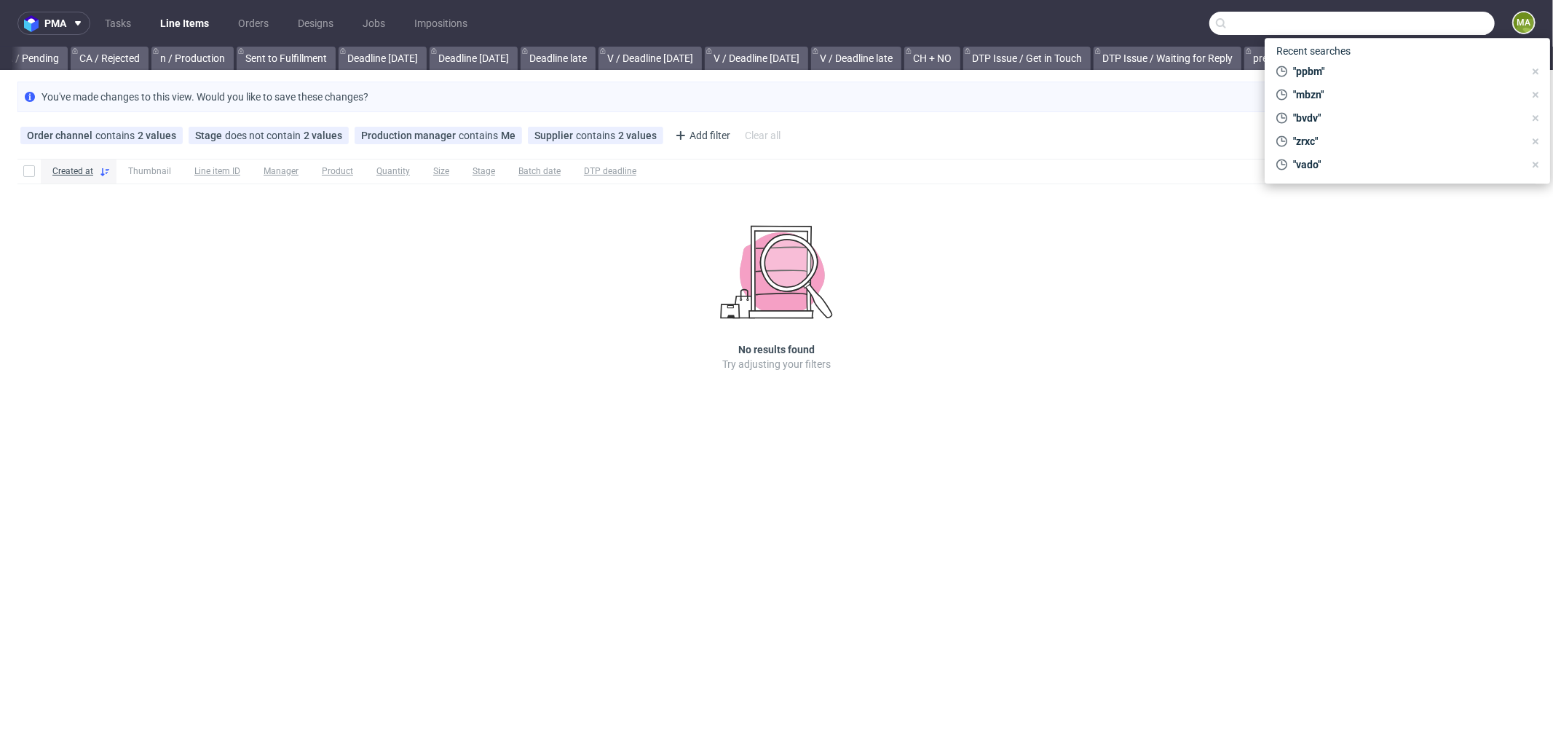
click at [1422, 21] on input "text" at bounding box center [1351, 23] width 285 height 23
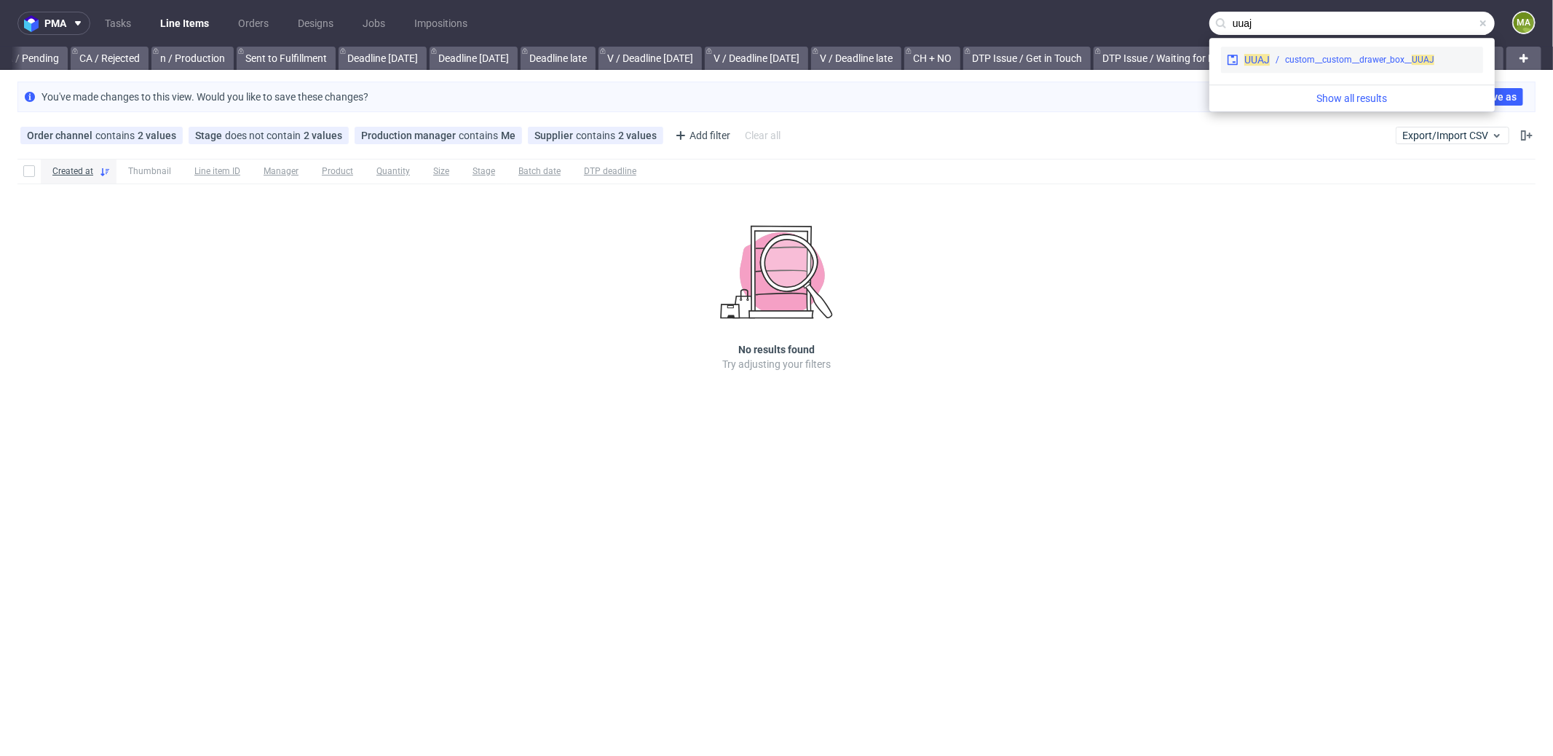
type input "uuaj"
click at [1345, 58] on div "custom__custom__drawer_box__ UUAJ" at bounding box center [1359, 59] width 149 height 13
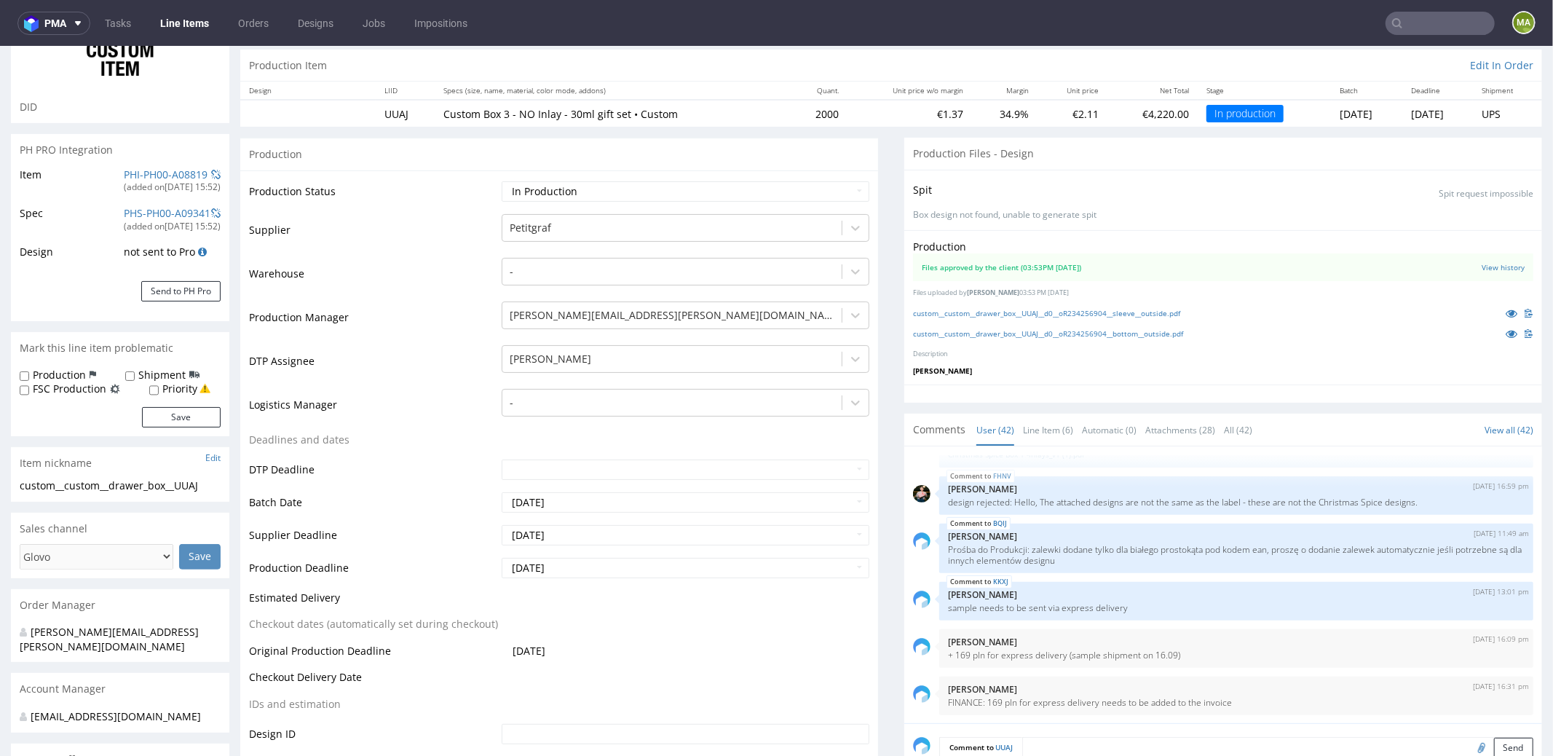
scroll to position [145, 0]
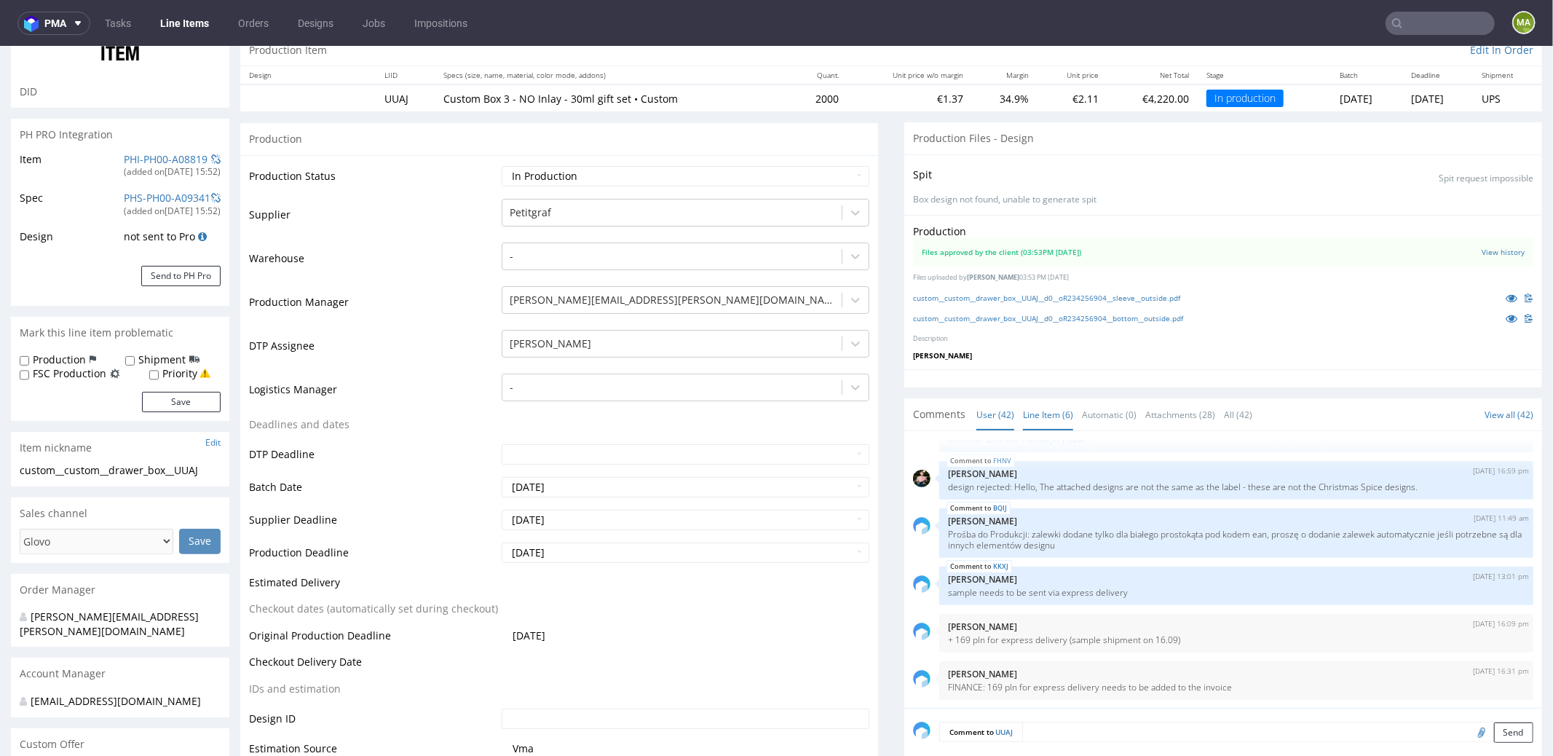
click at [1039, 405] on link "Line Item (6)" at bounding box center [1048, 413] width 50 height 31
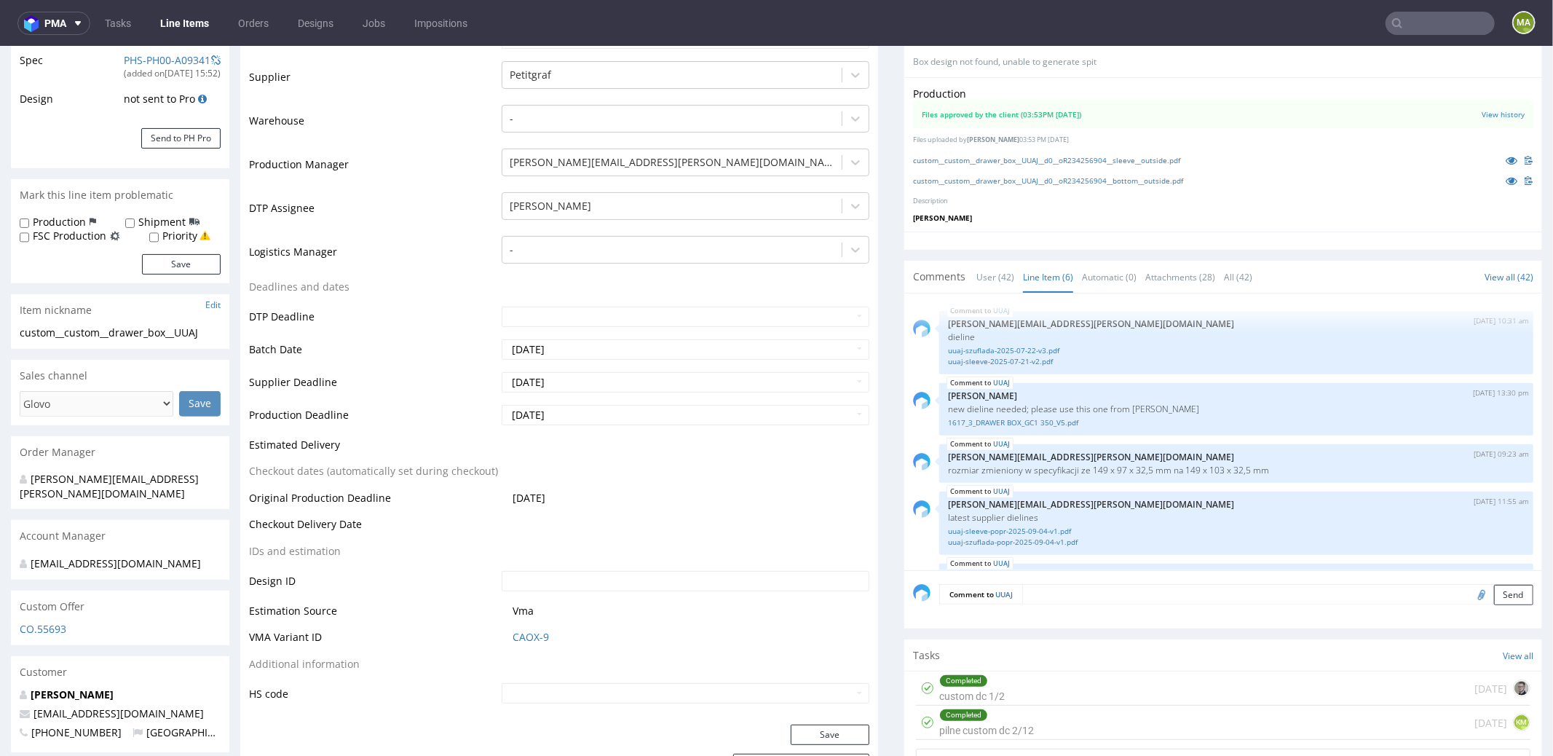
scroll to position [282, 0]
click at [1001, 417] on link "1617_3_DRAWER BOX_GC1 350_V5.pdf" at bounding box center [1236, 422] width 577 height 11
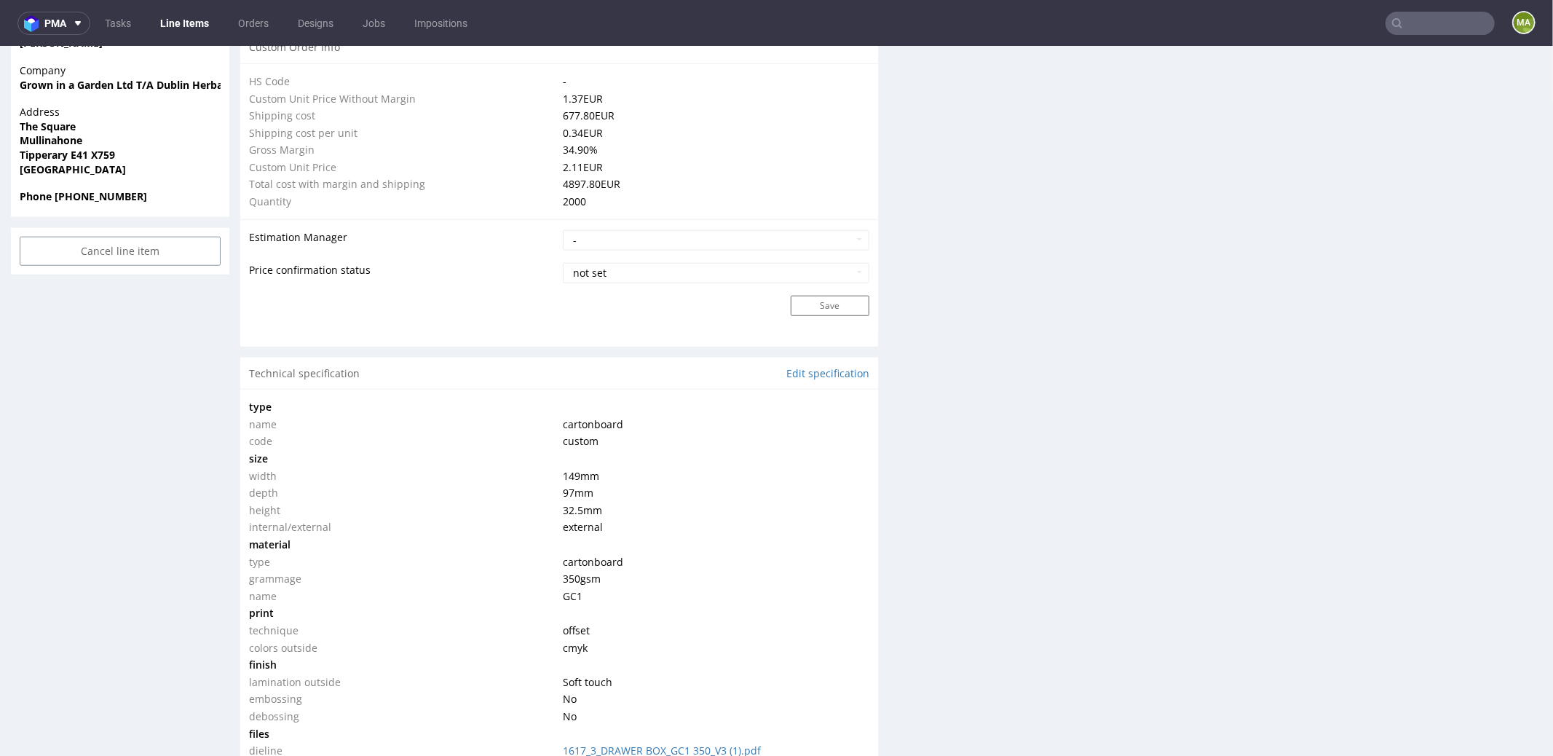
scroll to position [1056, 0]
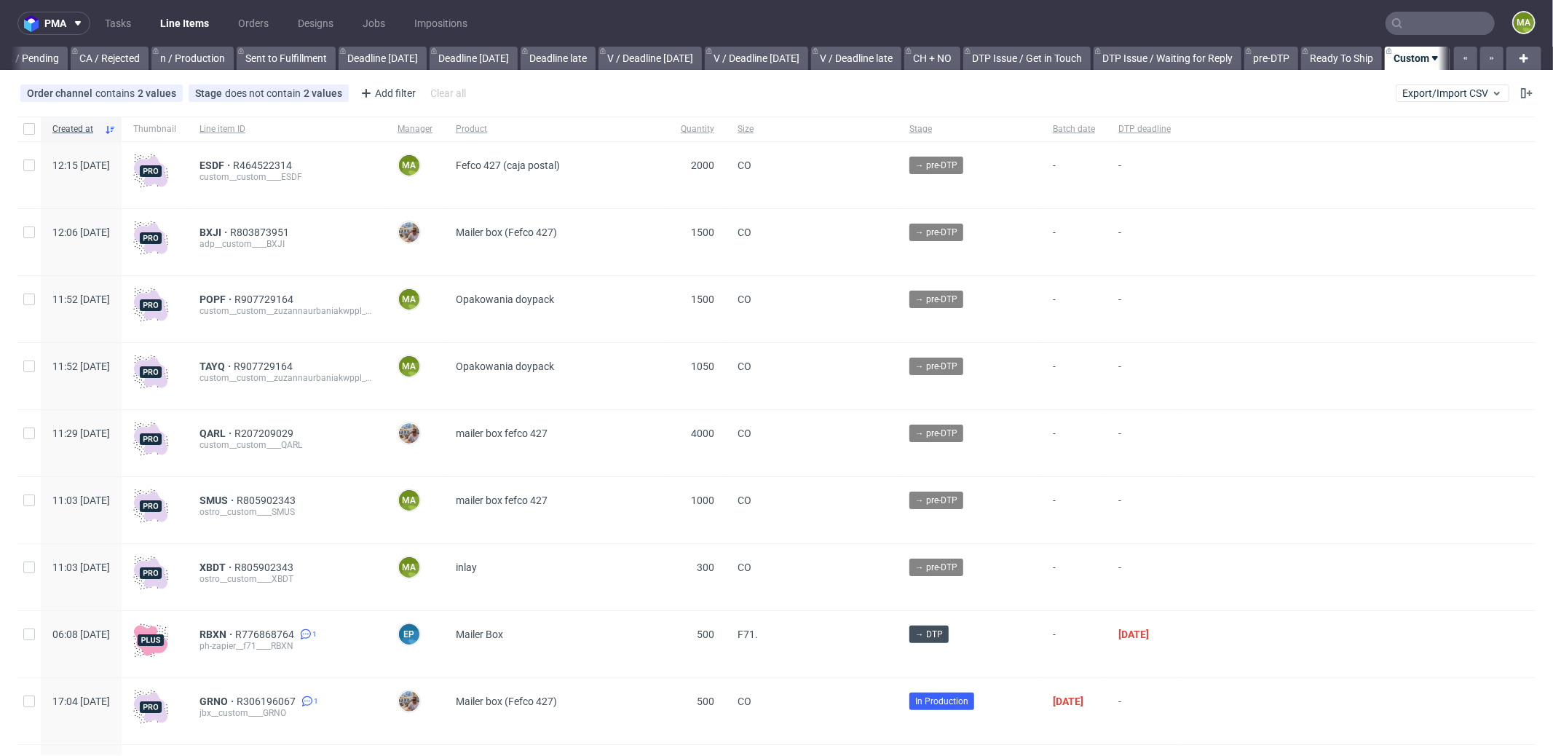
scroll to position [0, 1256]
click at [1449, 16] on input "text" at bounding box center [1439, 23] width 109 height 23
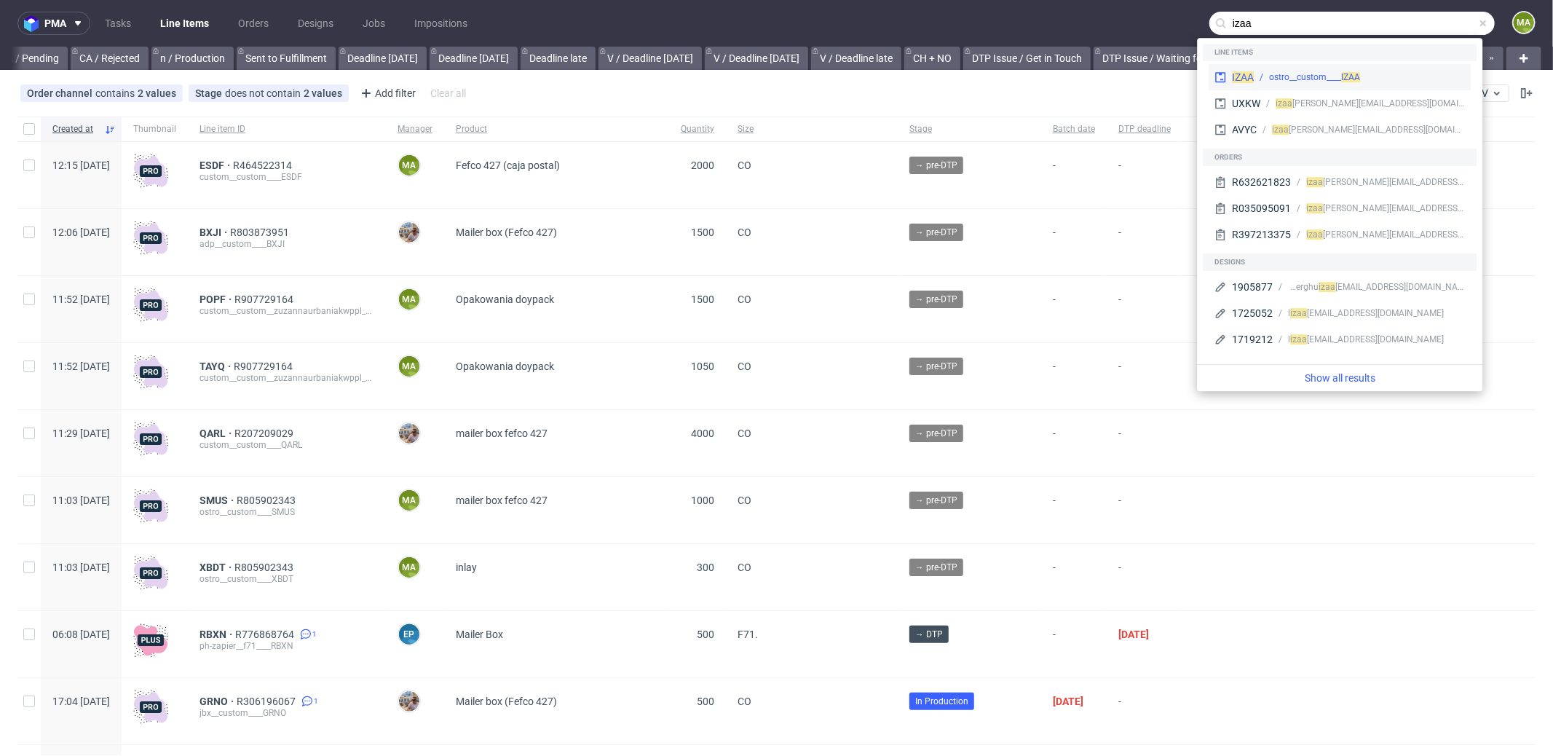
type input "izaa"
click at [1317, 71] on div "ostro__custom____ IZAA" at bounding box center [1314, 77] width 91 height 13
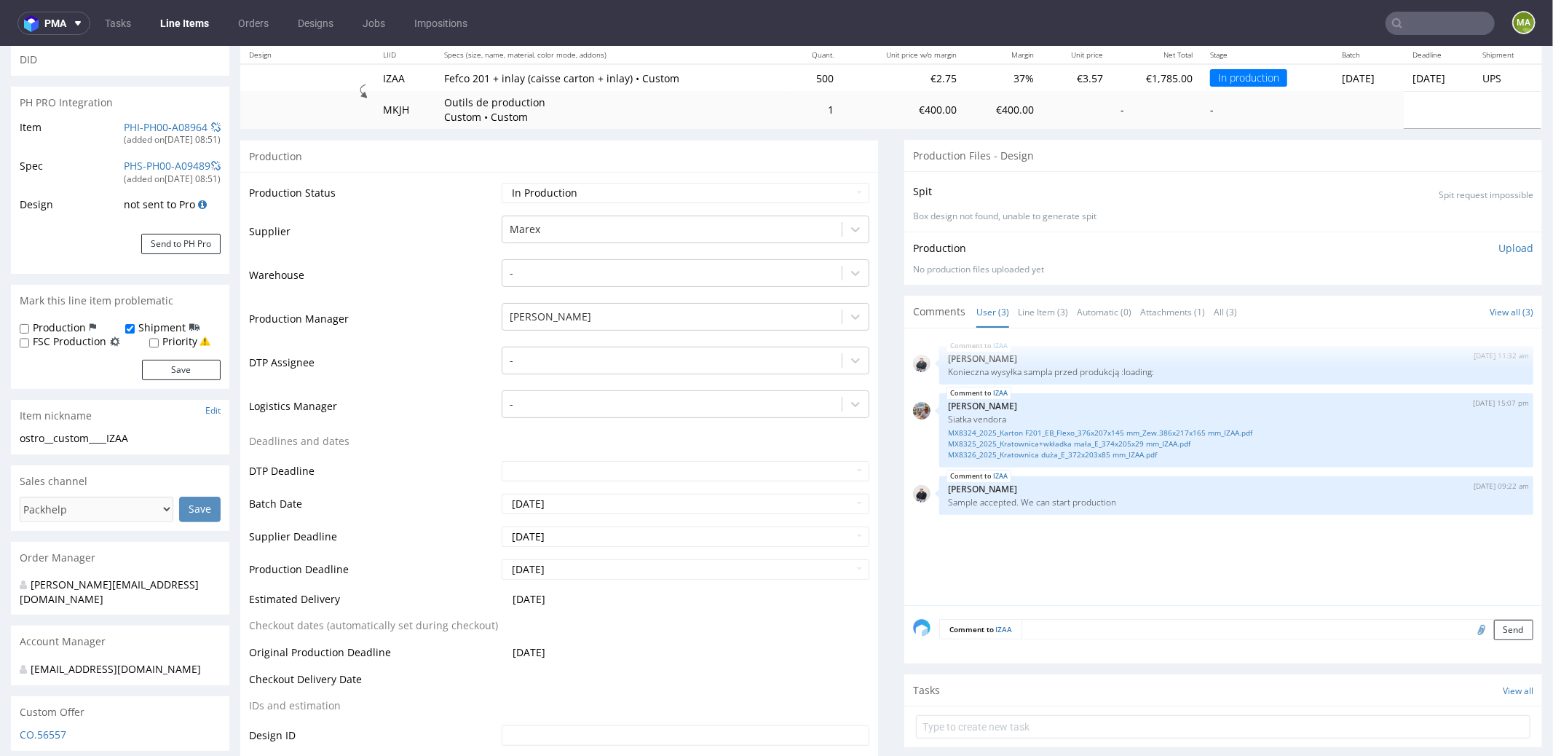
scroll to position [499, 0]
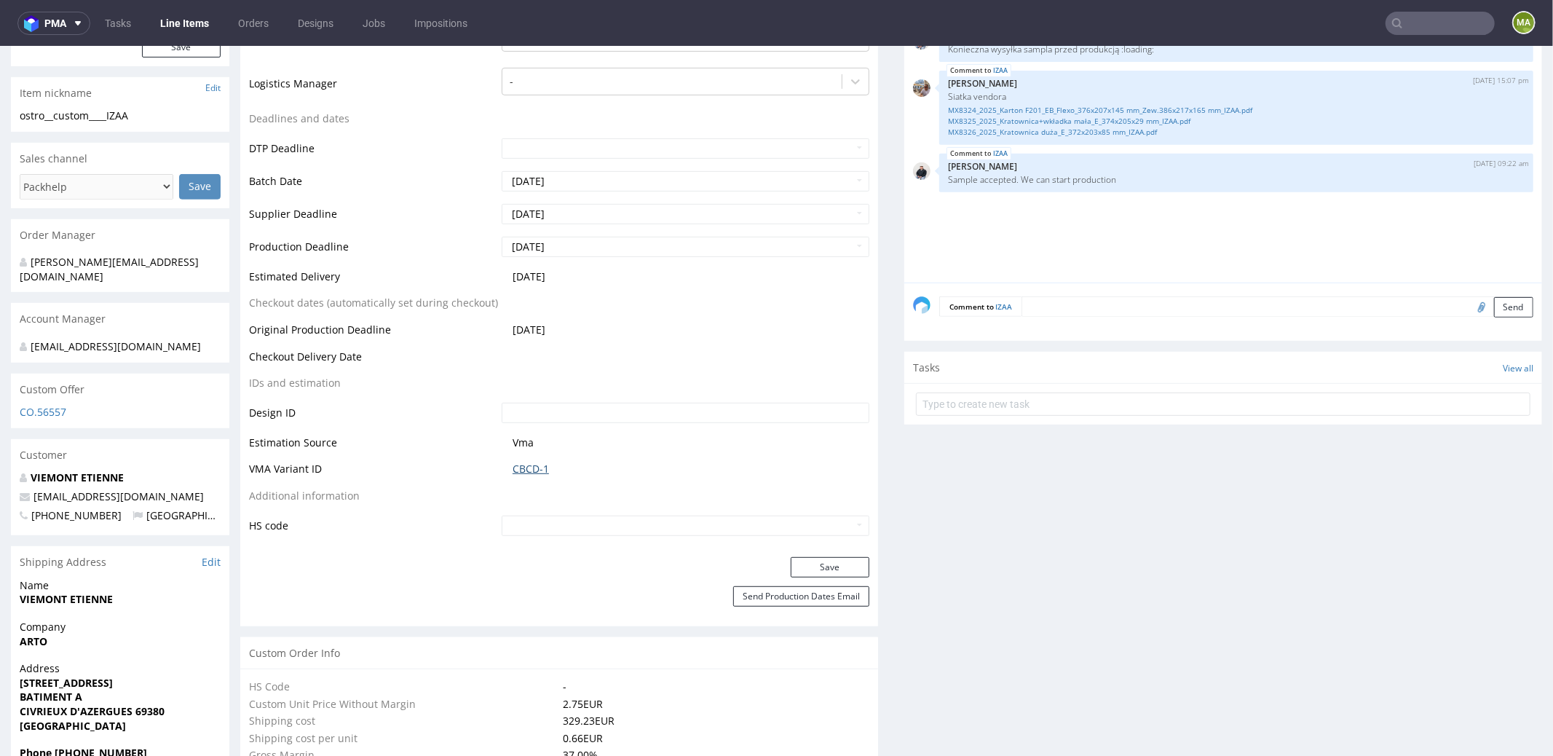
click at [523, 464] on link "CBCD-1" at bounding box center [530, 468] width 36 height 15
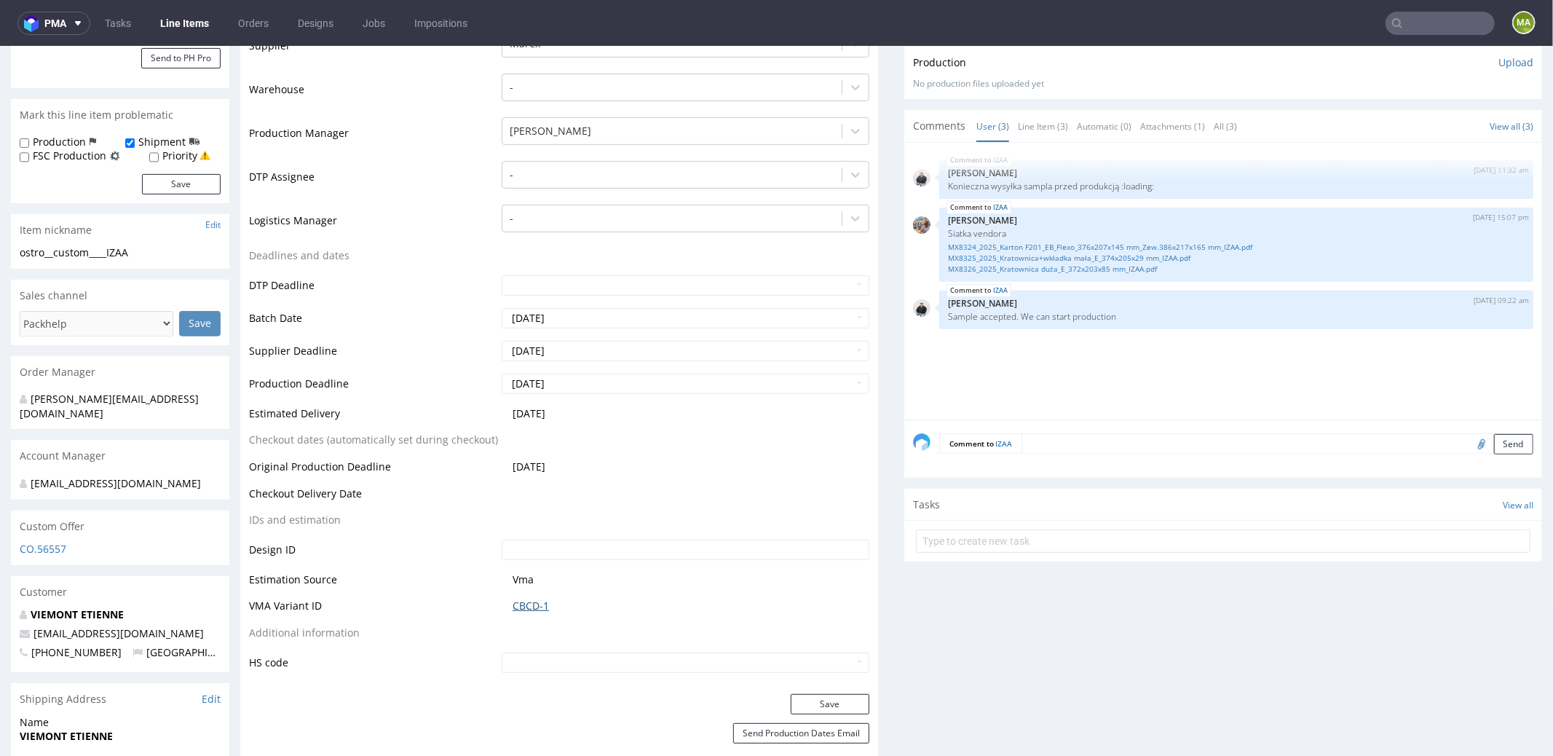
scroll to position [360, 0]
click at [978, 268] on link "MX8326_2025_Kratownica duża_E_372x203x85 mm_IZAA.pdf" at bounding box center [1236, 271] width 577 height 11
click at [1088, 259] on link "MX8325_2025_Kratownica+wkładka mała_E_374x205x29 mm_IZAA.pdf" at bounding box center [1236, 260] width 577 height 11
click at [1033, 241] on div "MX8324_2025_Karton F201_EB_Flexo_376x207x145 mm_Zew.386x217x165 mm_IZAA.pdf MX8…" at bounding box center [1236, 259] width 577 height 36
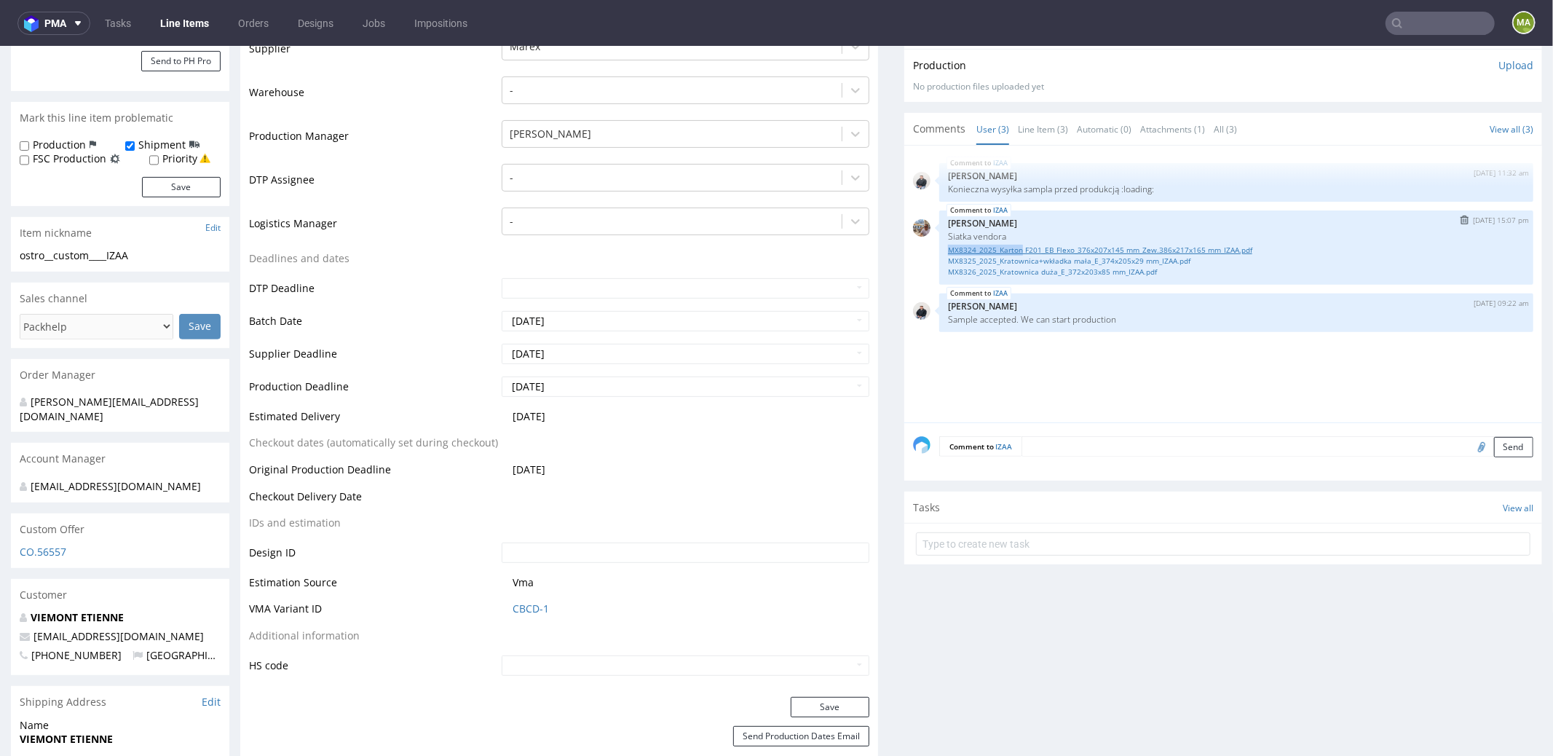
click at [1032, 244] on link "MX8324_2025_Karton F201_EB_Flexo_376x207x145 mm_Zew.386x217x165 mm_IZAA.pdf" at bounding box center [1236, 249] width 577 height 11
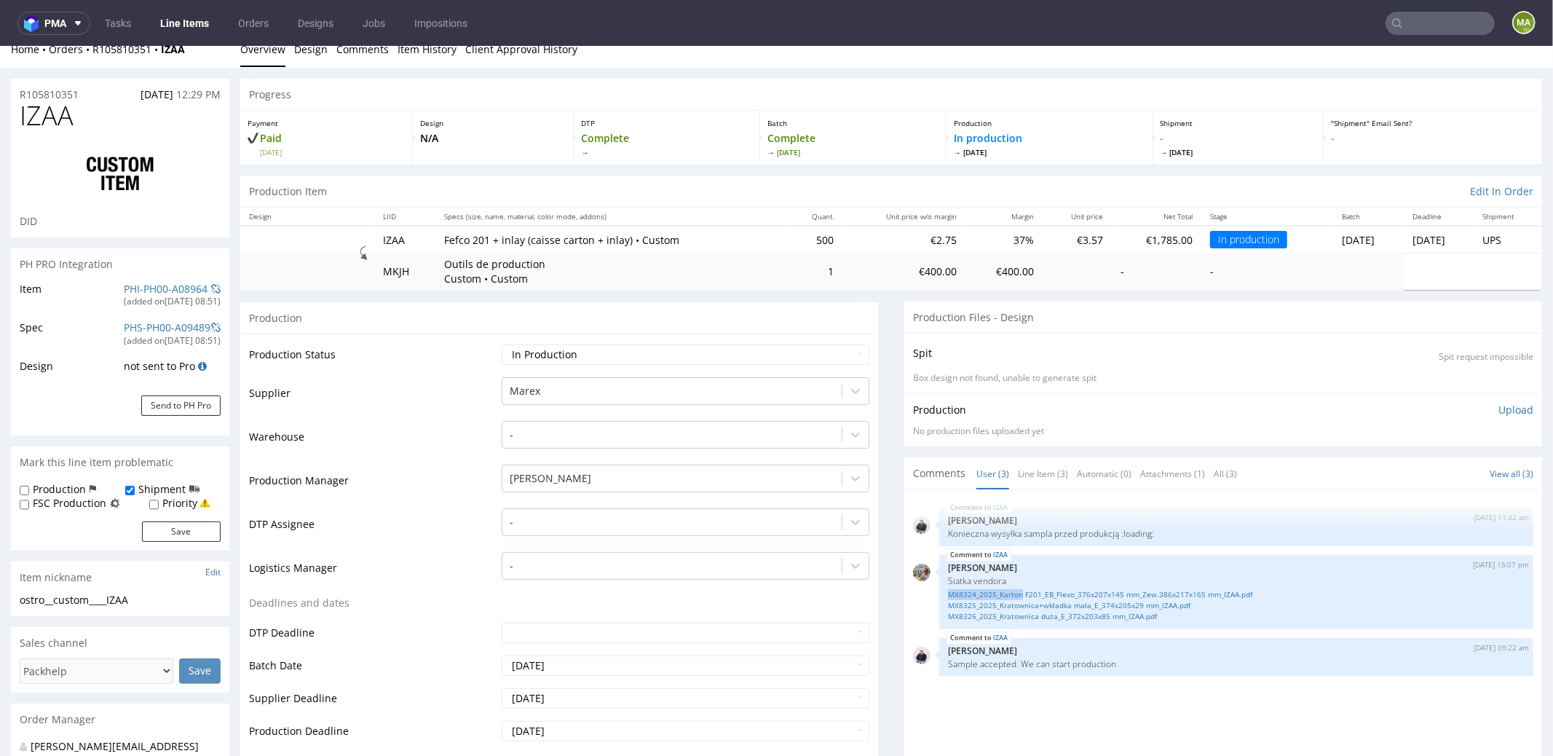
scroll to position [0, 0]
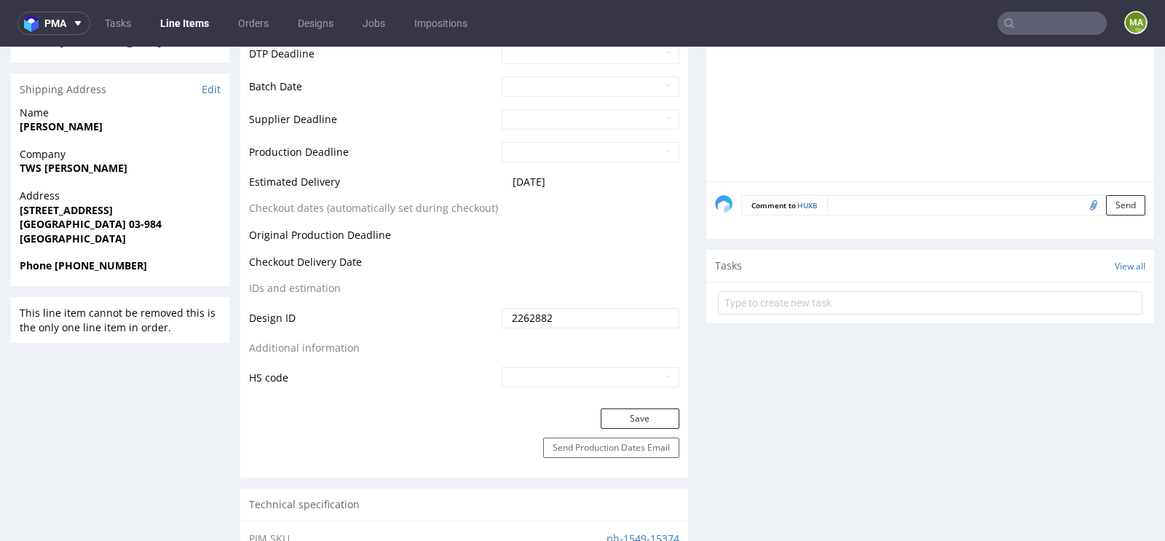
scroll to position [579, 0]
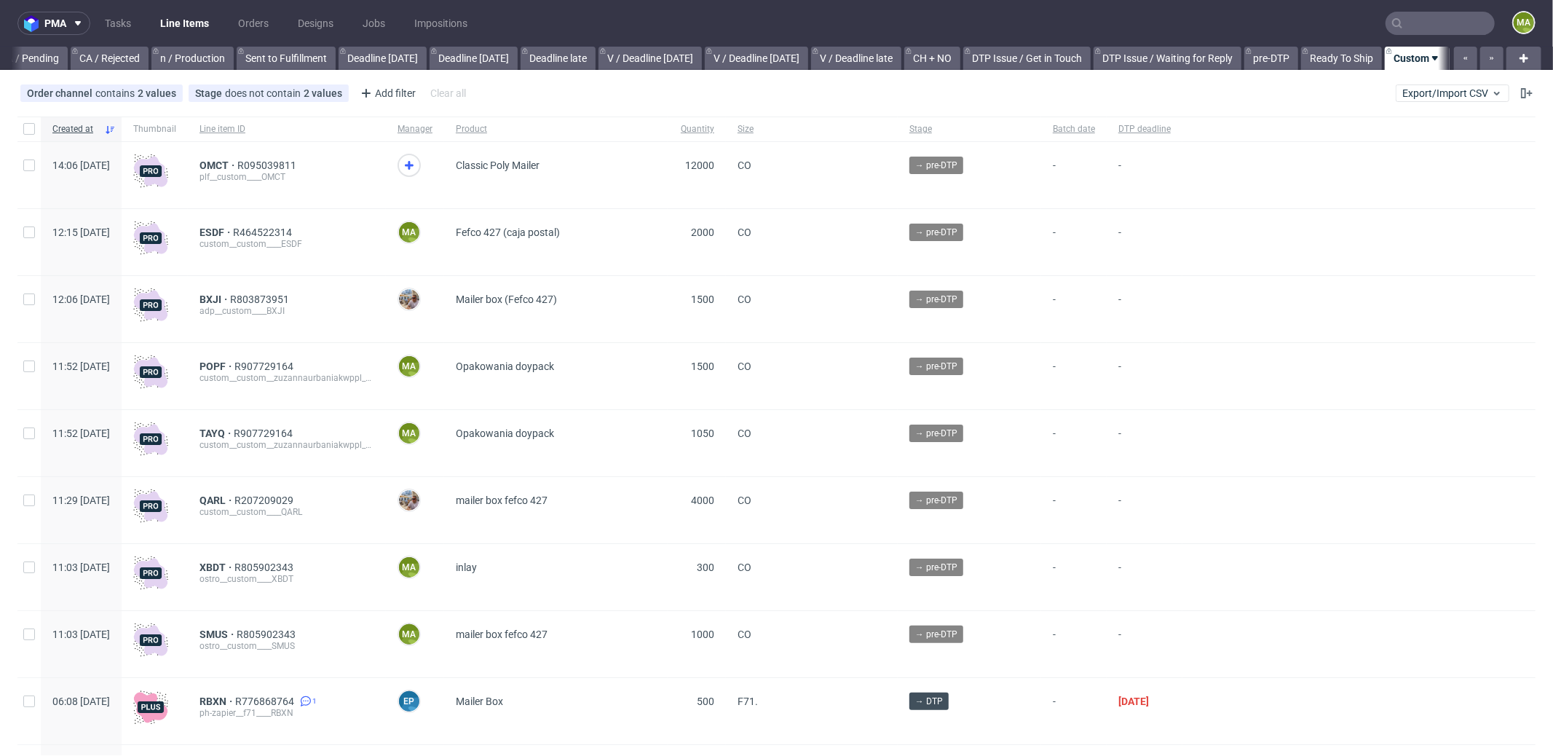
scroll to position [0, 1256]
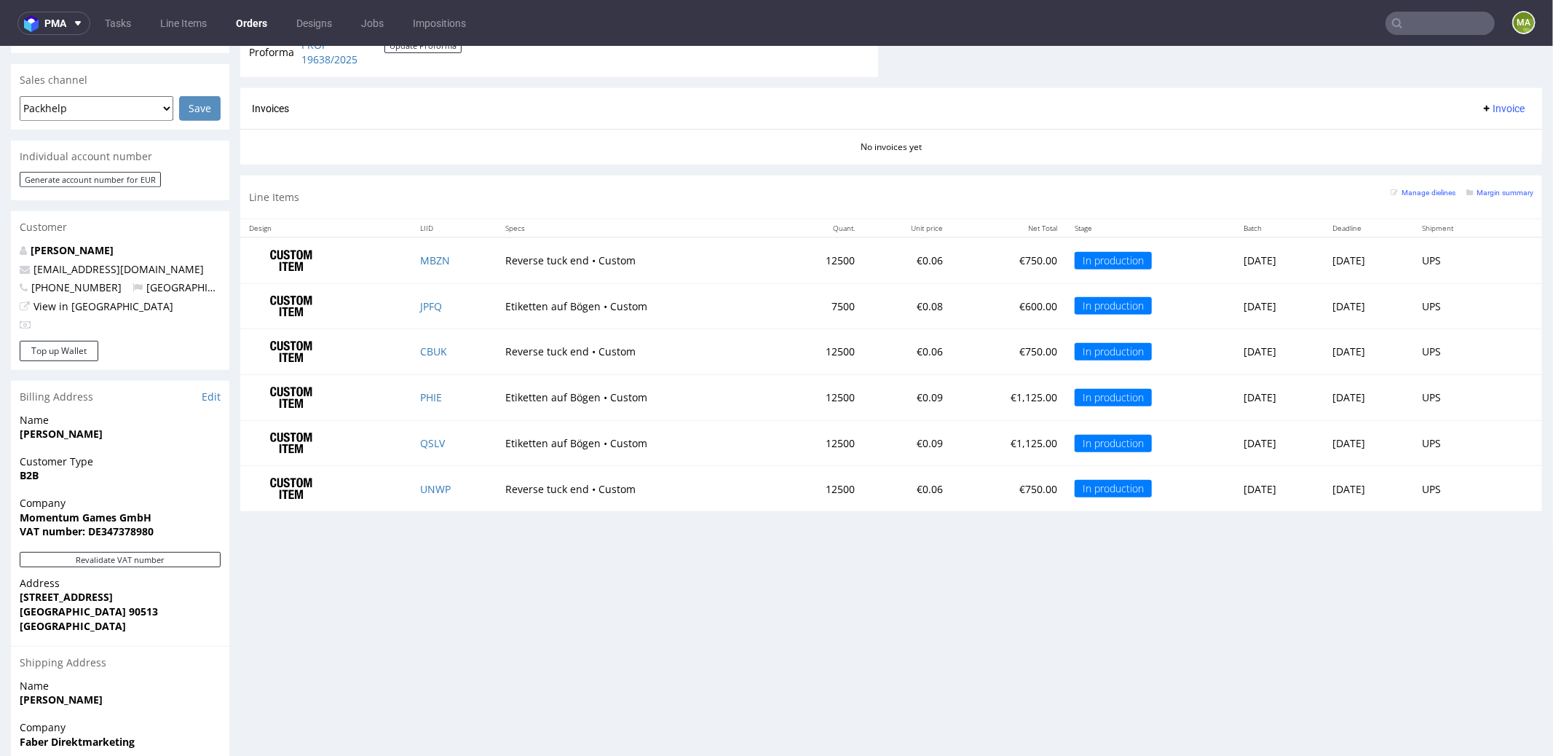
scroll to position [406, 0]
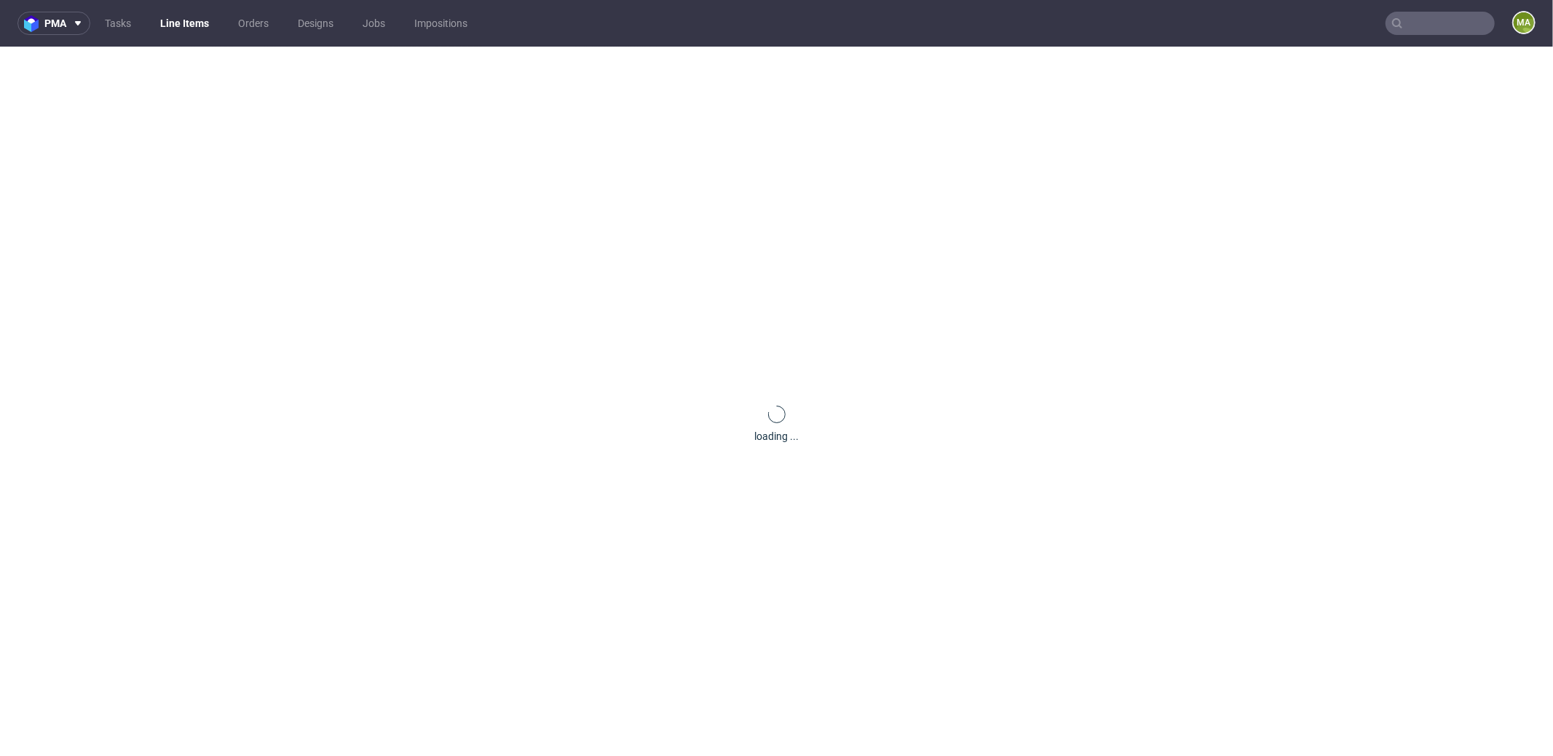
click at [419, 457] on div "loading ..." at bounding box center [776, 425] width 1553 height 756
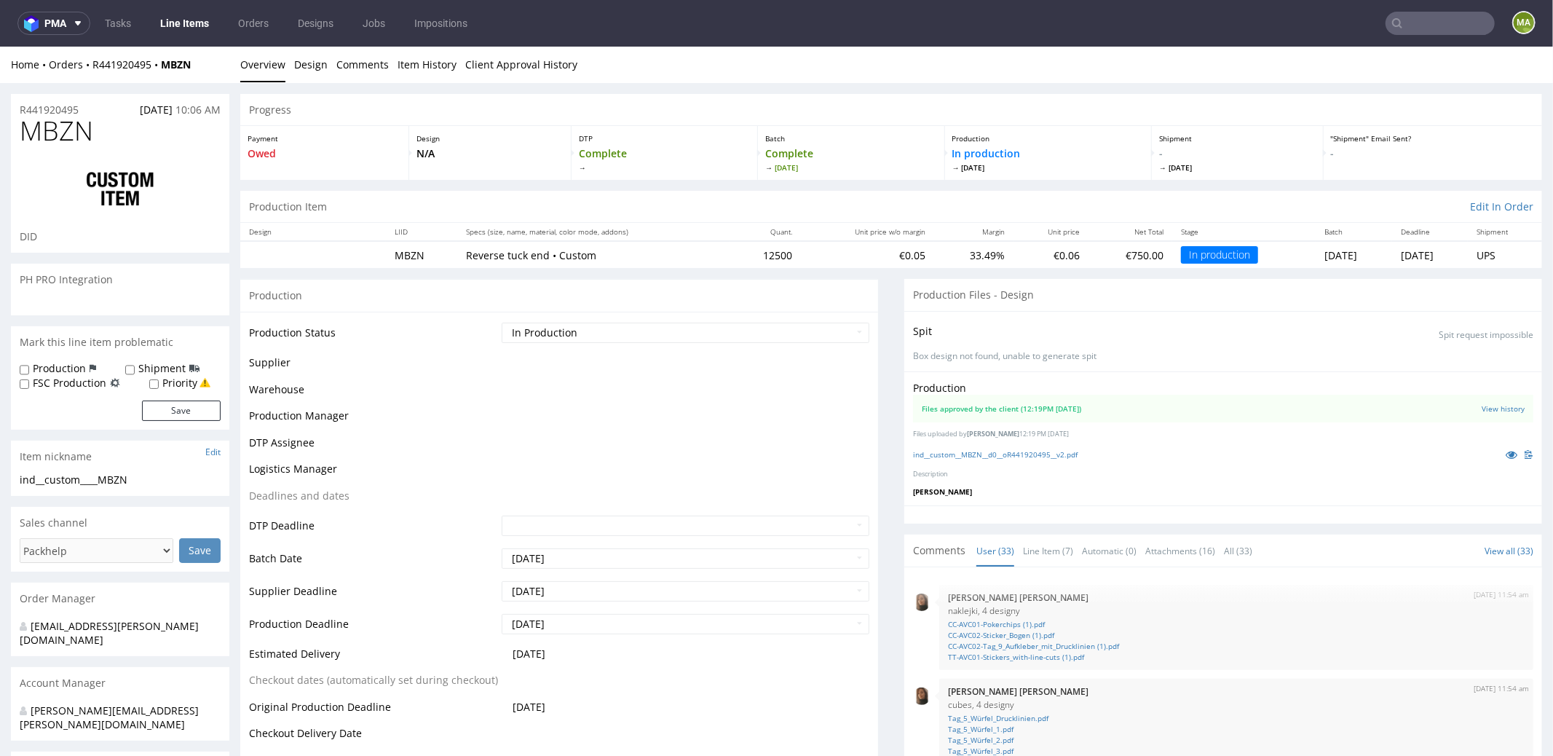
scroll to position [1741, 0]
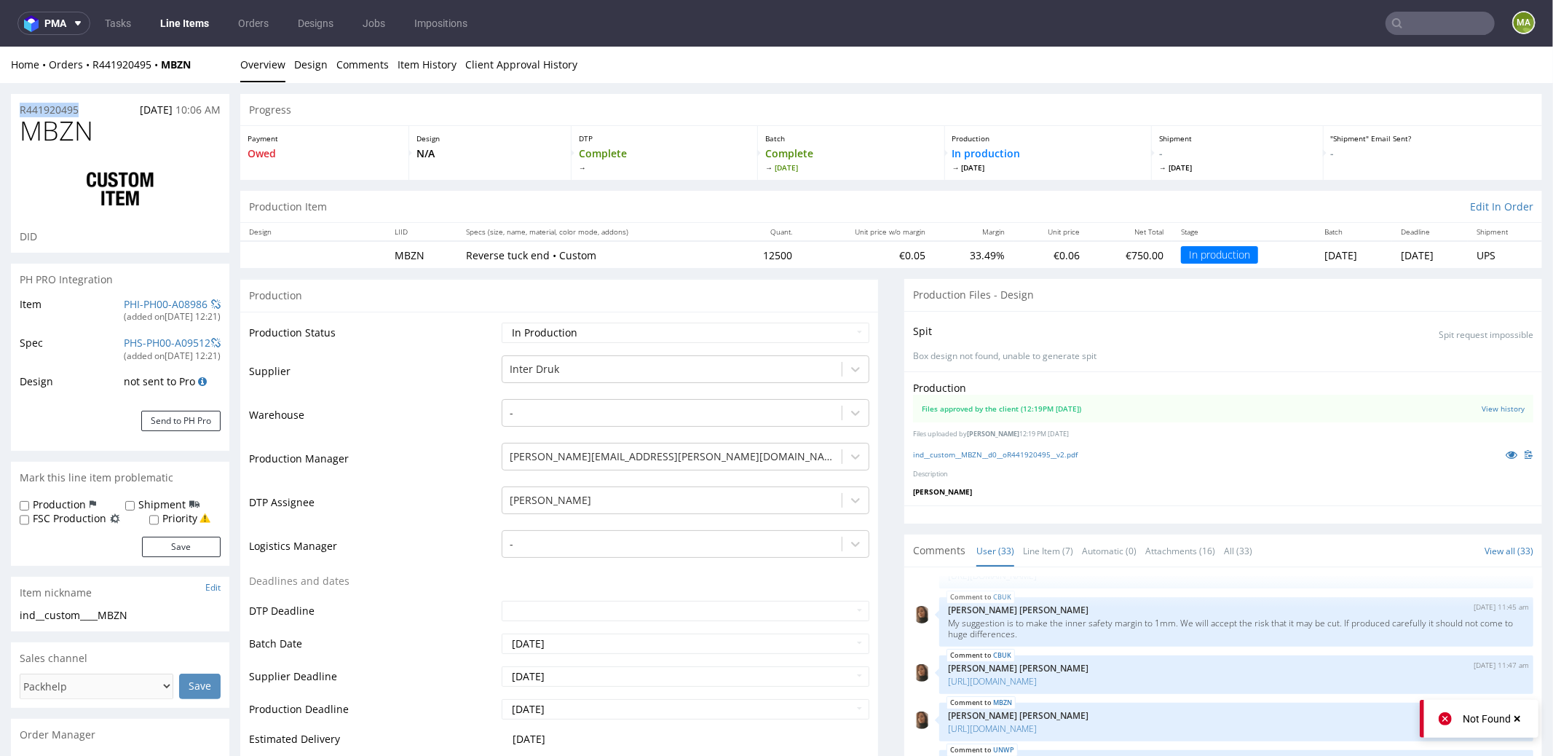
drag, startPoint x: 20, startPoint y: 107, endPoint x: 0, endPoint y: 108, distance: 20.4
copy p "R441920495"
click at [144, 307] on link "PHI-PH00-A08986" at bounding box center [166, 303] width 84 height 14
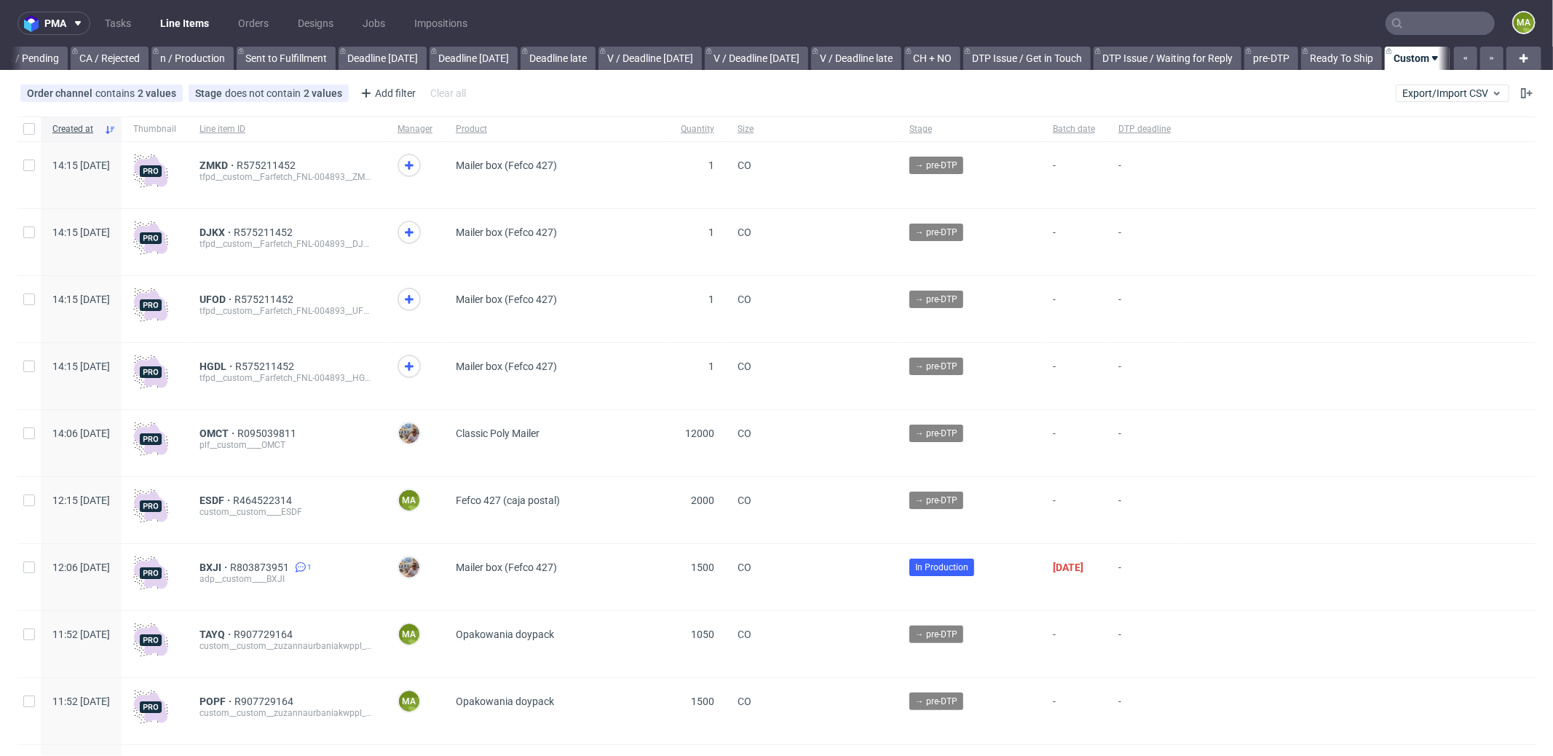
click at [1420, 31] on input "text" at bounding box center [1439, 23] width 109 height 23
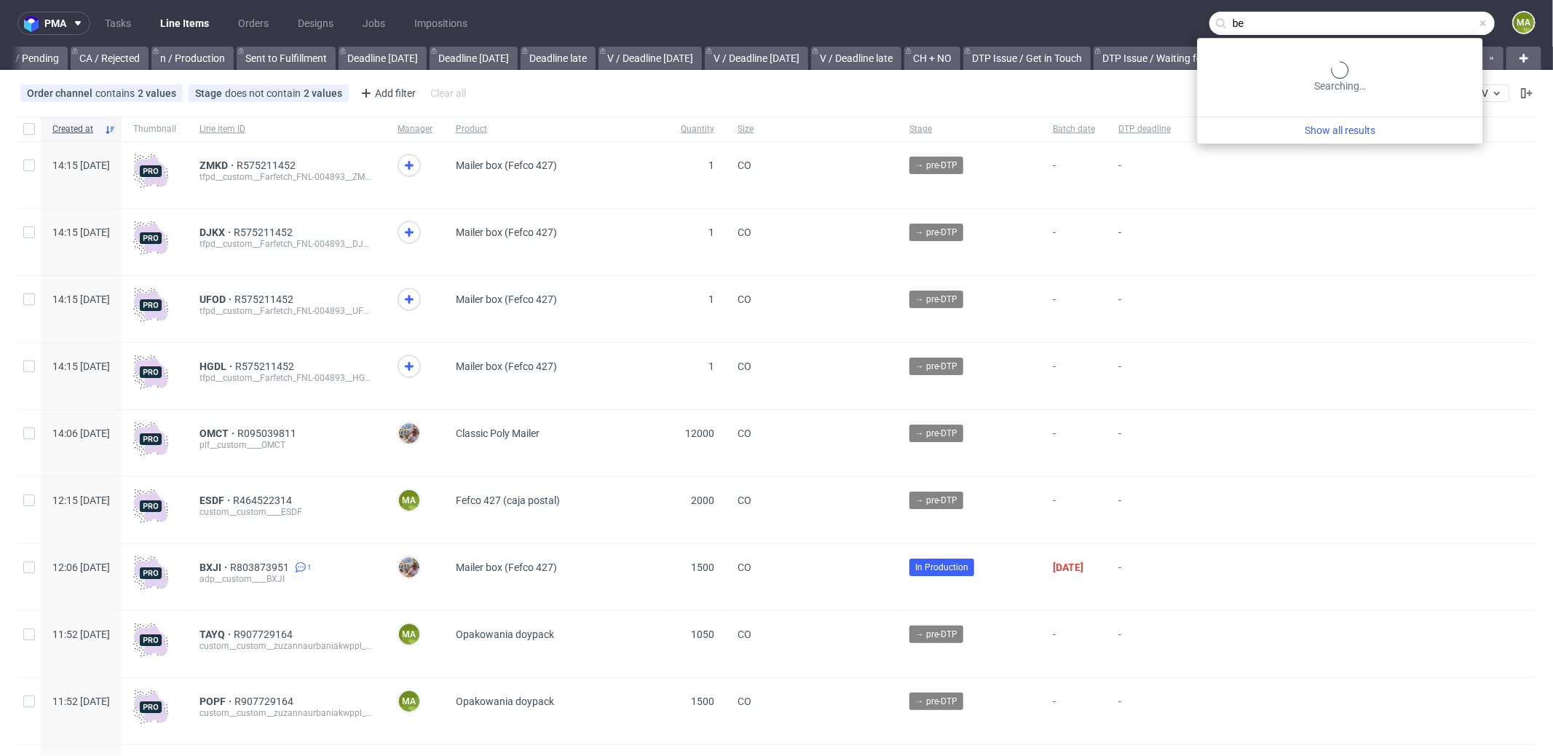
type input "b"
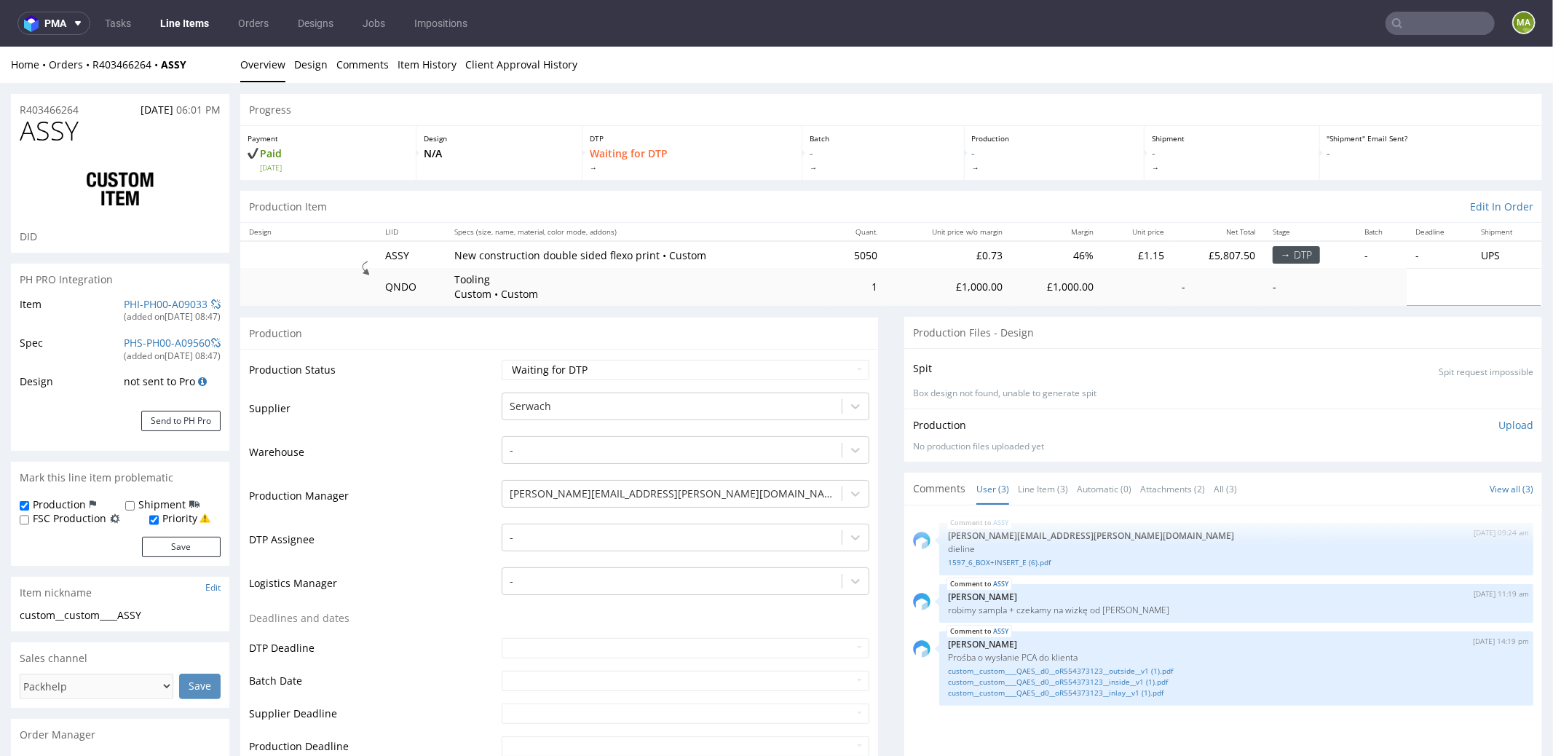
click at [59, 100] on div "R403466264 [DATE] 06:01 PM" at bounding box center [120, 104] width 218 height 23
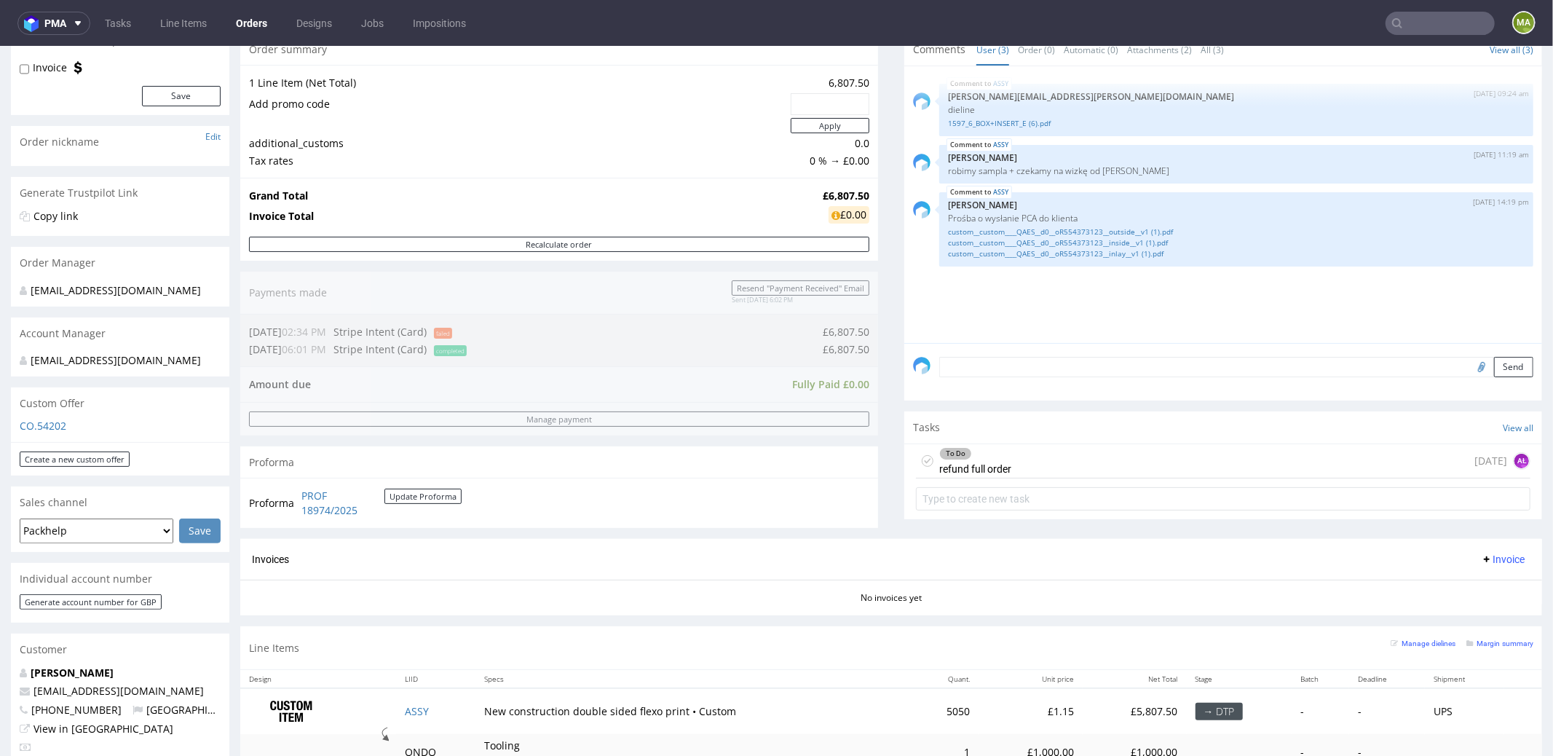
scroll to position [100, 0]
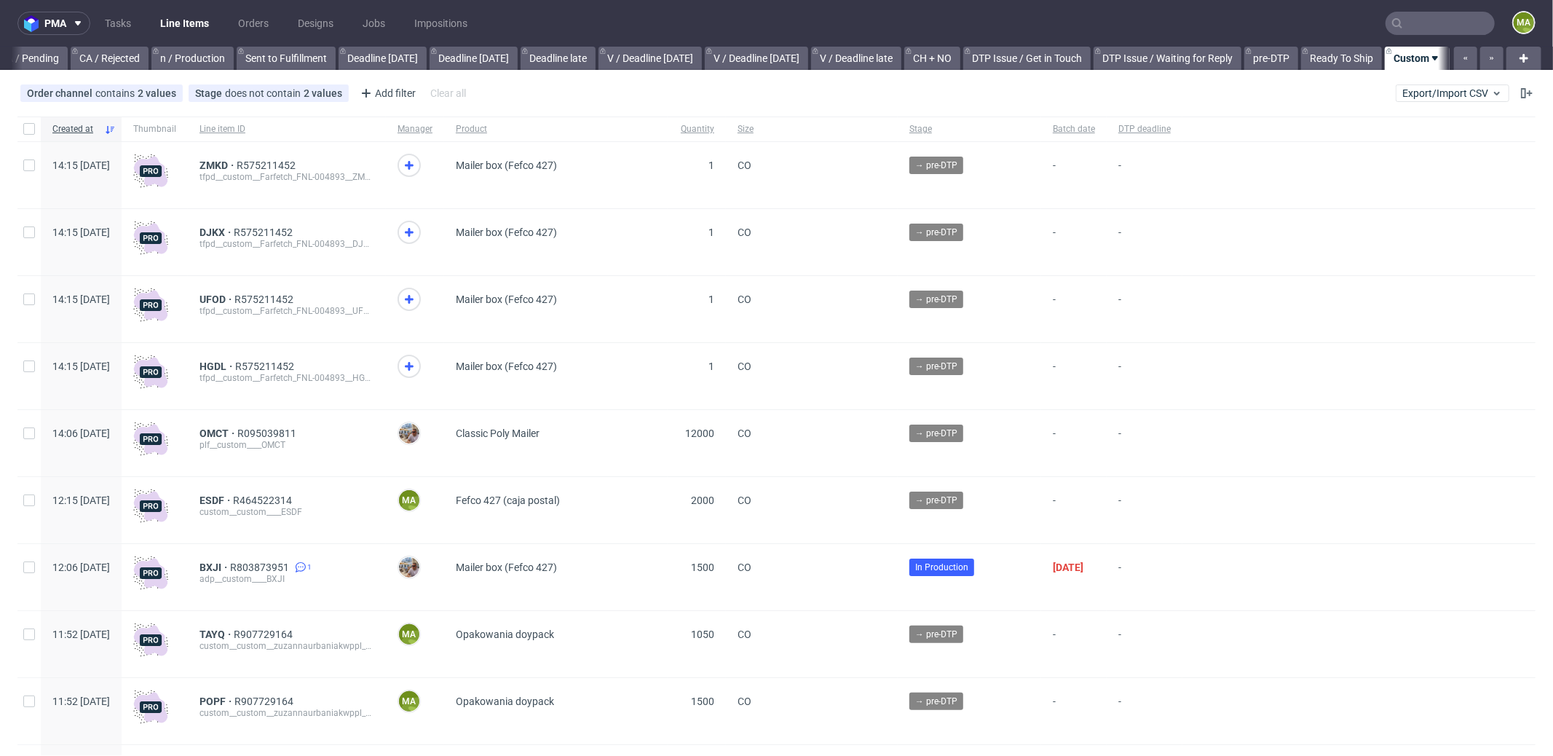
scroll to position [0, 1256]
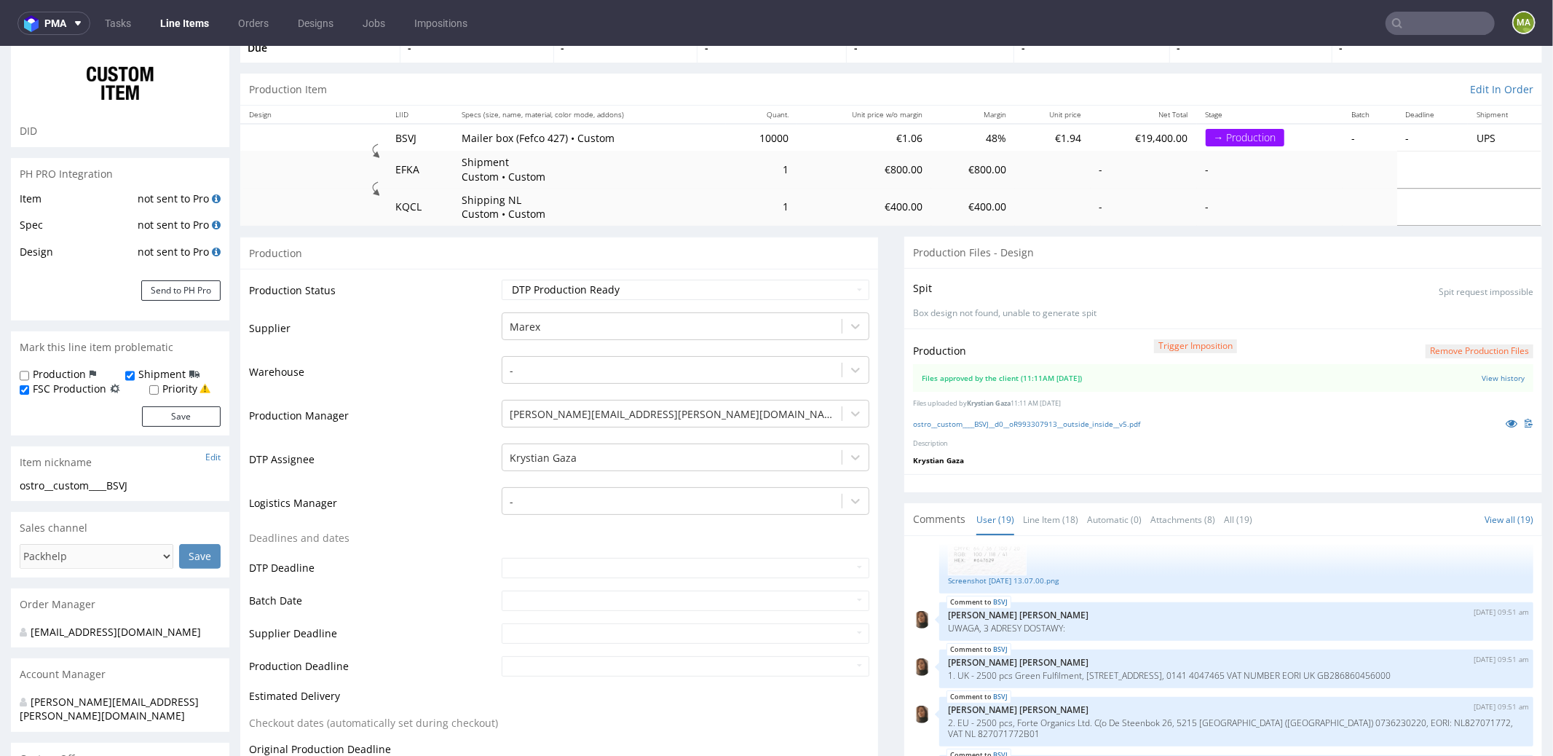
scroll to position [307, 0]
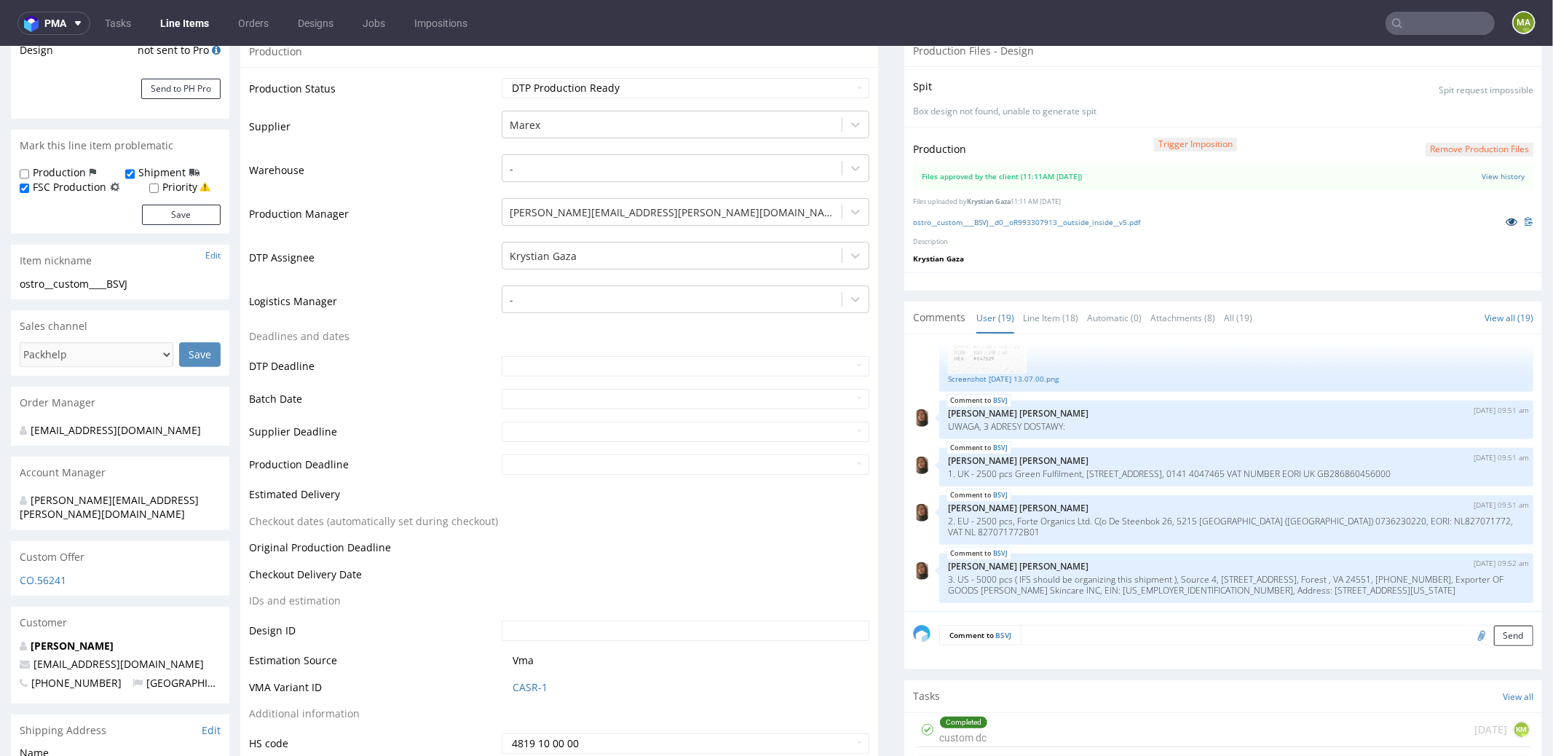
click at [1505, 219] on icon at bounding box center [1511, 220] width 12 height 10
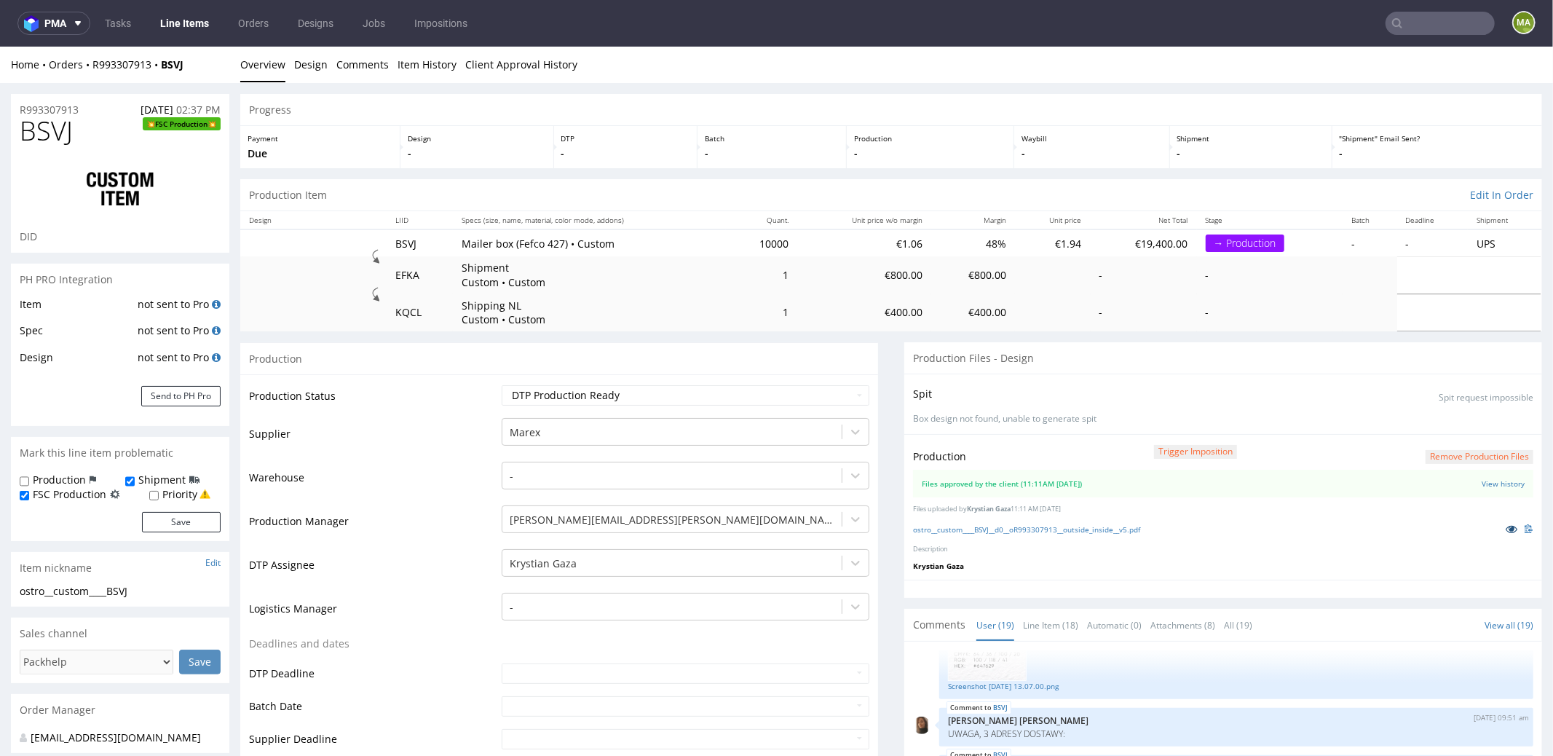
scroll to position [558, 0]
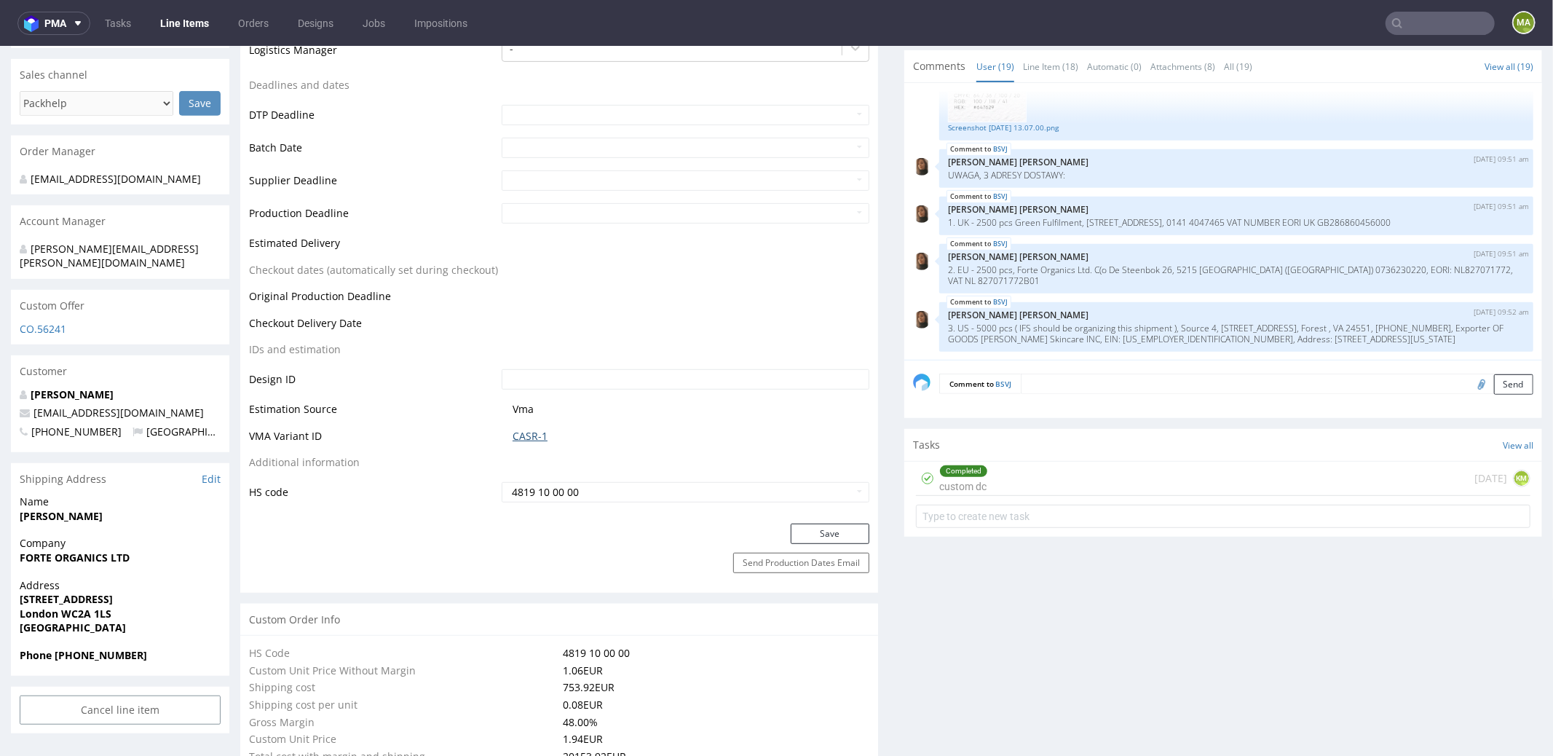
click at [534, 432] on link "CASR-1" at bounding box center [529, 435] width 35 height 15
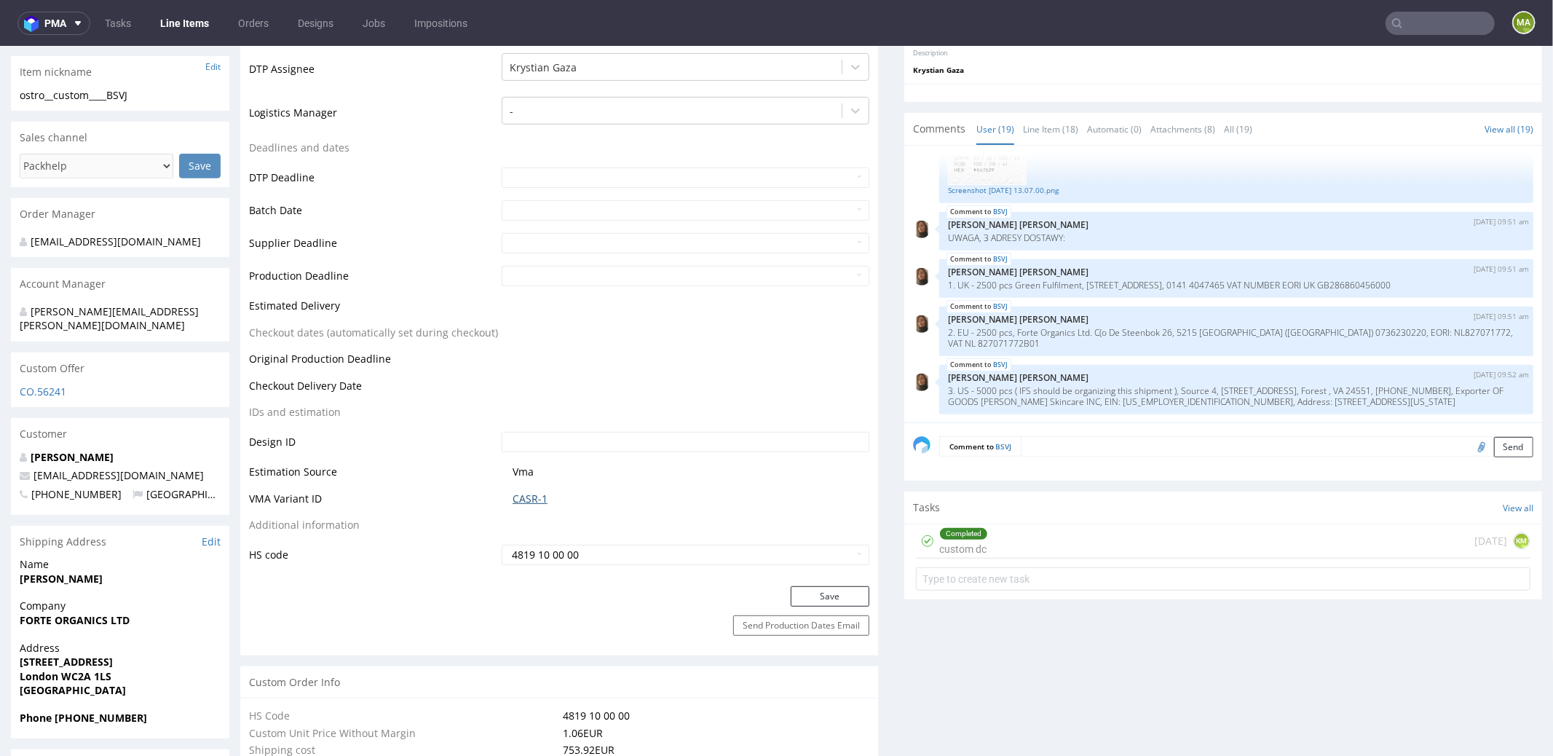
scroll to position [280, 0]
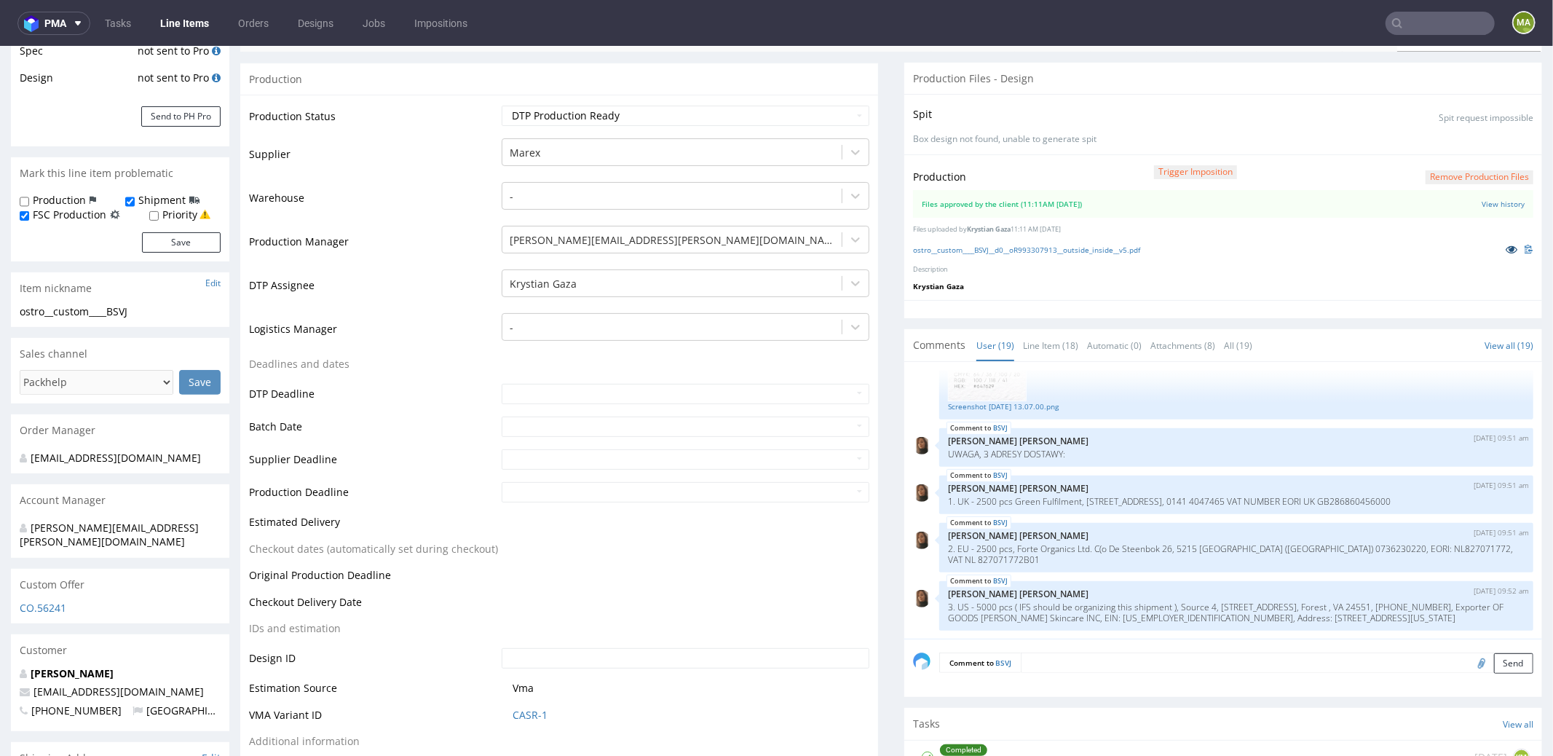
click at [1505, 247] on icon at bounding box center [1511, 248] width 12 height 10
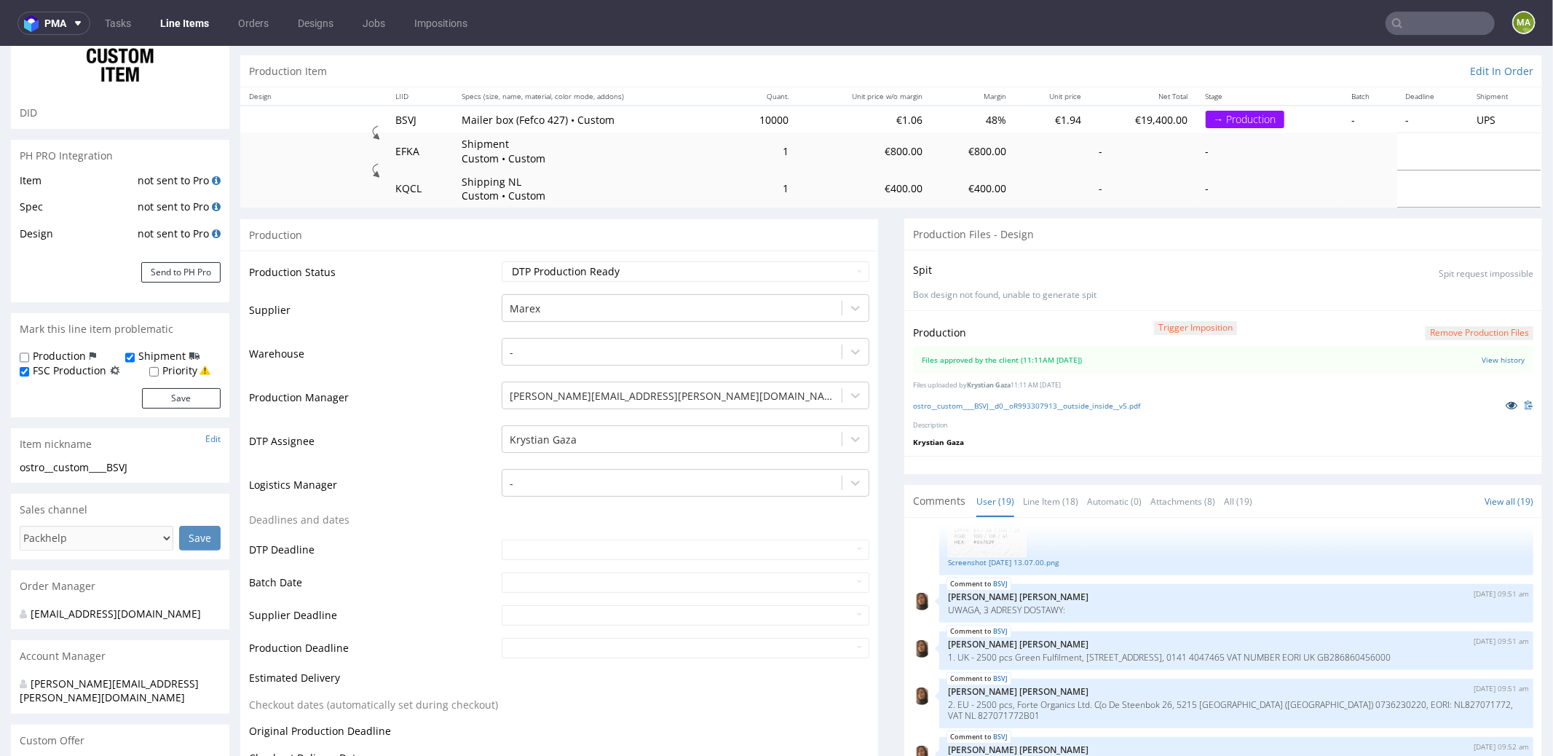
scroll to position [0, 0]
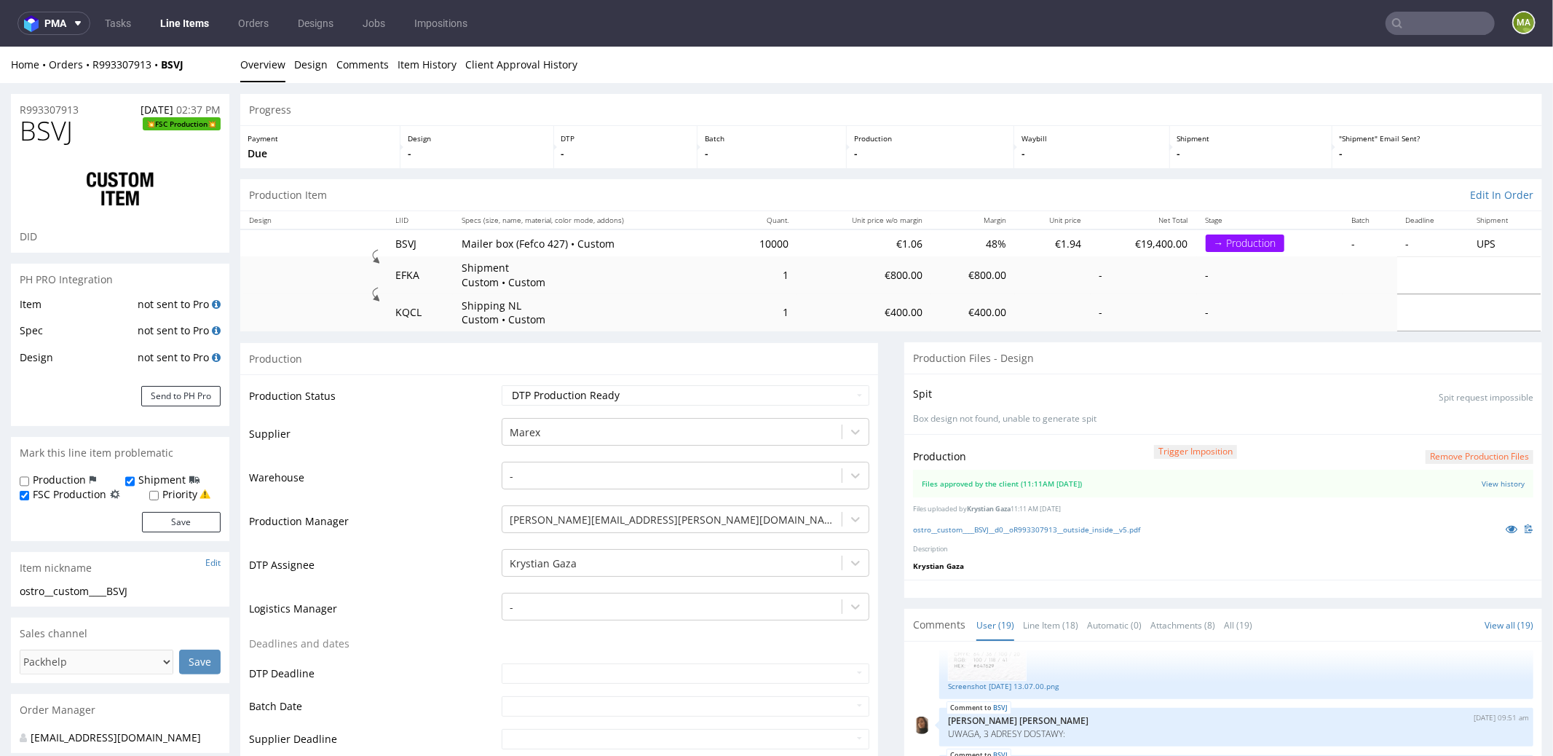
click at [115, 114] on div "R993307913 29.07.2025 02:37 PM" at bounding box center [120, 104] width 218 height 23
drag, startPoint x: 97, startPoint y: 107, endPoint x: 0, endPoint y: 108, distance: 96.8
copy p "R993307913"
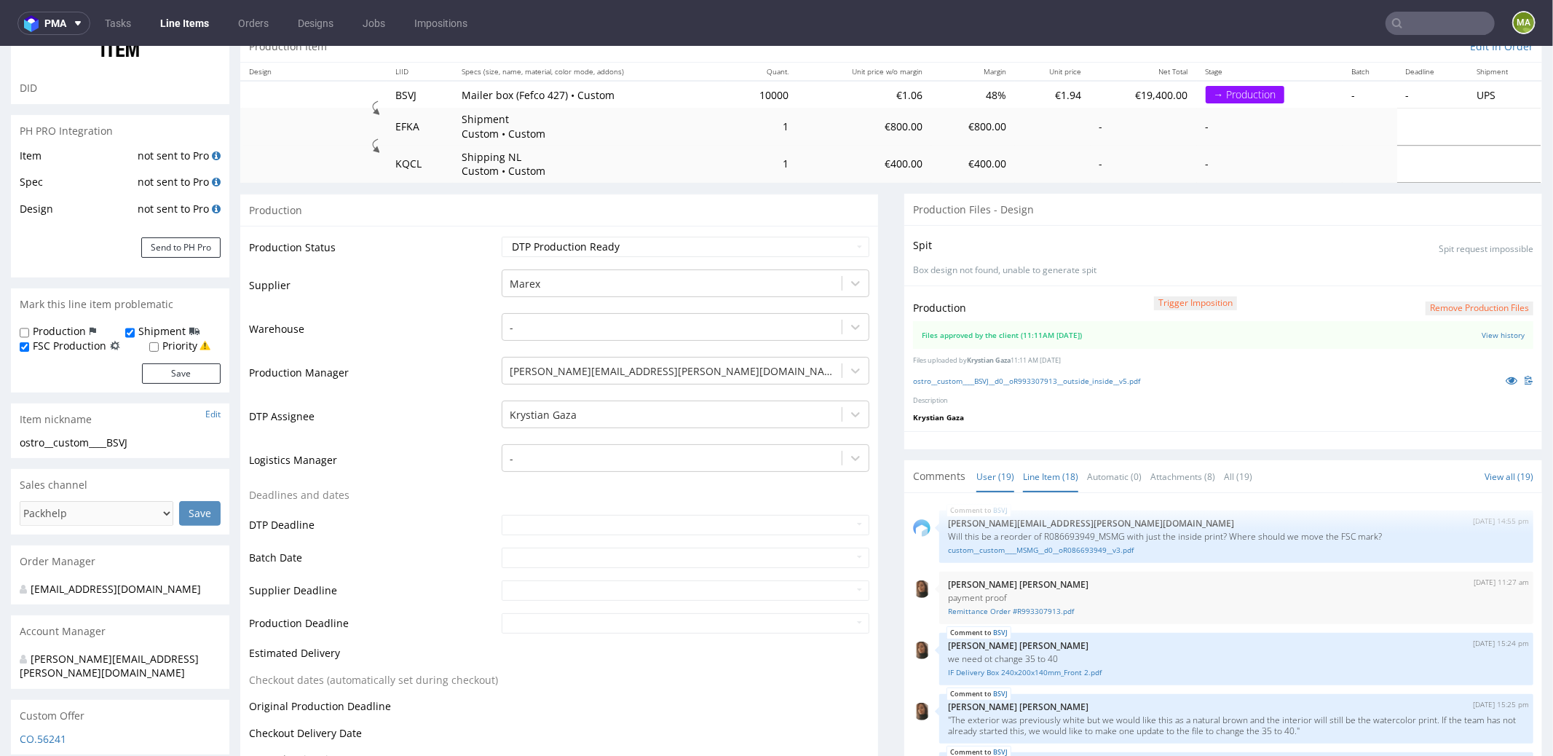
click at [1032, 476] on link "Line Item (18)" at bounding box center [1050, 475] width 55 height 31
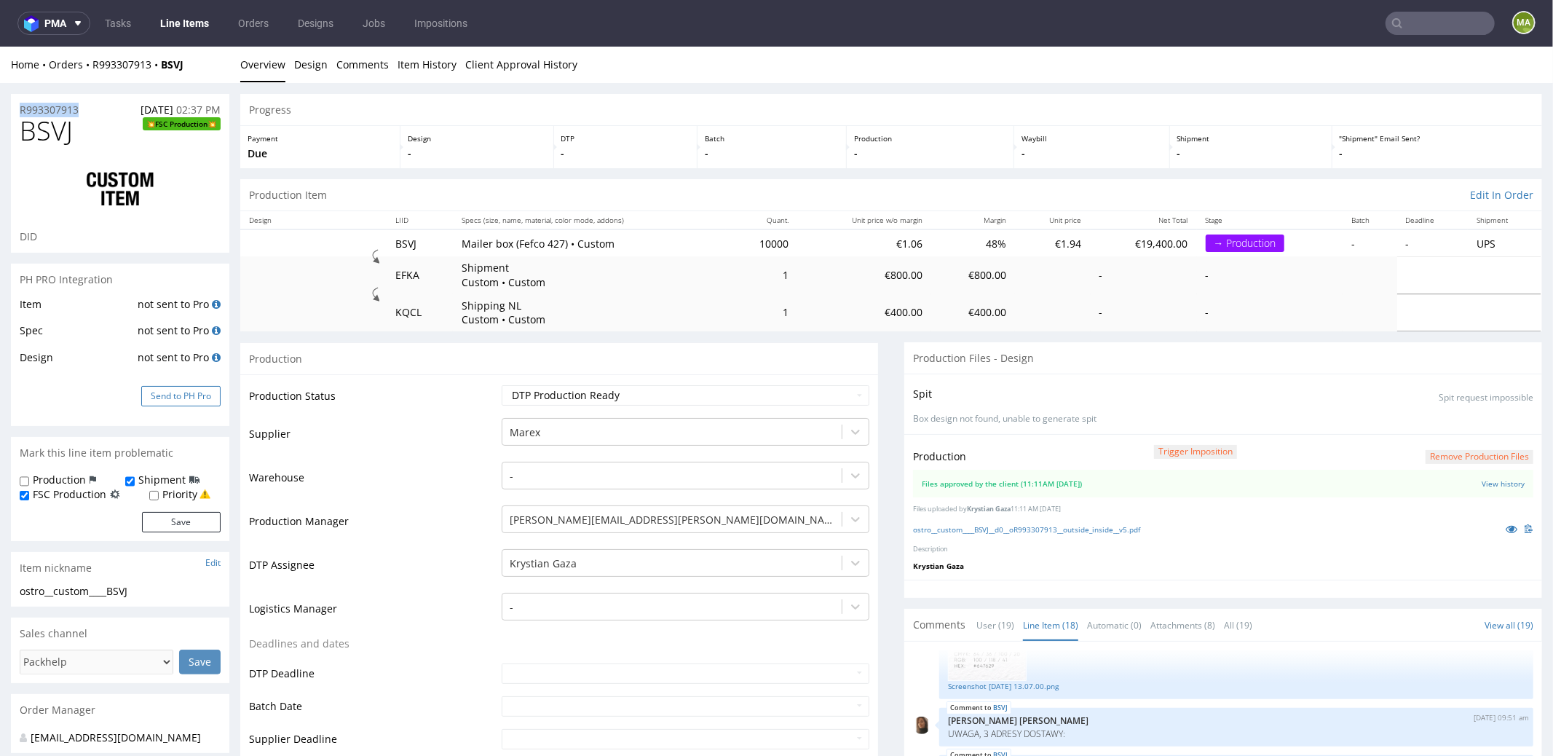
click at [197, 396] on button "Send to PH Pro" at bounding box center [180, 395] width 79 height 20
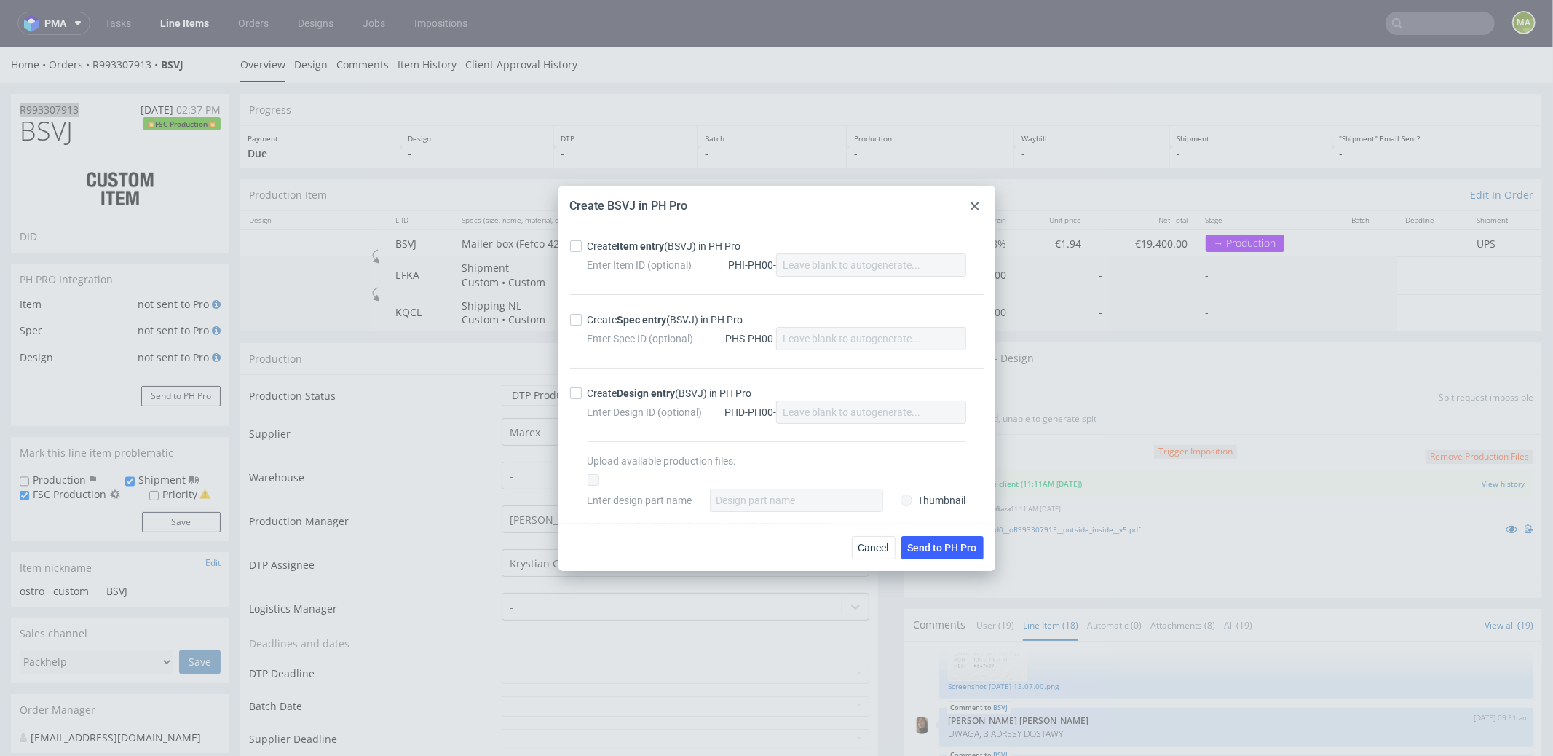
click at [611, 246] on div "Create Item entry (BSVJ) in PH Pro" at bounding box center [664, 246] width 154 height 15
click at [582, 246] on input "Create Item entry (BSVJ) in PH Pro" at bounding box center [576, 246] width 12 height 12
checkbox input "true"
click at [657, 314] on strong "Spec entry" at bounding box center [642, 320] width 50 height 12
click at [582, 314] on input "Create Spec entry (BSVJ) in PH Pro" at bounding box center [576, 320] width 12 height 12
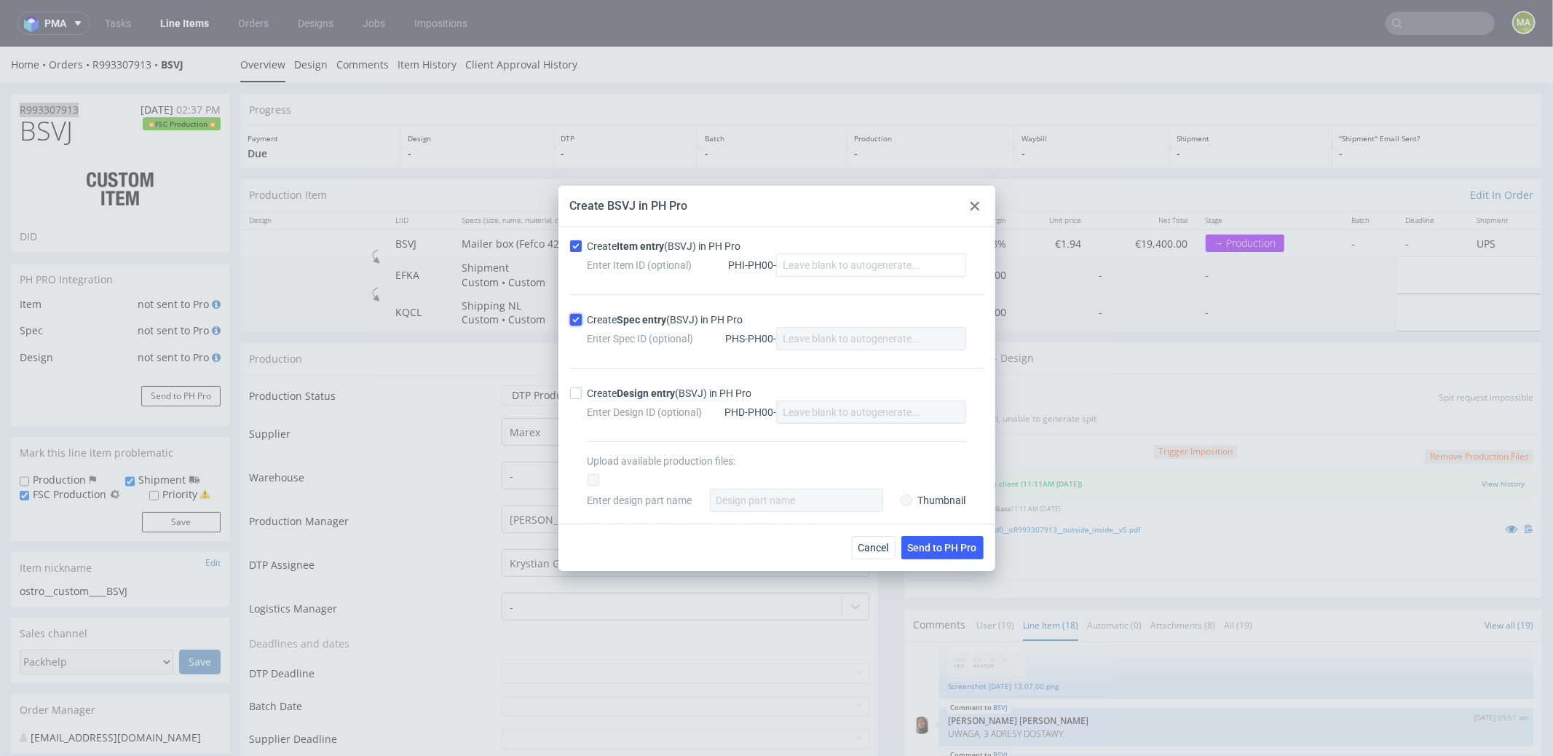
checkbox input "true"
click at [944, 542] on span "Send to PH Pro" at bounding box center [942, 547] width 69 height 10
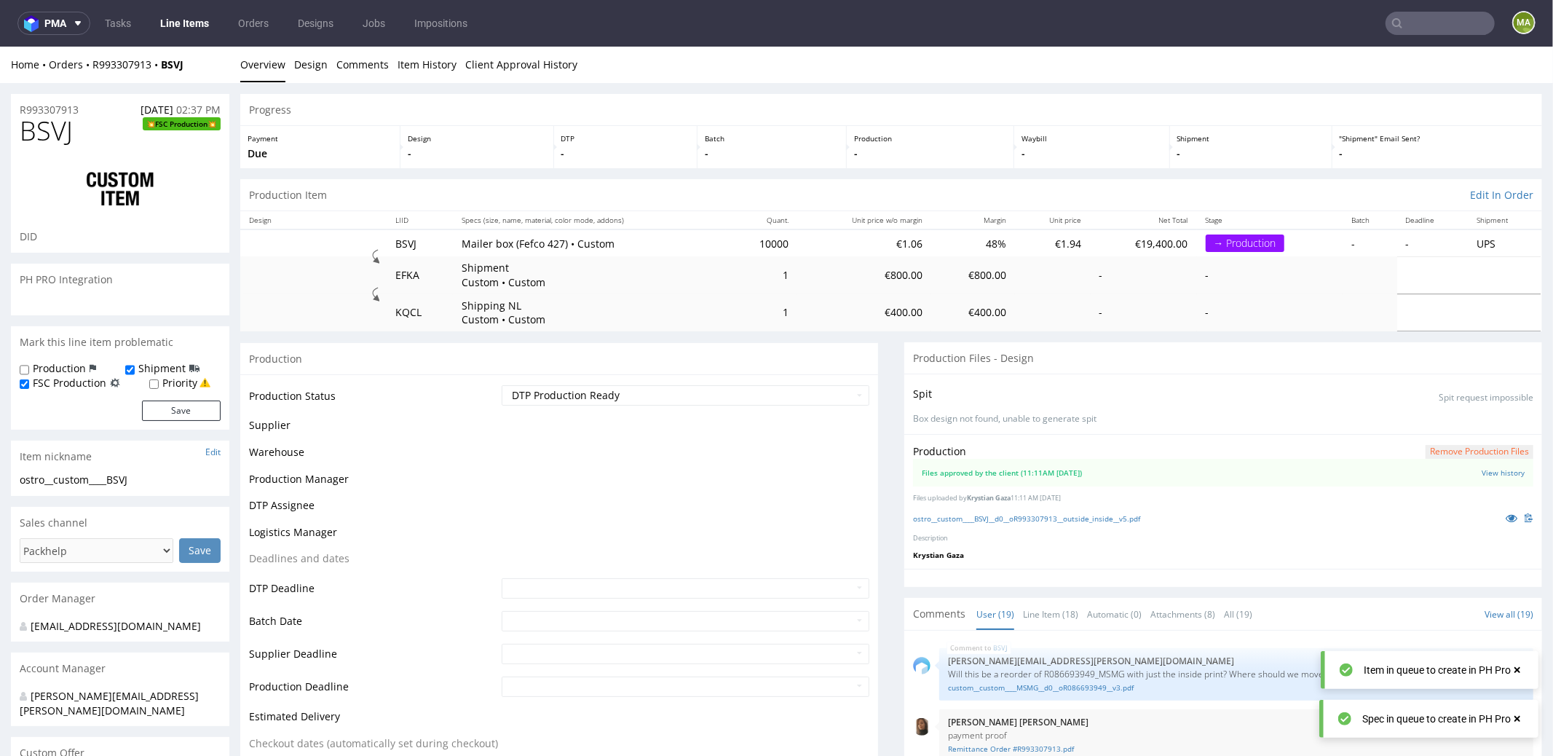
scroll to position [1082, 0]
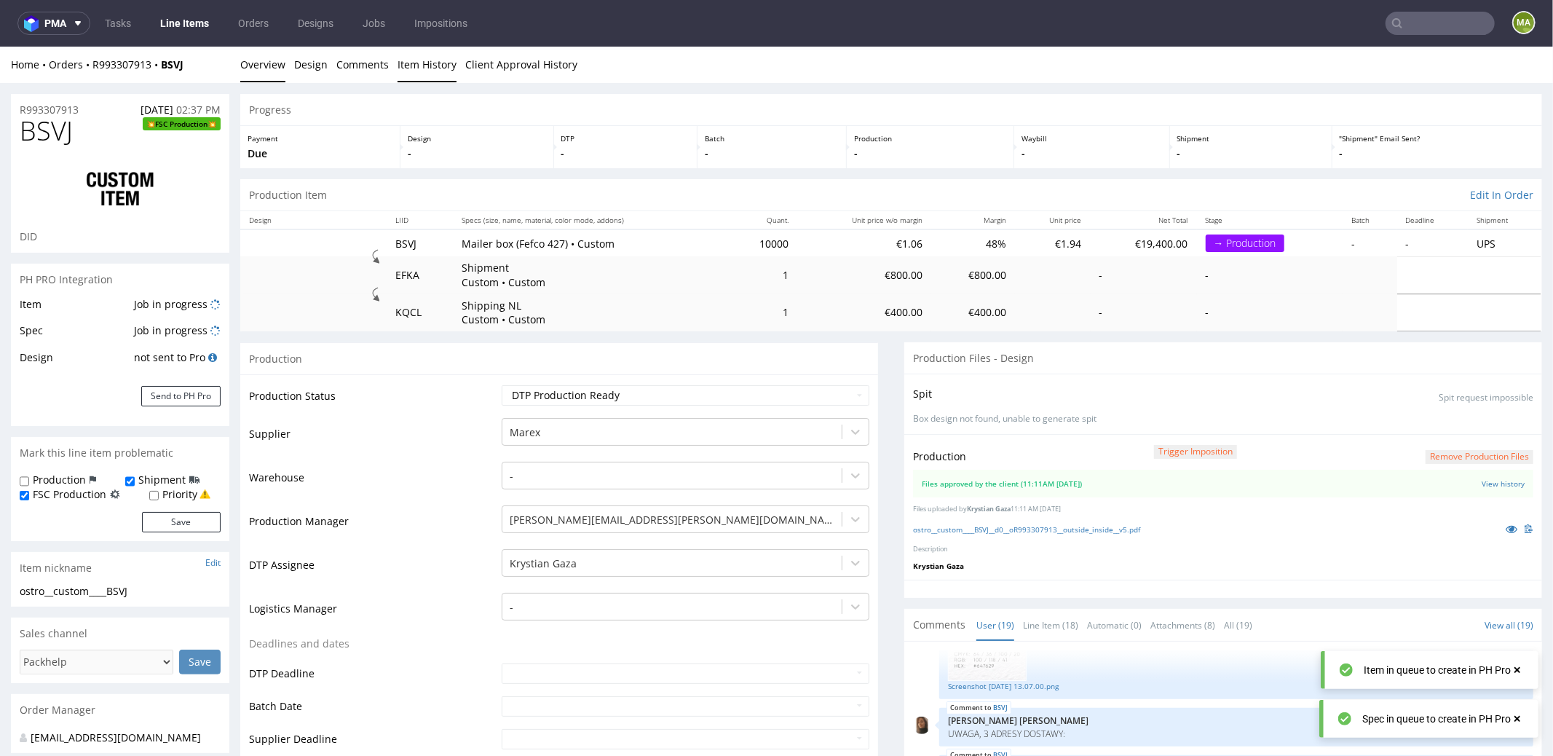
click at [416, 67] on link "Item History" at bounding box center [426, 64] width 59 height 36
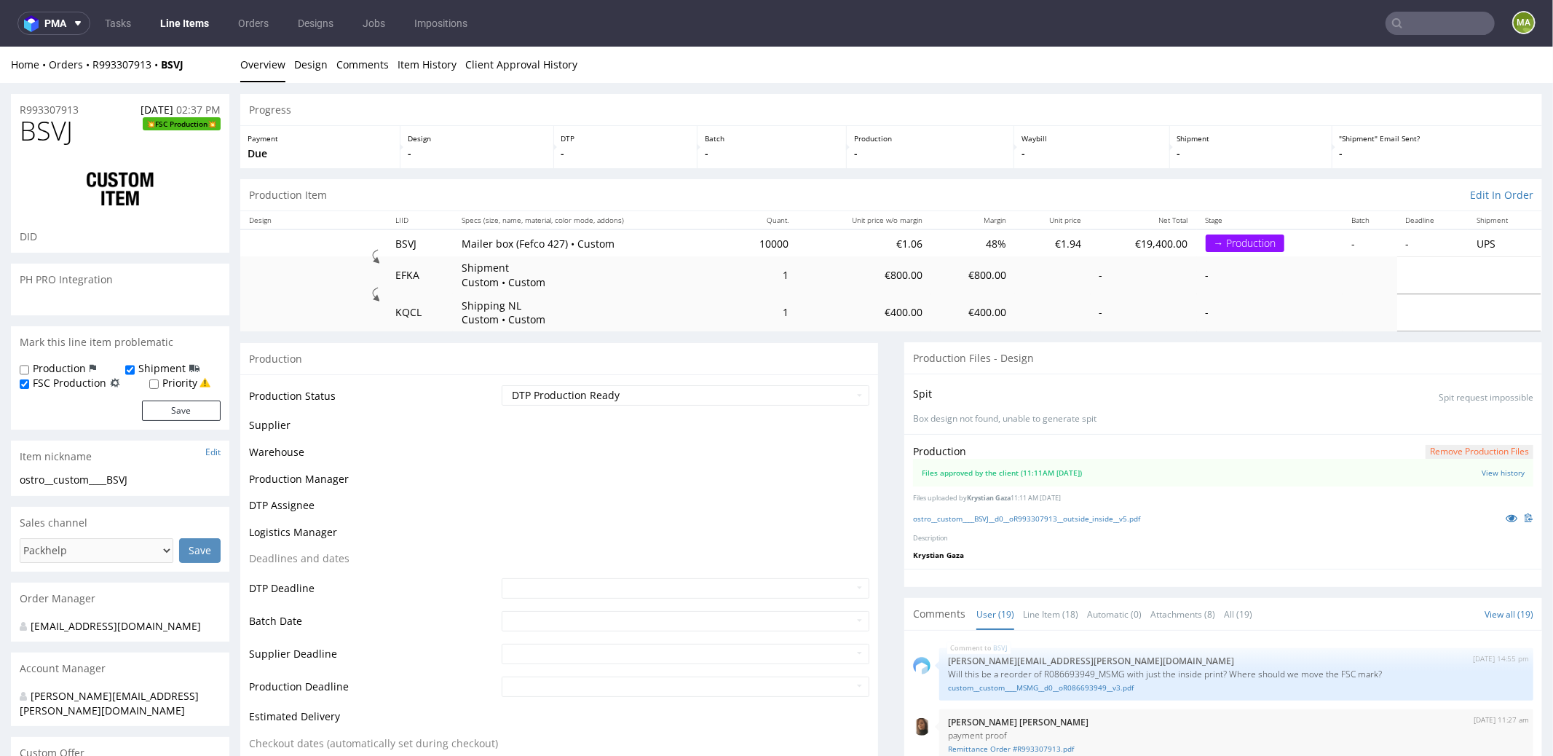
scroll to position [1082, 0]
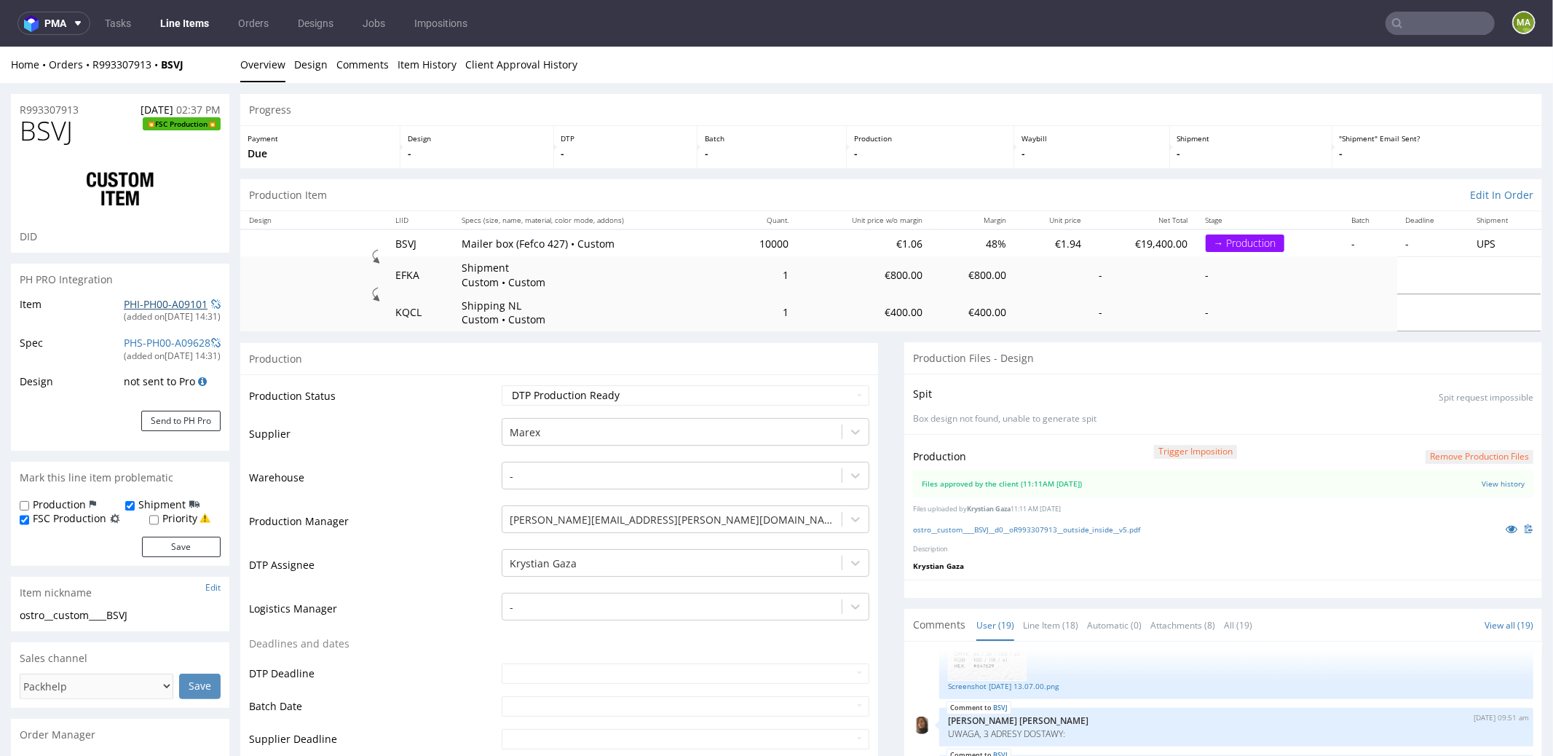
click at [143, 308] on link "PHI-PH00-A09101" at bounding box center [166, 303] width 84 height 14
click at [1058, 526] on link "ostro__custom____BSVJ__d0__oR993307913__outside_inside__v5.pdf" at bounding box center [1026, 528] width 227 height 10
click at [92, 111] on div "R993307913 [DATE] 02:37 PM" at bounding box center [120, 104] width 218 height 23
copy p "R993307913"
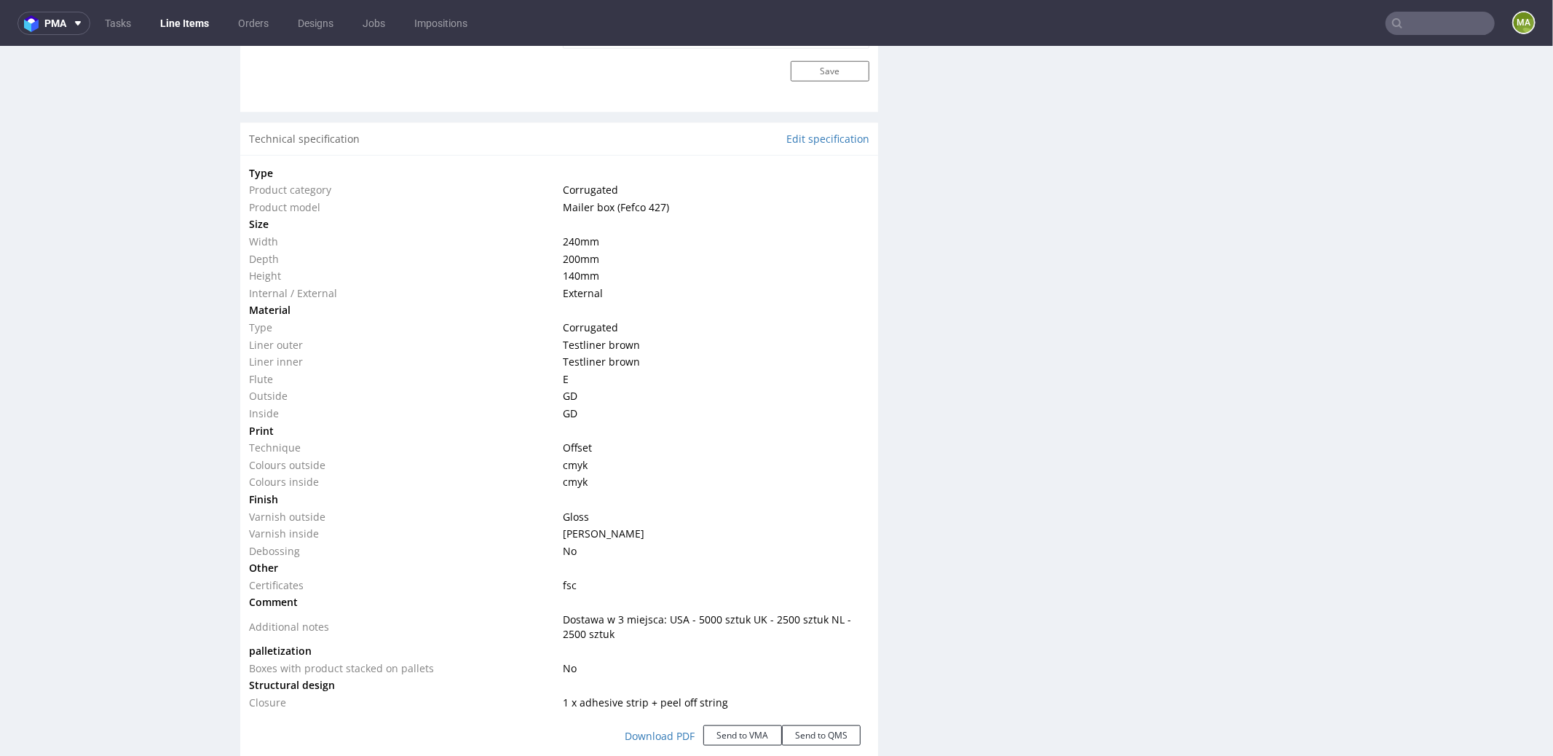
scroll to position [1363, 0]
click at [820, 138] on link "Edit specification" at bounding box center [827, 139] width 83 height 15
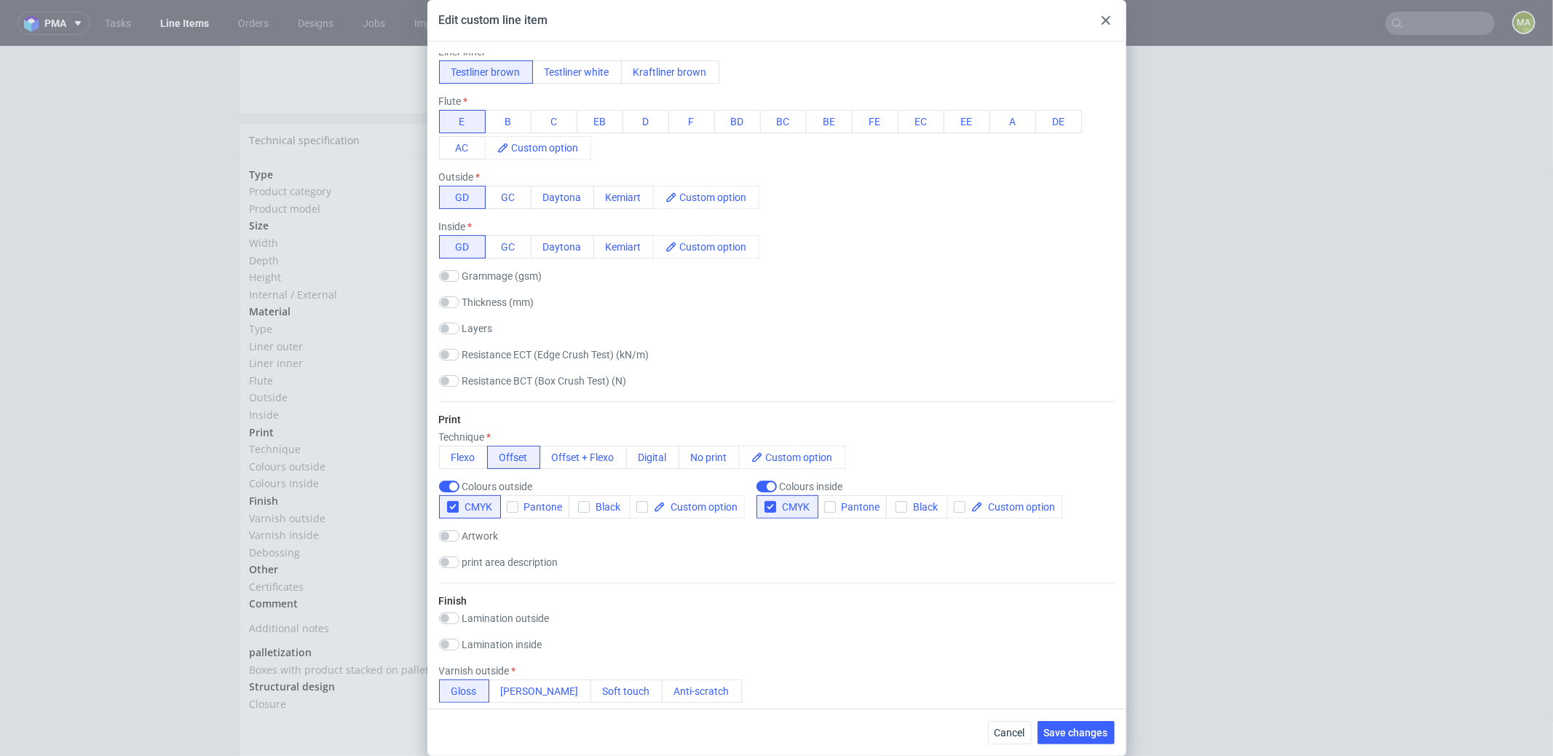
scroll to position [529, 0]
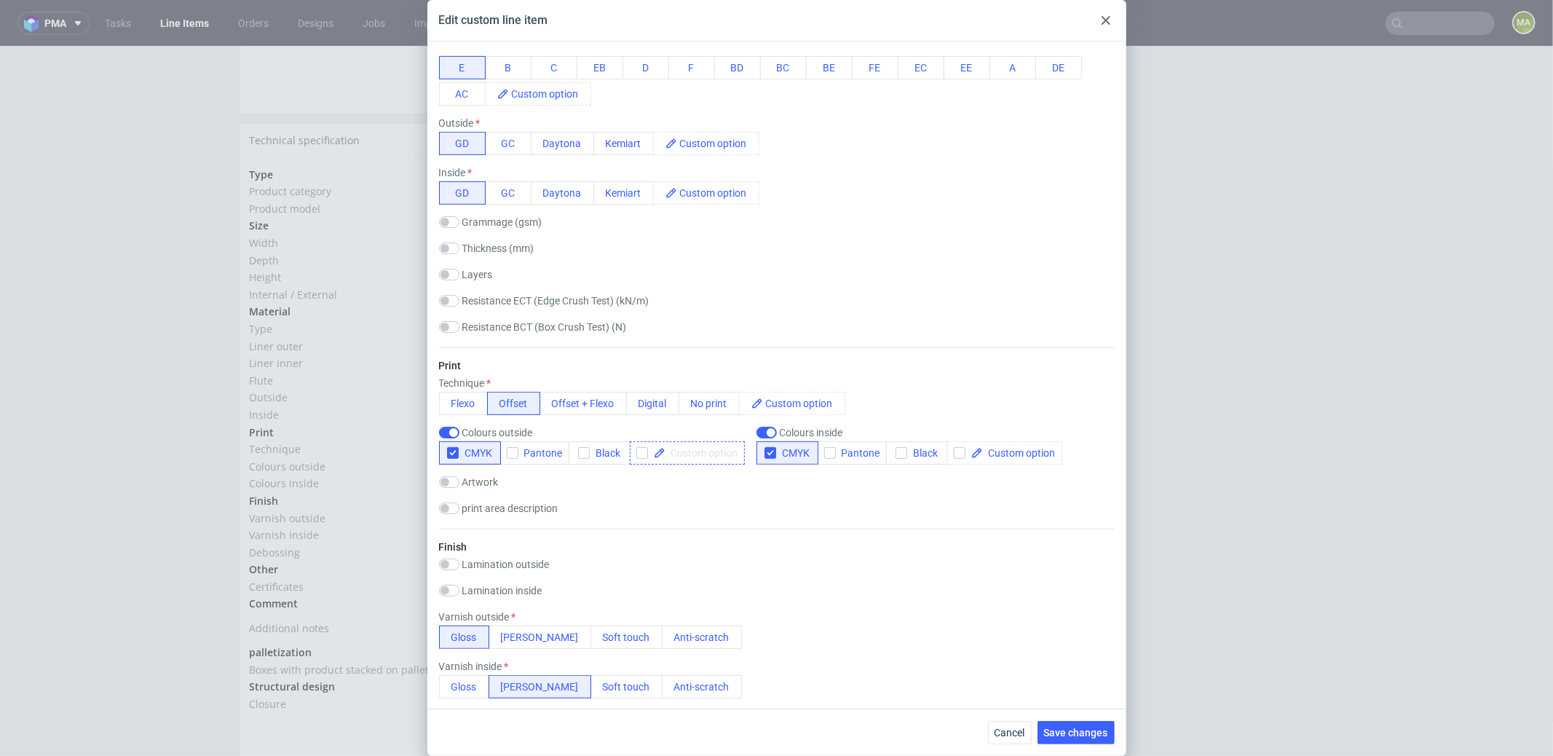
click at [713, 456] on span at bounding box center [701, 453] width 73 height 10
checkbox input "true"
click at [824, 527] on div "Type Product category Corrugated Product model Mailer box (Fefco 427) Fefco cod…" at bounding box center [777, 575] width 676 height 2002
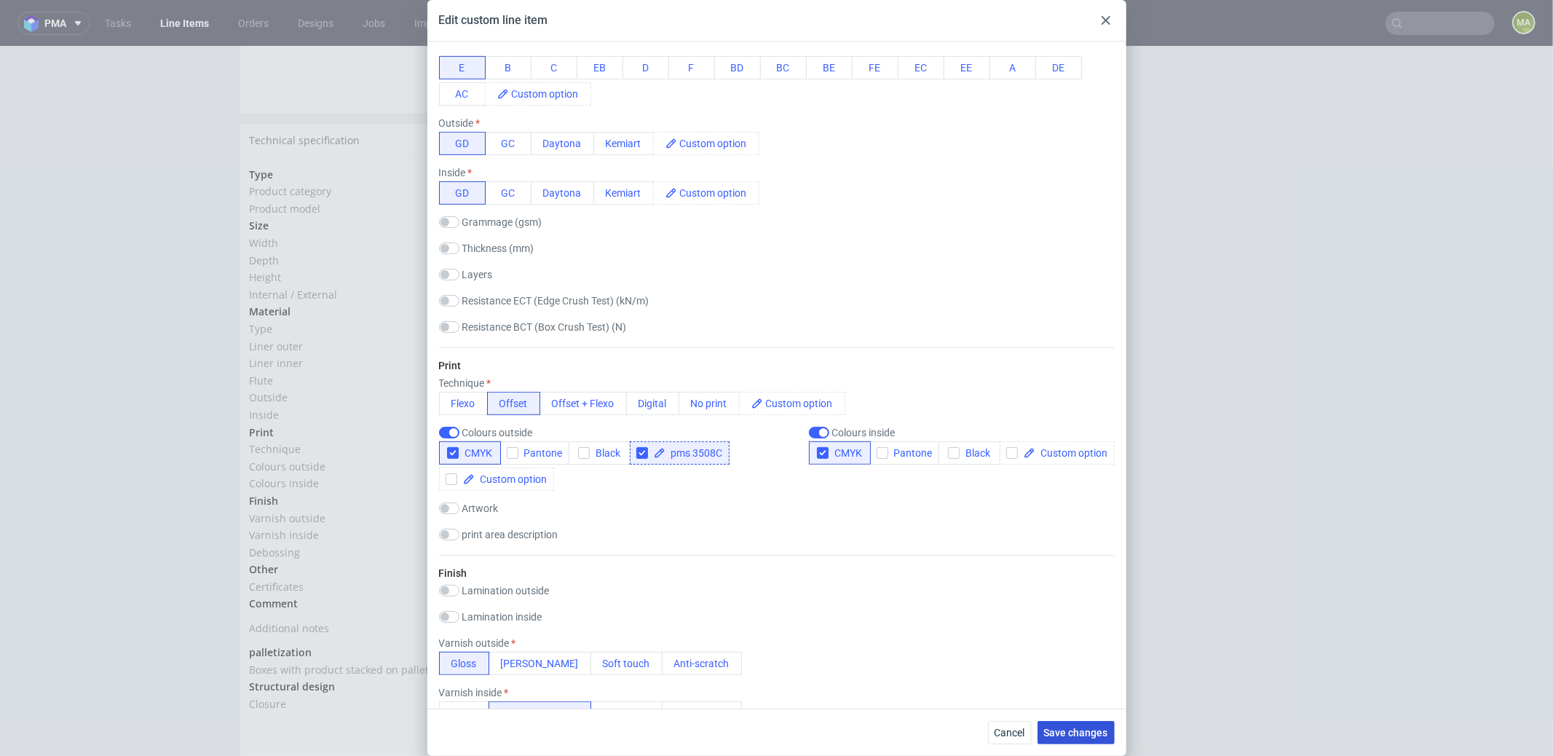
click at [1084, 730] on span "Save changes" at bounding box center [1076, 732] width 64 height 10
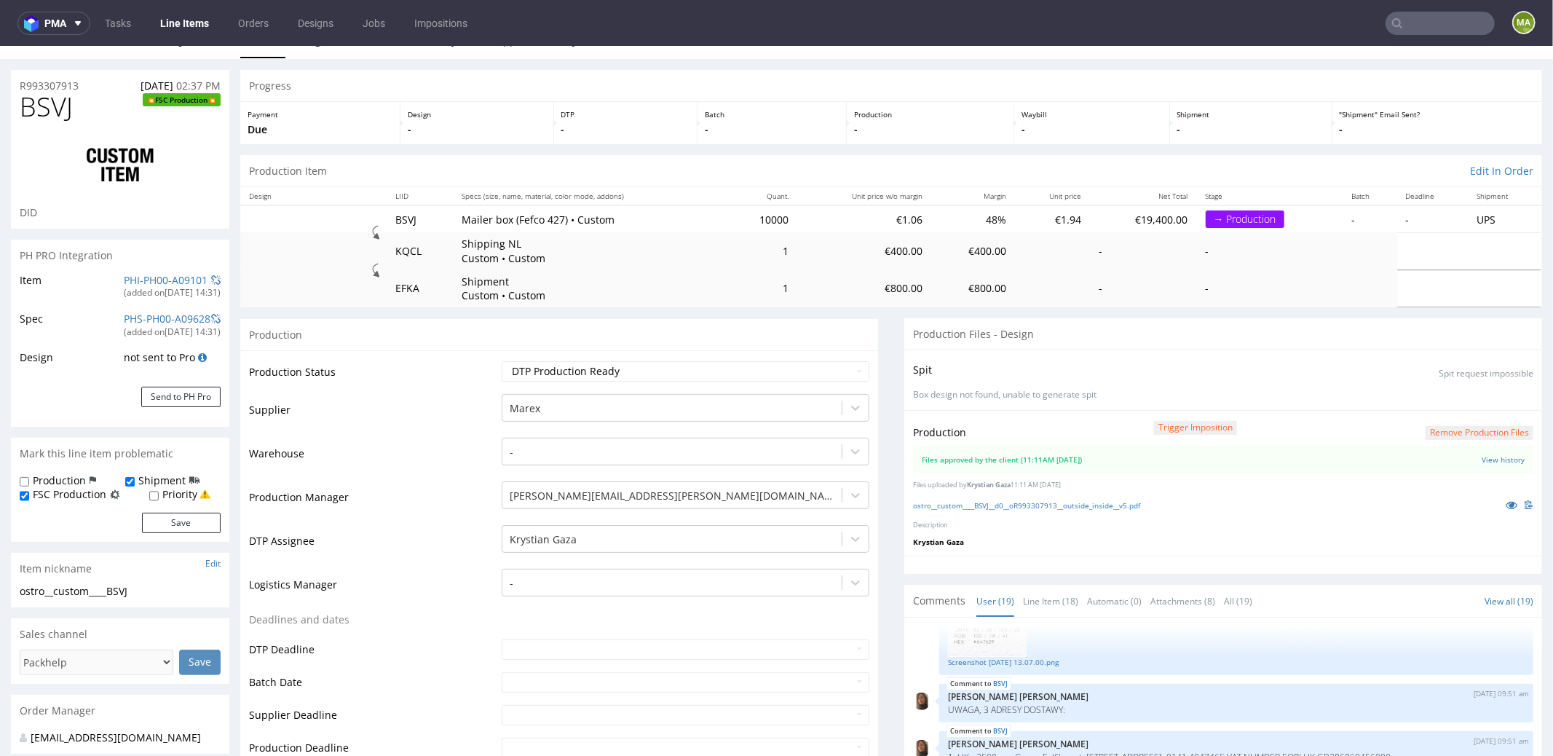
scroll to position [0, 0]
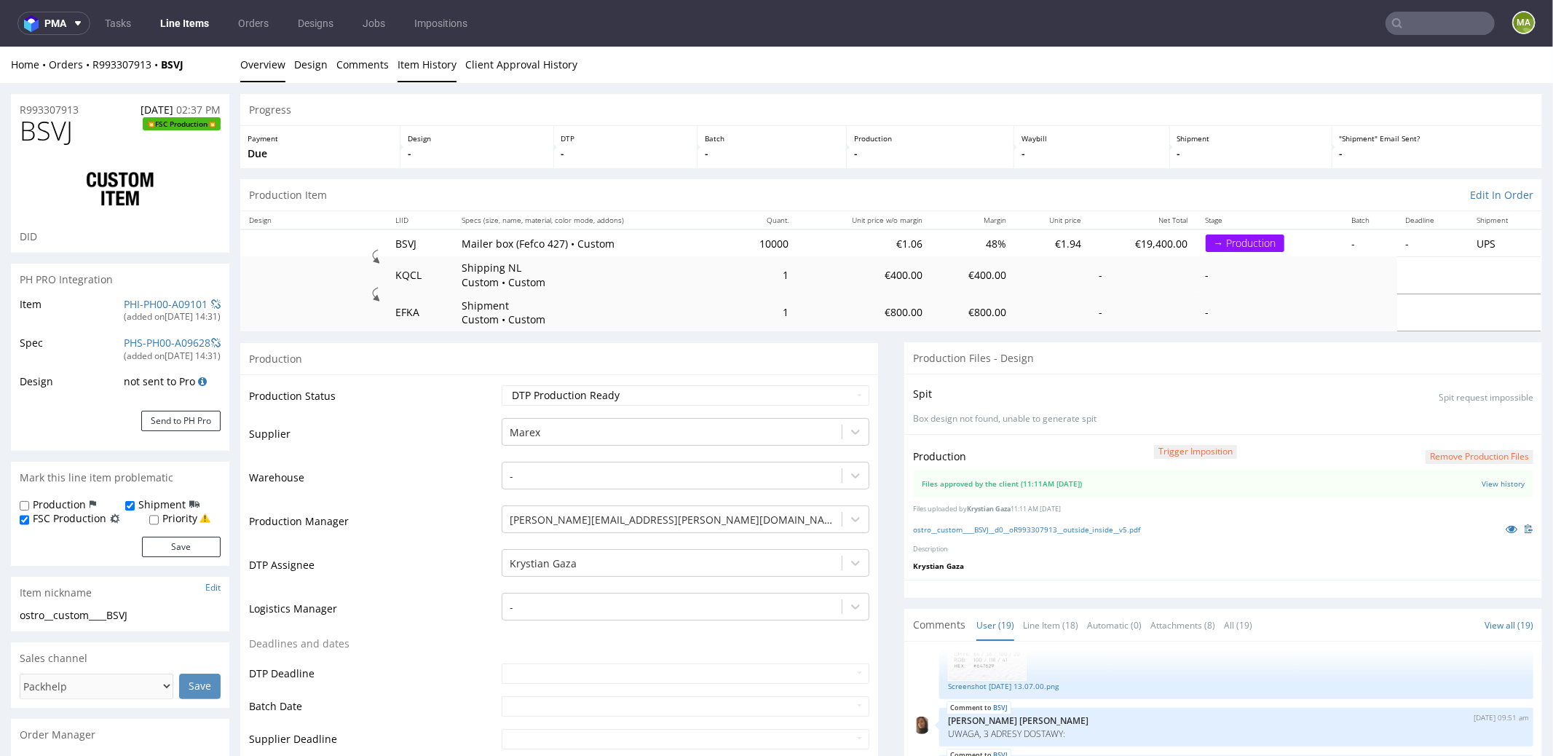
click at [430, 66] on link "Item History" at bounding box center [426, 64] width 59 height 36
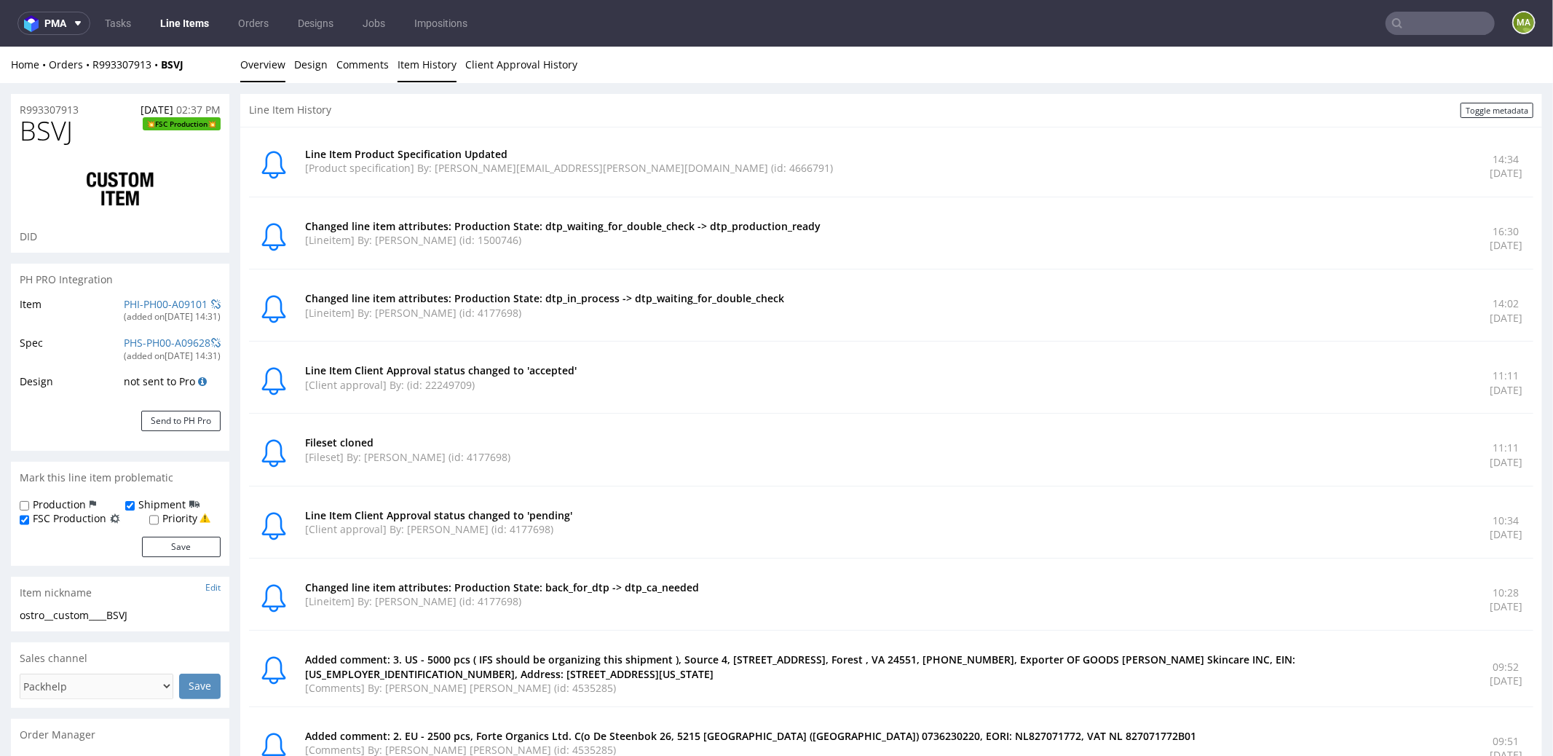
click at [248, 63] on link "Overview" at bounding box center [262, 64] width 45 height 36
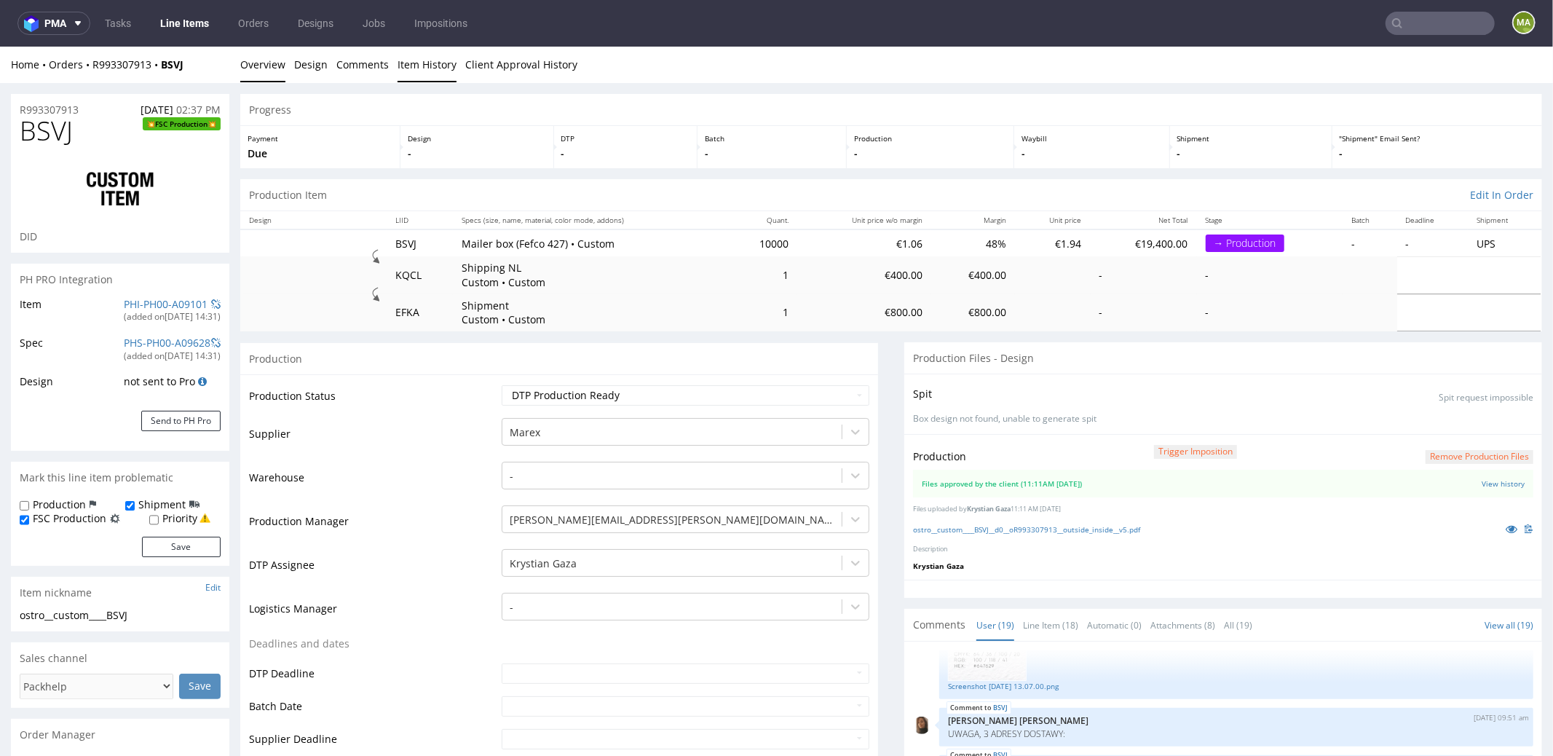
click at [415, 65] on link "Item History" at bounding box center [426, 64] width 59 height 36
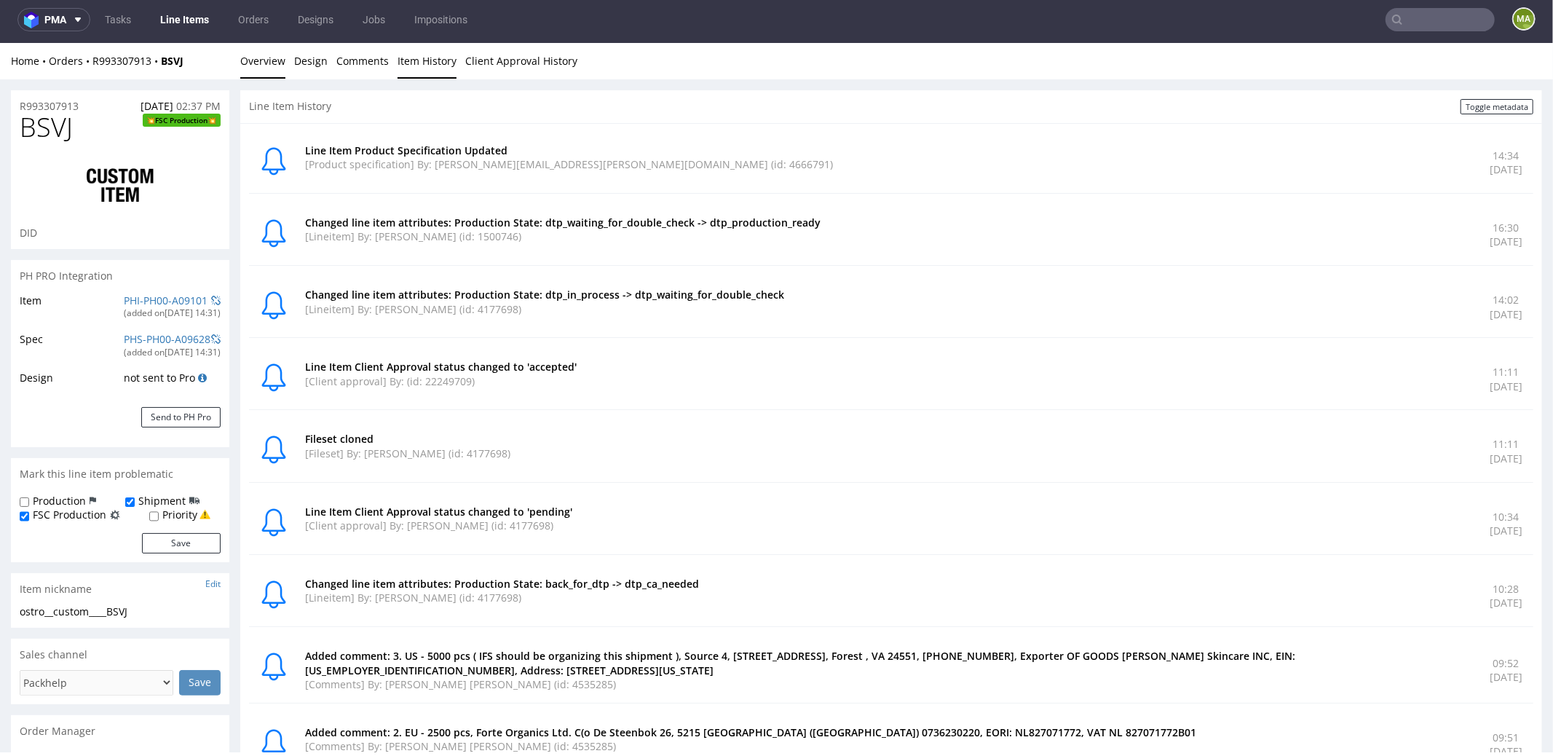
click at [266, 47] on link "Overview" at bounding box center [262, 60] width 45 height 36
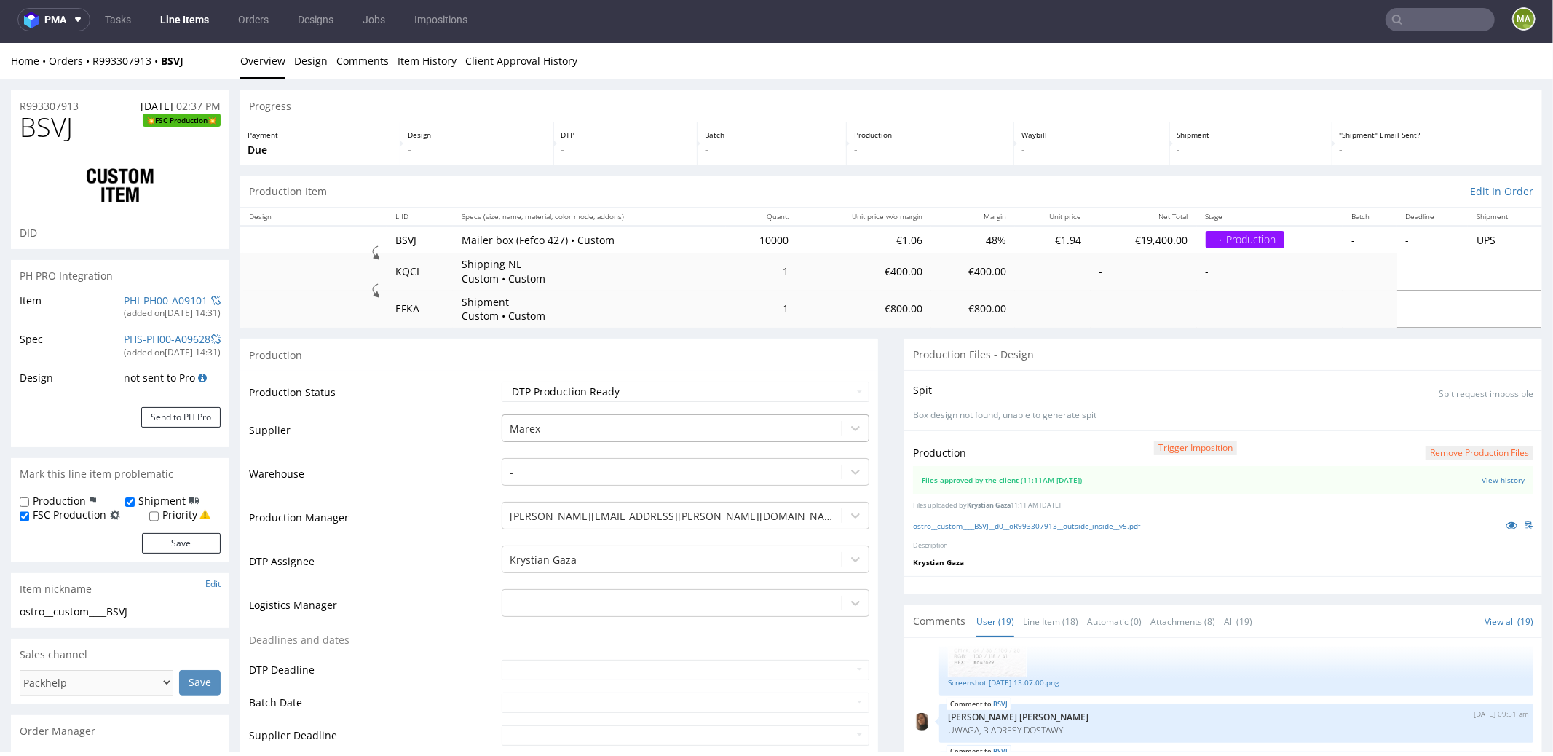
scroll to position [543, 0]
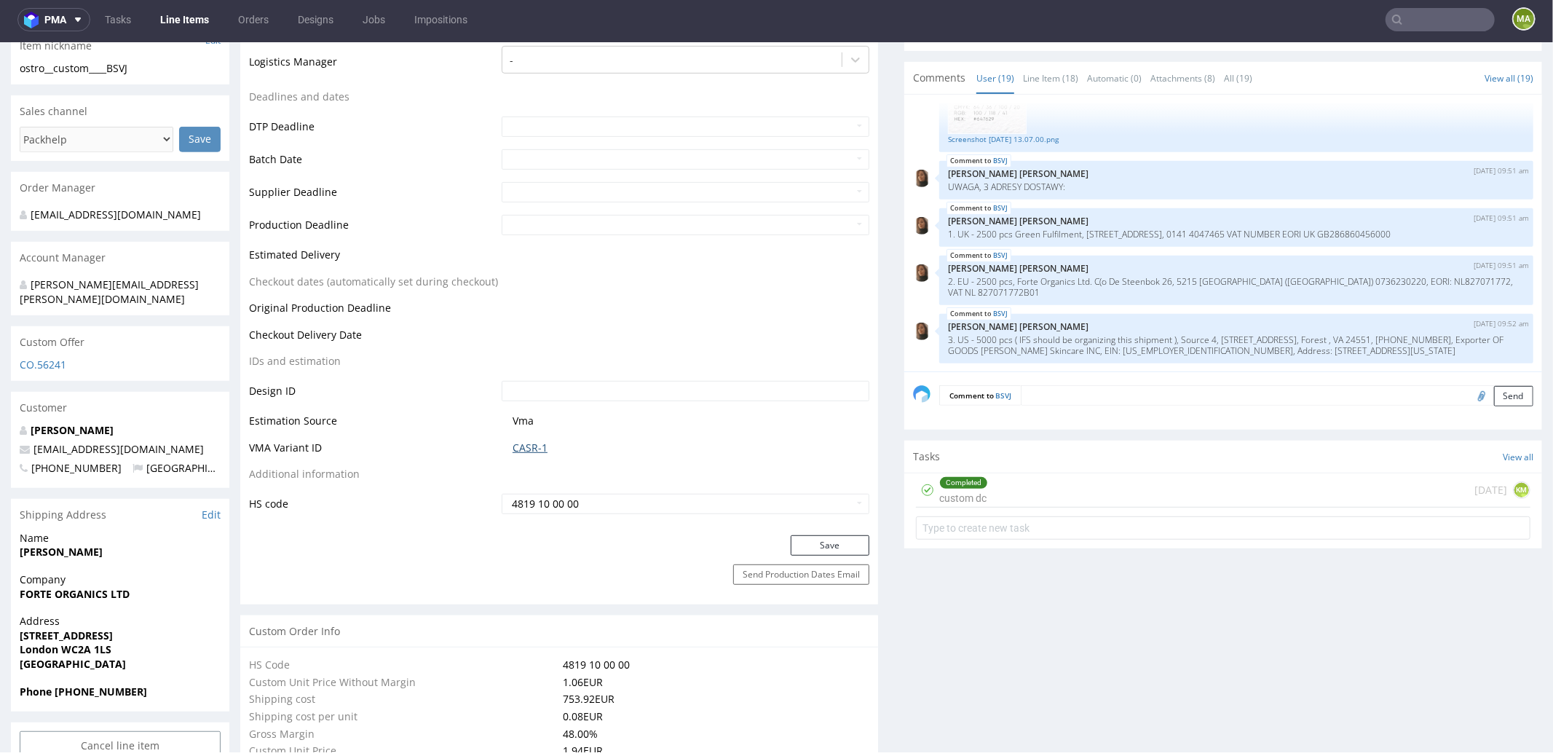
click at [531, 444] on link "CASR-1" at bounding box center [529, 447] width 35 height 15
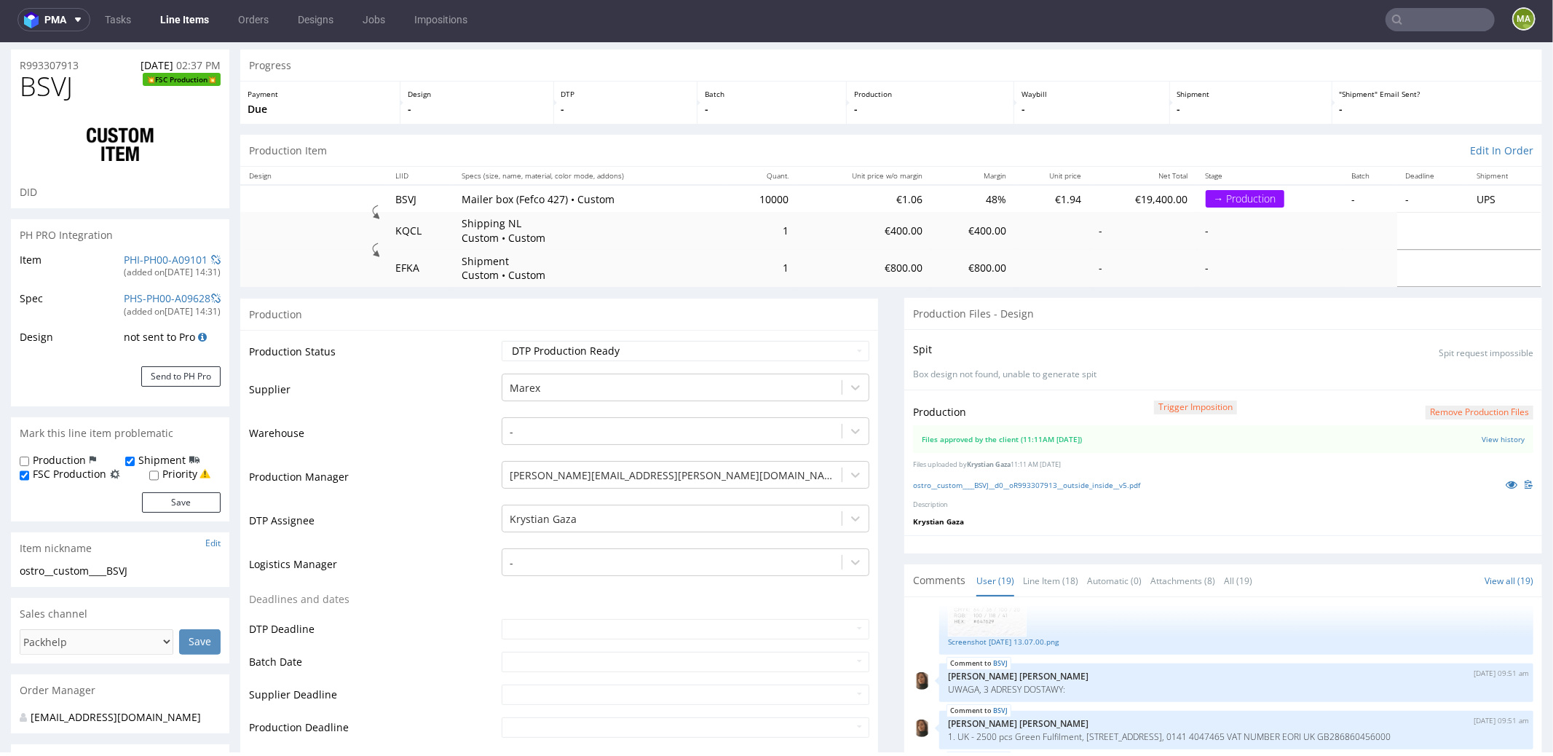
scroll to position [0, 0]
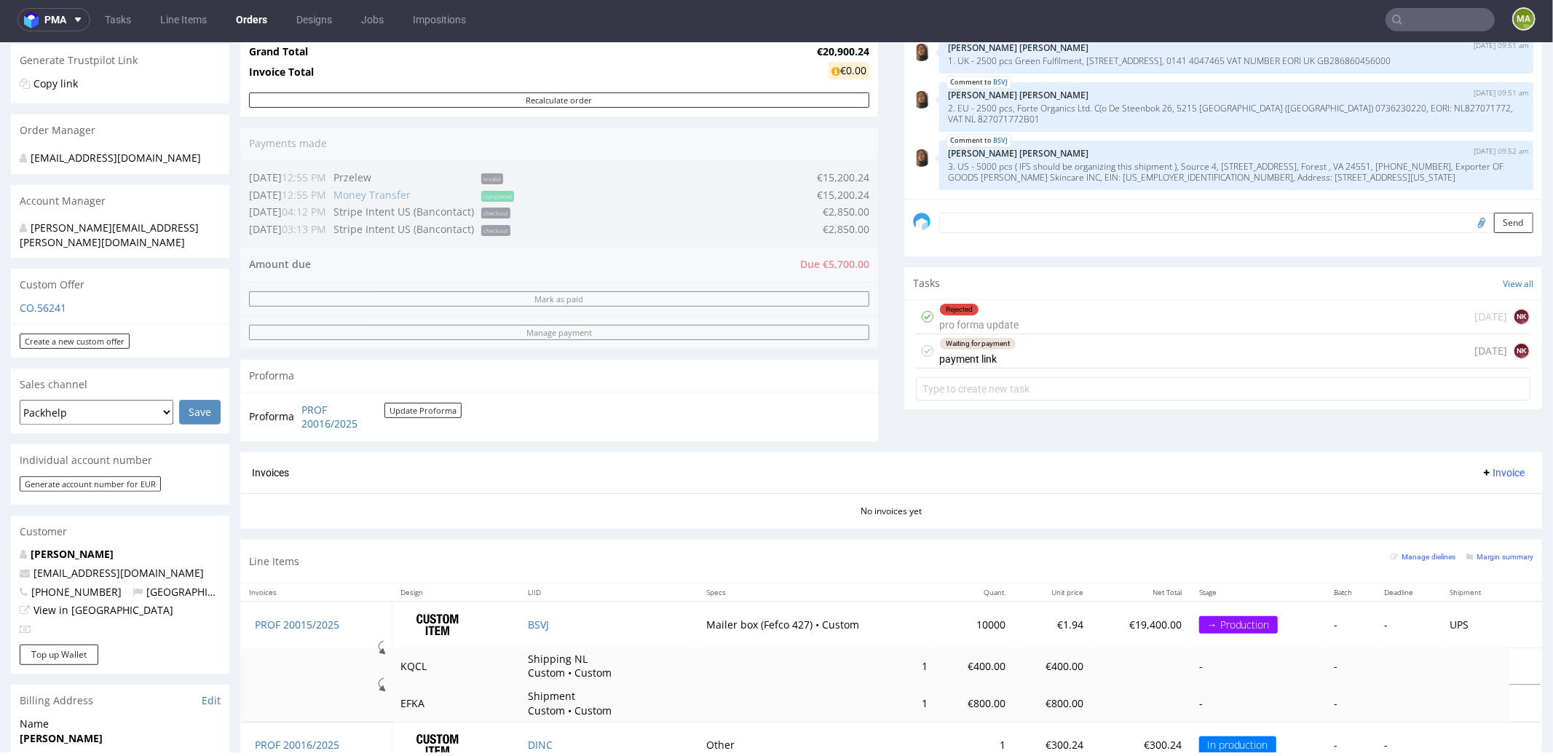
scroll to position [543, 0]
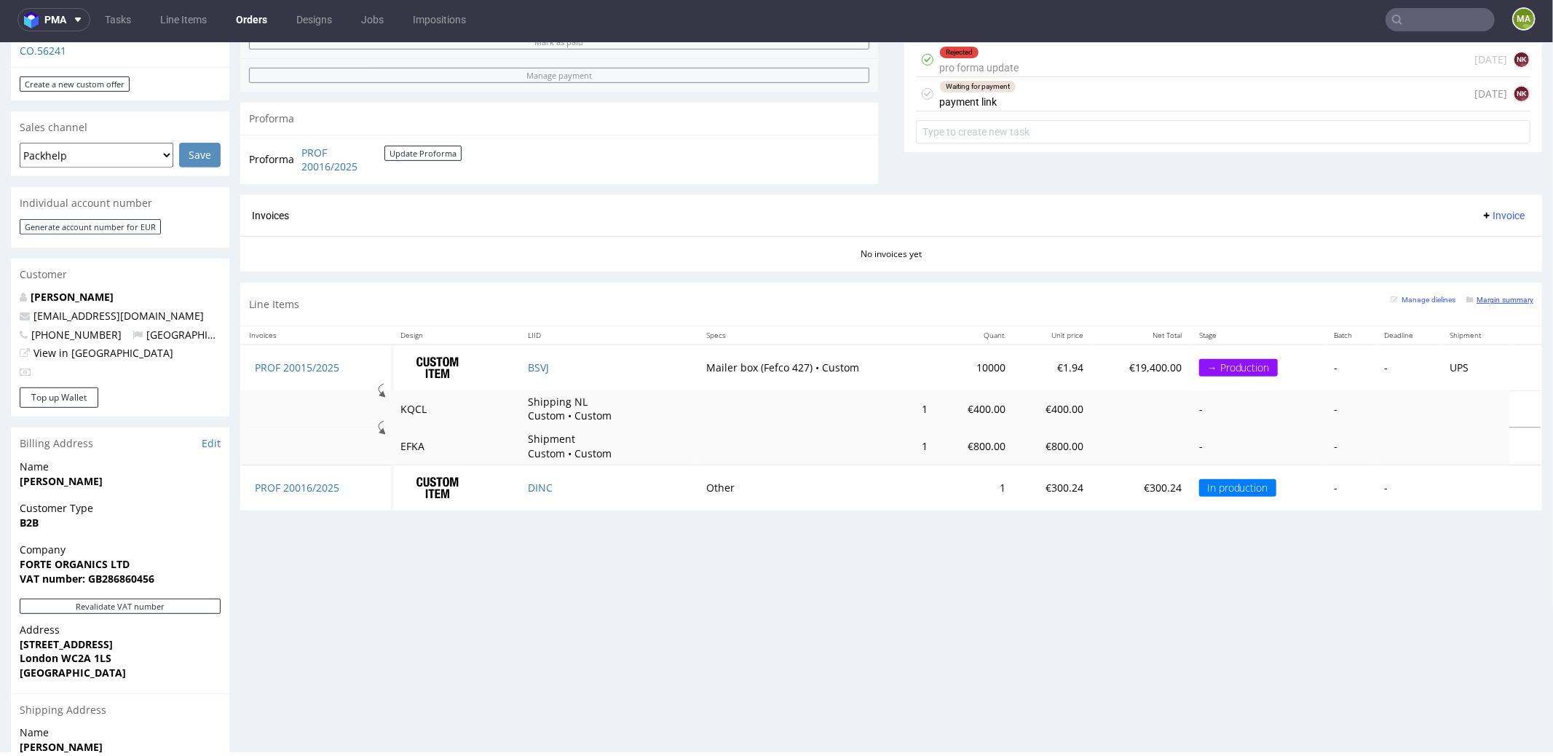
click at [1492, 296] on small "Margin summary" at bounding box center [1499, 299] width 67 height 8
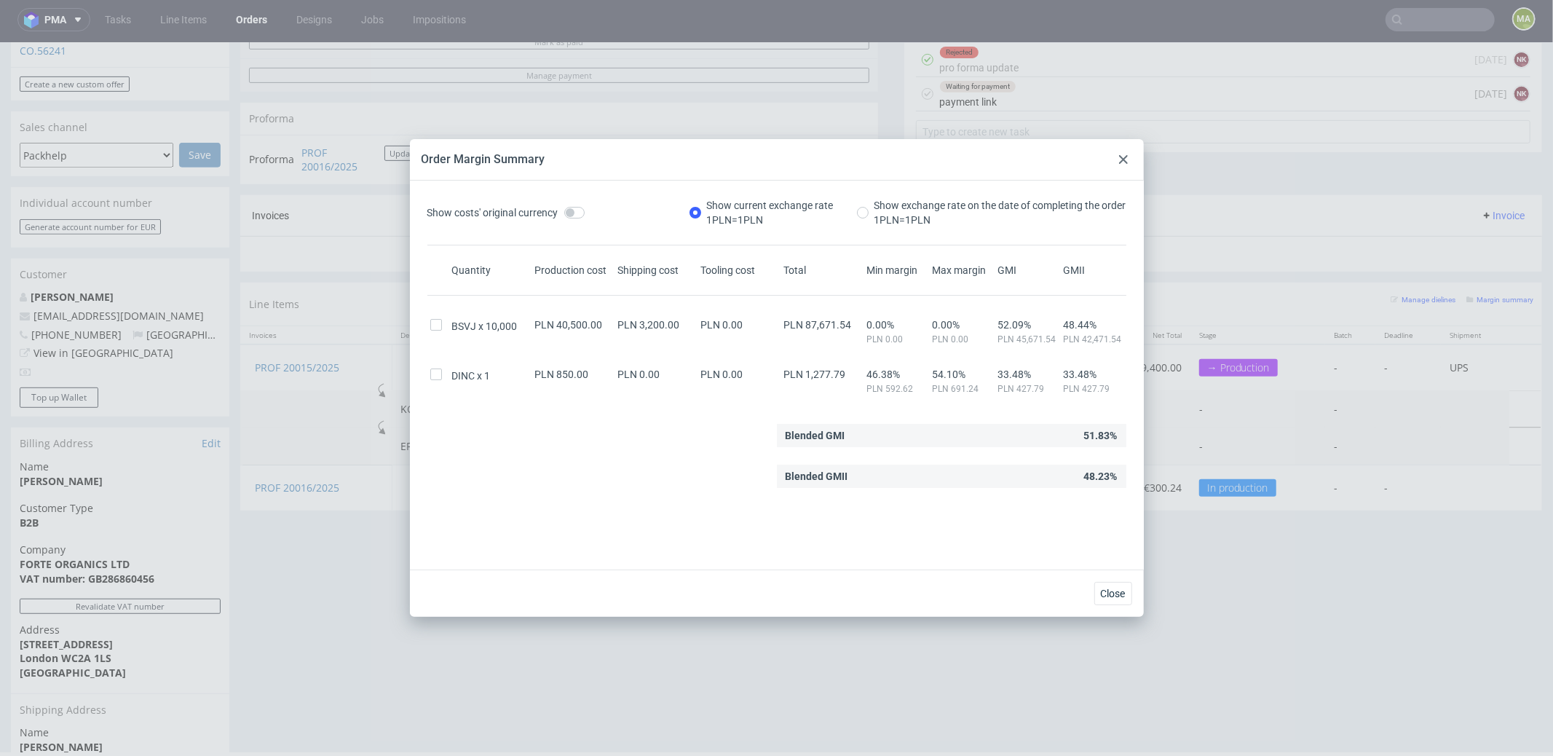
drag, startPoint x: 1124, startPoint y: 154, endPoint x: 1008, endPoint y: 305, distance: 191.0
click at [1124, 154] on div at bounding box center [1123, 159] width 17 height 17
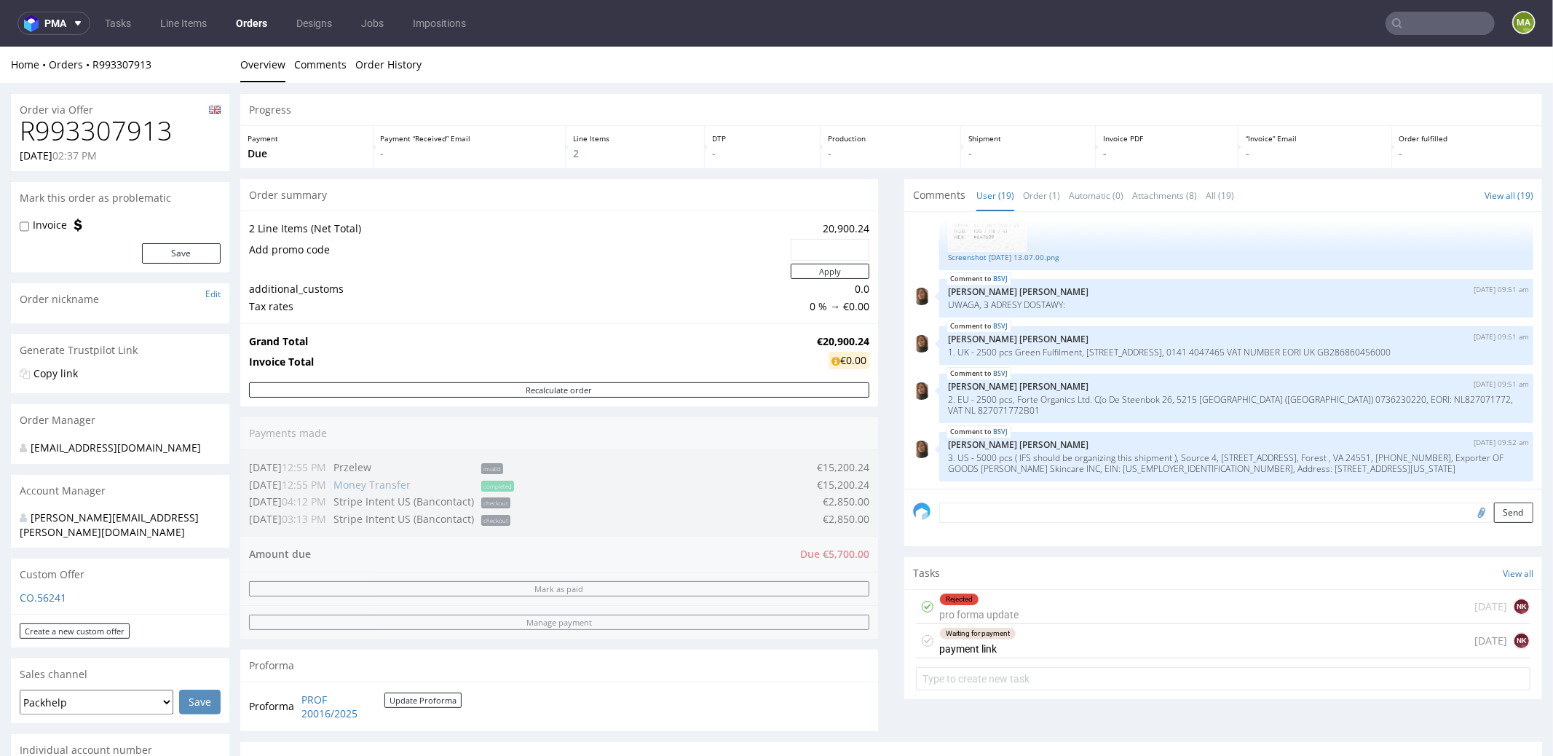
scroll to position [1082, 0]
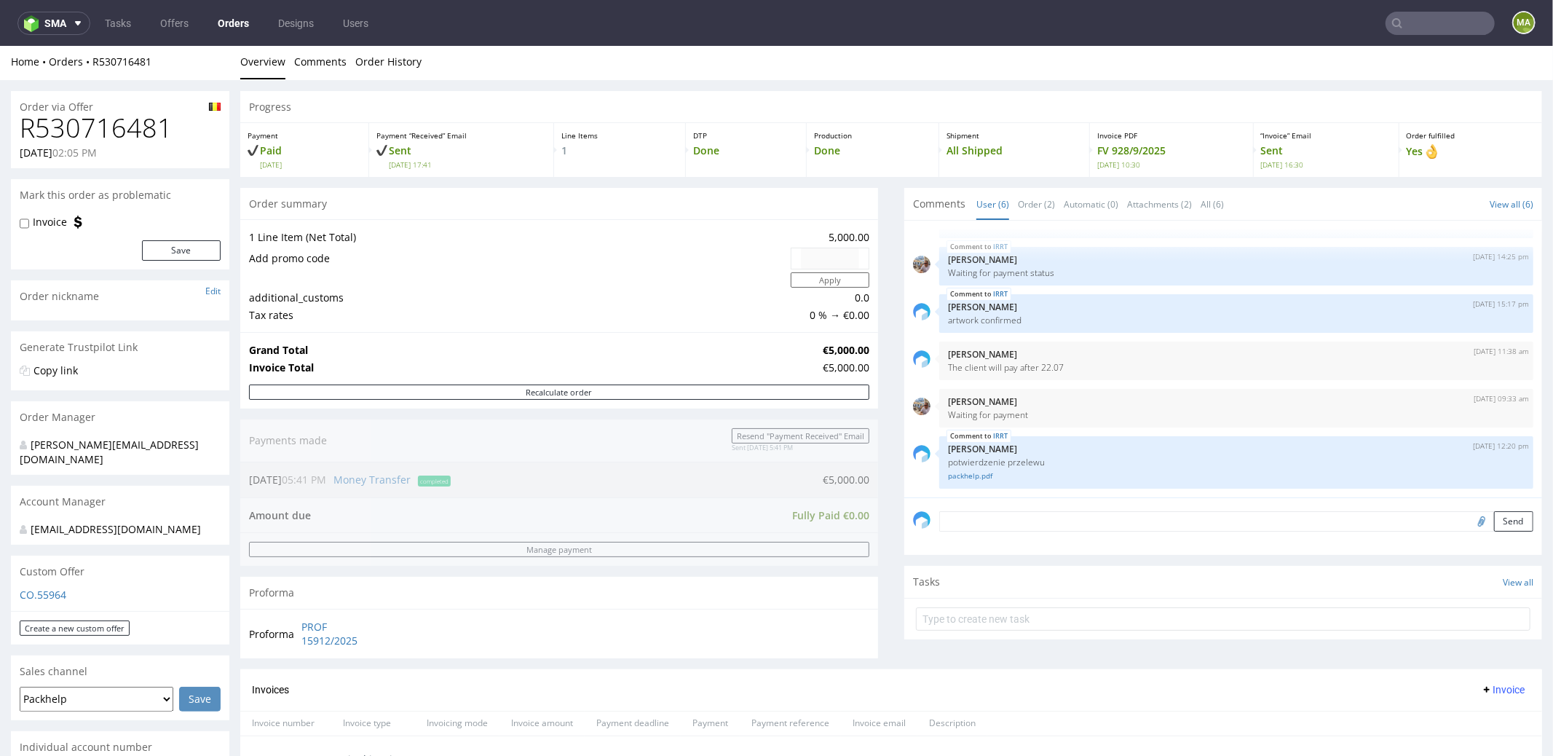
scroll to position [523, 0]
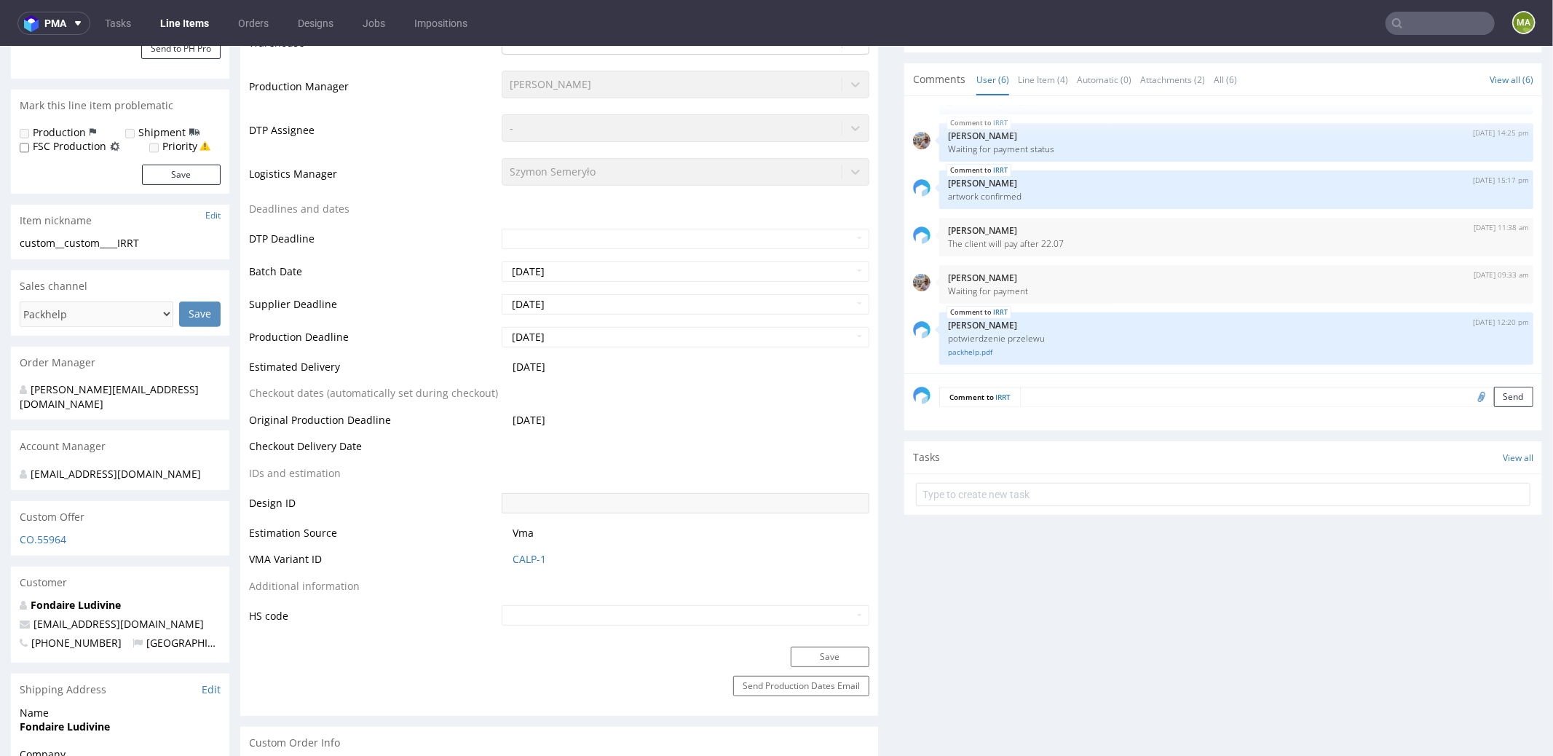
scroll to position [558, 0]
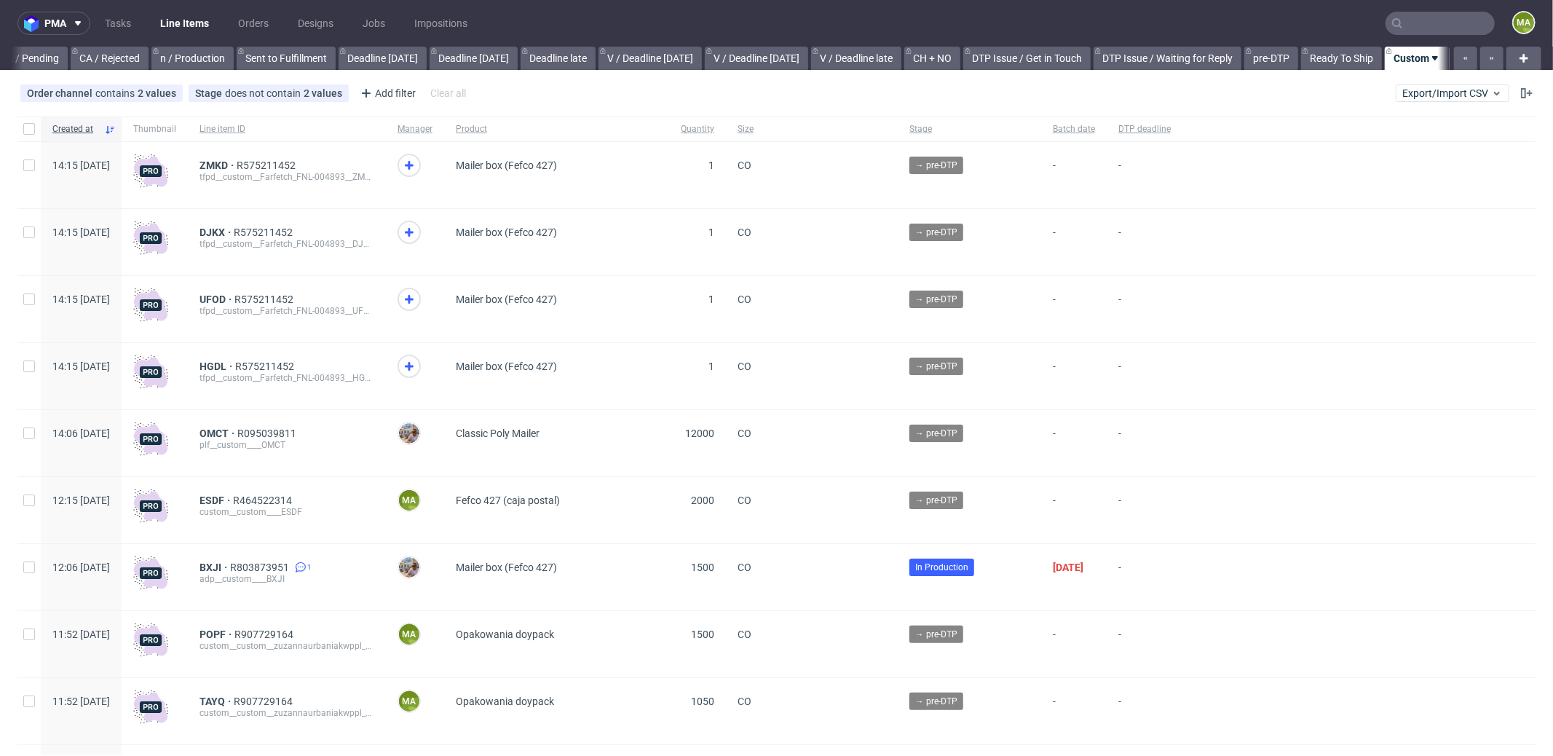
scroll to position [0, 1256]
click at [1423, 15] on input "text" at bounding box center [1439, 23] width 109 height 23
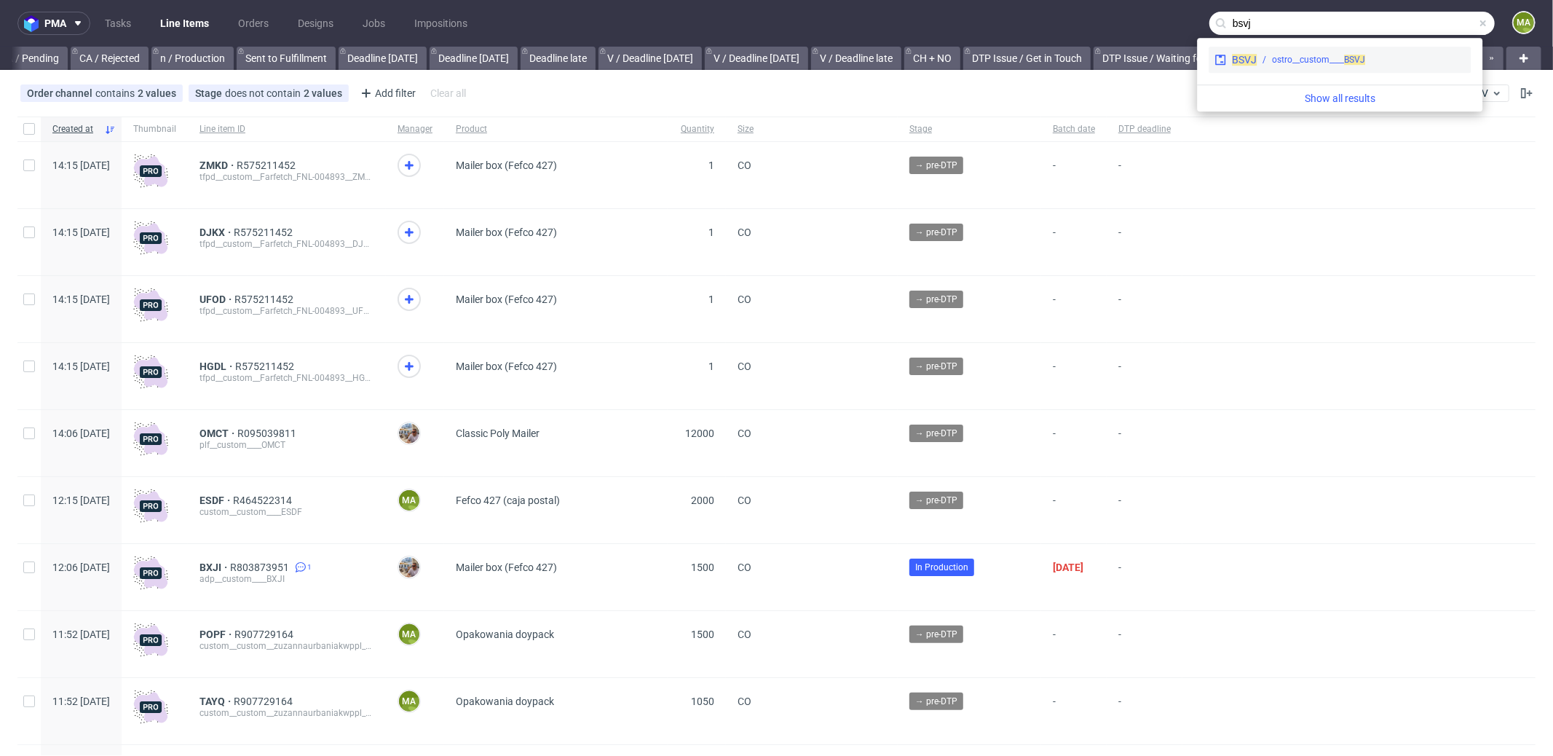
type input "bsvj"
click at [1303, 55] on div "ostro__custom____ BSVJ" at bounding box center [1318, 59] width 93 height 13
